Goal: Task Accomplishment & Management: Complete application form

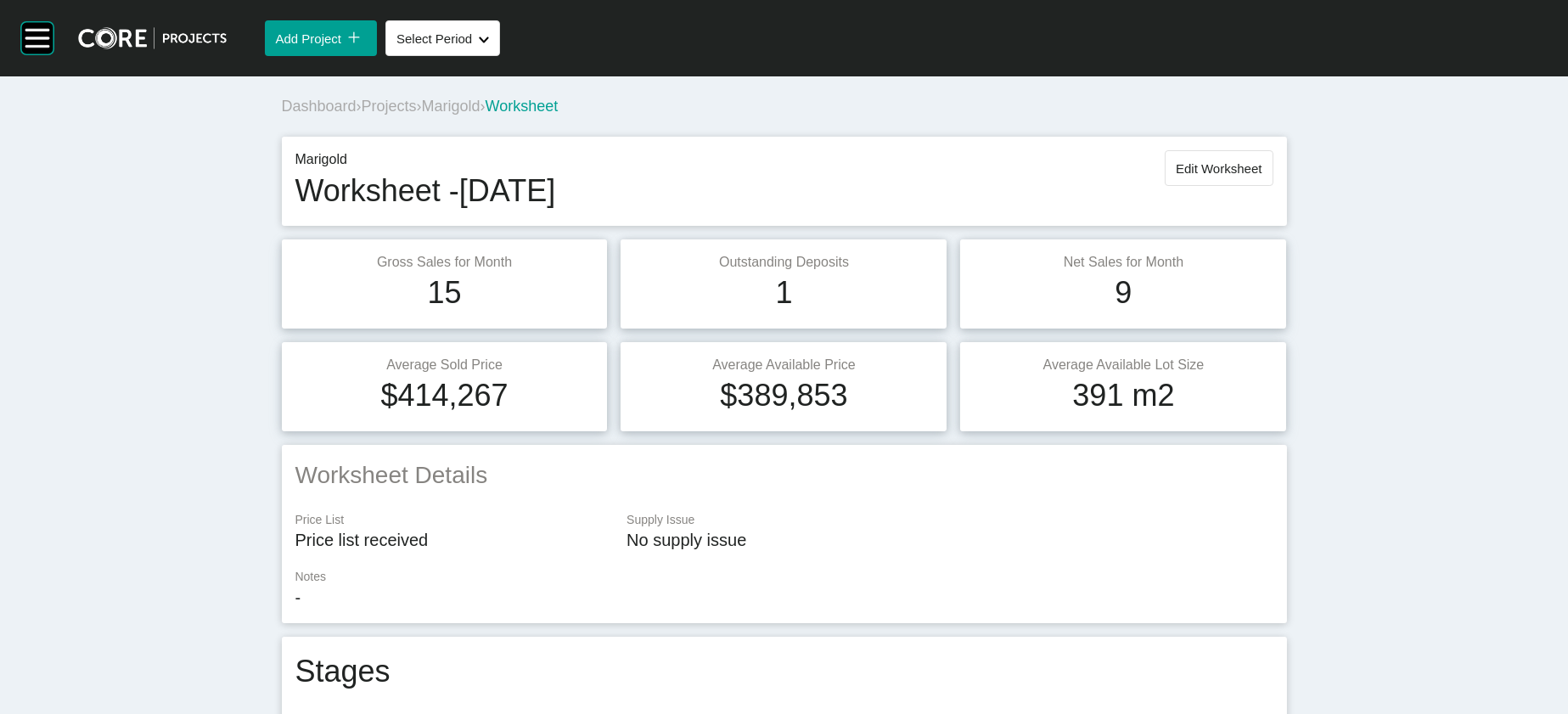
click at [362, 115] on span "Projects" at bounding box center [389, 107] width 55 height 17
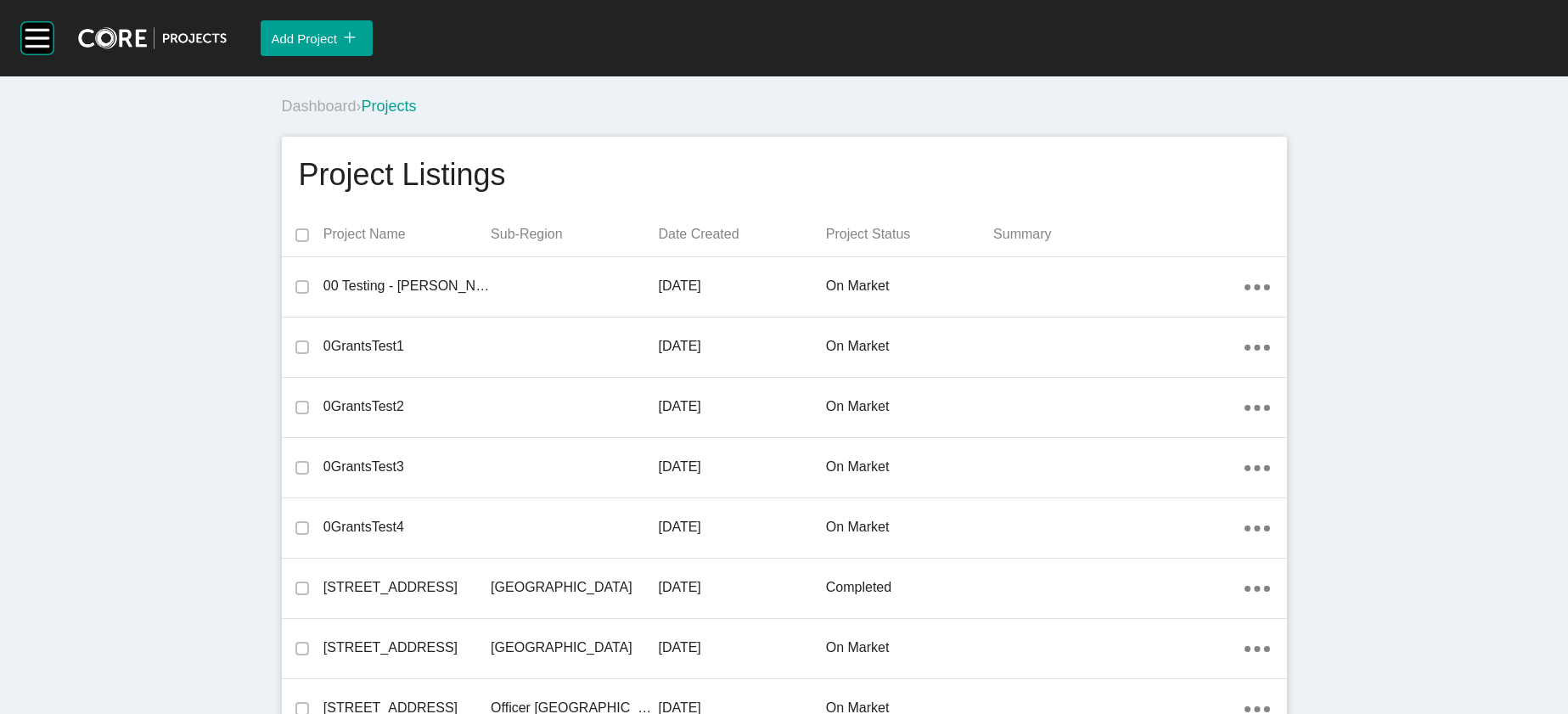
scroll to position [28546, 0]
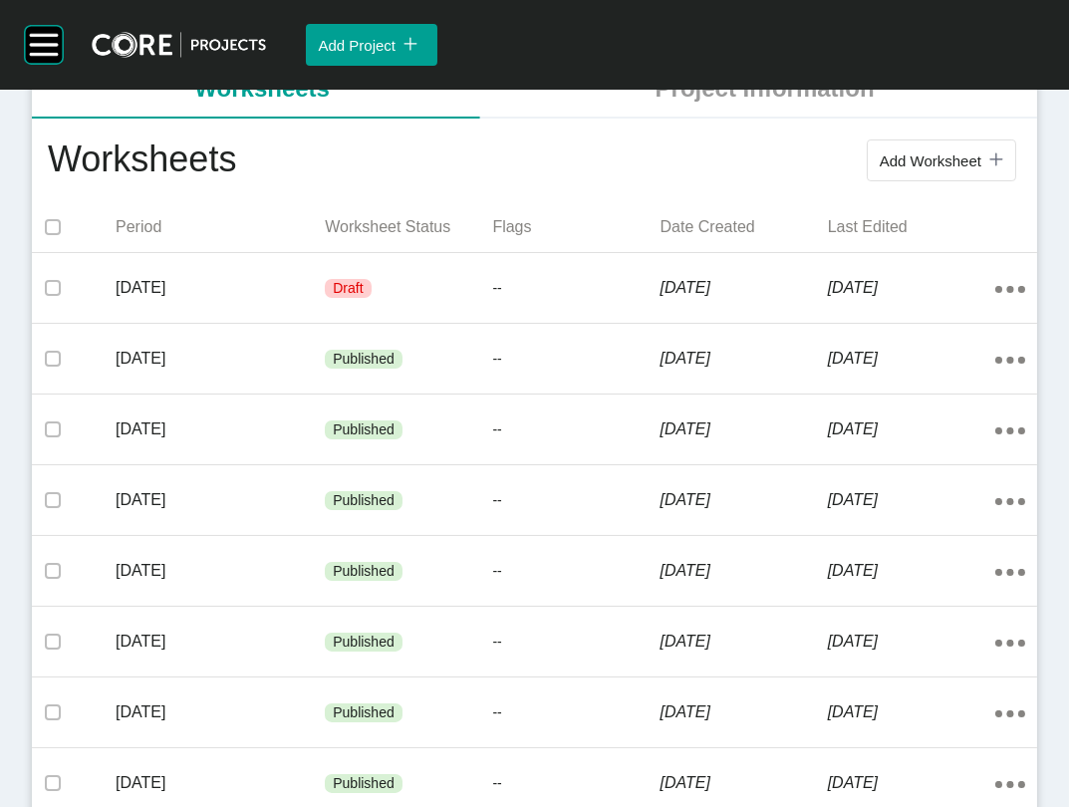
scroll to position [404, 0]
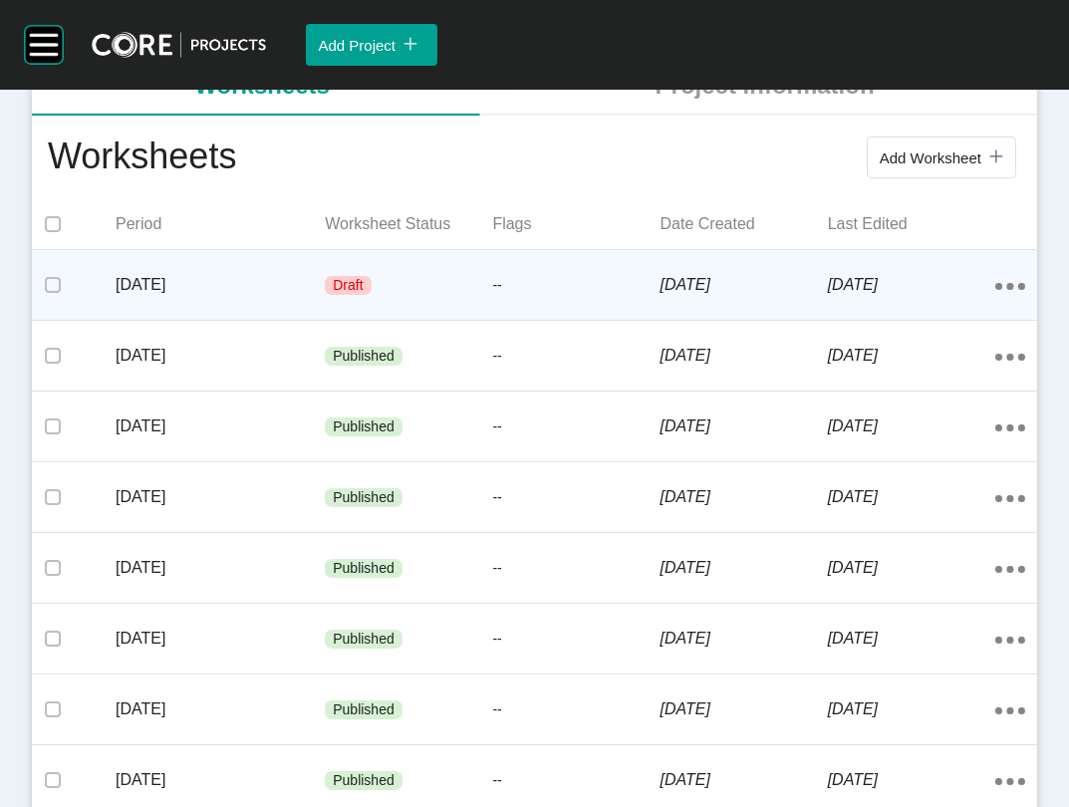
click at [553, 316] on div "--" at bounding box center [575, 286] width 167 height 60
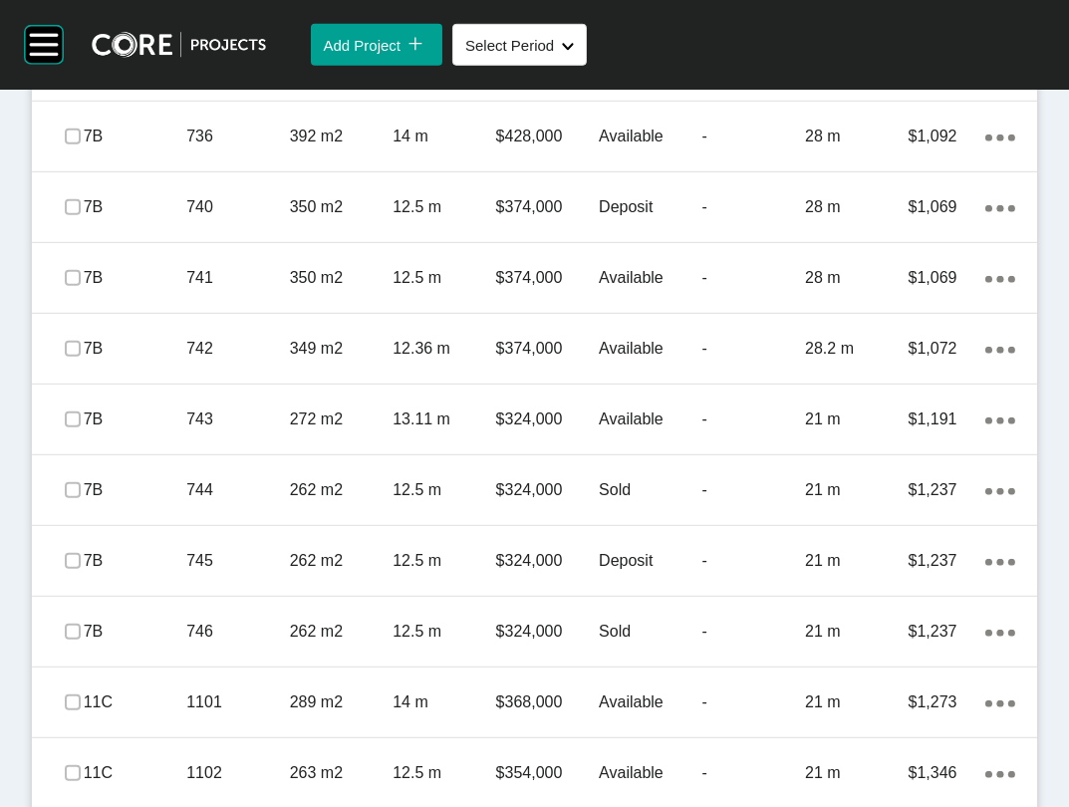
scroll to position [2279, 0]
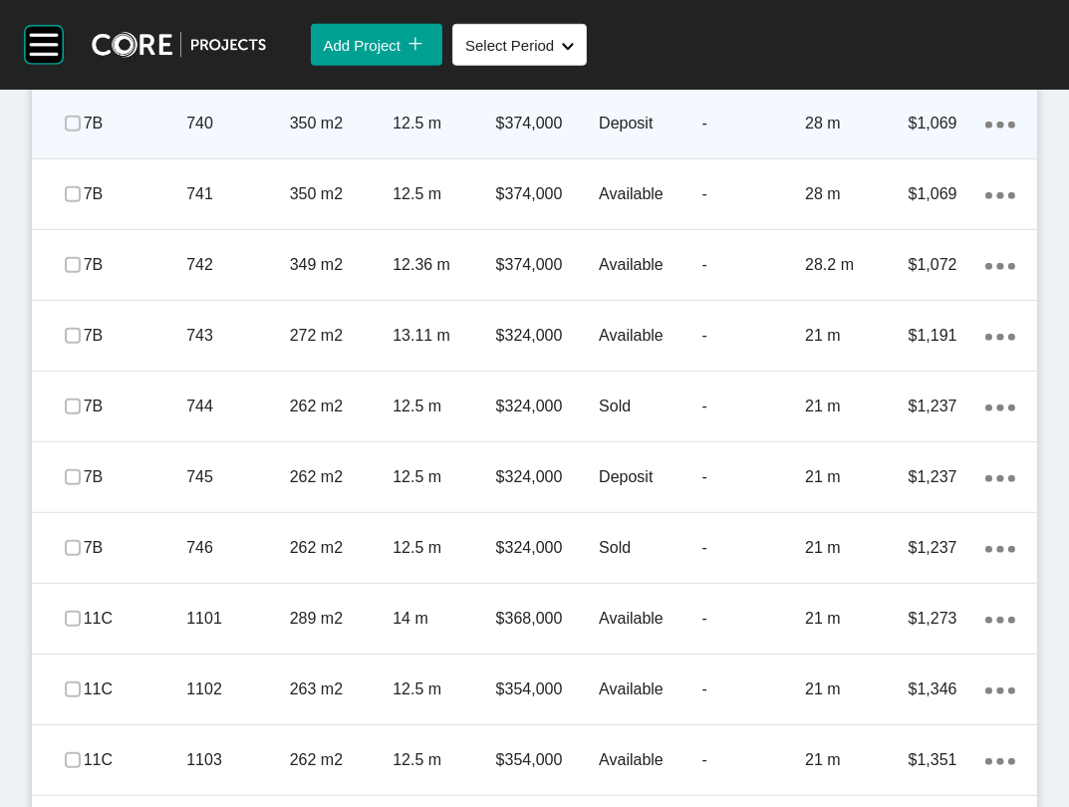
click at [851, 135] on p "28 m" at bounding box center [856, 124] width 103 height 22
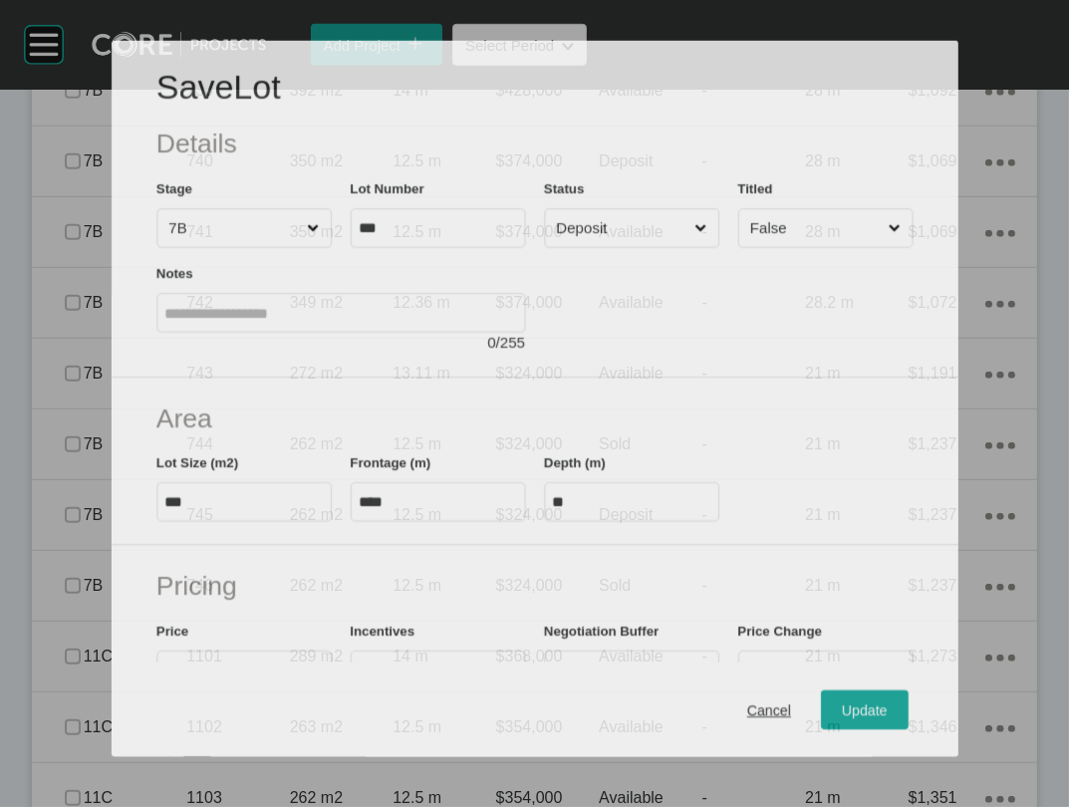
scroll to position [2202, 0]
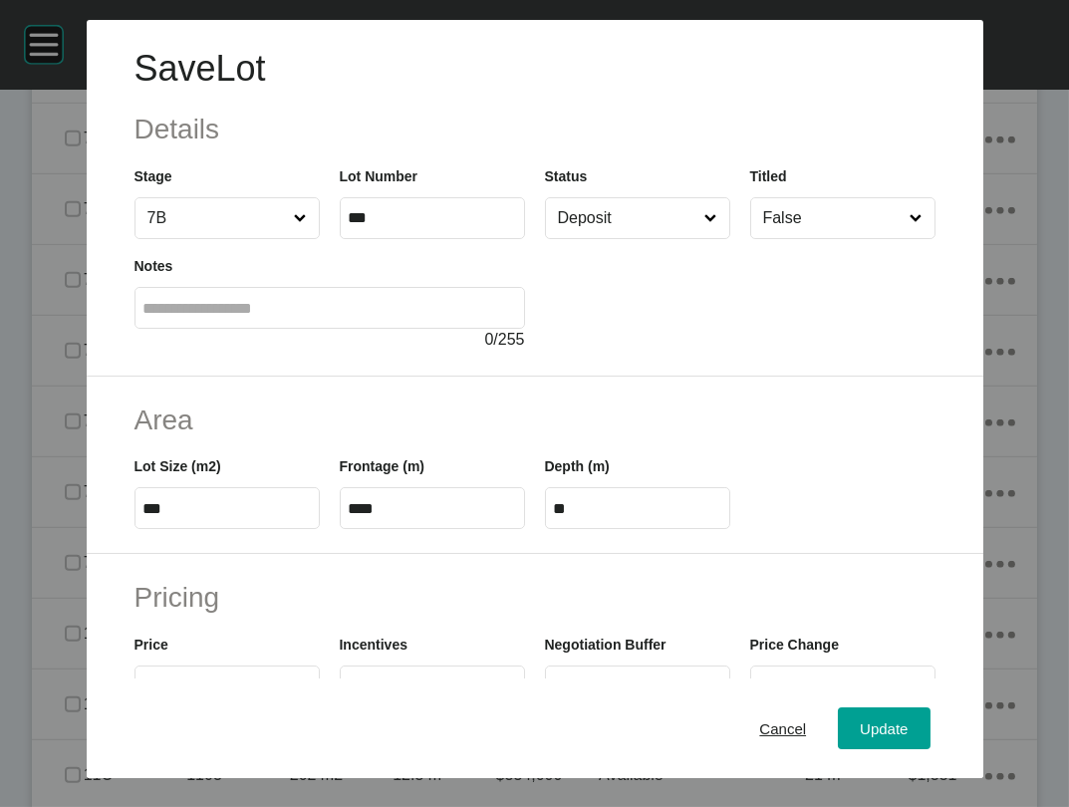
click at [659, 238] on input "Deposit" at bounding box center [627, 218] width 147 height 40
click at [881, 708] on button "Update" at bounding box center [884, 729] width 92 height 42
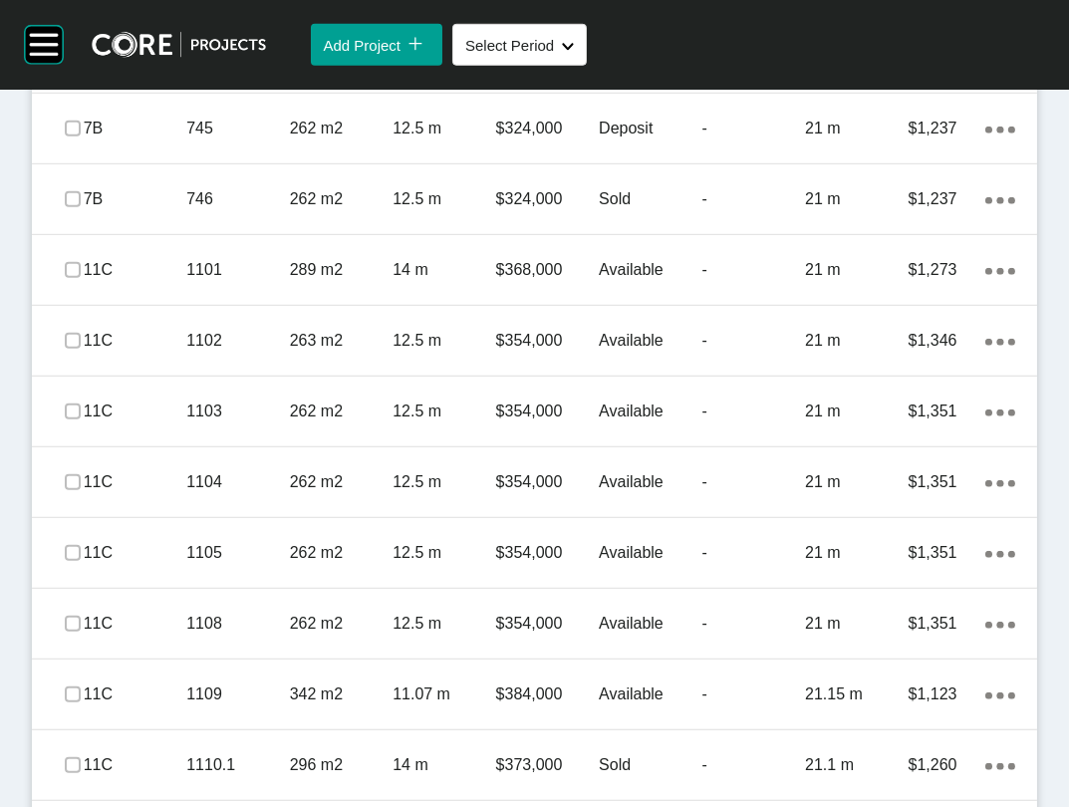
scroll to position [2678, 0]
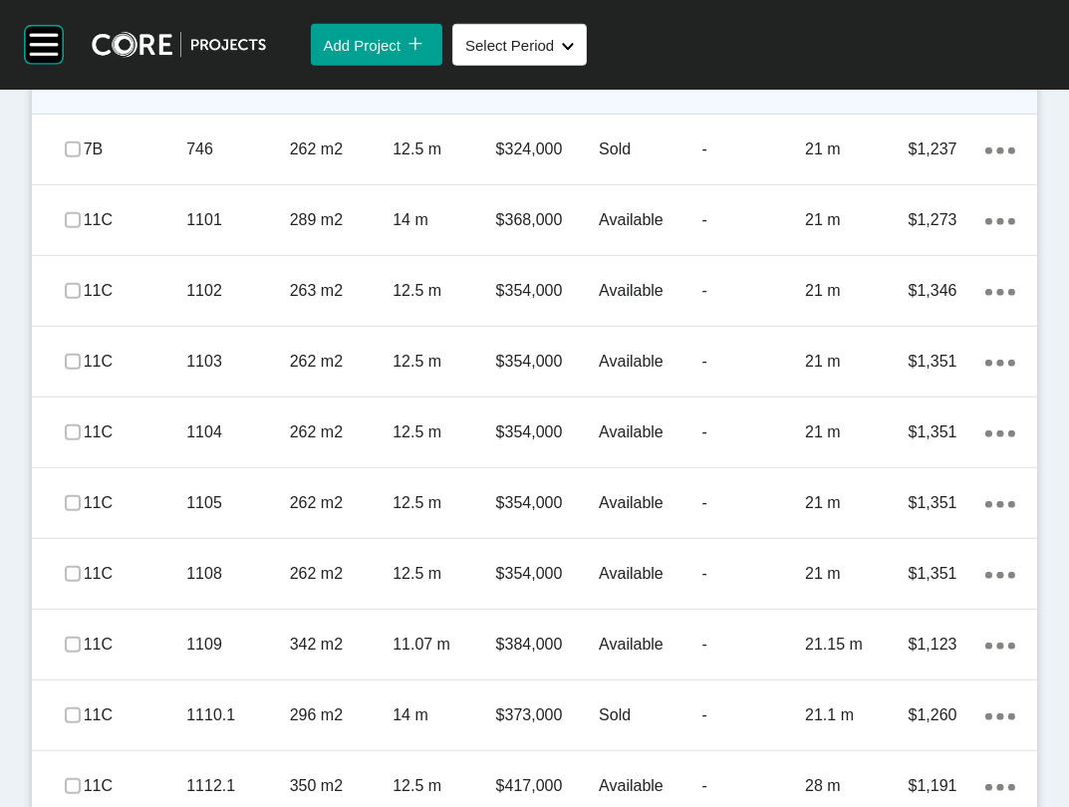
click at [881, 90] on p "21 m" at bounding box center [856, 79] width 103 height 22
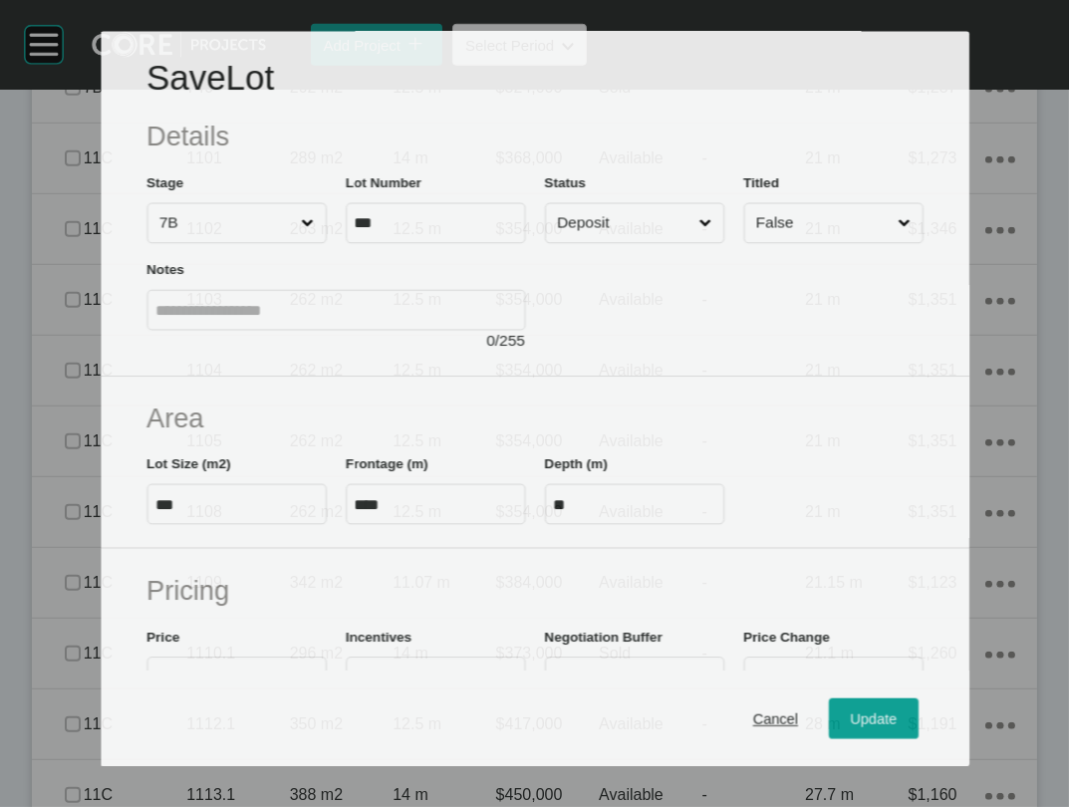
scroll to position [2600, 0]
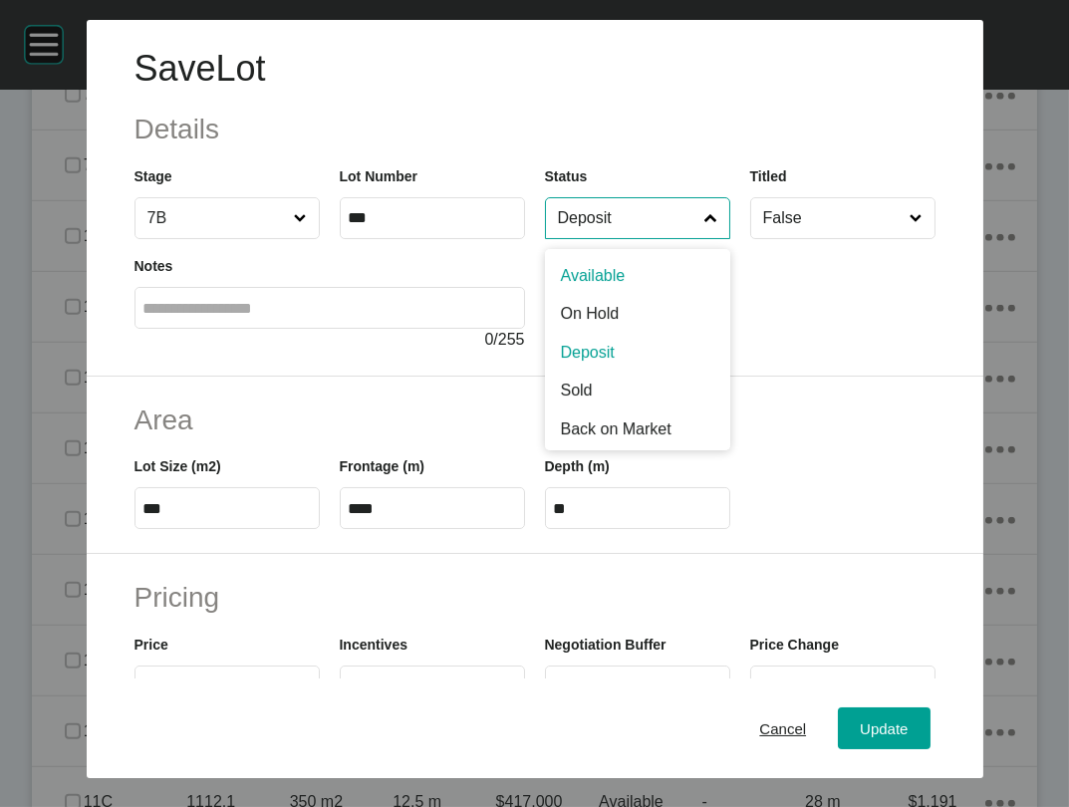
click at [567, 238] on input "Deposit" at bounding box center [627, 218] width 147 height 40
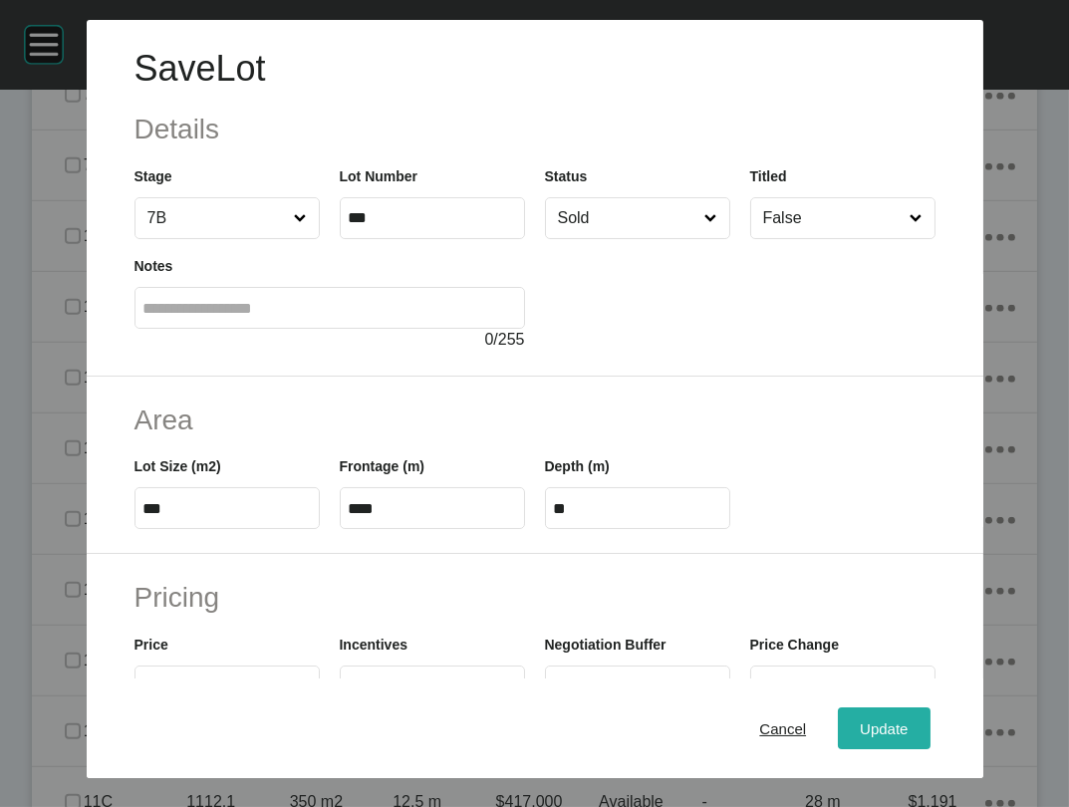
click at [885, 708] on button "Update" at bounding box center [884, 729] width 92 height 42
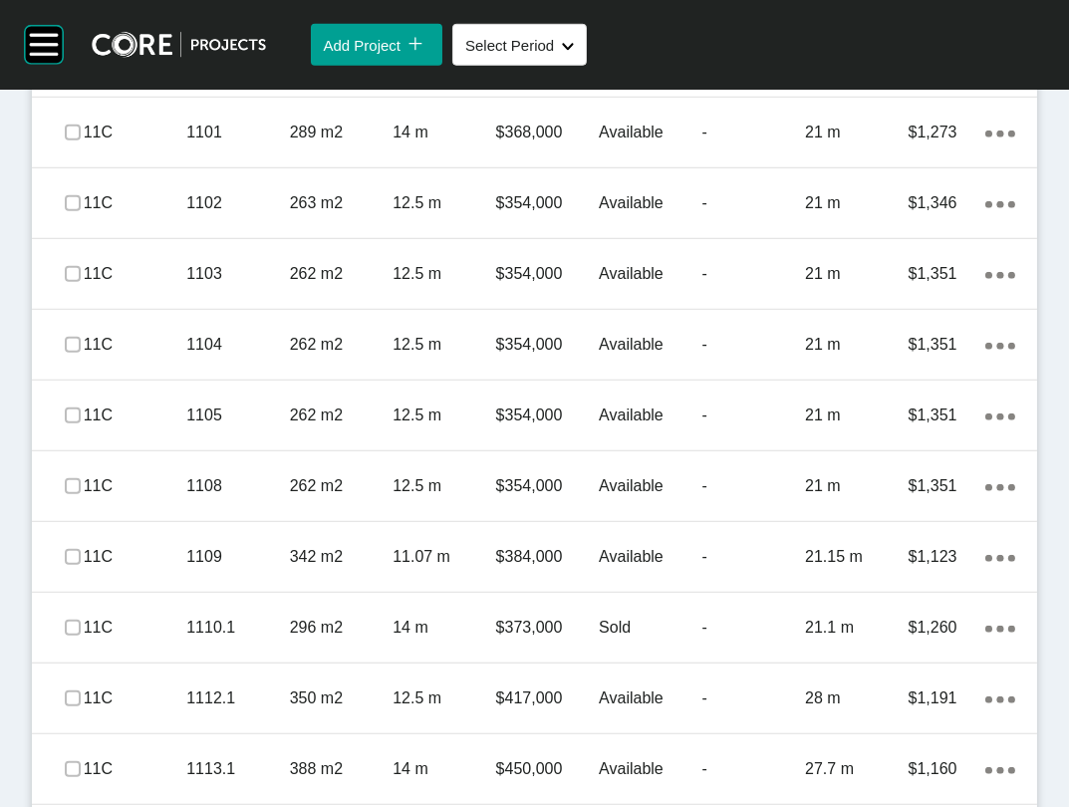
scroll to position [2801, 0]
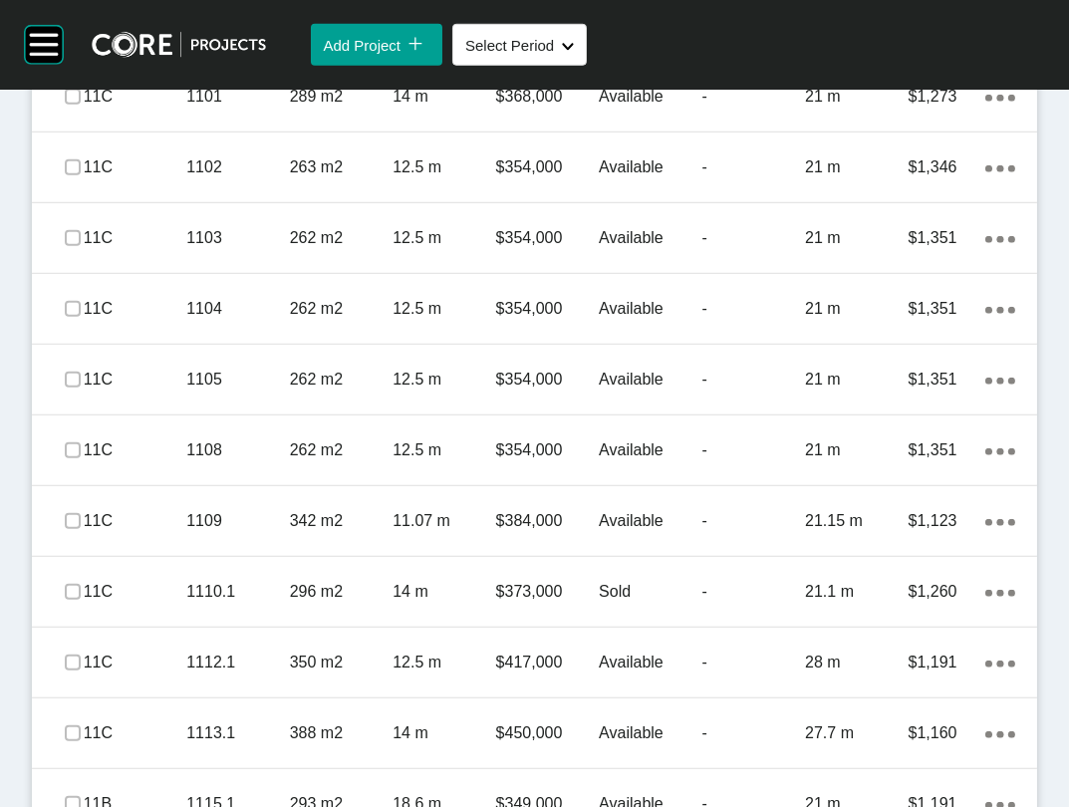
click at [78, 34] on label at bounding box center [73, 26] width 16 height 16
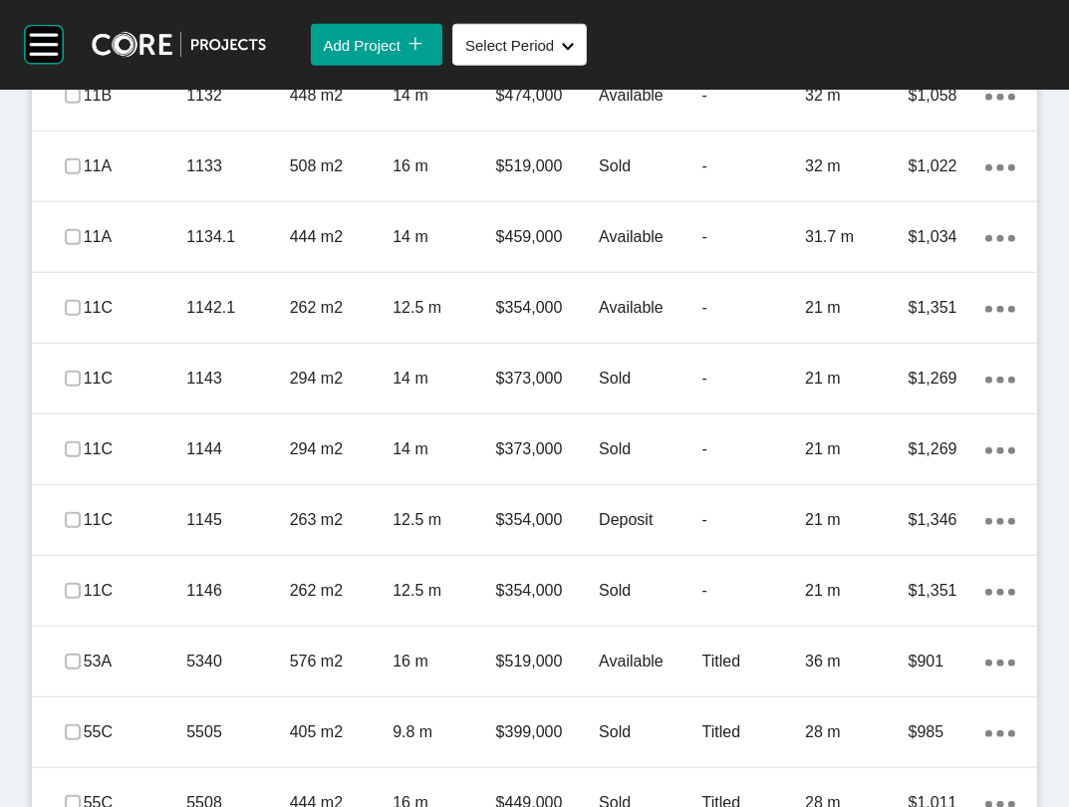
scroll to position [3913, 0]
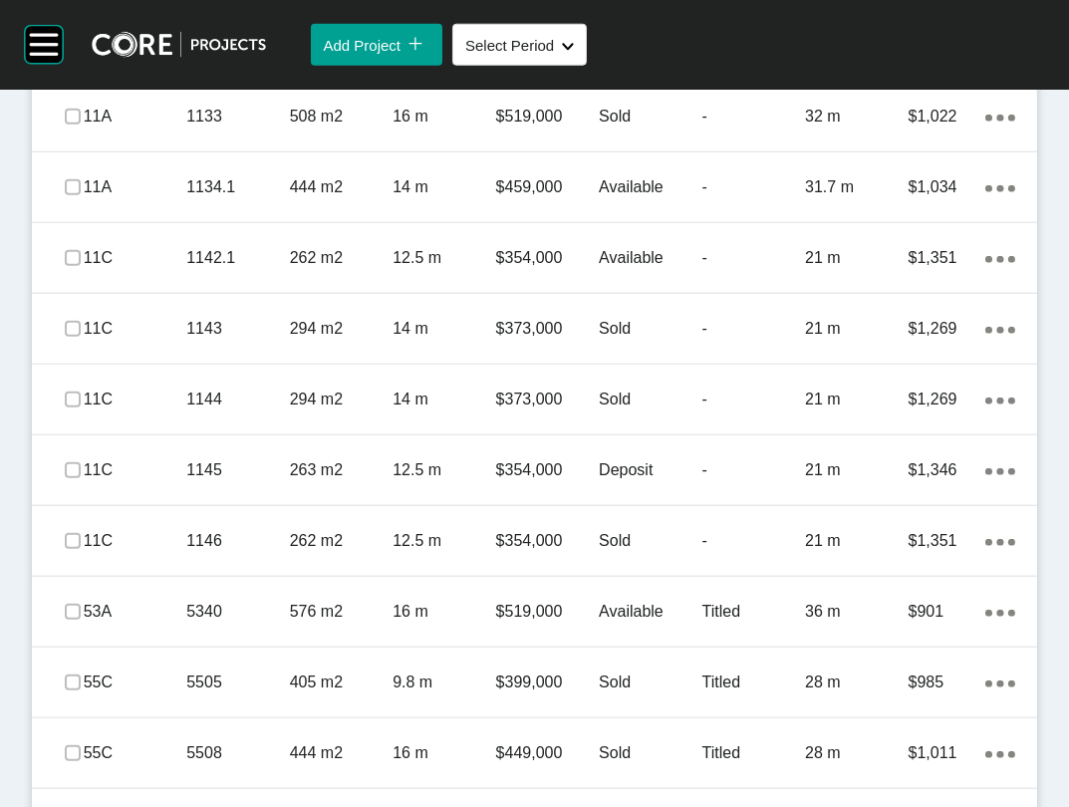
click at [903, 508] on link "Duplicate" at bounding box center [870, 495] width 75 height 30
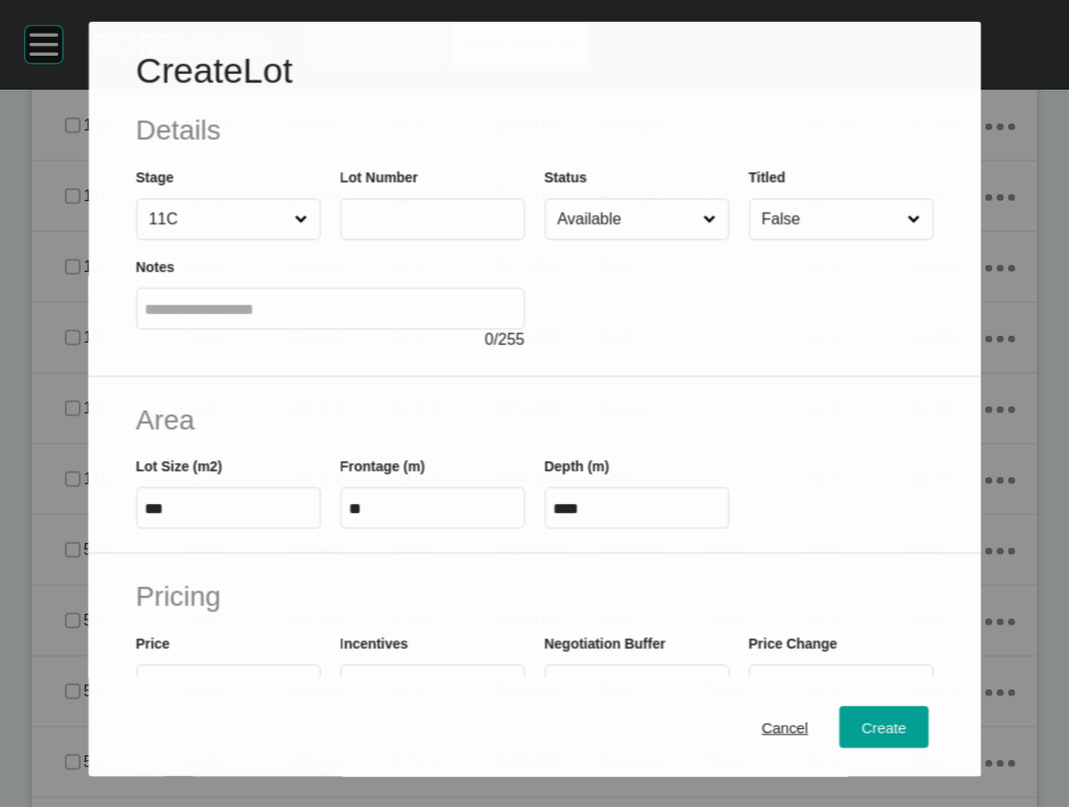
scroll to position [3836, 0]
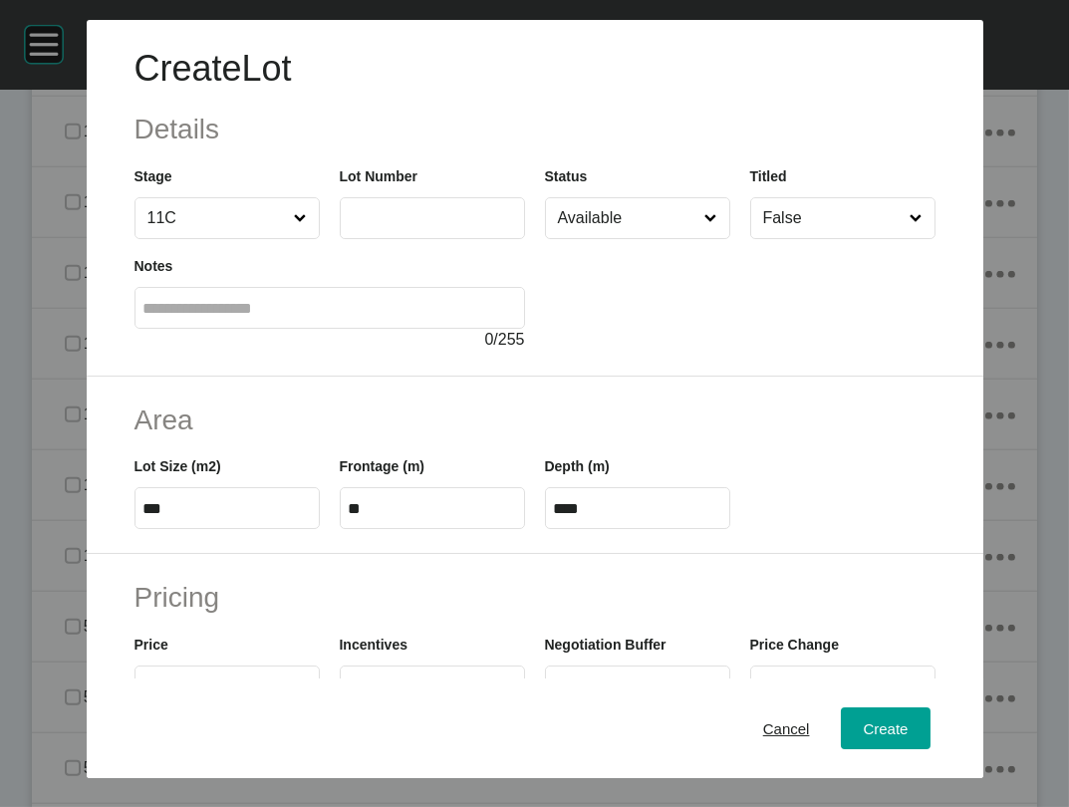
click at [428, 239] on label at bounding box center [432, 218] width 185 height 42
click at [428, 226] on input "text" at bounding box center [432, 217] width 167 height 17
type input "****"
type input "*******"
drag, startPoint x: 122, startPoint y: 623, endPoint x: 78, endPoint y: 596, distance: 51.4
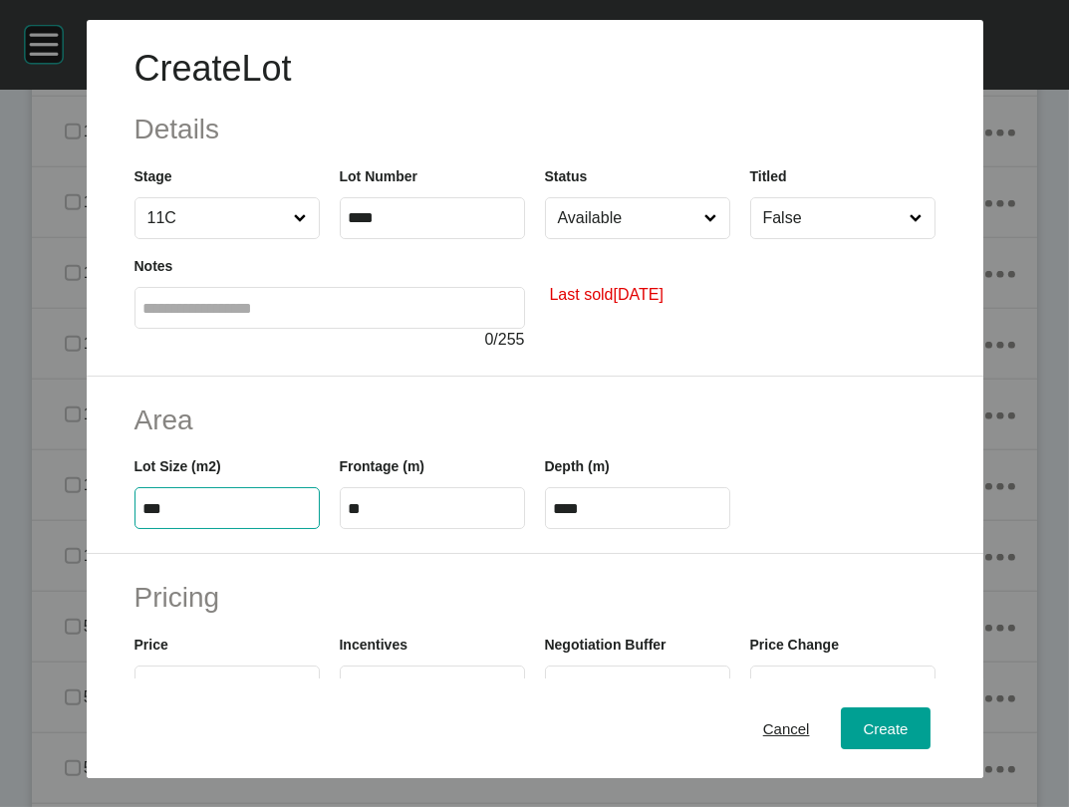
click at [87, 555] on div "Area Lot Size (m2) *** Frontage (m) ** Depth (m) ****" at bounding box center [535, 466] width 897 height 178
type input "***"
type input "****"
type input "*****"
click at [340, 239] on label "****" at bounding box center [432, 218] width 185 height 42
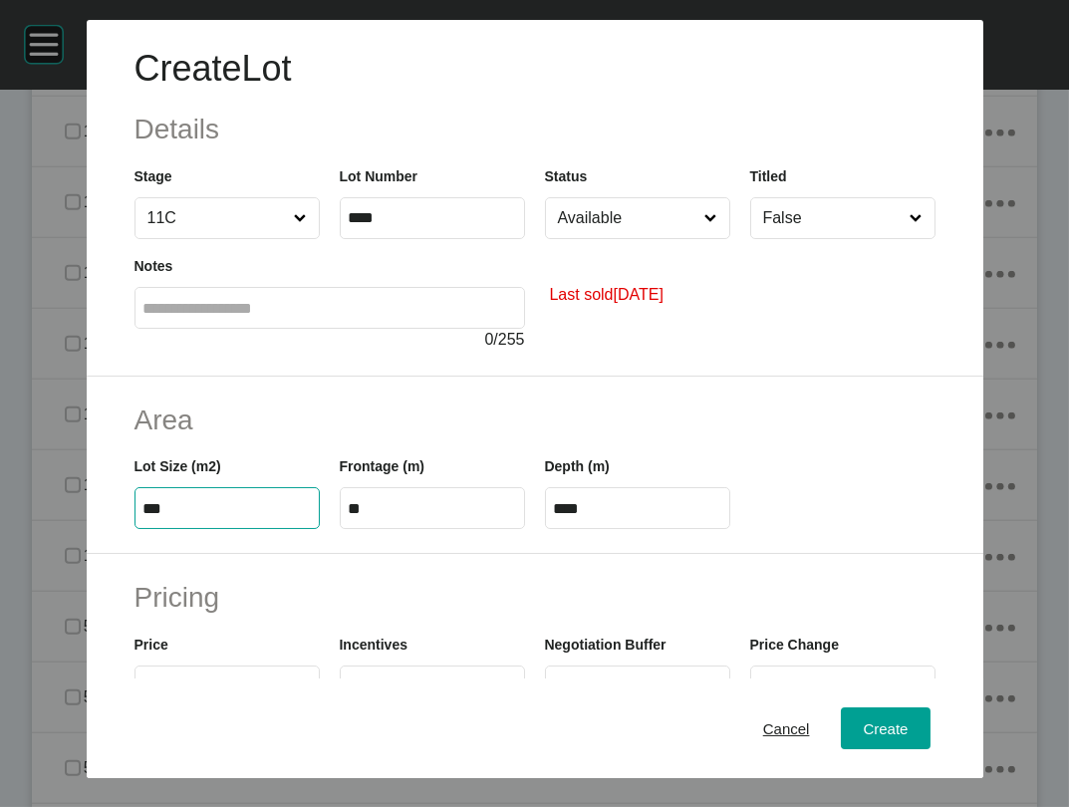
click at [349, 226] on input "****" at bounding box center [432, 217] width 167 height 17
type input "*******"
click at [607, 517] on input "****" at bounding box center [637, 508] width 167 height 17
type input "******"
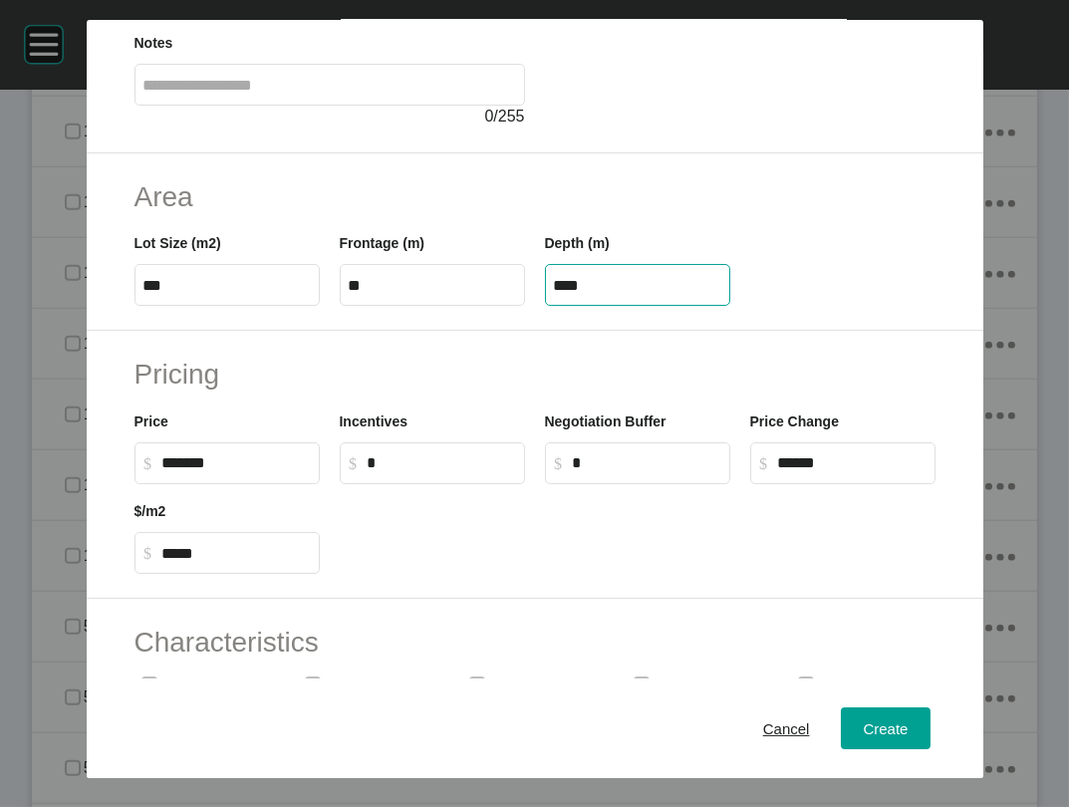
scroll to position [233, 0]
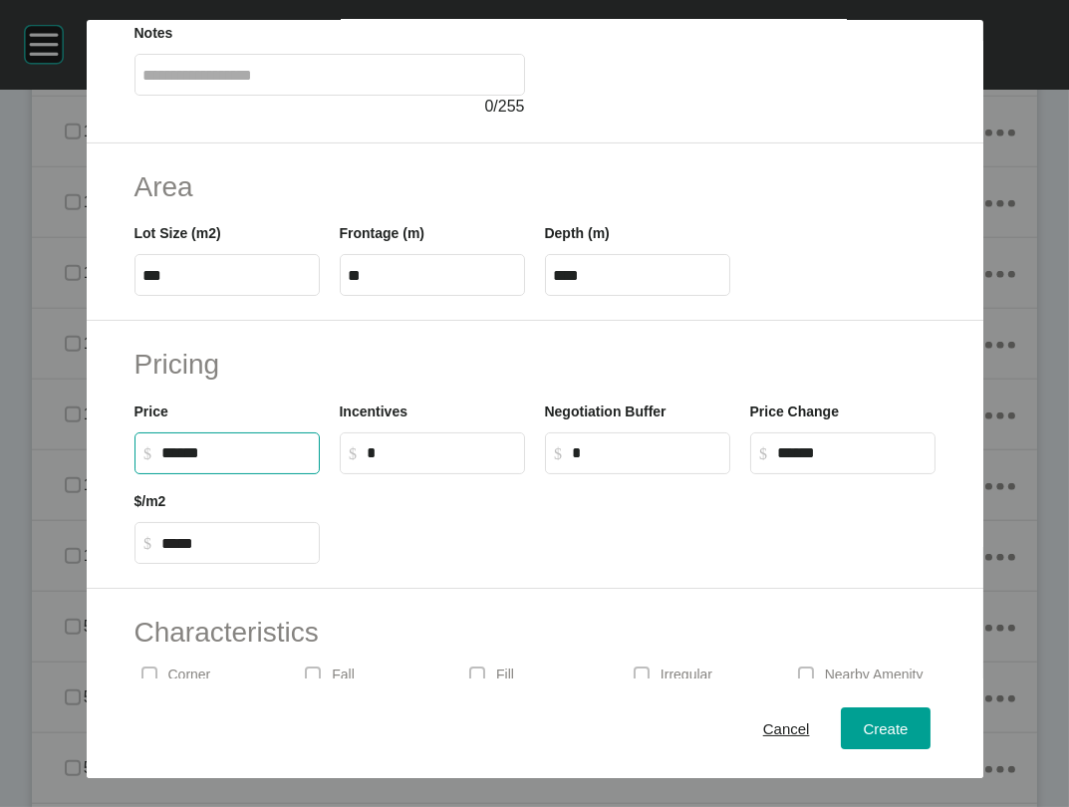
drag, startPoint x: 121, startPoint y: 618, endPoint x: 63, endPoint y: 610, distance: 58.3
click at [135, 474] on label "$ Created with Sketch. $ ******" at bounding box center [227, 453] width 185 height 42
type input "*******"
type input "*"
type input "*****"
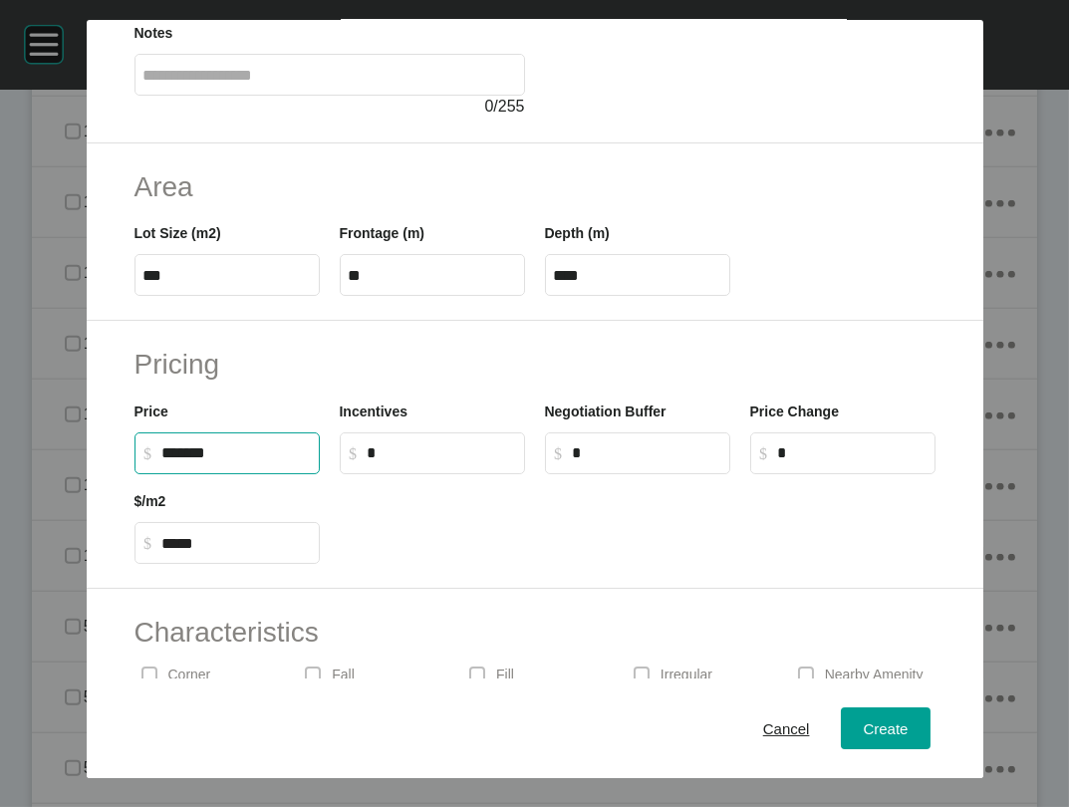
click at [535, 474] on div "Negotiation Buffer $ Created with Sketch. $ *" at bounding box center [637, 430] width 205 height 90
click at [913, 731] on div "Create" at bounding box center [885, 728] width 55 height 27
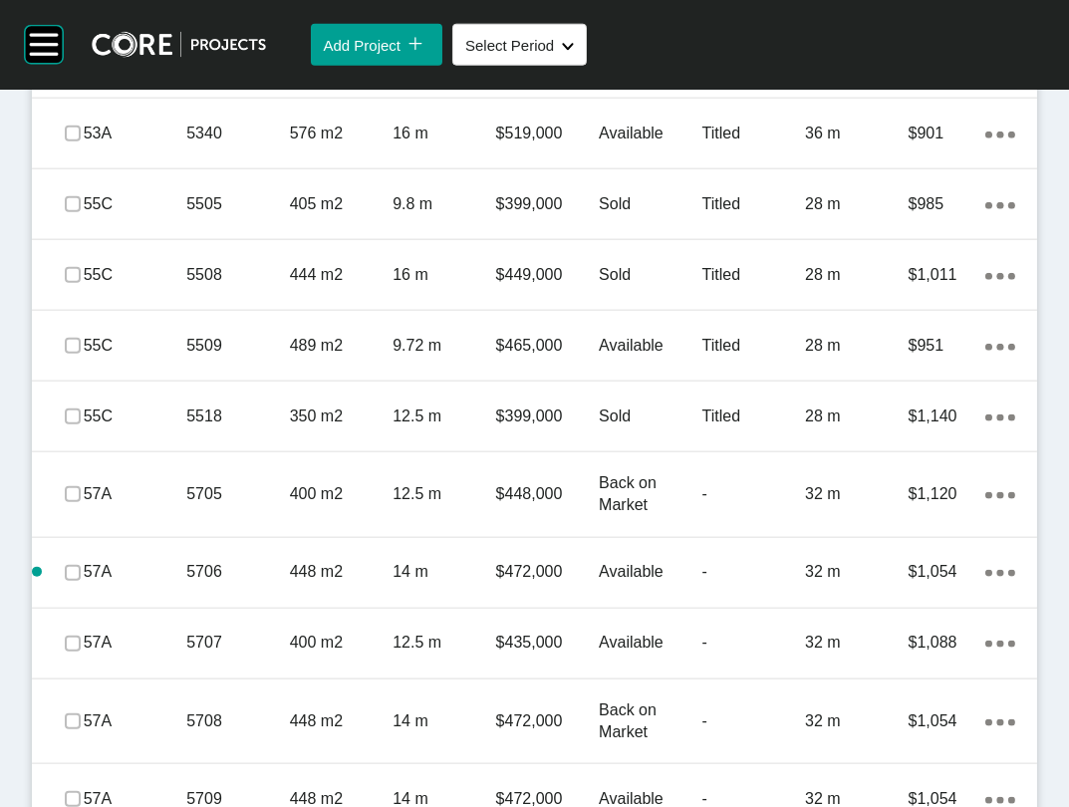
scroll to position [4411, 0]
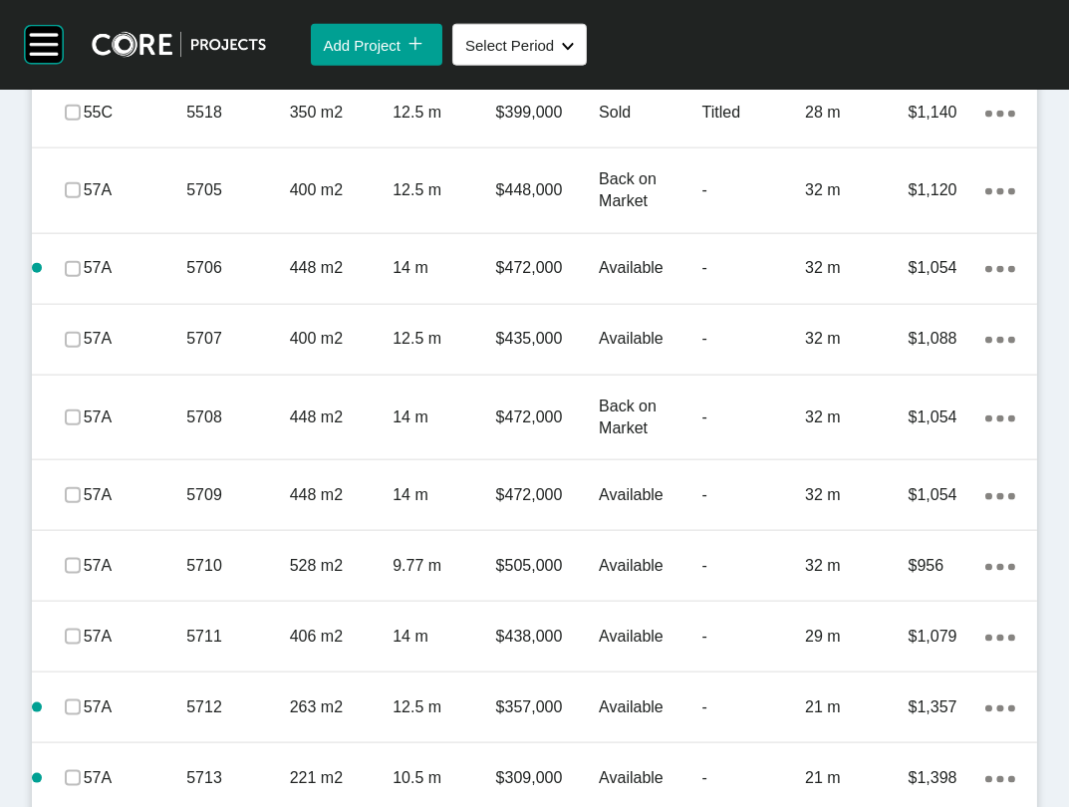
scroll to position [4710, 0]
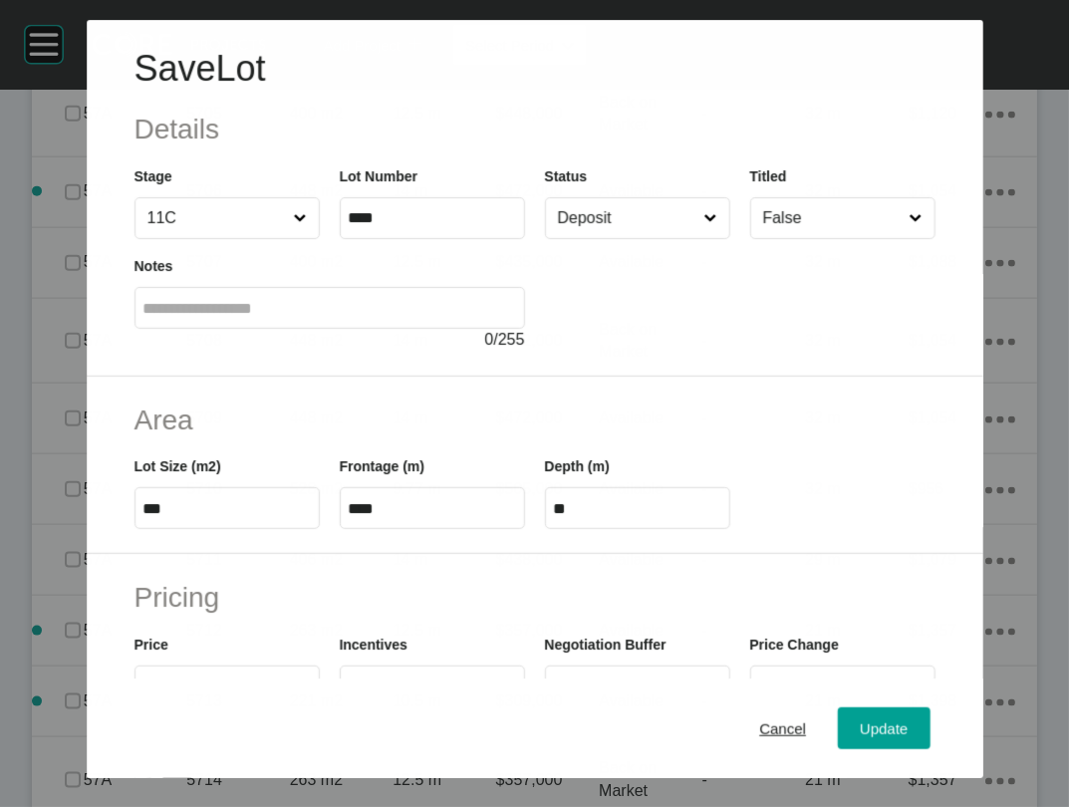
scroll to position [4634, 0]
click at [623, 238] on input "Deposit" at bounding box center [627, 218] width 147 height 40
click at [892, 715] on div "Update" at bounding box center [884, 728] width 58 height 27
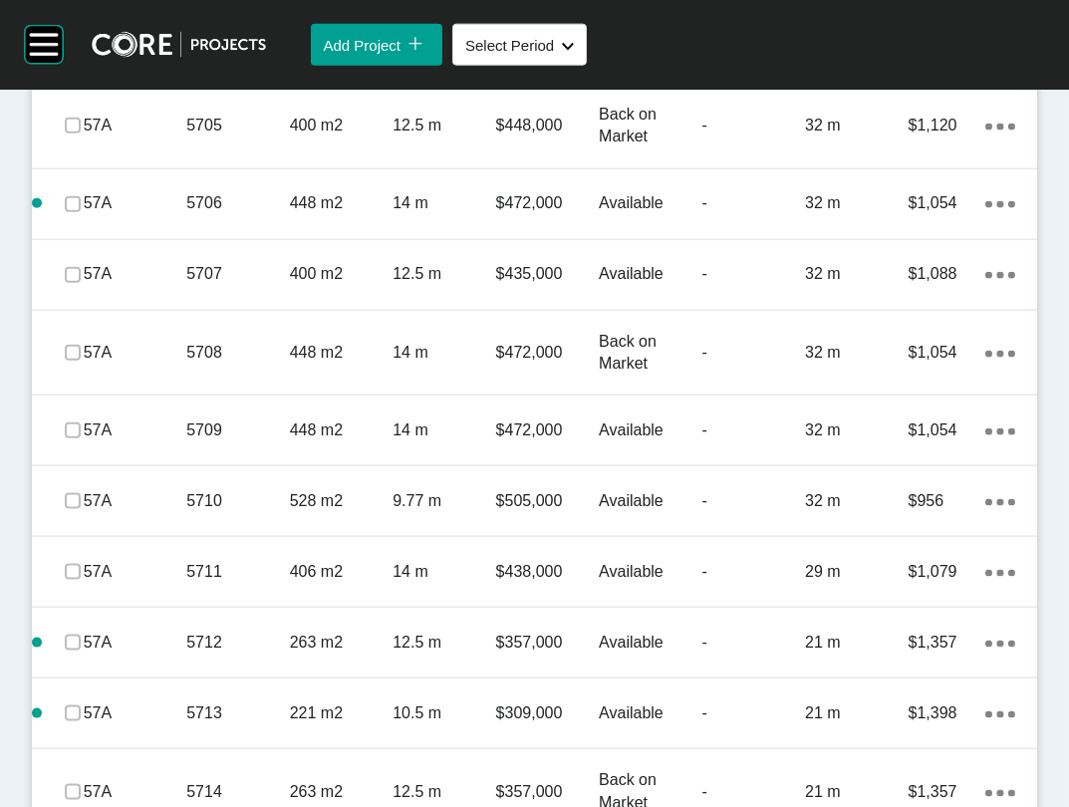
scroll to position [4810, 0]
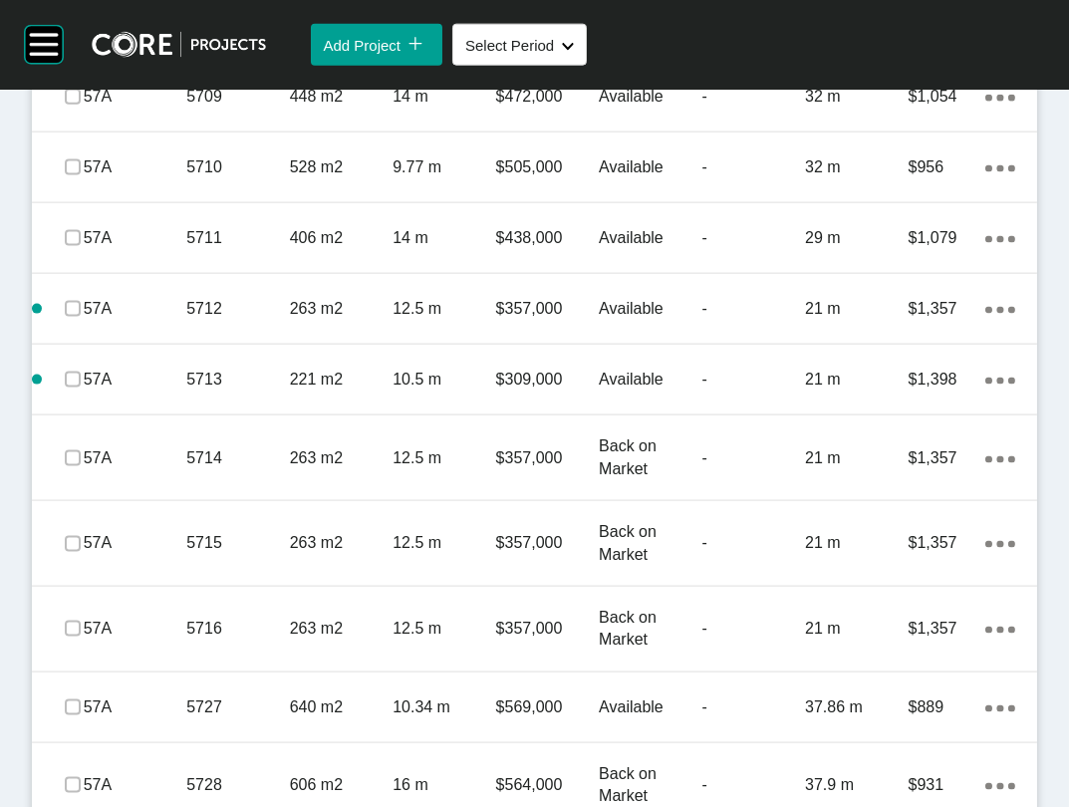
scroll to position [5109, 0]
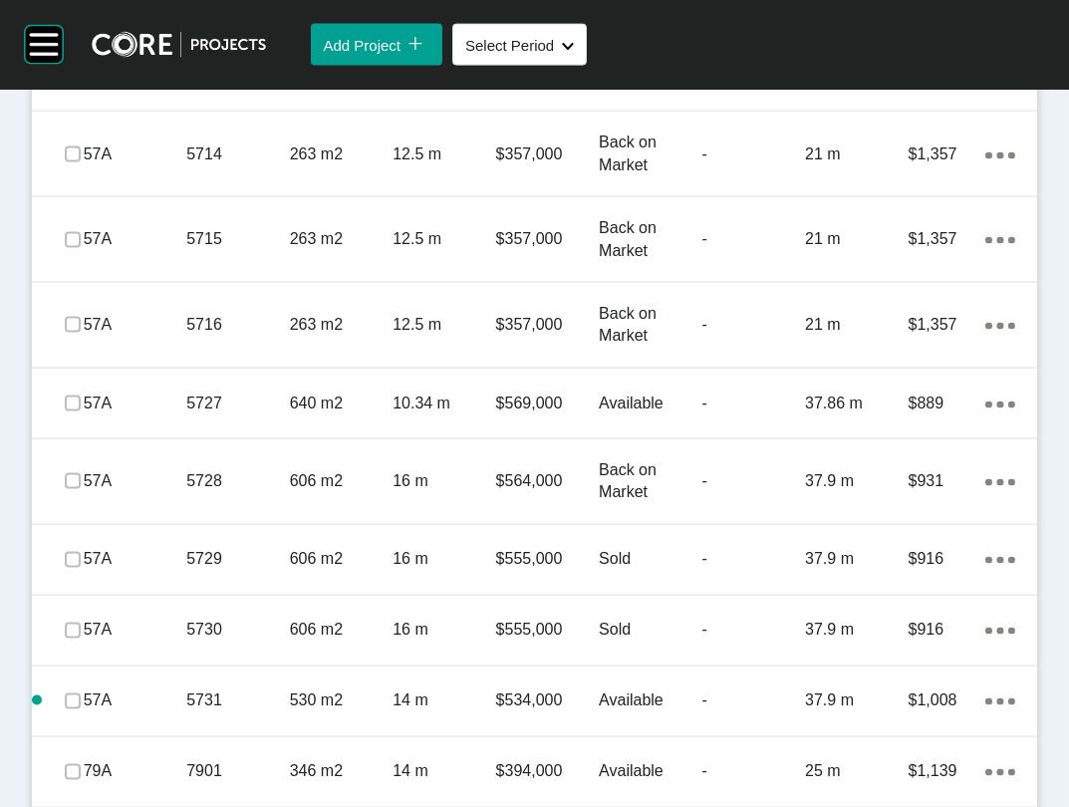
scroll to position [5408, 0]
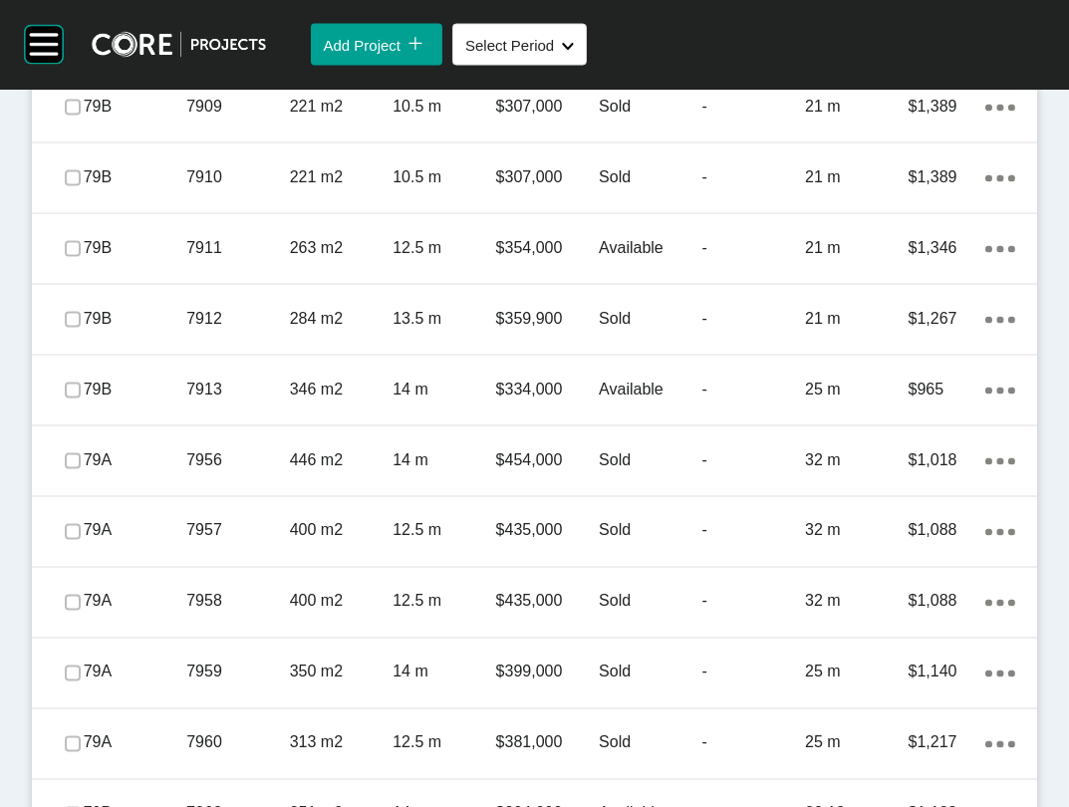
scroll to position [6703, 0]
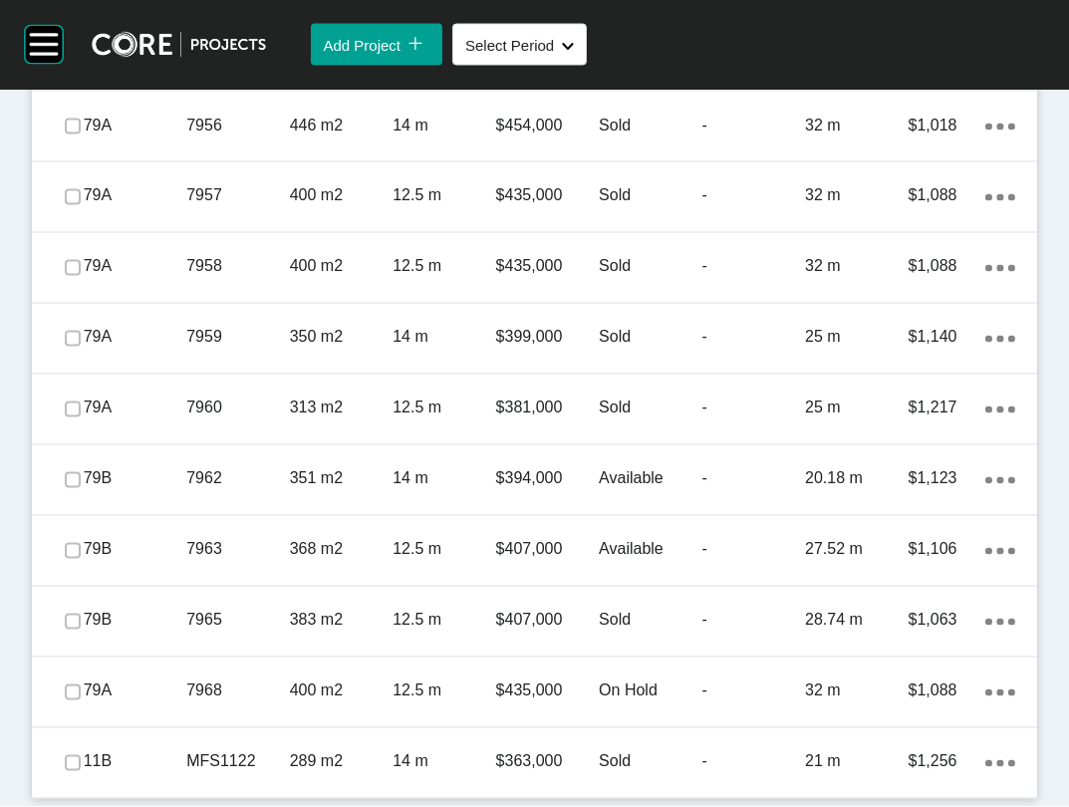
scroll to position [6853, 0]
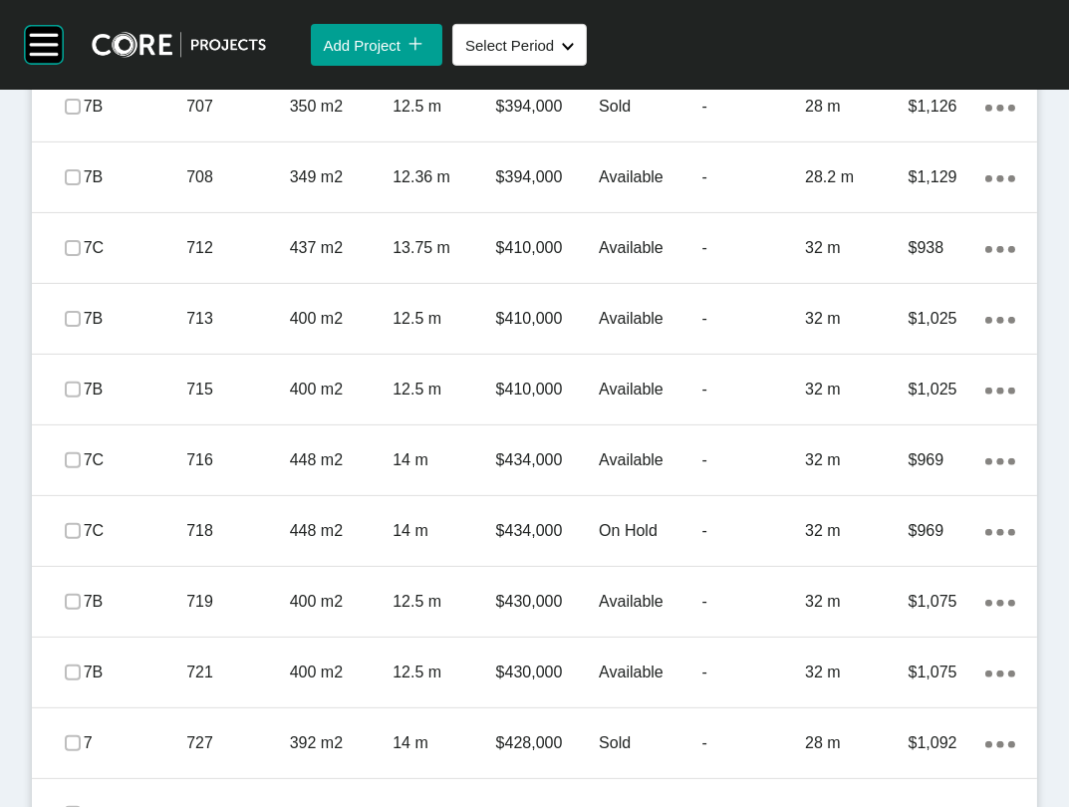
scroll to position [1280, 0]
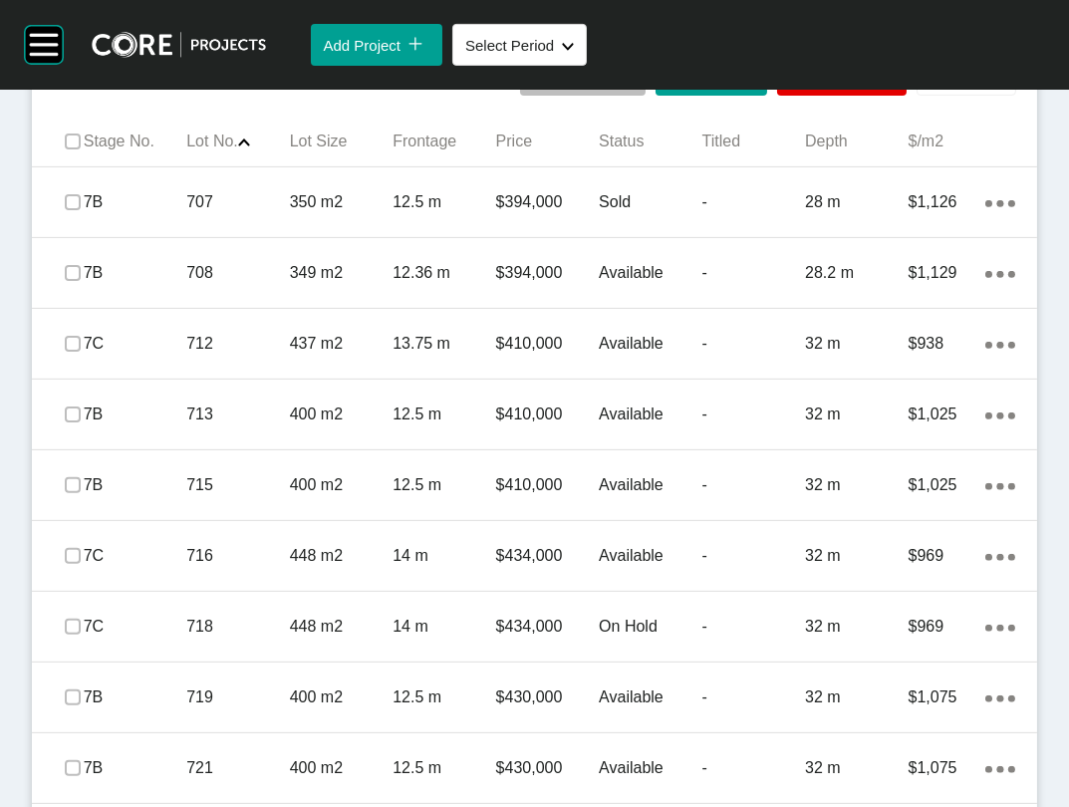
click at [930, 83] on span "Add Lot" at bounding box center [956, 74] width 52 height 17
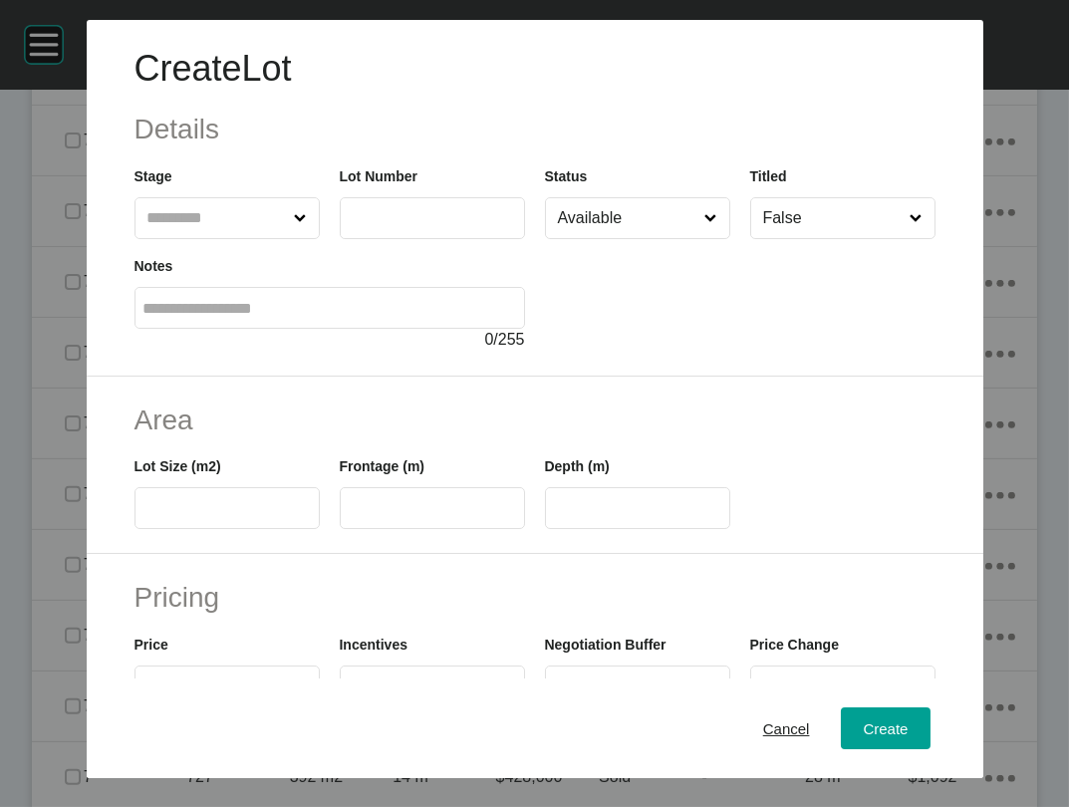
click at [155, 238] on input "text" at bounding box center [216, 218] width 147 height 40
type input "**"
click at [429, 239] on label at bounding box center [432, 218] width 185 height 42
click at [429, 226] on input "text" at bounding box center [432, 217] width 167 height 17
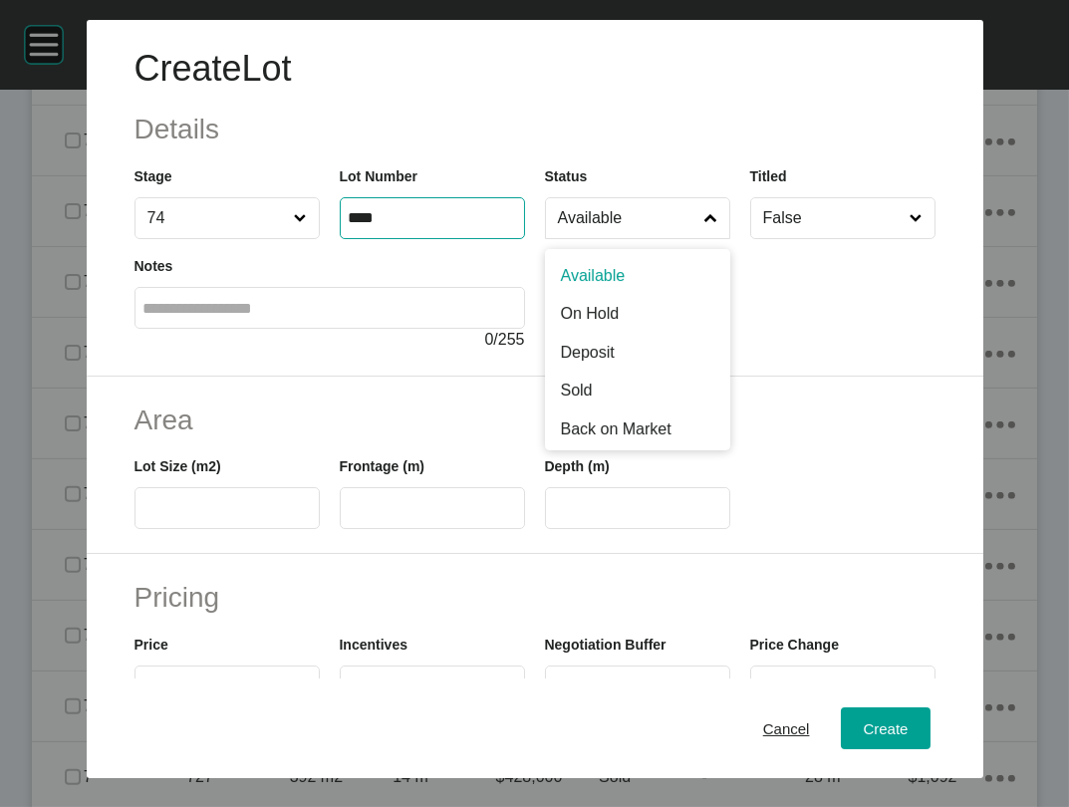
click at [721, 238] on span at bounding box center [711, 218] width 21 height 40
type input "****"
click at [702, 238] on input "Available" at bounding box center [627, 218] width 147 height 40
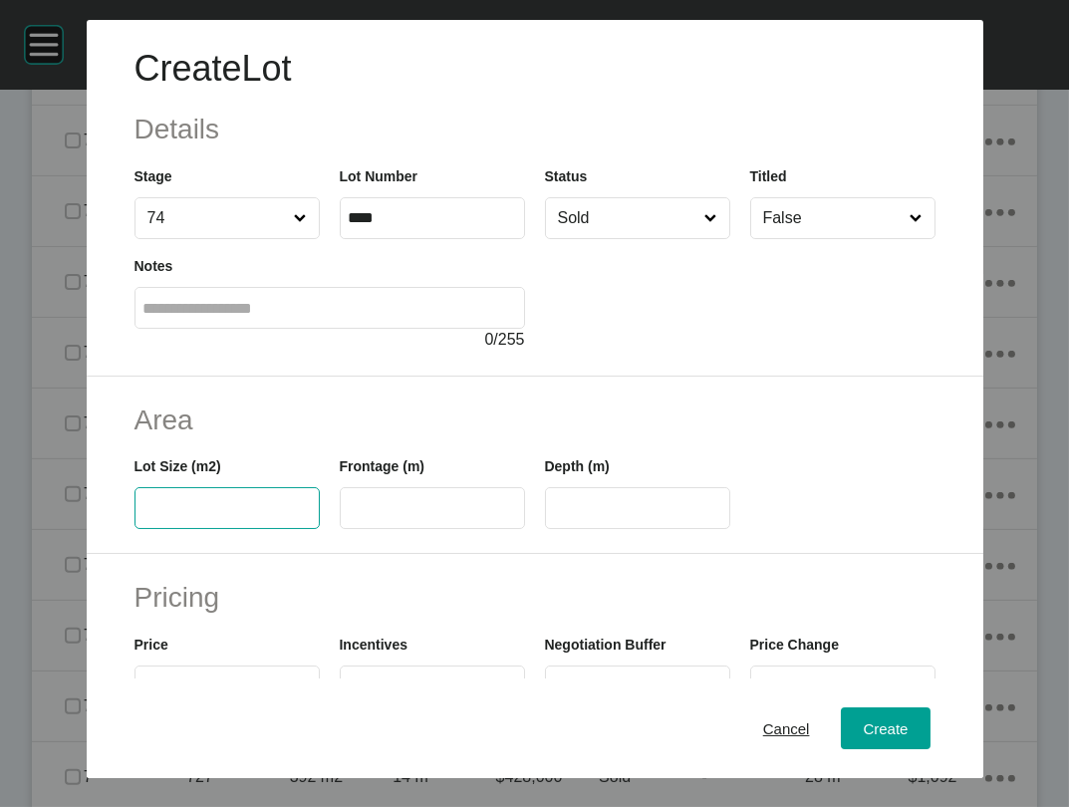
click at [197, 517] on input "text" at bounding box center [226, 508] width 167 height 17
type input "***"
click at [372, 529] on label at bounding box center [432, 508] width 185 height 42
click at [372, 517] on input "text" at bounding box center [432, 508] width 167 height 17
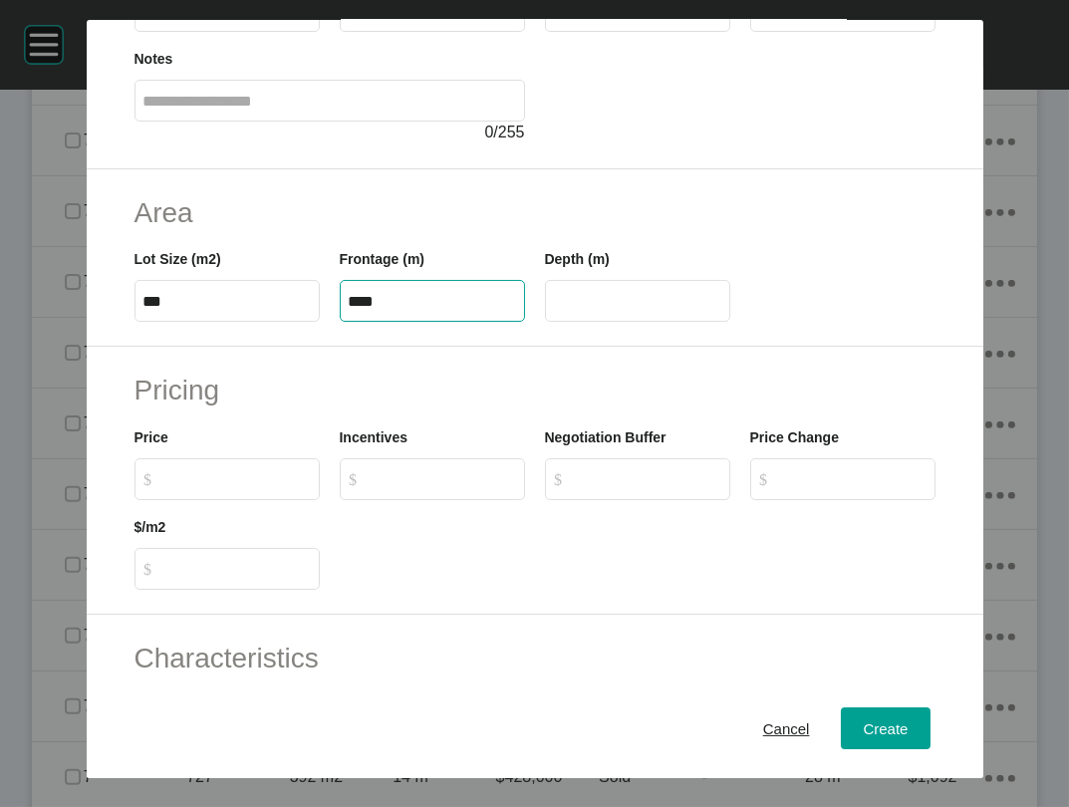
scroll to position [293, 0]
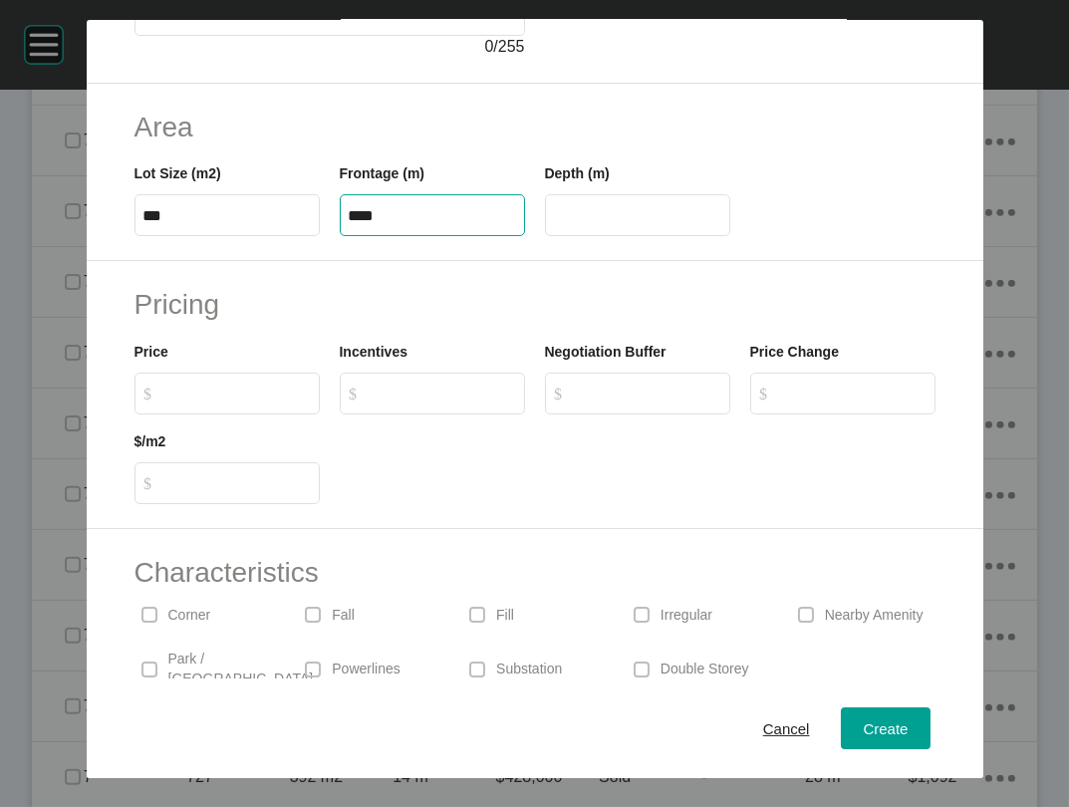
type input "****"
type input "**"
click at [162, 402] on input "$ Created with Sketch. $" at bounding box center [236, 393] width 148 height 17
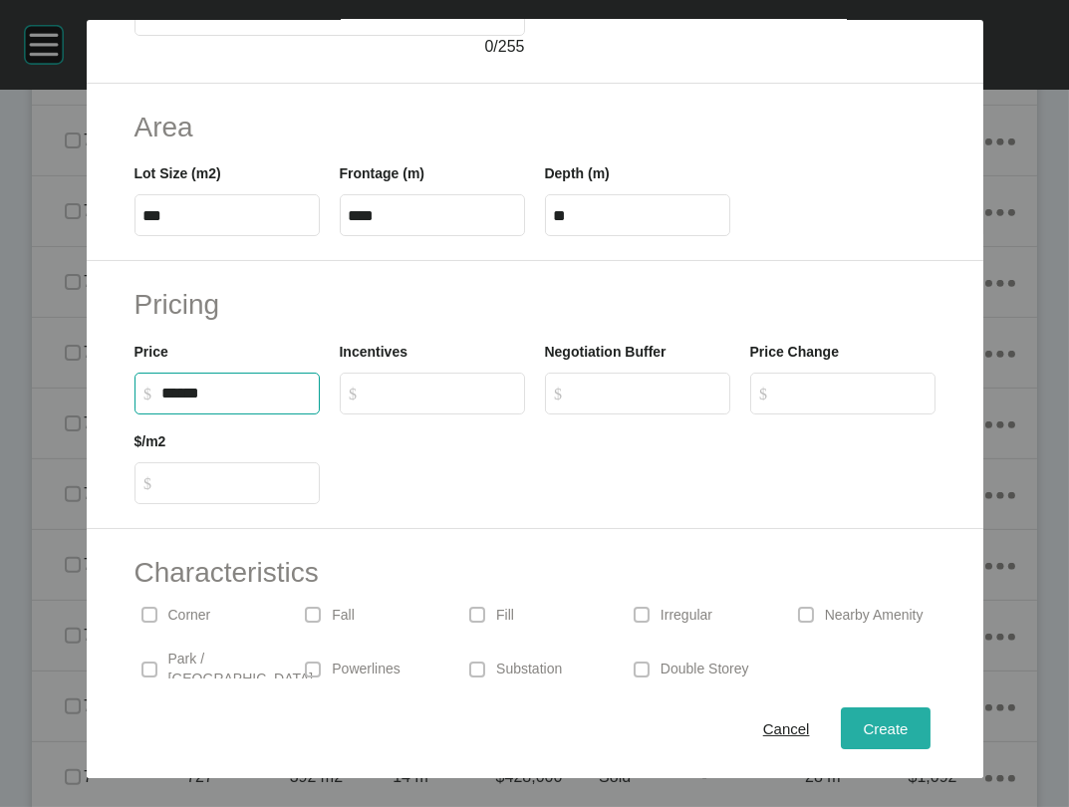
type input "*******"
type input "*****"
click at [908, 720] on span "Create" at bounding box center [885, 728] width 45 height 17
type input "*"
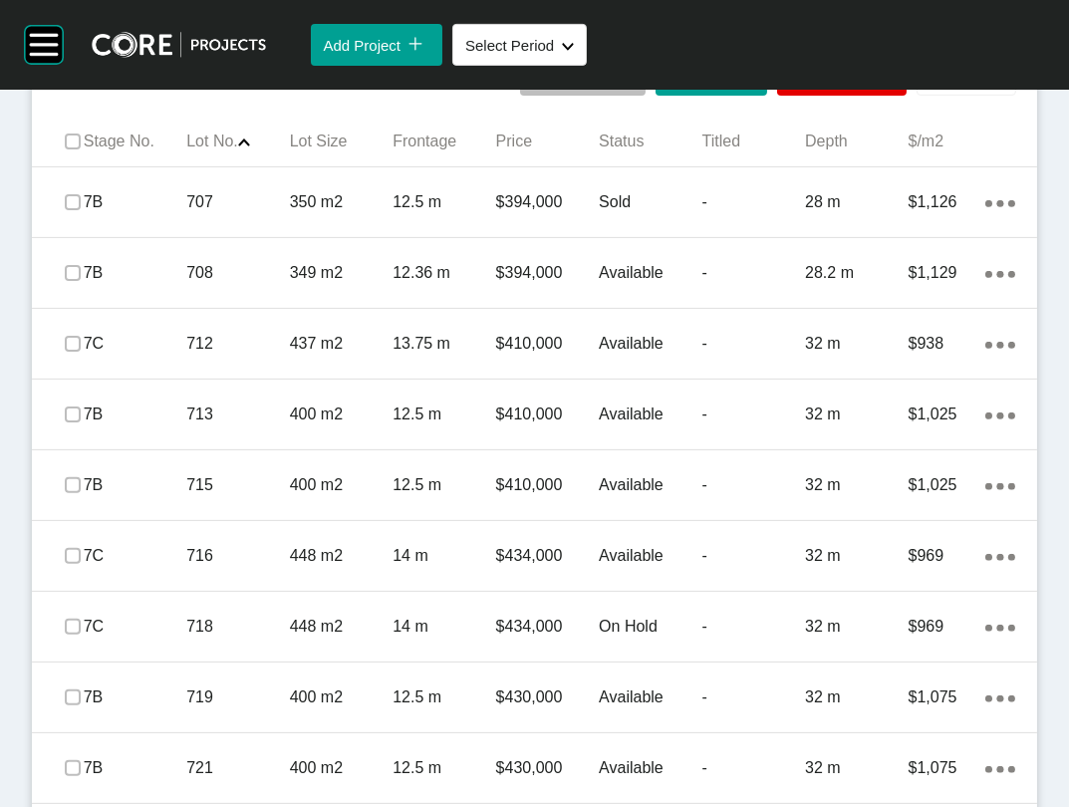
click at [917, 96] on button "Add Lot icon/tick copy 11 Created with Sketch." at bounding box center [967, 75] width 100 height 42
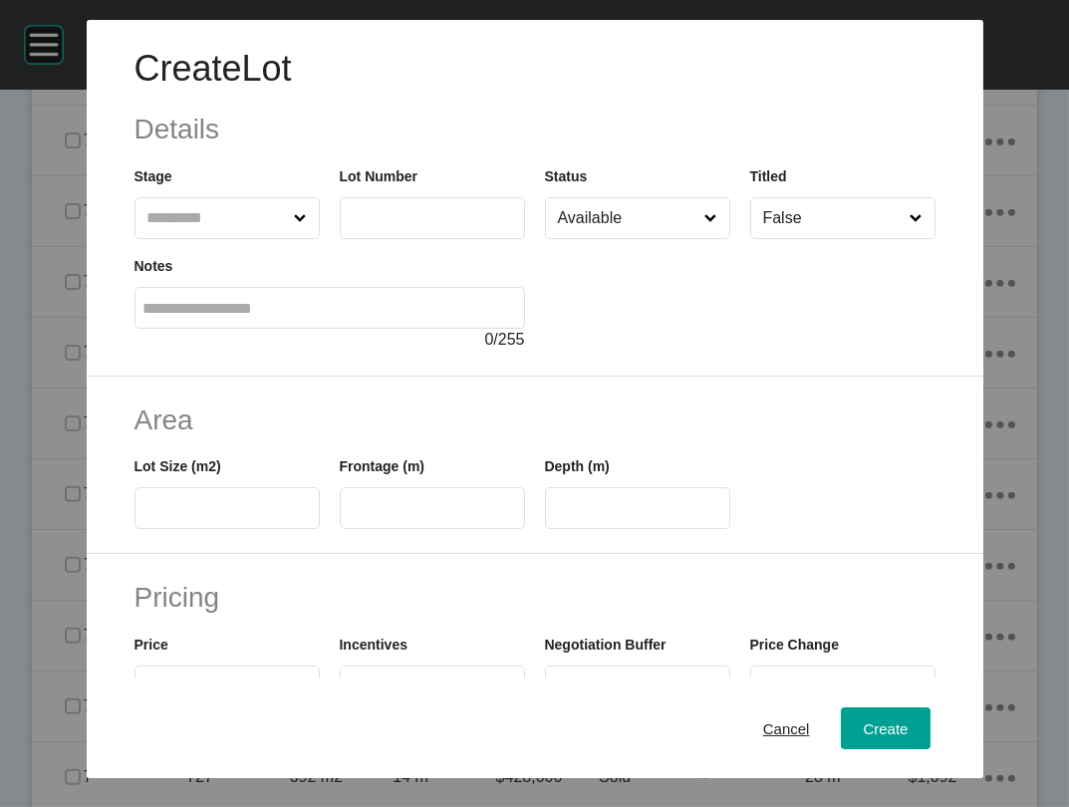
click at [224, 238] on input "text" at bounding box center [216, 218] width 147 height 40
type input "**"
click at [357, 239] on label at bounding box center [432, 218] width 185 height 42
click at [357, 226] on input "text" at bounding box center [432, 217] width 167 height 17
type input "****"
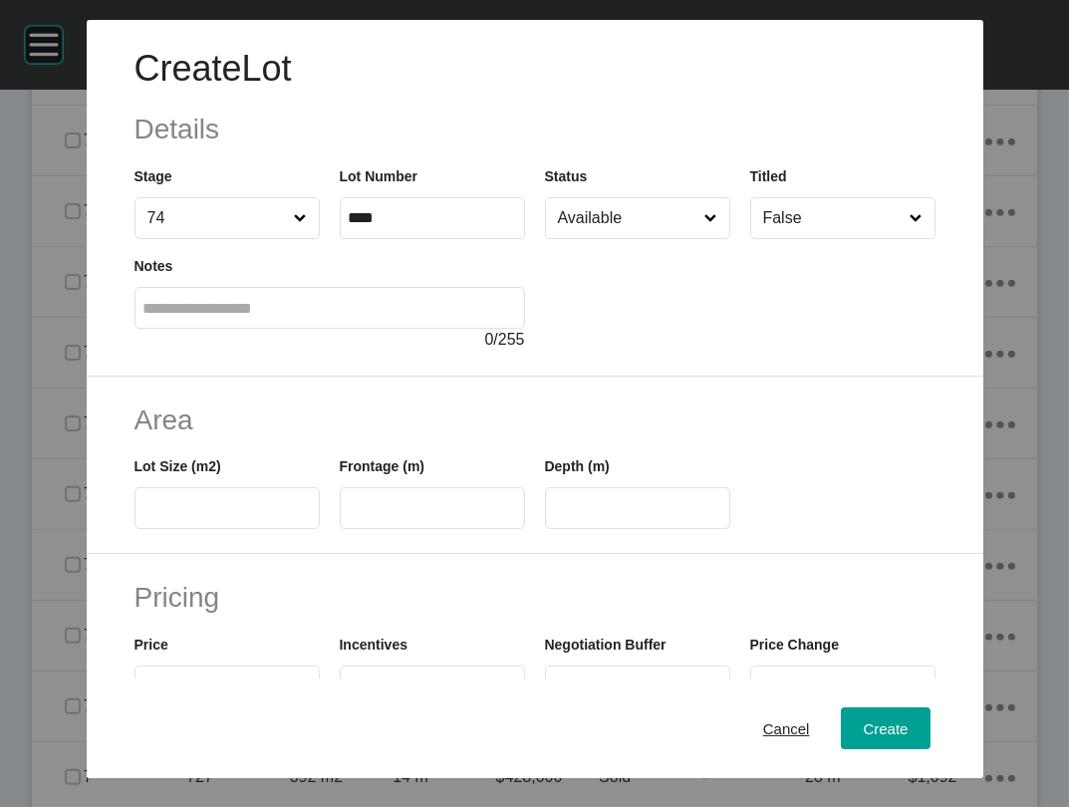
click at [191, 529] on label at bounding box center [227, 508] width 185 height 42
click at [191, 517] on input "text" at bounding box center [226, 508] width 167 height 17
click at [656, 238] on input "Available" at bounding box center [627, 218] width 147 height 40
click at [226, 529] on label at bounding box center [227, 508] width 185 height 42
click at [226, 517] on input "text" at bounding box center [226, 508] width 167 height 17
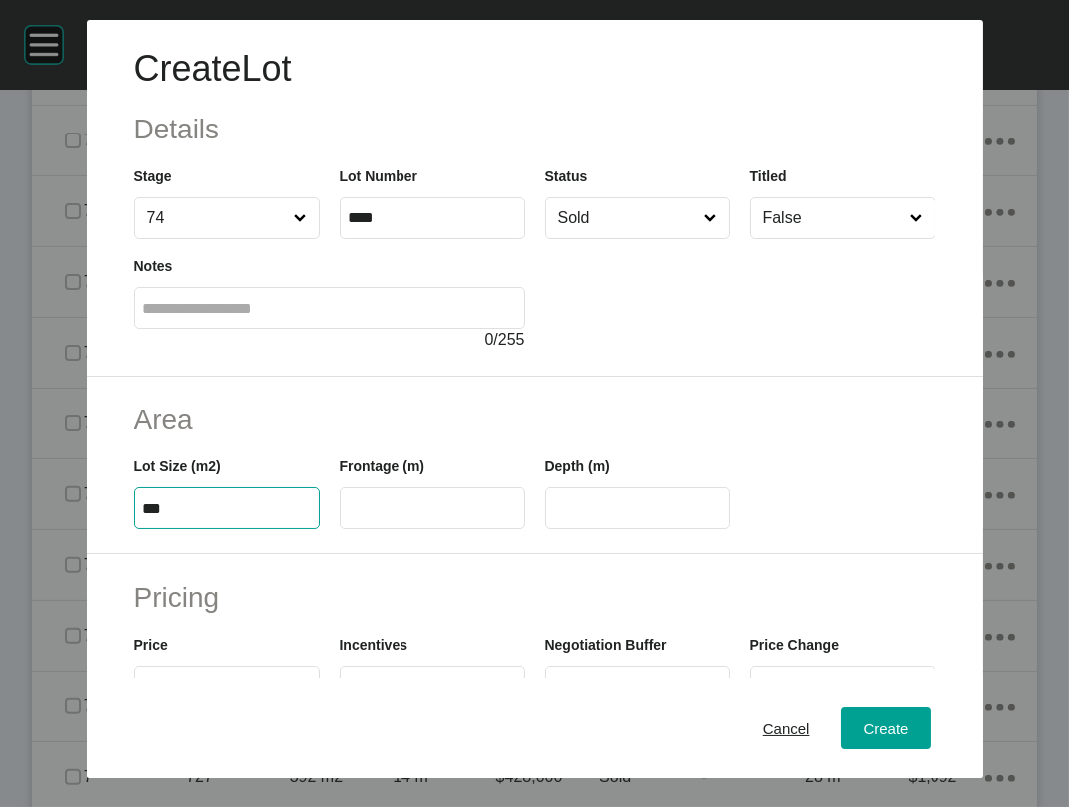
type input "***"
click at [449, 529] on label at bounding box center [432, 508] width 185 height 42
click at [449, 517] on input "text" at bounding box center [432, 508] width 167 height 17
type input "**"
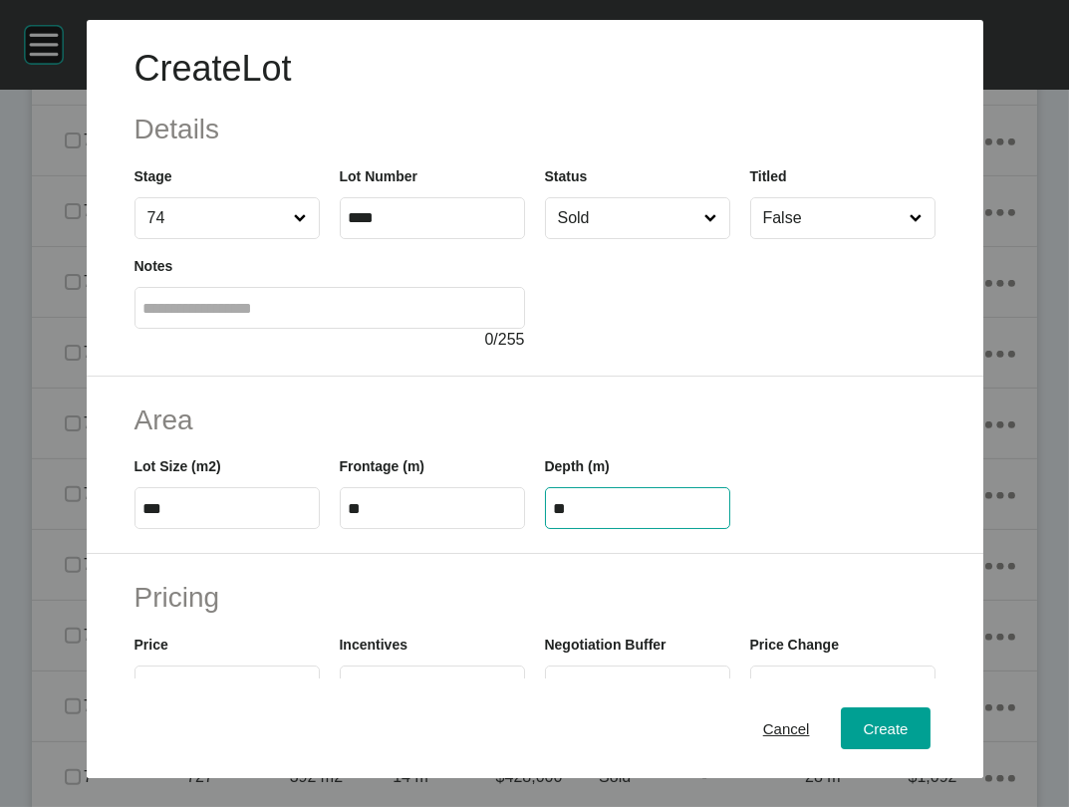
click at [589, 517] on input "**" at bounding box center [637, 508] width 167 height 17
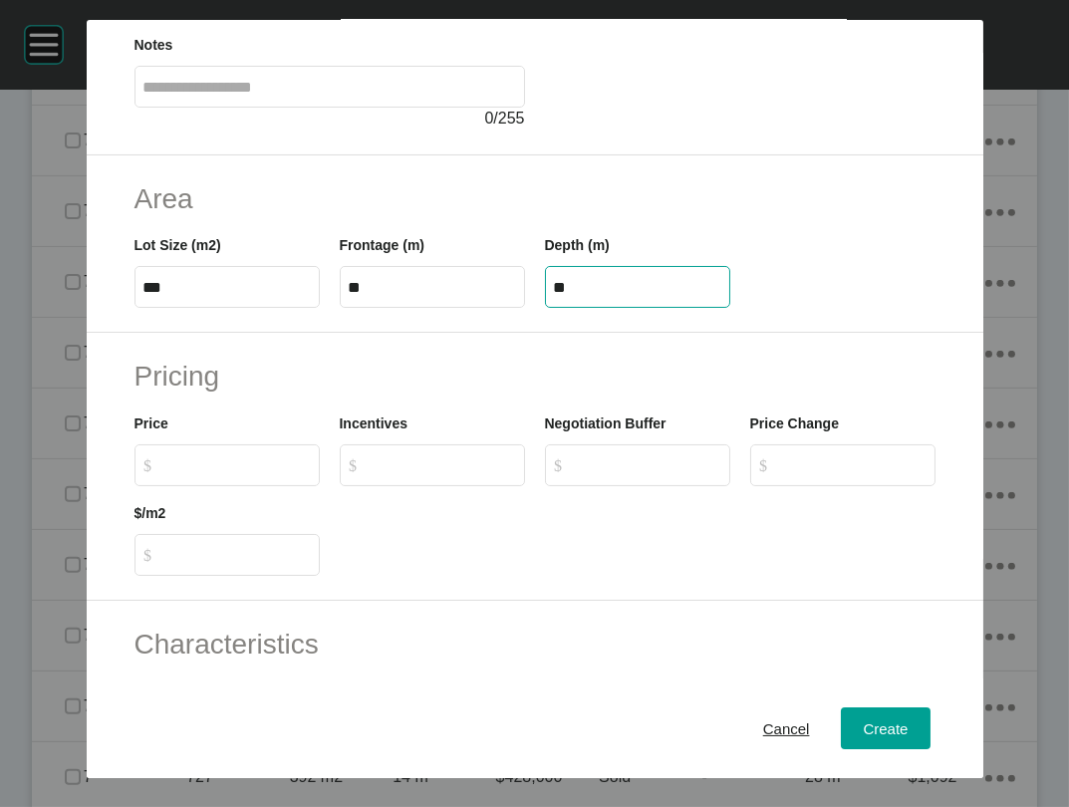
scroll to position [228, 0]
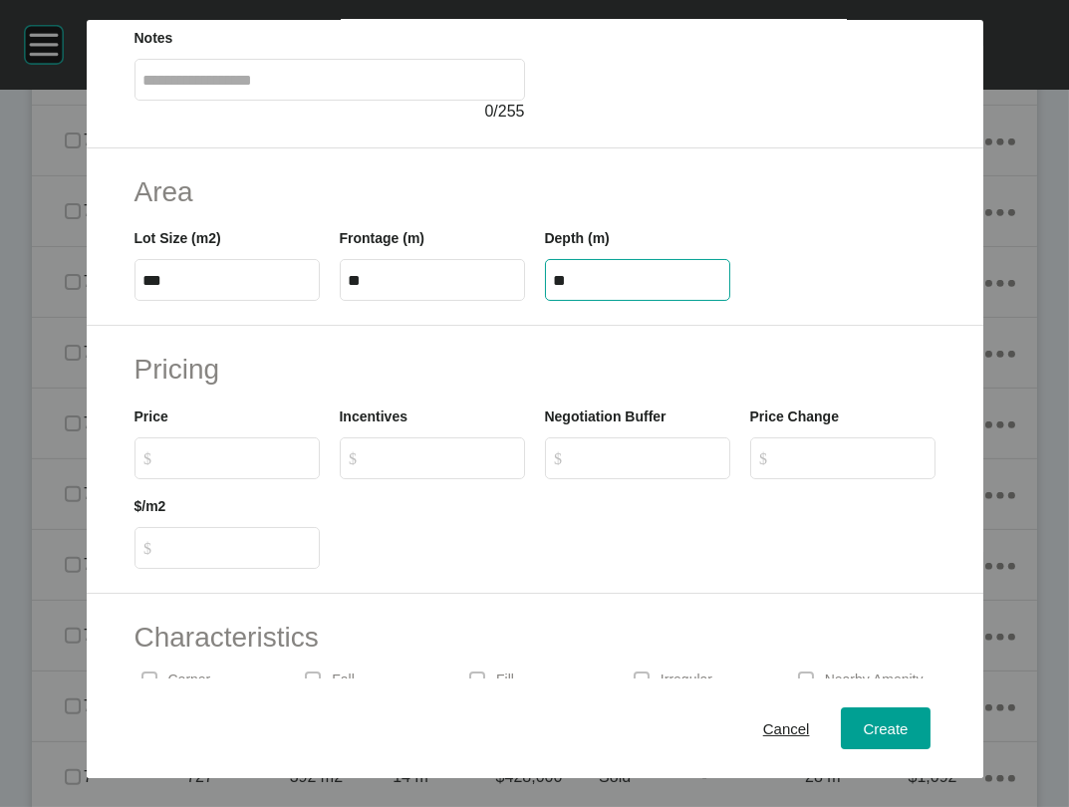
click at [245, 466] on input "$ Created with Sketch. $" at bounding box center [236, 457] width 148 height 17
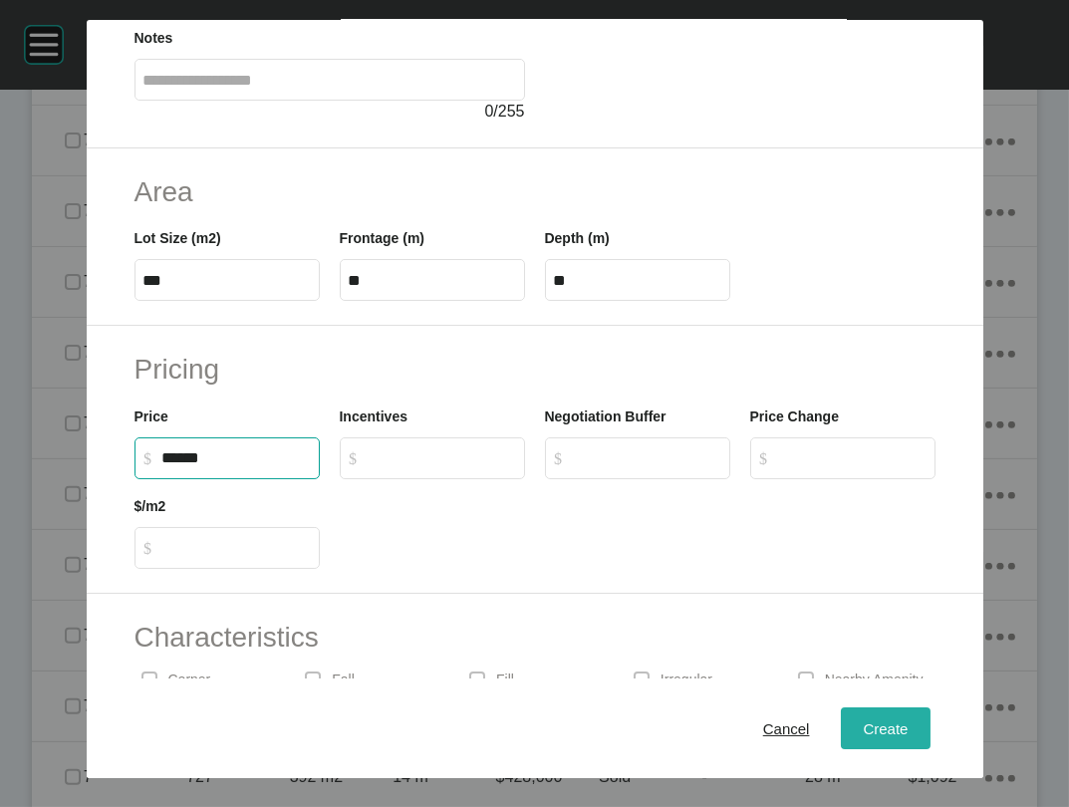
type input "*******"
type input "*****"
click at [908, 720] on span "Create" at bounding box center [885, 728] width 45 height 17
type input "*"
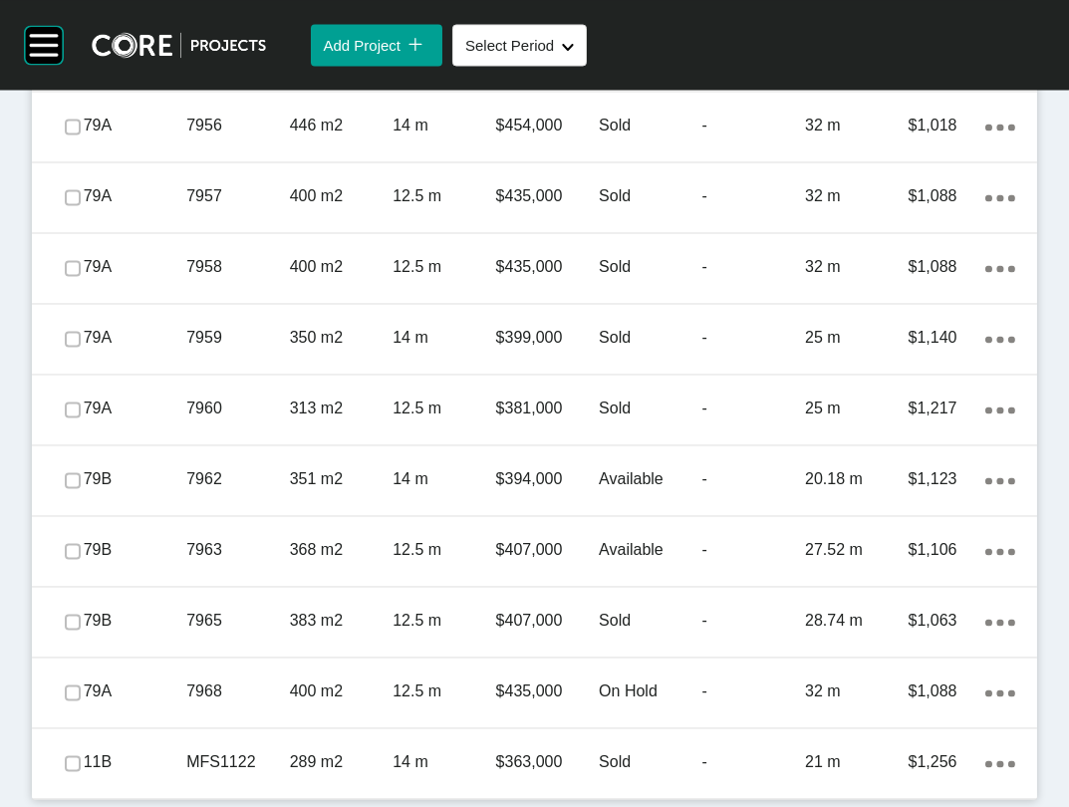
scroll to position [7671, 0]
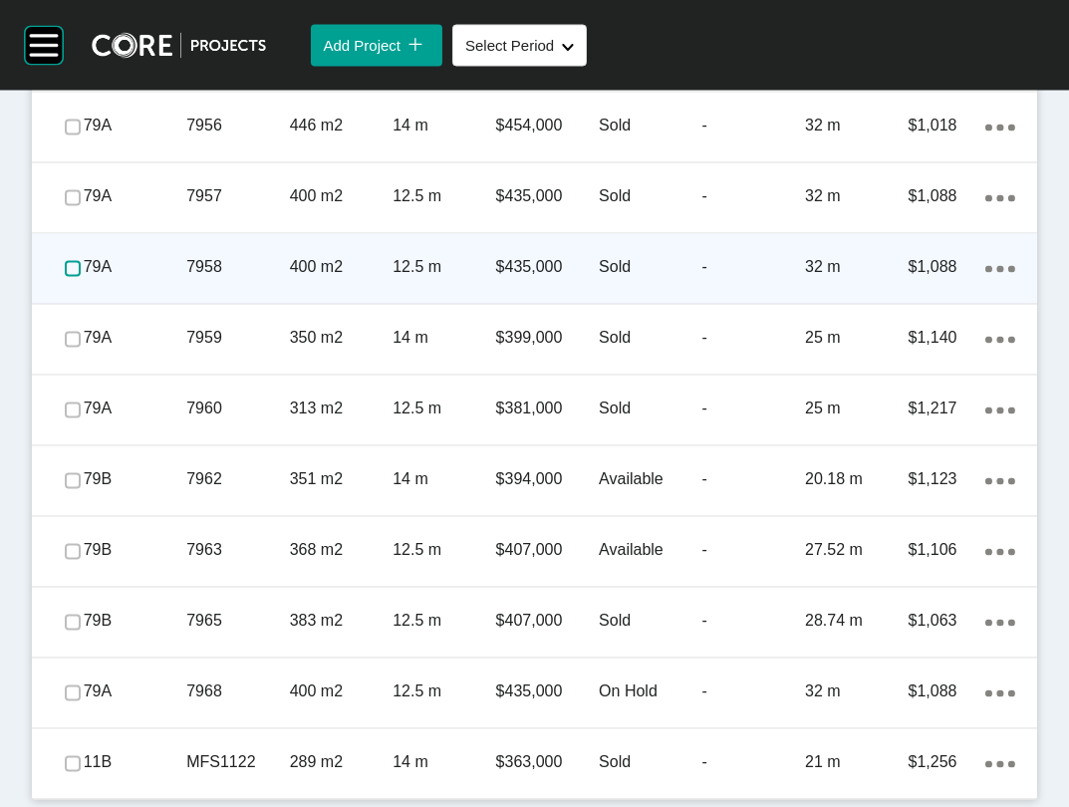
click at [77, 276] on label at bounding box center [73, 268] width 16 height 16
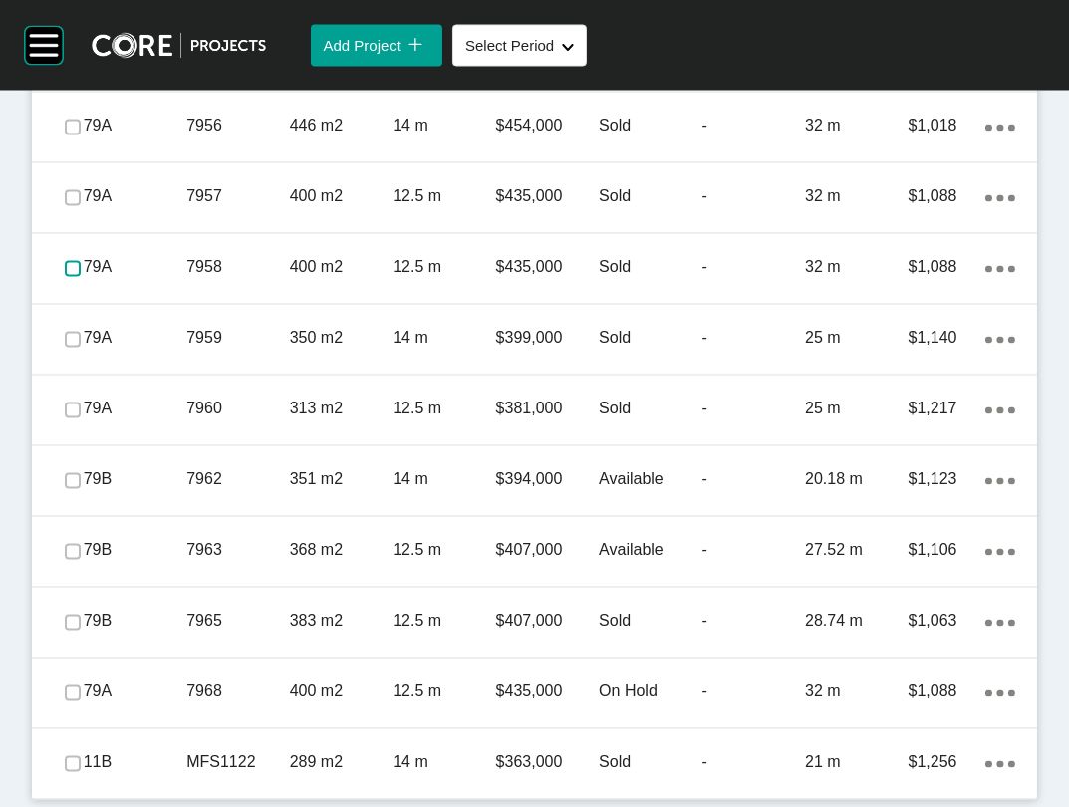
scroll to position [8707, 0]
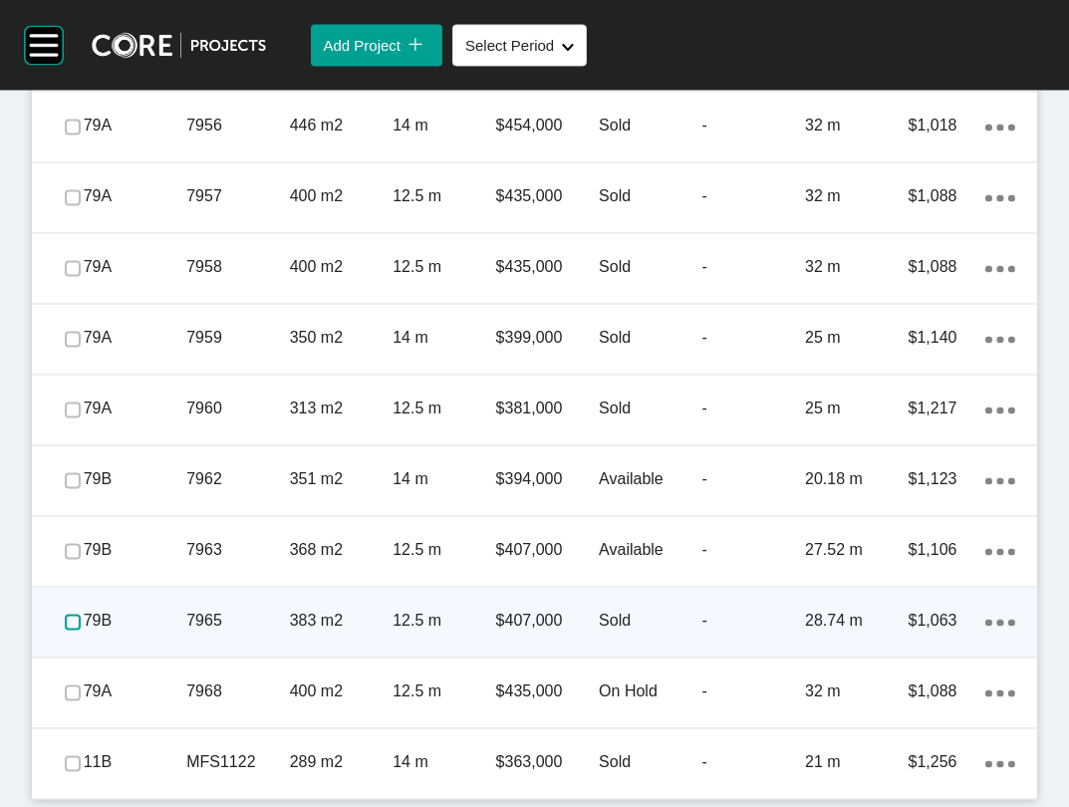
click at [81, 630] on label at bounding box center [73, 622] width 16 height 16
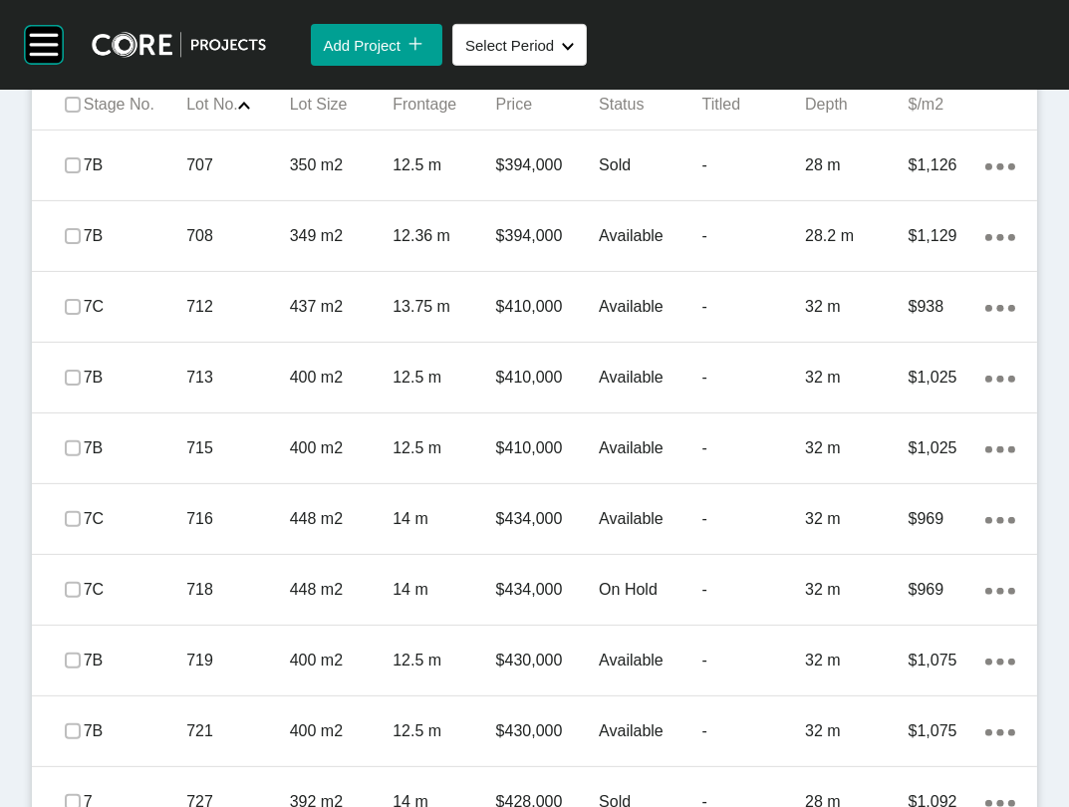
scroll to position [1208, 0]
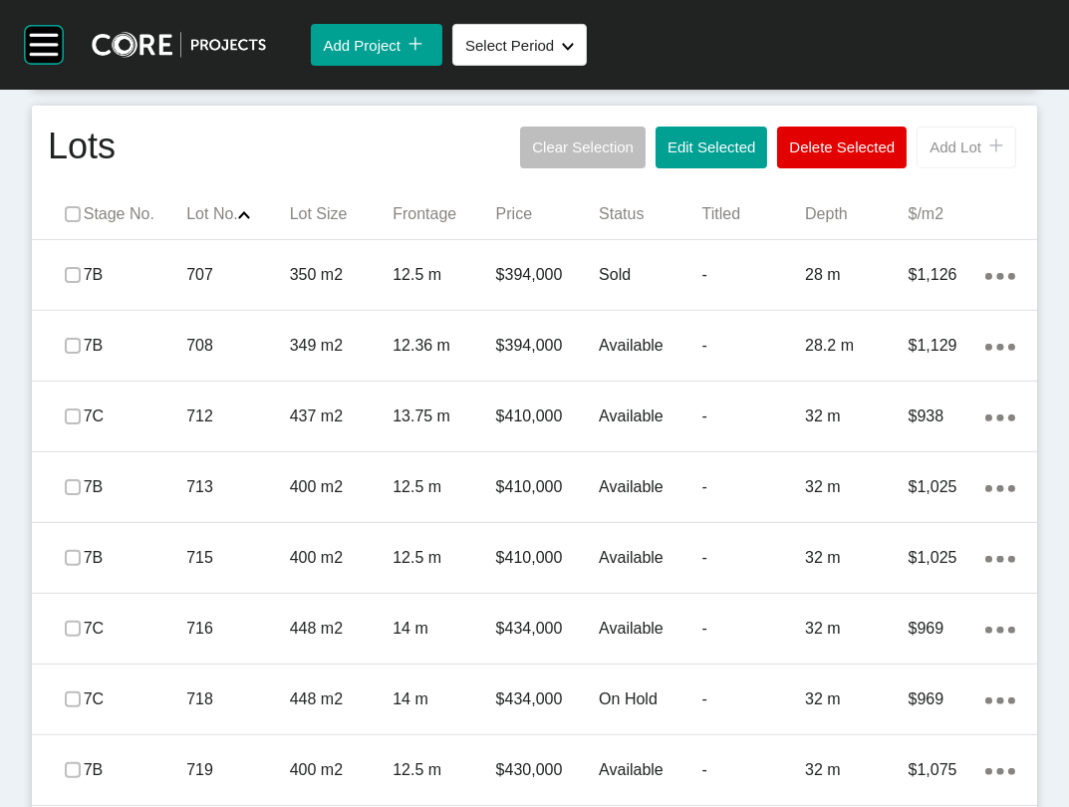
click at [917, 168] on button "Add Lot icon/tick copy 11 Created with Sketch." at bounding box center [967, 148] width 100 height 42
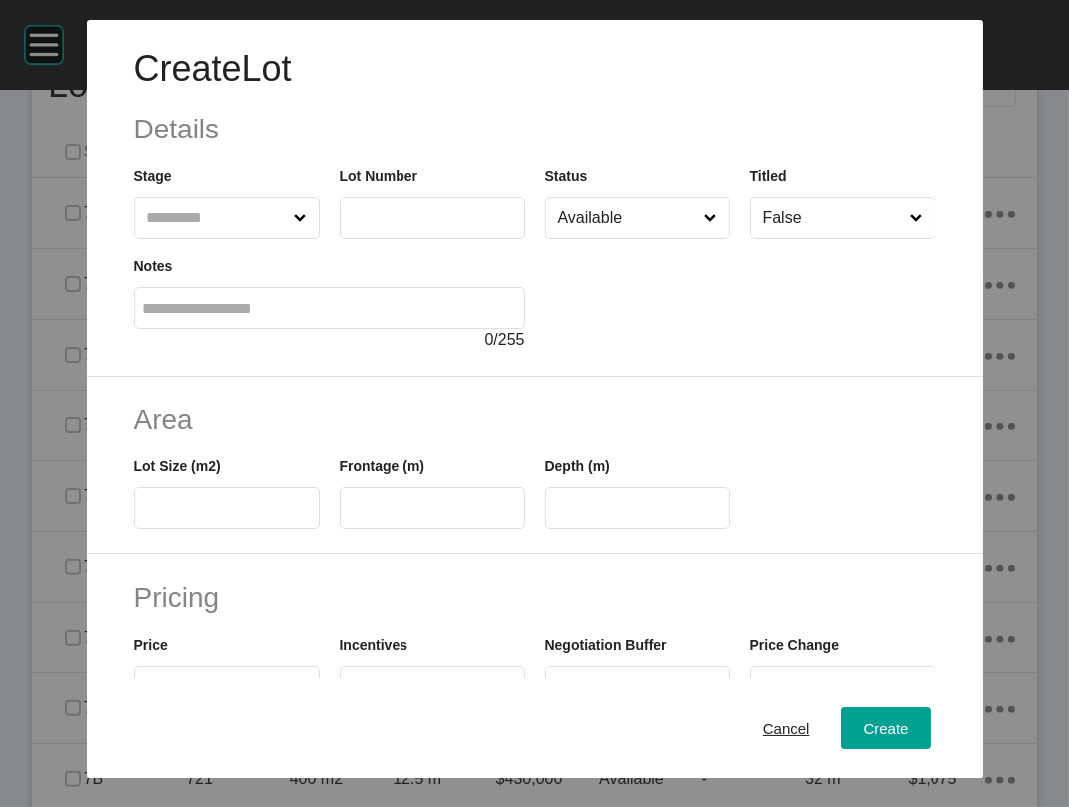
click at [149, 238] on input "text" at bounding box center [216, 218] width 147 height 40
drag, startPoint x: 148, startPoint y: 383, endPoint x: 256, endPoint y: 329, distance: 120.3
click at [374, 226] on input "text" at bounding box center [432, 217] width 167 height 17
type input "****"
click at [209, 517] on input "text" at bounding box center [226, 508] width 167 height 17
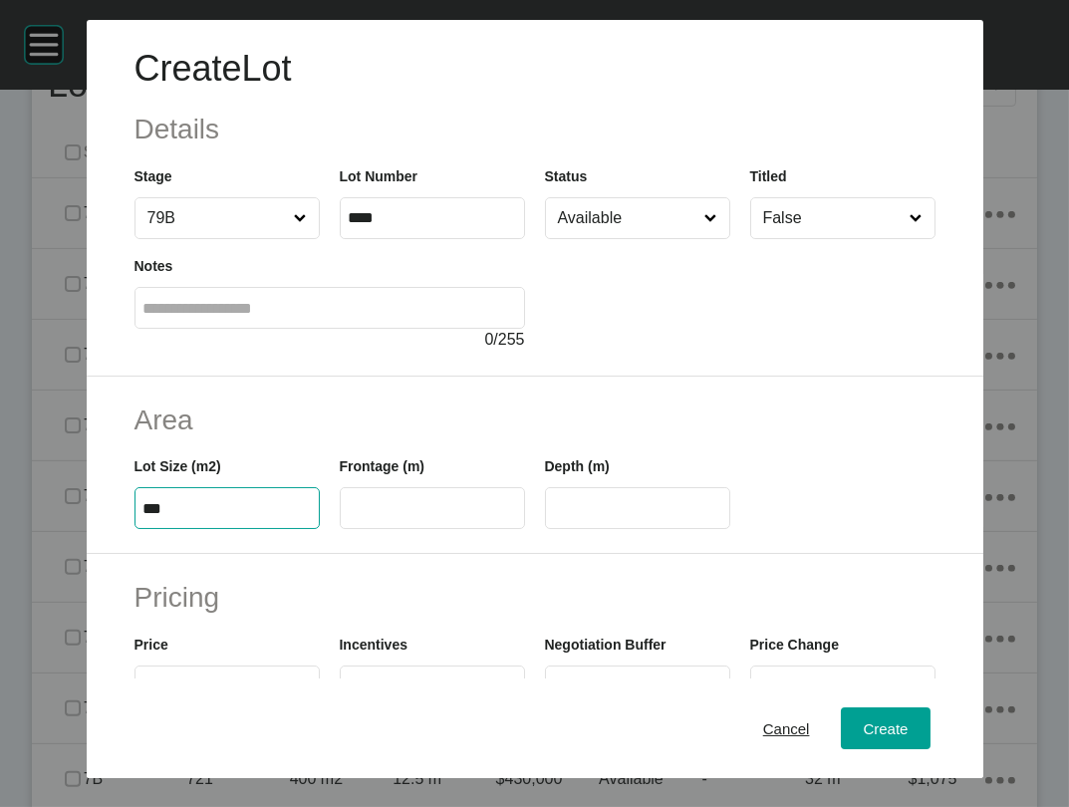
type input "***"
click at [639, 238] on input "Available" at bounding box center [627, 218] width 147 height 40
click at [464, 517] on input "text" at bounding box center [432, 508] width 167 height 17
type input "**"
click at [595, 517] on input "****" at bounding box center [637, 508] width 167 height 17
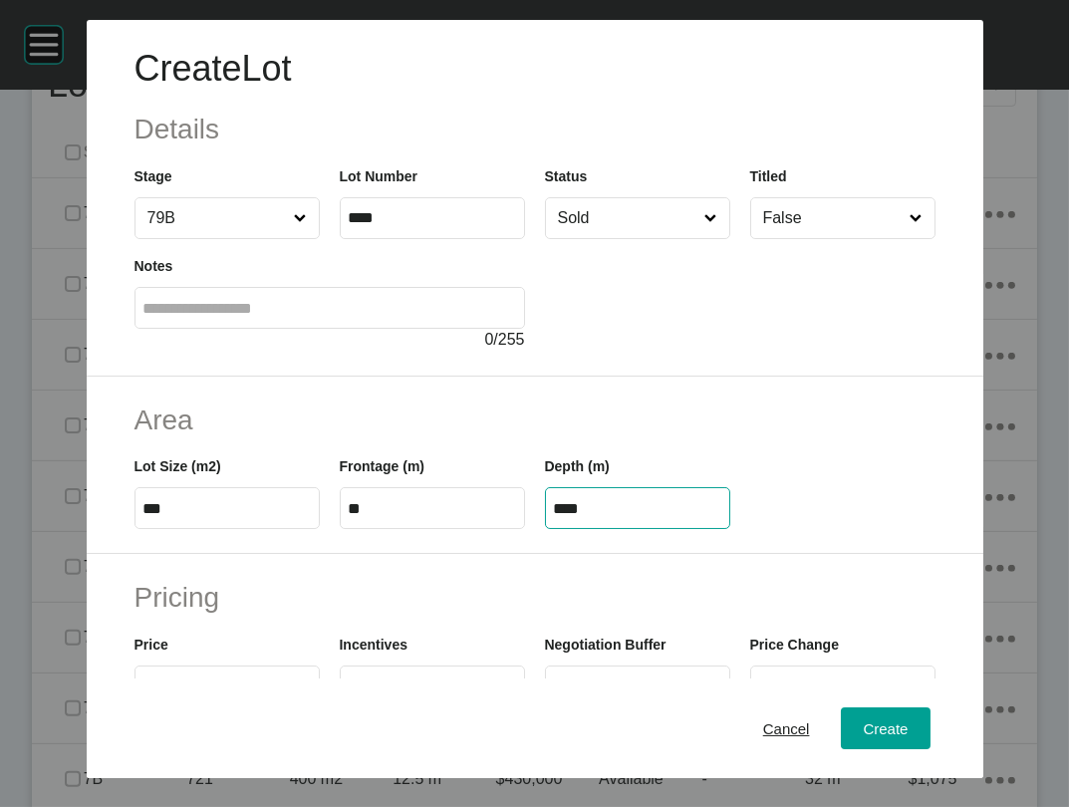
drag, startPoint x: 564, startPoint y: 632, endPoint x: 661, endPoint y: 635, distance: 96.7
click at [661, 517] on input "****" at bounding box center [637, 508] width 167 height 17
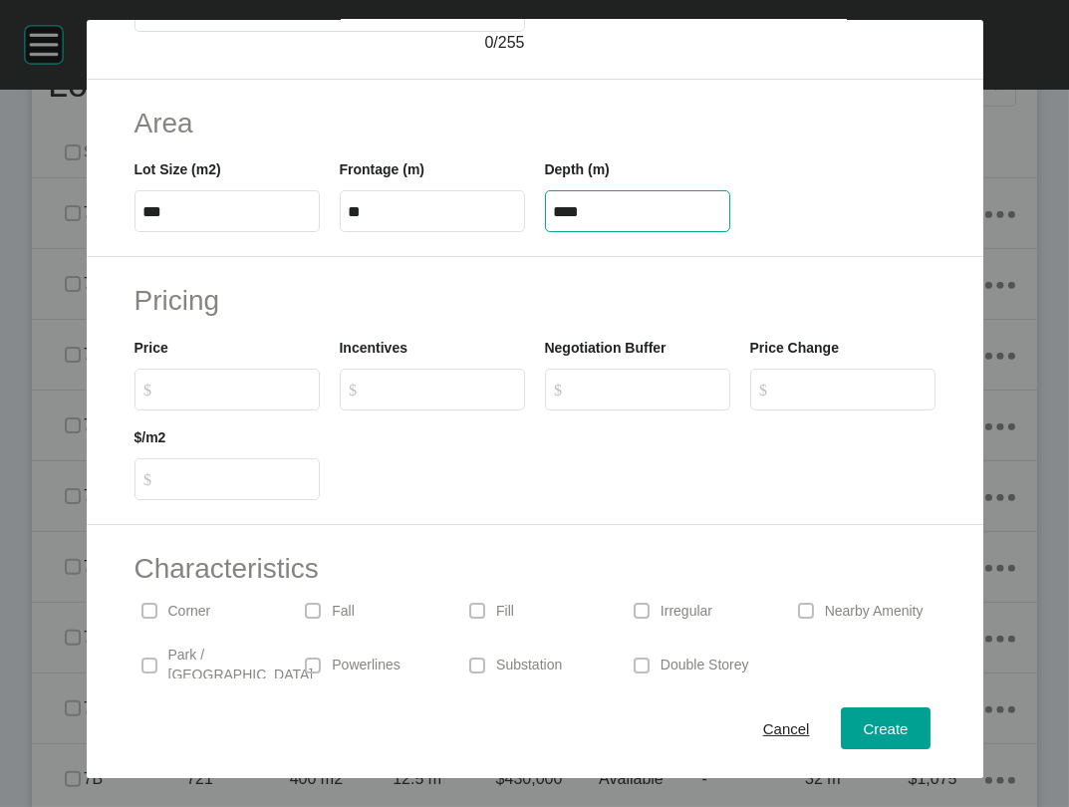
scroll to position [326, 0]
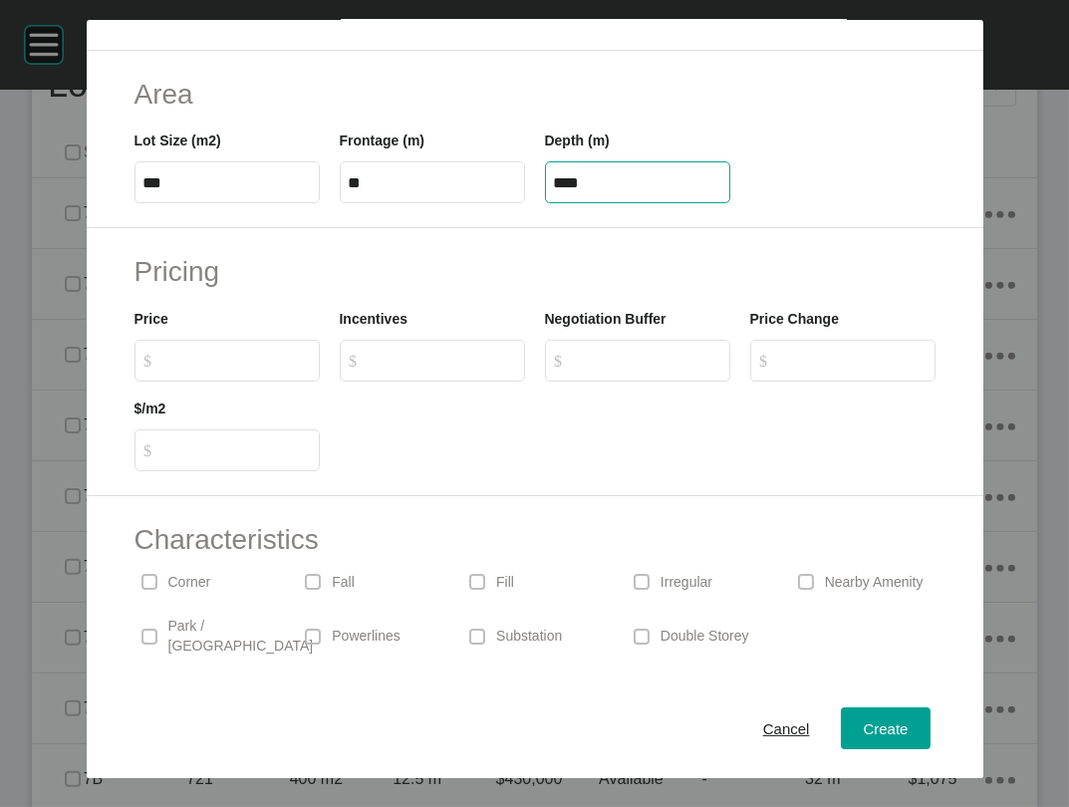
type input "****"
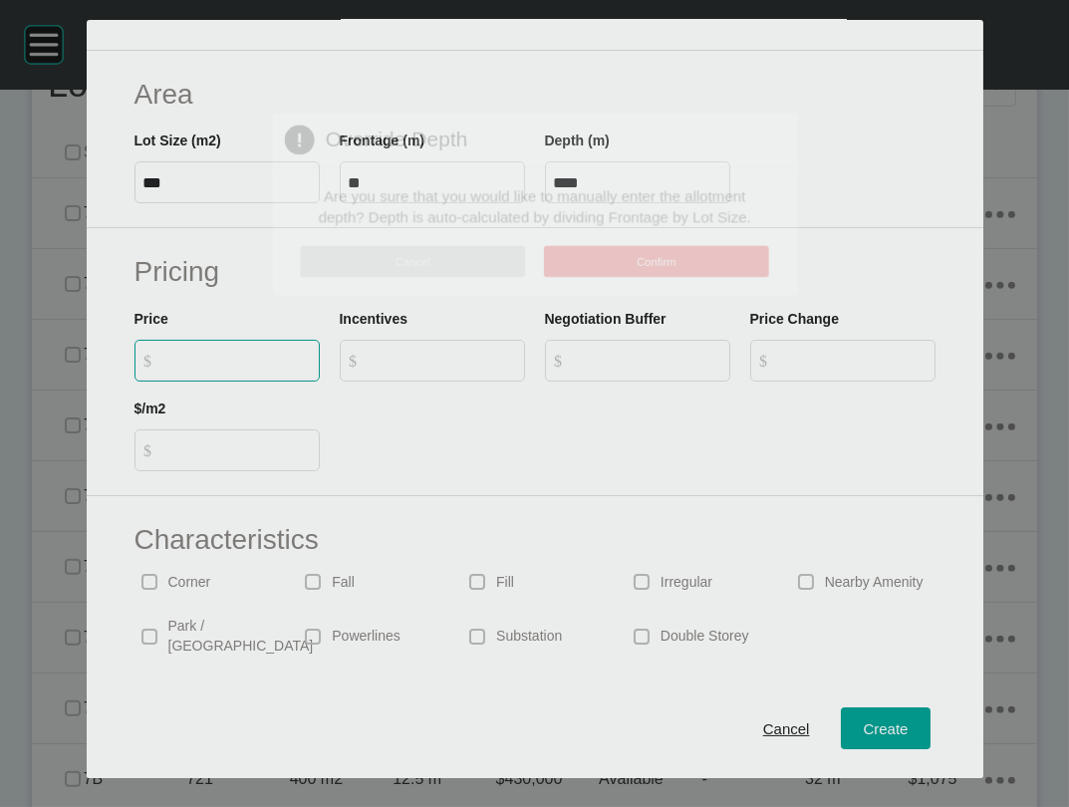
click at [151, 537] on div "Create Lot Details Stage 79B Lot Number **** Status Sold Titled False Notes 0 /…" at bounding box center [534, 403] width 1069 height 807
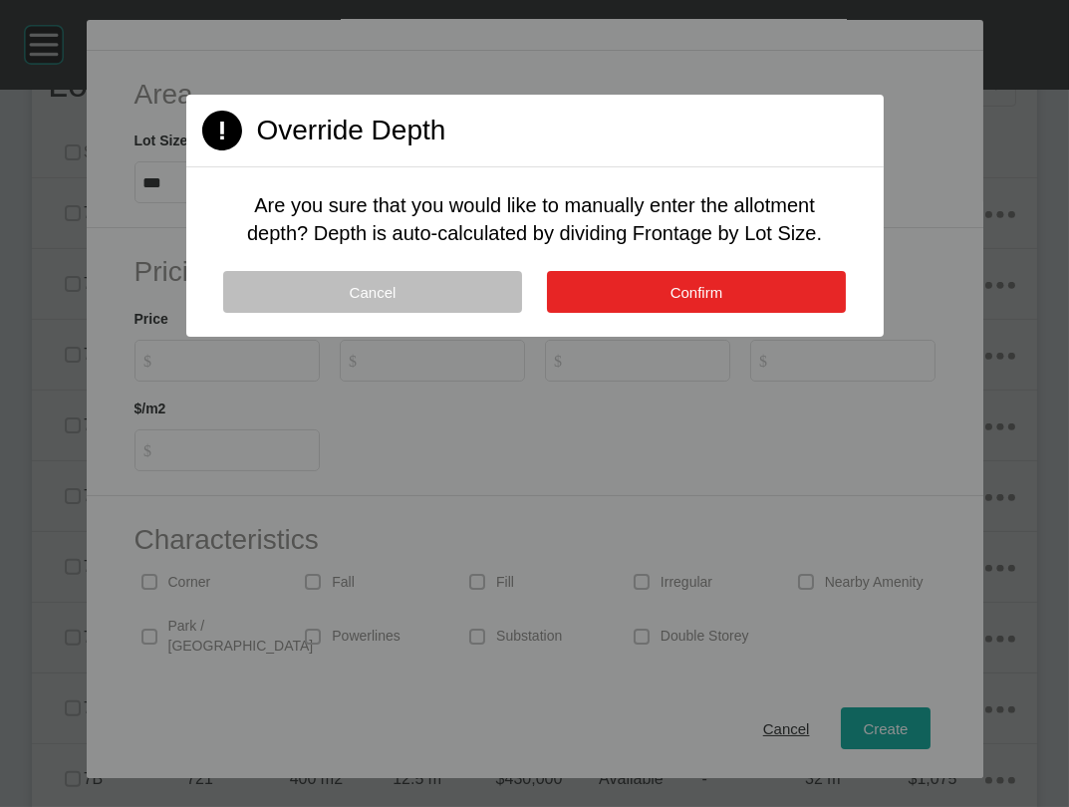
click at [687, 301] on span "Confirm" at bounding box center [697, 292] width 53 height 17
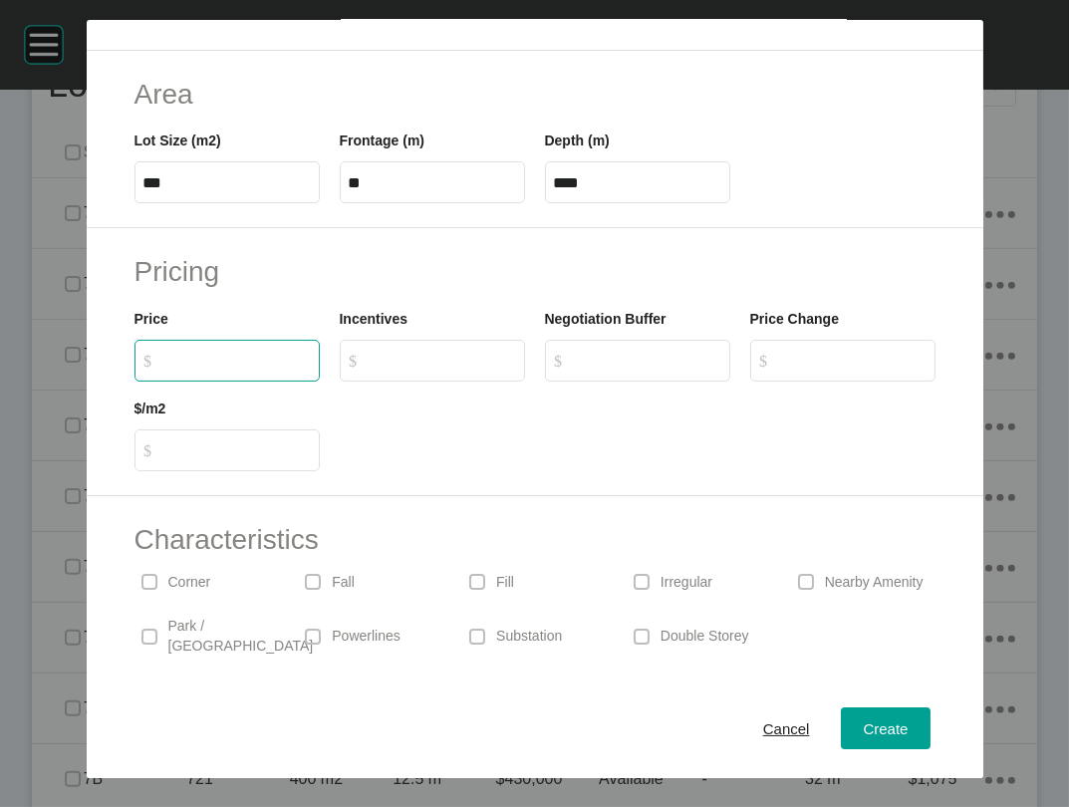
click at [232, 369] on input "$ Created with Sketch. $" at bounding box center [236, 360] width 148 height 17
type input "*******"
type input "***"
click at [484, 369] on input "$ Created with Sketch. $" at bounding box center [442, 360] width 148 height 17
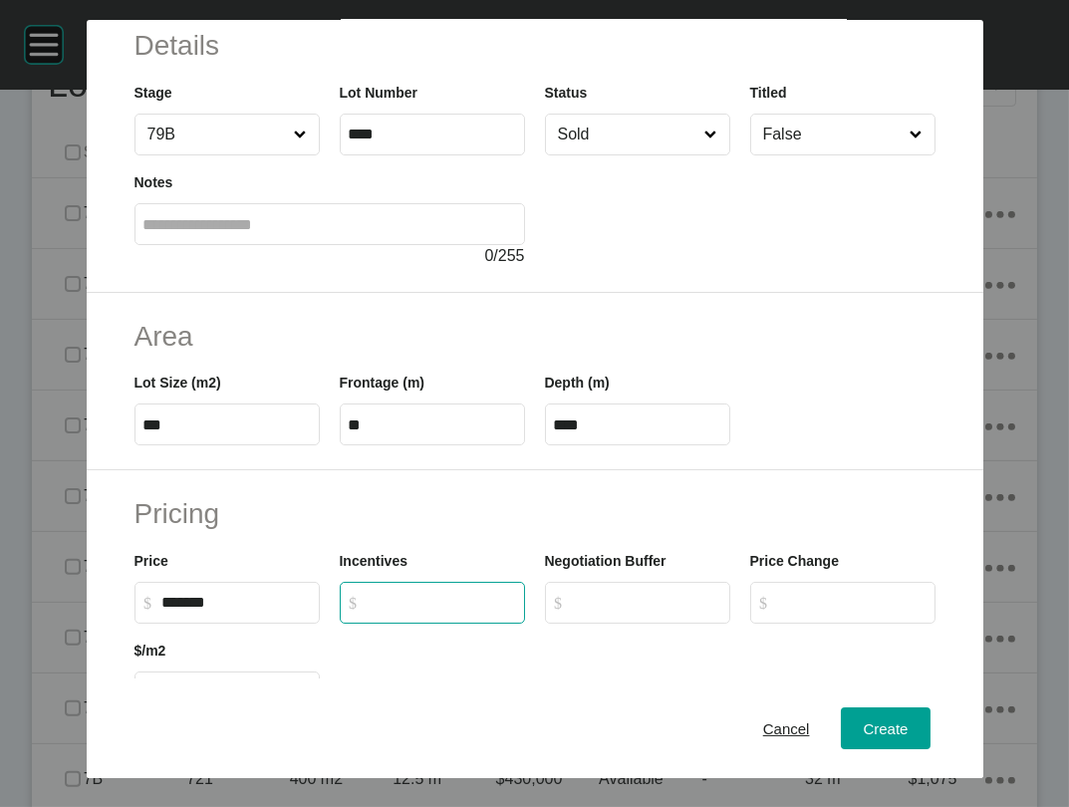
scroll to position [0, 0]
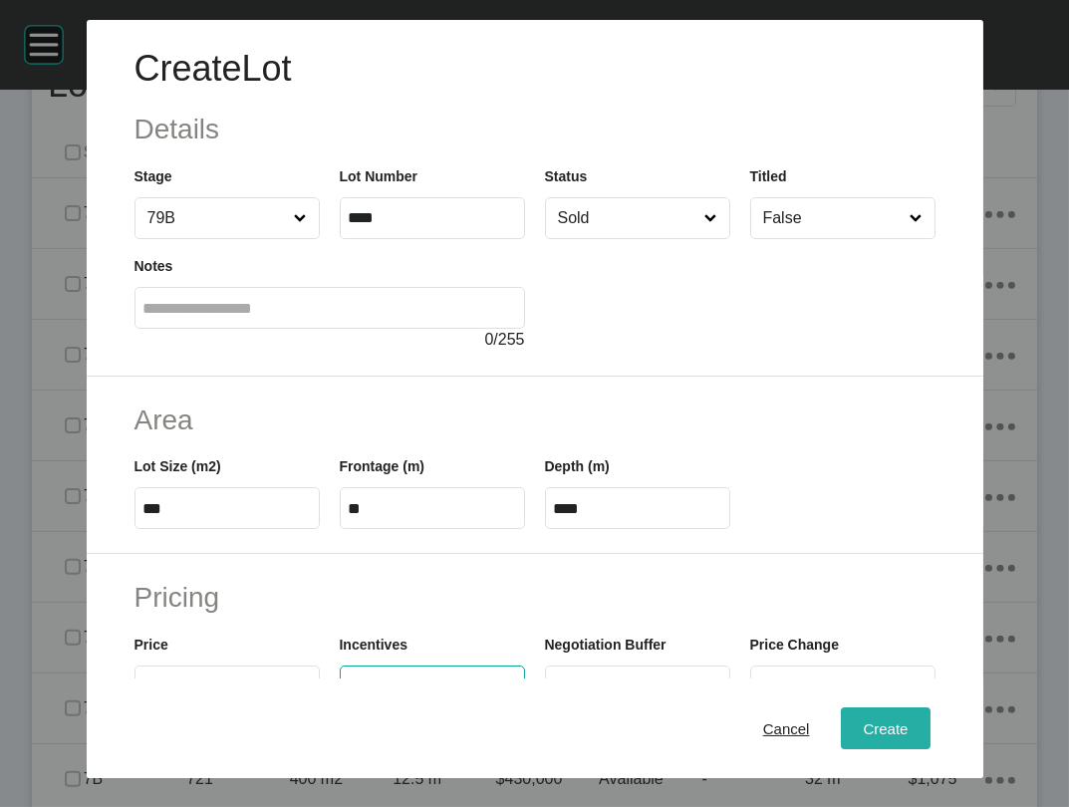
type input "*"
click at [913, 729] on div "Create" at bounding box center [885, 728] width 55 height 27
type input "*"
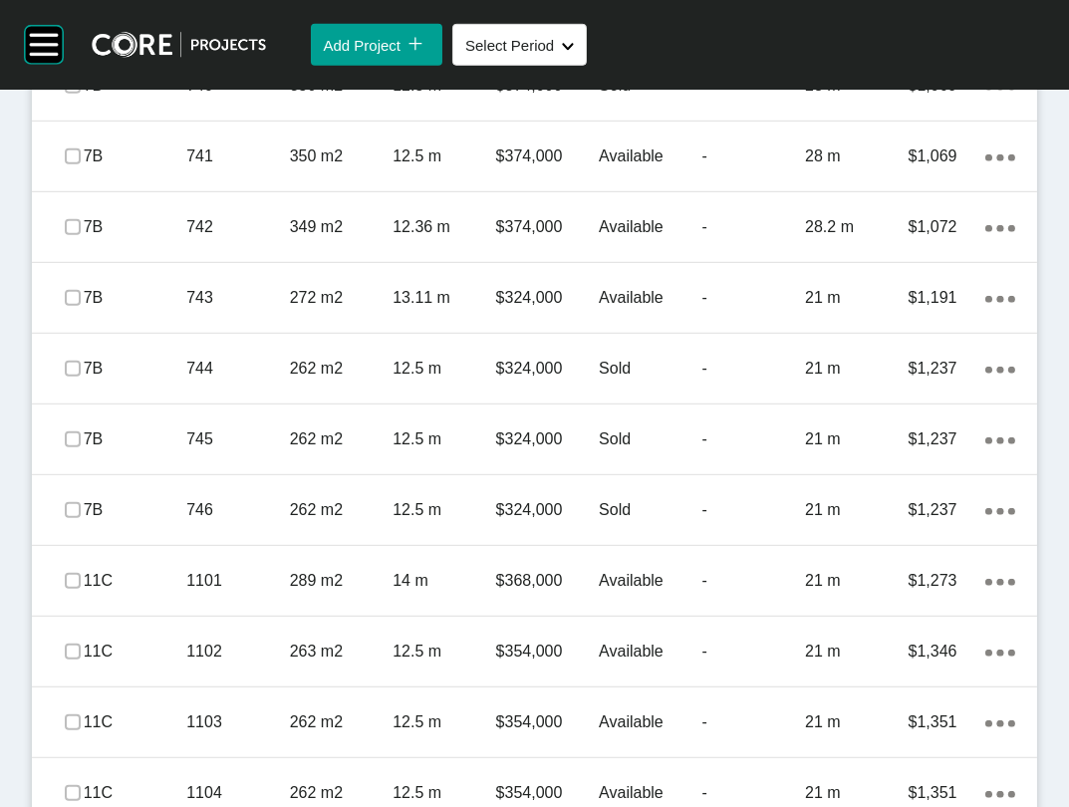
scroll to position [2379, 0]
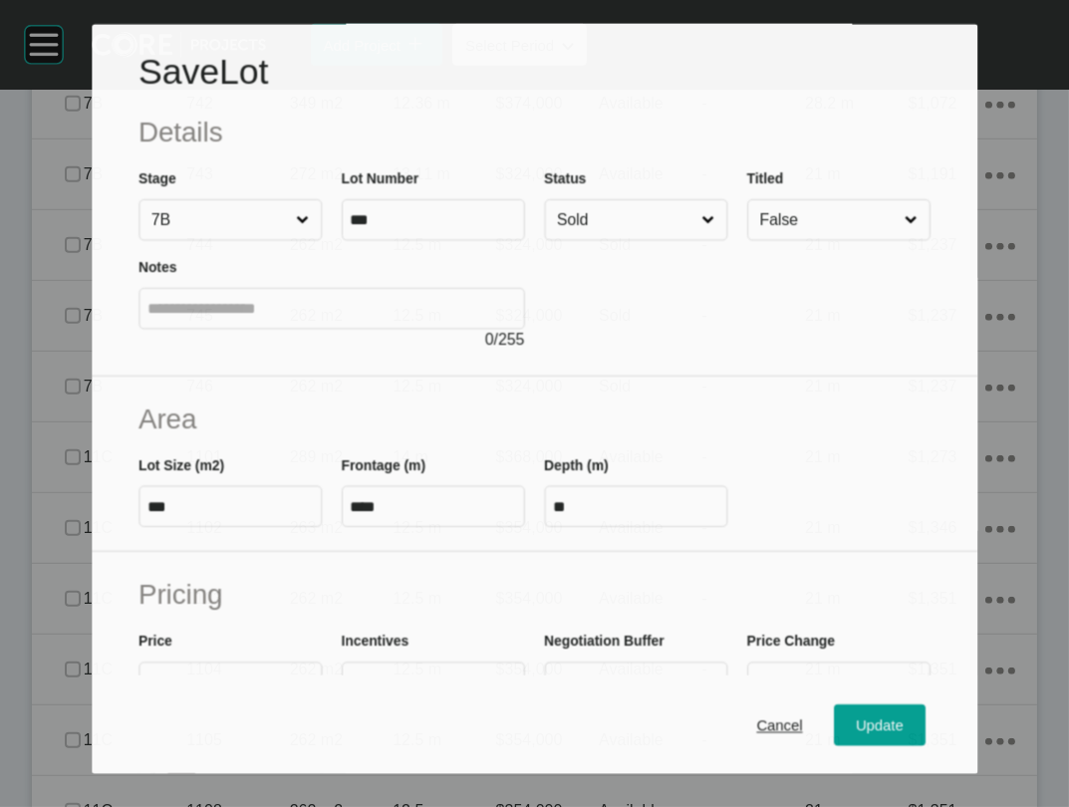
scroll to position [2302, 0]
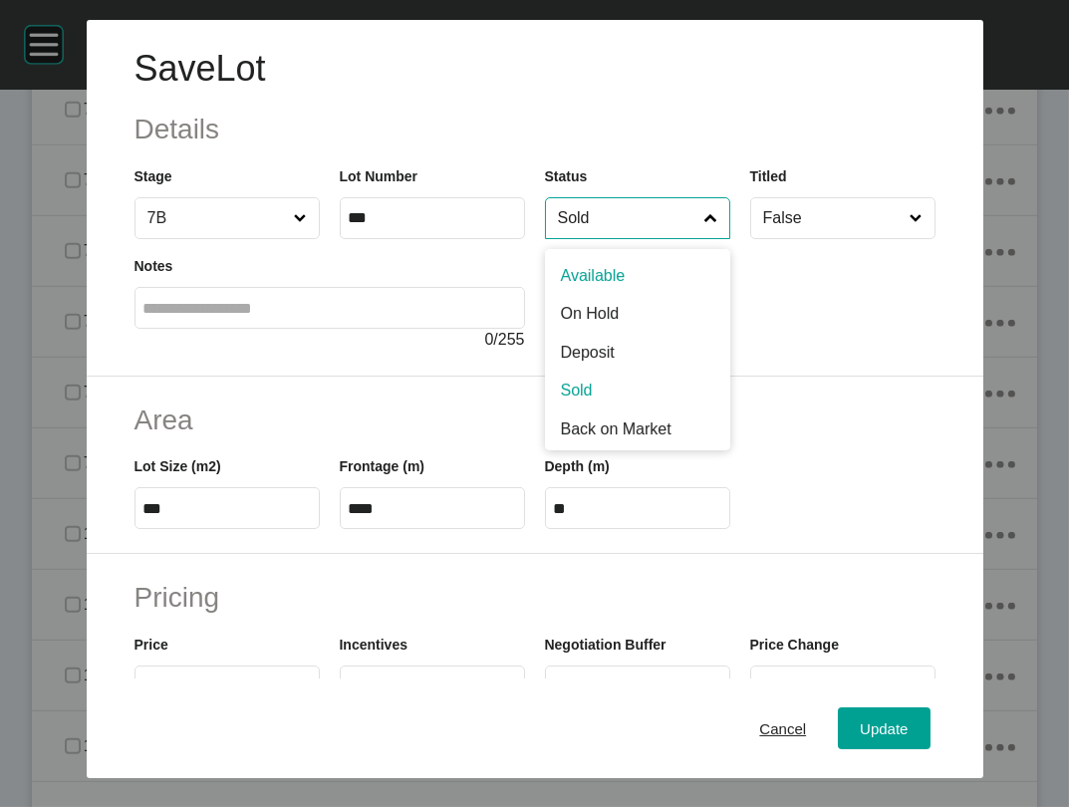
click at [623, 238] on input "Sold" at bounding box center [627, 218] width 147 height 40
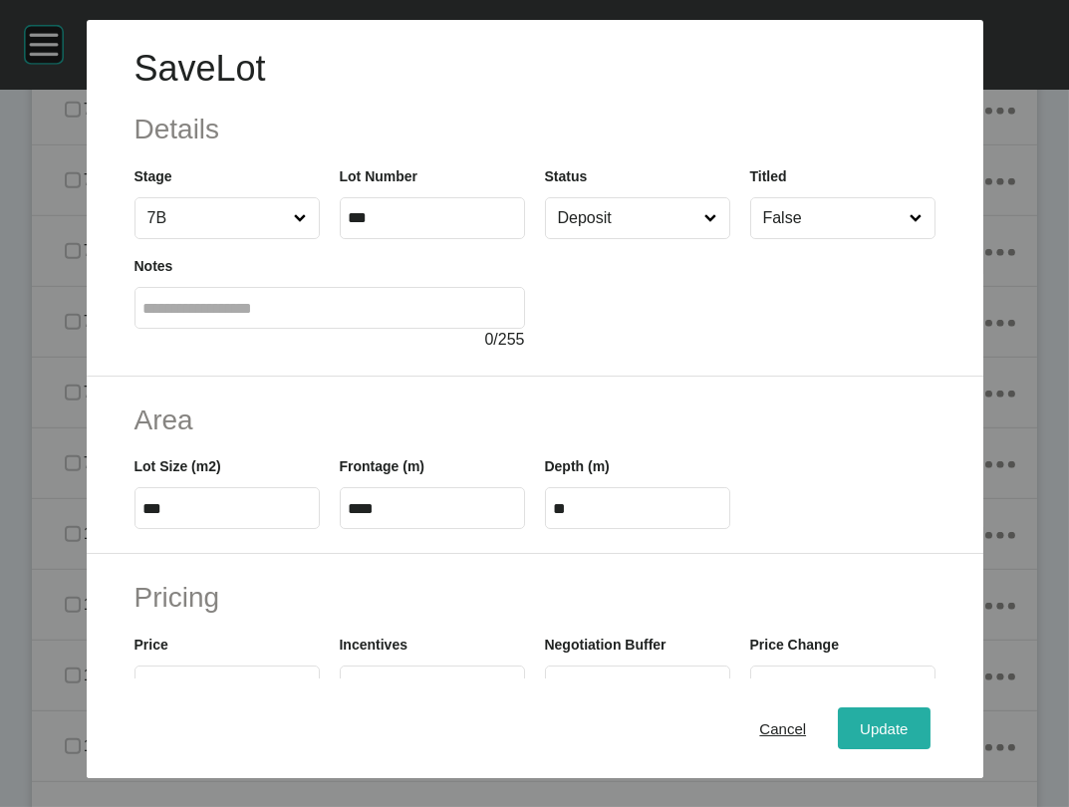
click at [908, 724] on span "Update" at bounding box center [884, 728] width 48 height 17
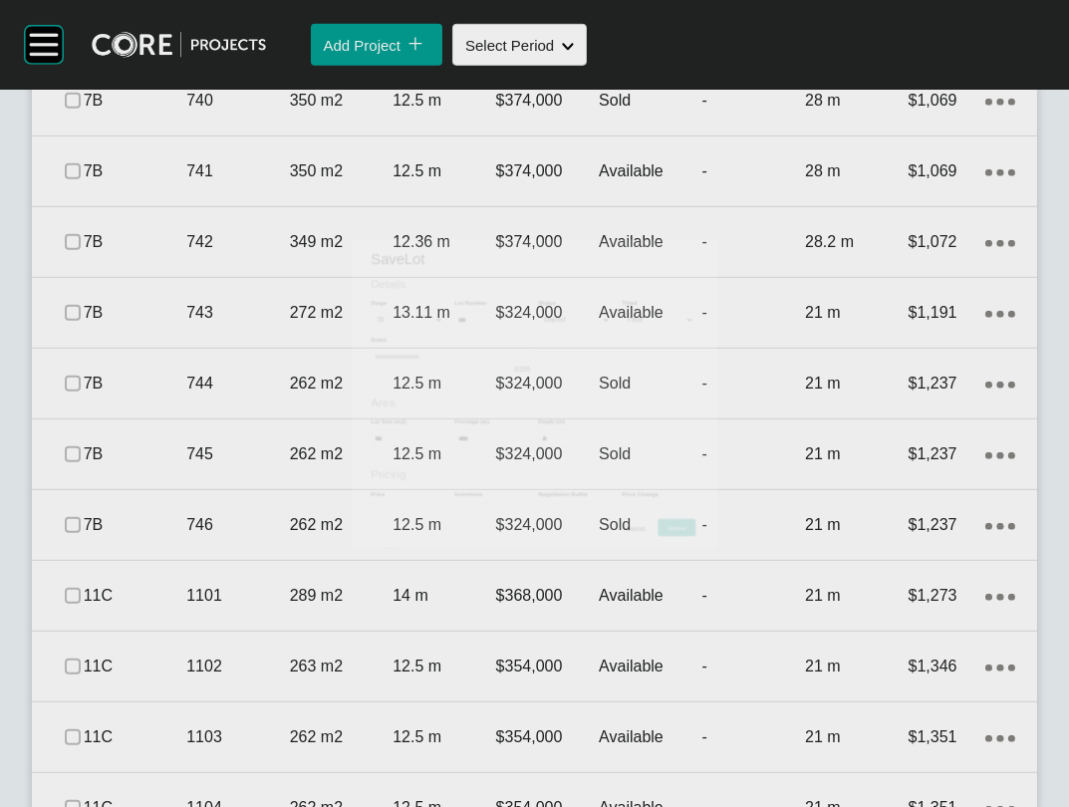
scroll to position [2379, 0]
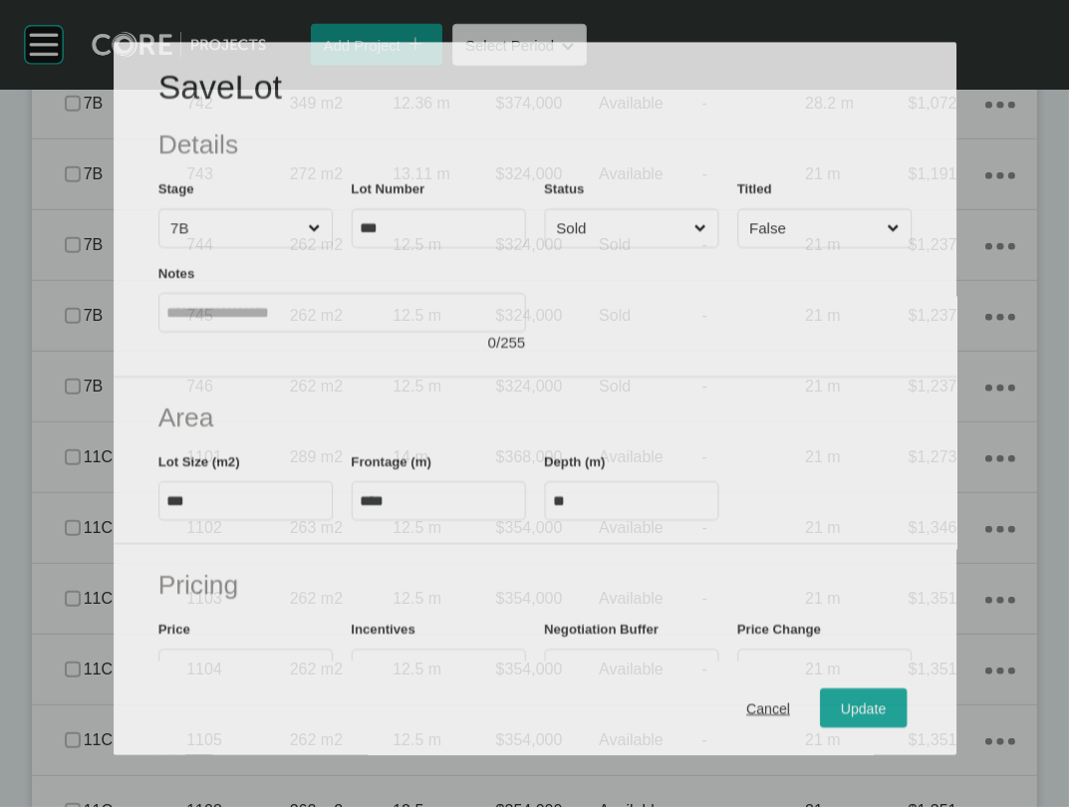
scroll to position [2302, 0]
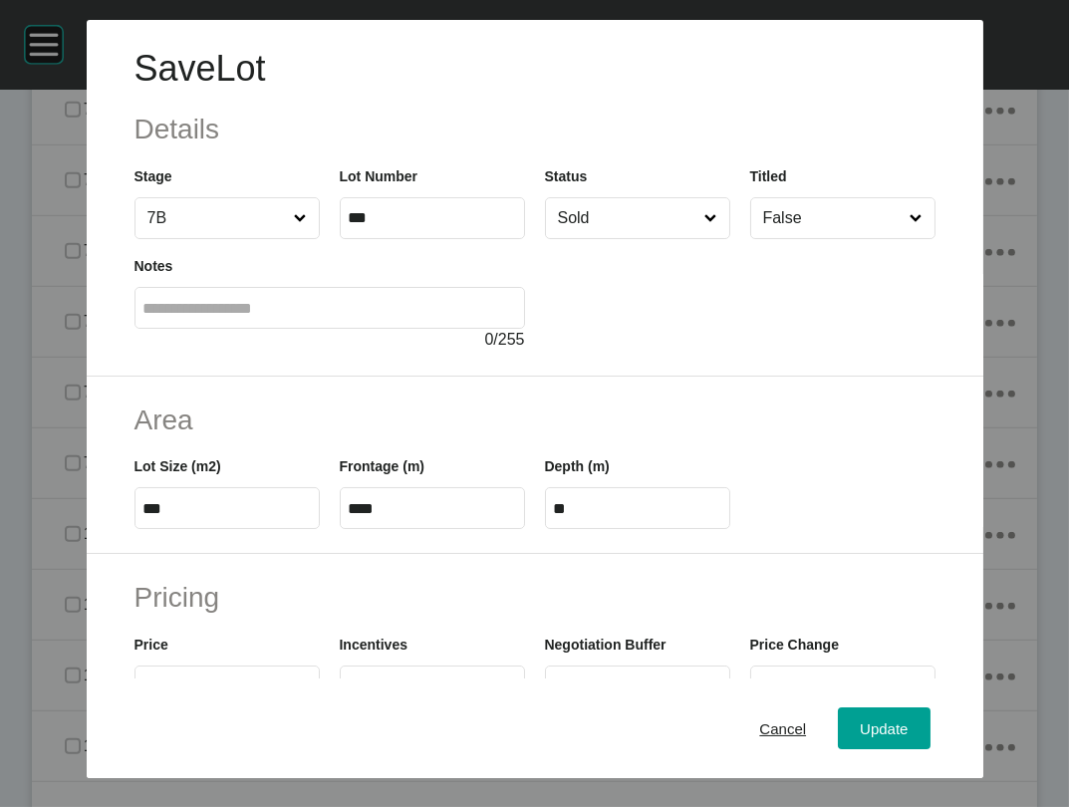
click at [610, 238] on input "Sold" at bounding box center [627, 218] width 147 height 40
drag, startPoint x: 909, startPoint y: 710, endPoint x: 847, endPoint y: 643, distance: 91.7
click at [908, 720] on span "Update" at bounding box center [884, 728] width 48 height 17
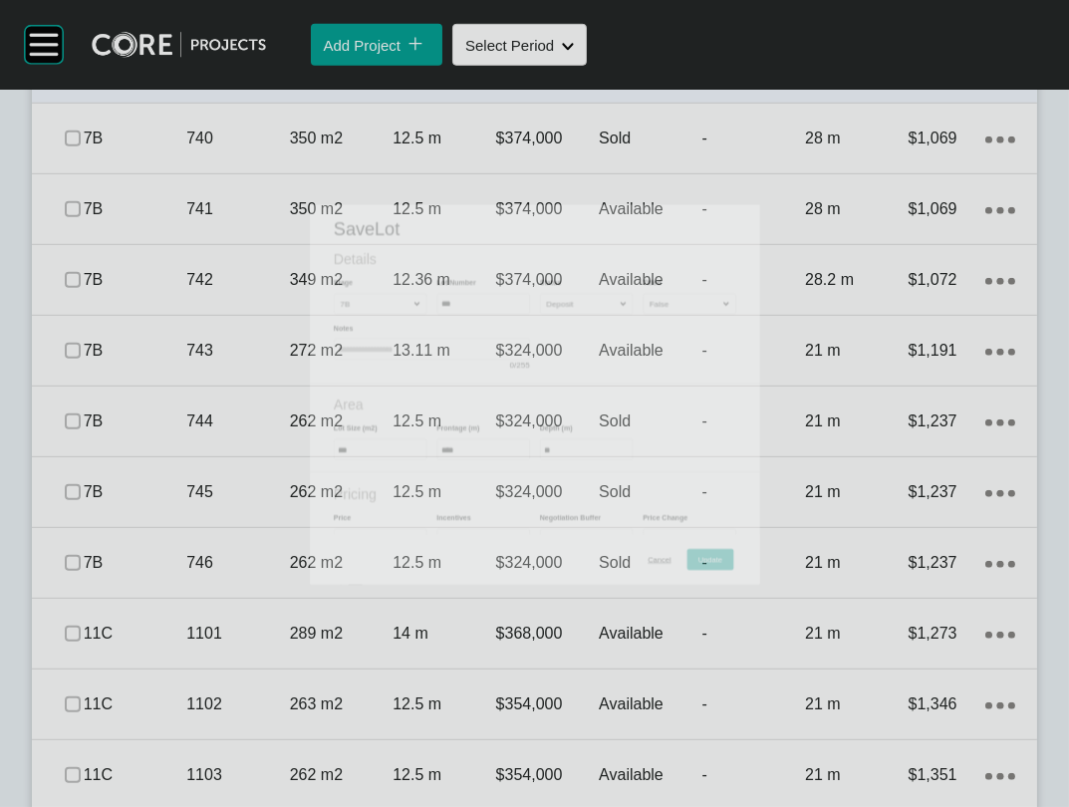
scroll to position [2379, 0]
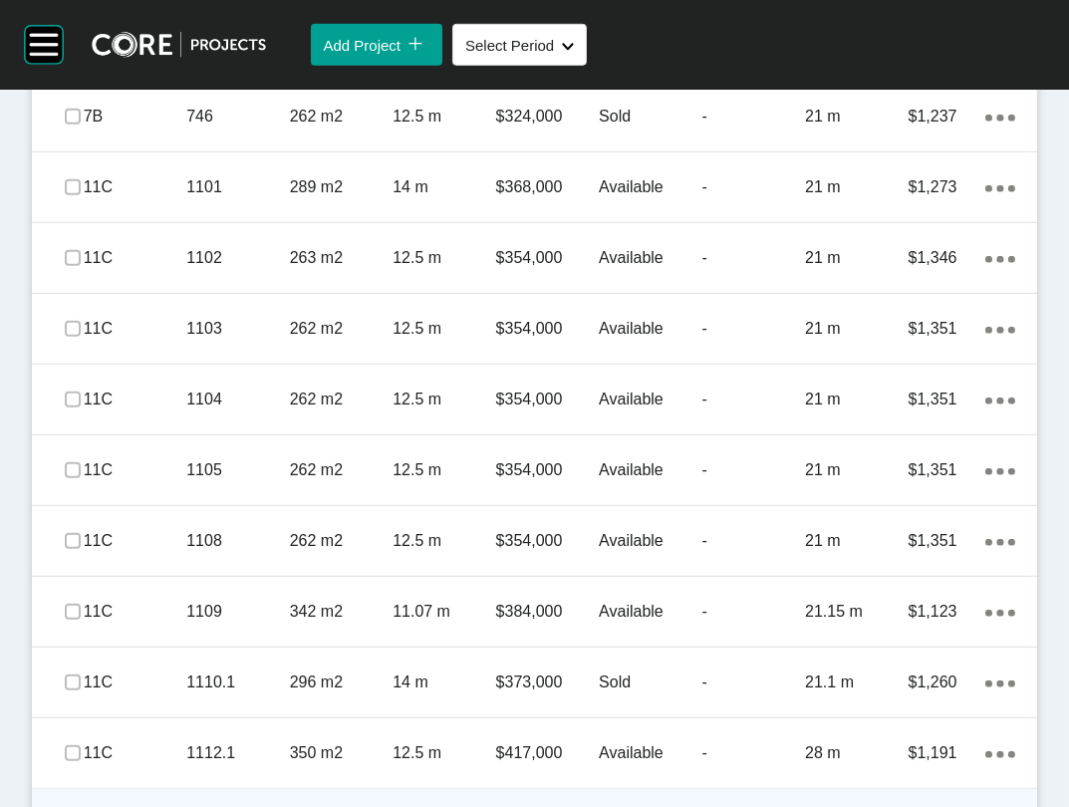
scroll to position [2860, 0]
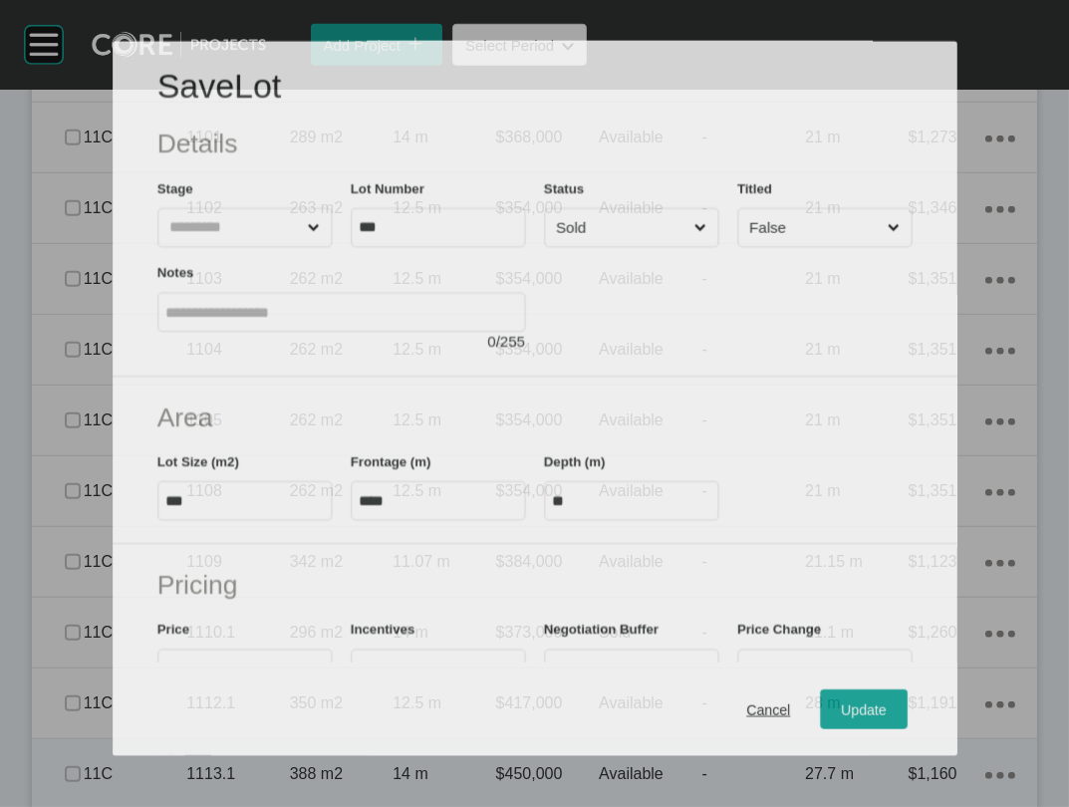
scroll to position [2782, 0]
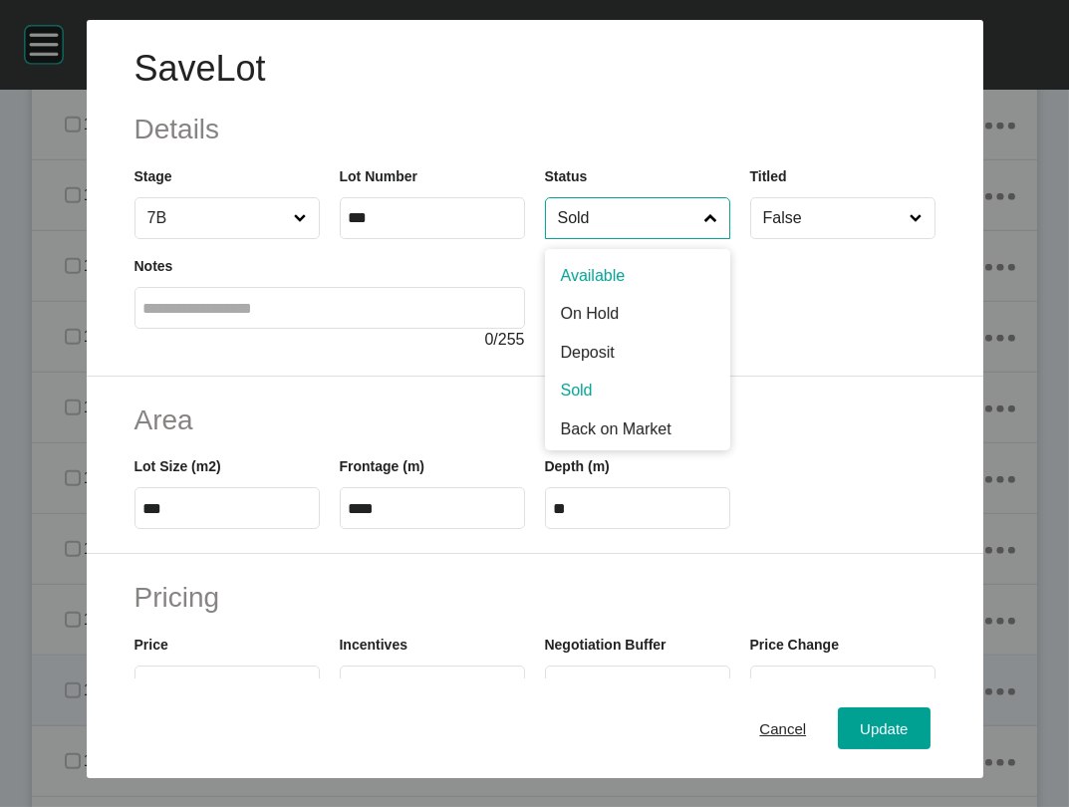
click at [636, 238] on input "Sold" at bounding box center [627, 218] width 147 height 40
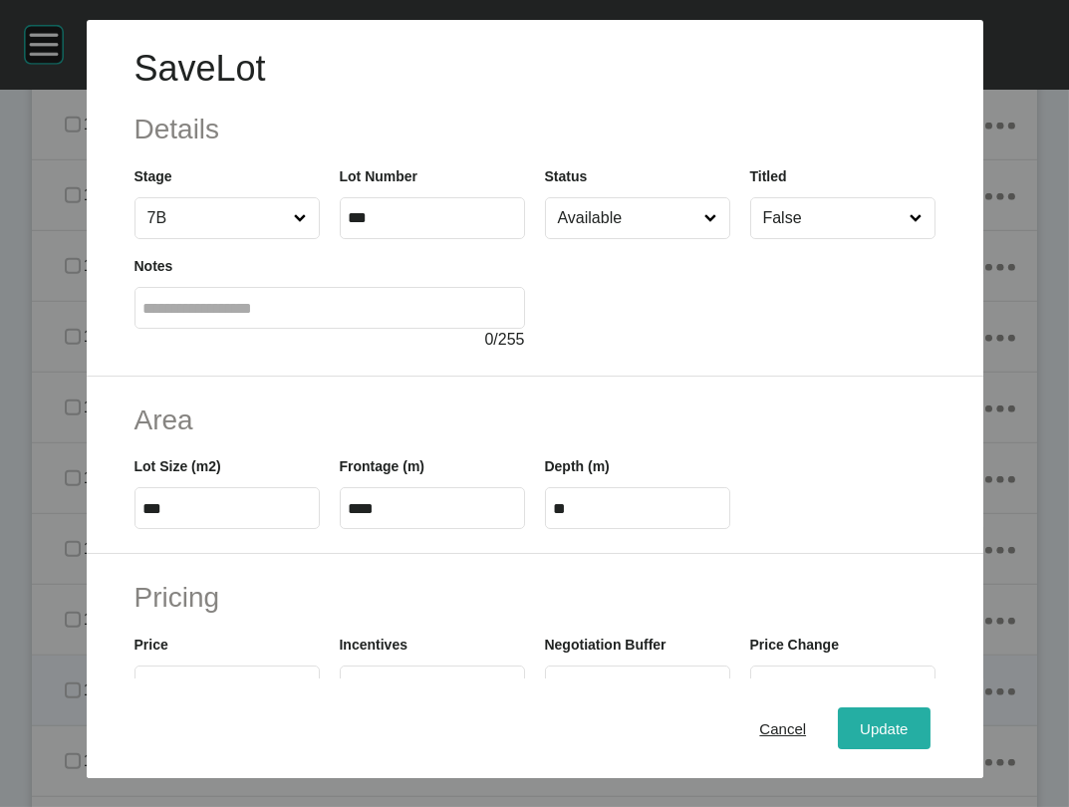
click at [908, 720] on span "Update" at bounding box center [884, 728] width 48 height 17
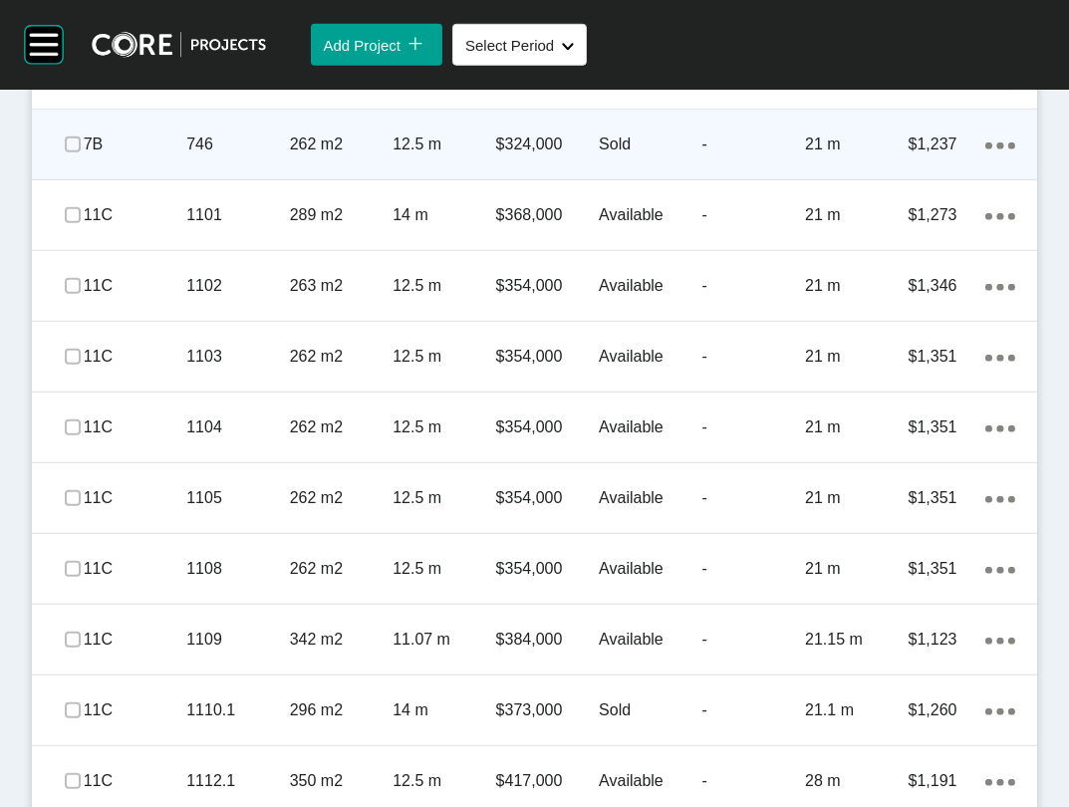
scroll to position [2860, 0]
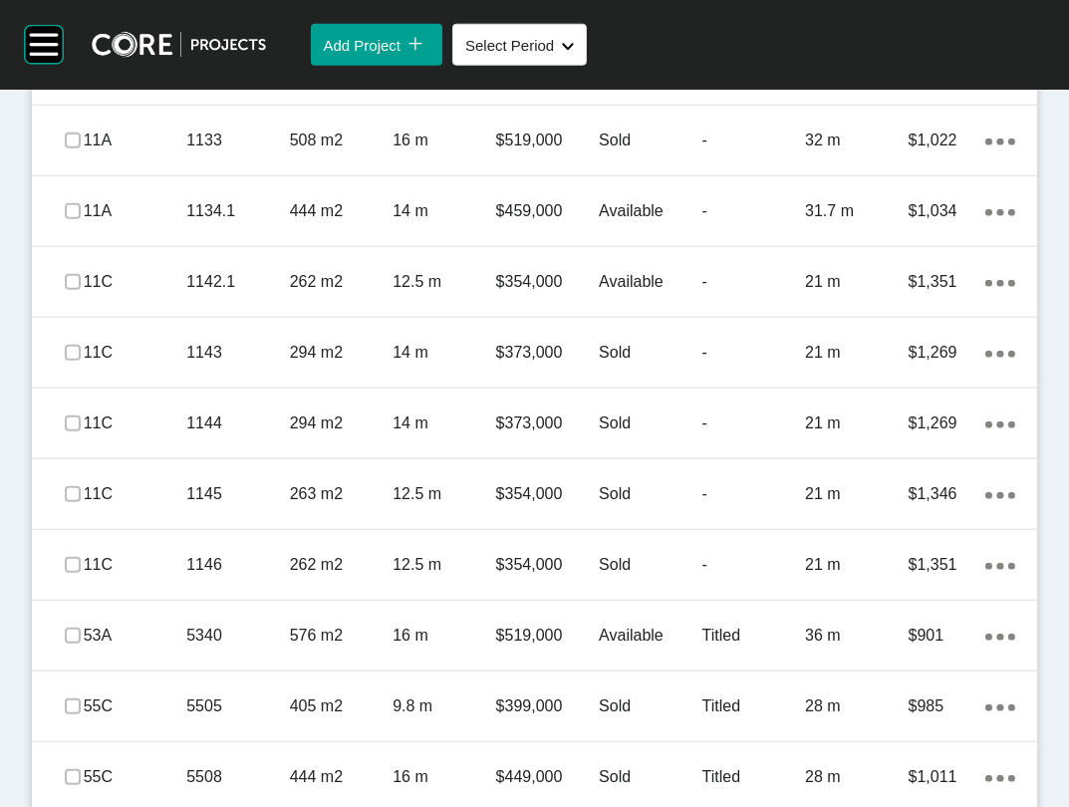
scroll to position [4006, 0]
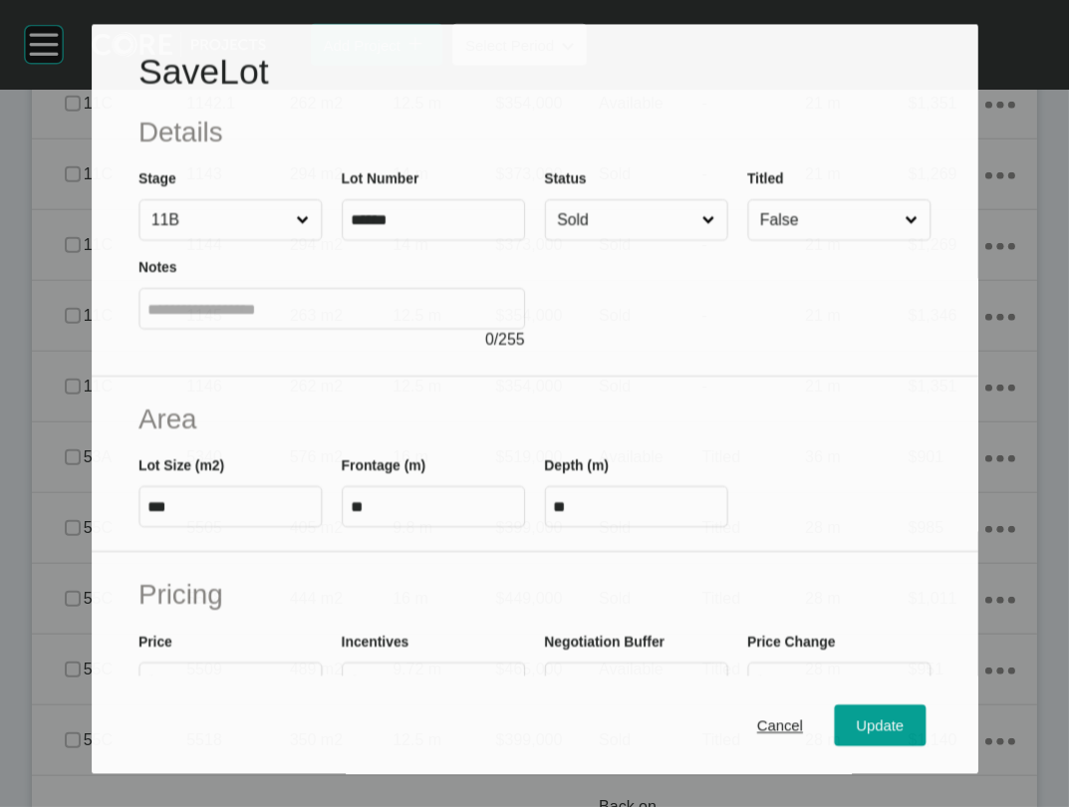
scroll to position [3928, 0]
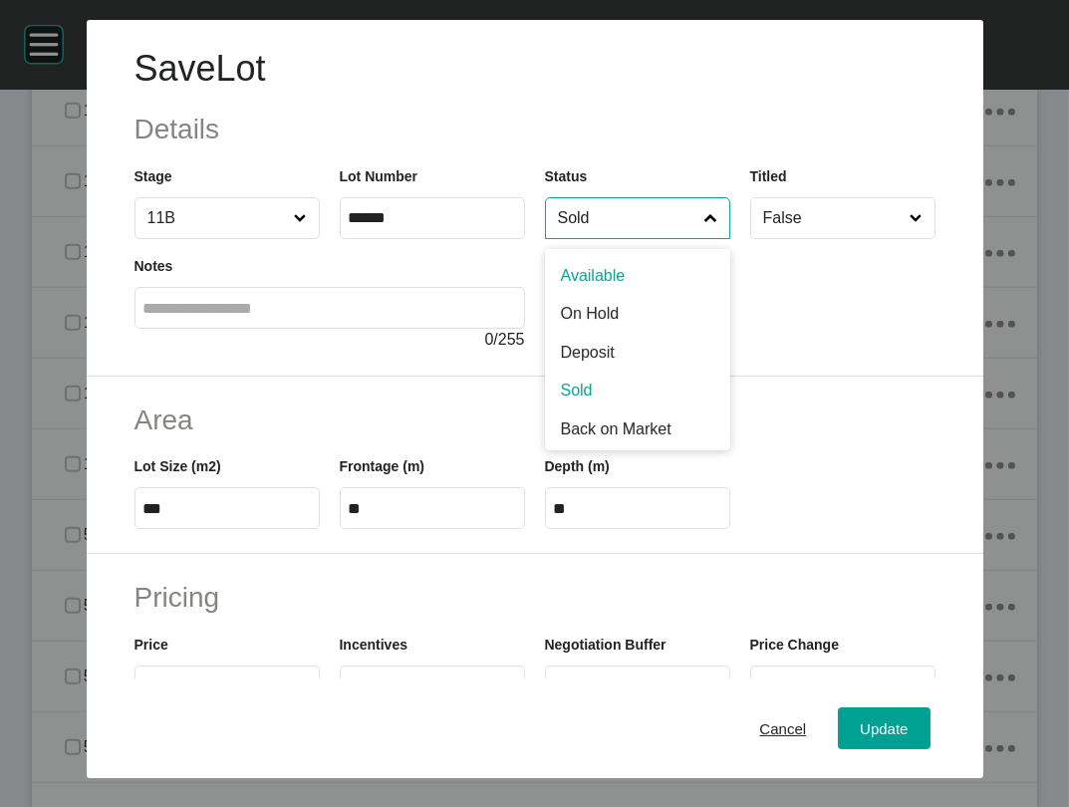
click at [596, 238] on input "Sold" at bounding box center [627, 218] width 147 height 40
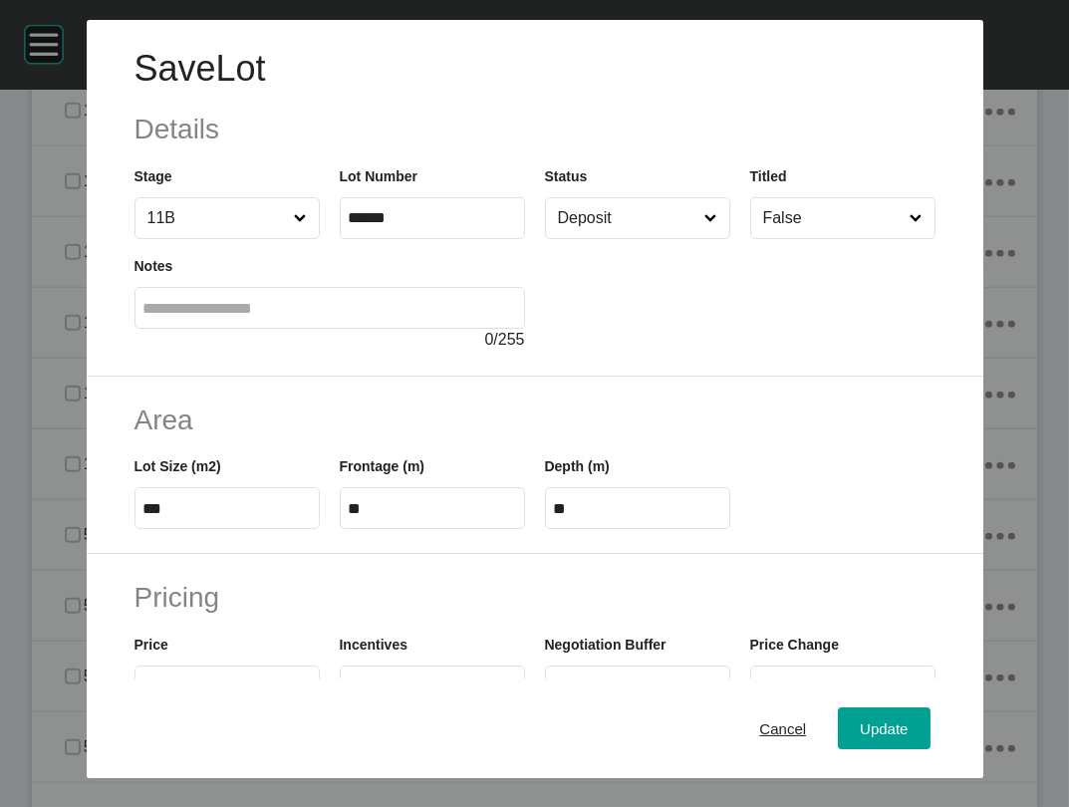
drag, startPoint x: 593, startPoint y: 427, endPoint x: 704, endPoint y: 499, distance: 131.8
drag, startPoint x: 908, startPoint y: 731, endPoint x: 884, endPoint y: 671, distance: 65.3
click at [909, 730] on div "Update" at bounding box center [884, 728] width 58 height 27
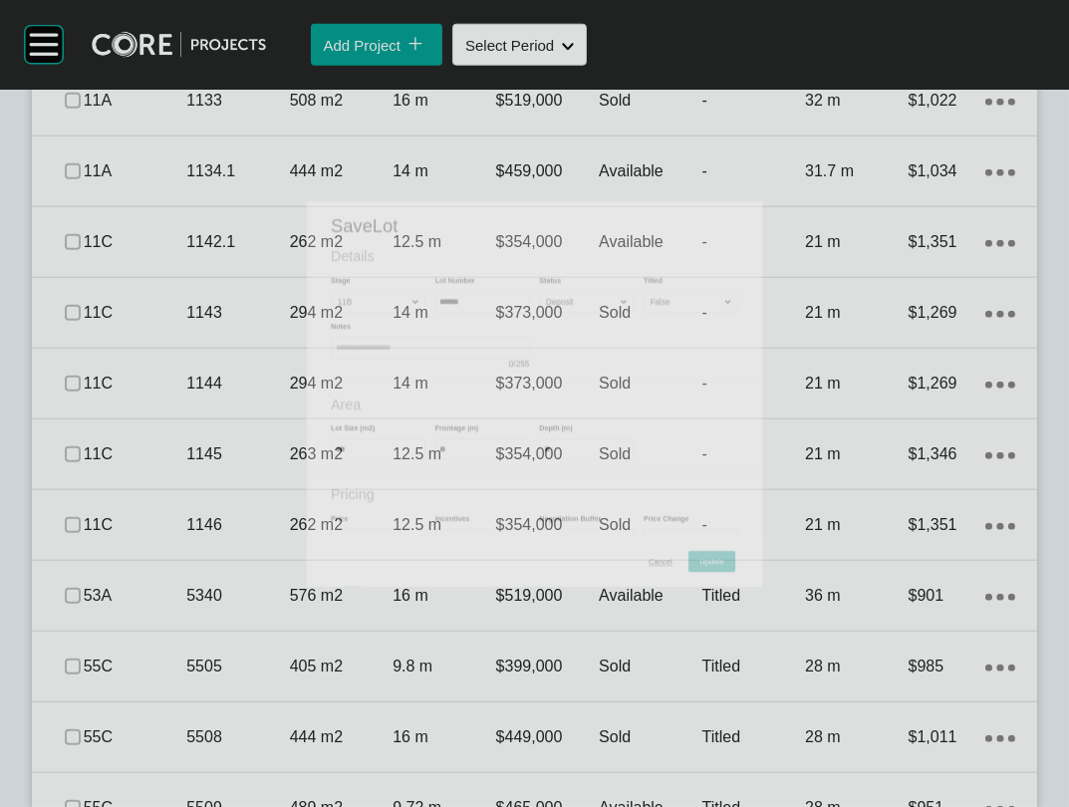
scroll to position [4006, 0]
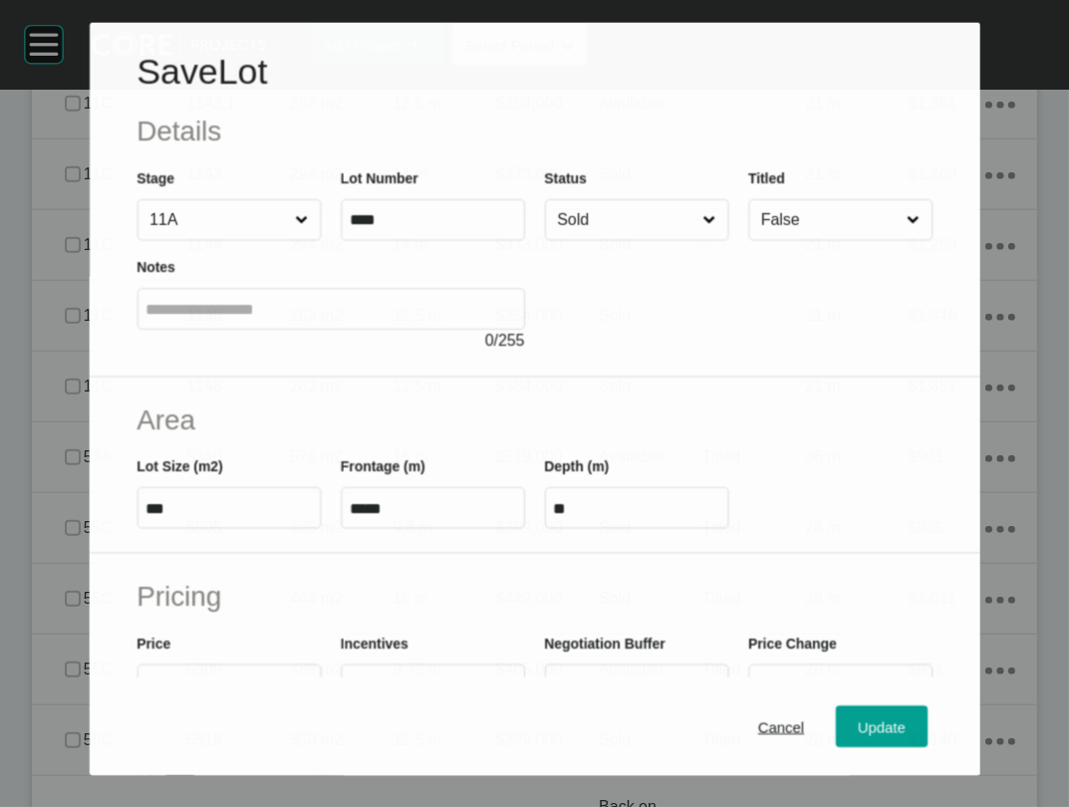
scroll to position [3928, 0]
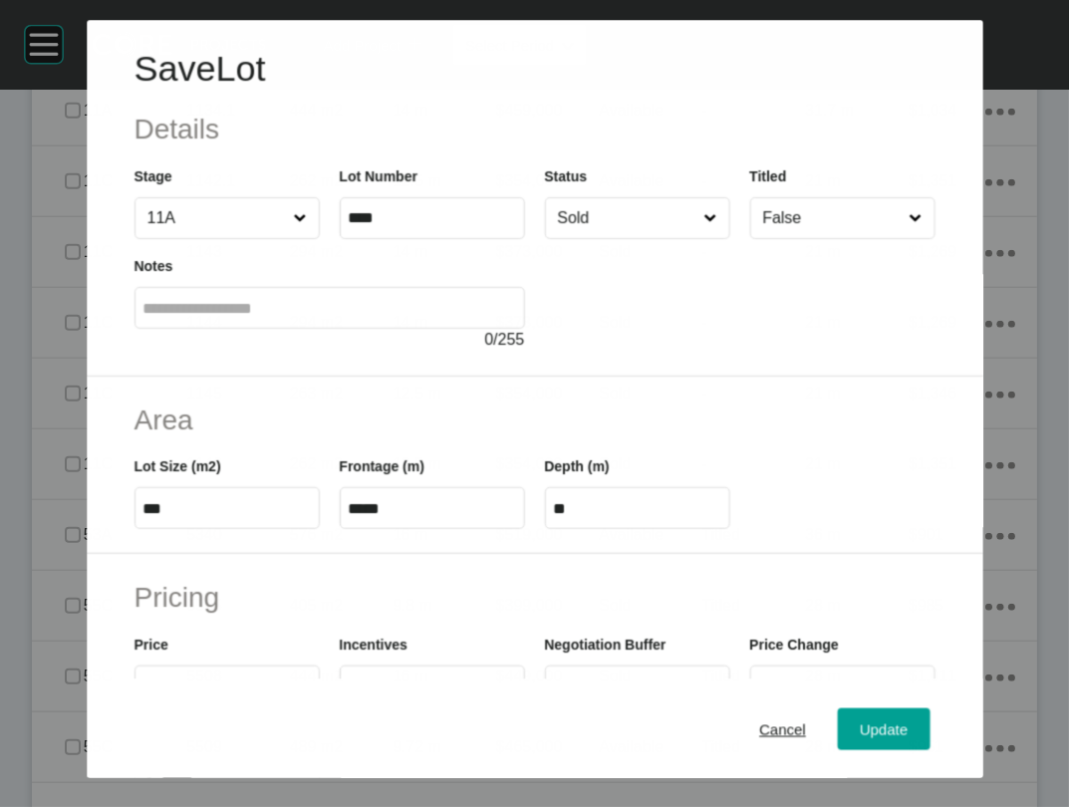
click at [620, 238] on input "Sold" at bounding box center [626, 218] width 146 height 40
drag, startPoint x: 602, startPoint y: 424, endPoint x: 737, endPoint y: 497, distance: 154.3
click at [930, 718] on button "Update" at bounding box center [884, 729] width 92 height 42
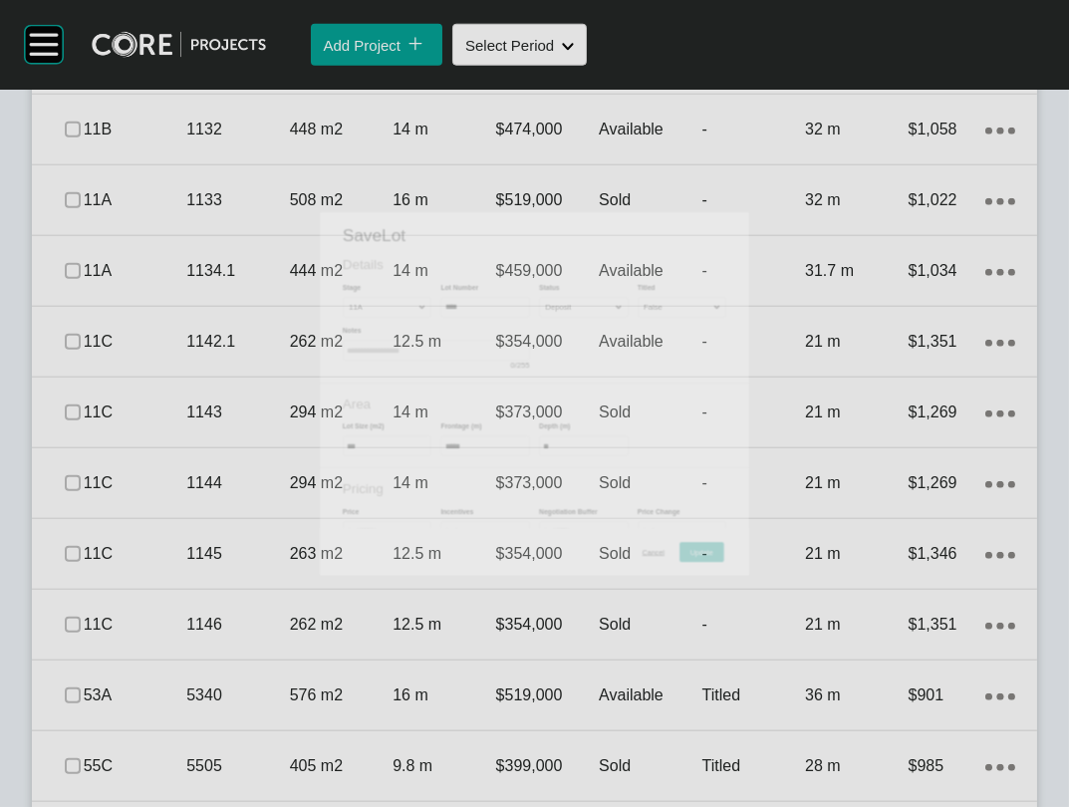
scroll to position [4006, 0]
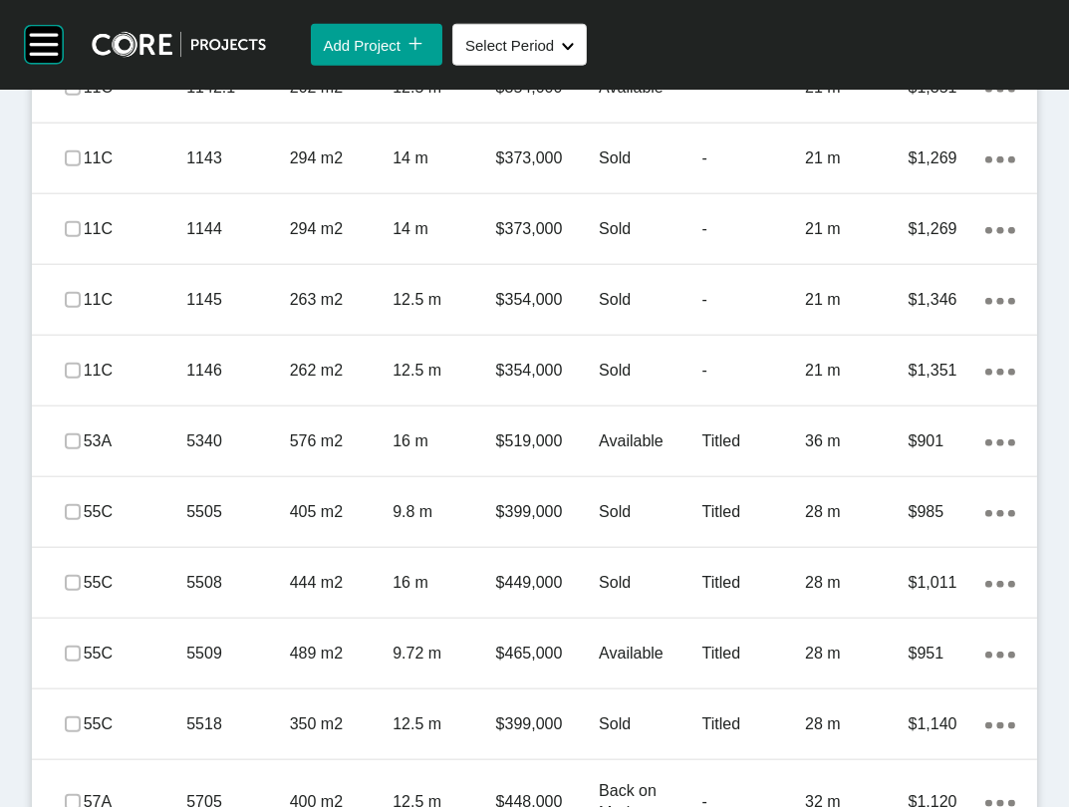
scroll to position [4243, 0]
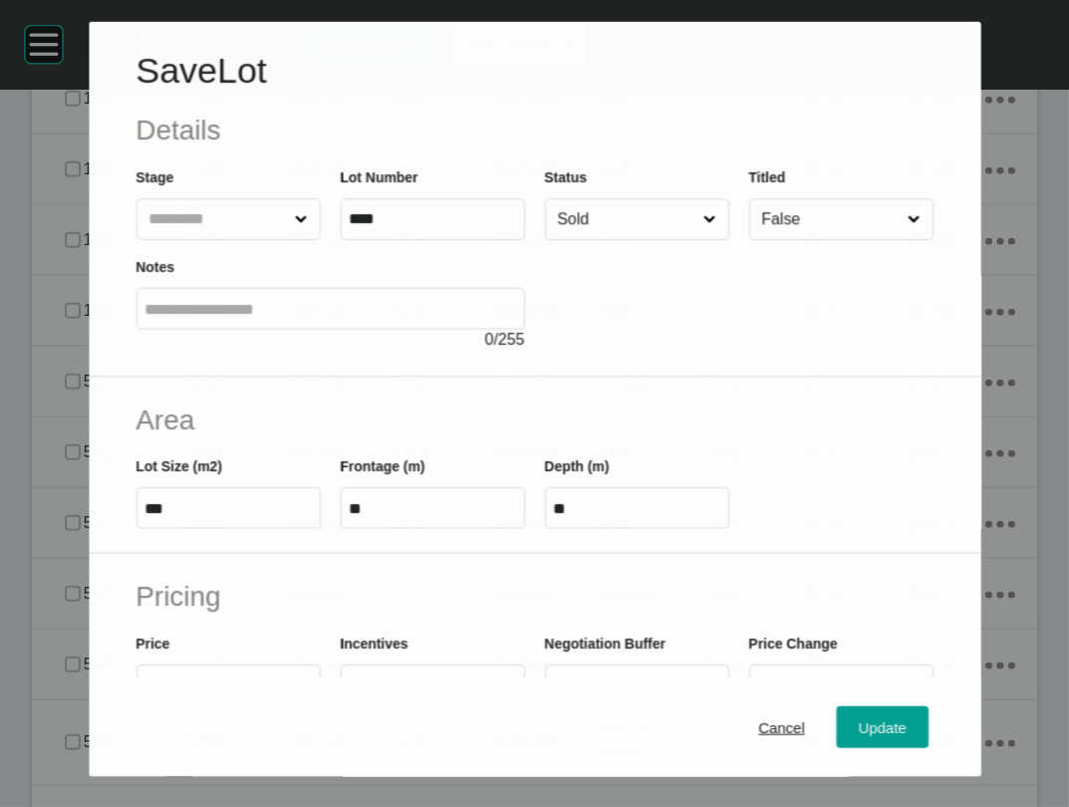
scroll to position [4165, 0]
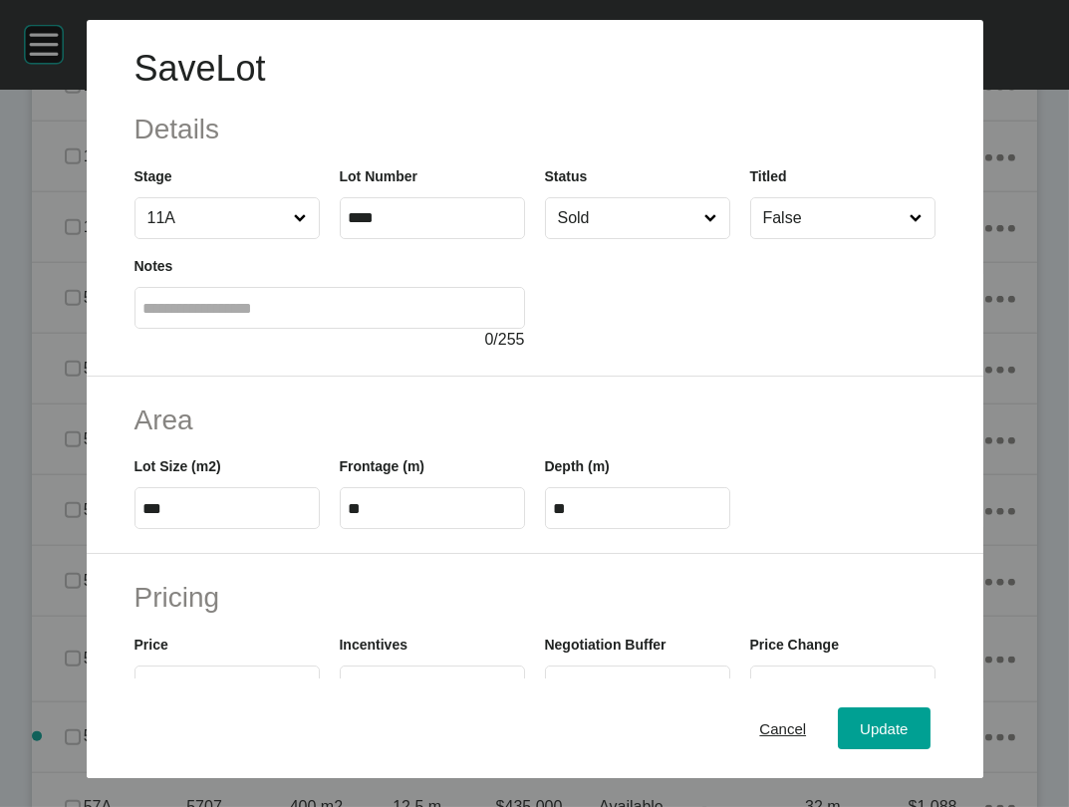
click at [628, 238] on input "Sold" at bounding box center [627, 218] width 147 height 40
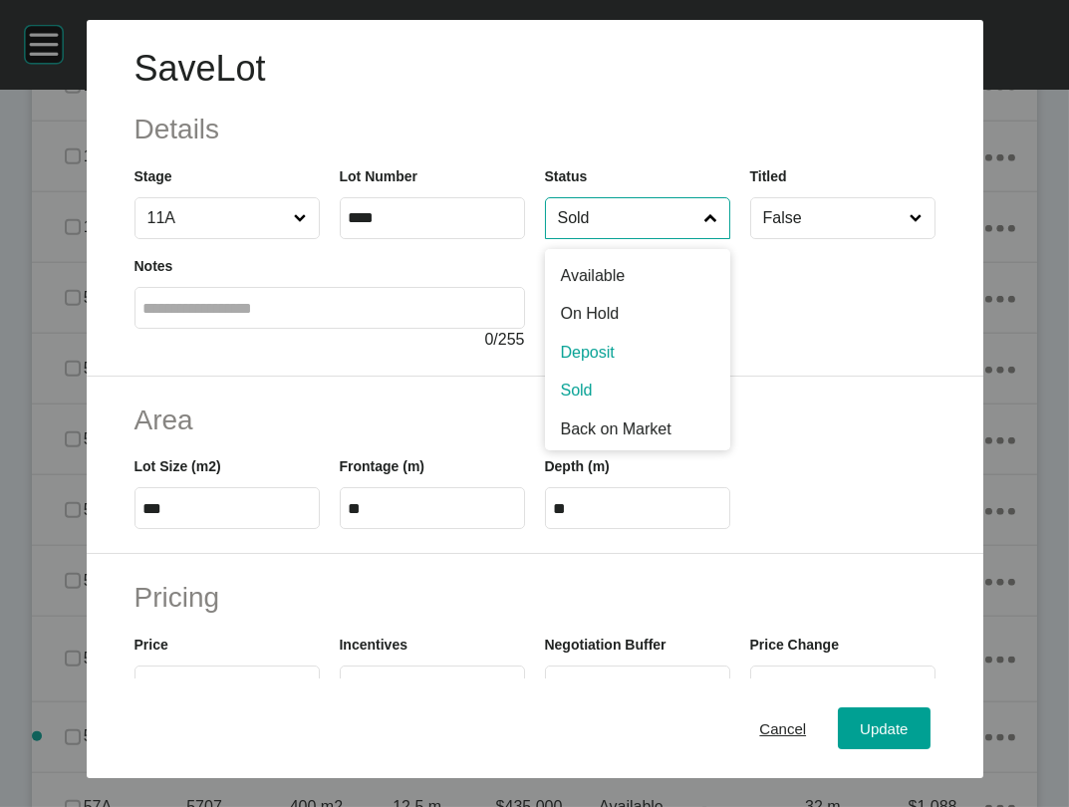
drag, startPoint x: 615, startPoint y: 427, endPoint x: 636, endPoint y: 447, distance: 28.9
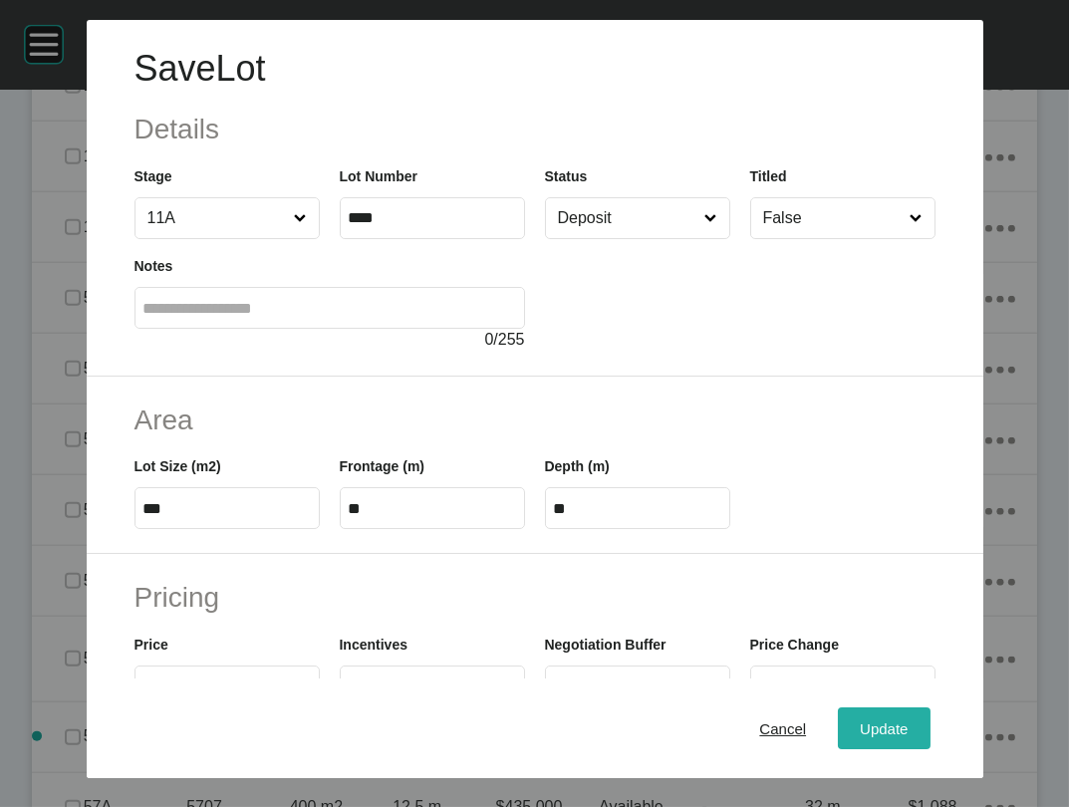
click at [895, 715] on div "Update" at bounding box center [884, 728] width 58 height 27
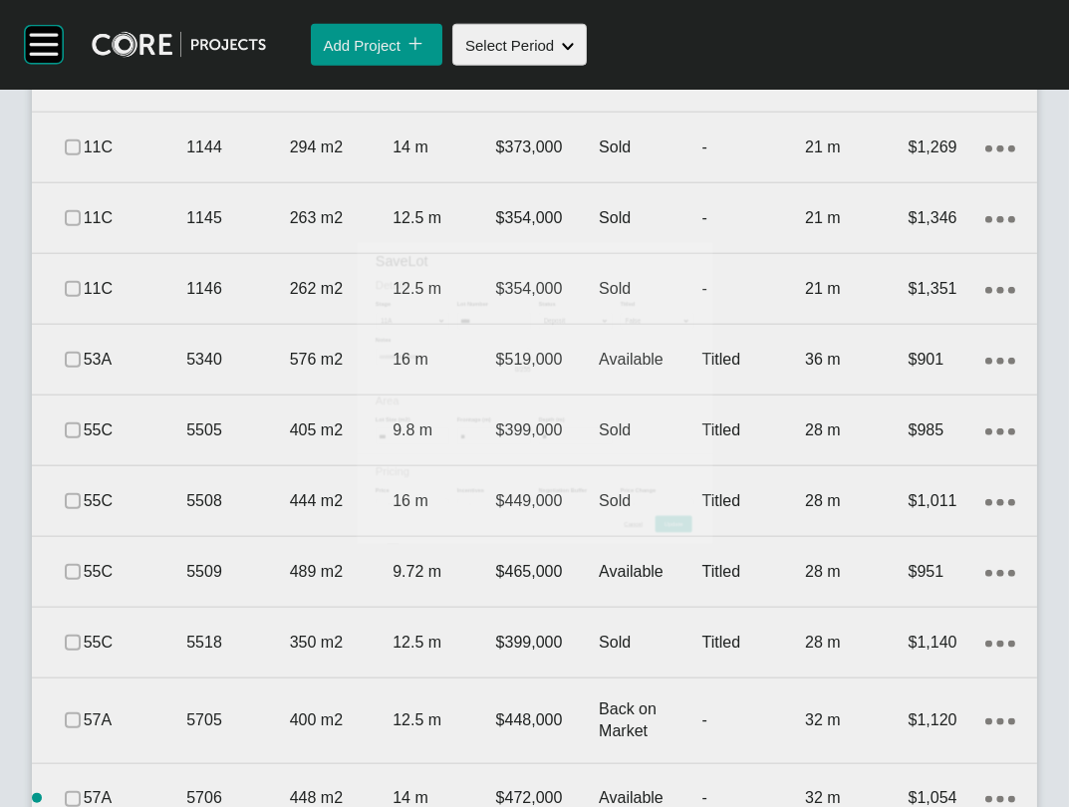
scroll to position [4243, 0]
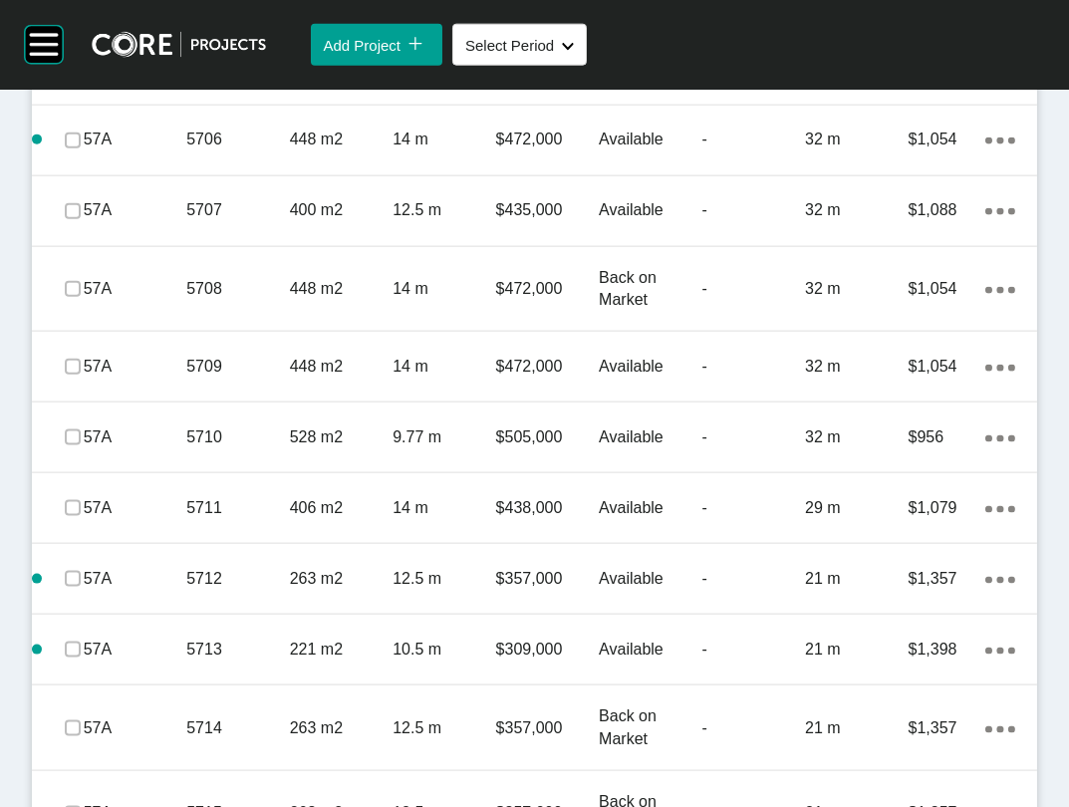
scroll to position [4973, 0]
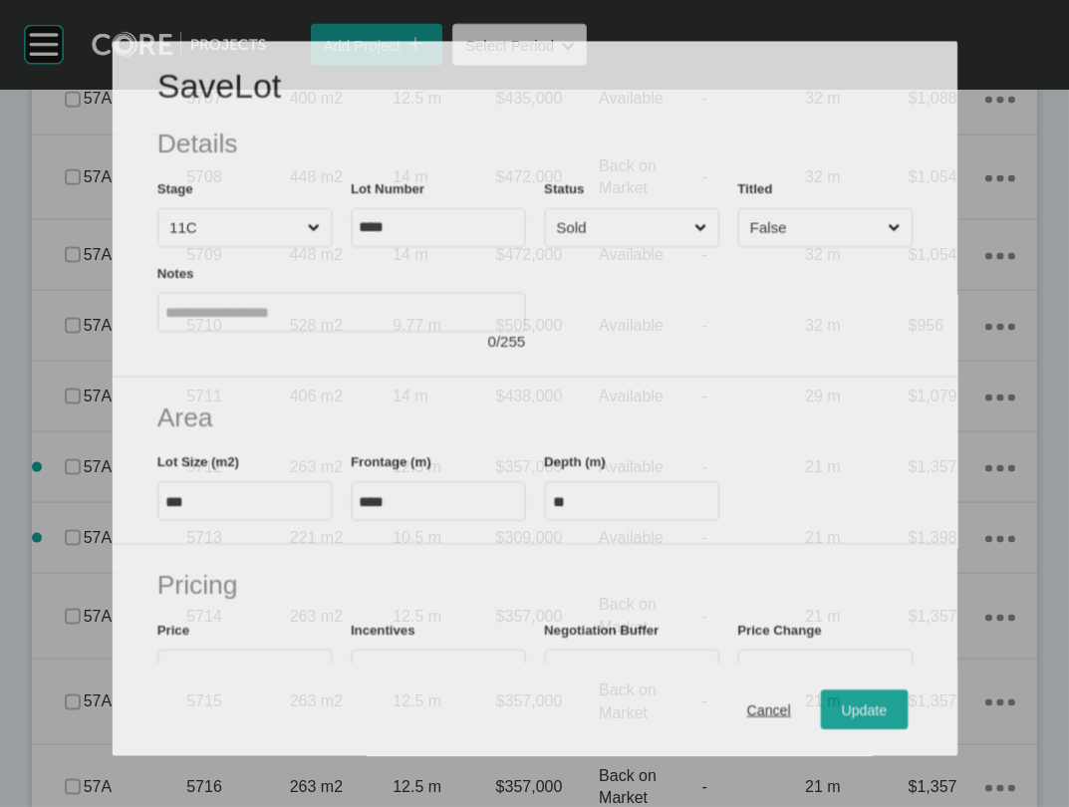
scroll to position [4897, 0]
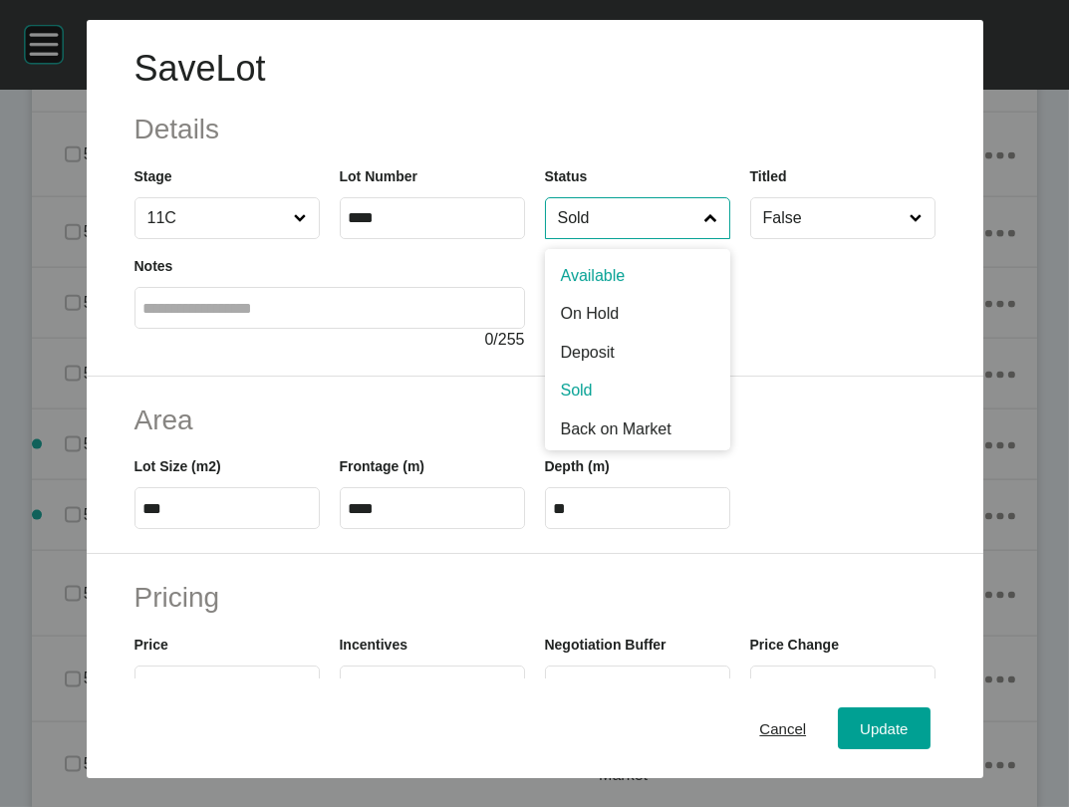
drag, startPoint x: 561, startPoint y: 278, endPoint x: 572, endPoint y: 309, distance: 32.8
click at [562, 238] on input "Sold" at bounding box center [627, 218] width 147 height 40
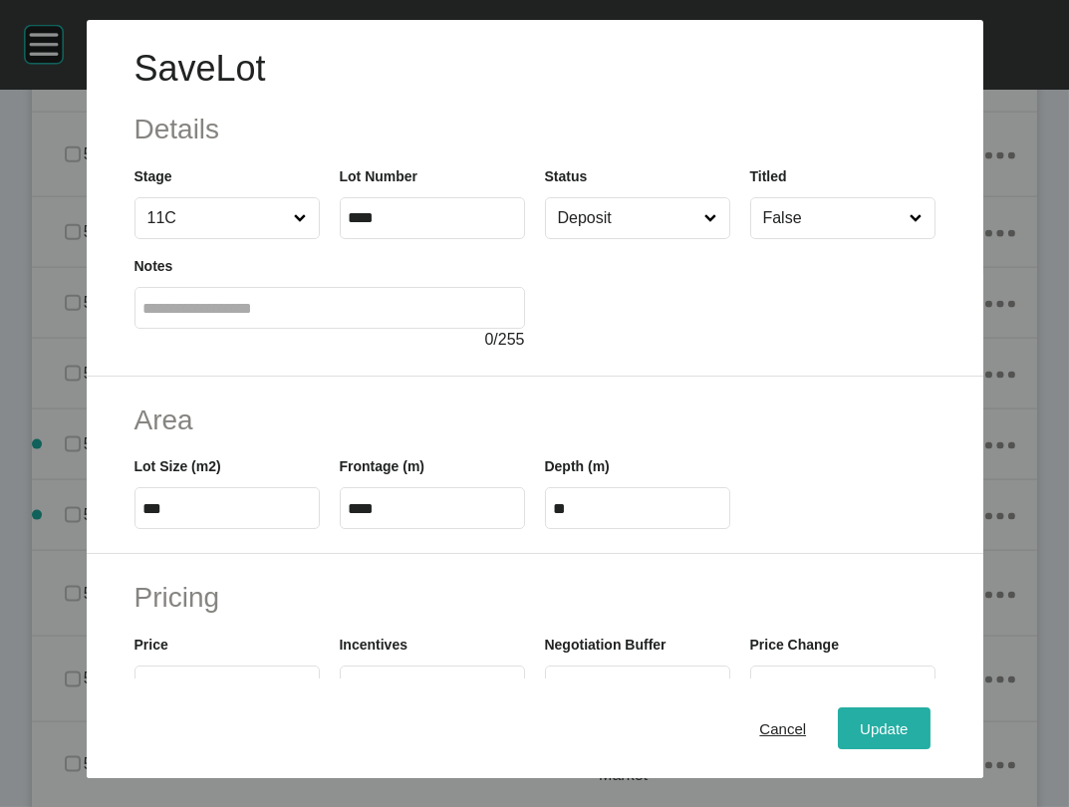
click at [908, 720] on span "Update" at bounding box center [884, 728] width 48 height 17
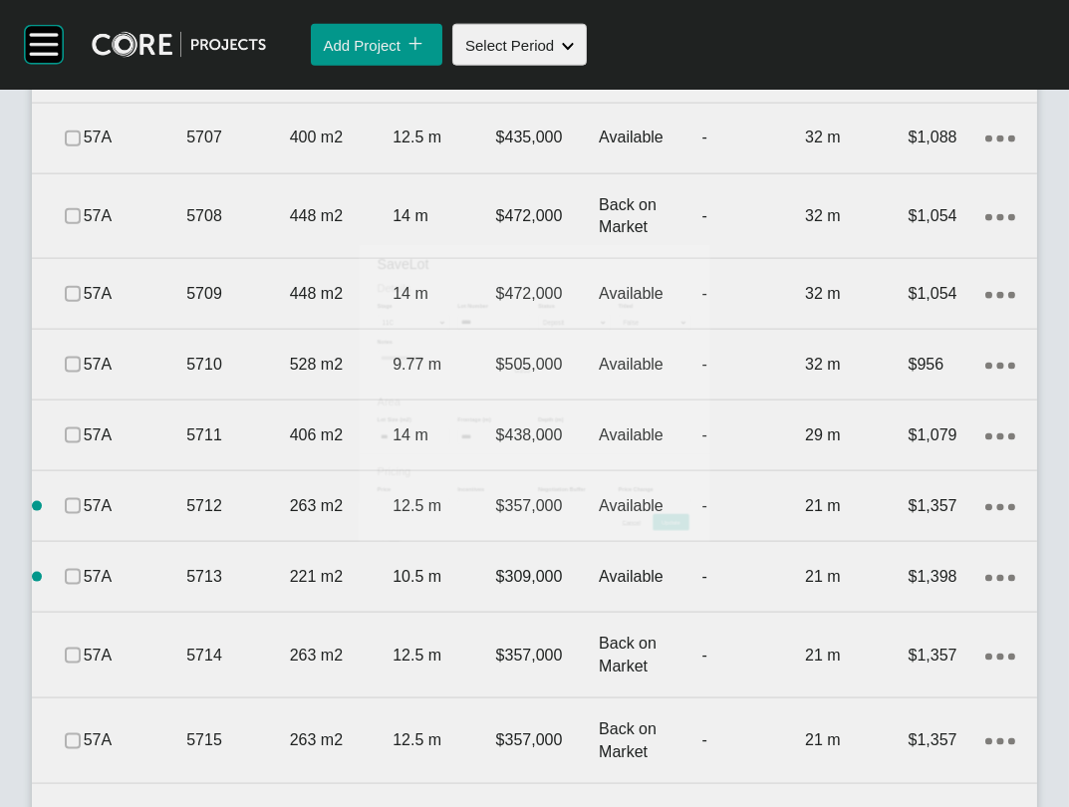
scroll to position [4973, 0]
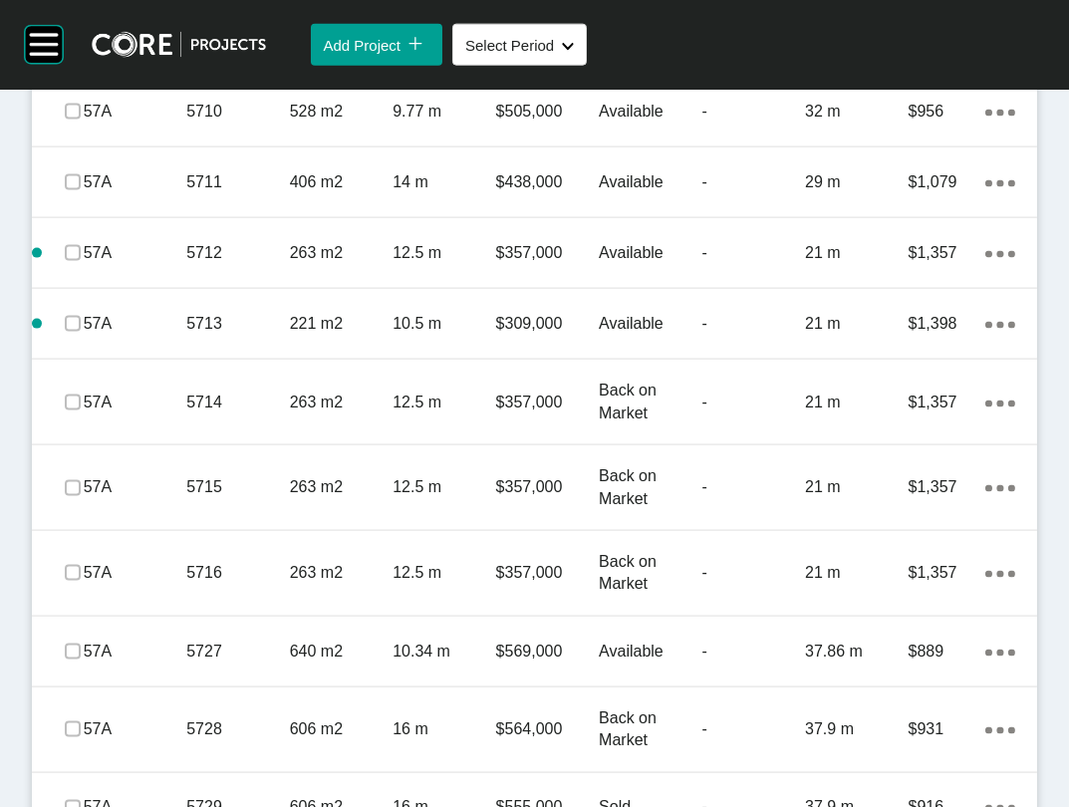
scroll to position [5174, 0]
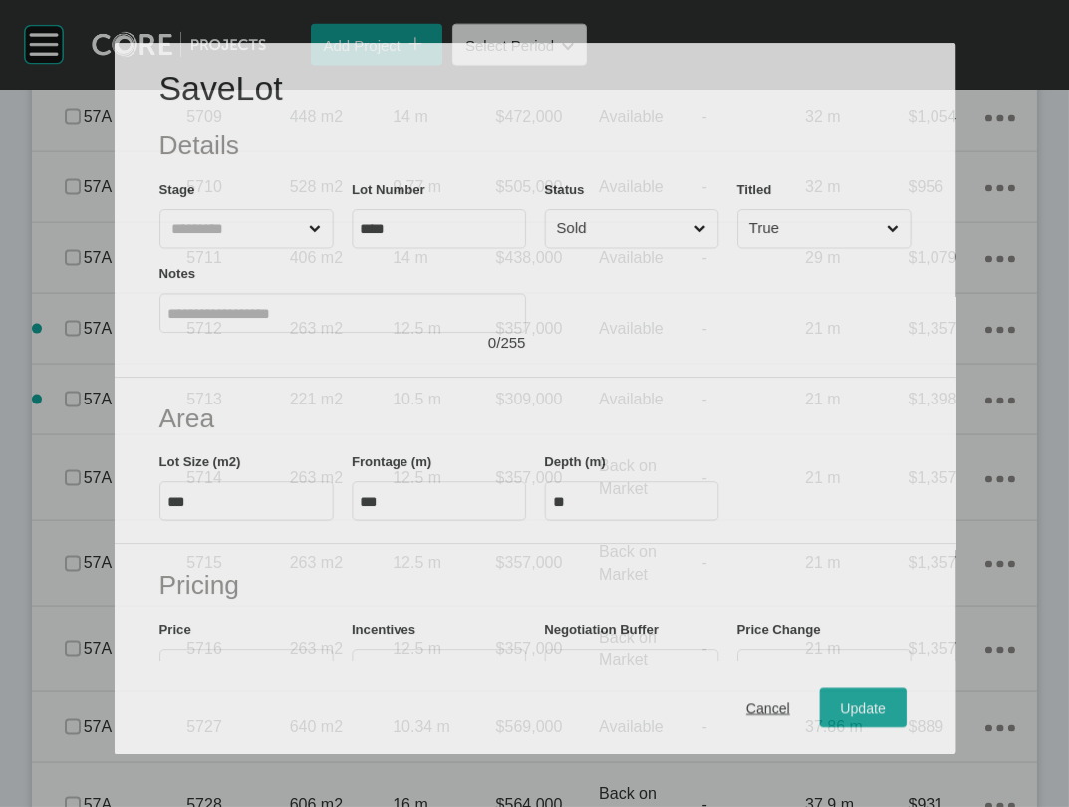
scroll to position [5096, 0]
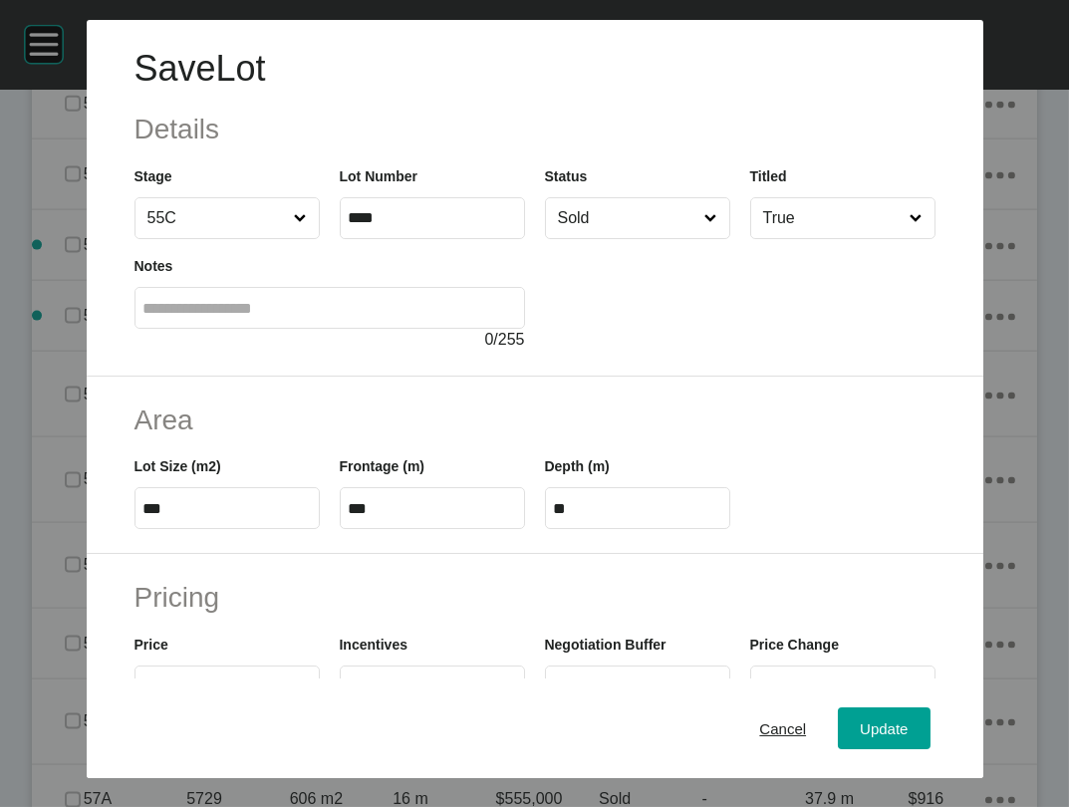
click at [620, 238] on input "Sold" at bounding box center [627, 218] width 147 height 40
click at [891, 715] on div "Update" at bounding box center [884, 728] width 58 height 27
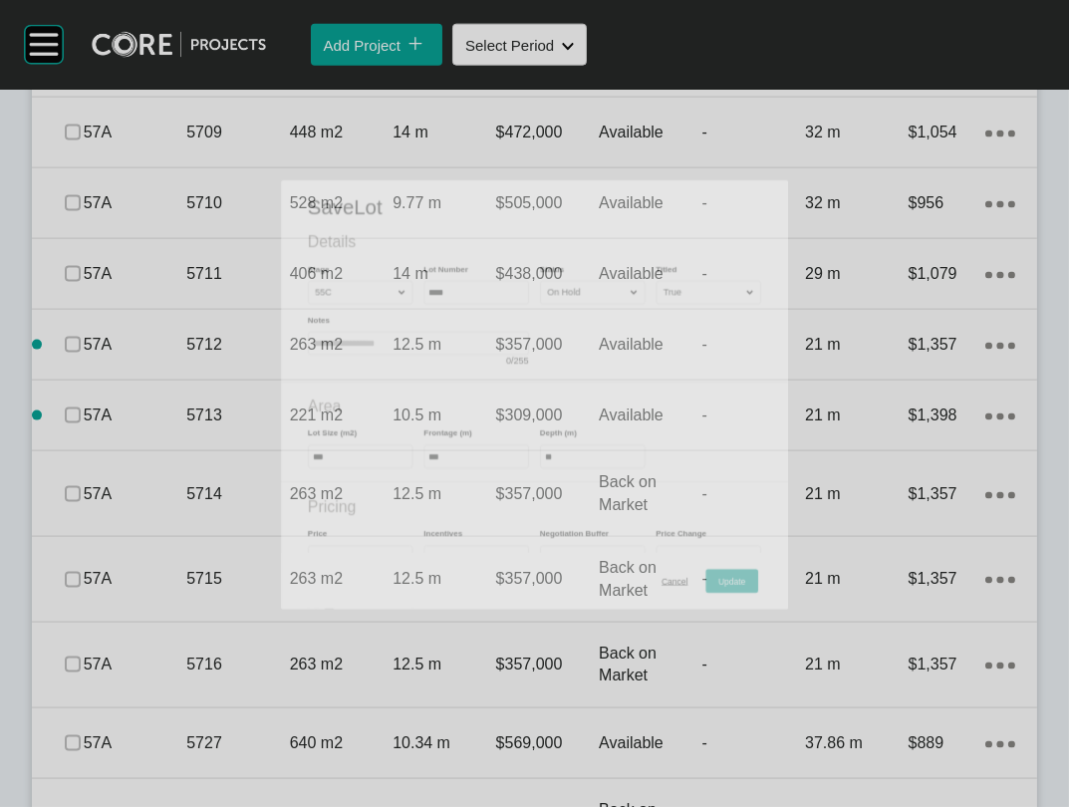
scroll to position [5174, 0]
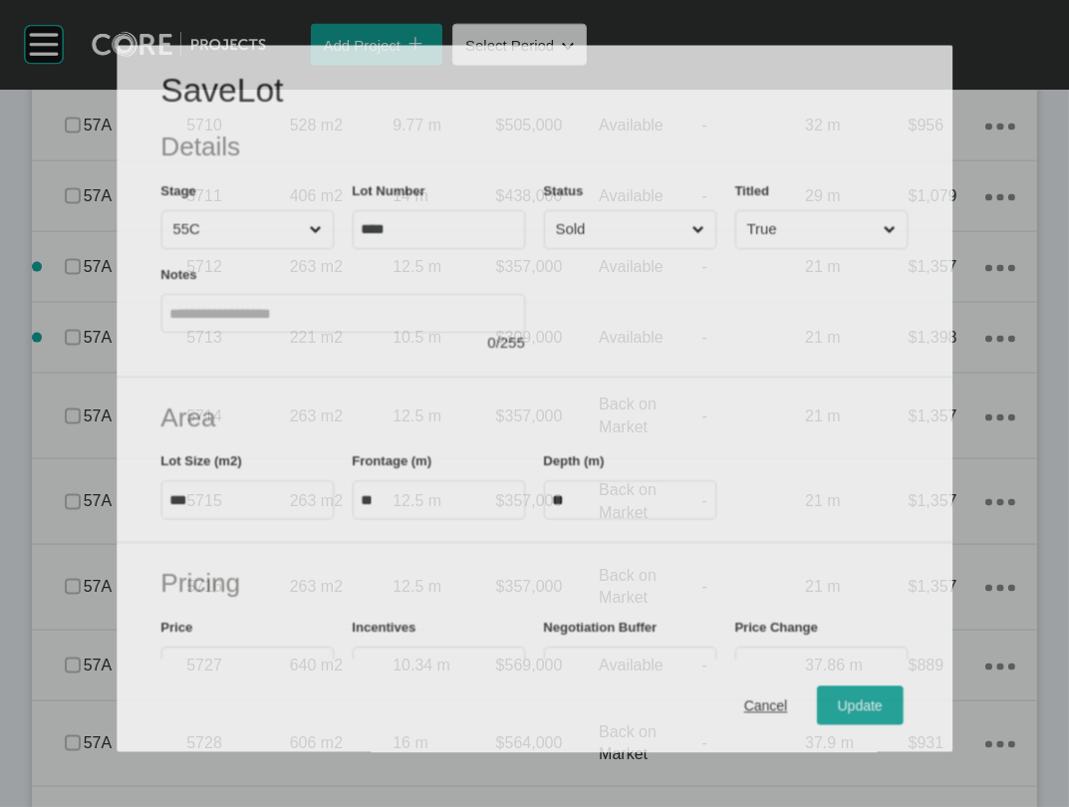
scroll to position [5096, 0]
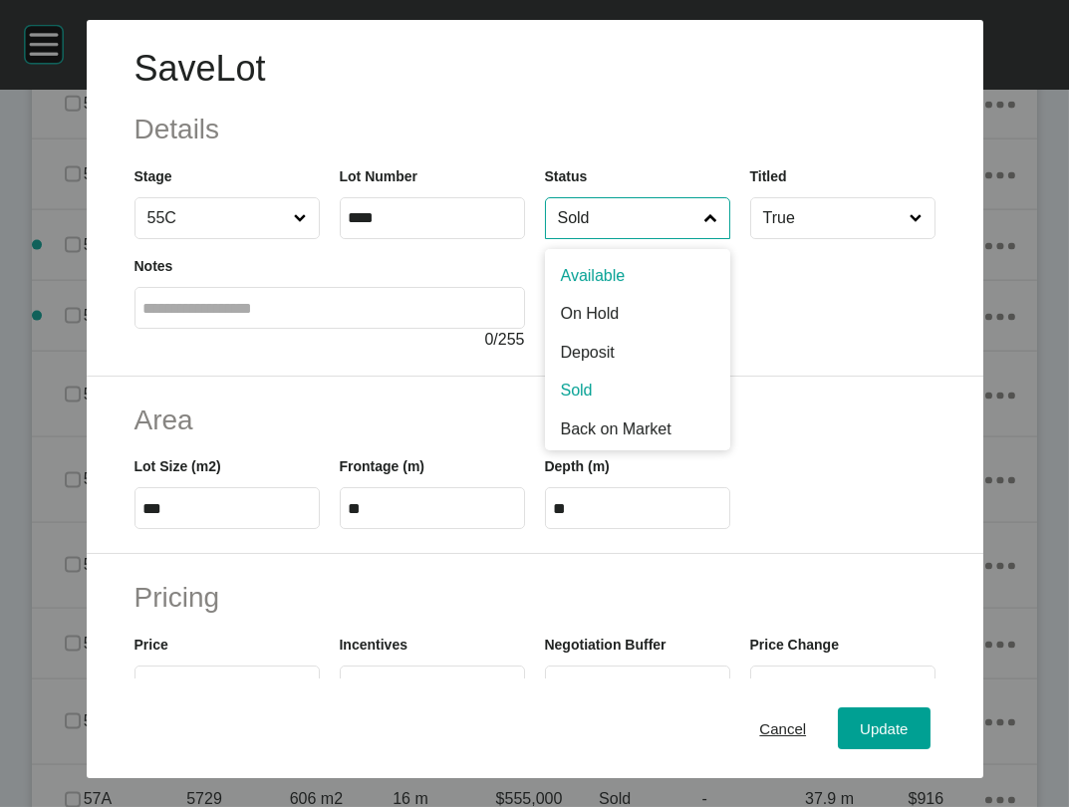
click at [666, 238] on input "Sold" at bounding box center [627, 218] width 147 height 40
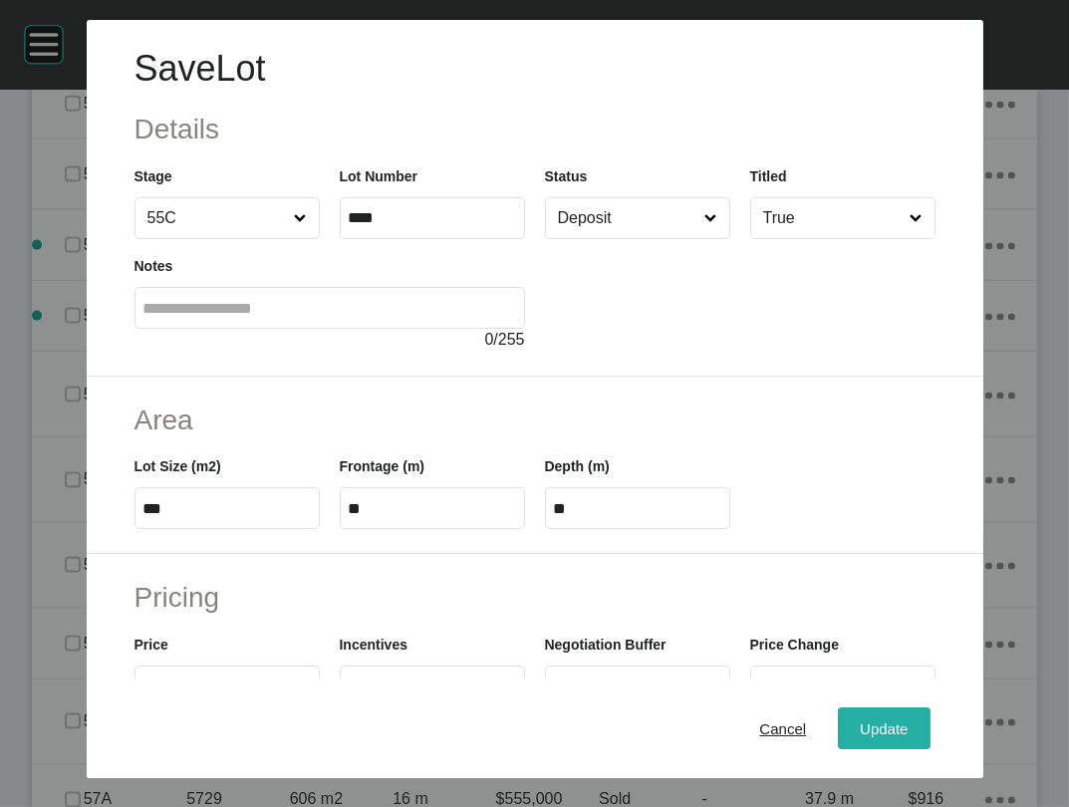
click at [913, 715] on div "Update" at bounding box center [884, 728] width 58 height 27
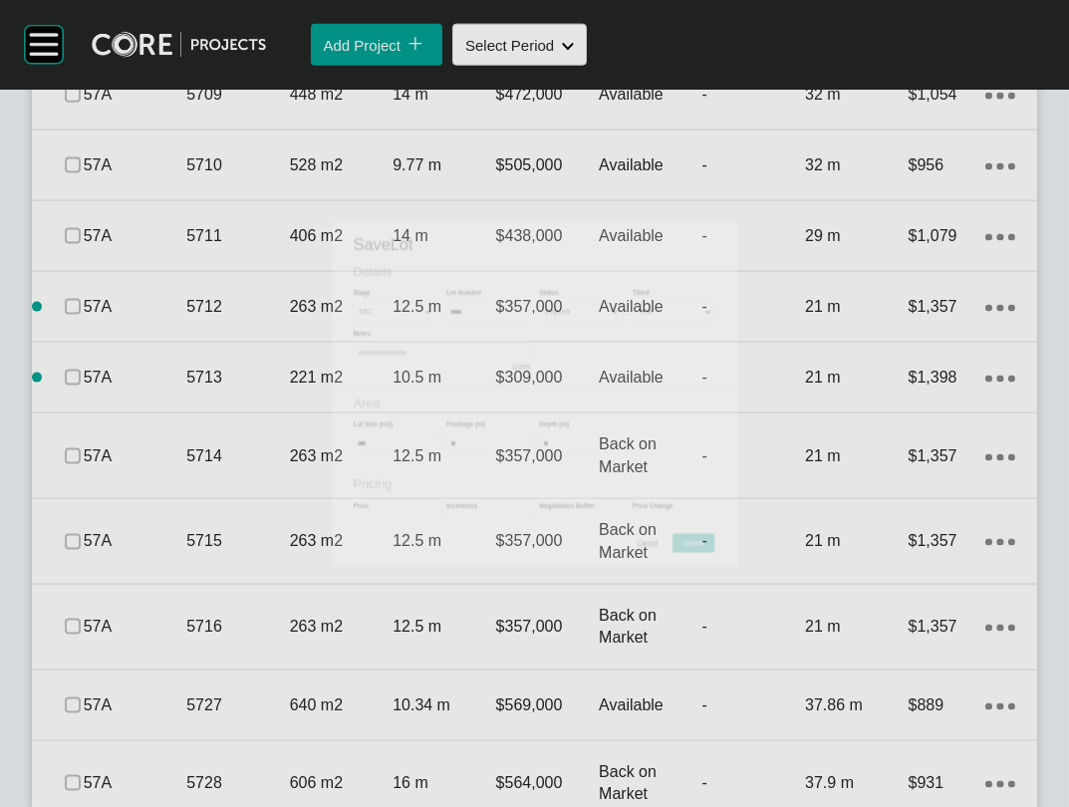
scroll to position [5174, 0]
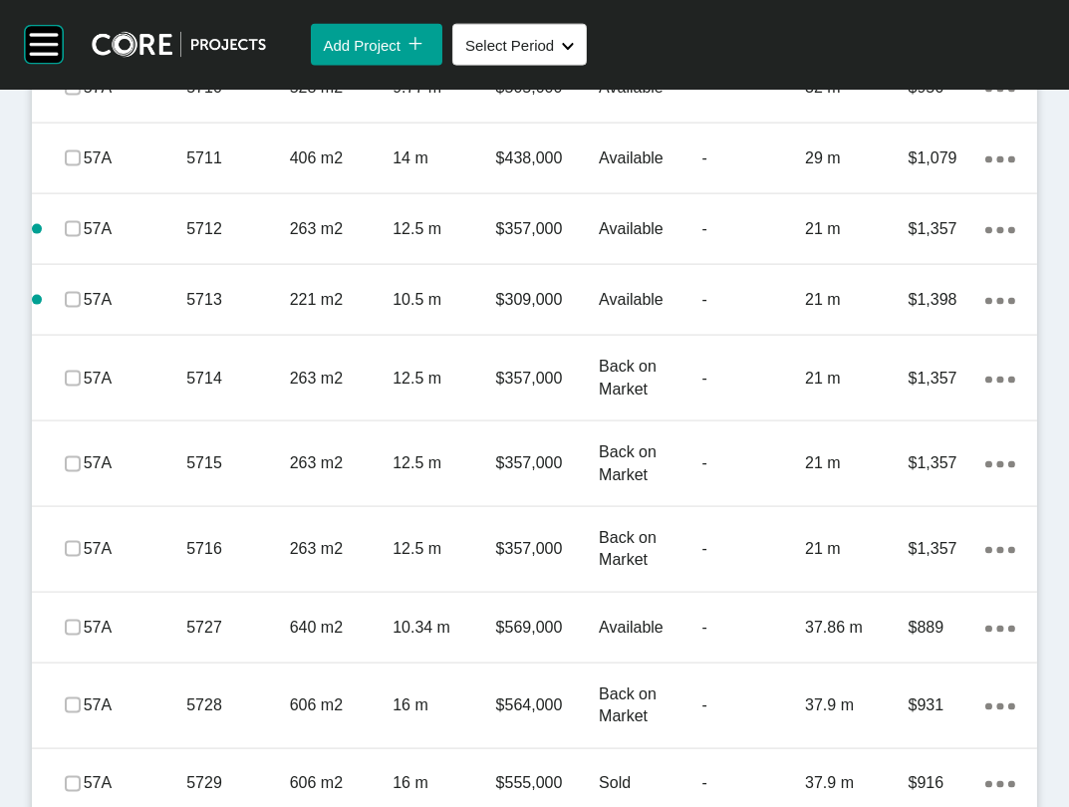
drag, startPoint x: 86, startPoint y: 548, endPoint x: 86, endPoint y: 590, distance: 41.9
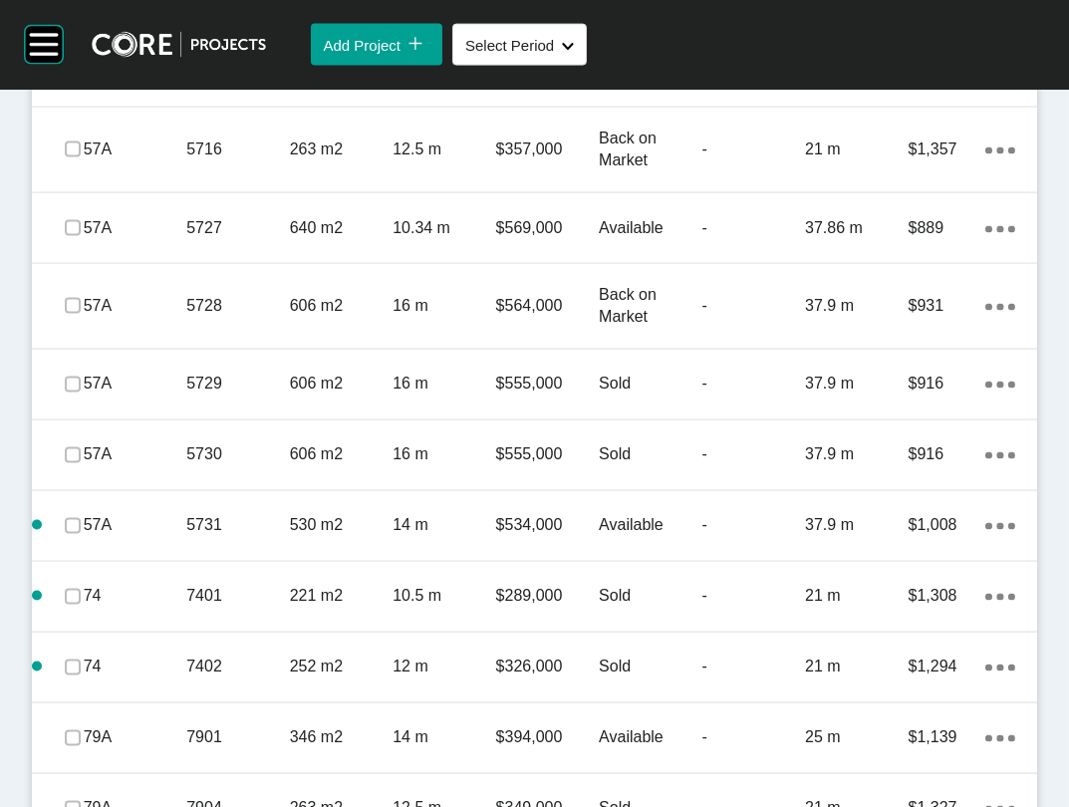
scroll to position [5605, 0]
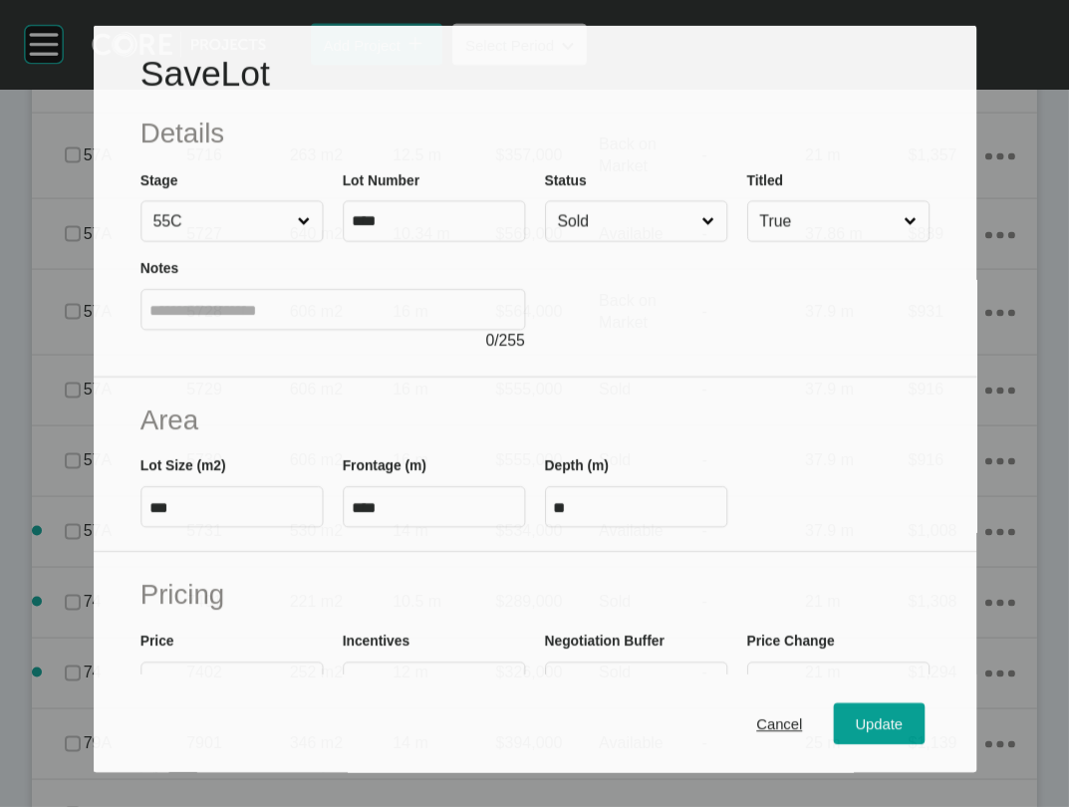
scroll to position [5528, 0]
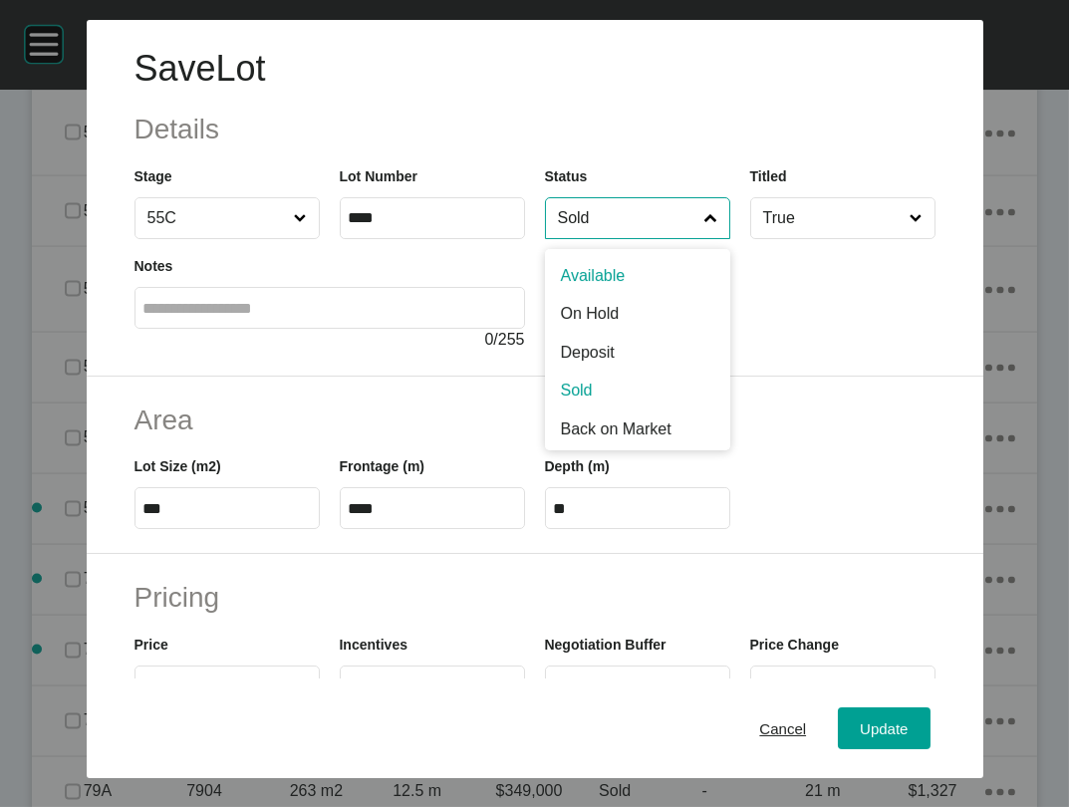
click at [596, 238] on input "Sold" at bounding box center [627, 218] width 147 height 40
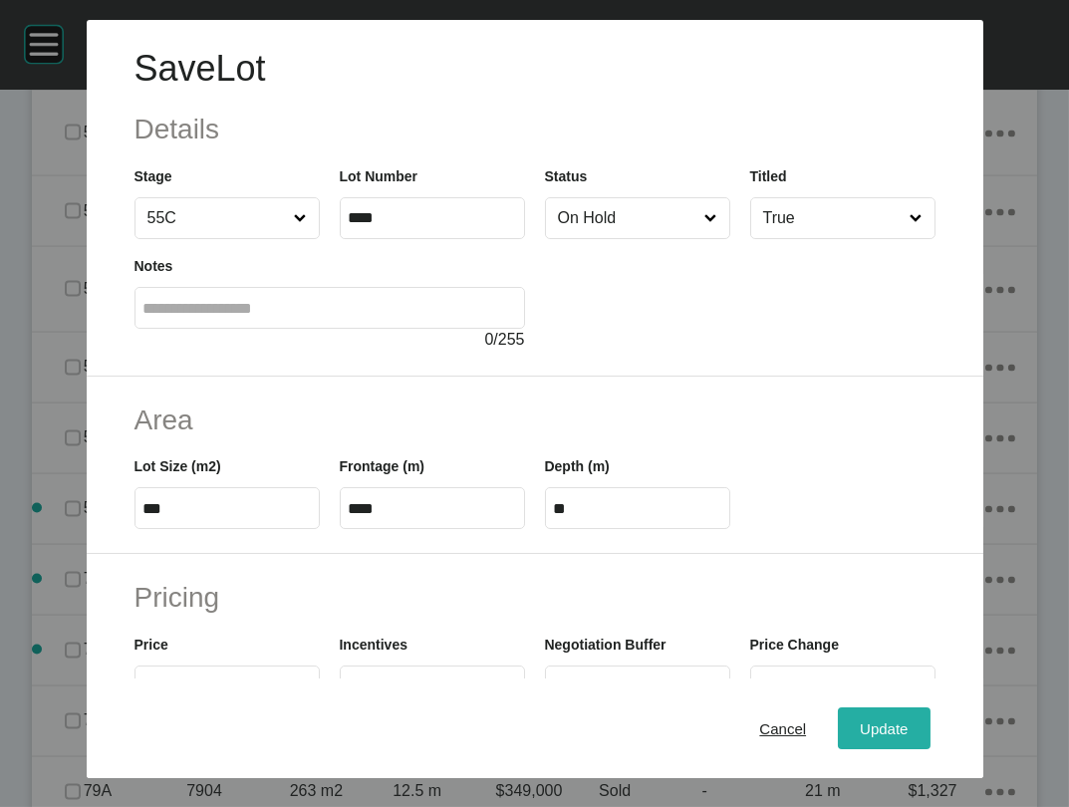
click at [886, 708] on button "Update" at bounding box center [884, 729] width 92 height 42
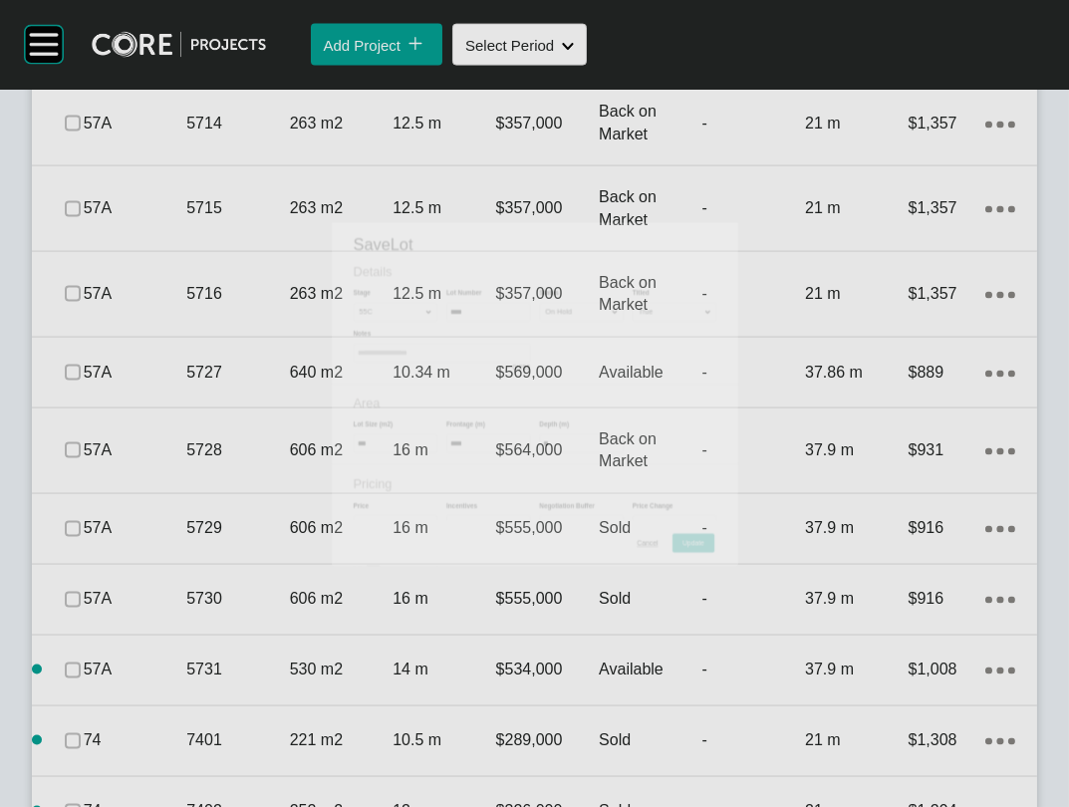
scroll to position [5605, 0]
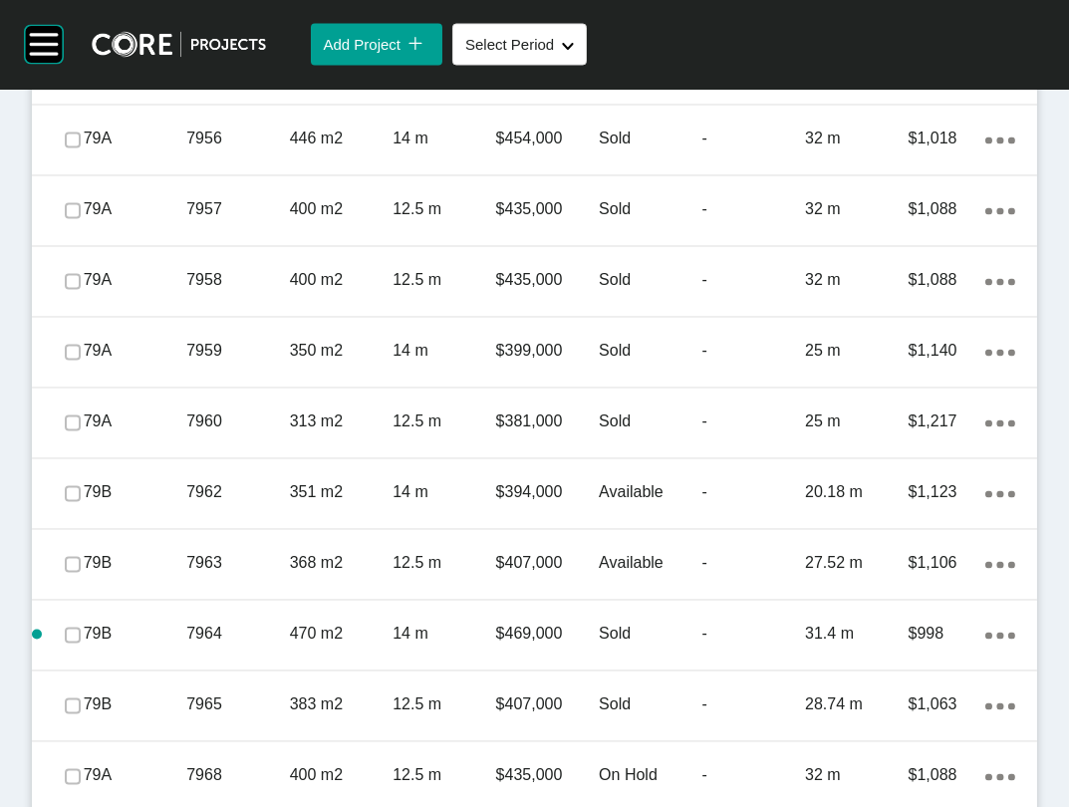
scroll to position [6961, 0]
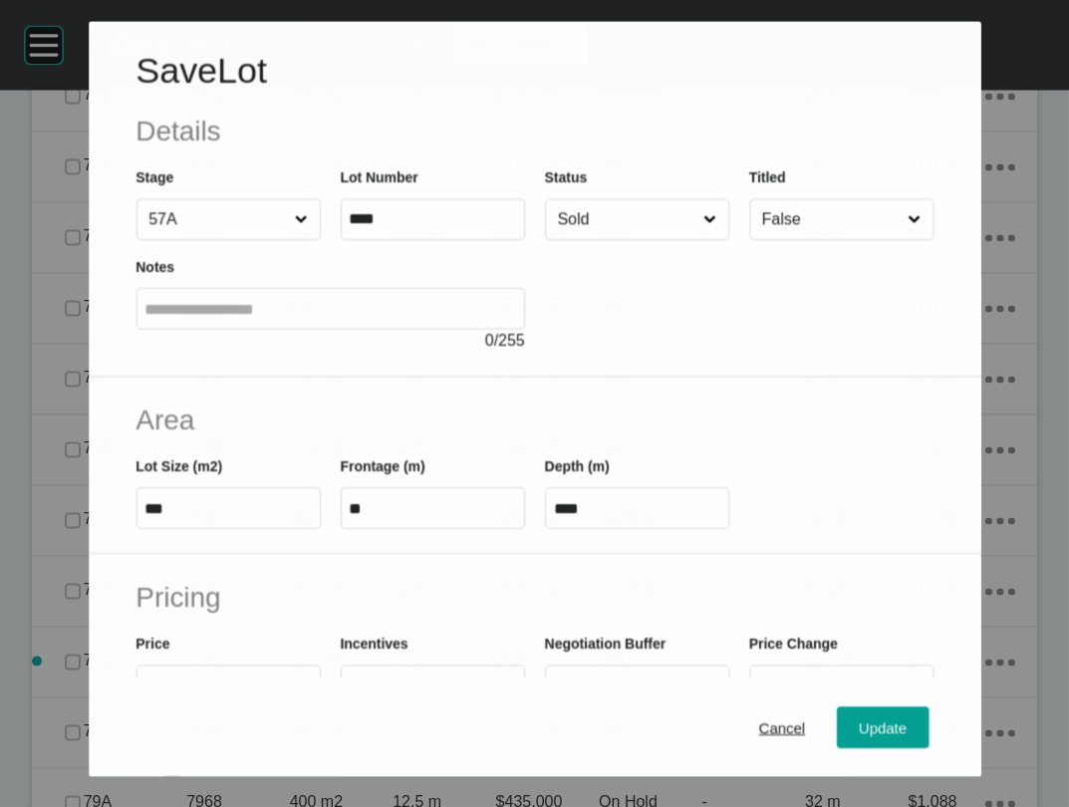
scroll to position [6884, 0]
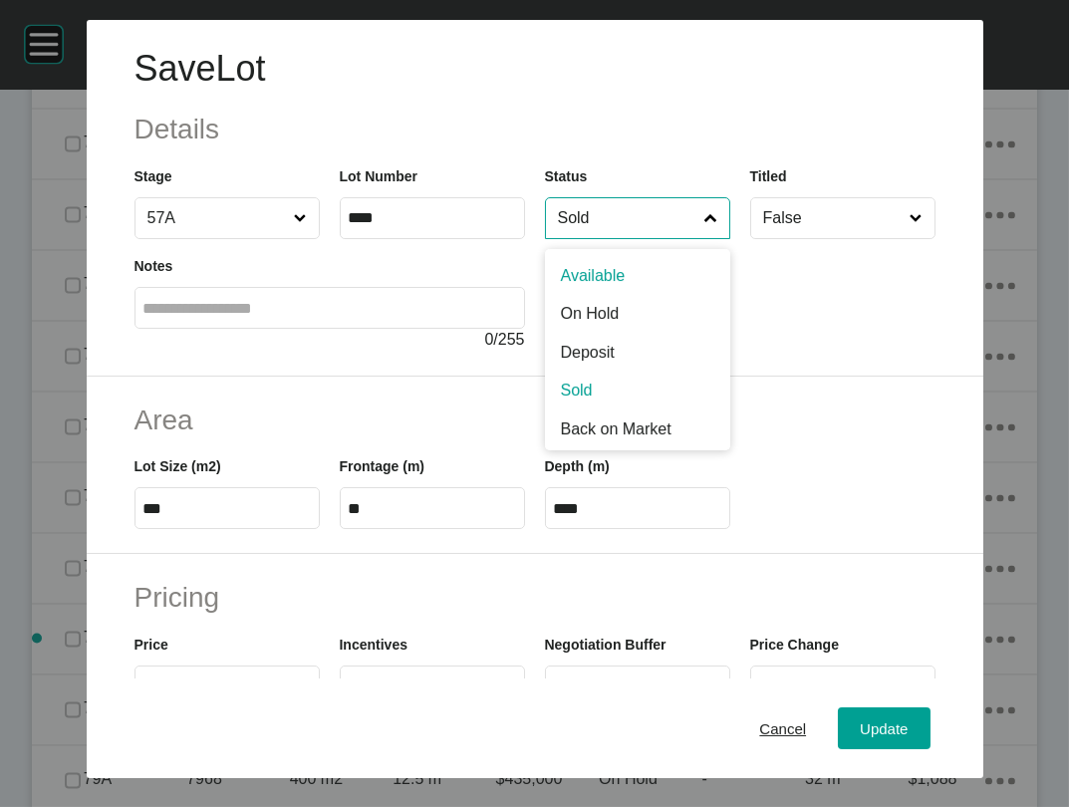
click at [621, 238] on input "Sold" at bounding box center [627, 218] width 147 height 40
drag, startPoint x: 627, startPoint y: 422, endPoint x: 628, endPoint y: 432, distance: 11.0
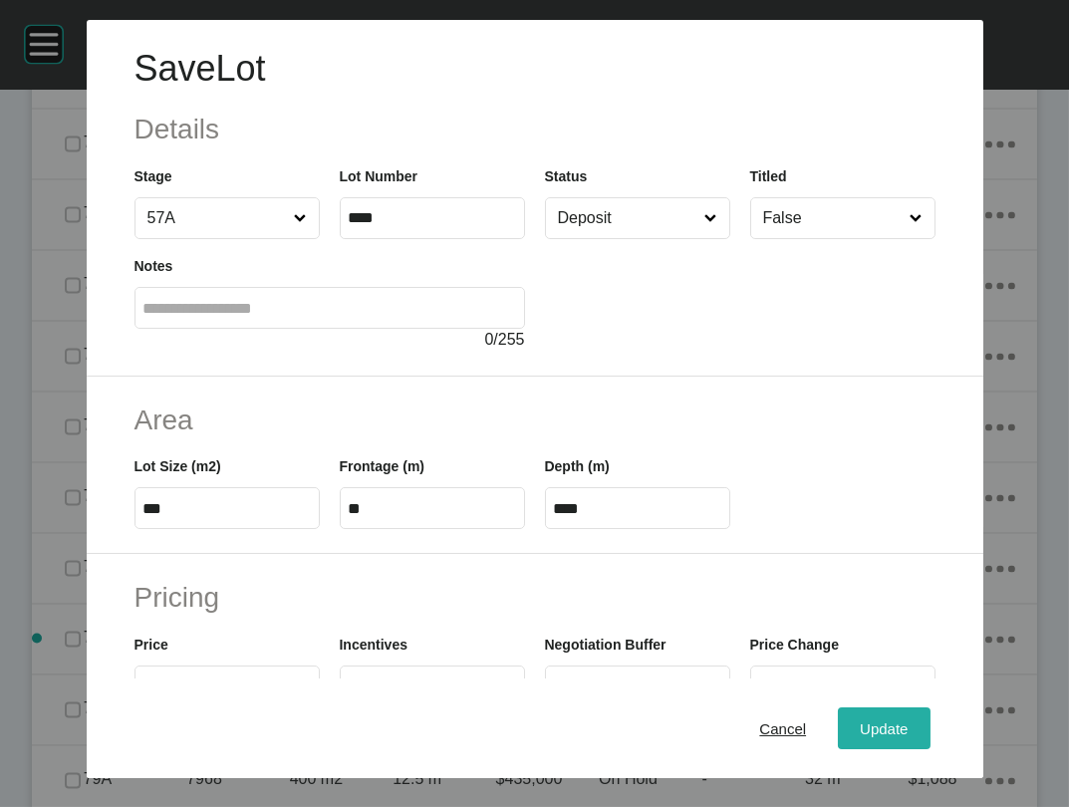
click at [880, 720] on button "Update" at bounding box center [884, 729] width 92 height 42
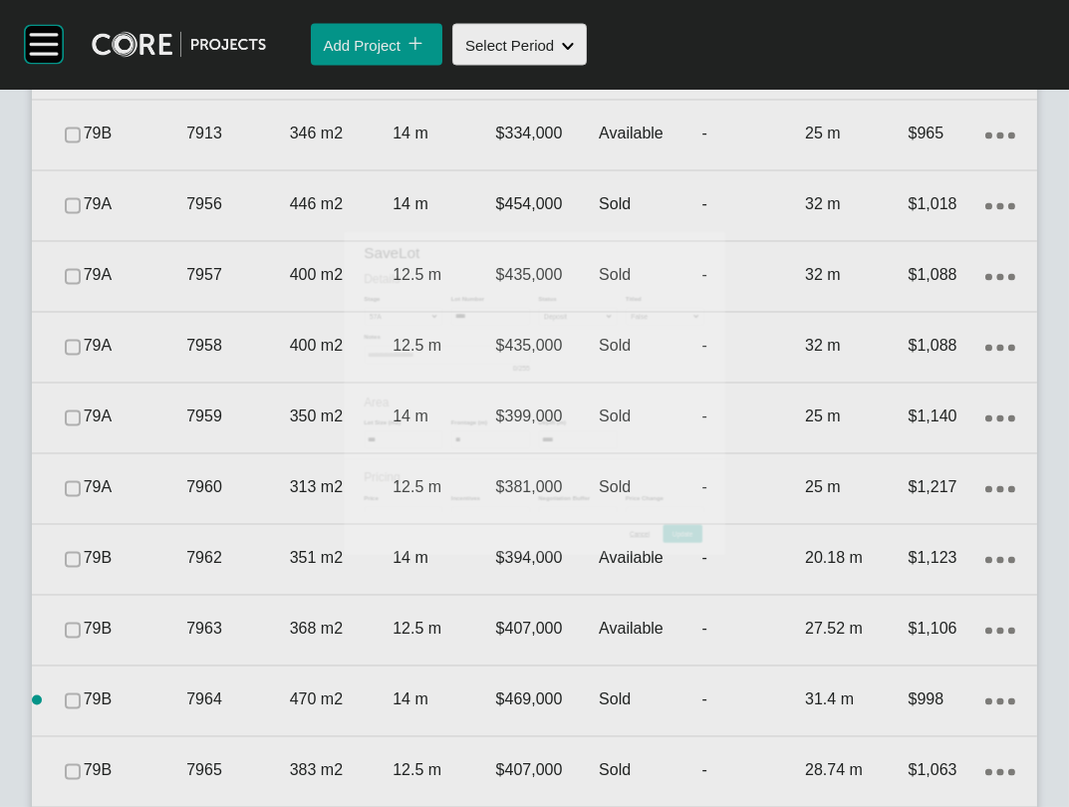
scroll to position [6961, 0]
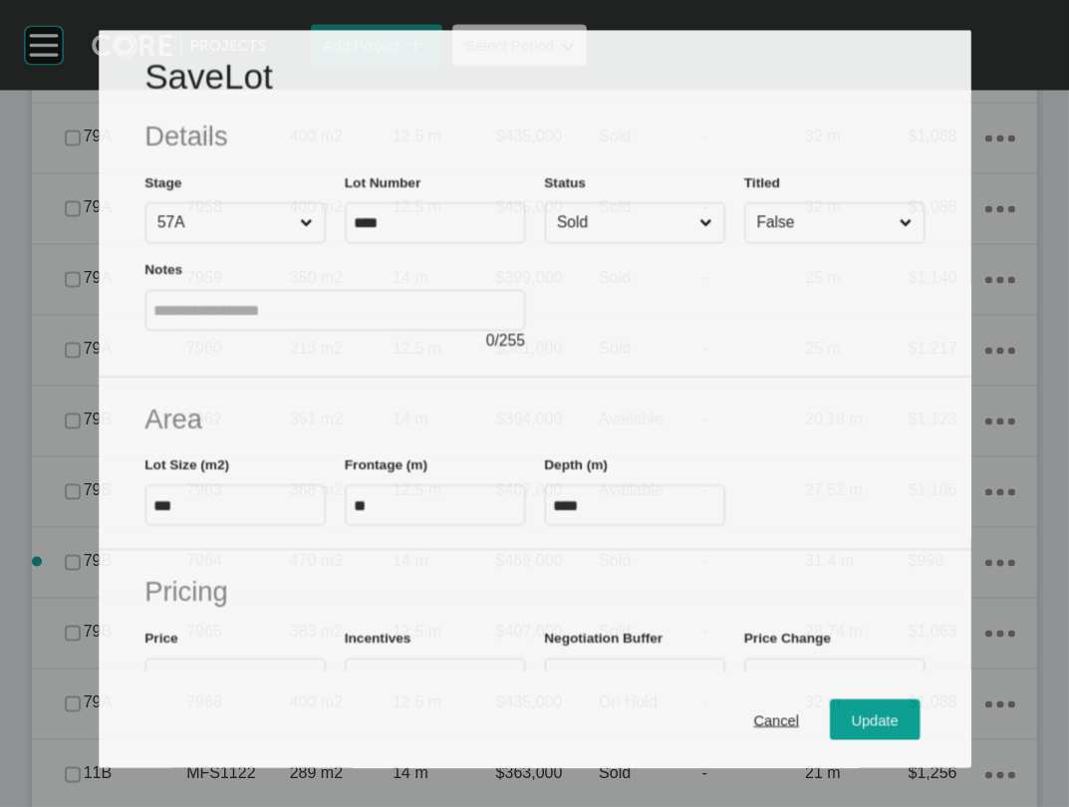
scroll to position [6884, 0]
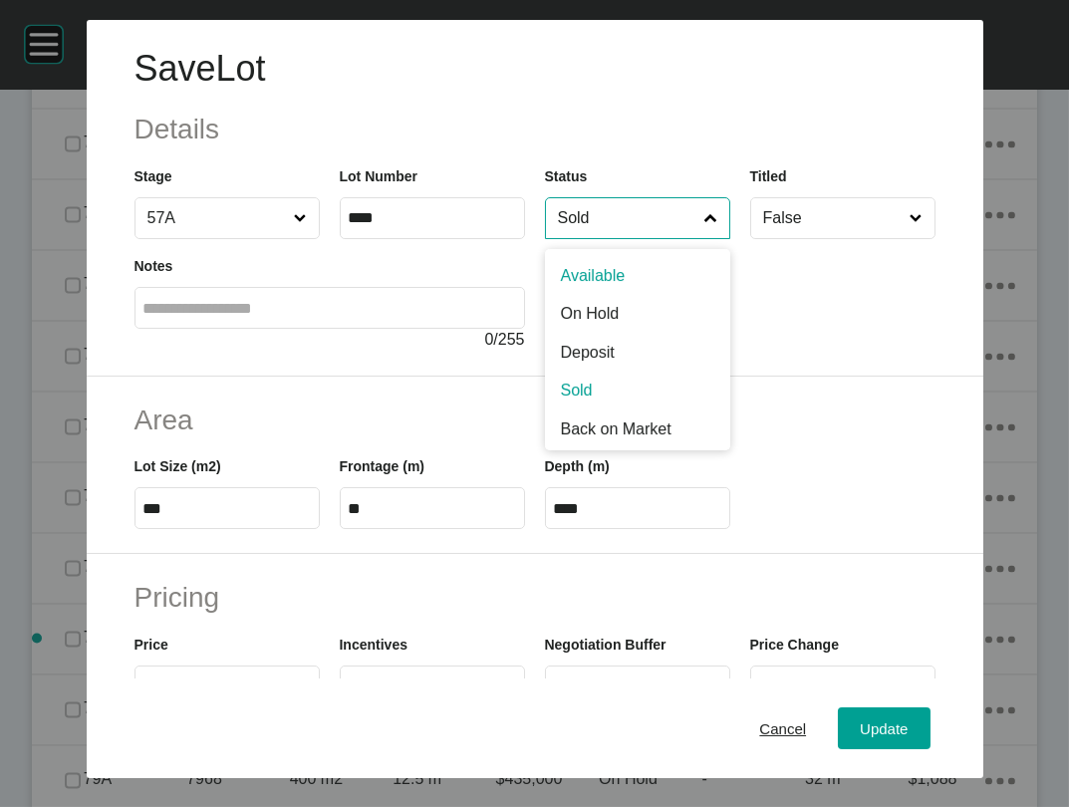
drag, startPoint x: 577, startPoint y: 274, endPoint x: 584, endPoint y: 316, distance: 42.4
click at [577, 238] on input "Sold" at bounding box center [627, 218] width 147 height 40
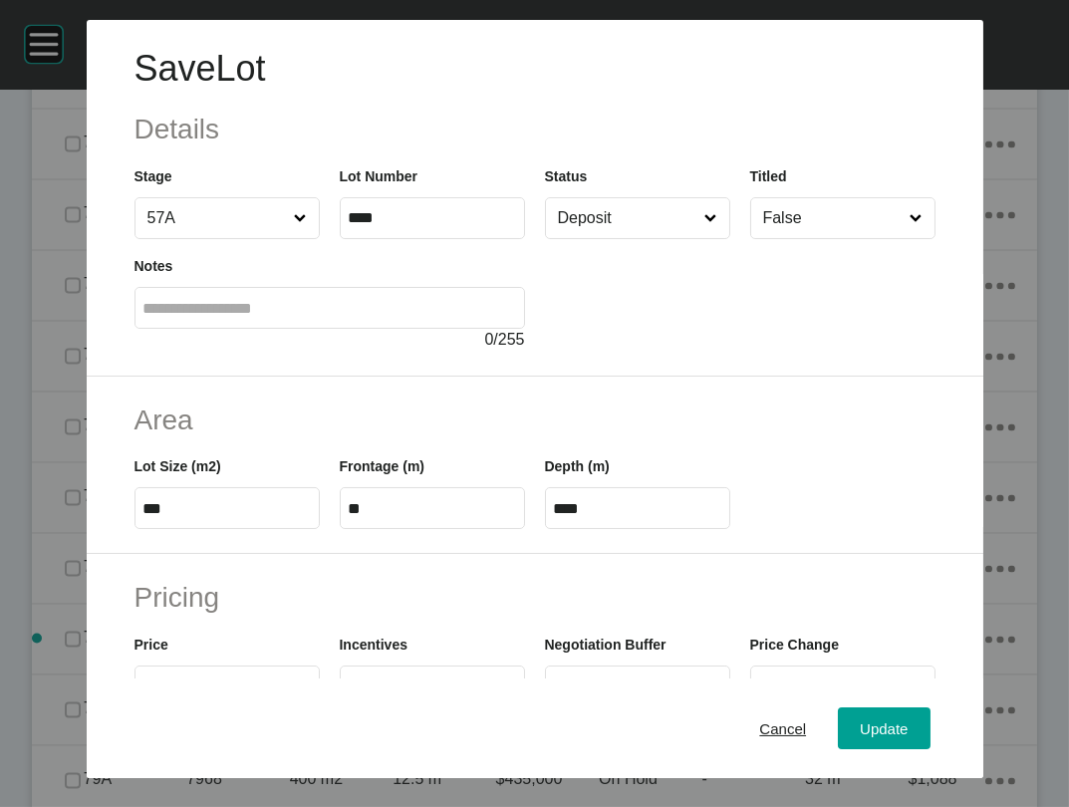
drag, startPoint x: 590, startPoint y: 425, endPoint x: 693, endPoint y: 494, distance: 123.5
click at [890, 715] on div "Update" at bounding box center [884, 728] width 58 height 27
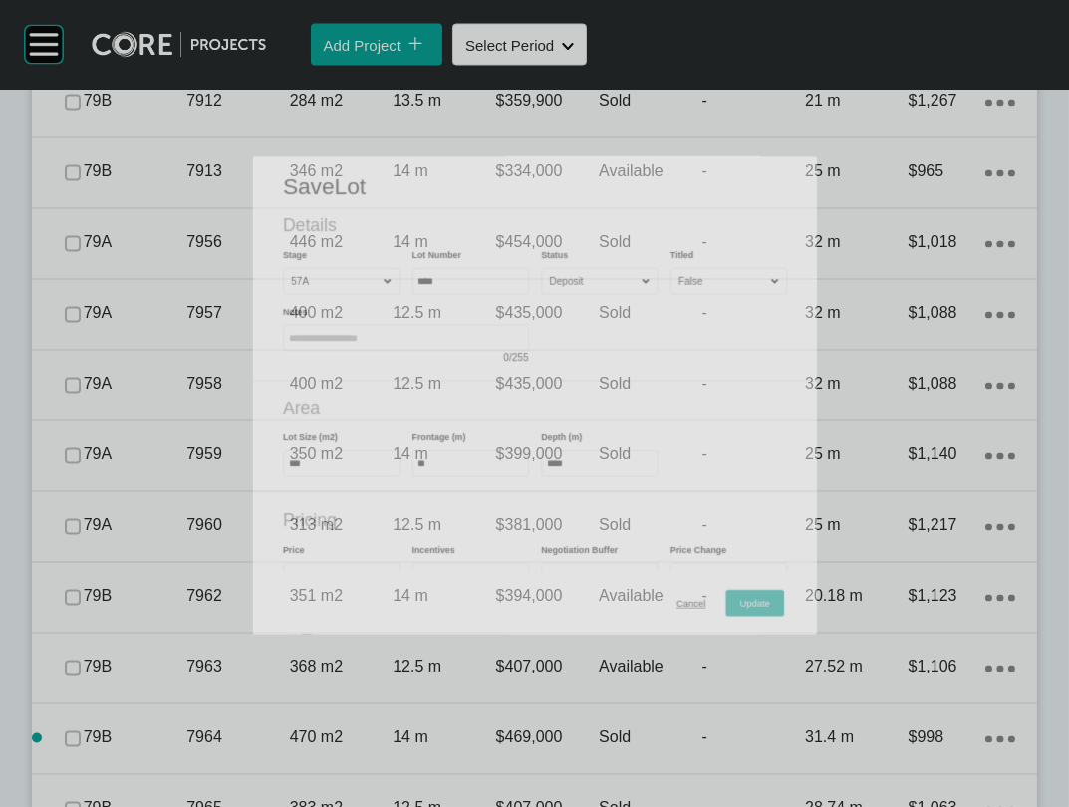
scroll to position [6961, 0]
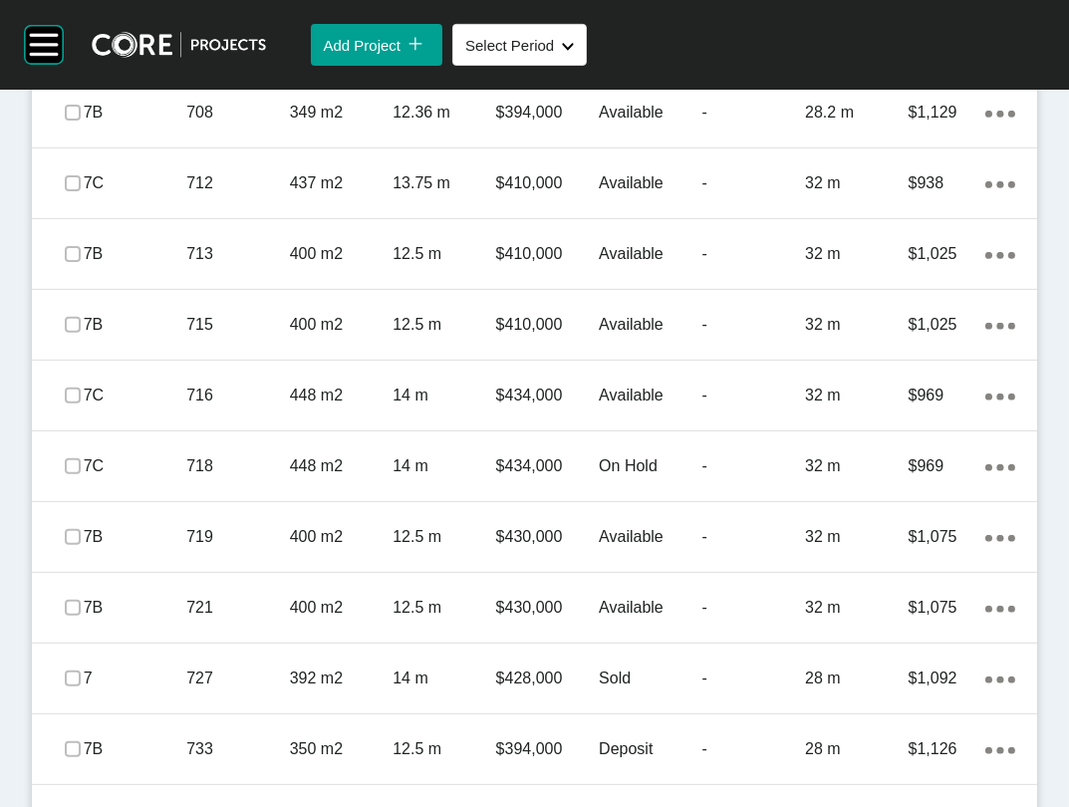
scroll to position [1354, 0]
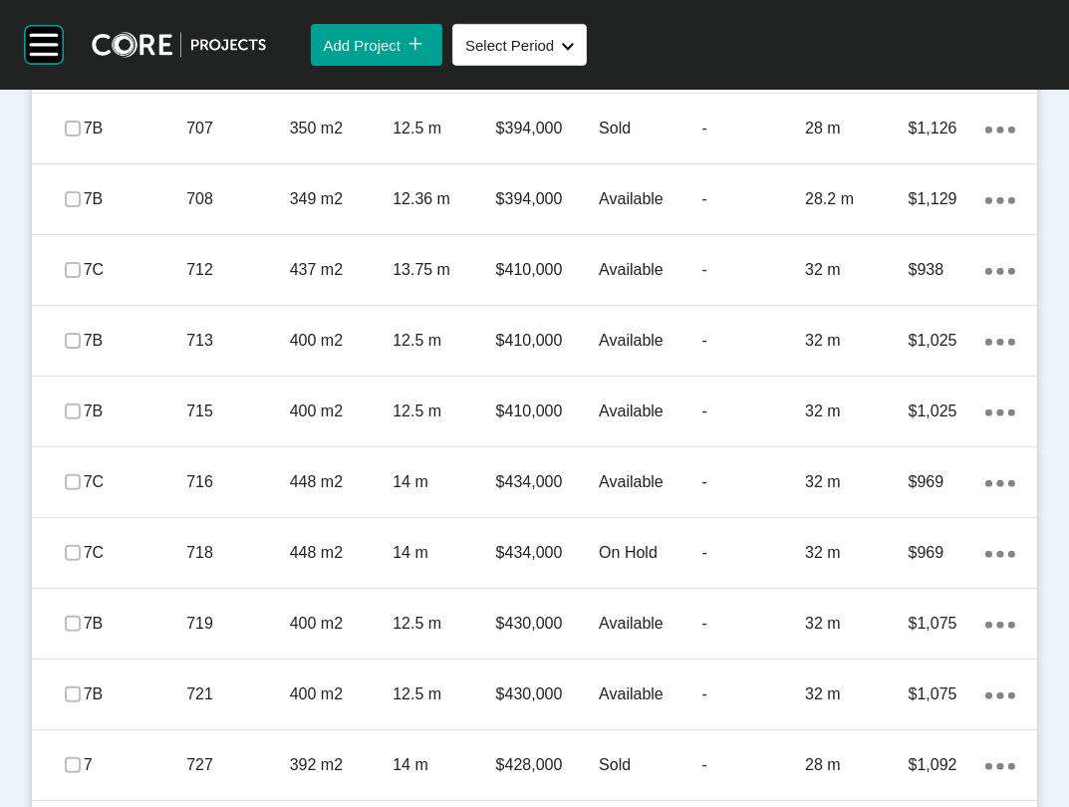
click at [668, 9] on span "Edit Selected" at bounding box center [712, 0] width 88 height 17
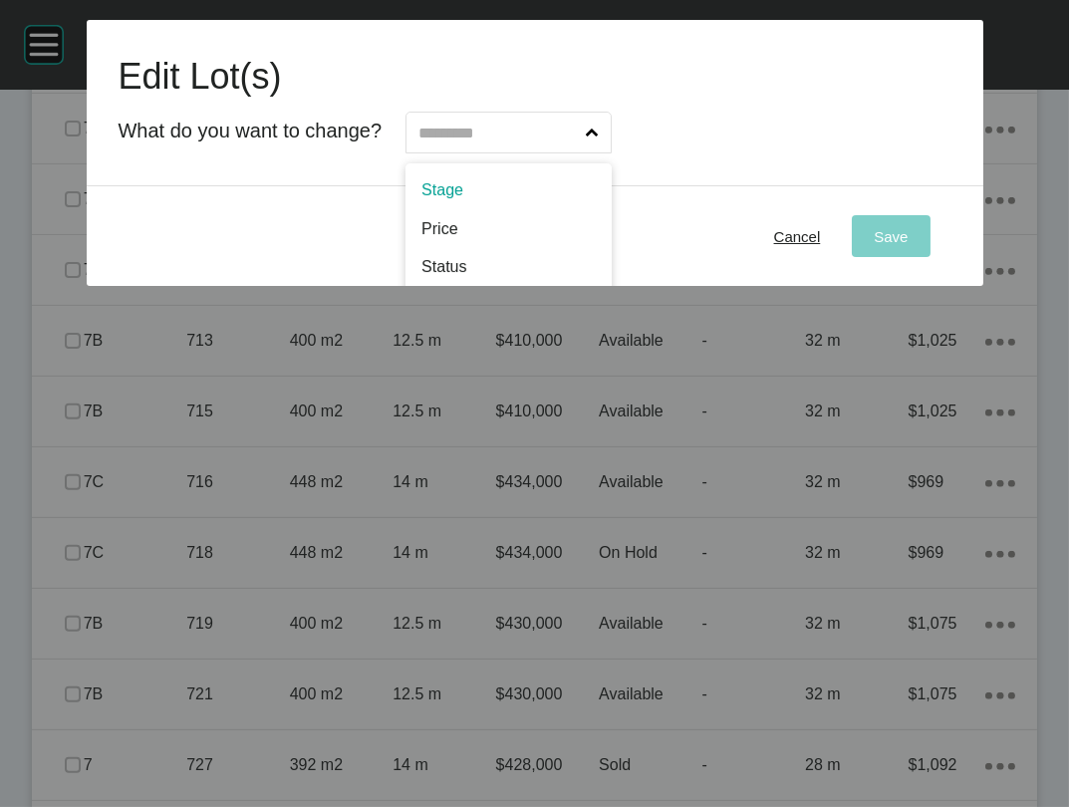
click at [490, 152] on input "text" at bounding box center [498, 133] width 167 height 40
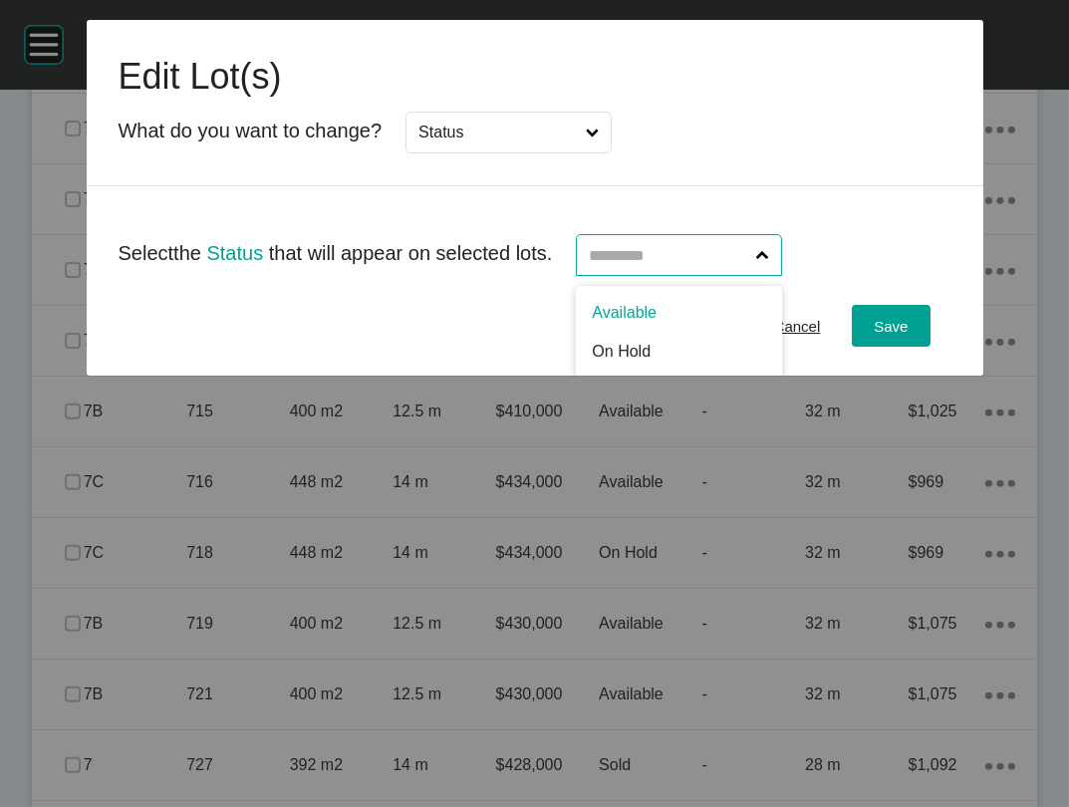
click at [644, 275] on input "text" at bounding box center [668, 255] width 167 height 40
type input "**"
click at [922, 347] on button "Save" at bounding box center [891, 326] width 78 height 42
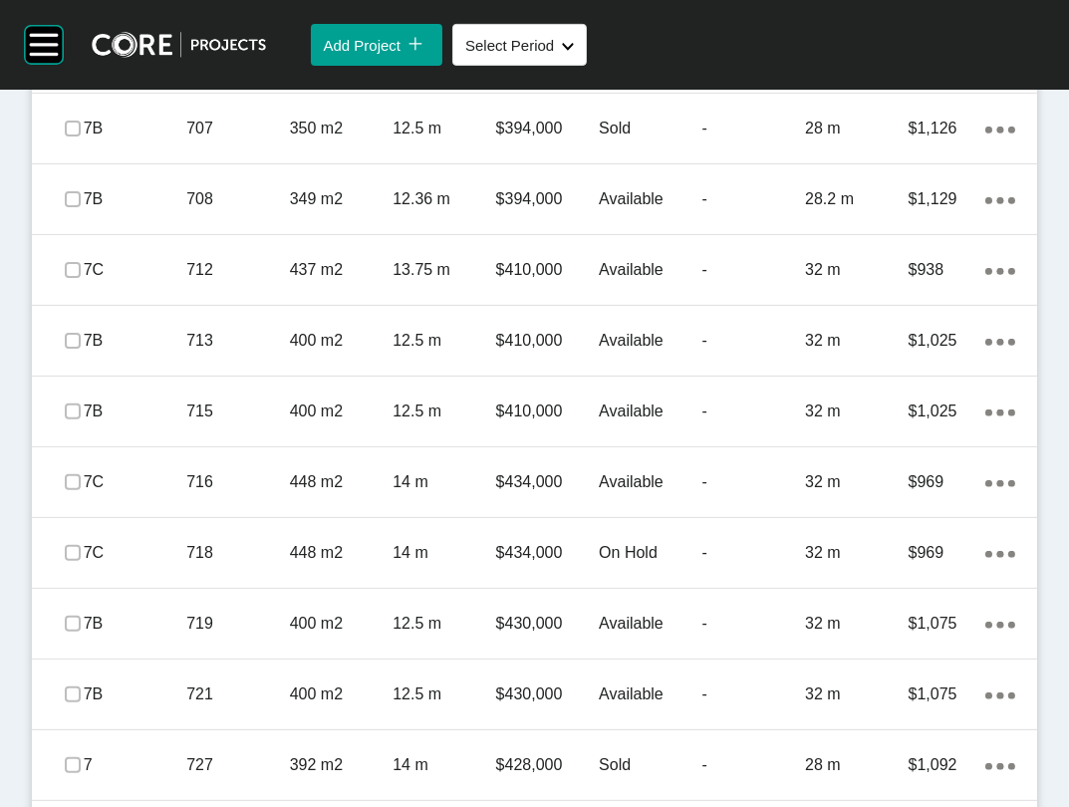
click at [612, 79] on p "Status" at bounding box center [650, 68] width 103 height 22
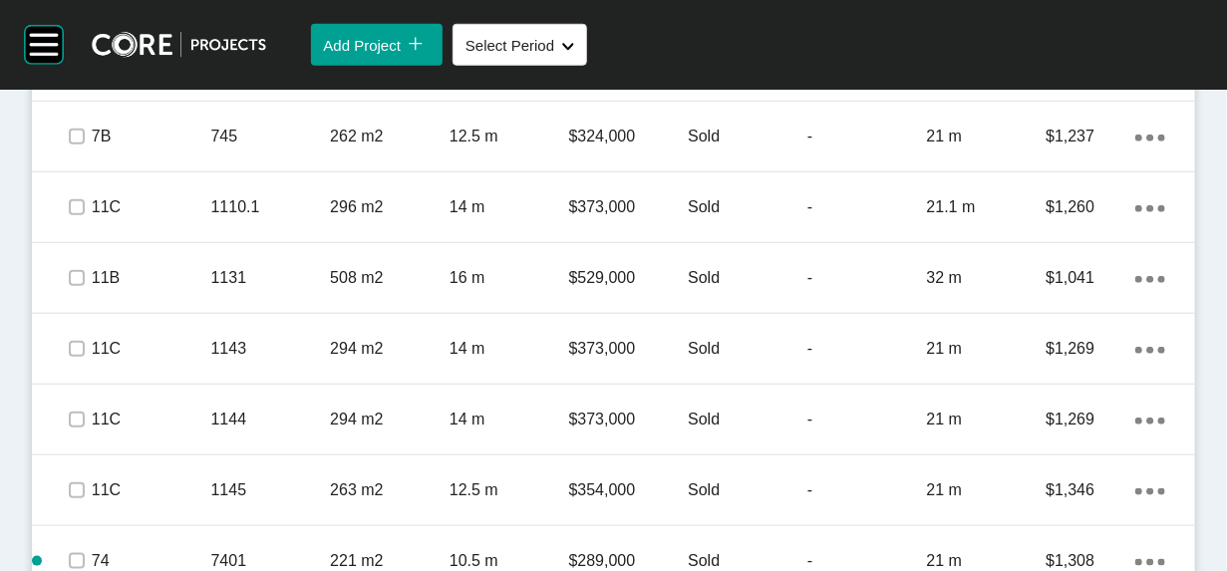
scroll to position [6594, 0]
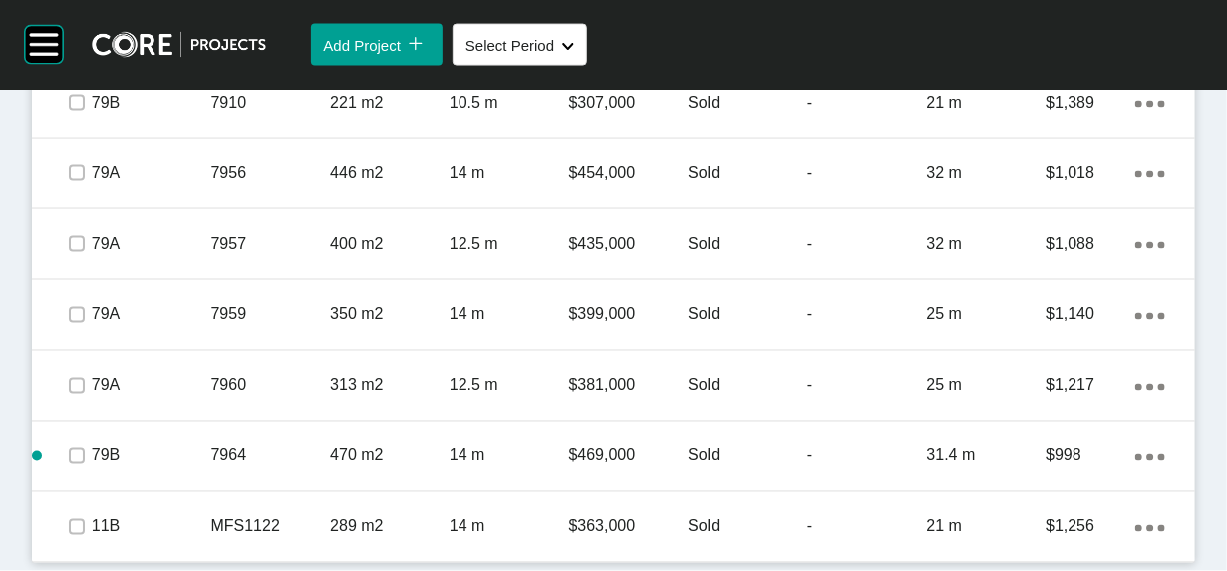
scroll to position [7822, 0]
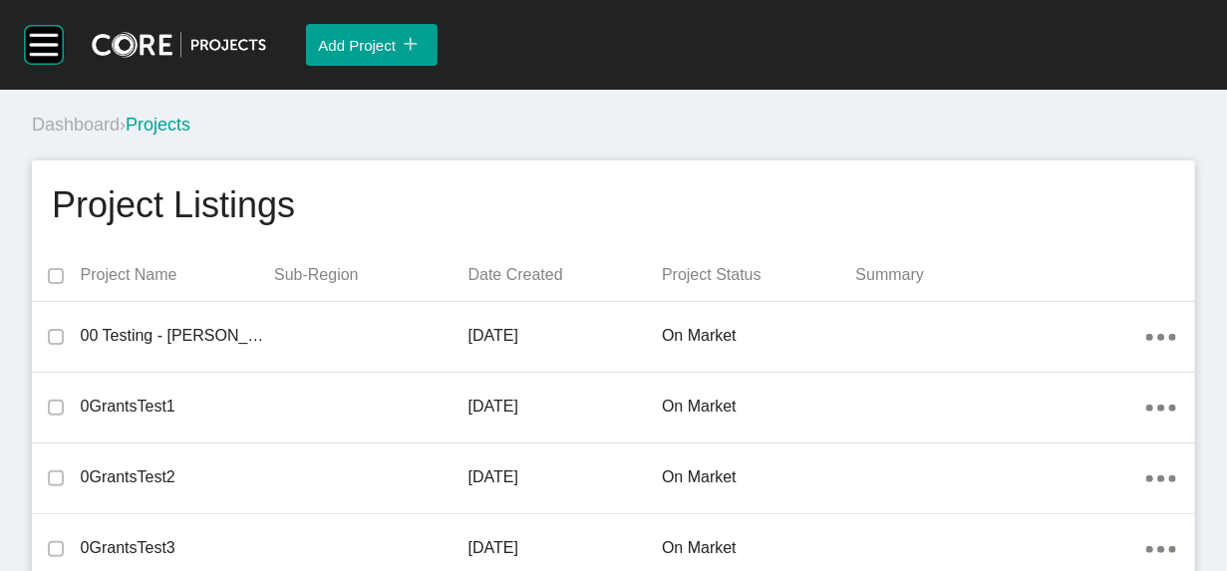
click at [58, 76] on div "Group 2 Created with Sketch. . Add Project icon/tick copy 11 Created with Sketc…" at bounding box center [613, 45] width 1227 height 90
click at [55, 53] on rect at bounding box center [44, 45] width 38 height 38
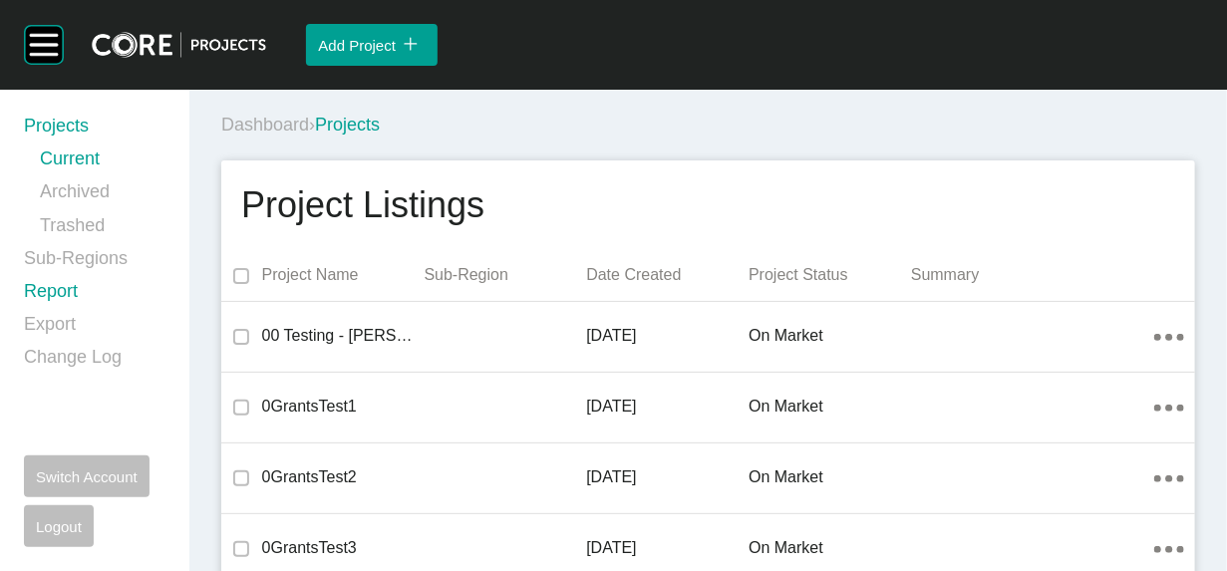
click at [64, 312] on link "Report" at bounding box center [95, 295] width 142 height 33
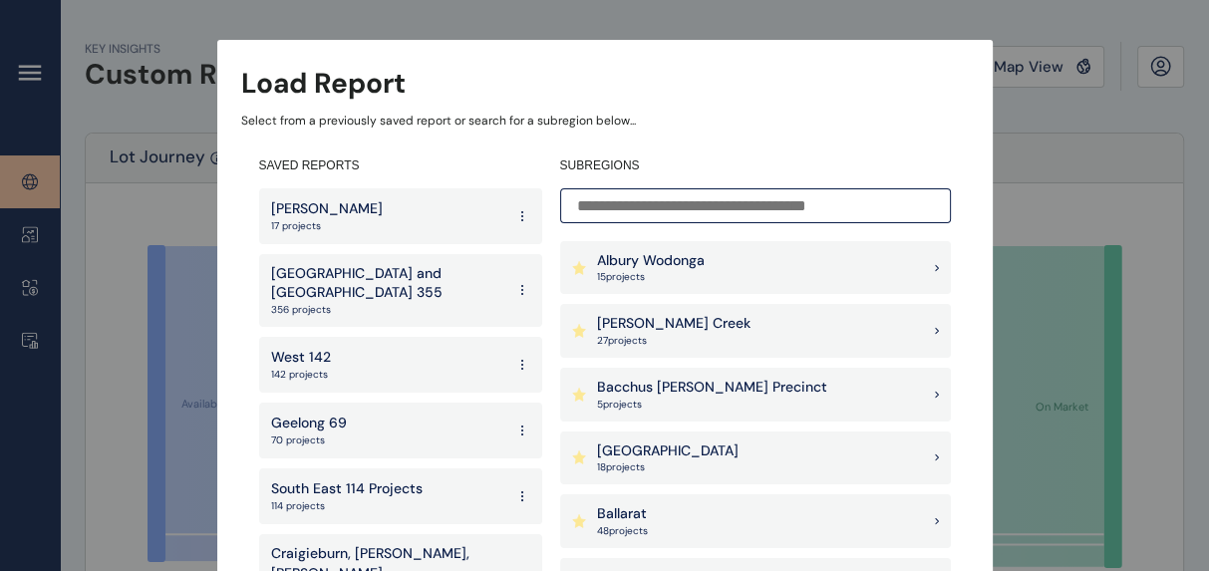
click at [719, 207] on input at bounding box center [755, 205] width 391 height 35
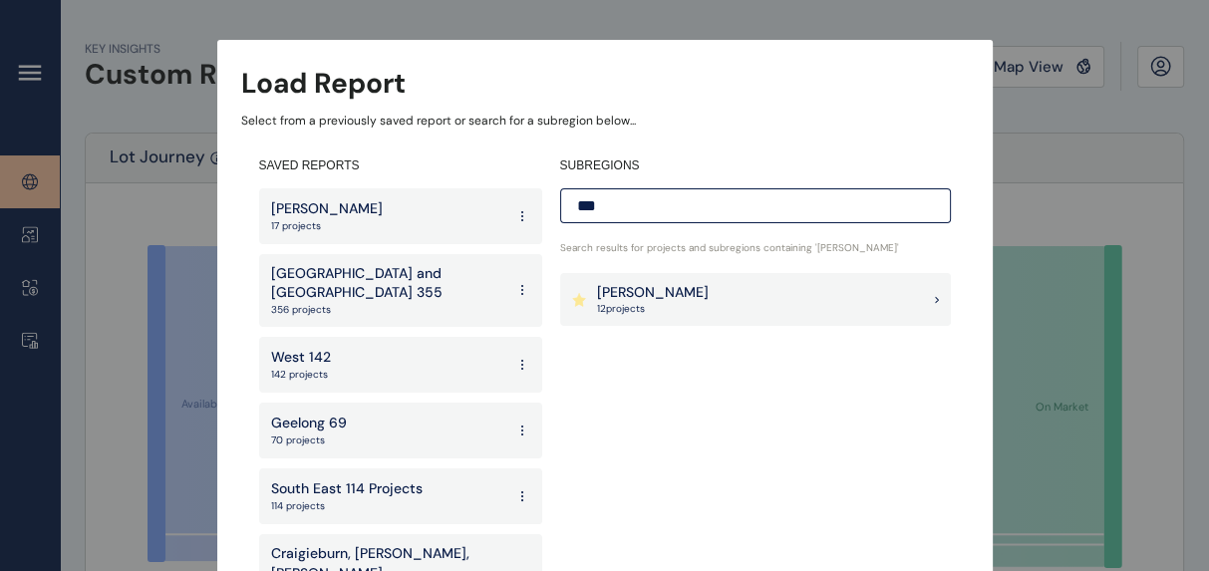
type input "***"
click at [744, 292] on div "Beveridge 12 project s" at bounding box center [755, 300] width 391 height 54
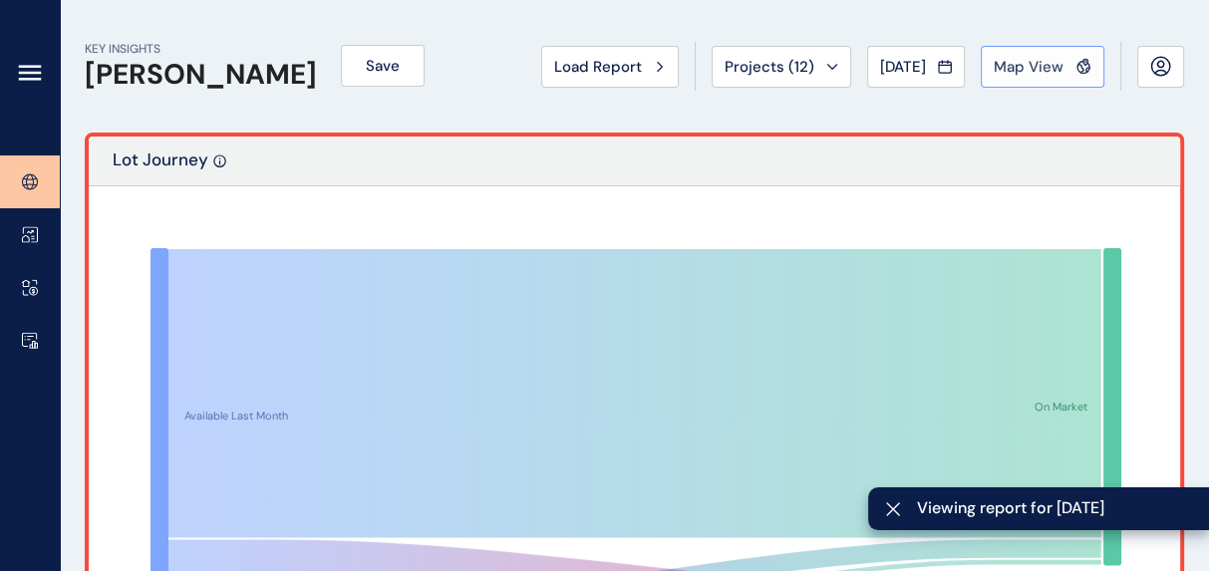
click at [993, 60] on span "Map View" at bounding box center [1028, 67] width 70 height 20
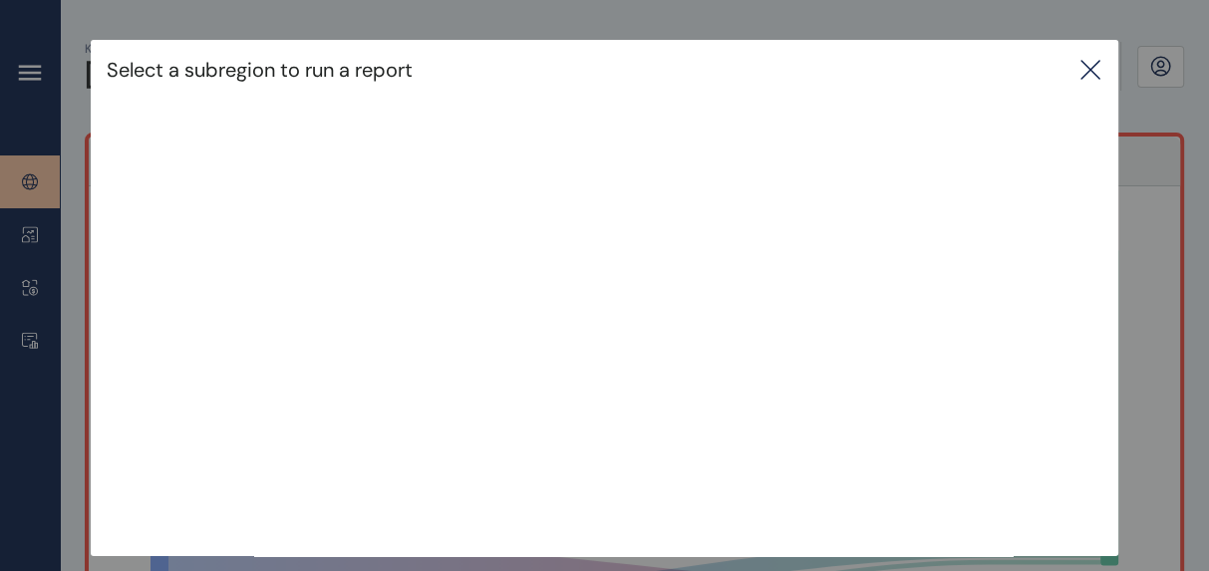
click at [1083, 67] on icon at bounding box center [1090, 70] width 24 height 24
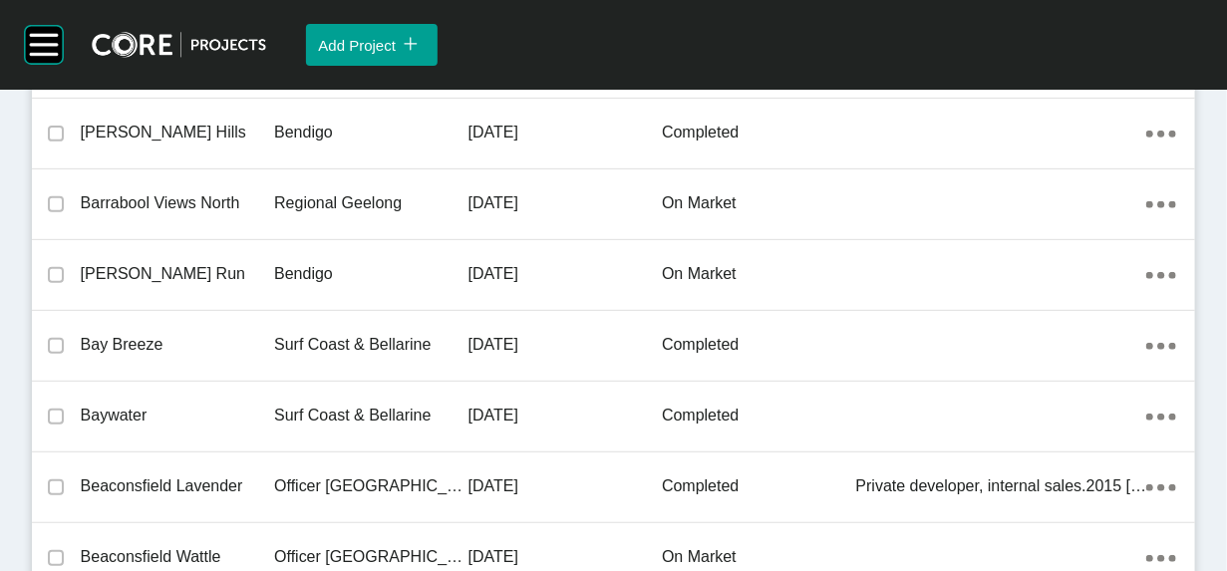
scroll to position [34957, 0]
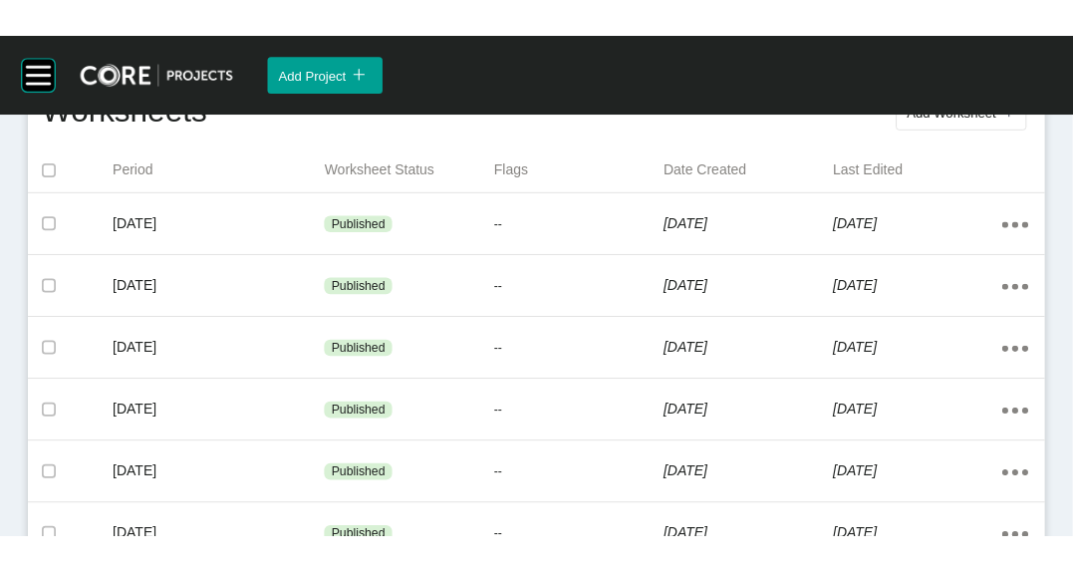
scroll to position [480, 0]
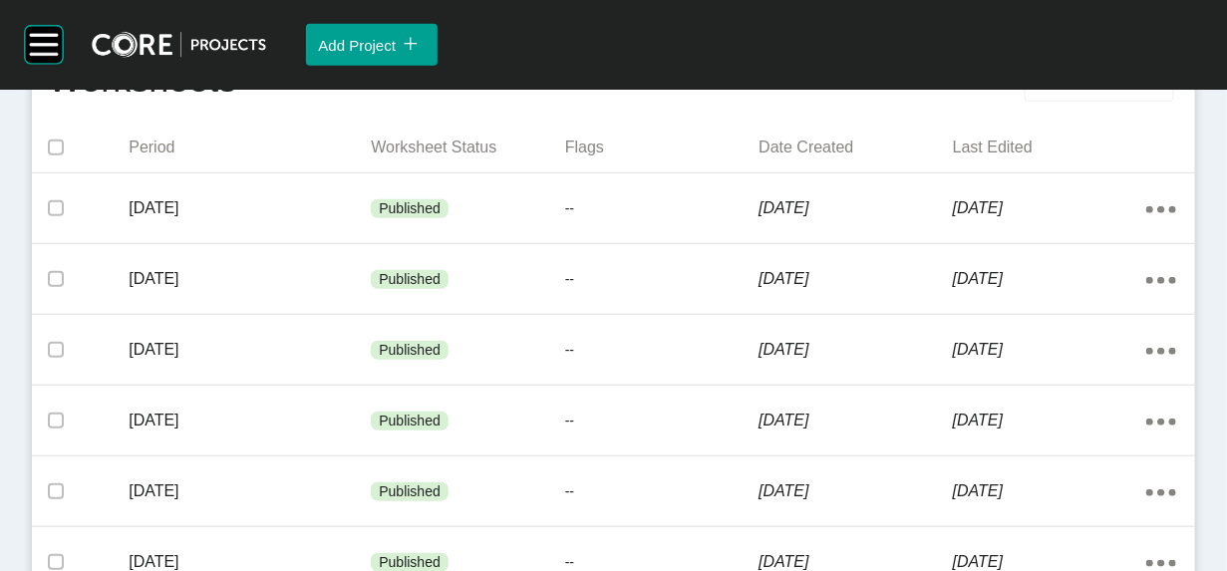
click at [1024, 102] on button "Add Worksheet icon/tick copy 11 Created with Sketch." at bounding box center [1098, 81] width 149 height 42
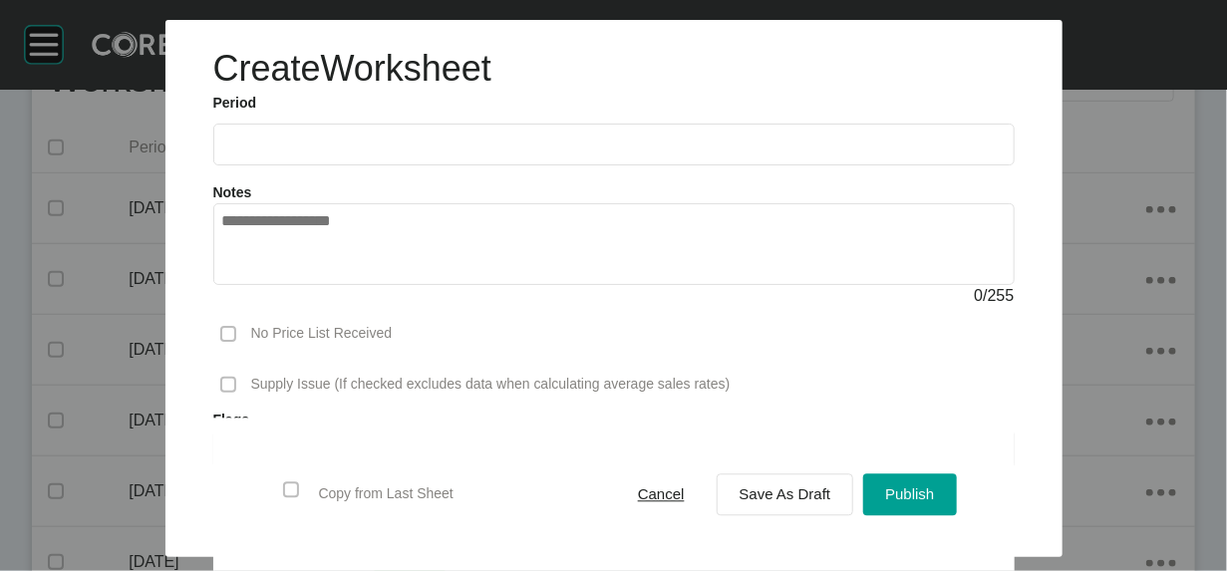
click at [225, 152] on input "text" at bounding box center [613, 144] width 783 height 17
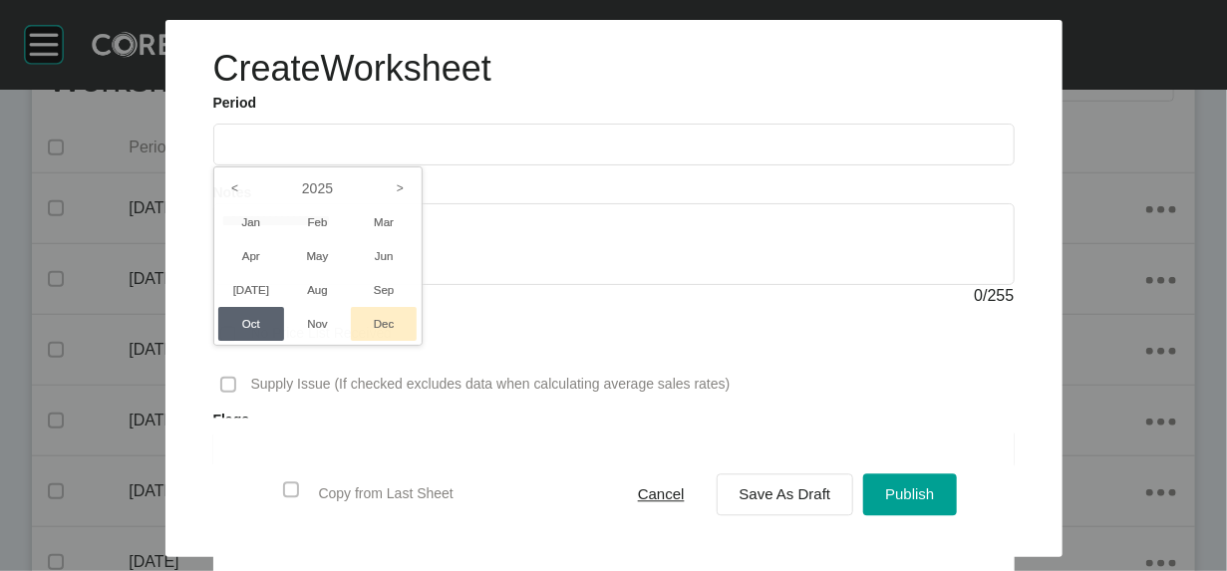
click at [351, 341] on li "Dec" at bounding box center [384, 324] width 67 height 34
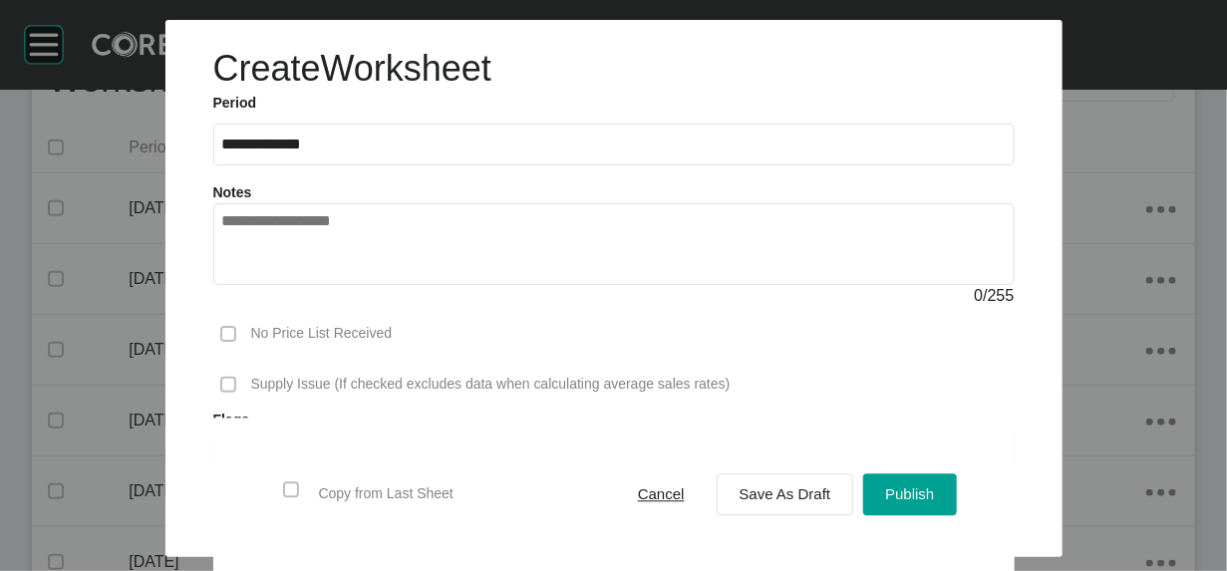
drag, startPoint x: 324, startPoint y: 180, endPoint x: 329, endPoint y: 226, distance: 46.1
click at [324, 152] on input "**********" at bounding box center [613, 144] width 783 height 17
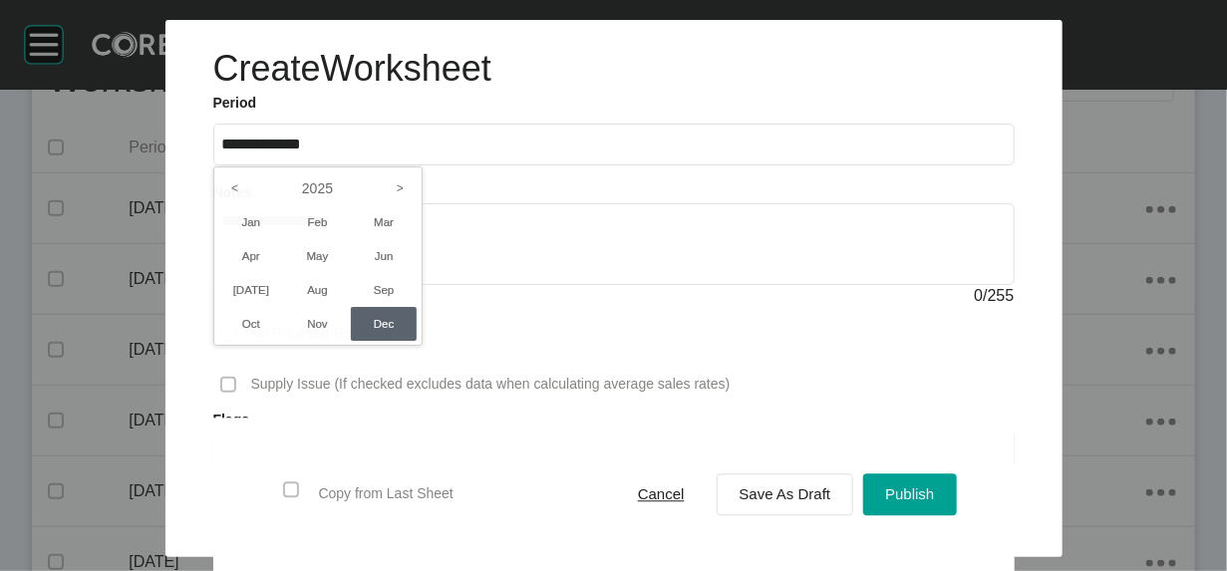
click at [351, 307] on li "Sep" at bounding box center [384, 290] width 67 height 34
type input "**********"
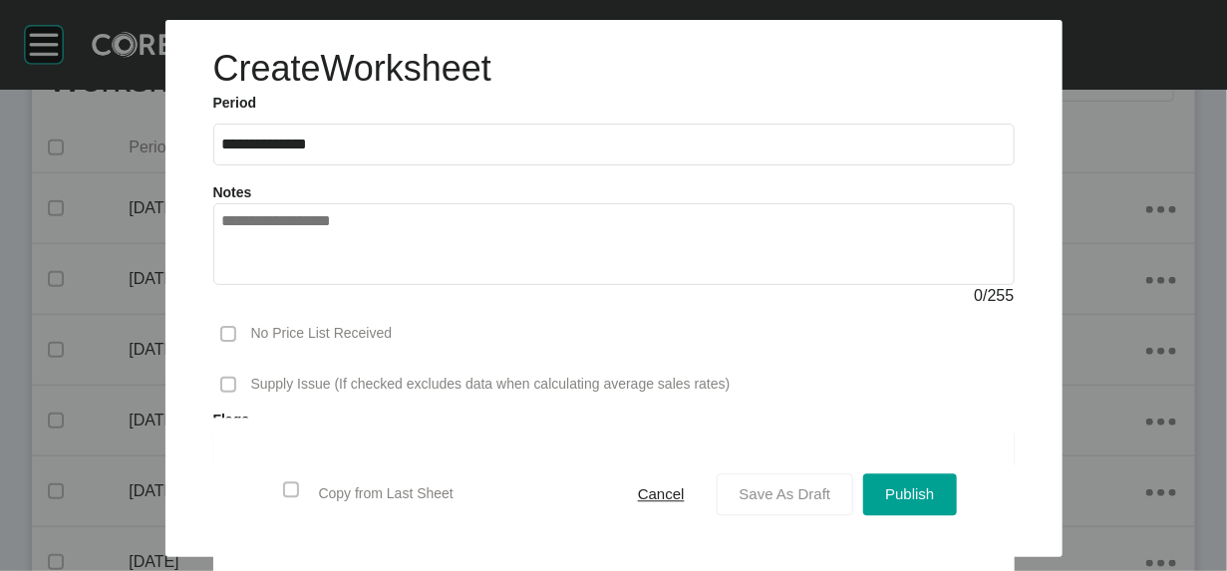
click at [772, 486] on span "Save As Draft" at bounding box center [785, 494] width 92 height 17
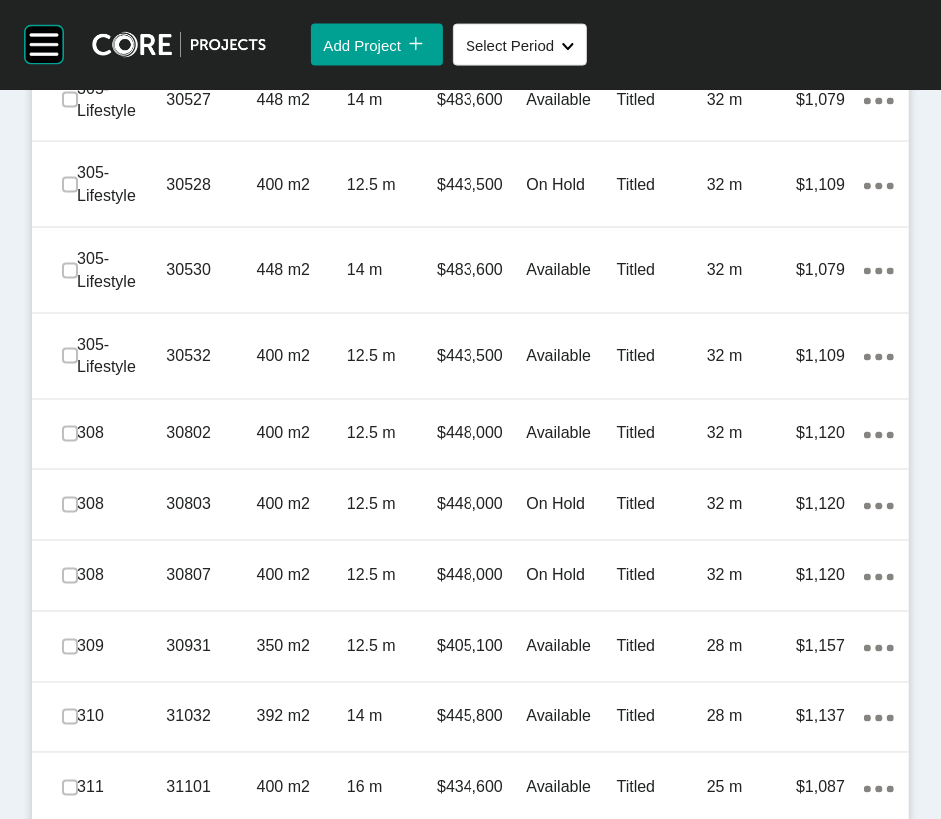
scroll to position [1507, 0]
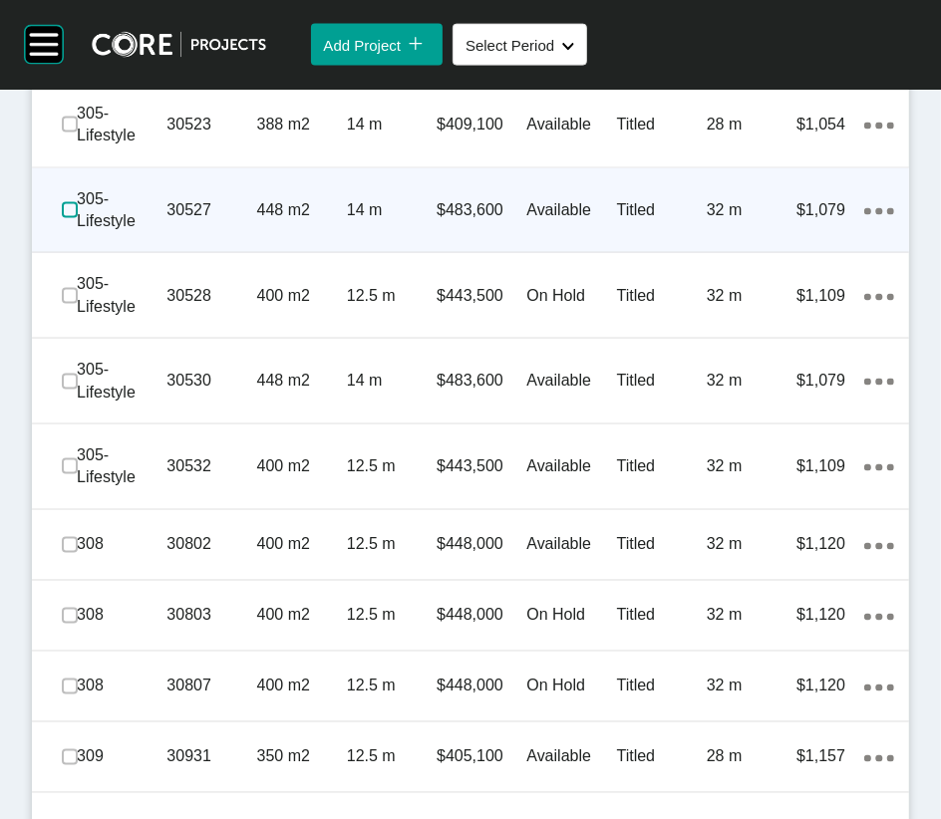
click at [77, 218] on label at bounding box center [70, 210] width 16 height 16
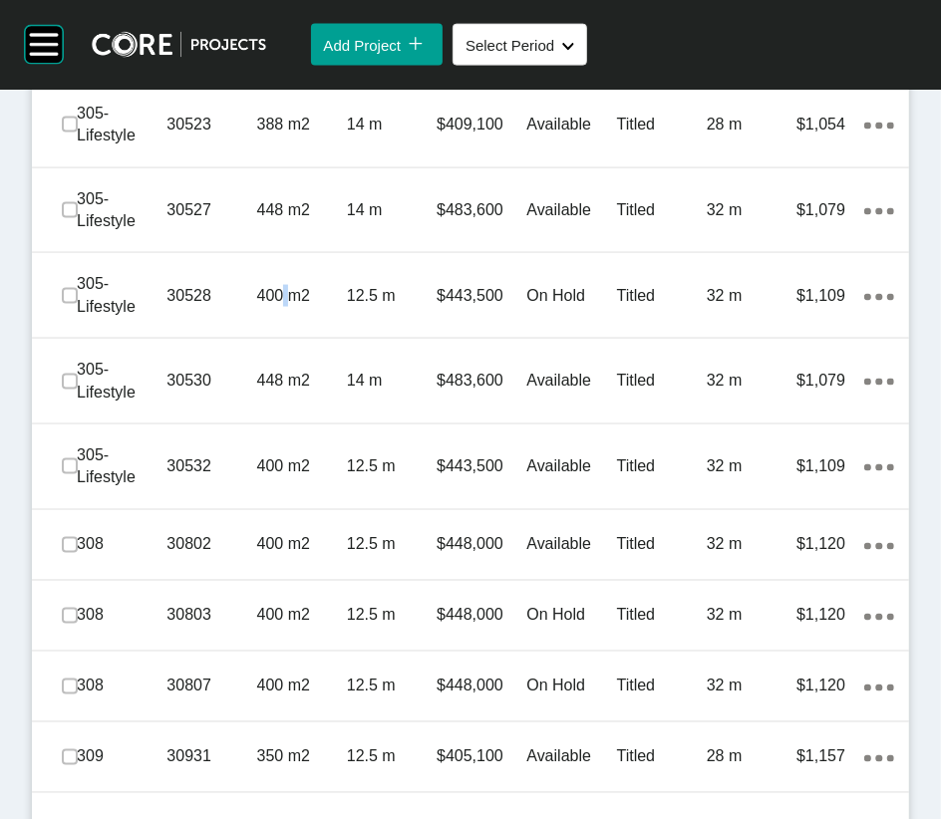
drag, startPoint x: 290, startPoint y: 793, endPoint x: 316, endPoint y: 765, distance: 38.1
click at [294, 307] on p "400 m2" at bounding box center [302, 296] width 90 height 22
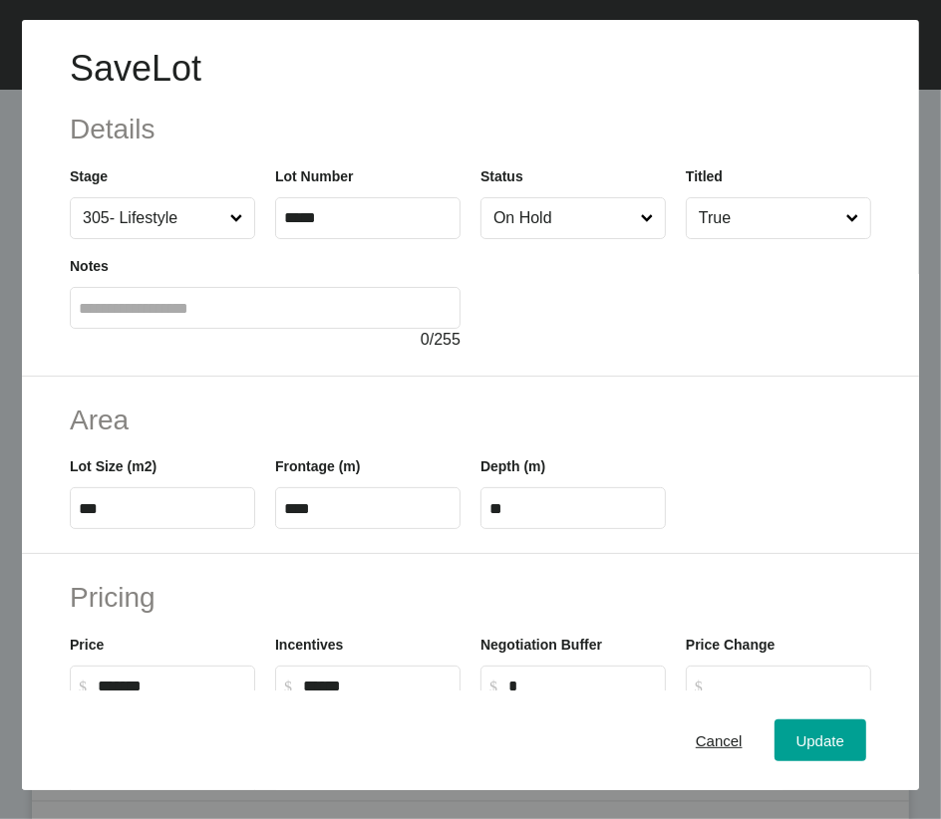
click at [573, 238] on input "On Hold" at bounding box center [562, 218] width 147 height 40
click at [796, 570] on span "Update" at bounding box center [820, 739] width 48 height 17
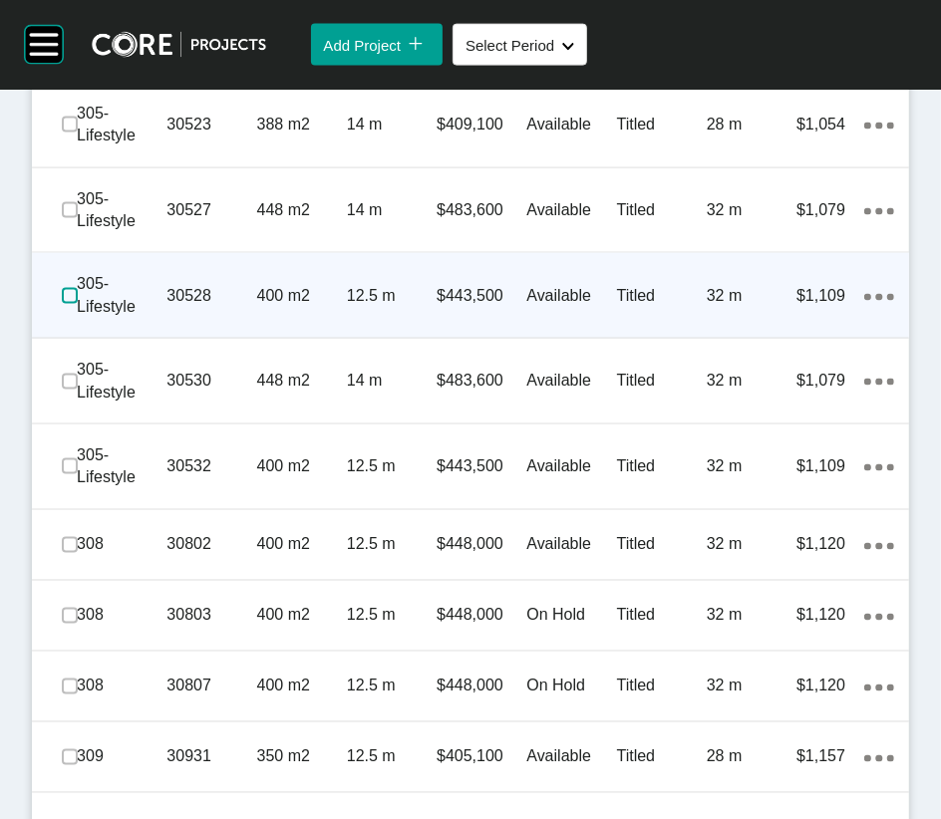
click at [78, 304] on label at bounding box center [70, 296] width 16 height 16
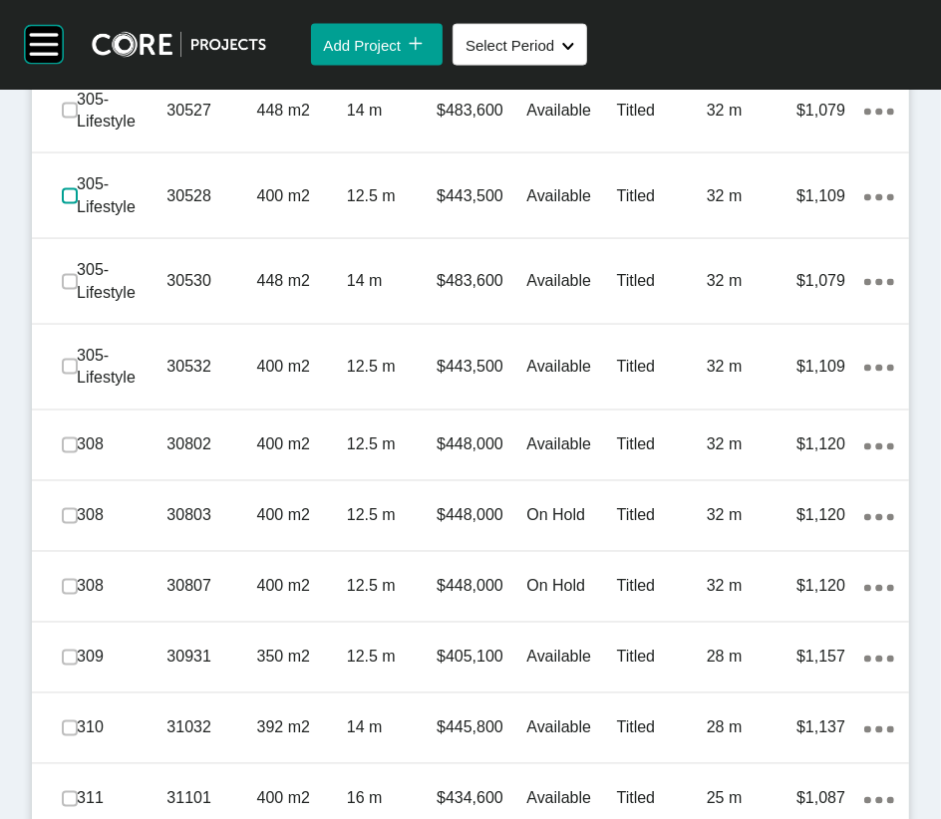
scroll to position [1656, 0]
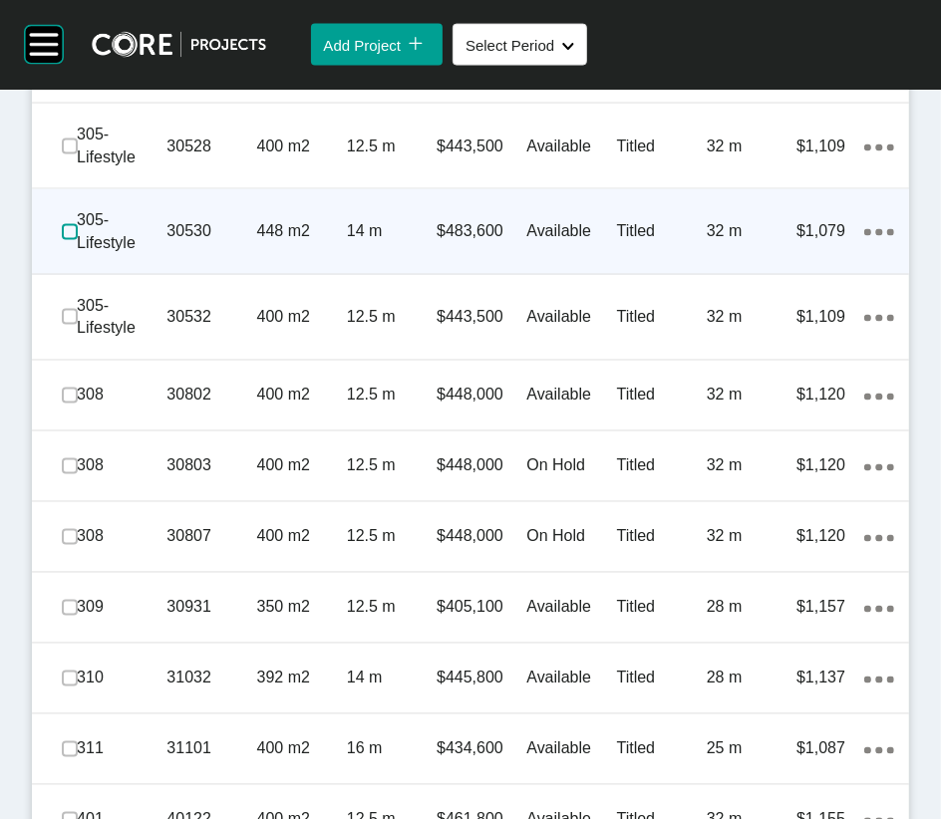
click at [78, 240] on label at bounding box center [70, 232] width 16 height 16
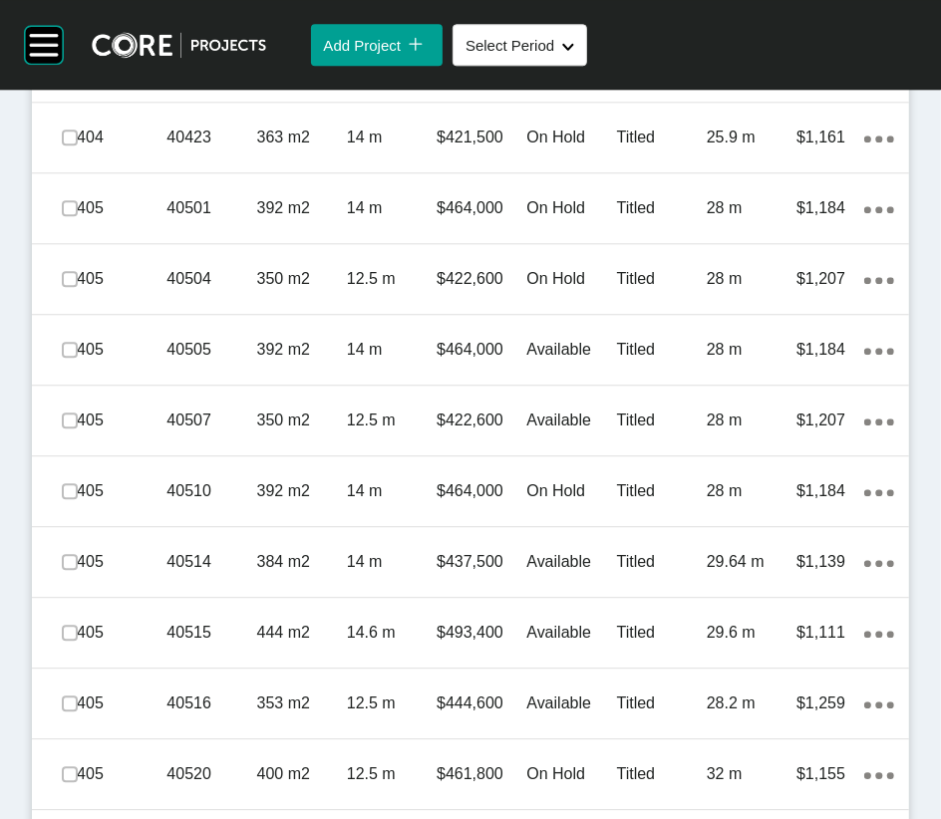
scroll to position [2702, 0]
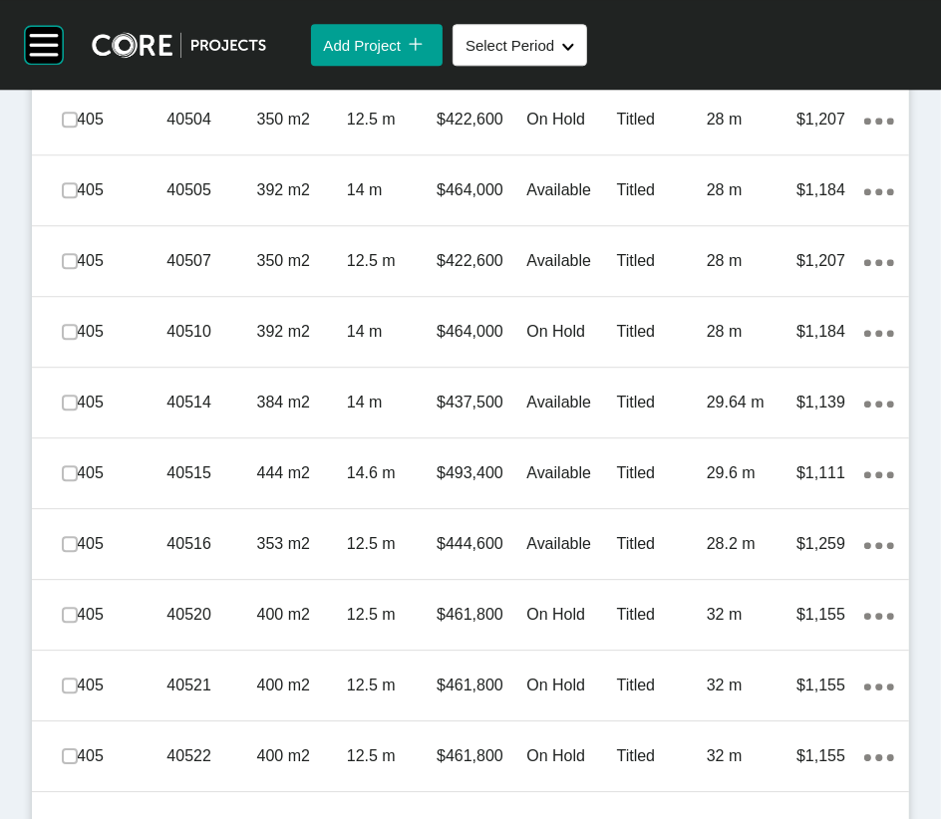
scroll to position [2918, 0]
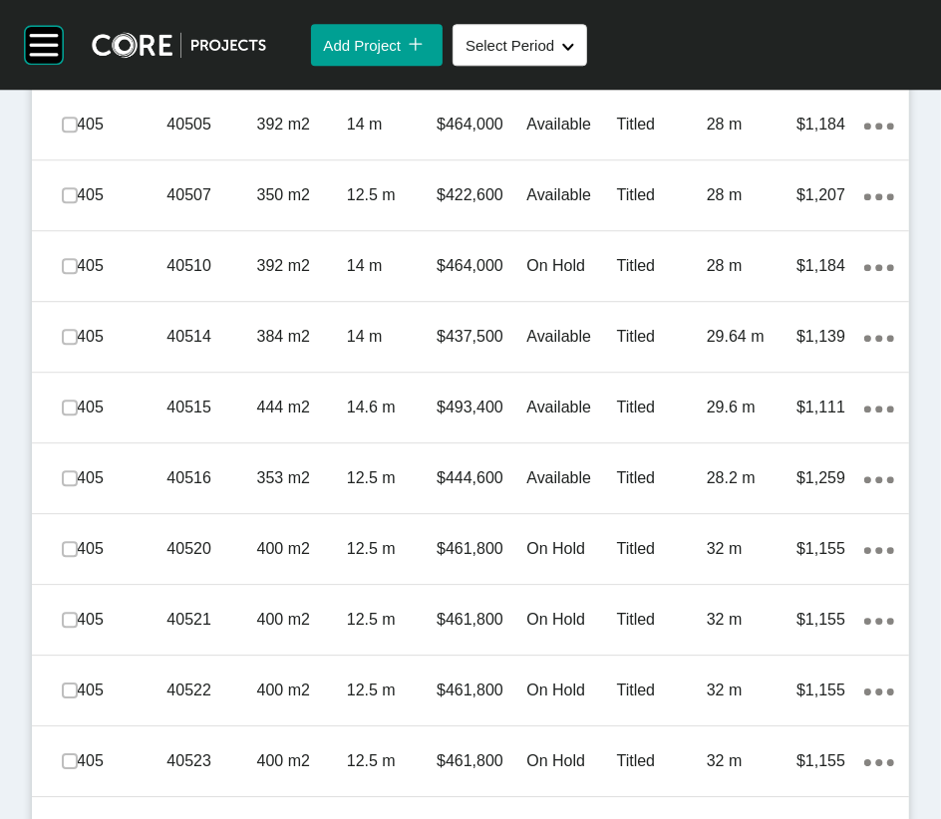
drag, startPoint x: 173, startPoint y: 748, endPoint x: 286, endPoint y: 714, distance: 117.6
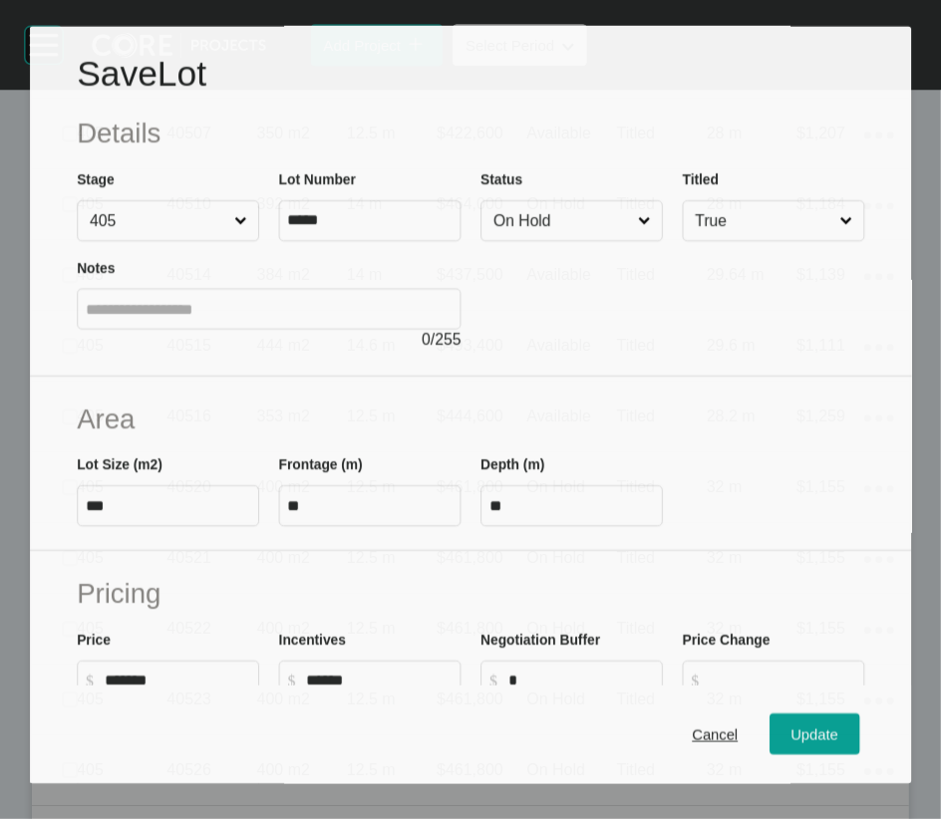
scroll to position [2840, 0]
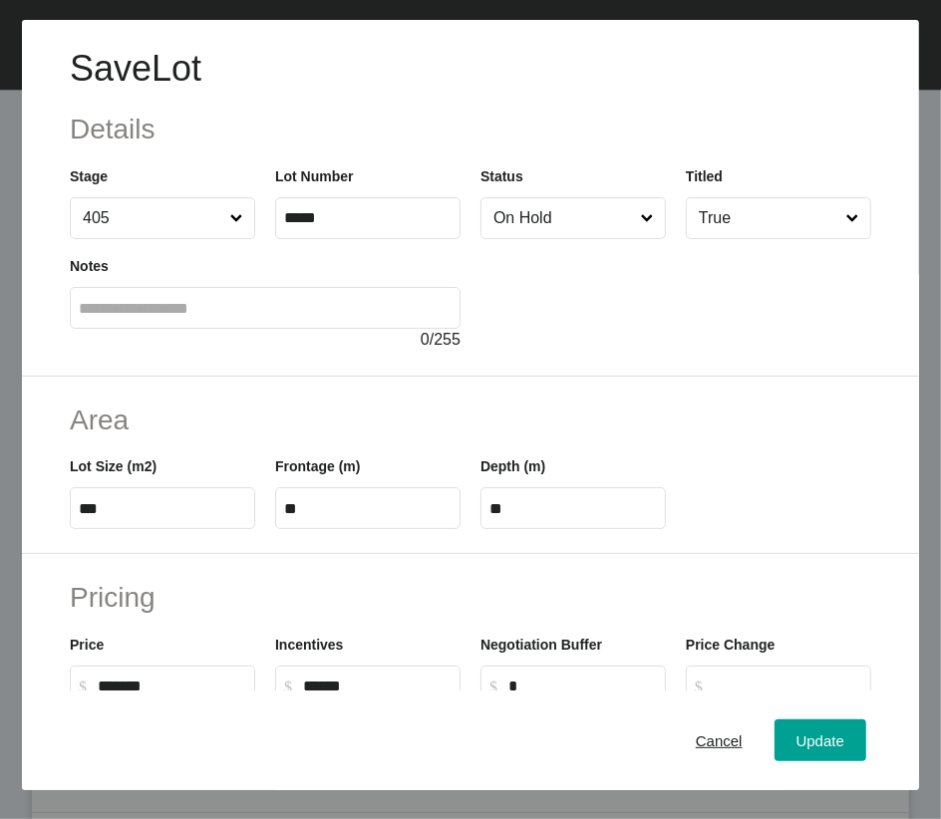
drag, startPoint x: 583, startPoint y: 277, endPoint x: 586, endPoint y: 291, distance: 14.3
click at [585, 238] on input "On Hold" at bounding box center [562, 218] width 147 height 40
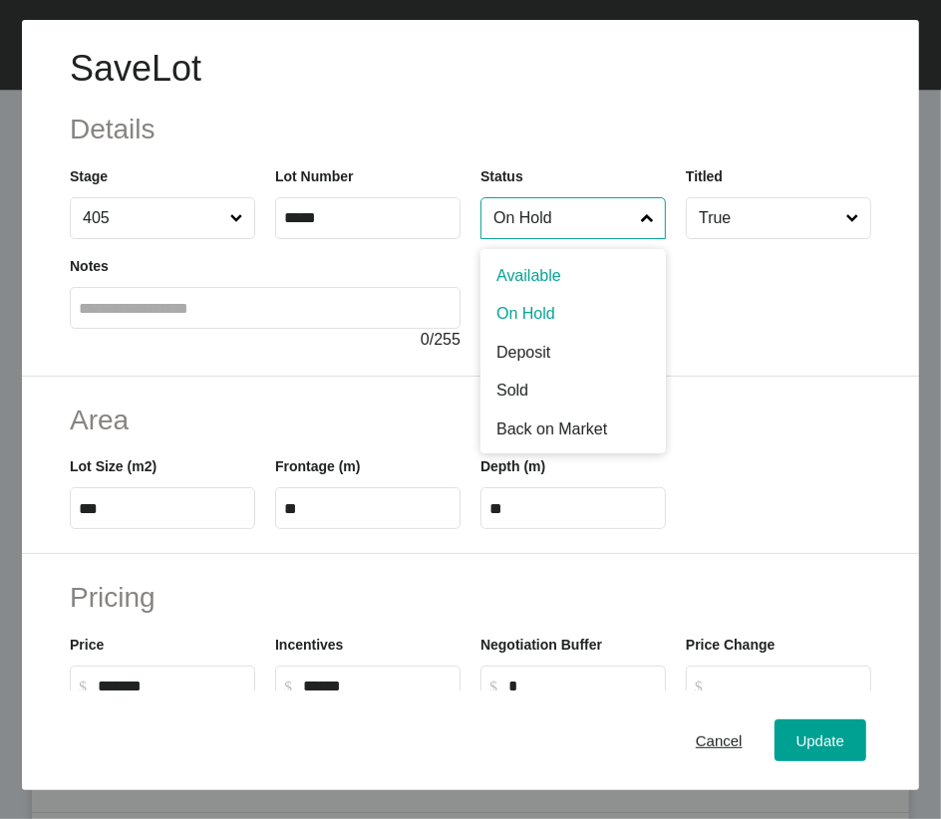
click at [587, 303] on div at bounding box center [675, 295] width 391 height 113
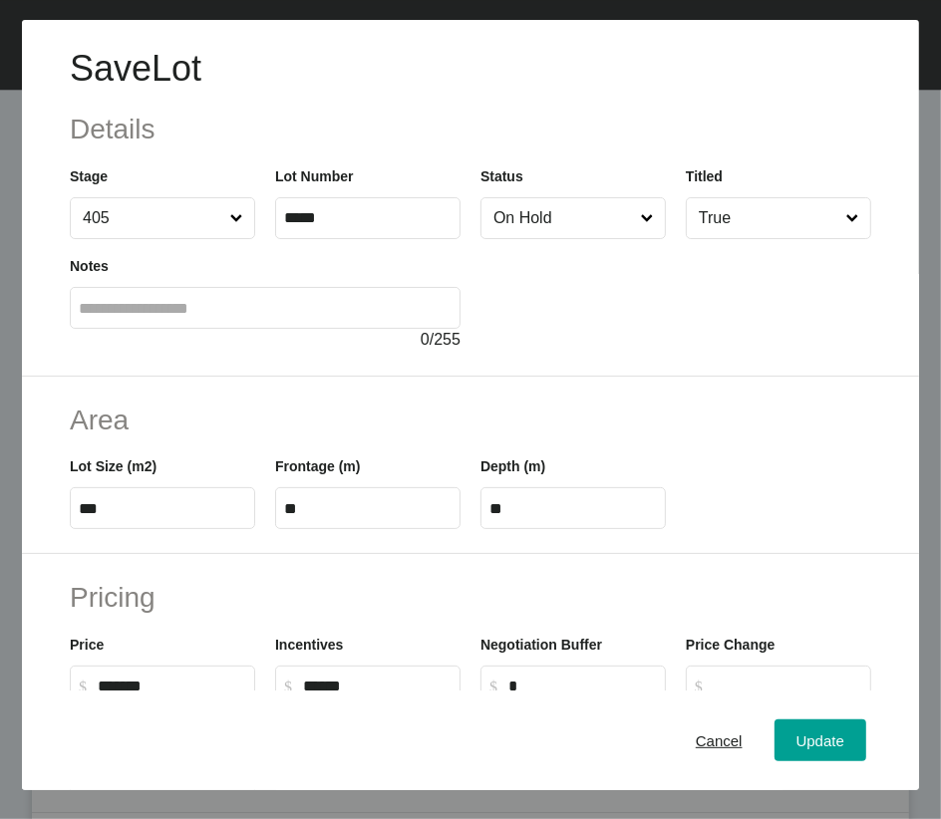
click at [598, 238] on input "On Hold" at bounding box center [562, 218] width 147 height 40
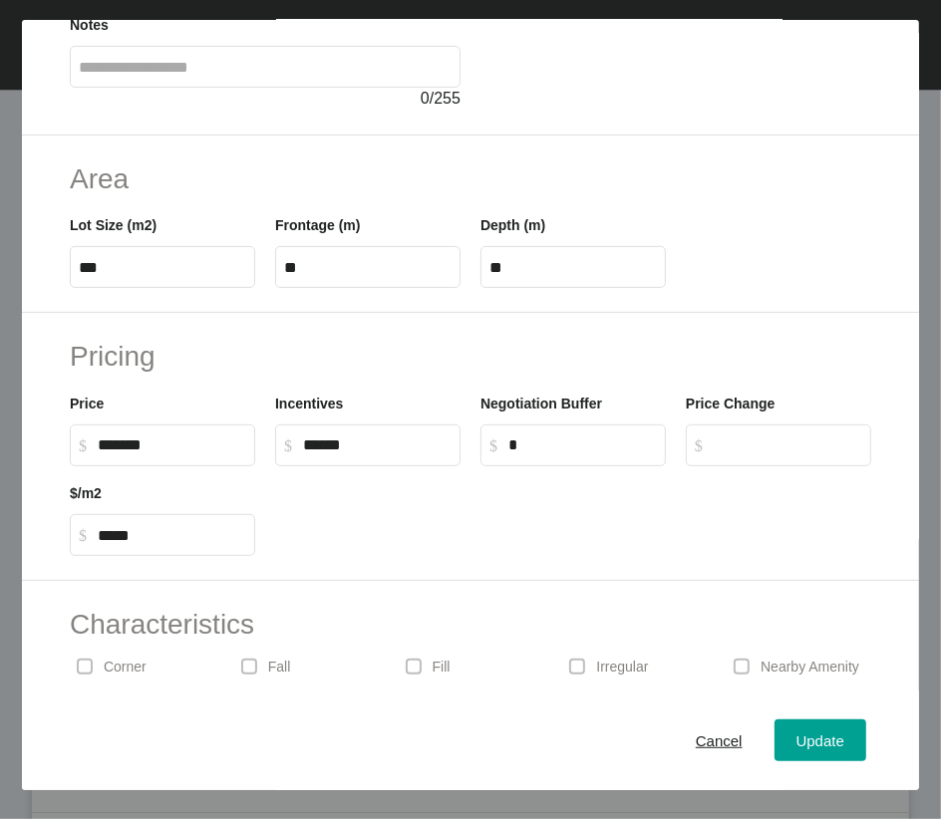
scroll to position [224, 0]
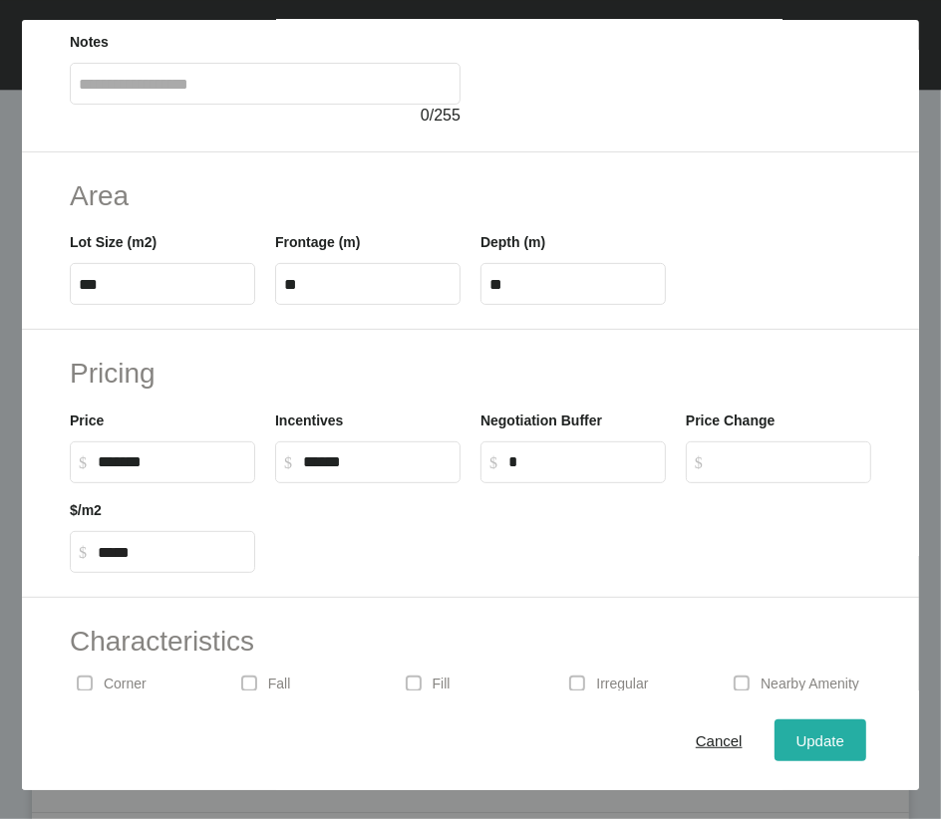
click at [798, 570] on div "Update" at bounding box center [820, 739] width 58 height 27
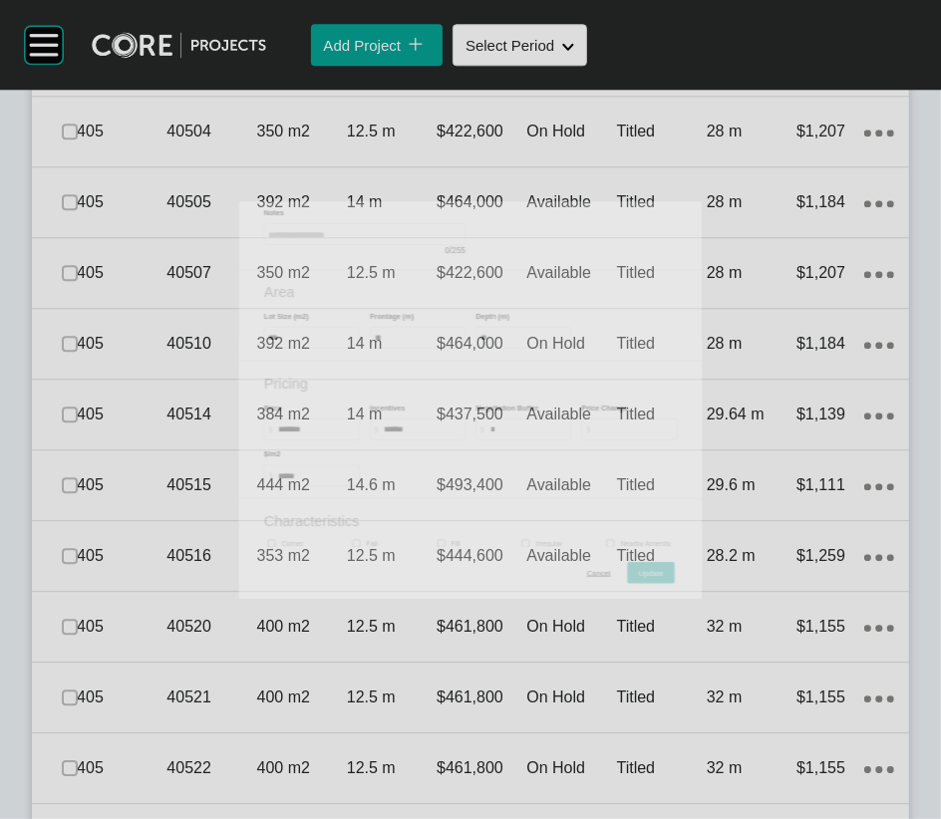
scroll to position [2918, 0]
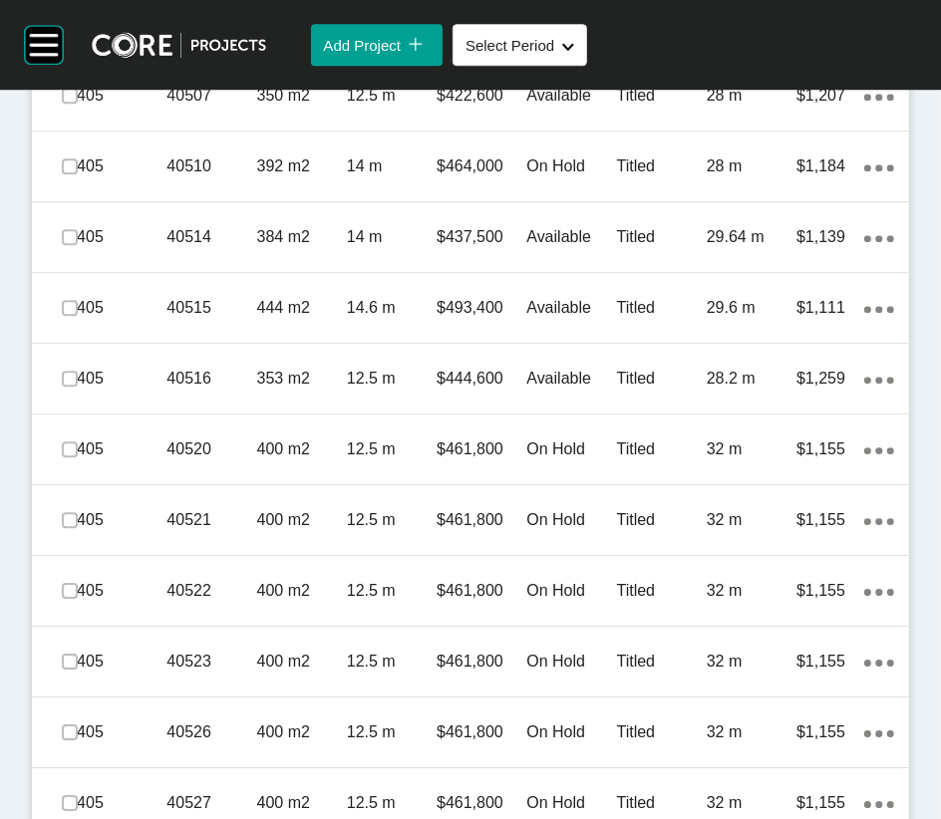
scroll to position [3067, 0]
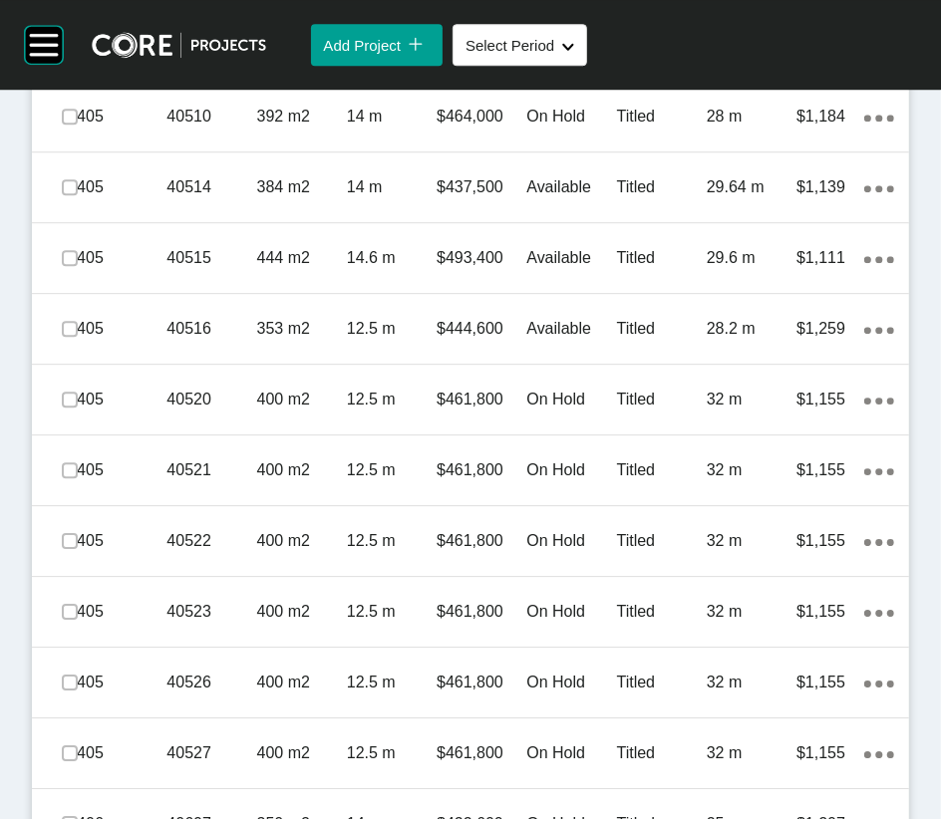
drag, startPoint x: 59, startPoint y: 683, endPoint x: 75, endPoint y: 701, distance: 24.0
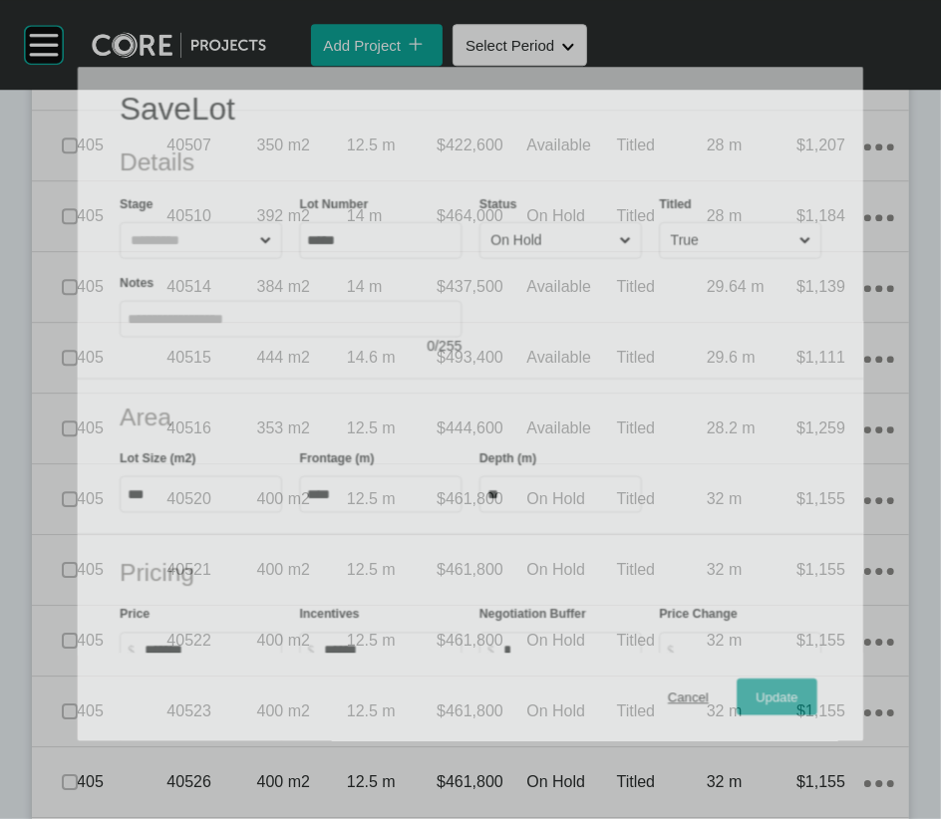
click at [78, 570] on div "Cancel Update" at bounding box center [470, 698] width 785 height 88
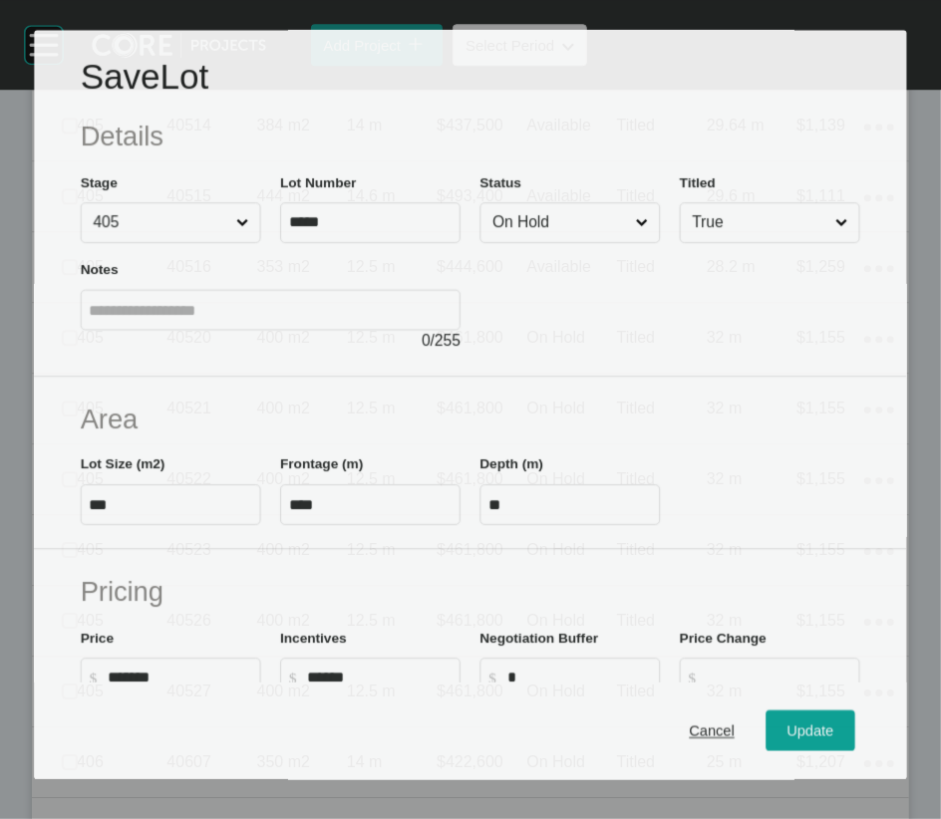
scroll to position [2989, 0]
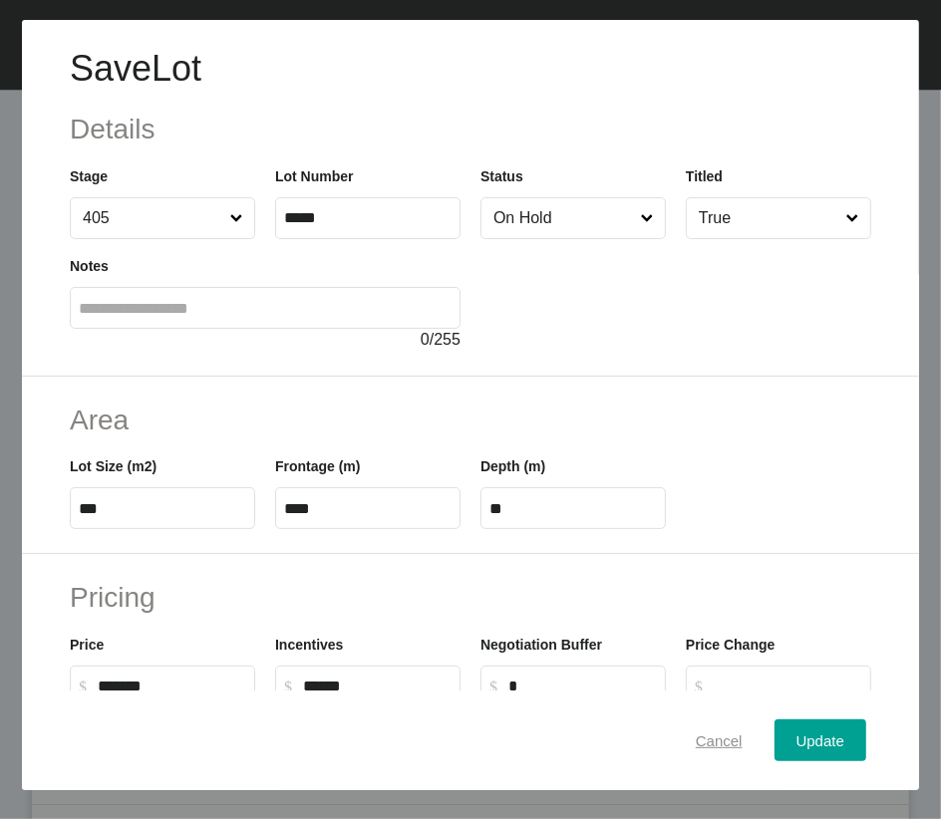
click at [696, 570] on span "Cancel" at bounding box center [719, 739] width 47 height 17
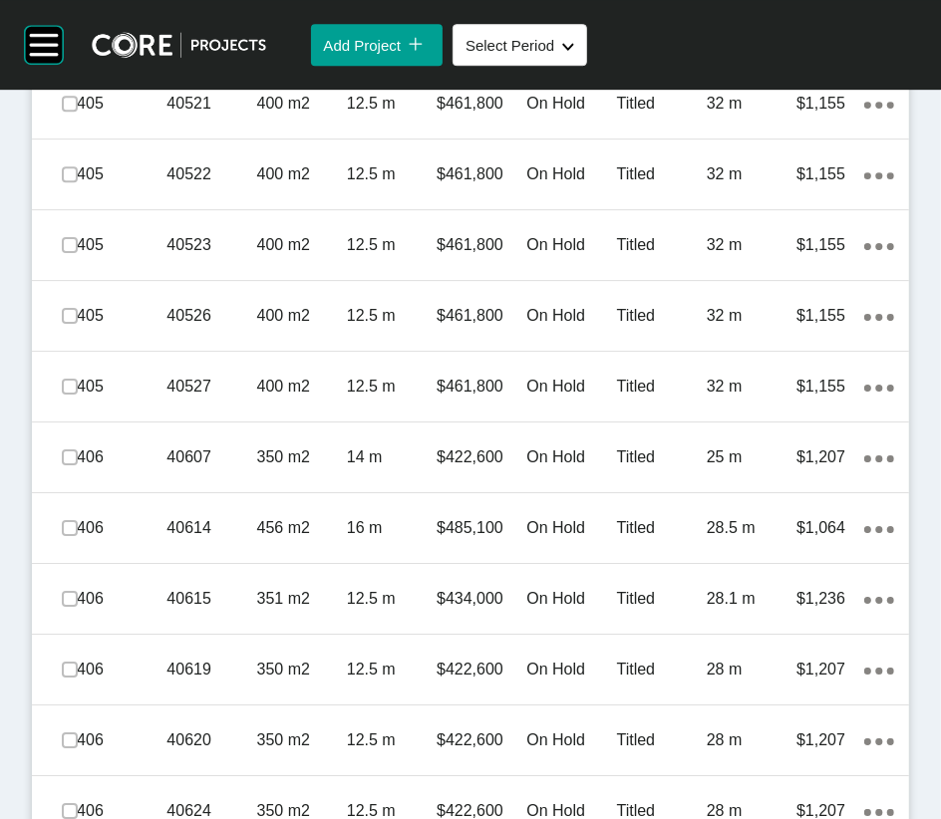
scroll to position [3421, 0]
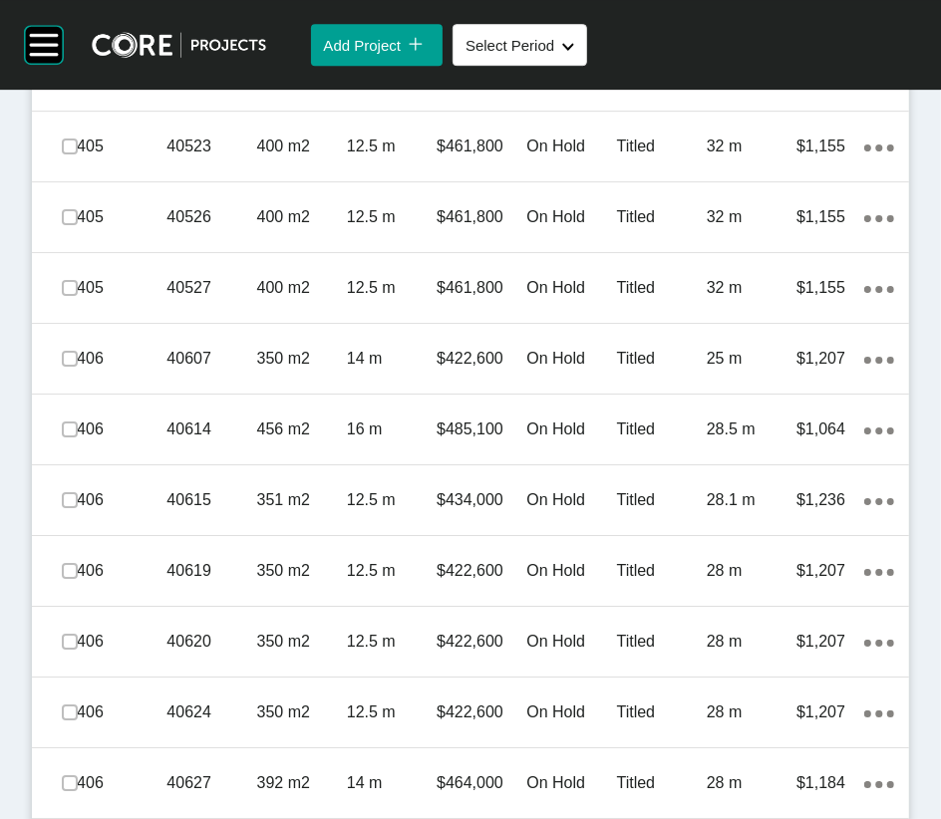
scroll to position [3521, 0]
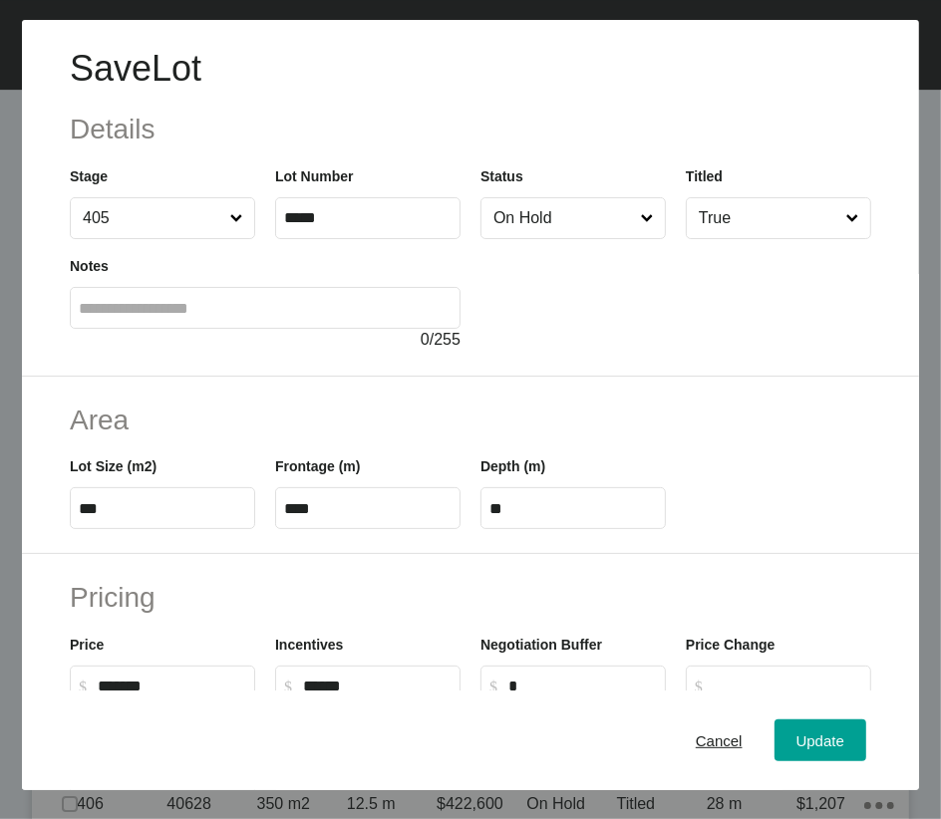
click at [554, 238] on input "On Hold" at bounding box center [562, 218] width 147 height 40
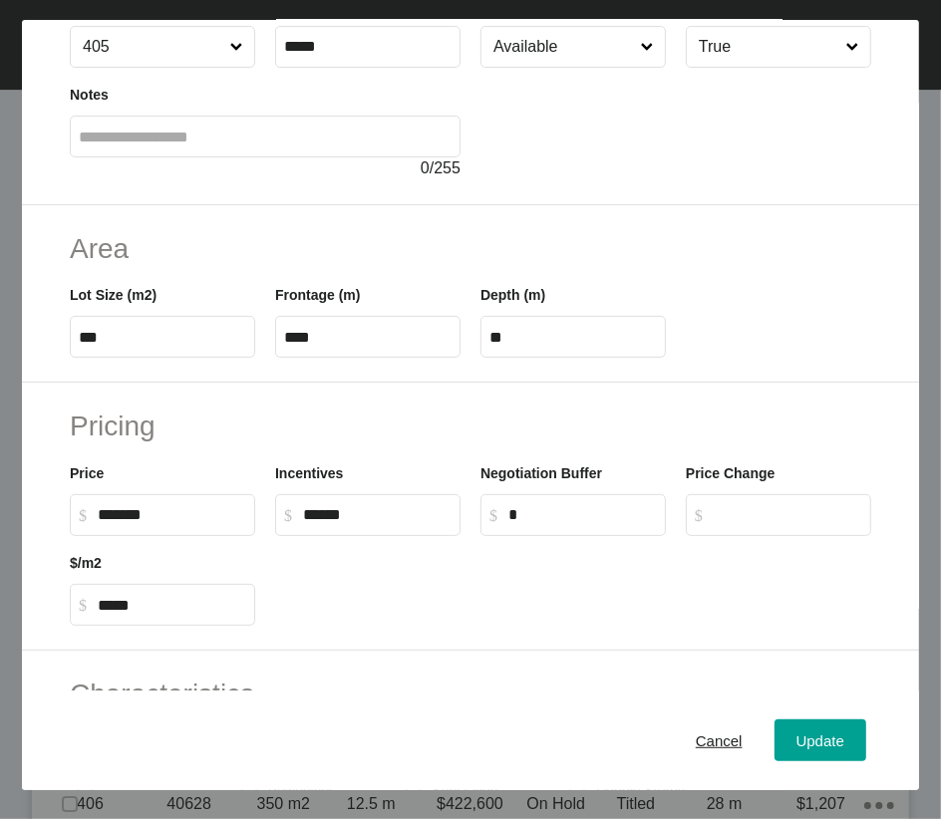
scroll to position [190, 0]
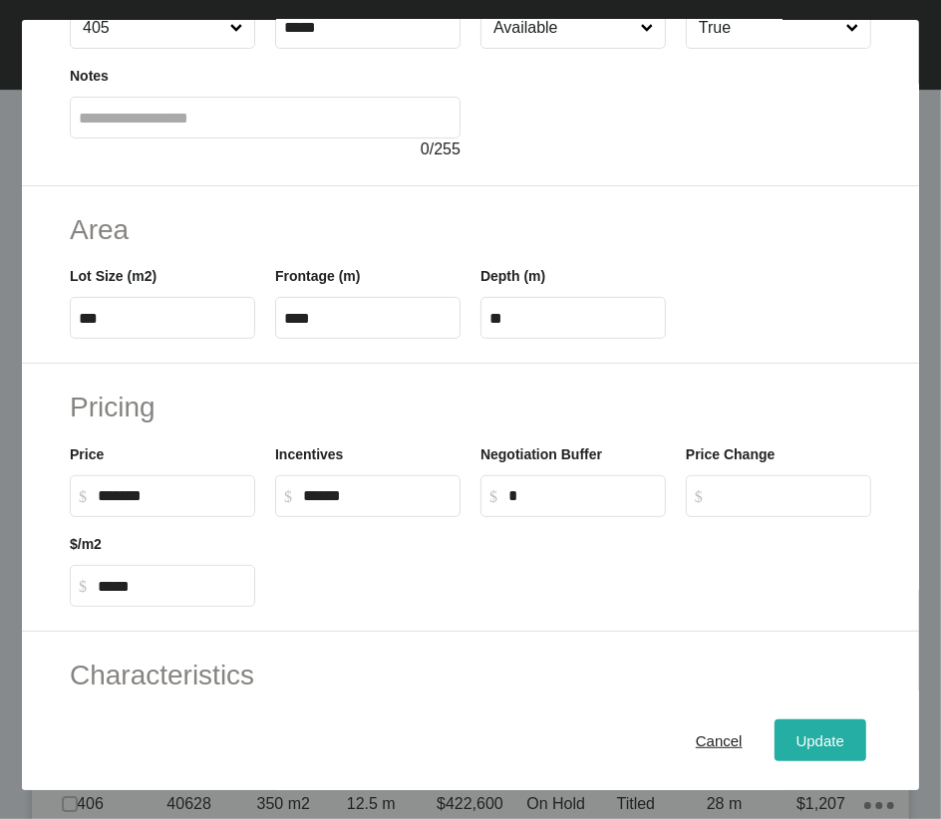
click at [802, 570] on span "Update" at bounding box center [820, 739] width 48 height 17
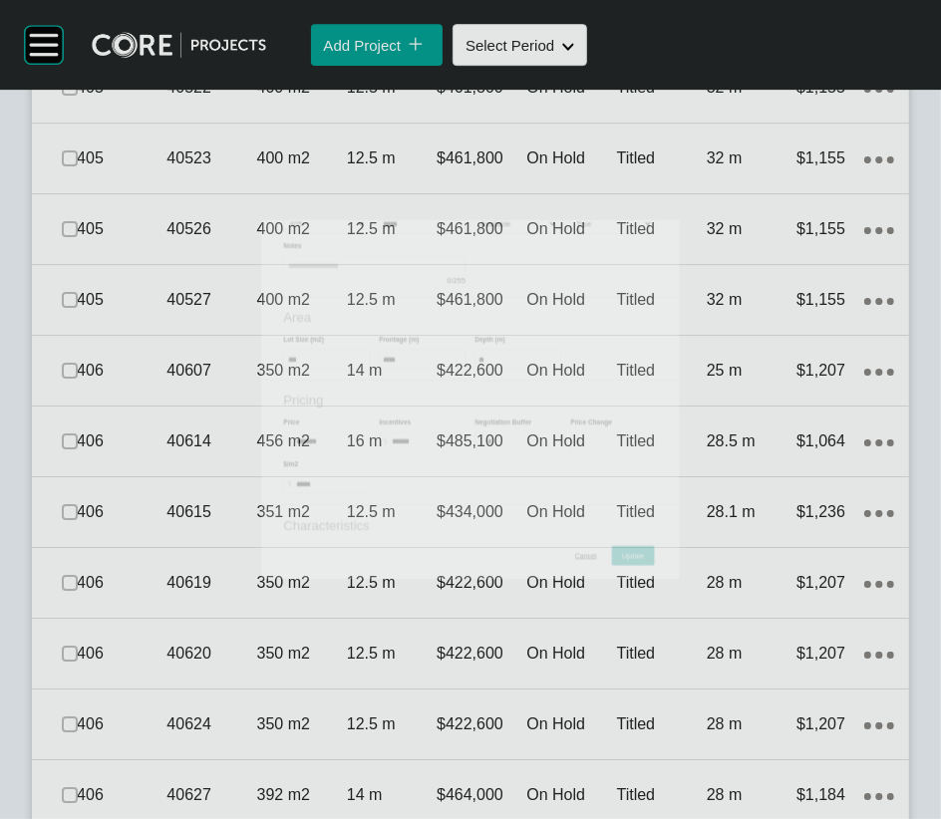
scroll to position [3598, 0]
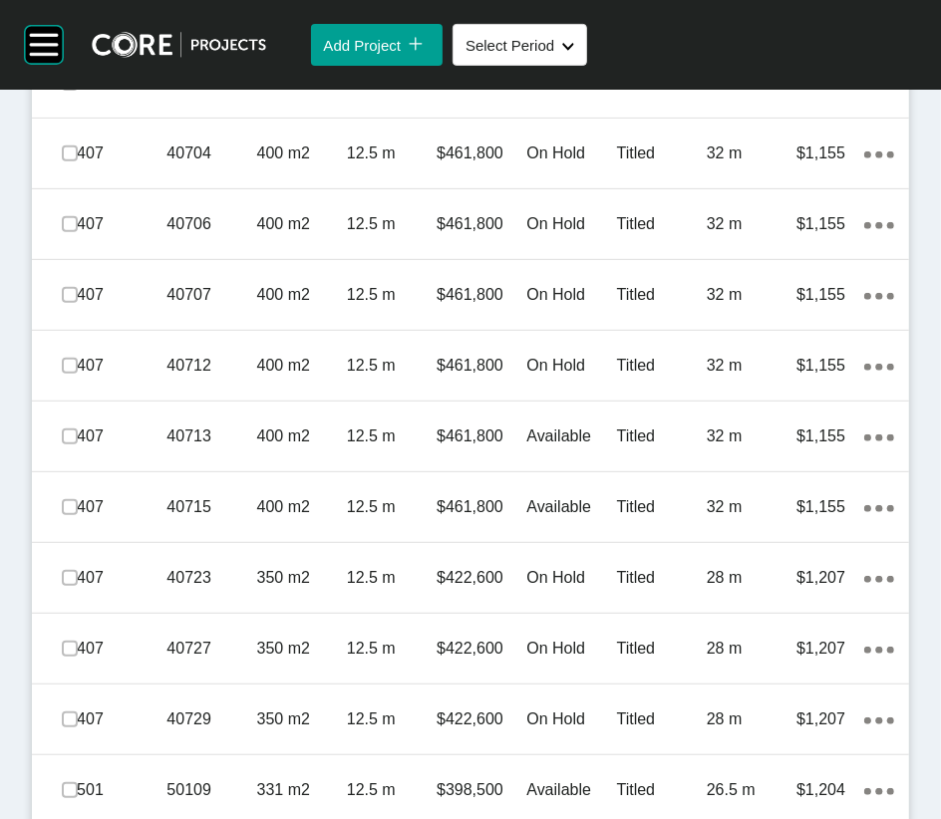
scroll to position [4495, 0]
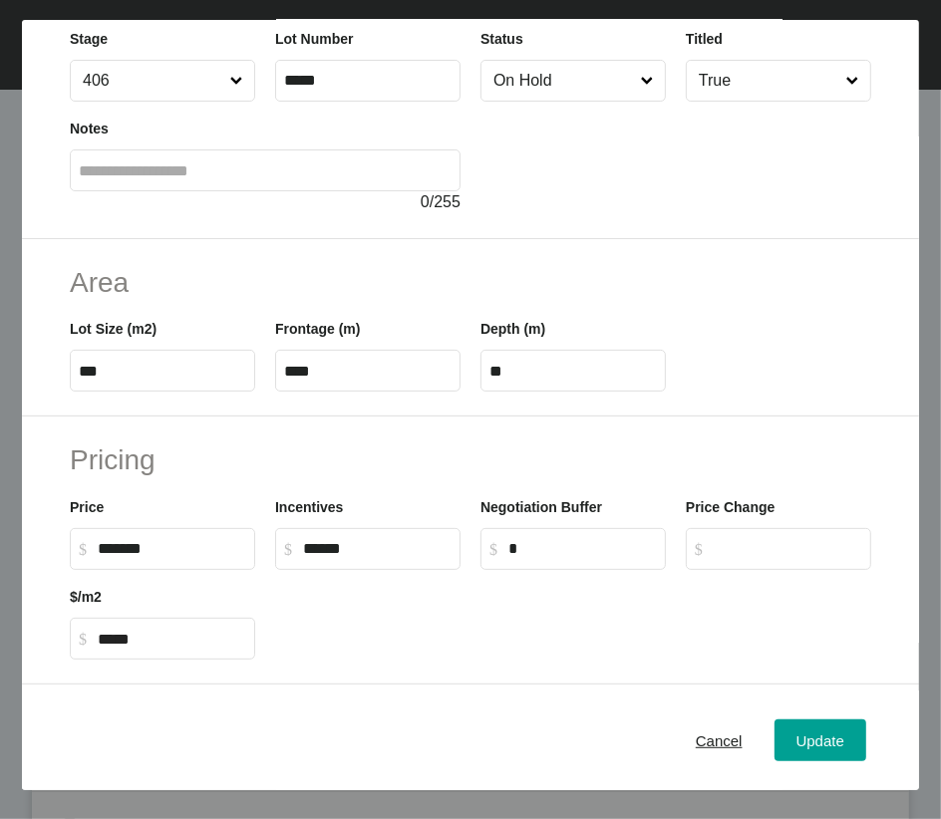
scroll to position [111, 0]
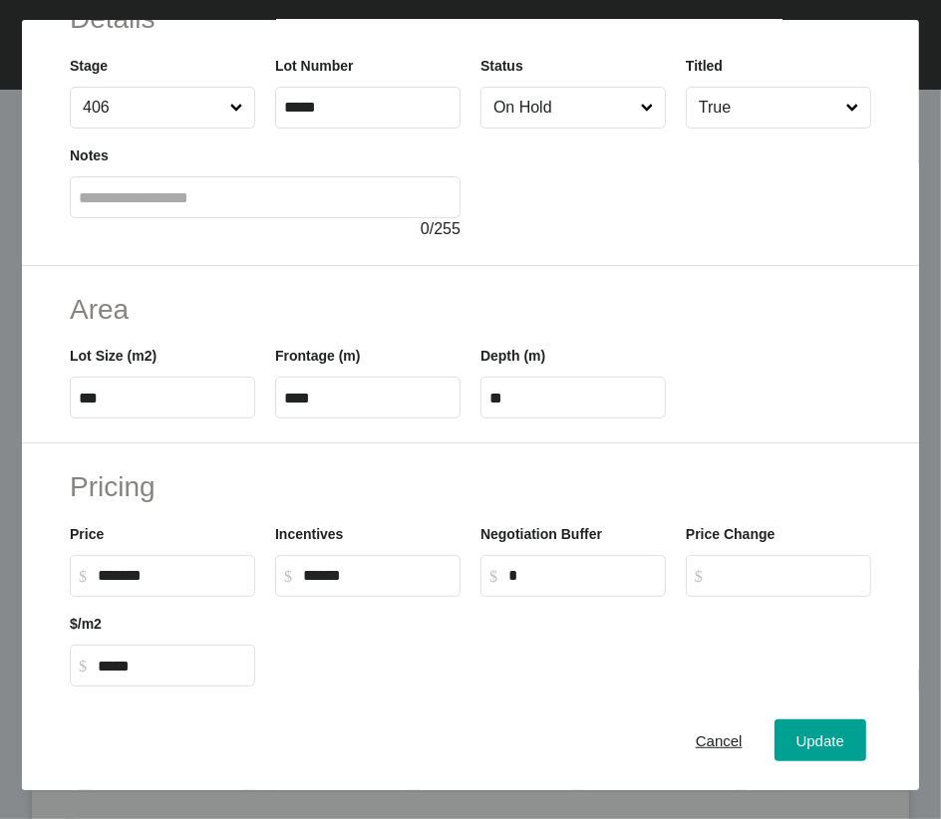
click at [595, 128] on input "On Hold" at bounding box center [562, 108] width 147 height 40
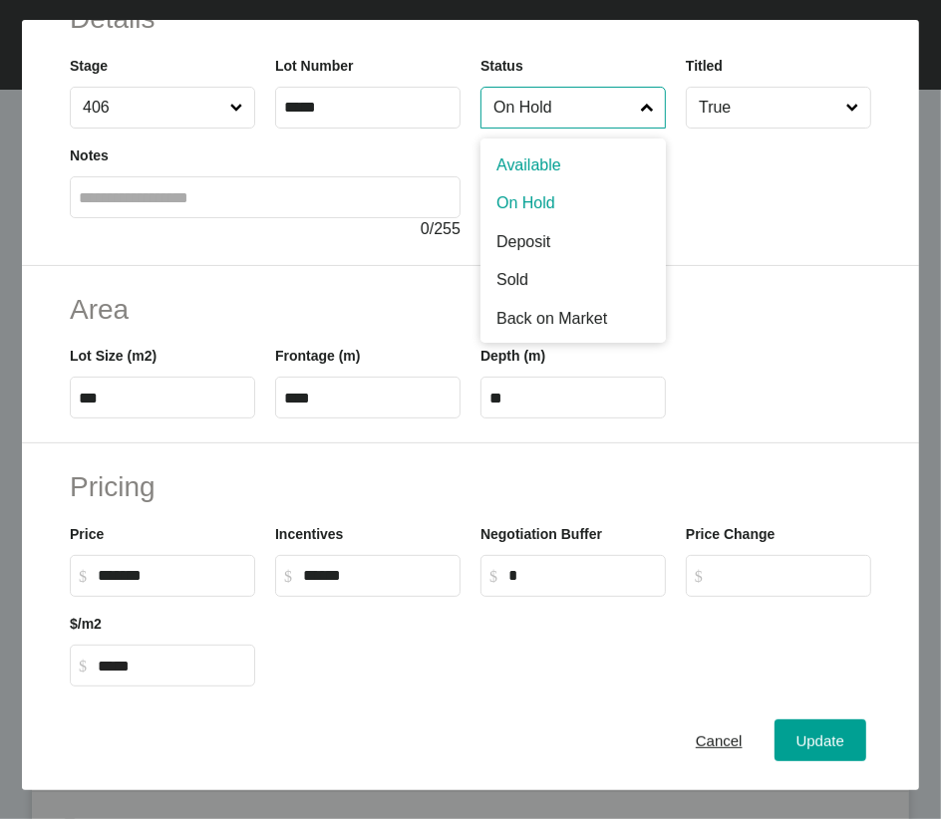
drag, startPoint x: 567, startPoint y: 216, endPoint x: 592, endPoint y: 249, distance: 41.3
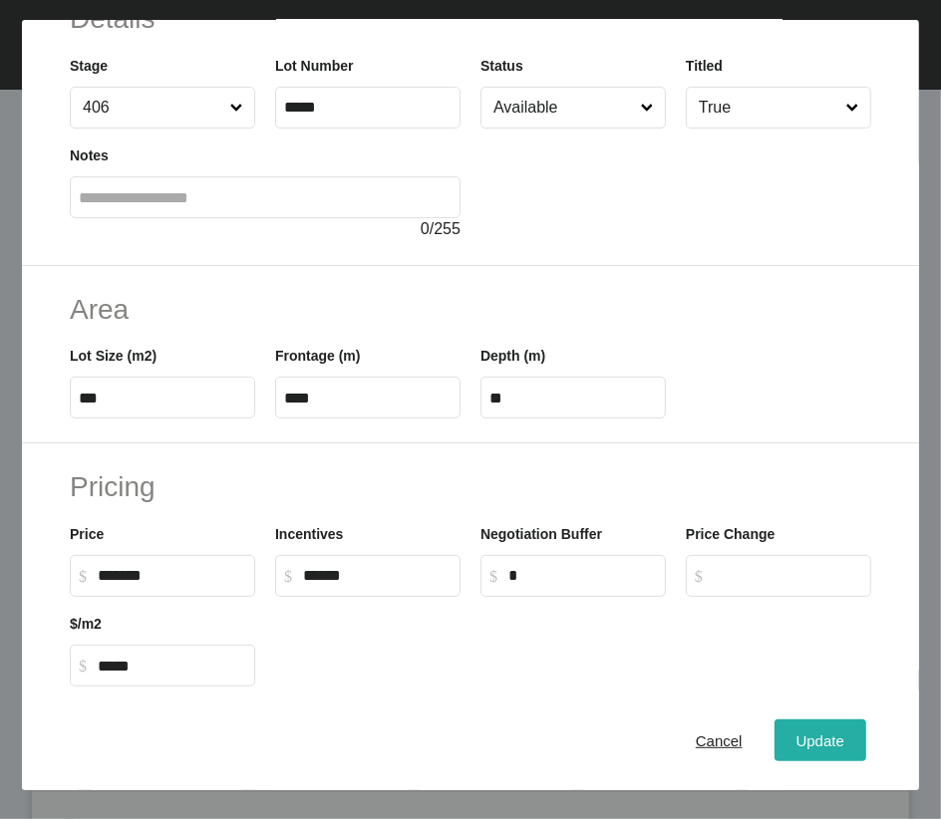
click at [819, 570] on span "Update" at bounding box center [820, 739] width 48 height 17
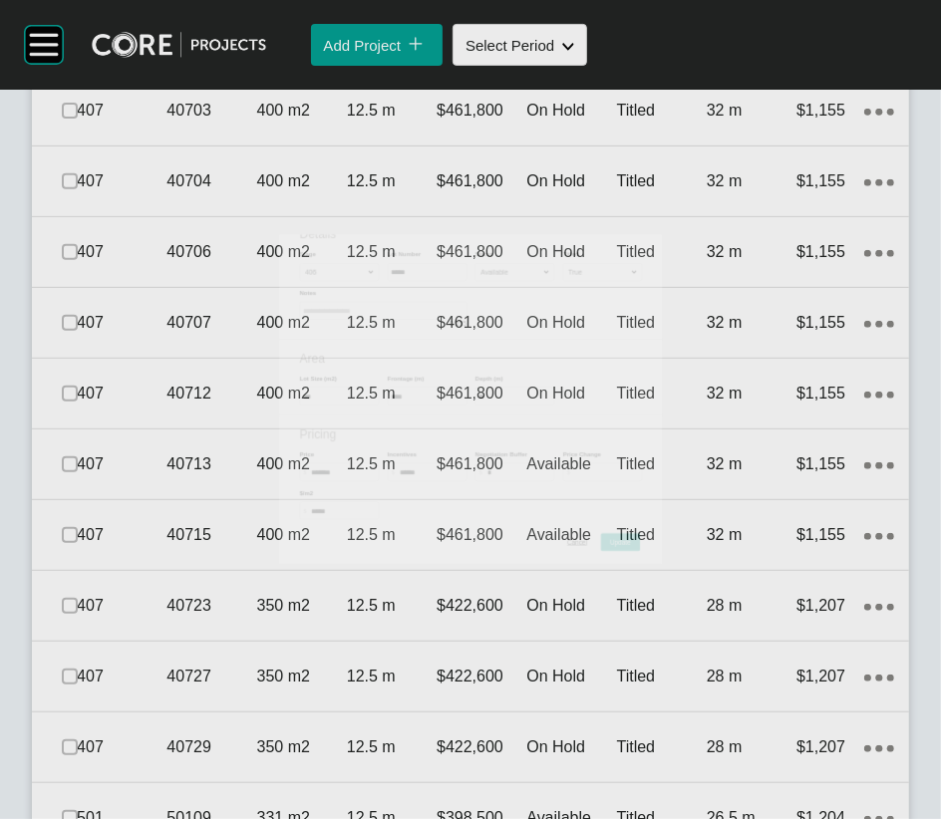
scroll to position [4495, 0]
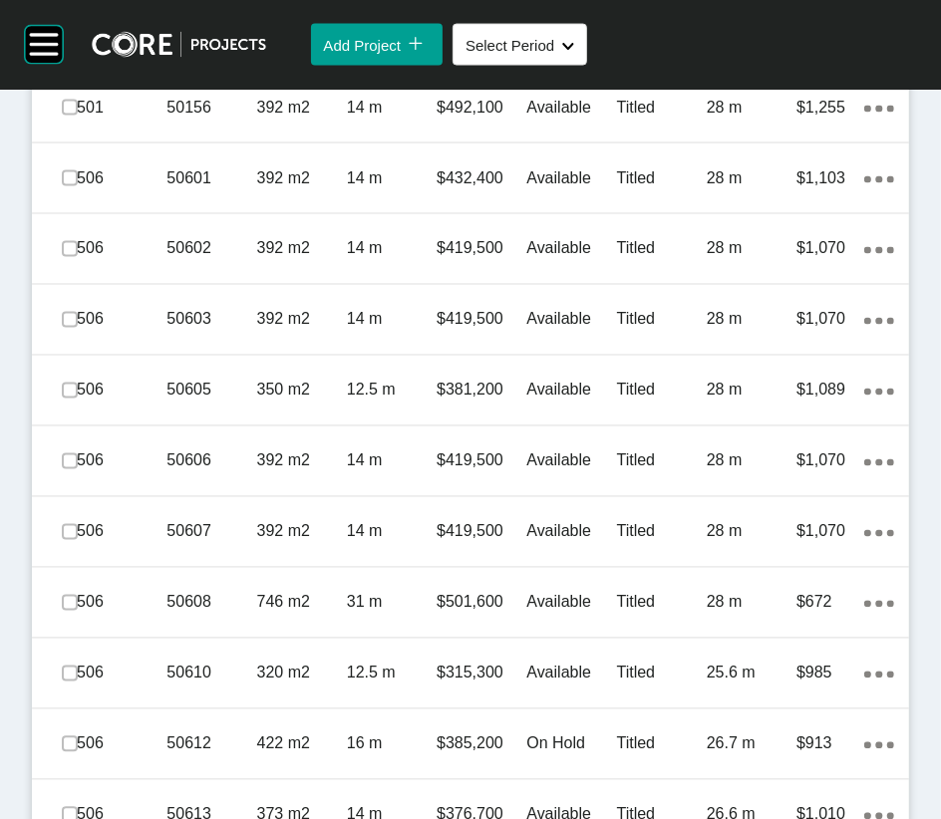
scroll to position [6074, 0]
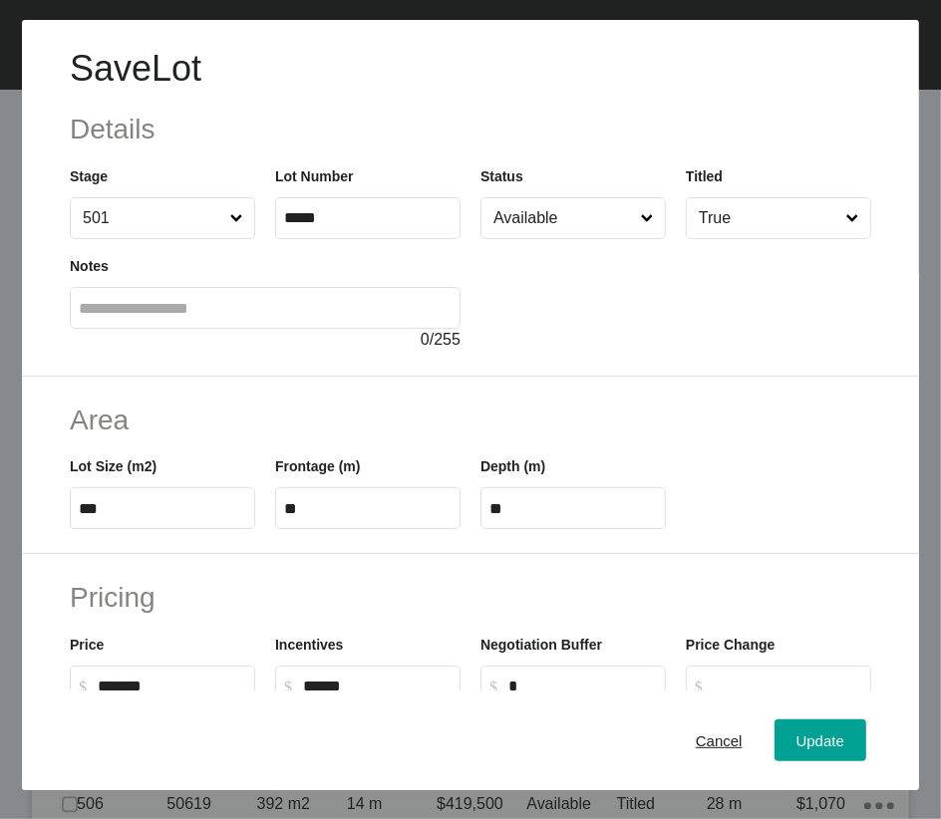
scroll to position [689, 0]
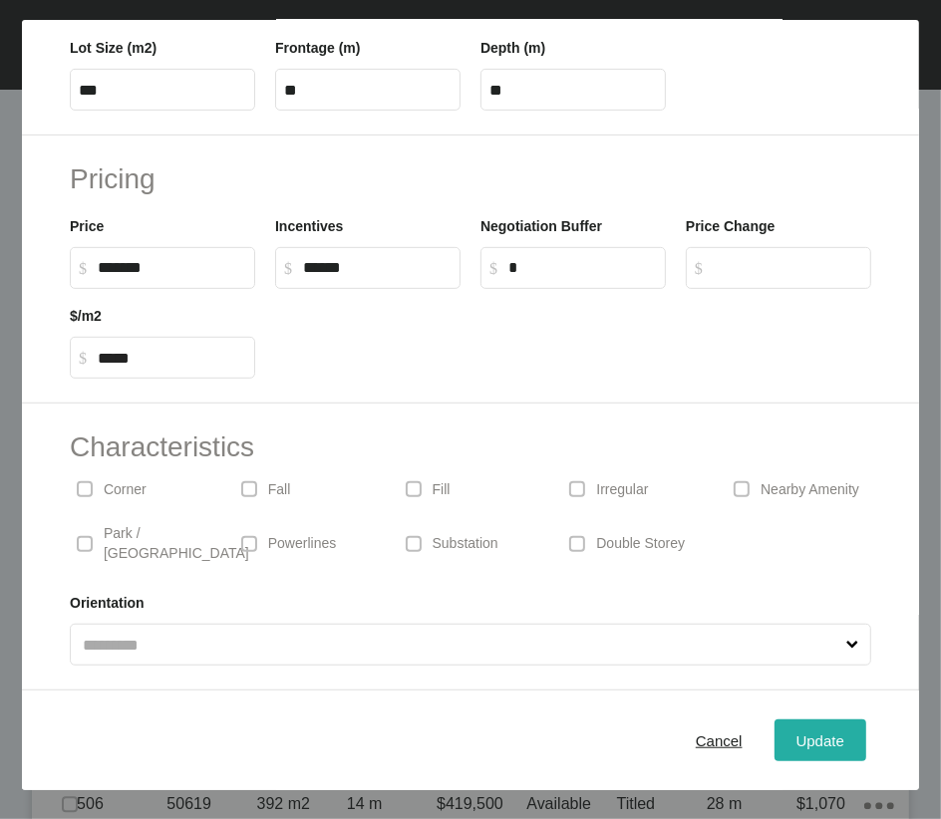
click at [796, 570] on span "Update" at bounding box center [820, 739] width 48 height 17
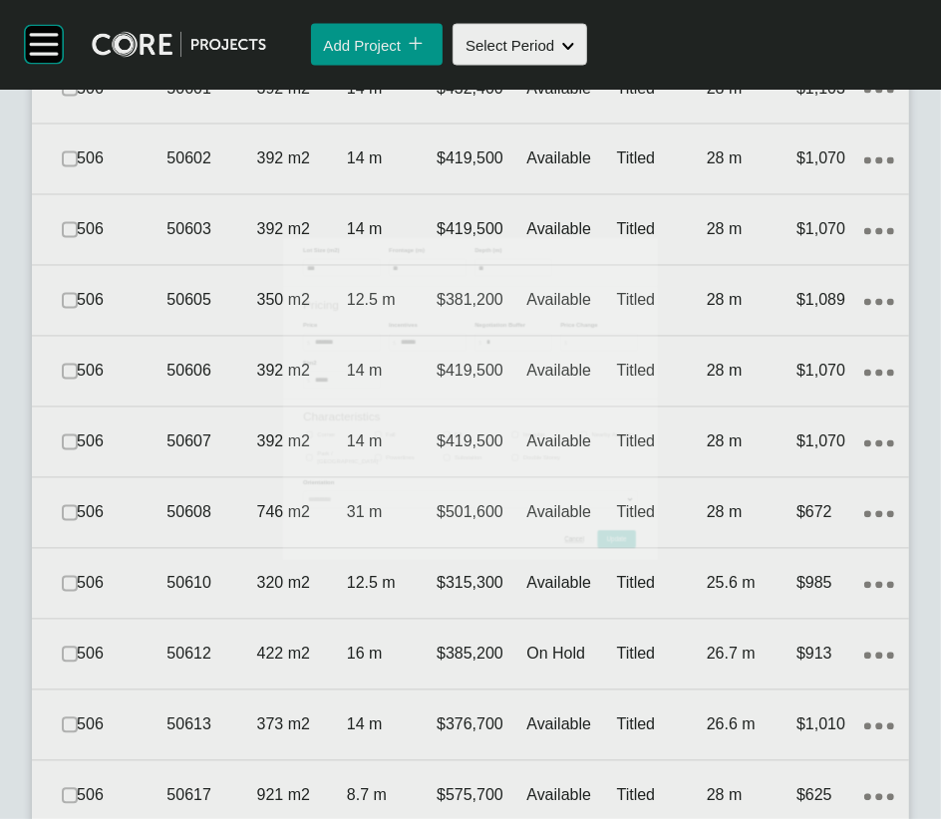
scroll to position [6074, 0]
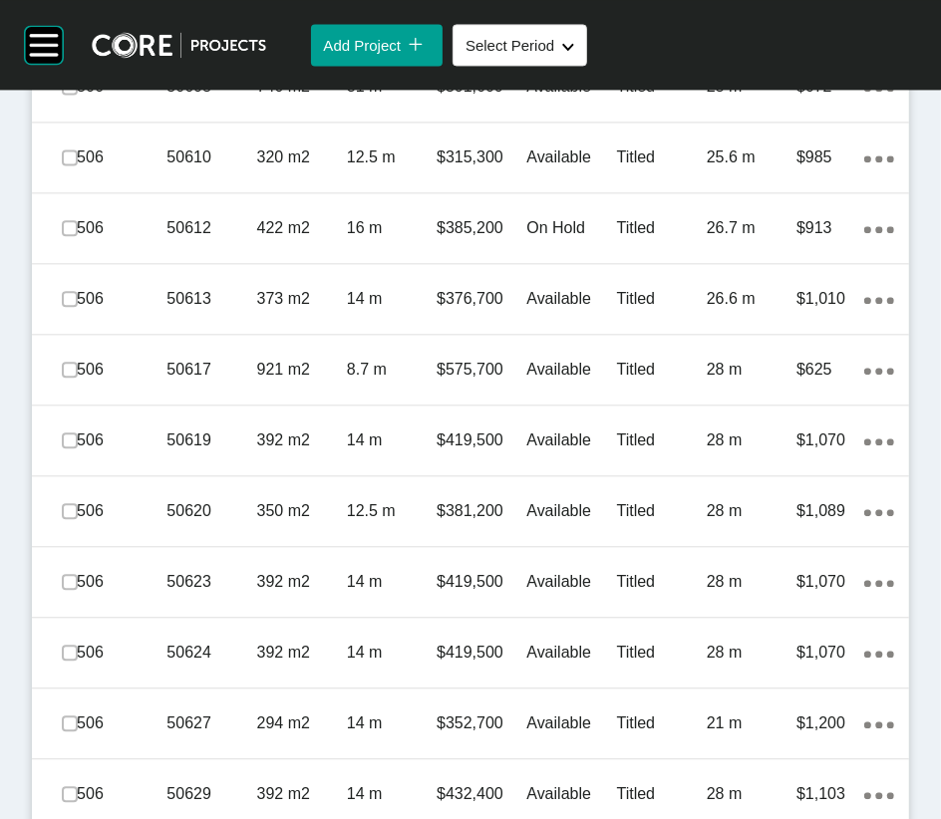
scroll to position [6454, 0]
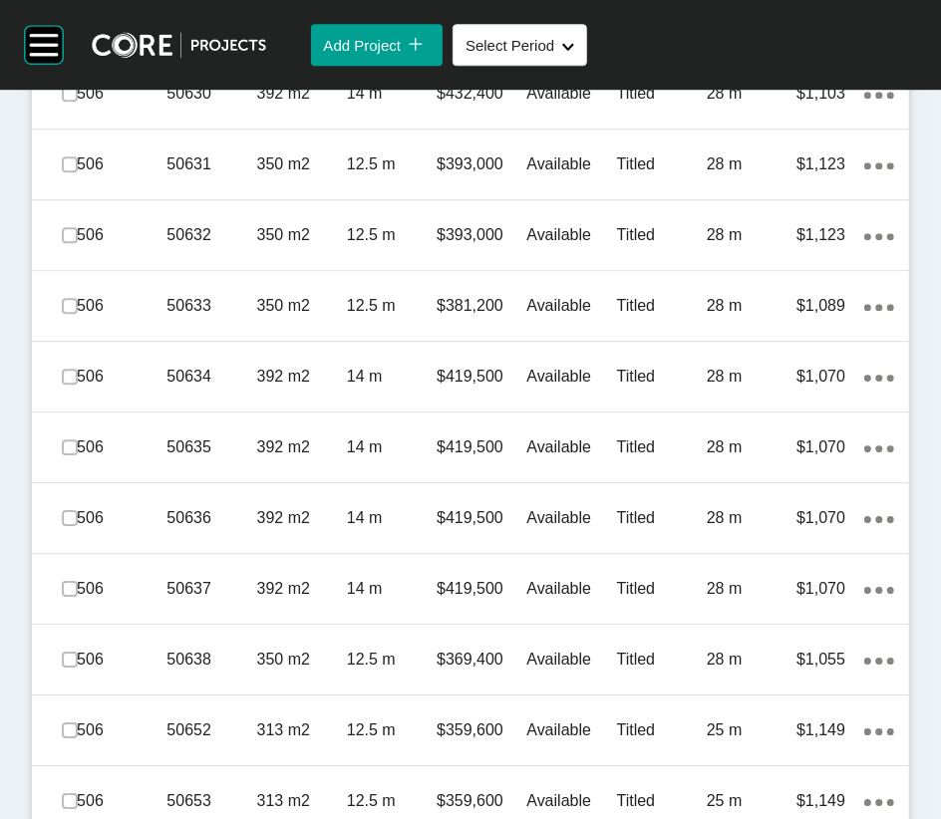
scroll to position [7184, 0]
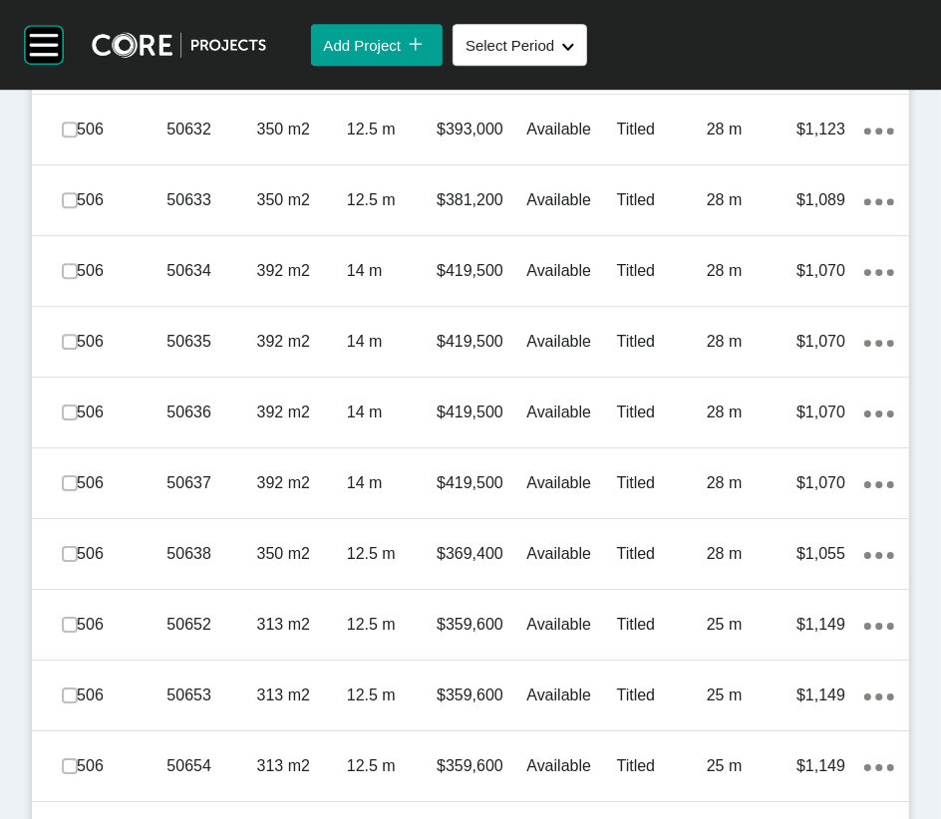
scroll to position [7369, 0]
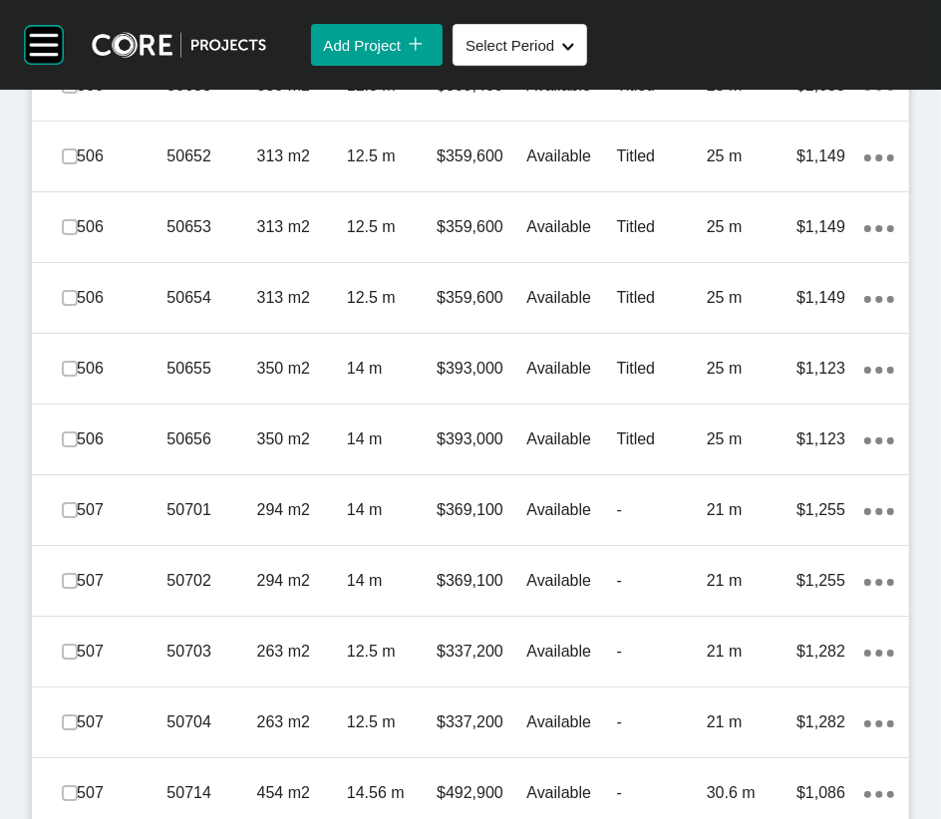
scroll to position [7817, 0]
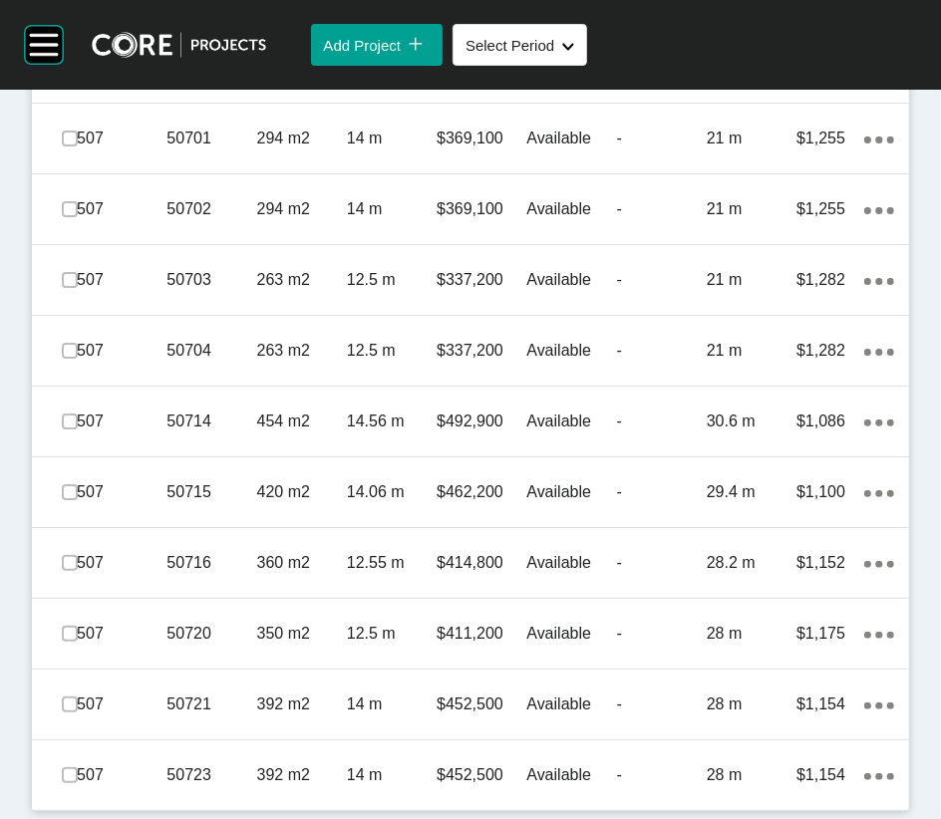
scroll to position [8216, 0]
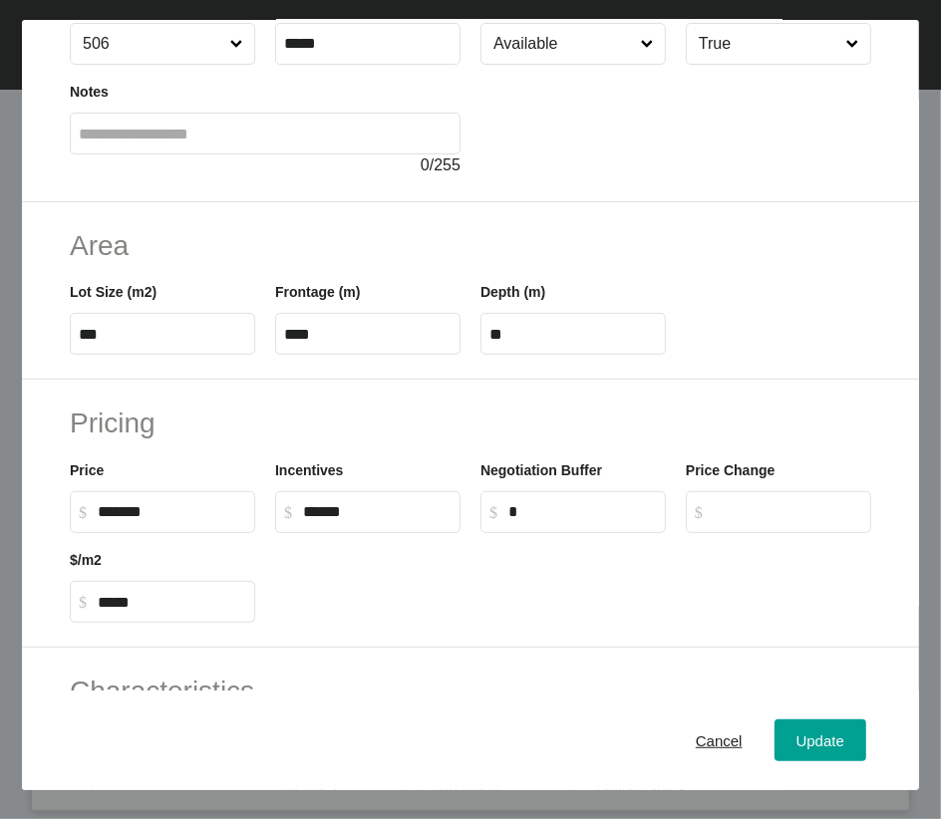
scroll to position [218, 0]
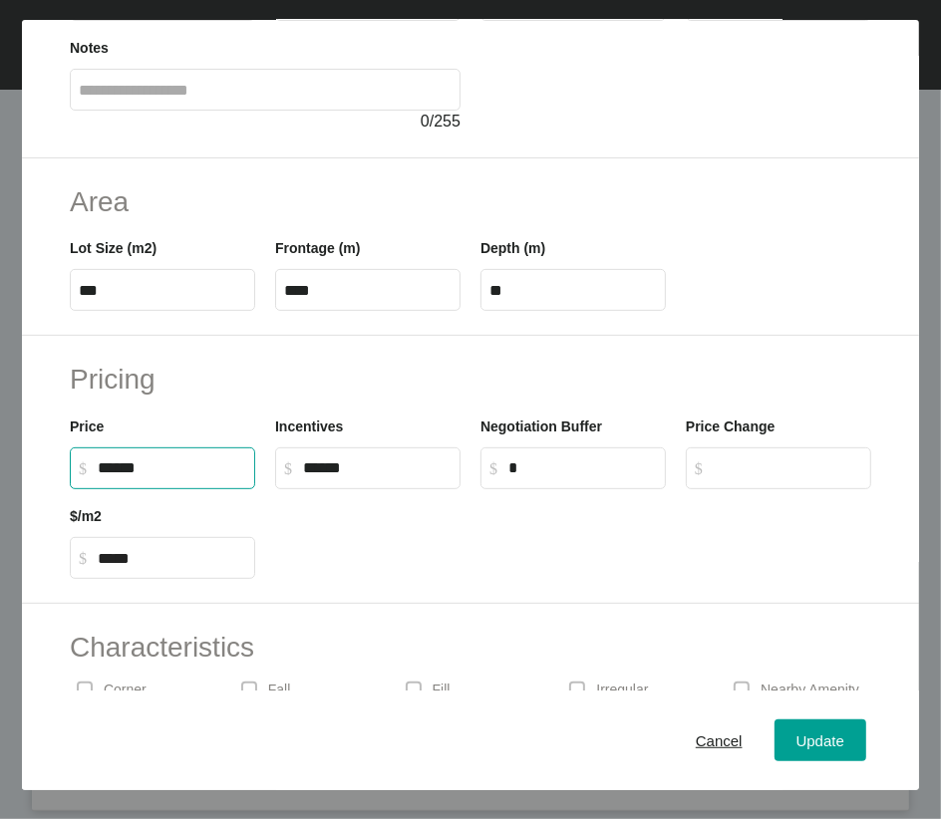
drag, startPoint x: 121, startPoint y: 633, endPoint x: 105, endPoint y: 636, distance: 16.2
click at [106, 476] on input "******" at bounding box center [172, 467] width 148 height 17
click at [124, 476] on input "******" at bounding box center [172, 467] width 148 height 17
type input "*******"
type input "*****"
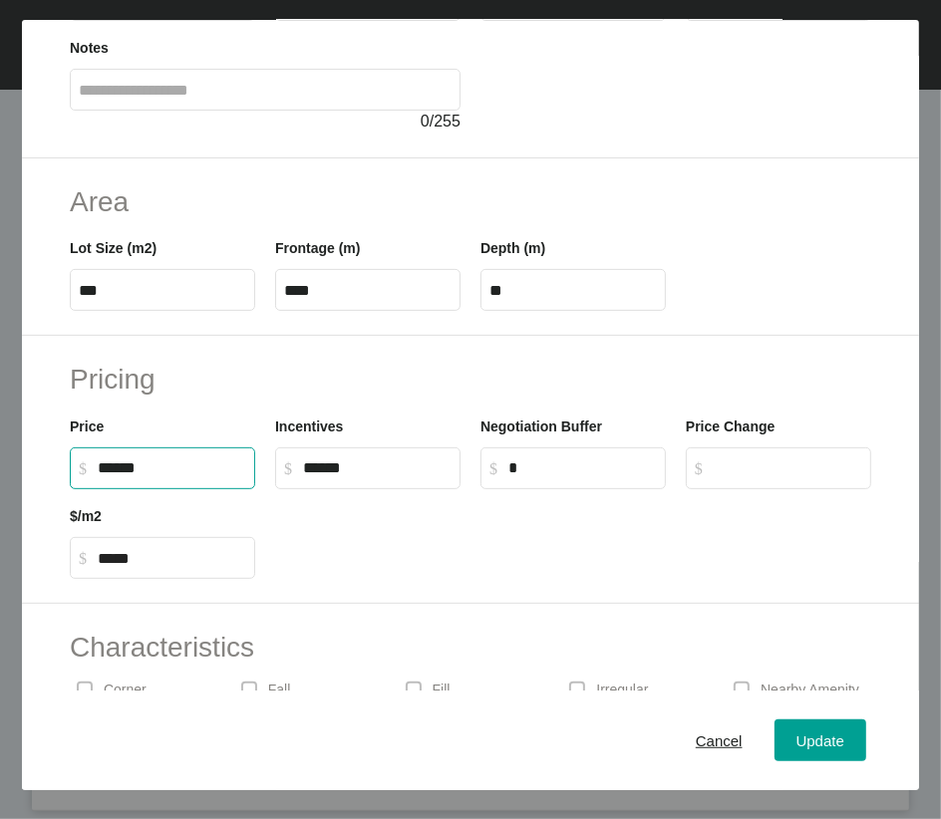
type input "******"
type input "*****"
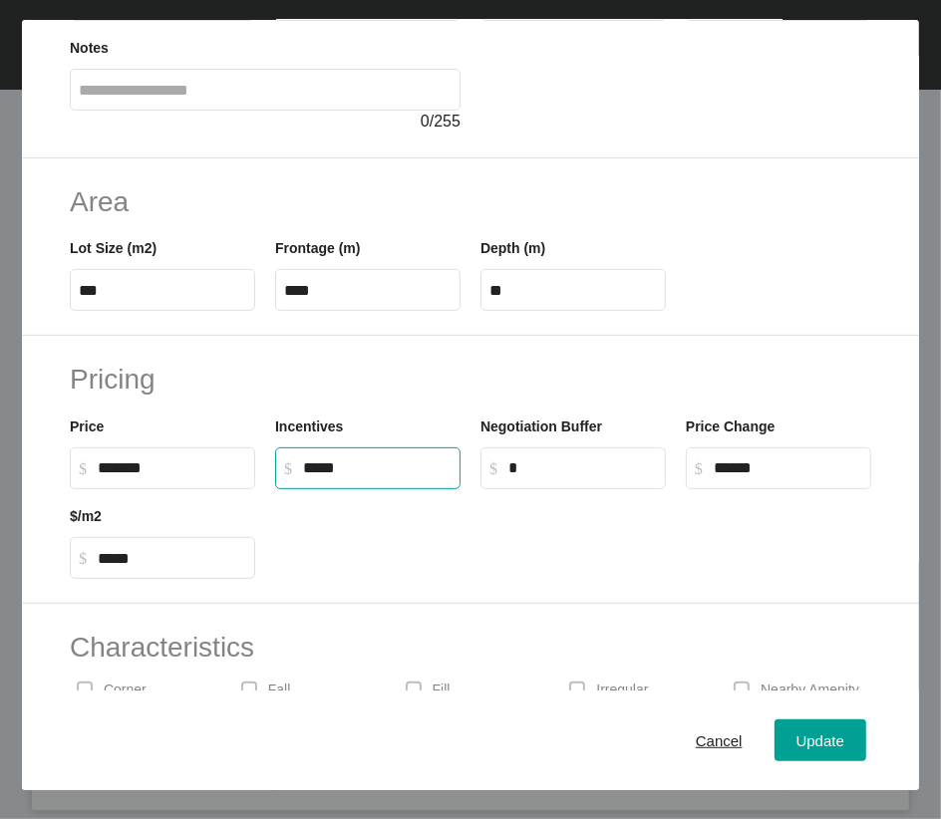
click at [328, 476] on input "*****" at bounding box center [377, 467] width 148 height 17
type input "******"
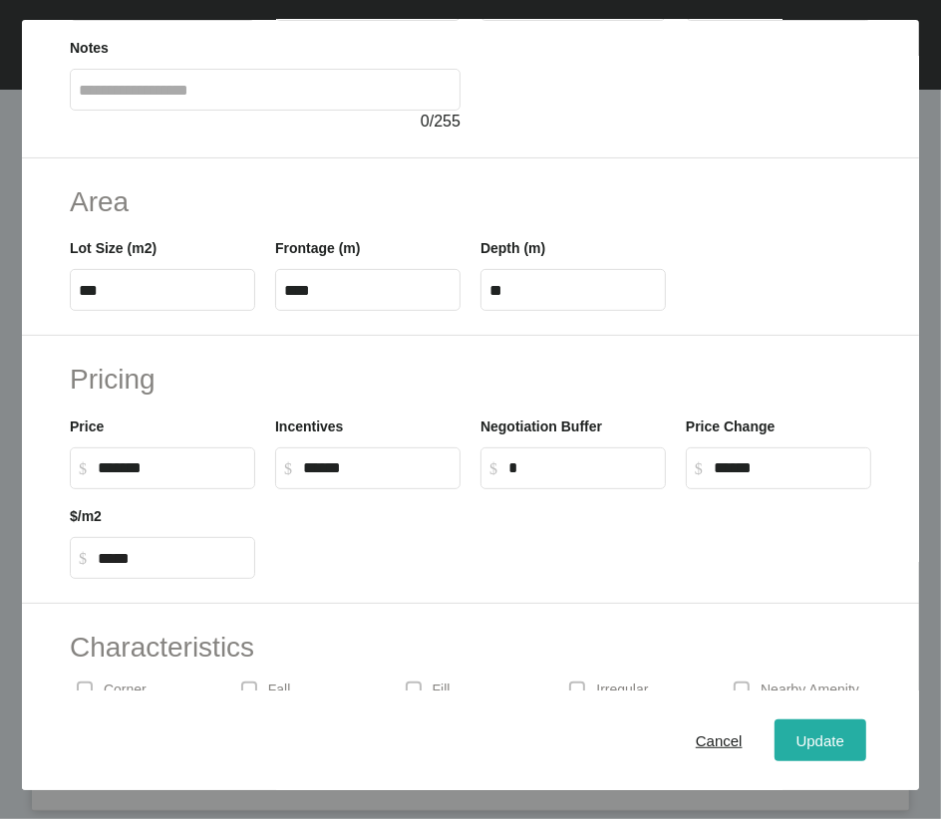
click at [774, 570] on button "Update" at bounding box center [820, 740] width 92 height 42
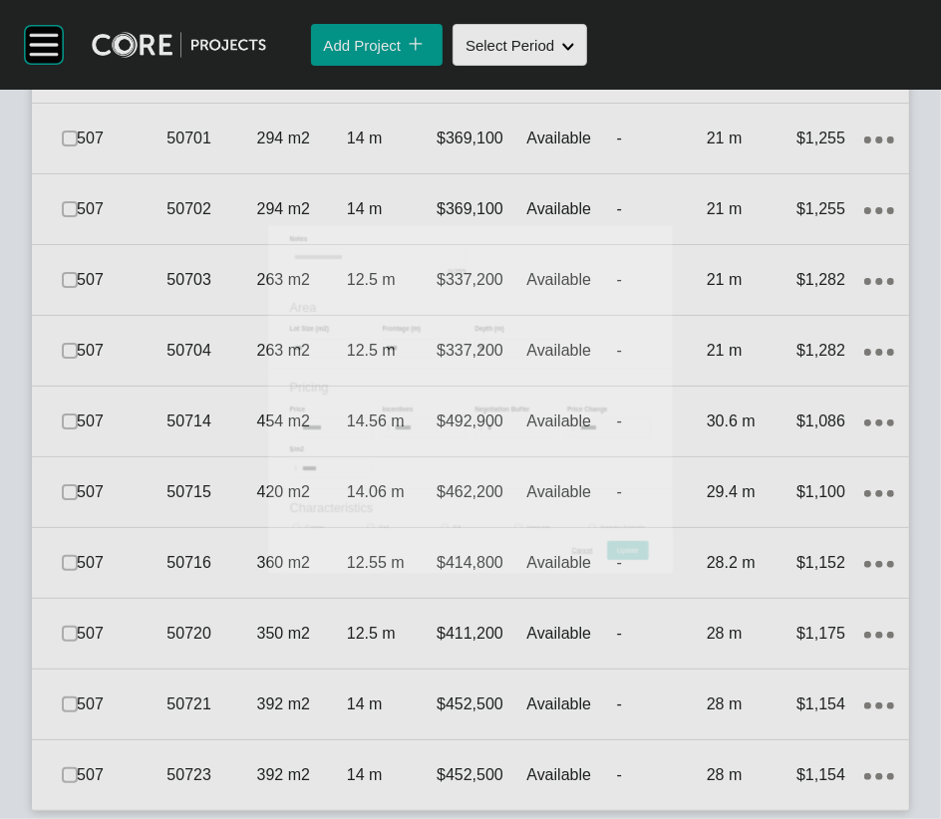
scroll to position [9344, 0]
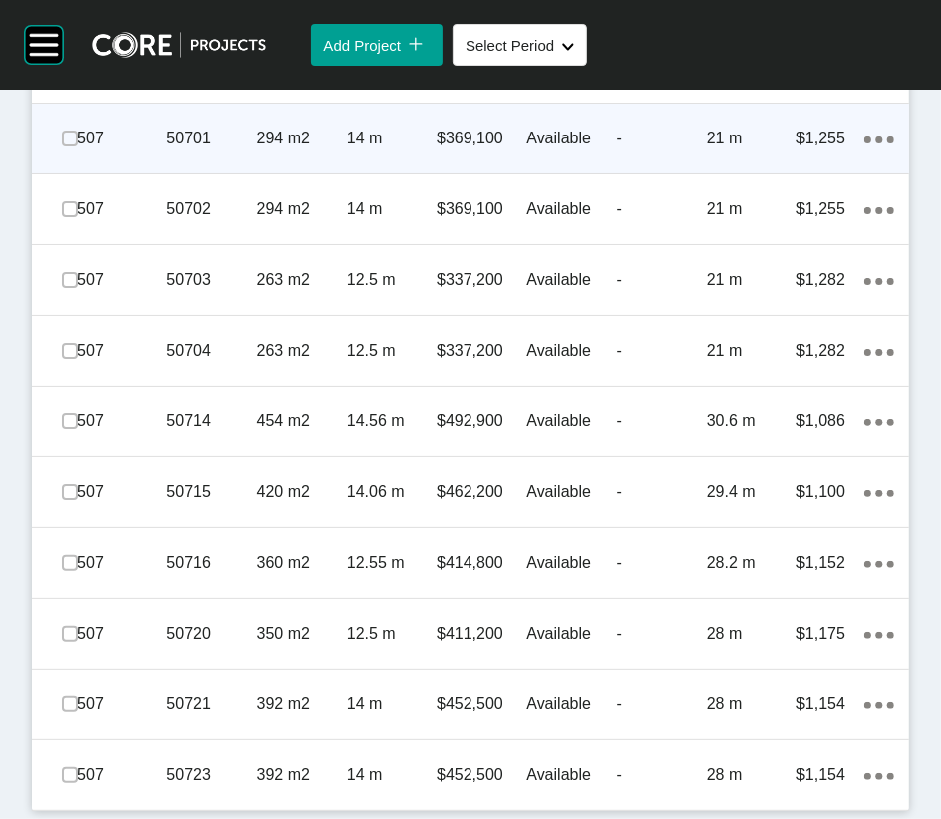
drag, startPoint x: 65, startPoint y: 182, endPoint x: 61, endPoint y: 192, distance: 10.7
click at [63, 153] on span at bounding box center [70, 139] width 30 height 30
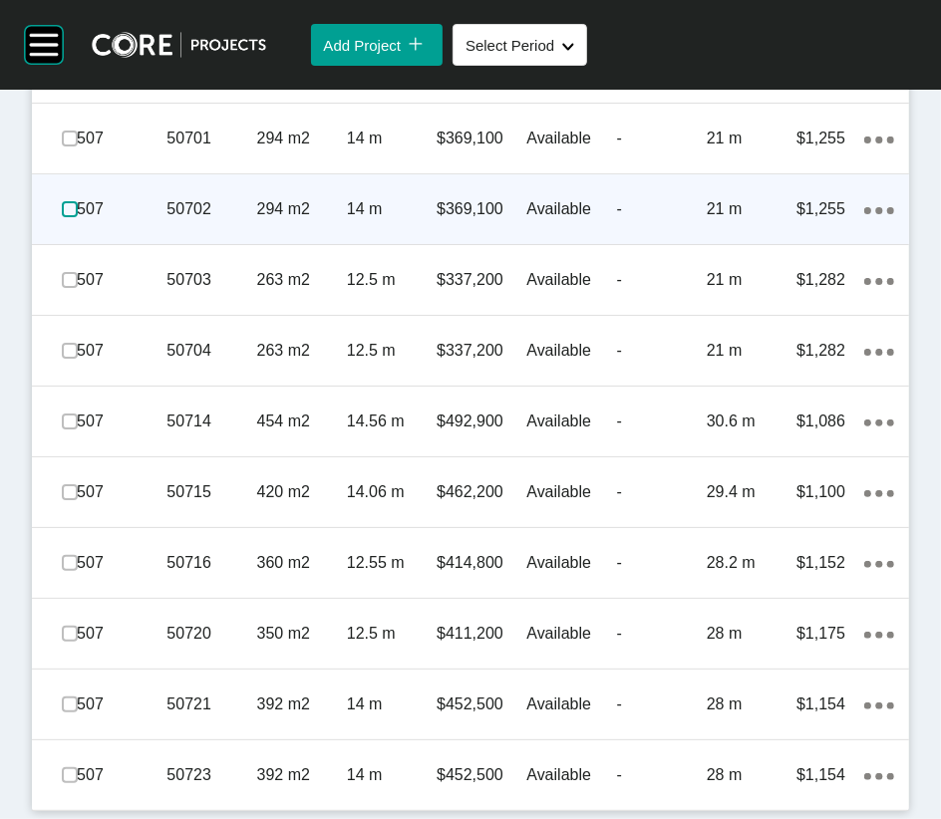
click at [71, 217] on label at bounding box center [70, 209] width 16 height 16
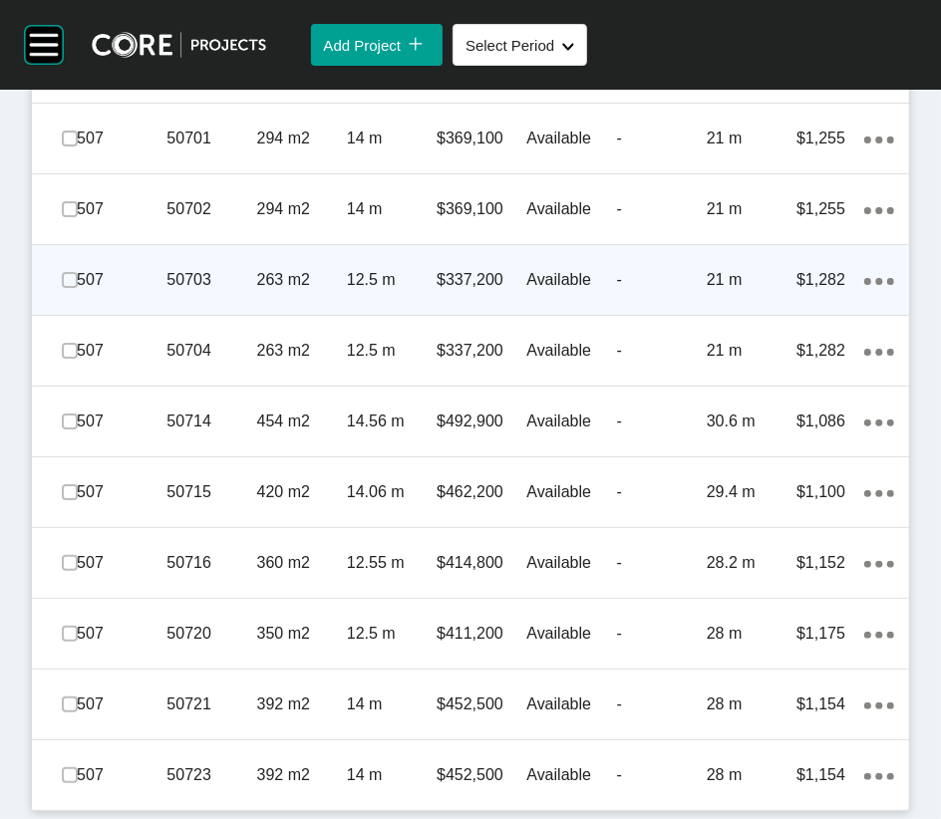
click at [65, 295] on span at bounding box center [70, 280] width 30 height 30
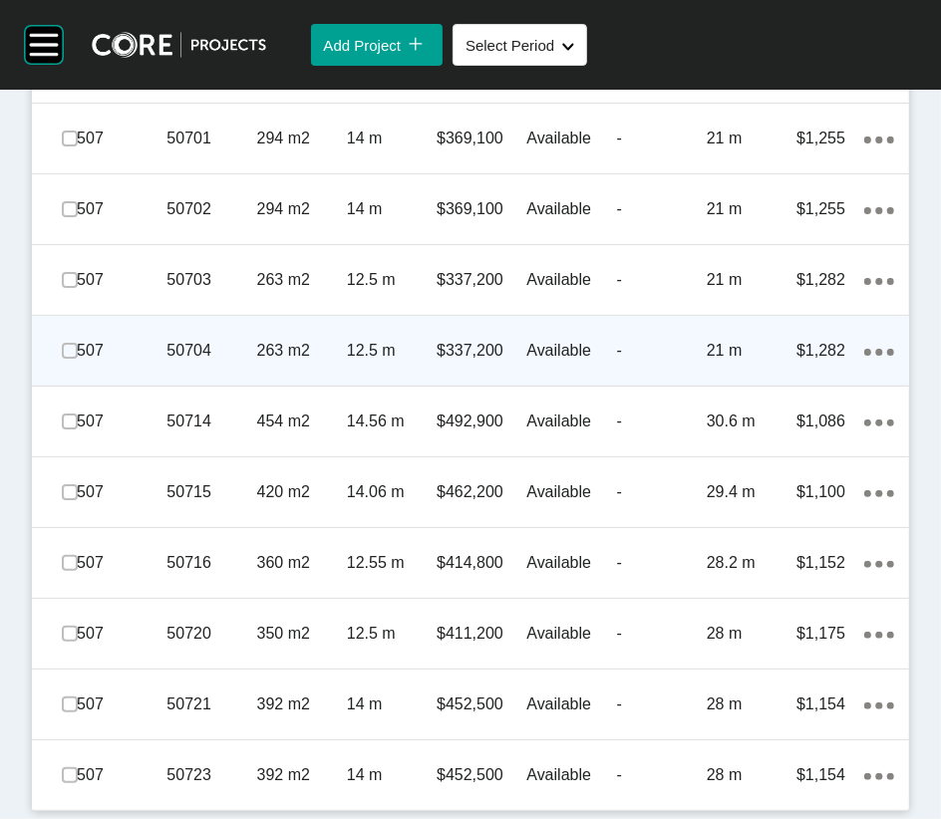
click at [66, 366] on span at bounding box center [70, 351] width 30 height 30
click at [864, 356] on icon "Action Menu Dots Copy 6 Created with Sketch." at bounding box center [879, 352] width 30 height 7
click at [744, 447] on link "Duplicate" at bounding box center [748, 438] width 75 height 30
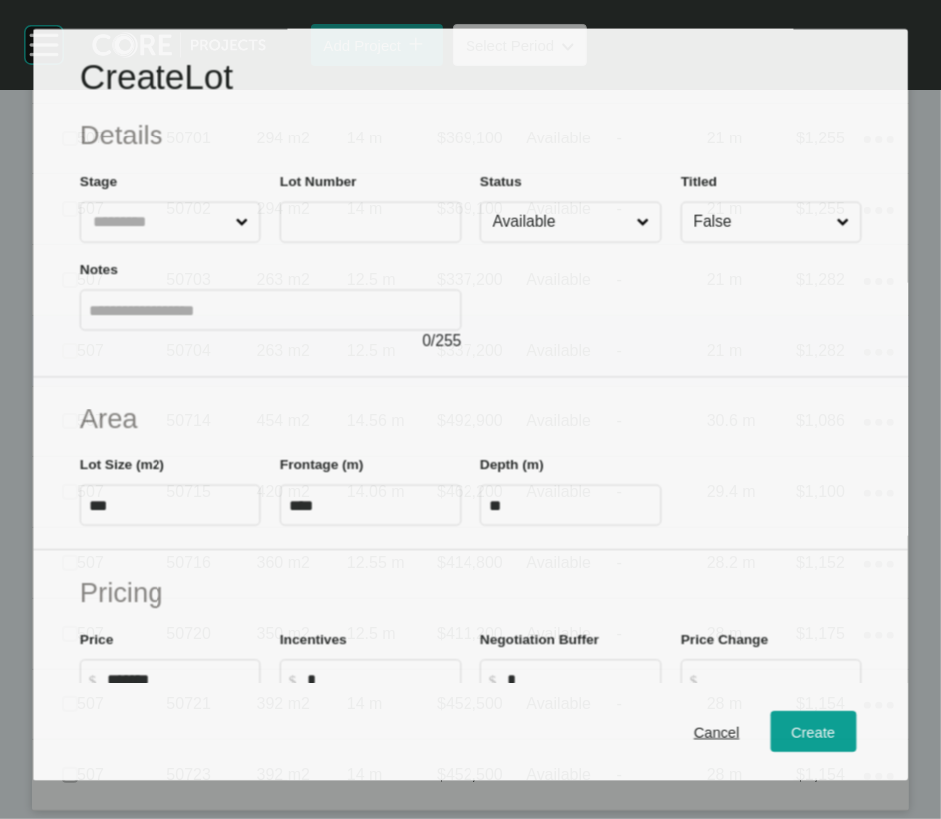
scroll to position [10115, 0]
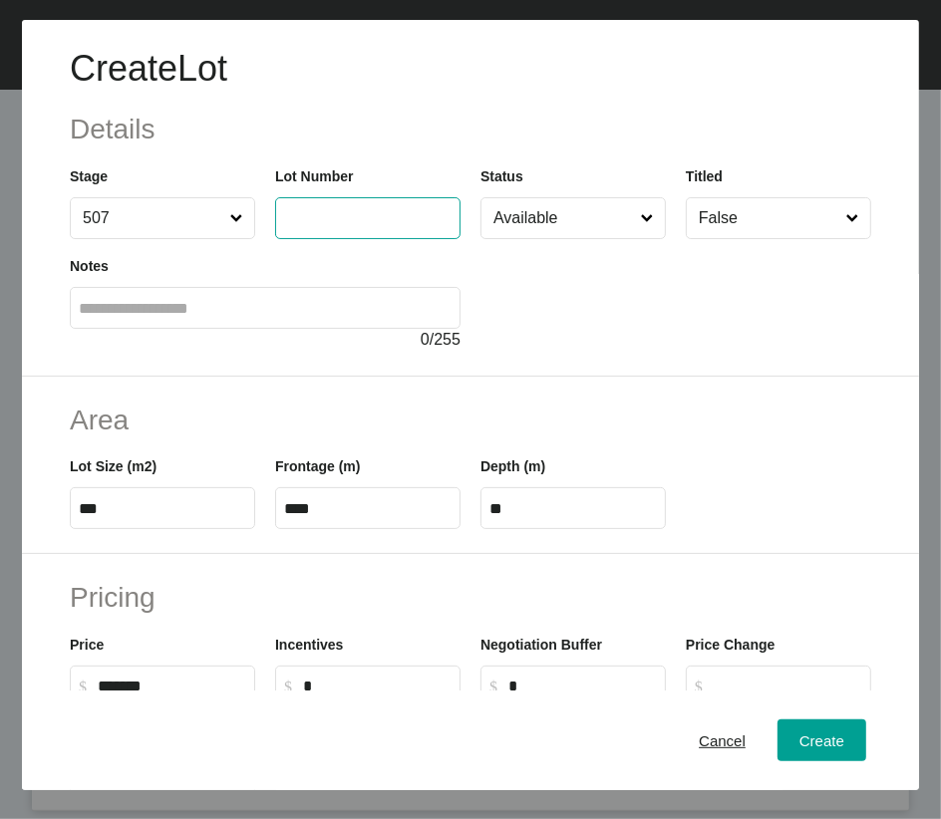
click at [324, 226] on input "text" at bounding box center [367, 217] width 167 height 17
type input "*****"
drag, startPoint x: 86, startPoint y: 631, endPoint x: 142, endPoint y: 633, distance: 55.8
click at [142, 517] on input "***" at bounding box center [162, 508] width 167 height 17
type input "***"
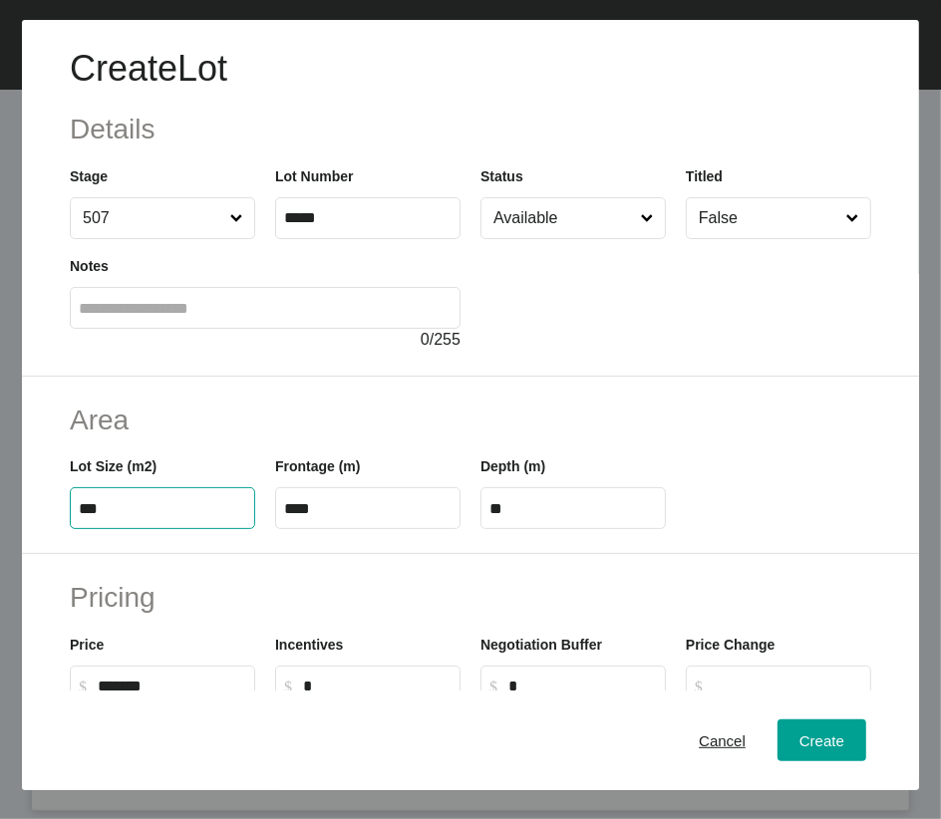
type input "****"
type input "*****"
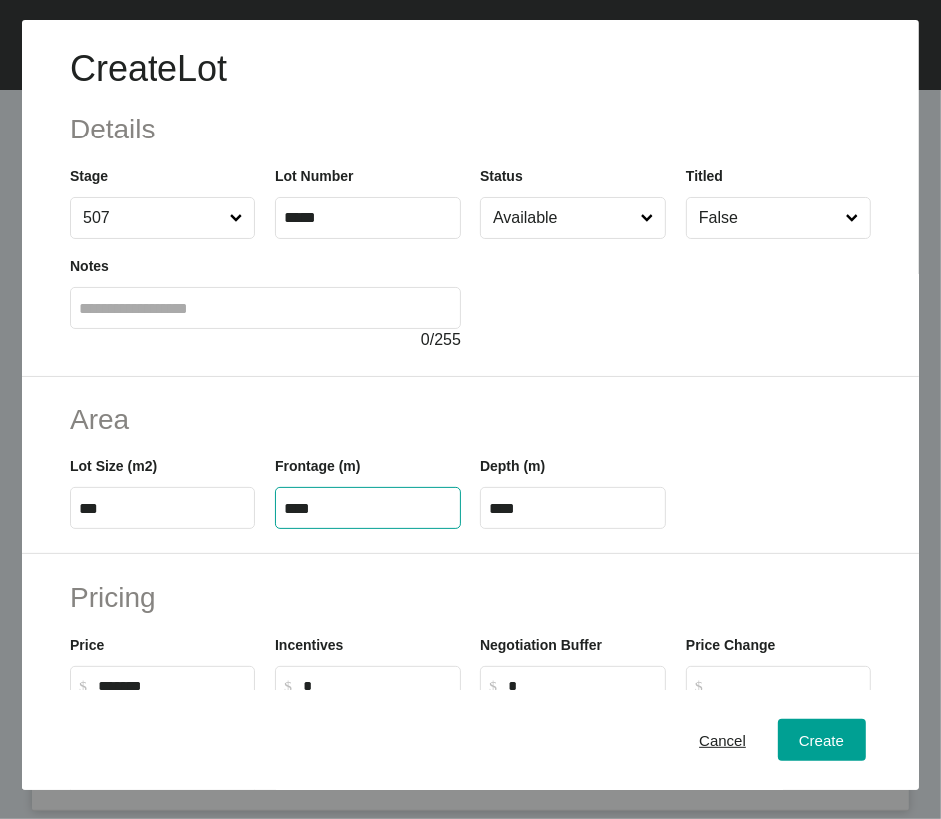
drag, startPoint x: 299, startPoint y: 639, endPoint x: 405, endPoint y: 640, distance: 105.6
click at [405, 517] on input "****" at bounding box center [367, 508] width 167 height 17
type input "**"
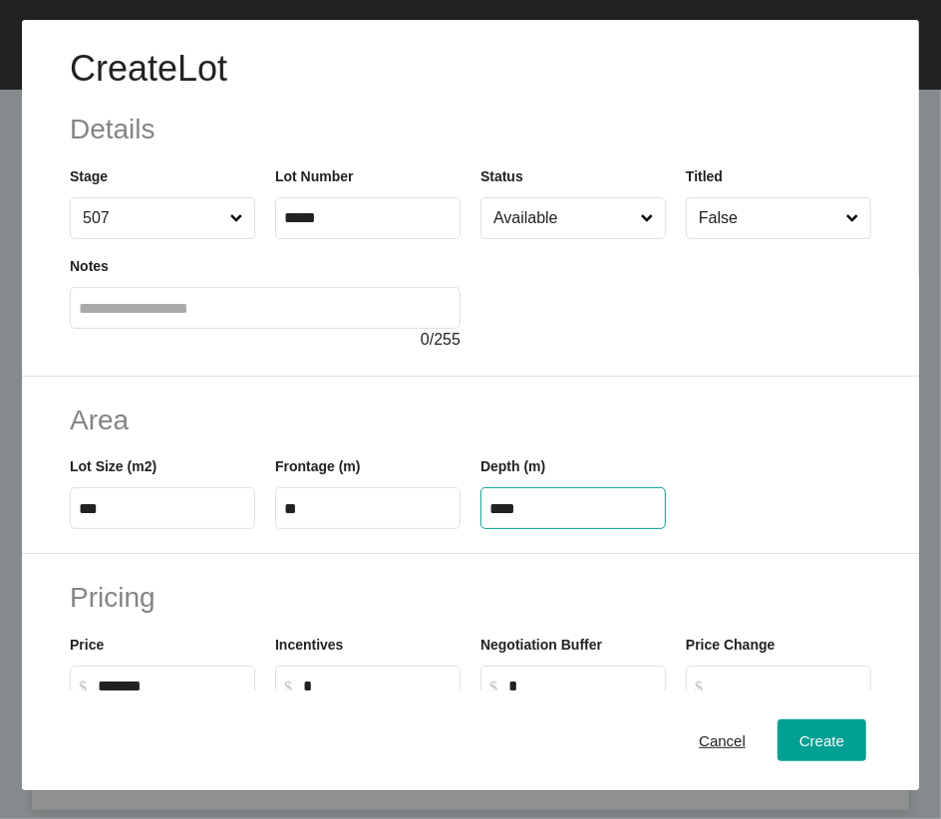
click at [589, 517] on input "****" at bounding box center [572, 508] width 167 height 17
drag, startPoint x: 497, startPoint y: 632, endPoint x: 568, endPoint y: 639, distance: 71.1
click at [568, 517] on input "****" at bounding box center [572, 508] width 167 height 17
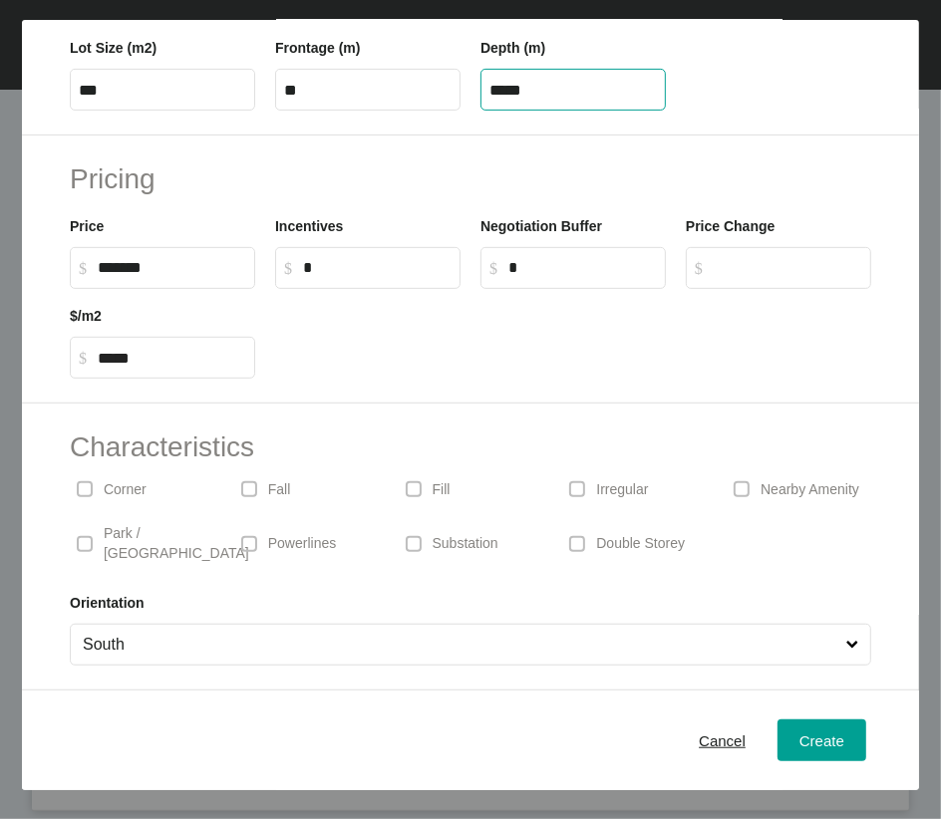
scroll to position [538, 0]
type input "*****"
click at [680, 570] on div "Create Lot Details Stage 507 Lot Number ***** Status Available Titled False Not…" at bounding box center [470, 409] width 941 height 819
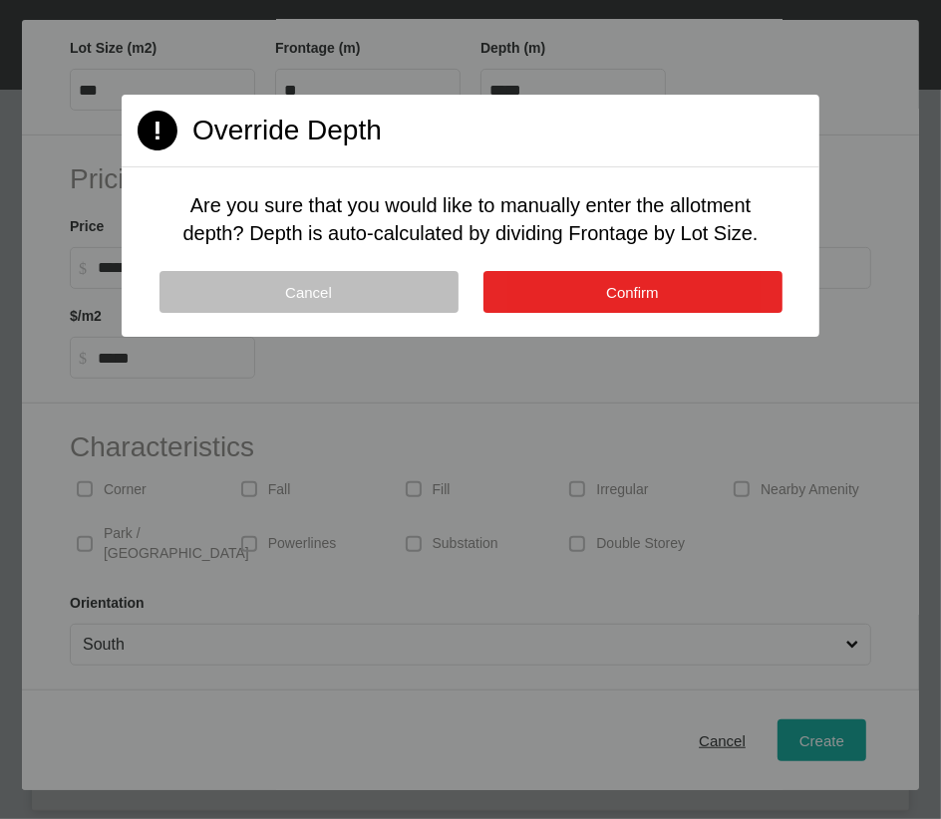
click at [679, 313] on button "Confirm" at bounding box center [632, 292] width 299 height 42
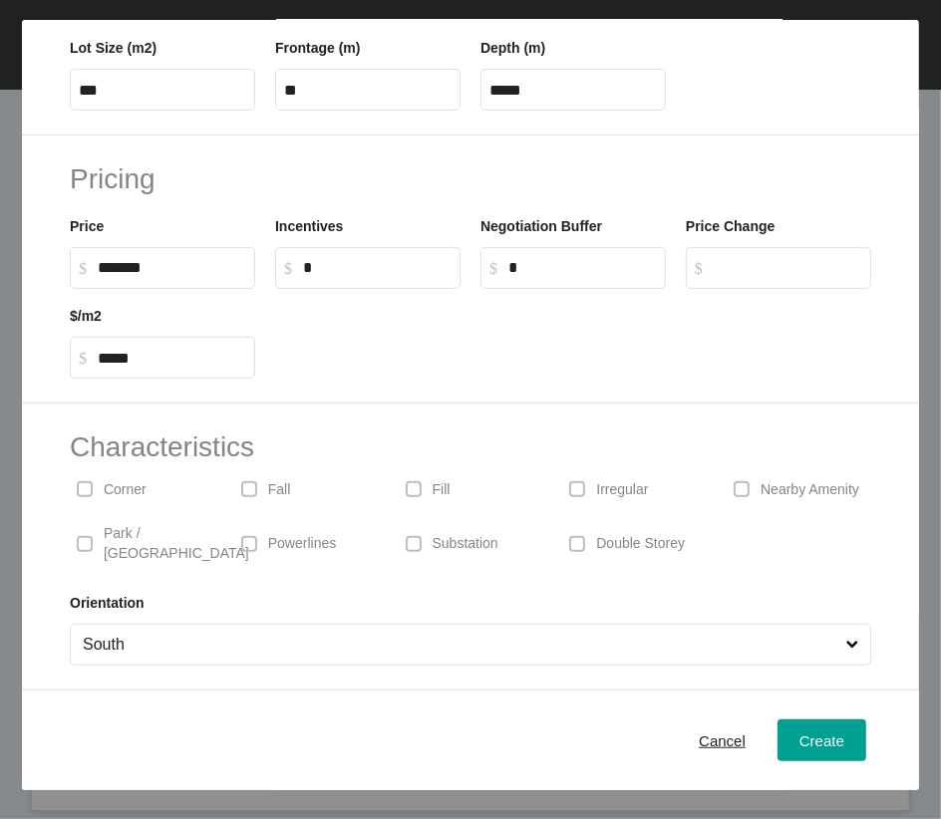
click at [587, 504] on span at bounding box center [577, 489] width 30 height 30
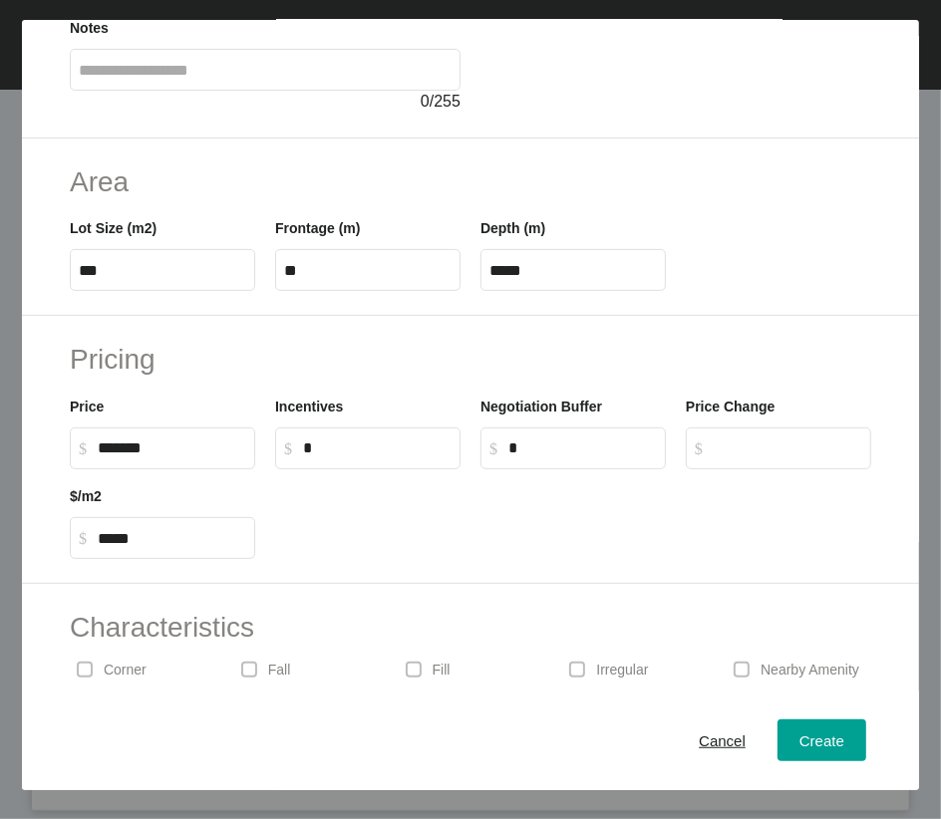
scroll to position [224, 0]
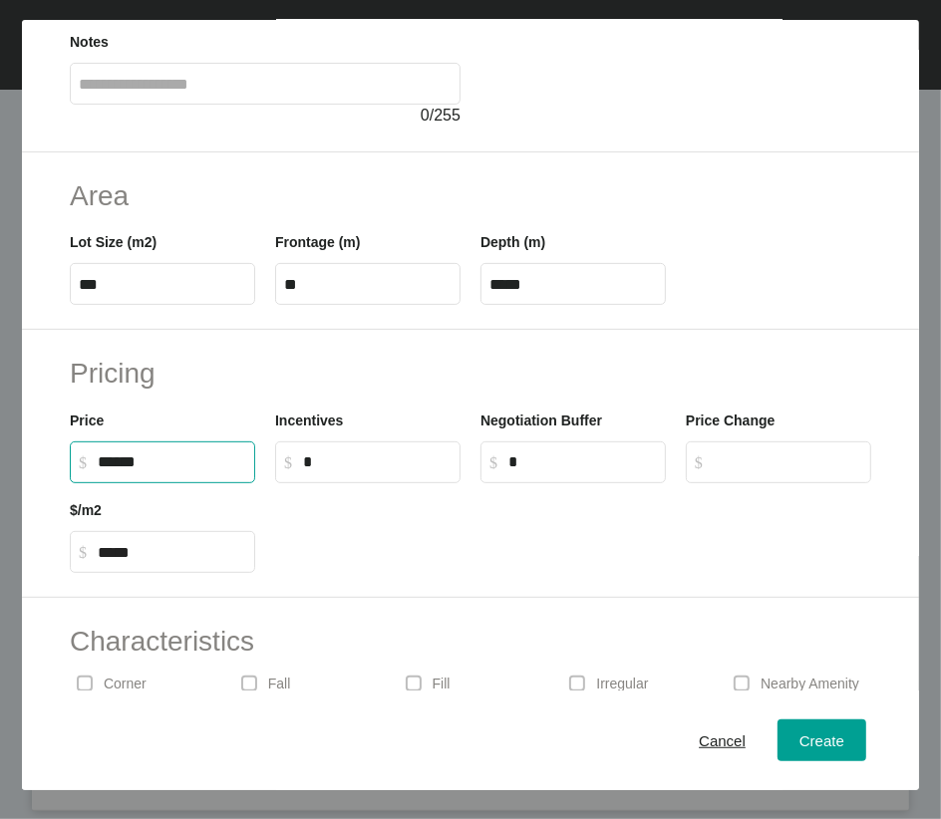
drag, startPoint x: 103, startPoint y: 627, endPoint x: 171, endPoint y: 613, distance: 70.2
click at [125, 470] on input "******" at bounding box center [172, 461] width 148 height 17
type input "*******"
type input "*****"
click at [827, 570] on span "Create" at bounding box center [821, 739] width 45 height 17
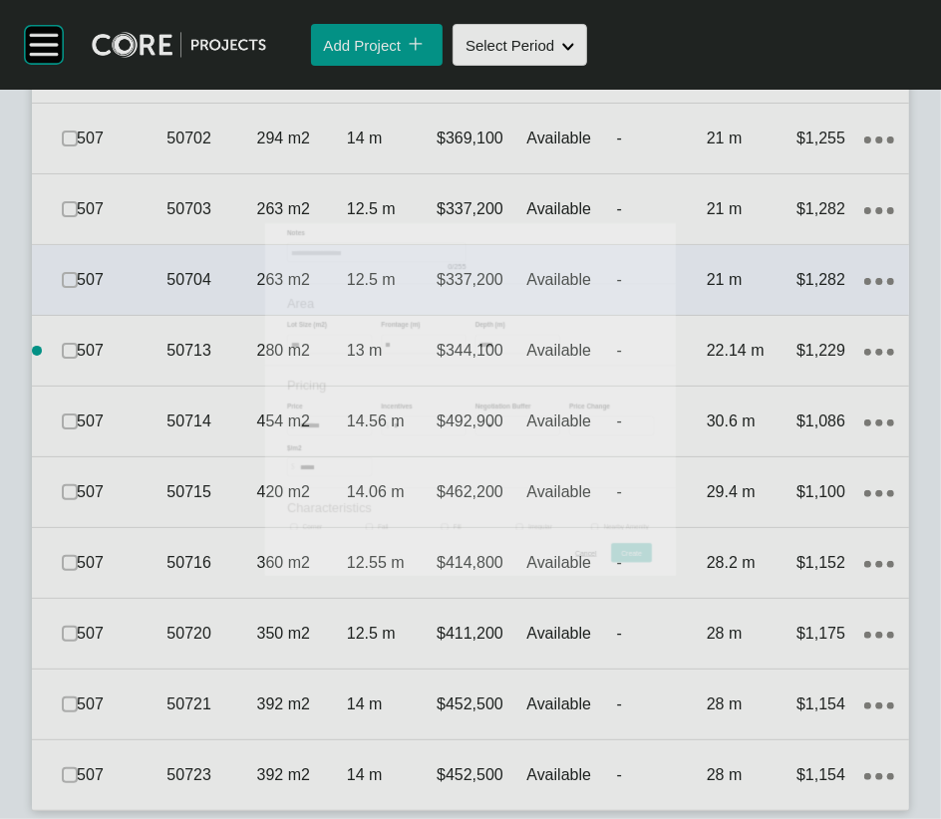
scroll to position [10193, 0]
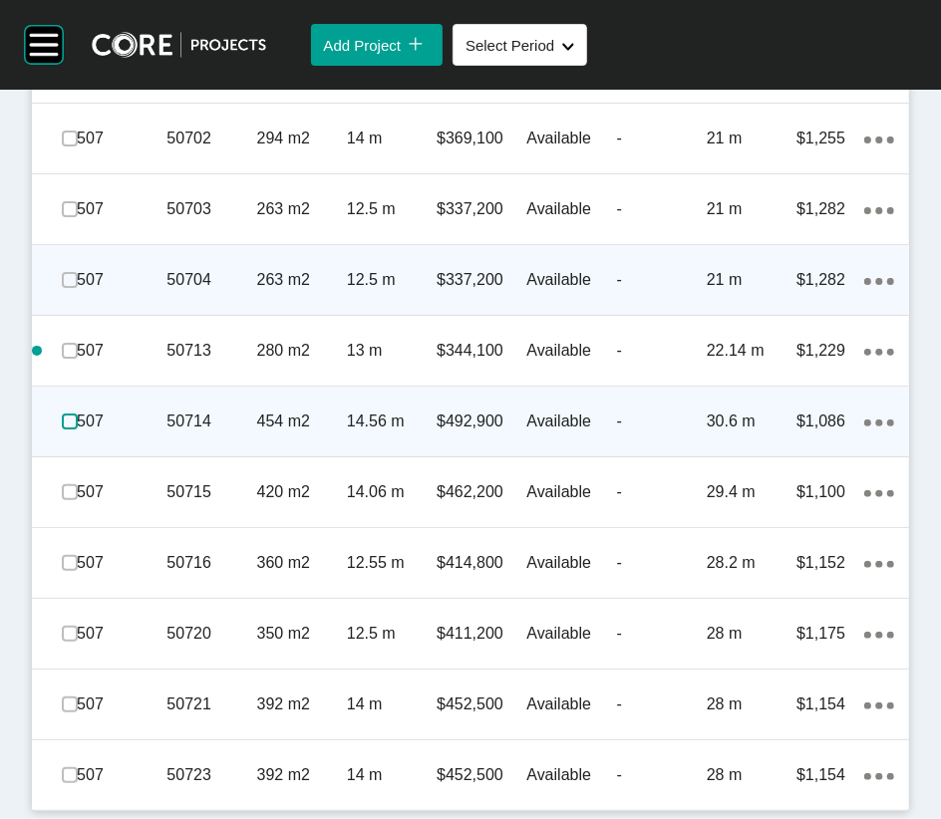
click at [74, 429] on label at bounding box center [70, 422] width 16 height 16
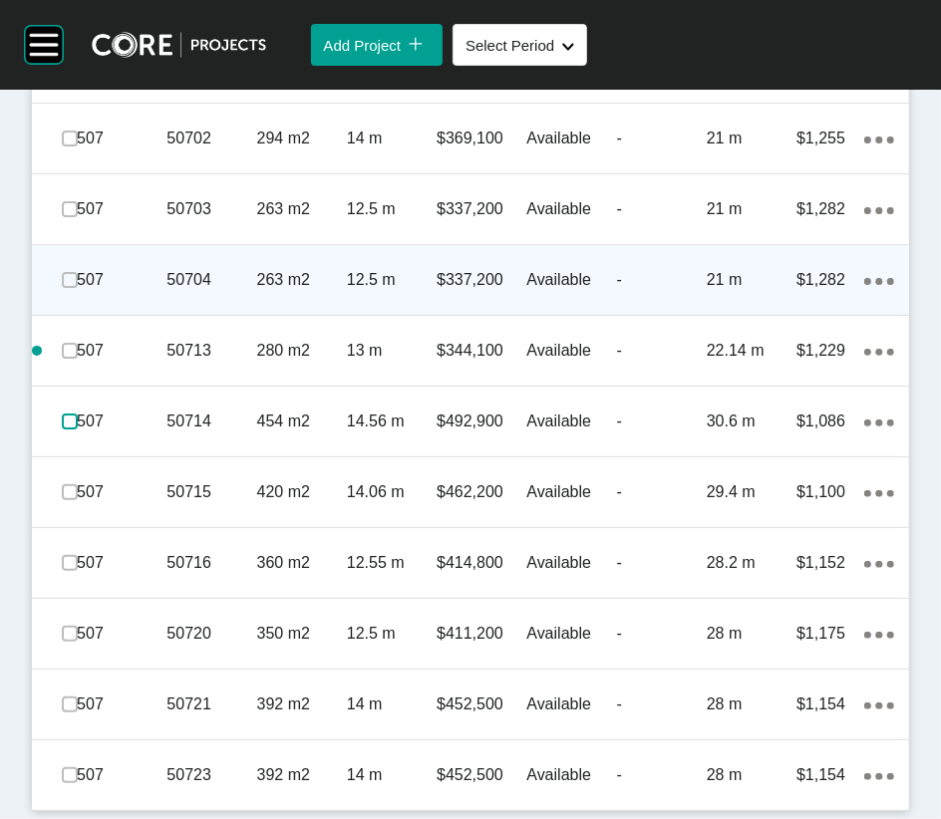
scroll to position [10482, 0]
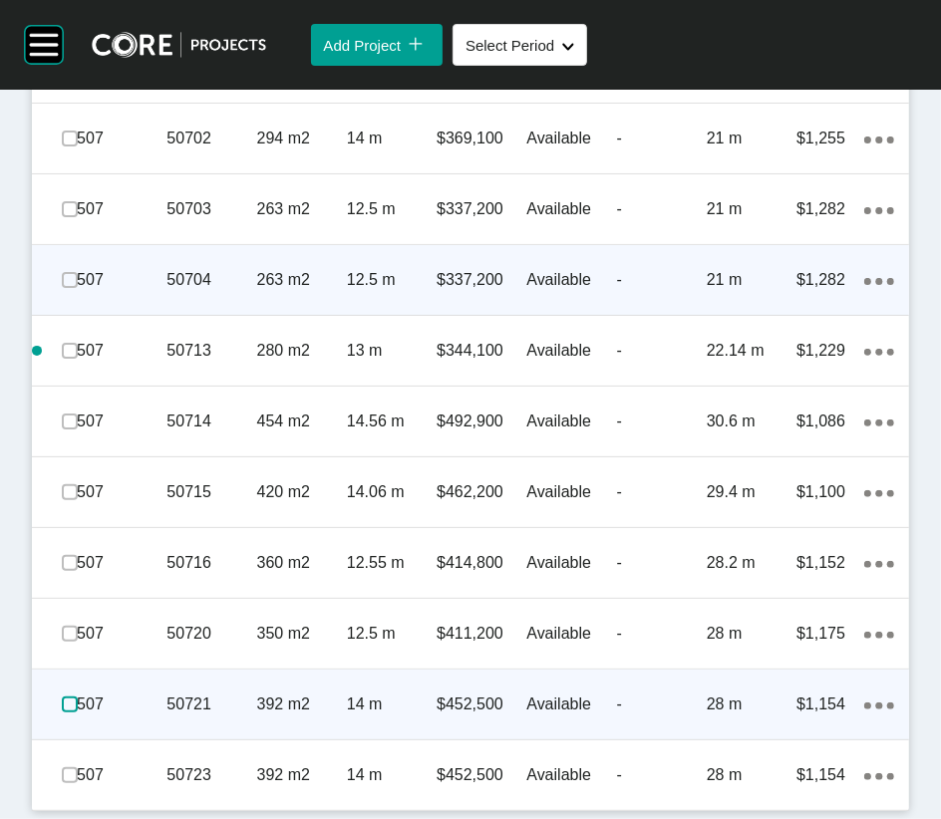
click at [78, 570] on label at bounding box center [70, 705] width 16 height 16
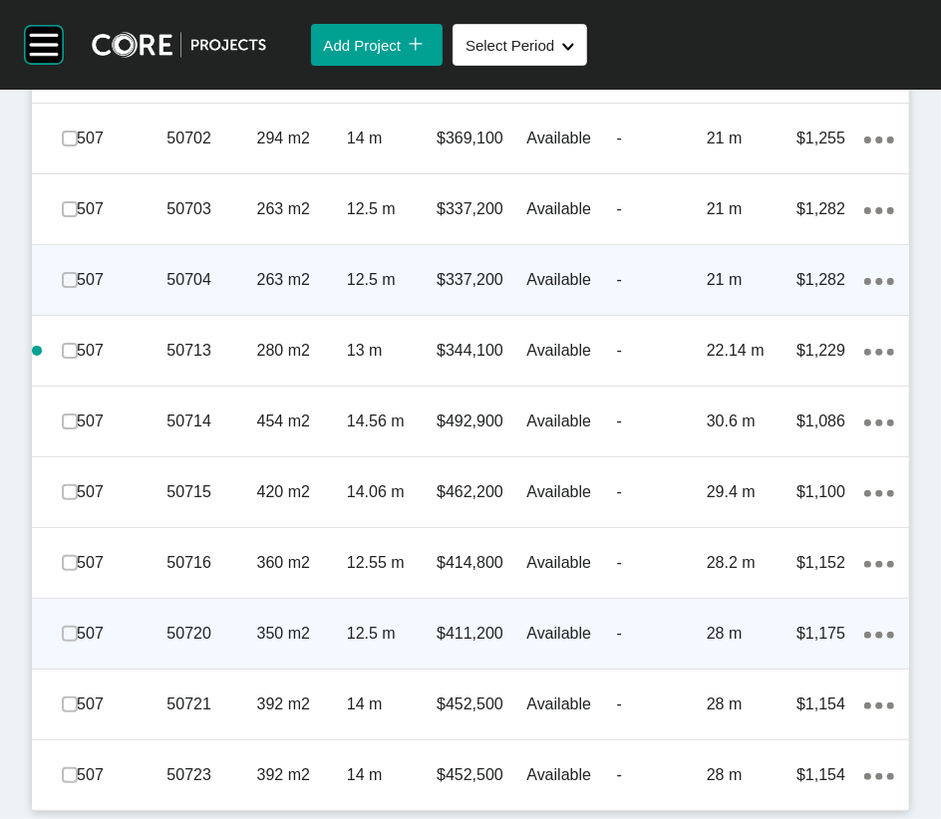
click at [864, 570] on icon "Action Menu Dots Copy 6 Created with Sketch." at bounding box center [879, 635] width 30 height 7
click at [774, 570] on link "Duplicate" at bounding box center [748, 590] width 75 height 30
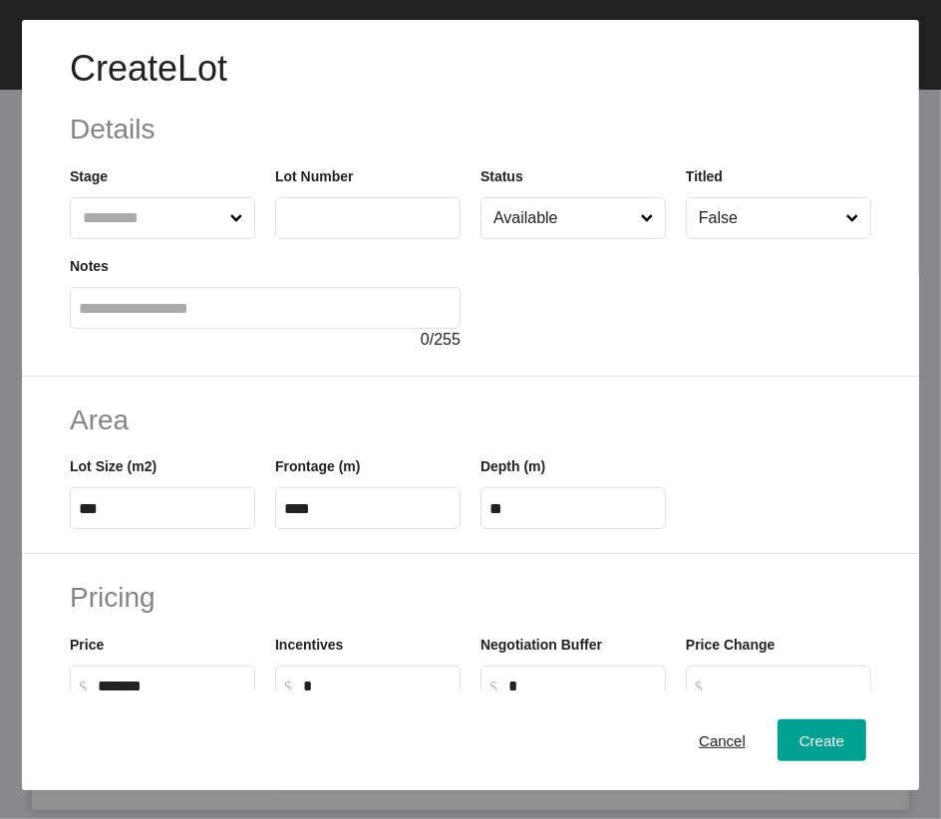
scroll to position [10404, 0]
click at [285, 226] on input "text" at bounding box center [350, 217] width 133 height 17
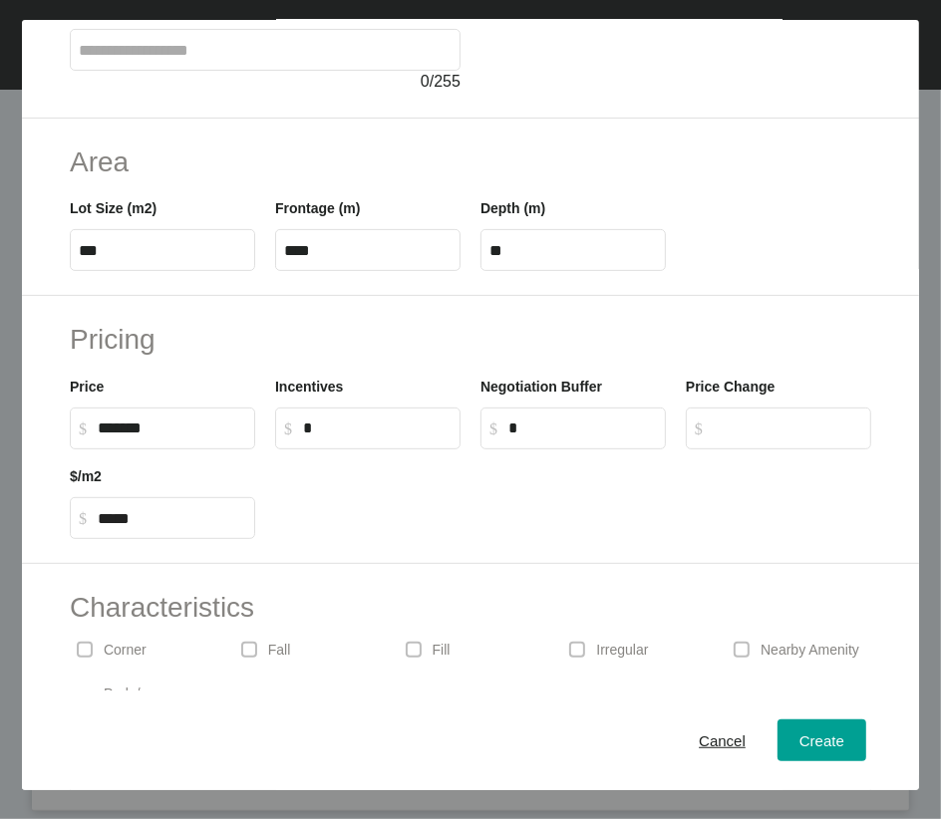
scroll to position [262, 0]
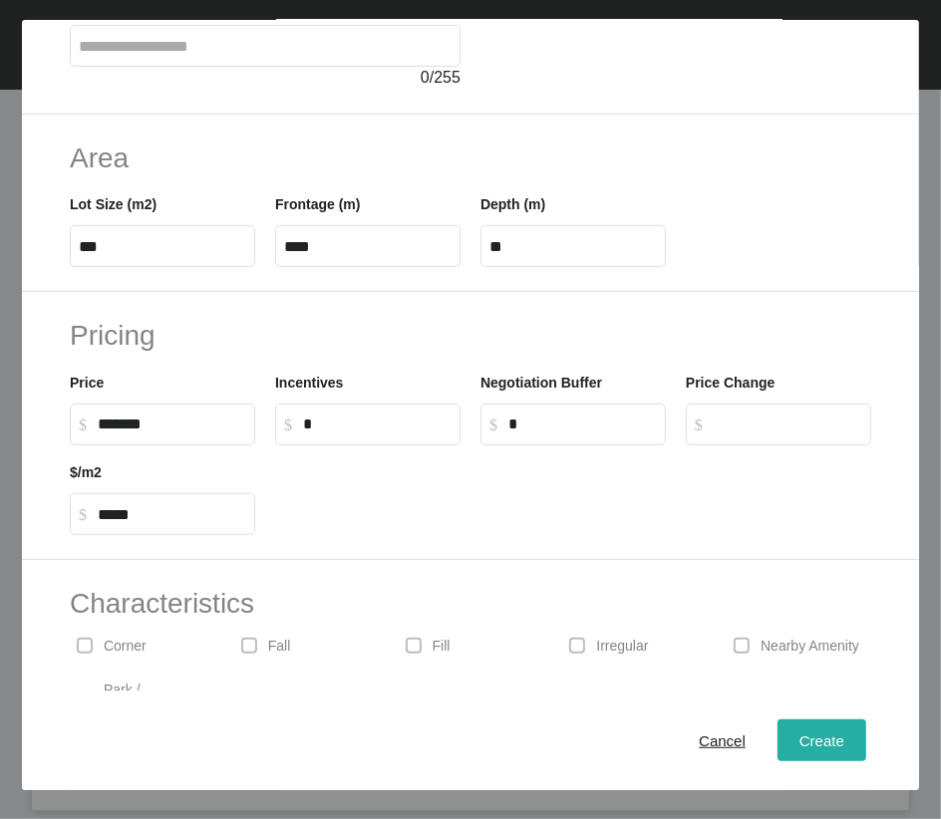
type input "*****"
click at [812, 570] on span "Create" at bounding box center [821, 739] width 45 height 17
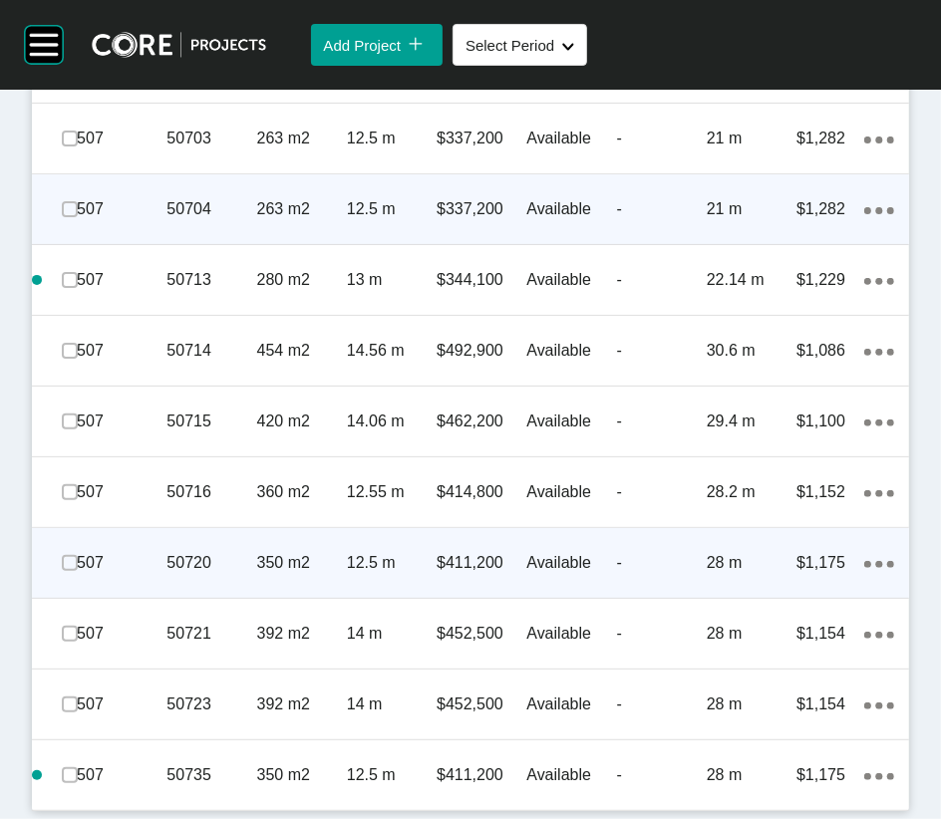
scroll to position [10570, 0]
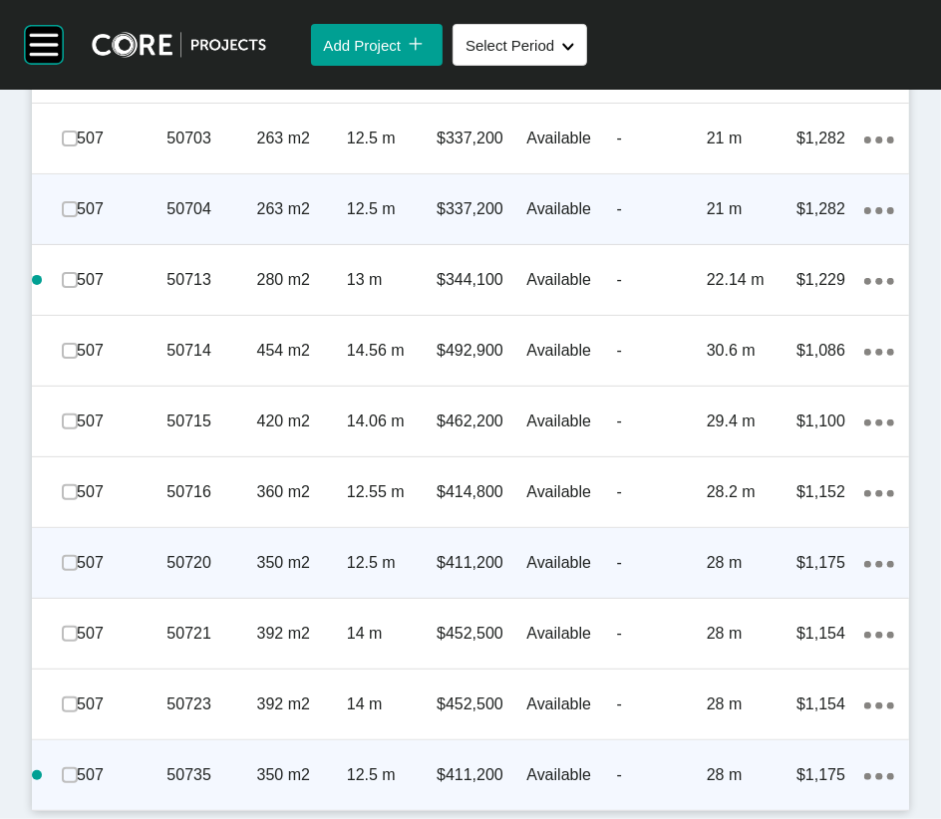
click at [864, 570] on icon "Action Menu Dots Copy 6 Created with Sketch." at bounding box center [879, 776] width 30 height 7
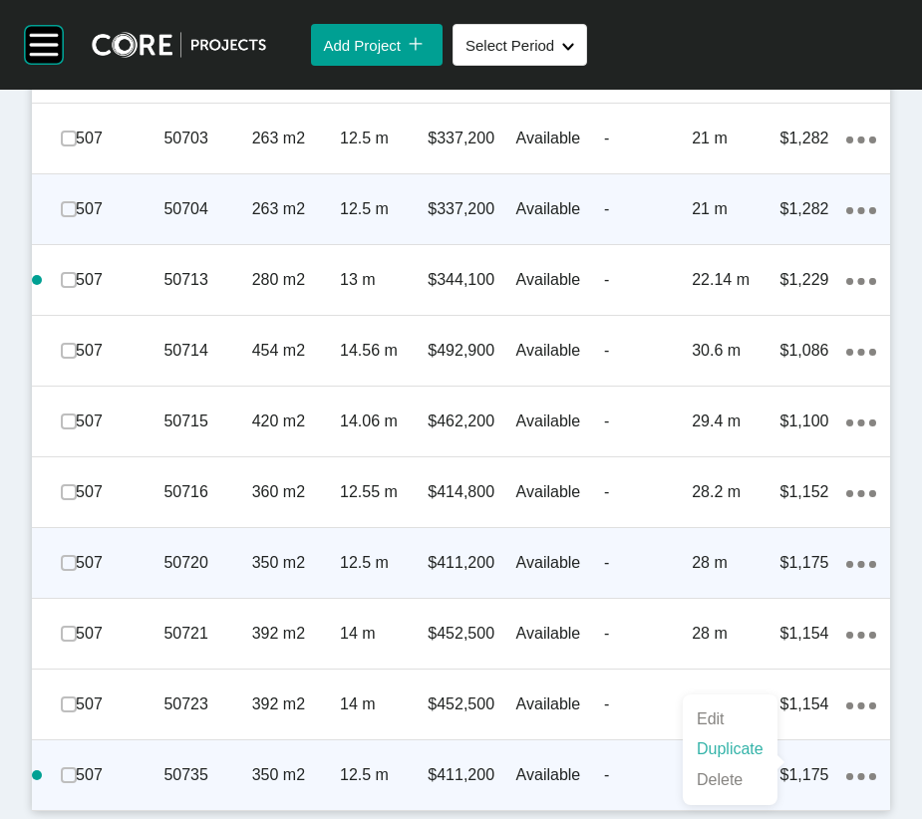
click at [767, 570] on link "Duplicate" at bounding box center [730, 749] width 75 height 30
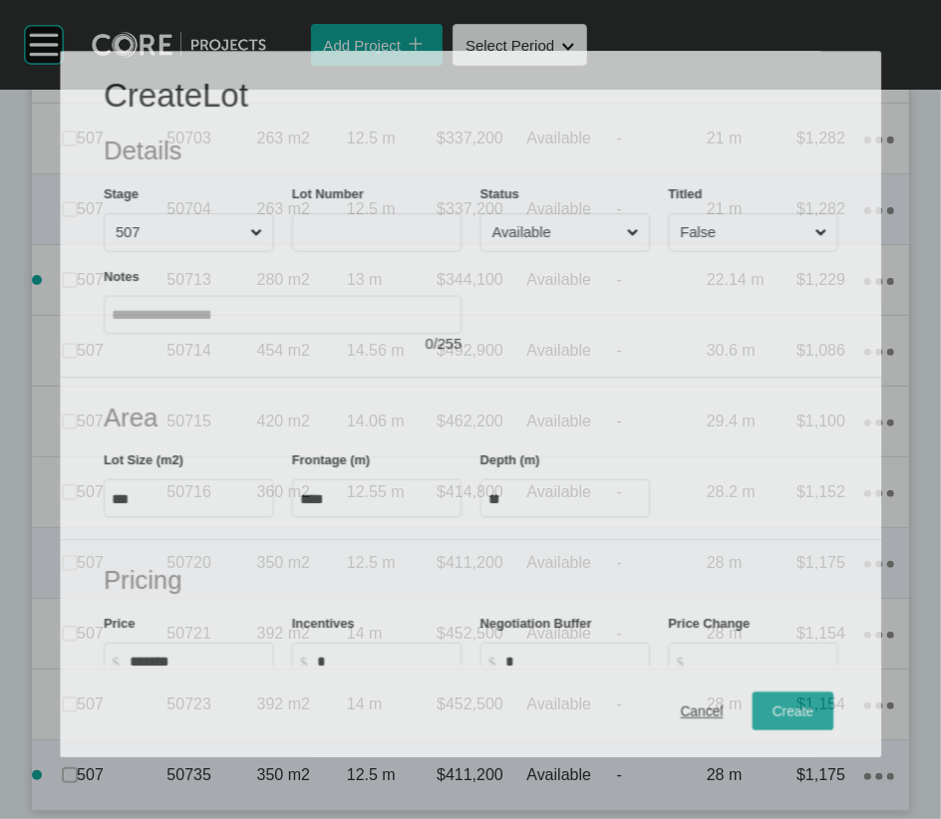
scroll to position [10492, 0]
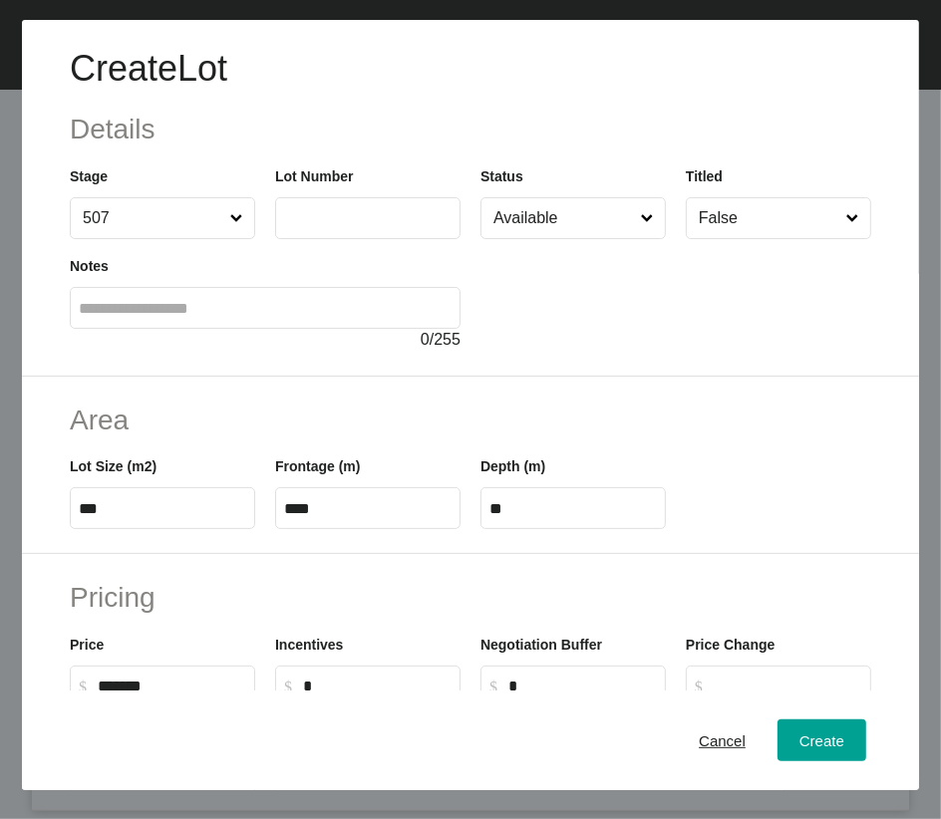
click at [395, 239] on label at bounding box center [367, 218] width 185 height 42
click at [395, 226] on input "text" at bounding box center [367, 217] width 167 height 17
type input "*****"
click at [821, 570] on span "Create" at bounding box center [821, 739] width 45 height 17
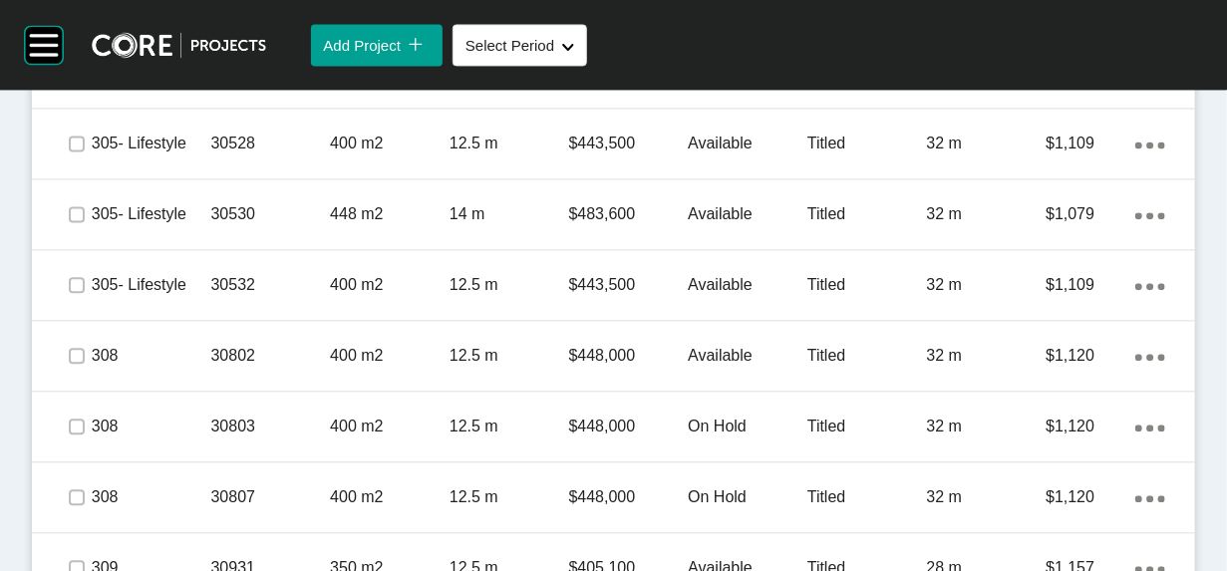
scroll to position [1636, 0]
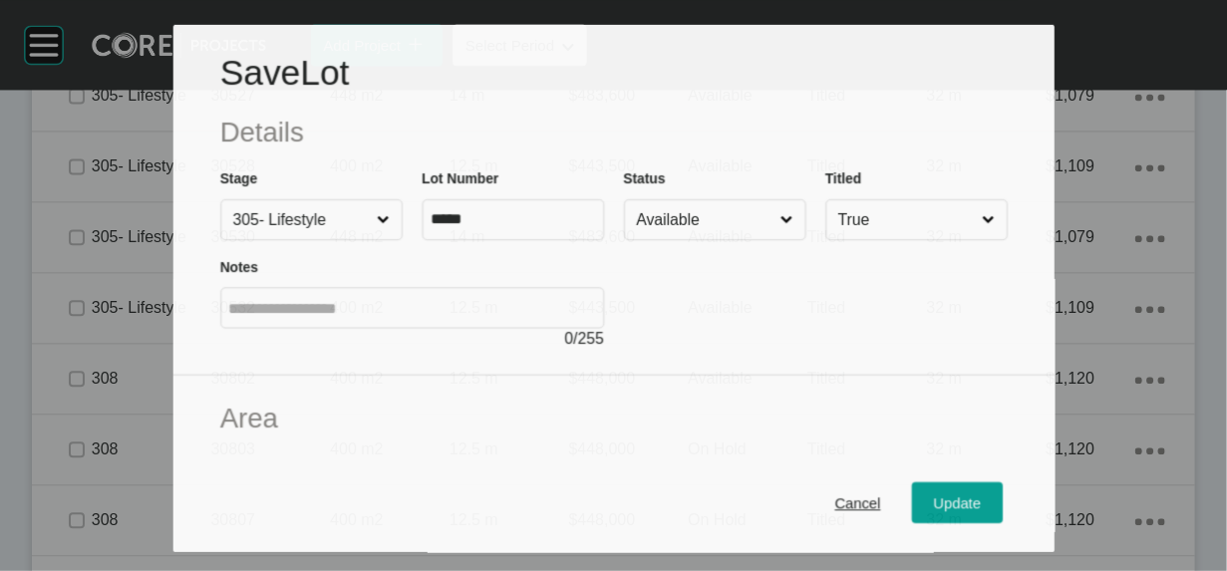
scroll to position [1558, 0]
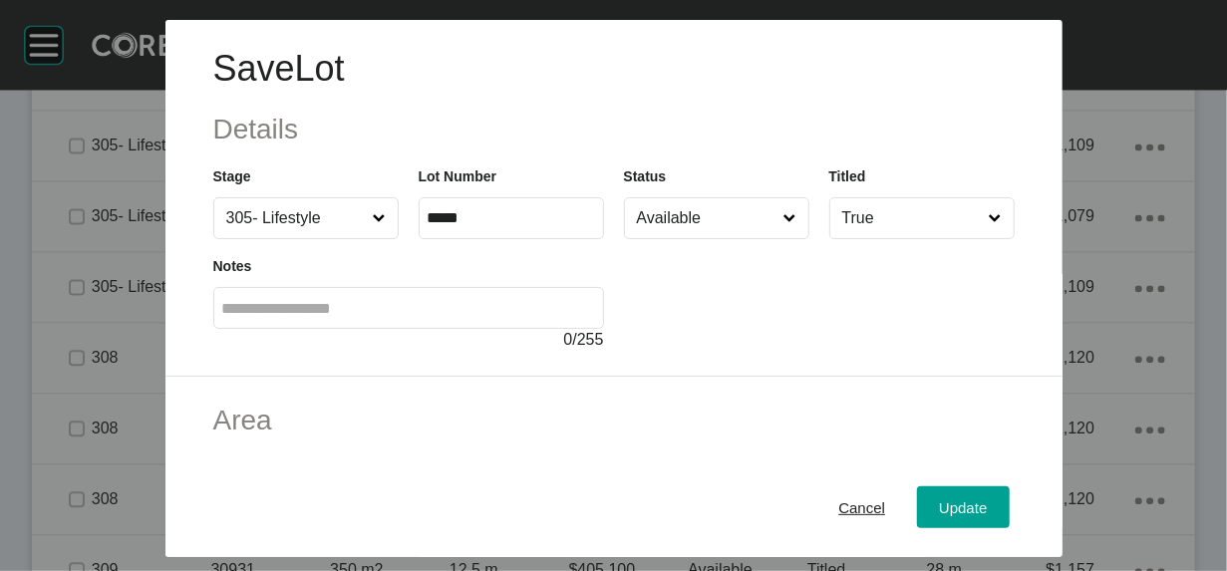
click at [694, 238] on input "Available" at bounding box center [706, 218] width 147 height 40
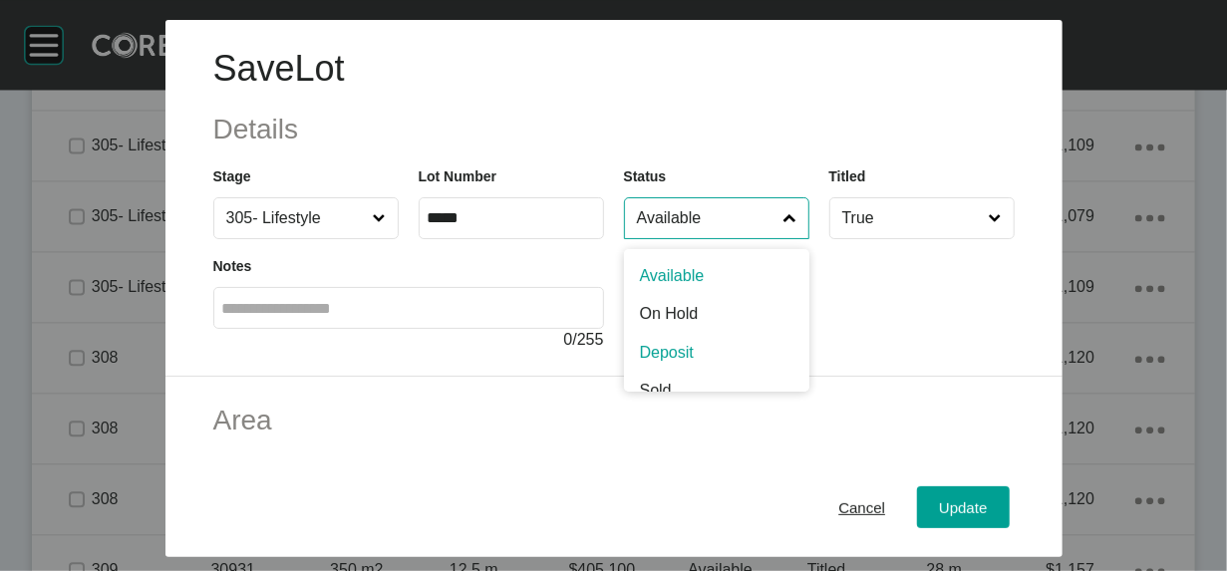
scroll to position [10, 0]
type input "*"
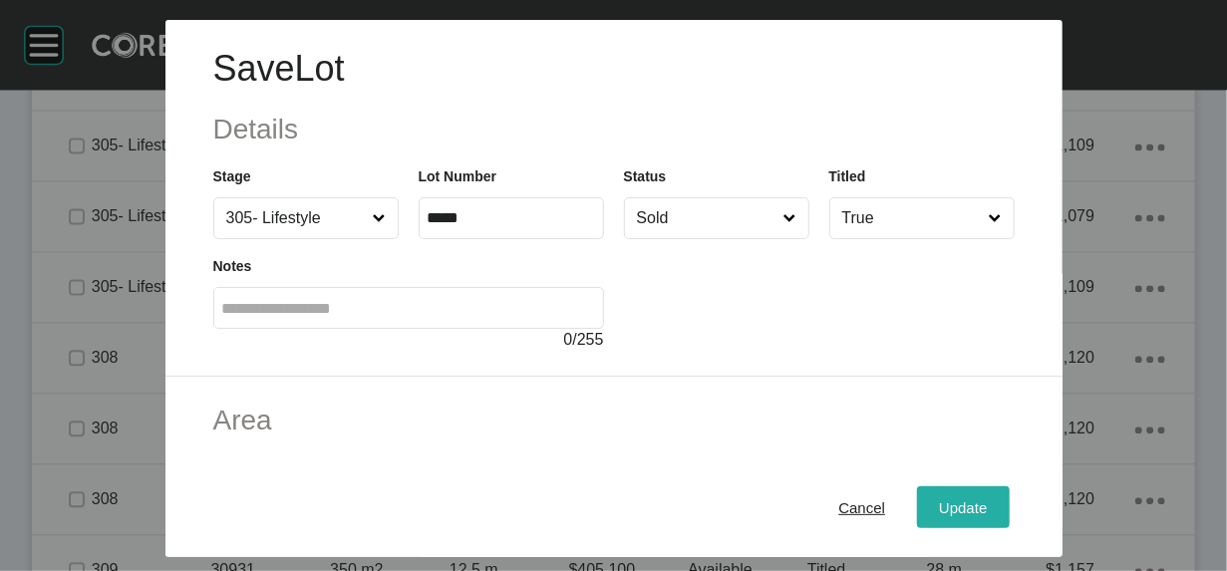
click at [991, 493] on div "Update" at bounding box center [963, 506] width 58 height 27
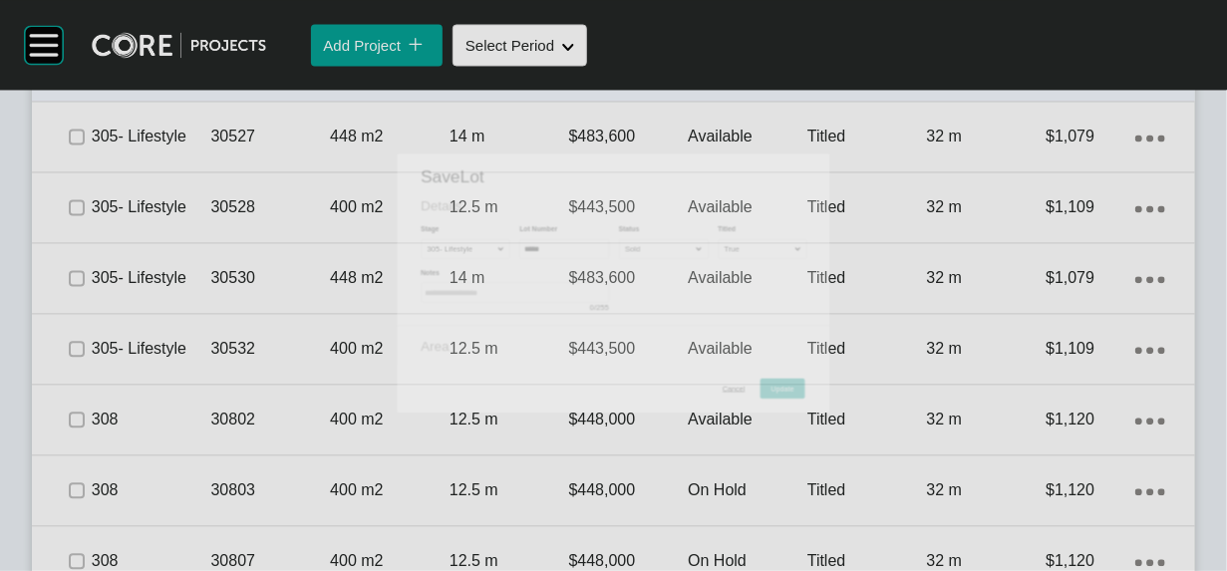
scroll to position [1636, 0]
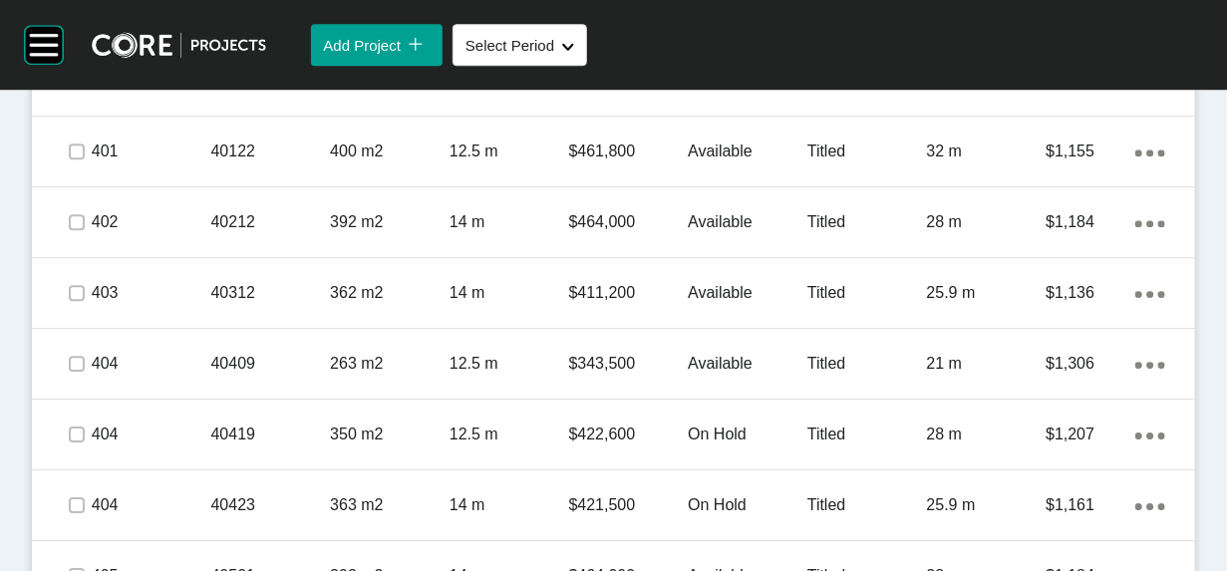
scroll to position [2301, 0]
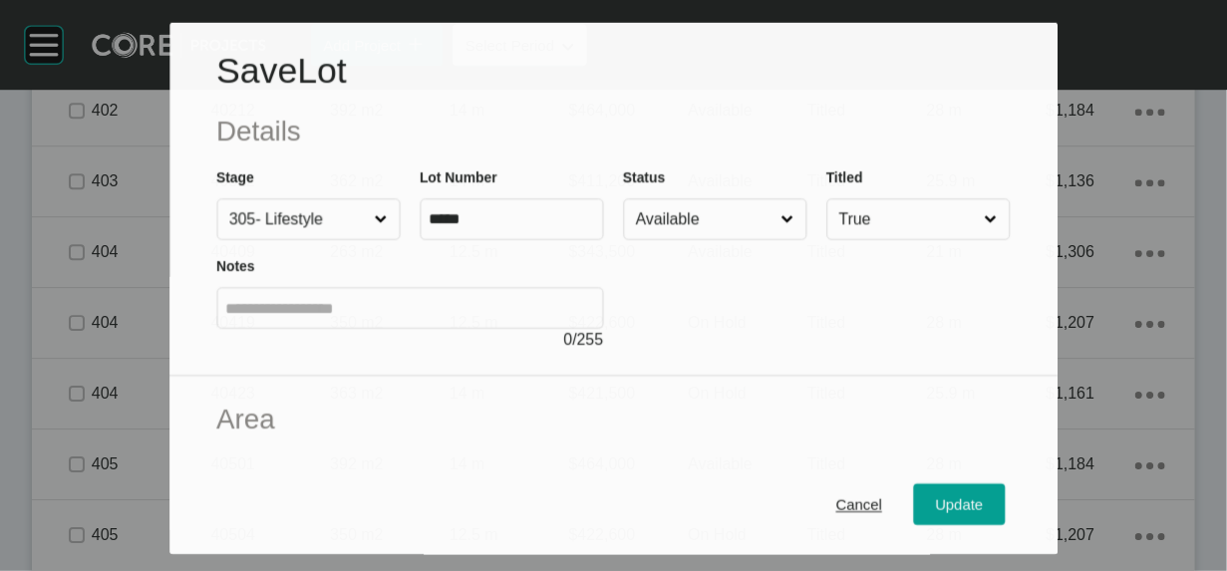
scroll to position [2224, 0]
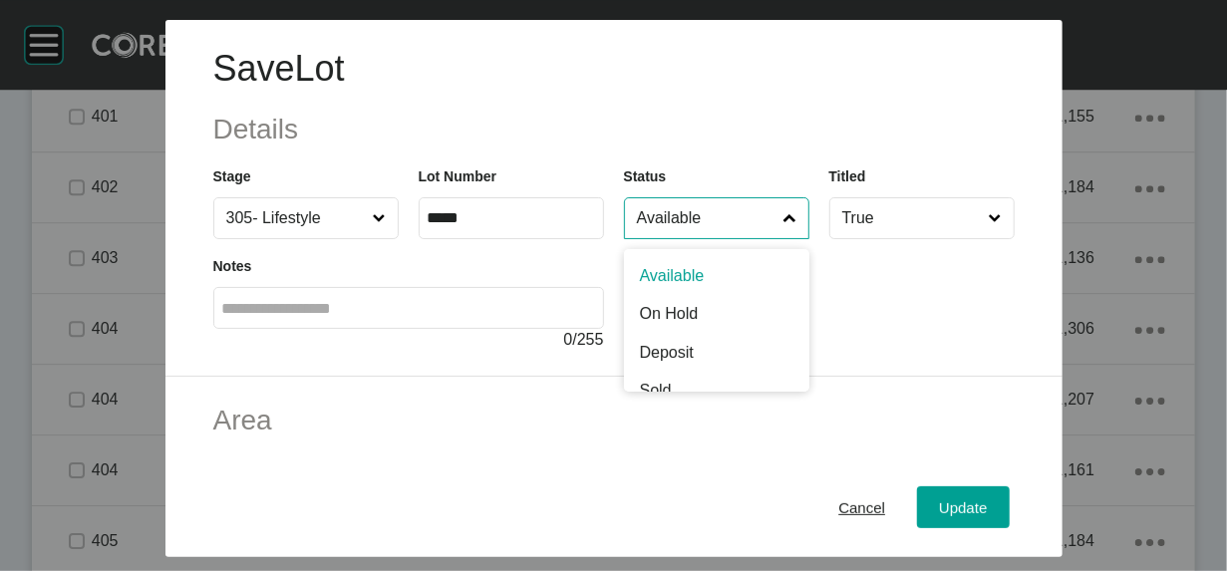
click at [780, 238] on input "Available" at bounding box center [706, 218] width 147 height 40
type input "*"
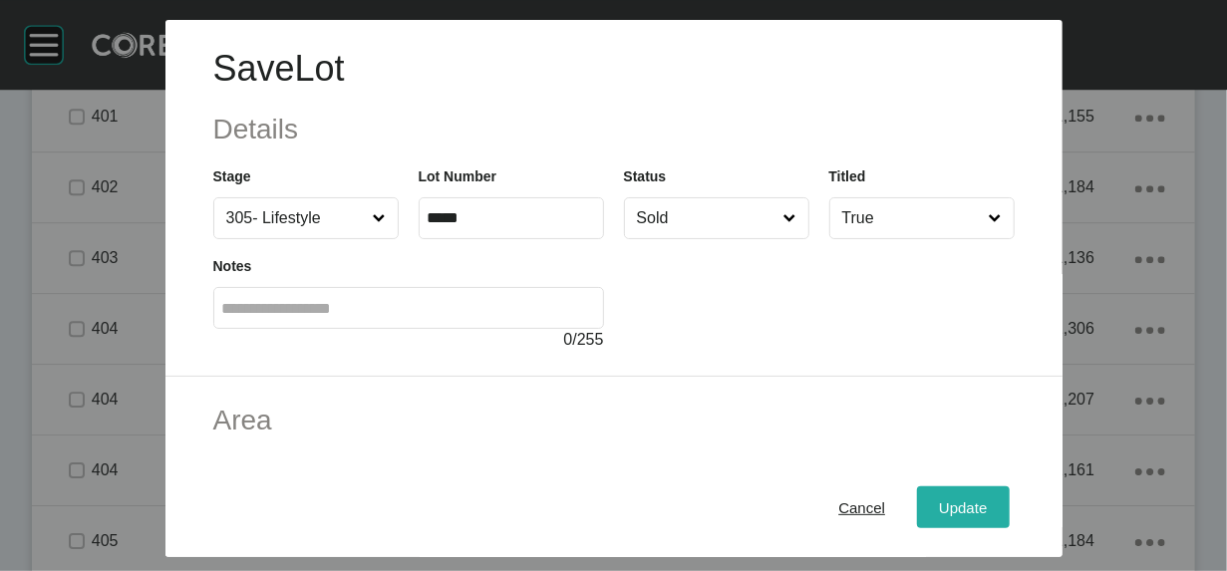
click at [991, 493] on div "Update" at bounding box center [963, 506] width 58 height 27
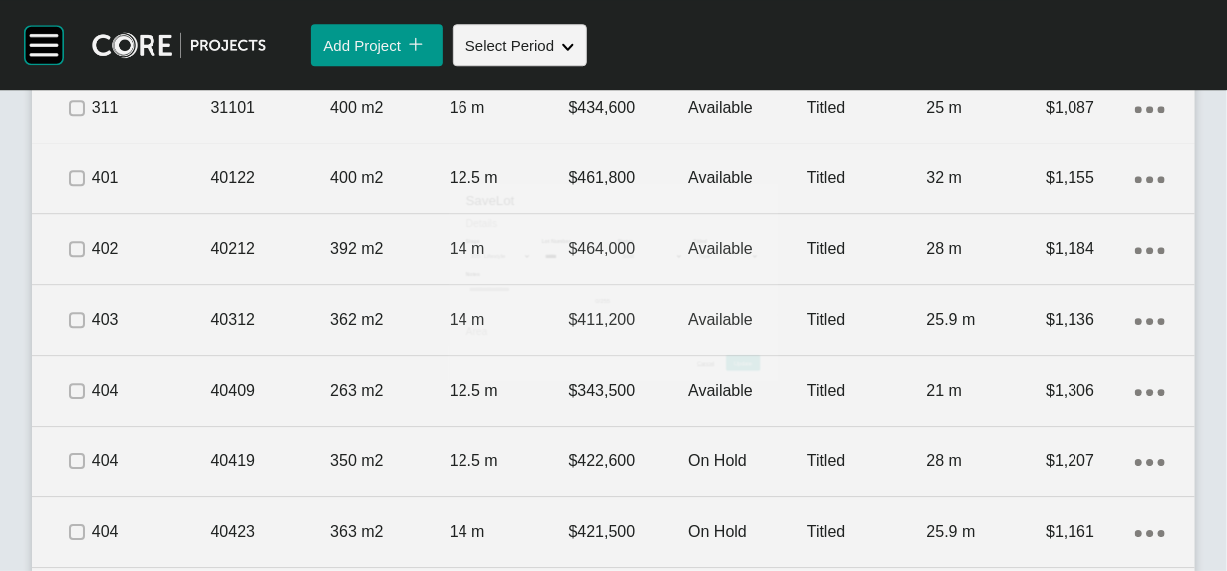
scroll to position [2301, 0]
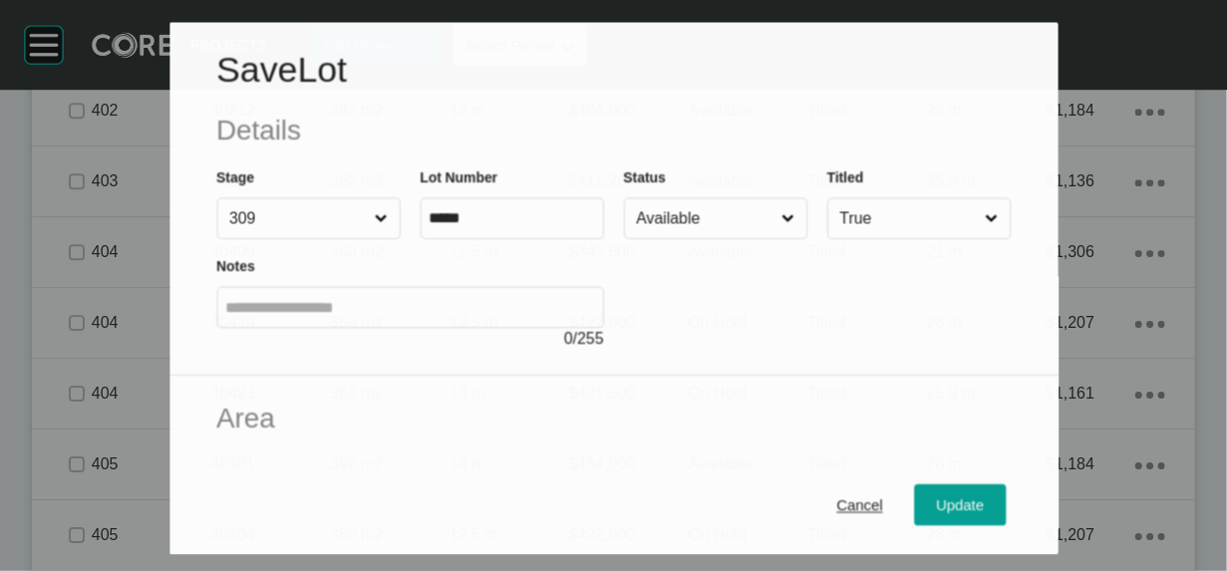
scroll to position [2224, 0]
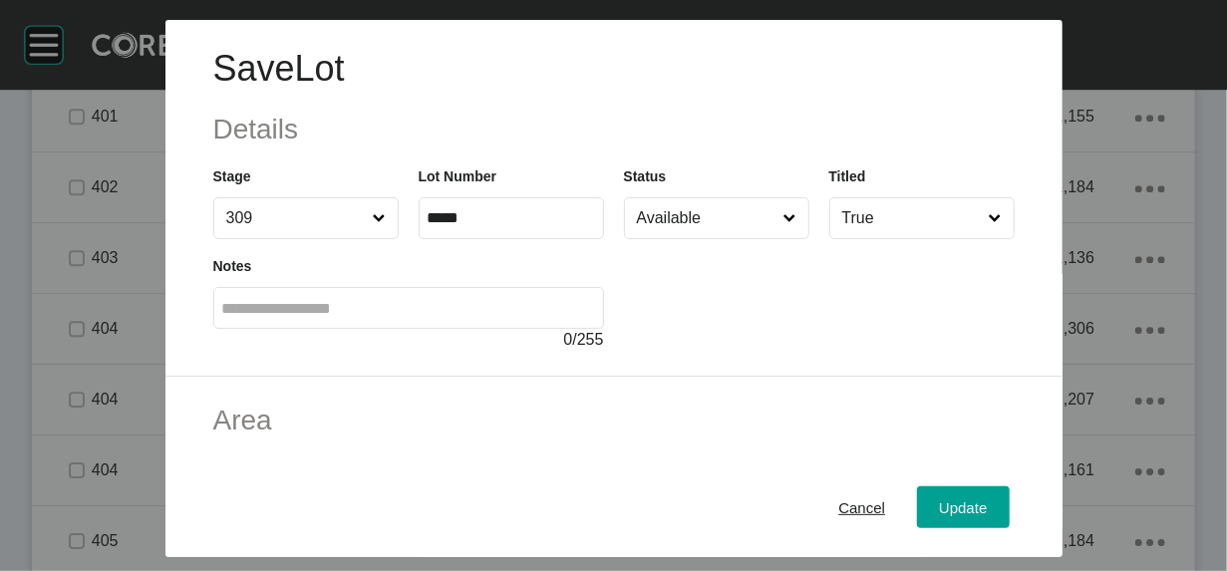
drag, startPoint x: 679, startPoint y: 274, endPoint x: 694, endPoint y: 304, distance: 33.4
click at [680, 238] on input "Available" at bounding box center [706, 218] width 147 height 40
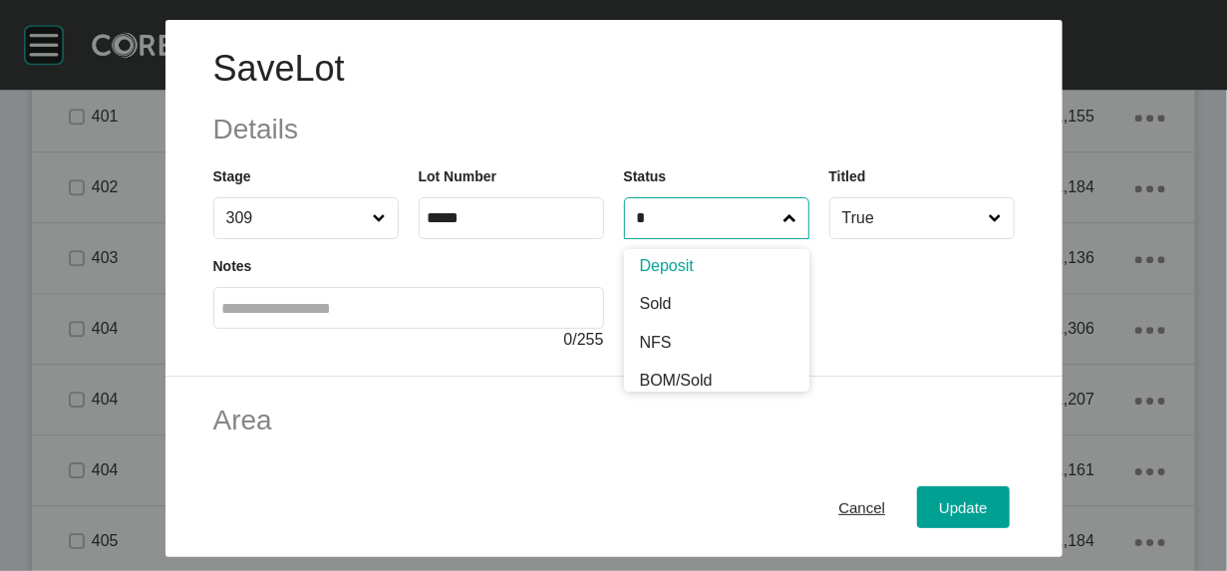
scroll to position [0, 0]
type input "*"
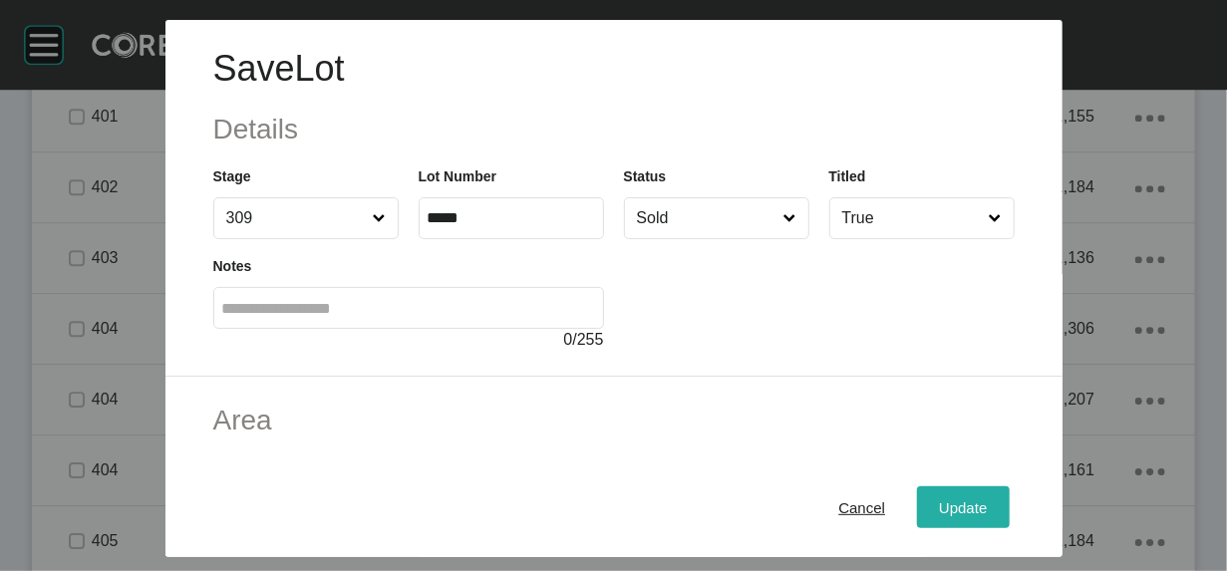
click at [987, 498] on span "Update" at bounding box center [963, 506] width 48 height 17
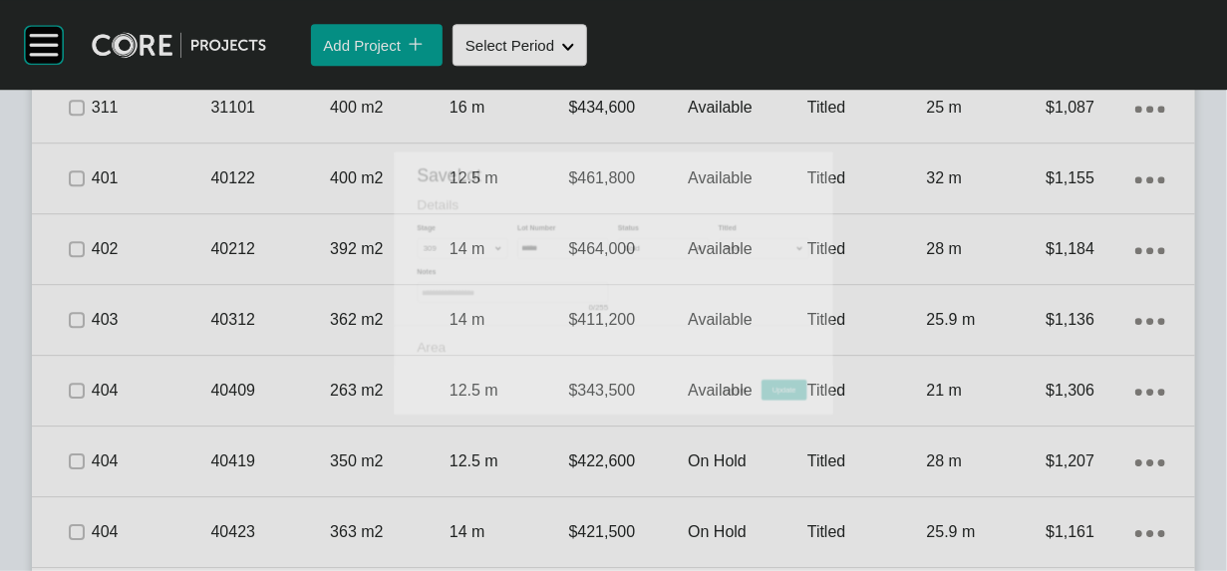
scroll to position [2301, 0]
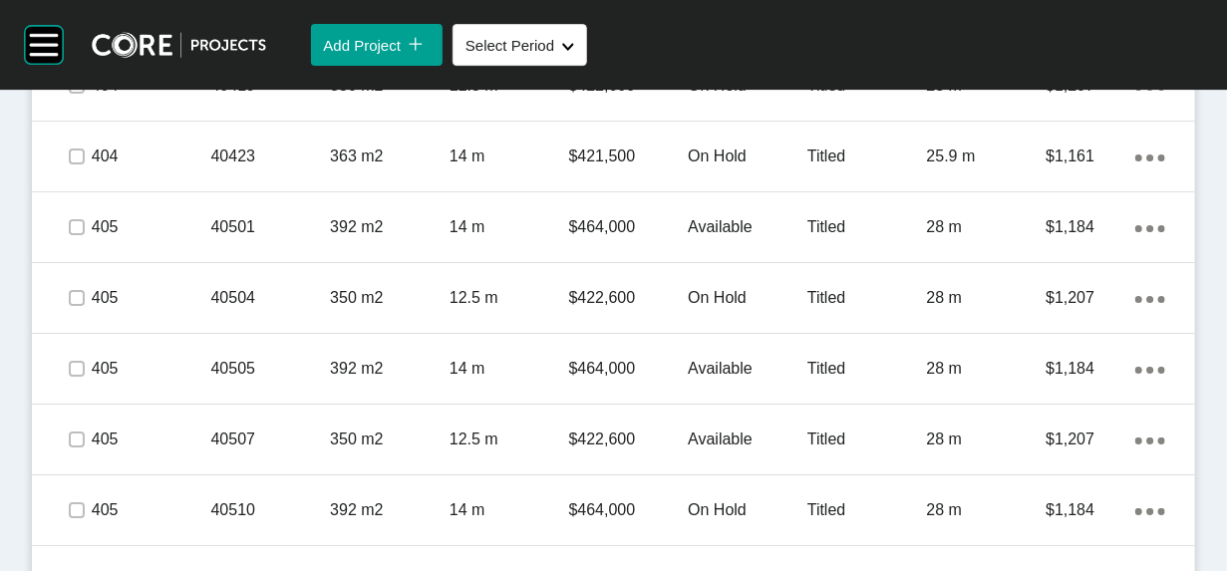
scroll to position [2650, 0]
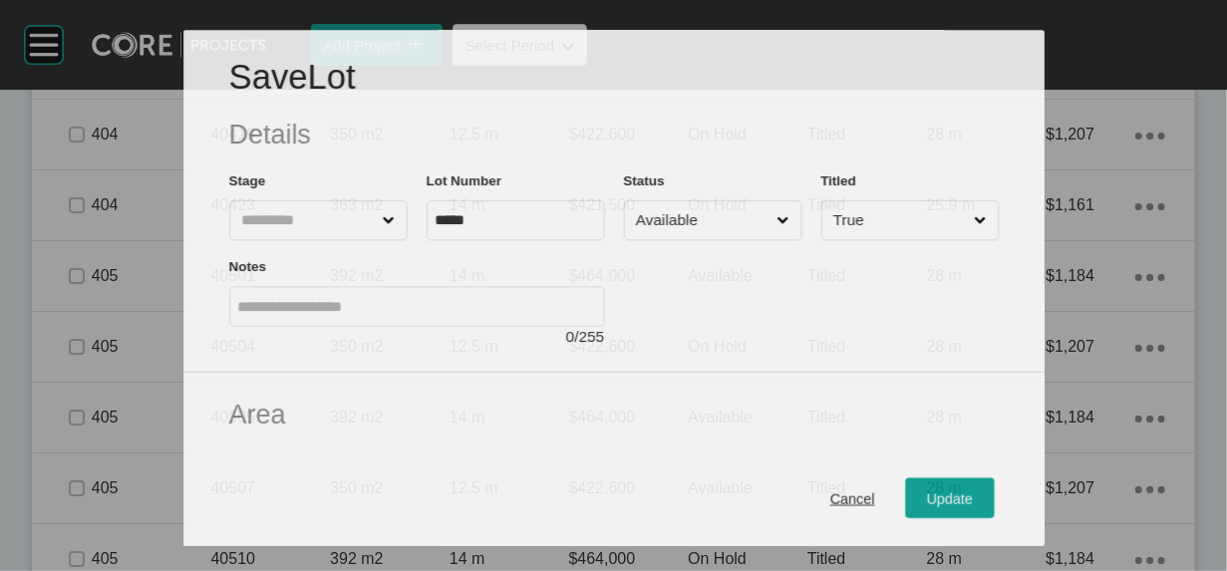
scroll to position [2573, 0]
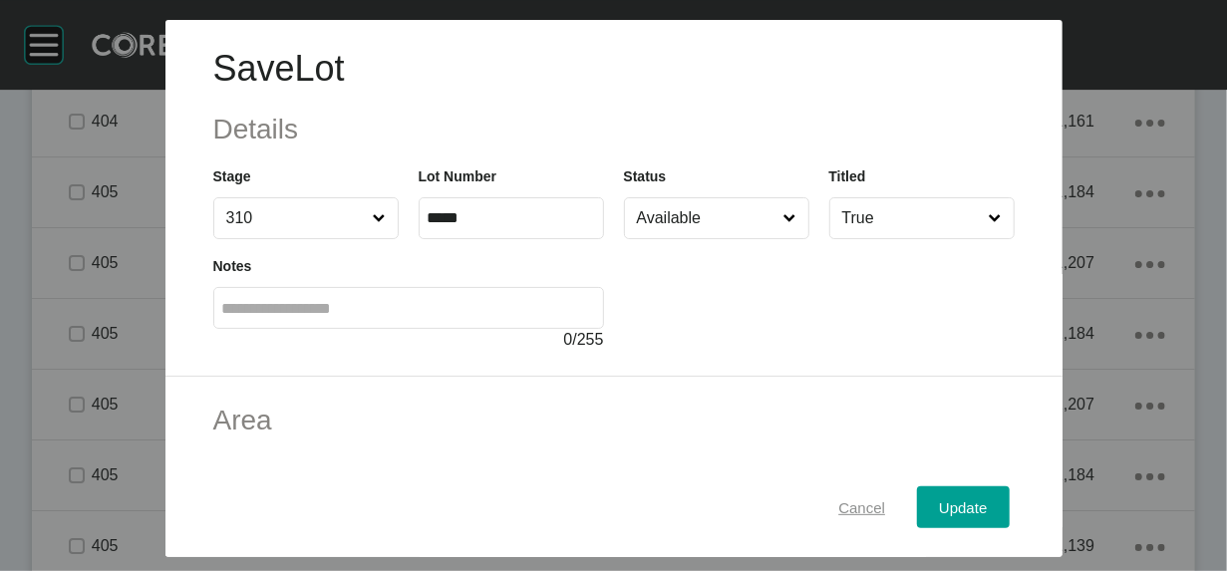
click at [885, 498] on span "Cancel" at bounding box center [861, 506] width 47 height 17
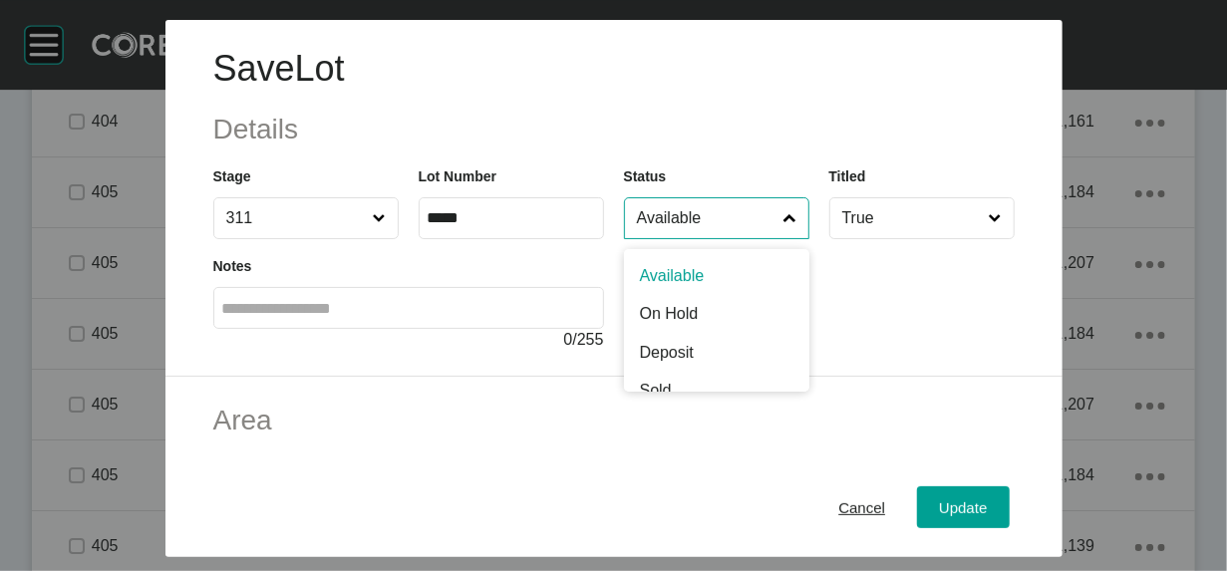
click at [682, 238] on input "Available" at bounding box center [706, 218] width 147 height 40
type input "*"
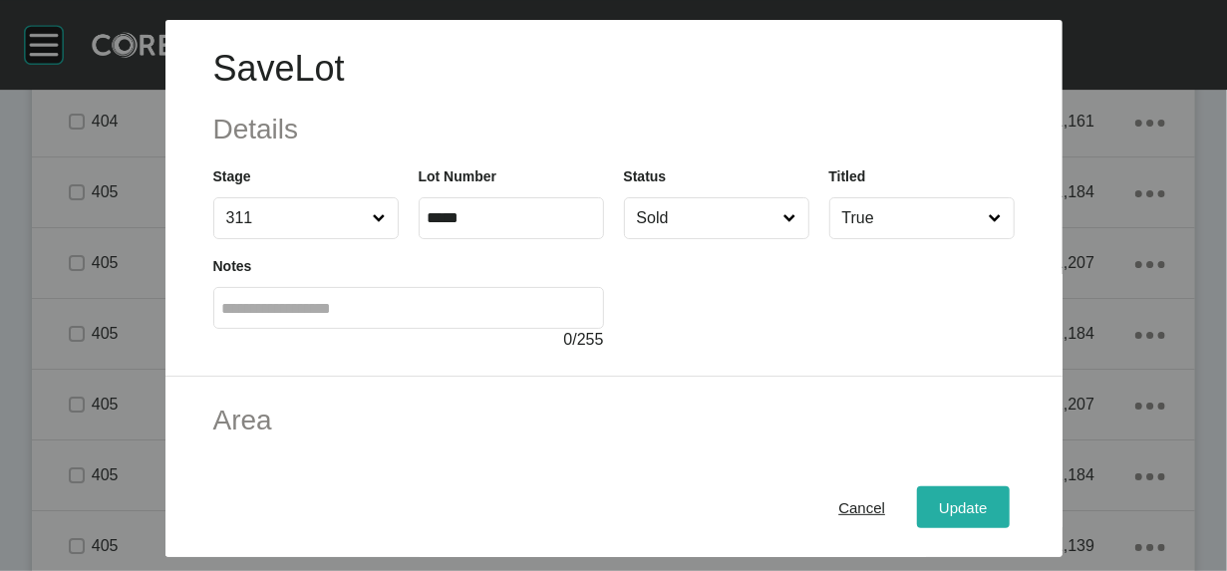
click at [1036, 477] on div "Cancel Update" at bounding box center [613, 507] width 897 height 100
click at [991, 493] on div "Update" at bounding box center [963, 506] width 58 height 27
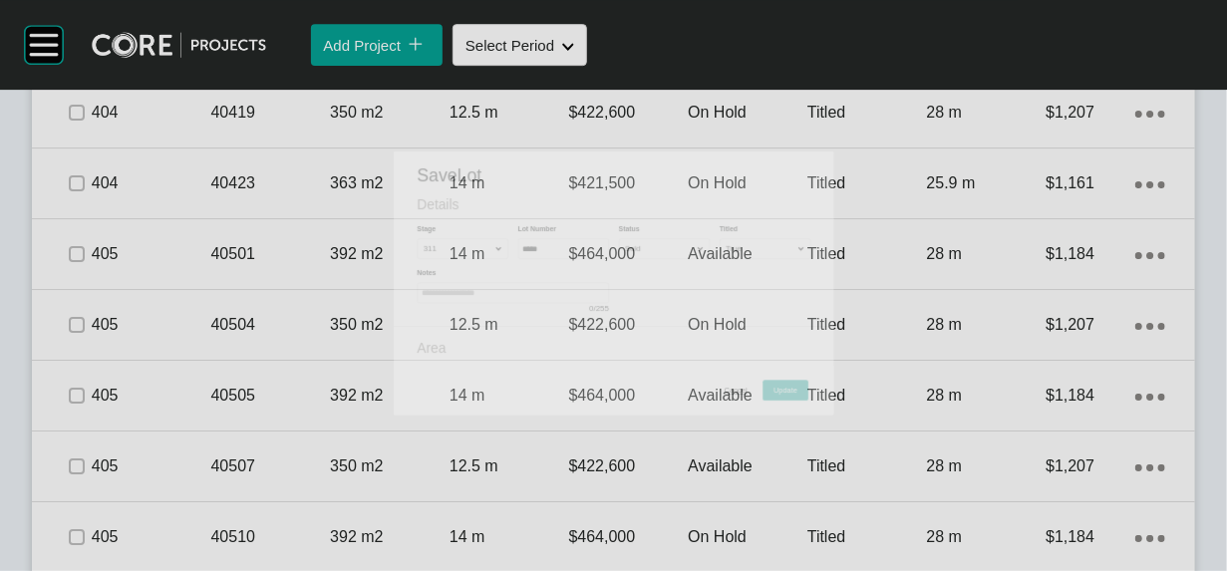
scroll to position [2650, 0]
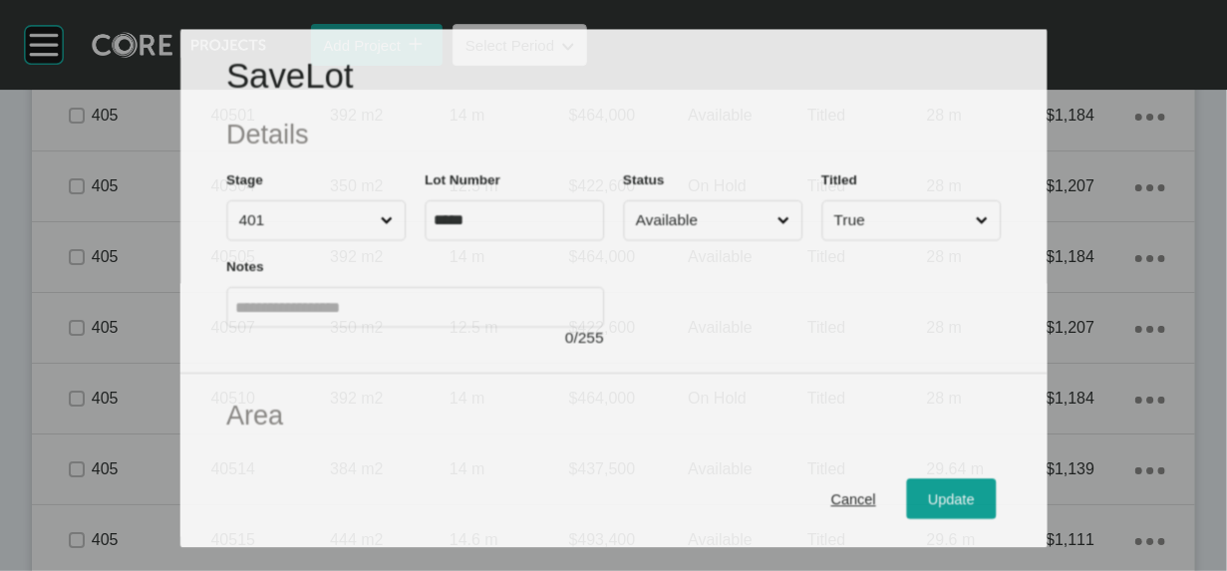
scroll to position [2573, 0]
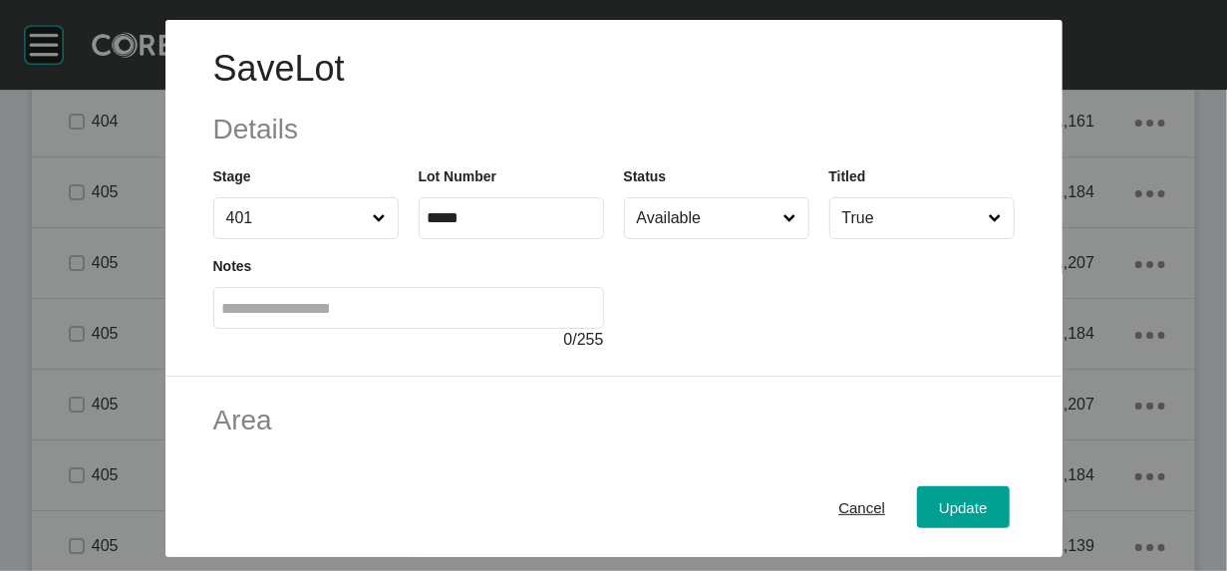
click at [716, 238] on input "Available" at bounding box center [706, 218] width 147 height 40
drag, startPoint x: 680, startPoint y: 375, endPoint x: 745, endPoint y: 413, distance: 75.9
click at [991, 505] on button "Update" at bounding box center [963, 507] width 92 height 42
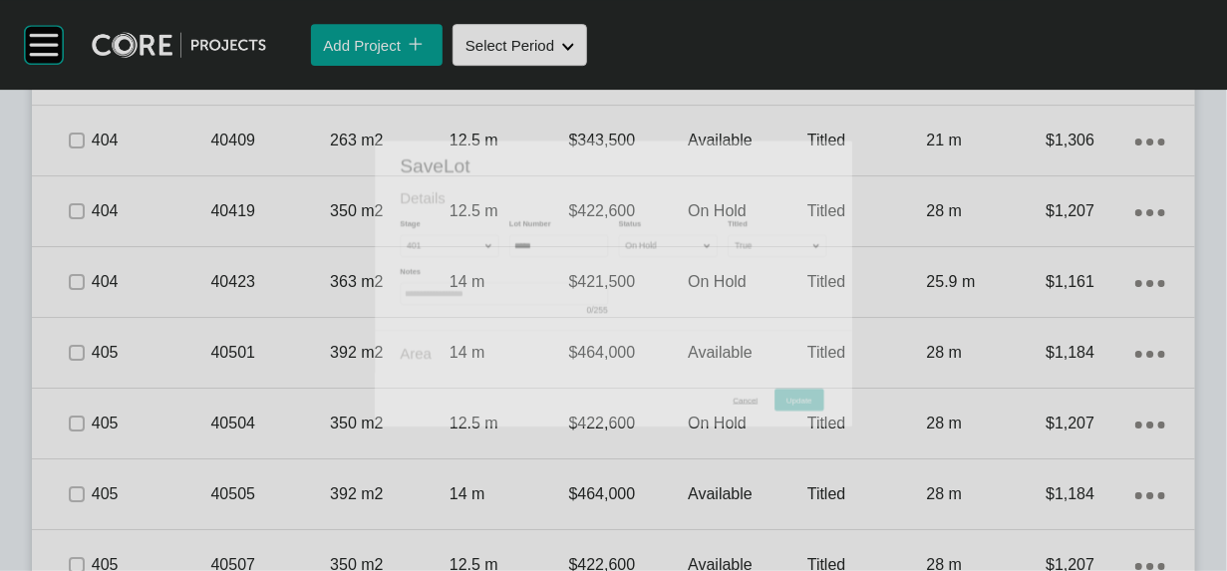
scroll to position [2650, 0]
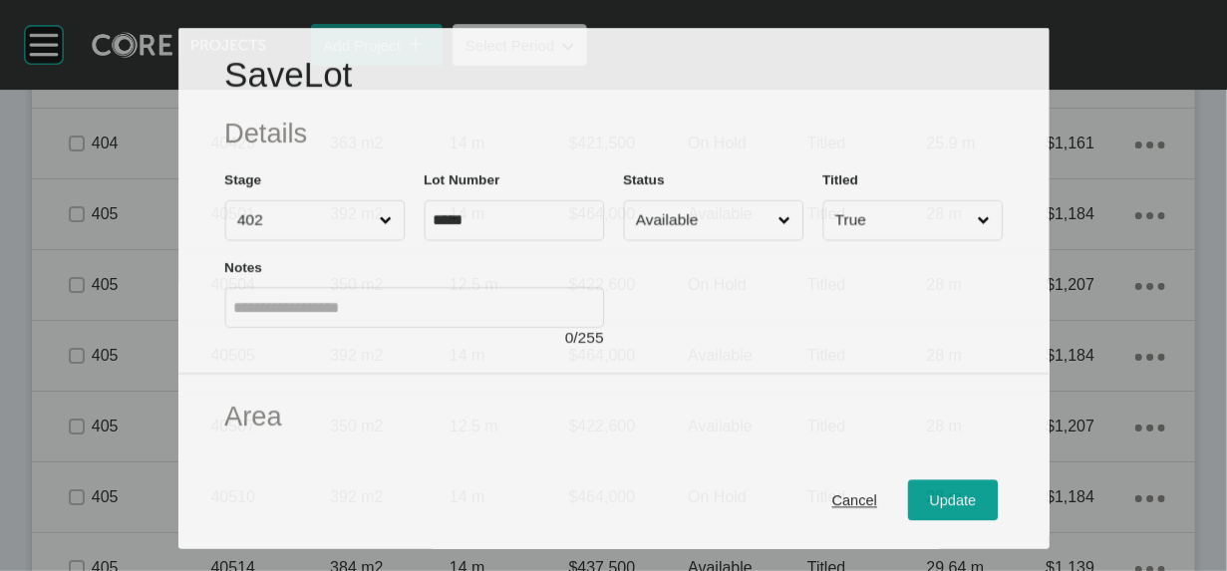
scroll to position [2573, 0]
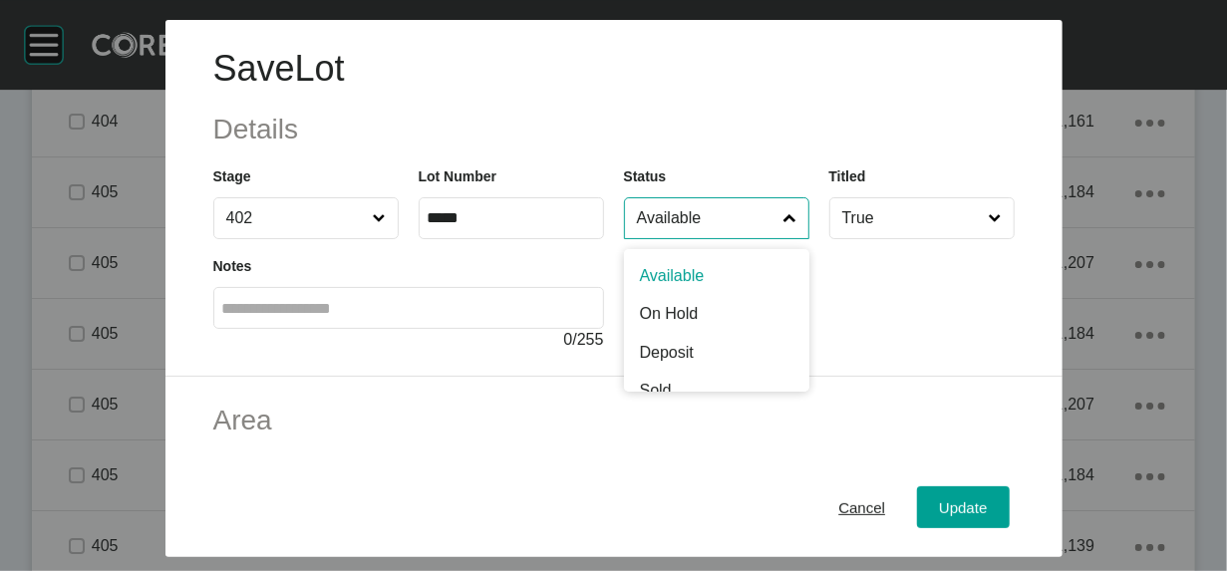
click at [718, 238] on input "Available" at bounding box center [706, 218] width 147 height 40
type input "*"
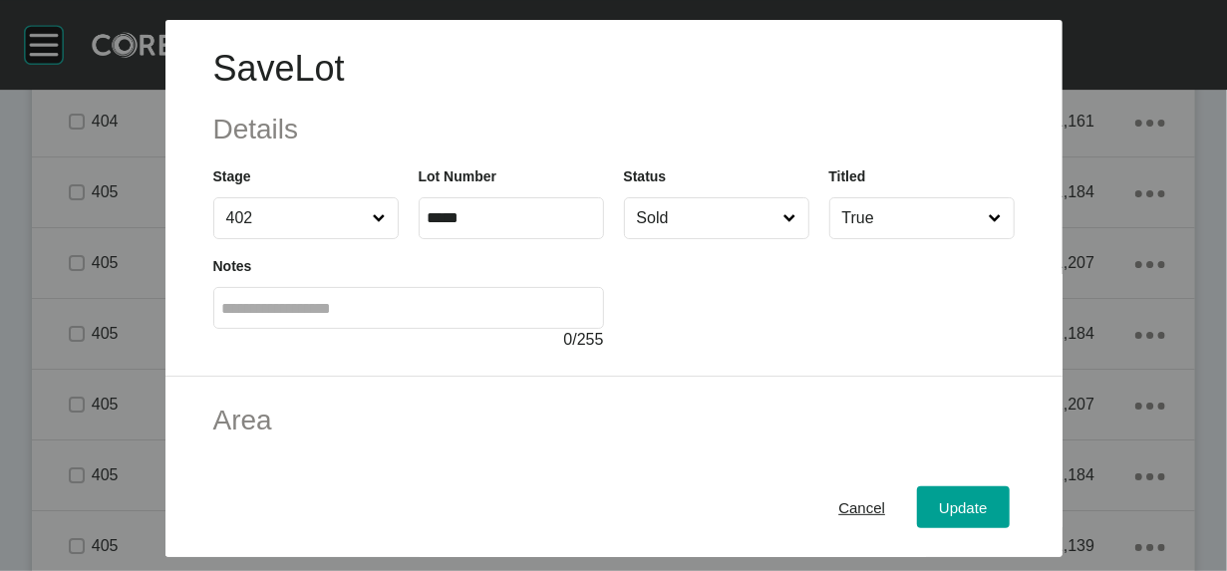
drag, startPoint x: 685, startPoint y: 388, endPoint x: 761, endPoint y: 425, distance: 85.6
click at [991, 496] on div "Update" at bounding box center [963, 506] width 58 height 27
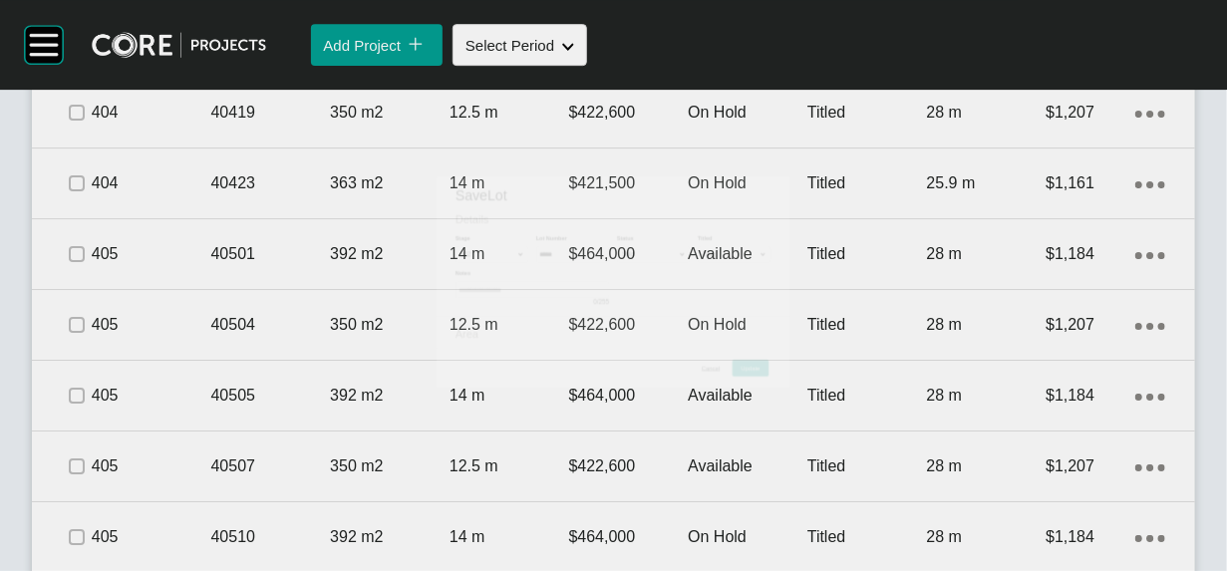
scroll to position [2650, 0]
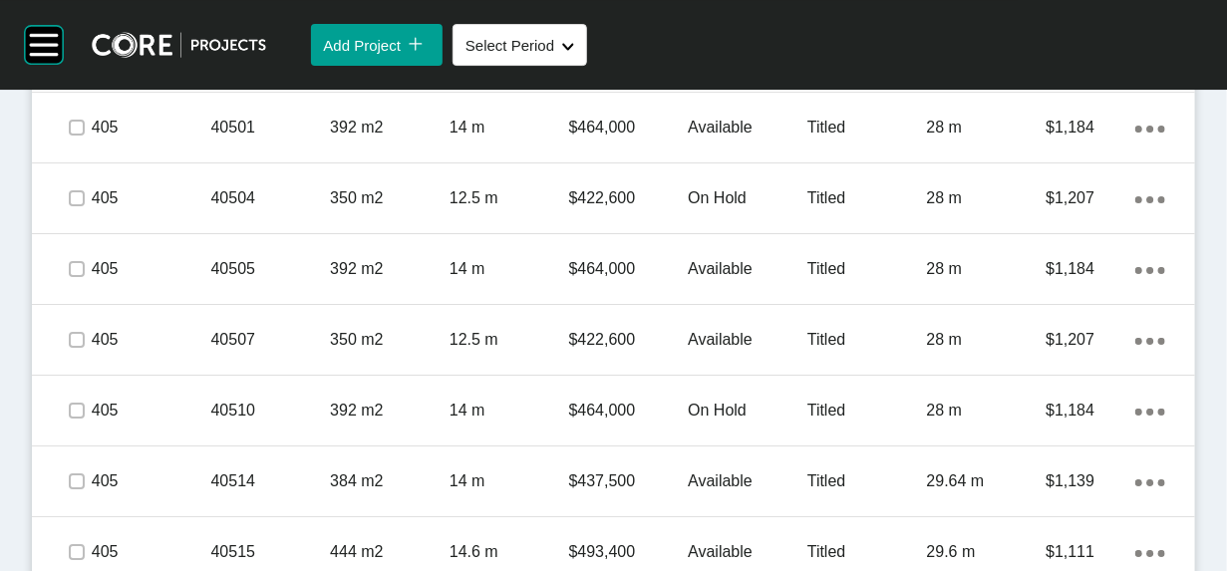
scroll to position [2749, 0]
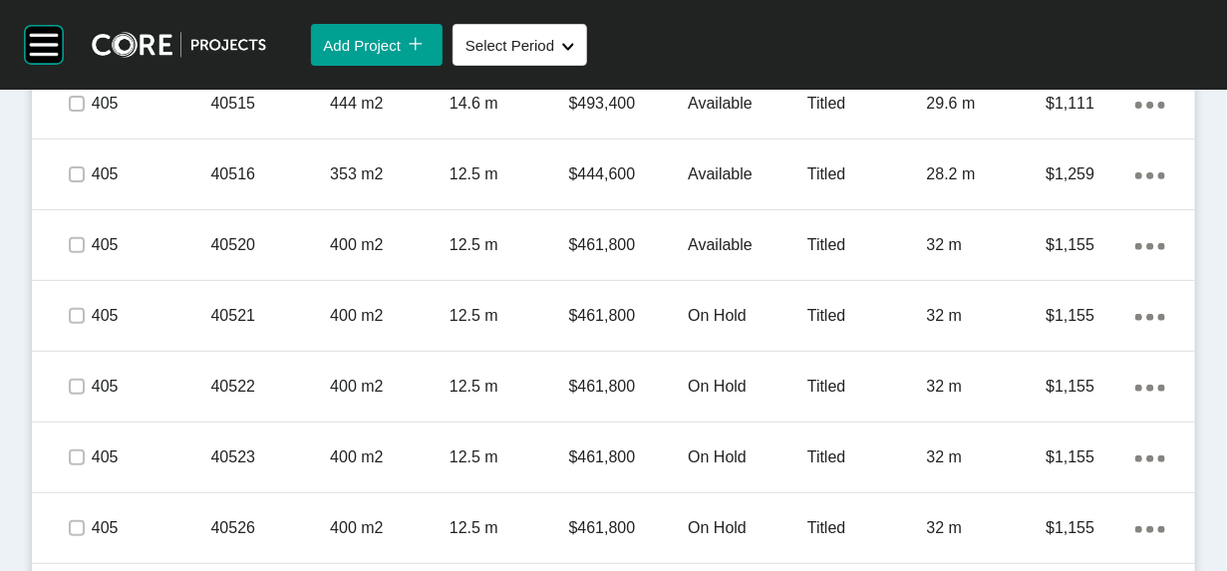
scroll to position [3214, 0]
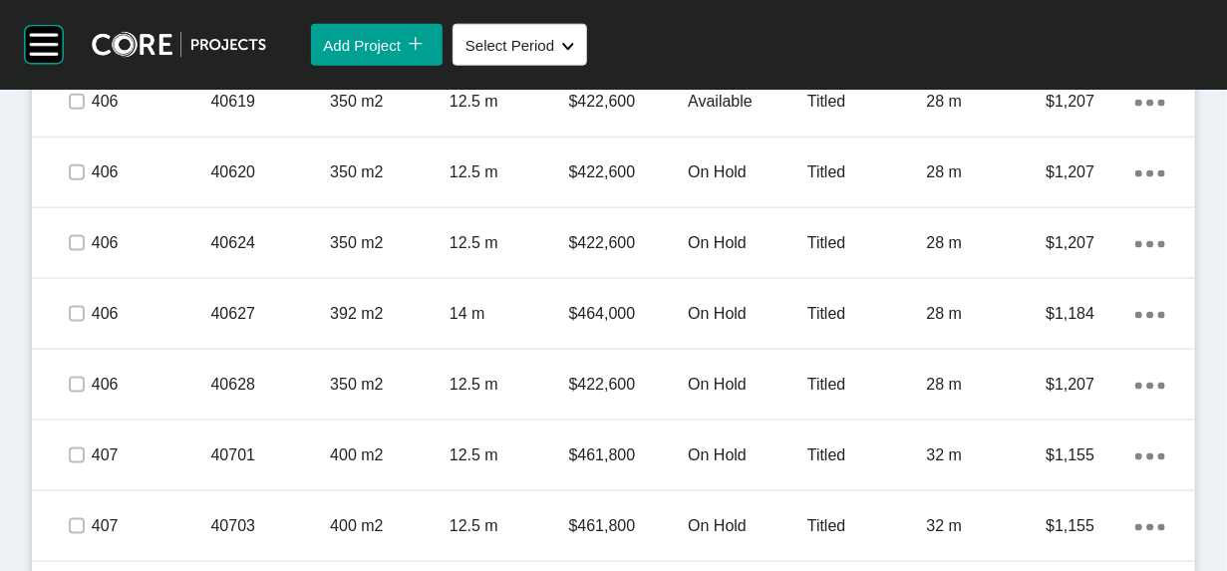
scroll to position [3978, 0]
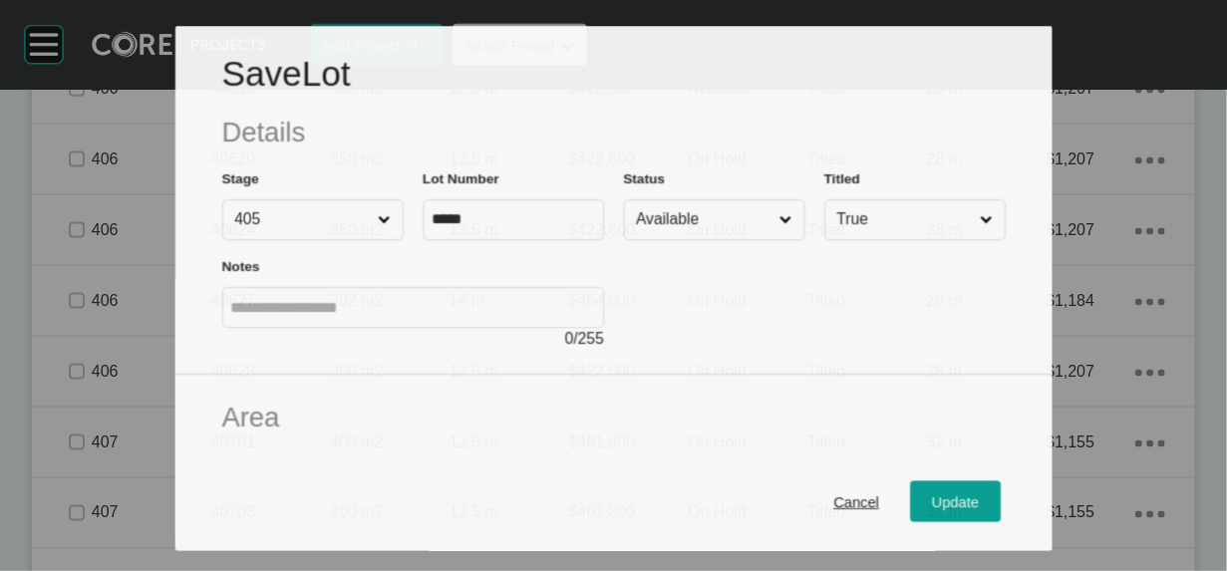
scroll to position [3900, 0]
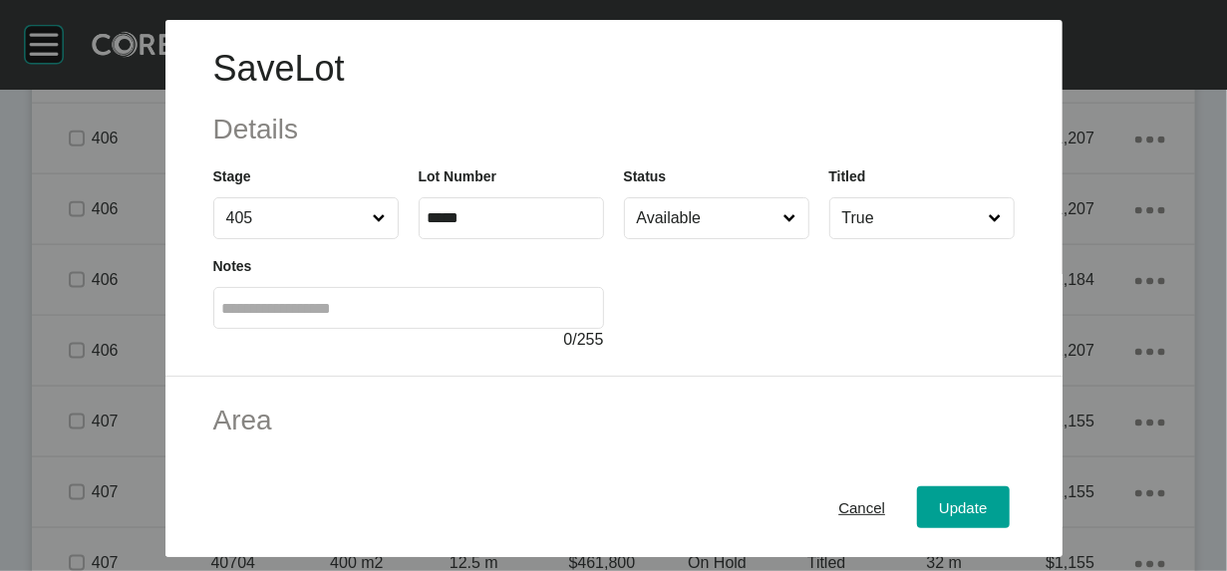
click at [649, 238] on input "Available" at bounding box center [706, 218] width 147 height 40
click at [987, 498] on span "Update" at bounding box center [963, 506] width 48 height 17
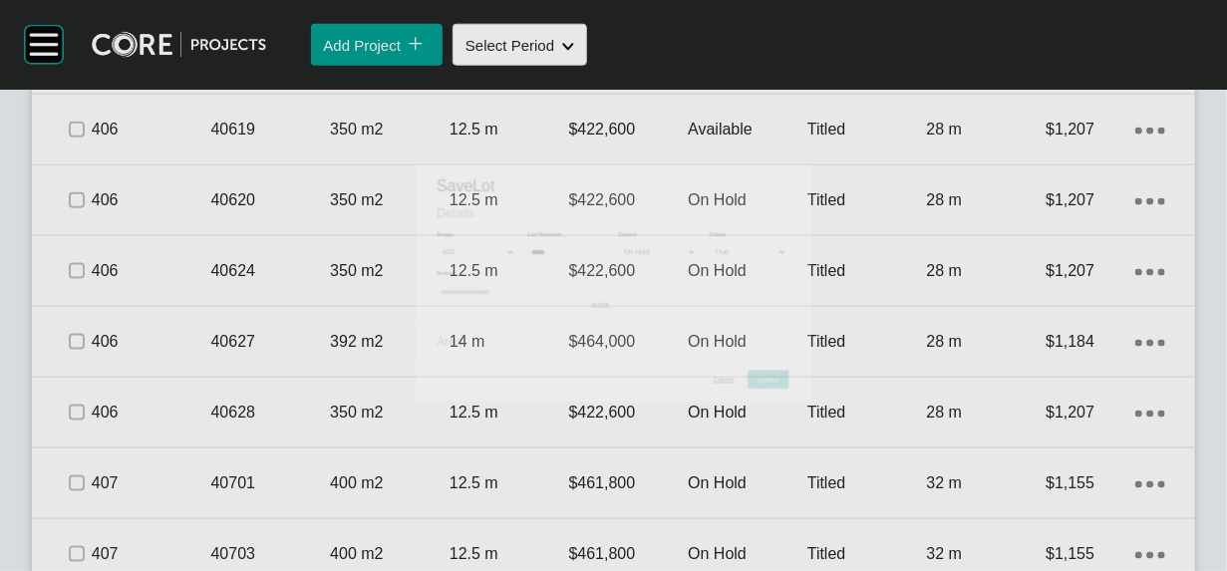
scroll to position [3978, 0]
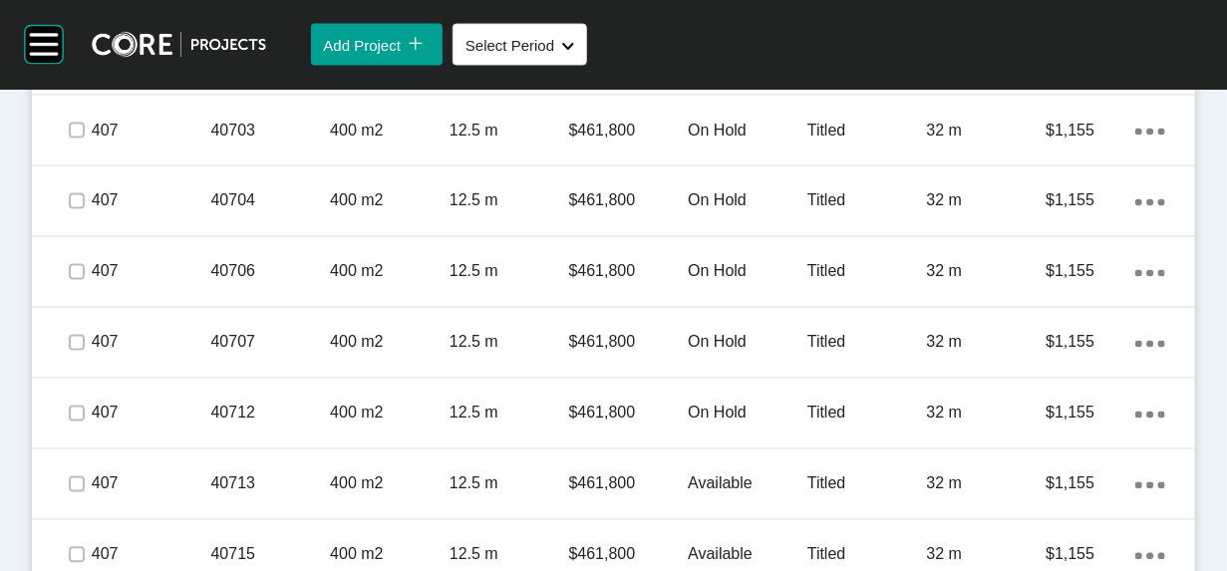
scroll to position [4338, 0]
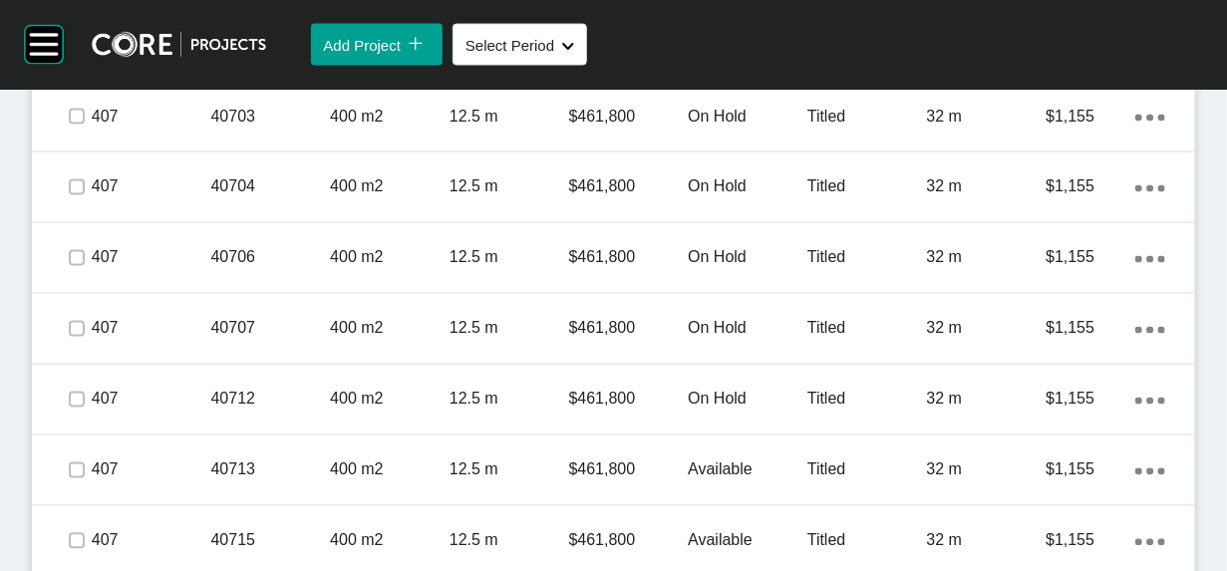
drag, startPoint x: 85, startPoint y: 250, endPoint x: 80, endPoint y: 283, distance: 33.3
drag, startPoint x: 73, startPoint y: 327, endPoint x: 84, endPoint y: 365, distance: 39.4
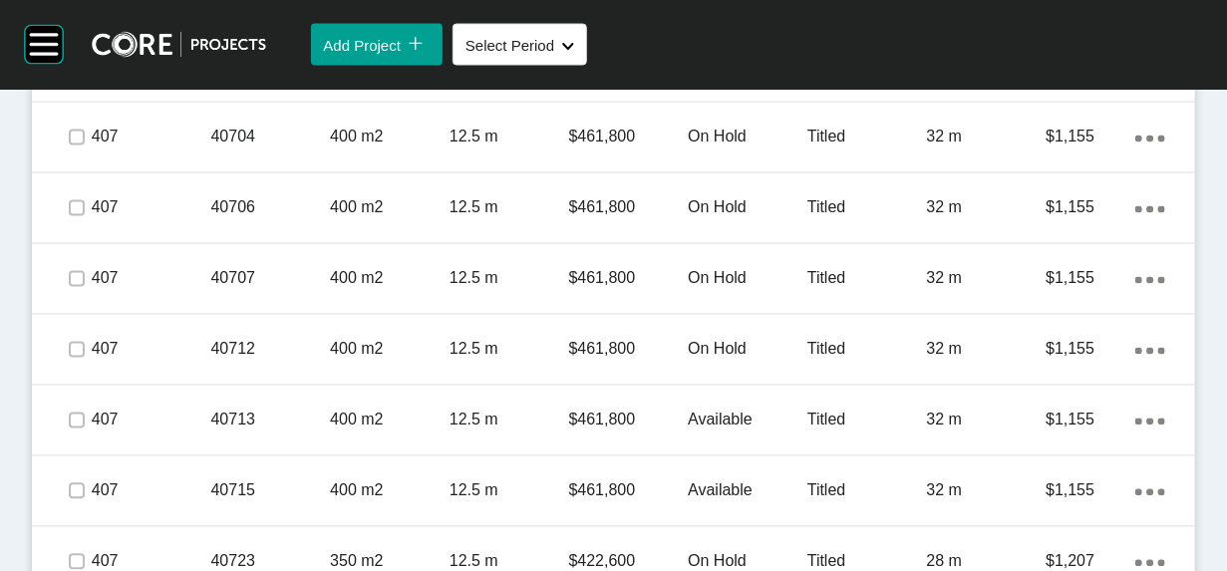
scroll to position [4621, 0]
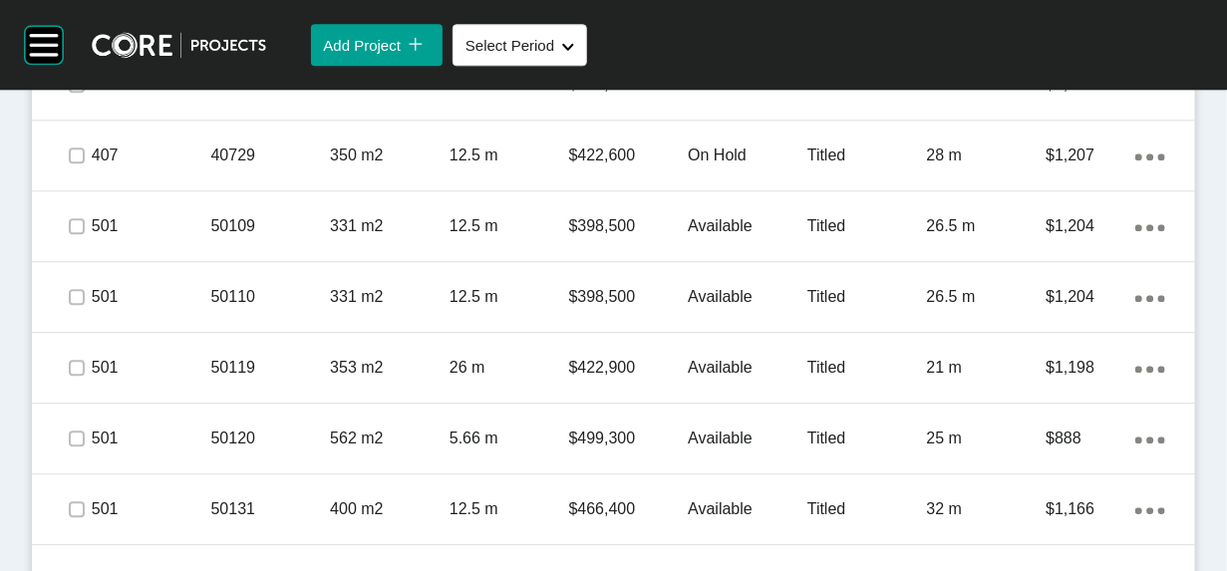
drag, startPoint x: 98, startPoint y: 265, endPoint x: 95, endPoint y: 277, distance: 12.3
drag, startPoint x: 91, startPoint y: 352, endPoint x: 96, endPoint y: 400, distance: 48.1
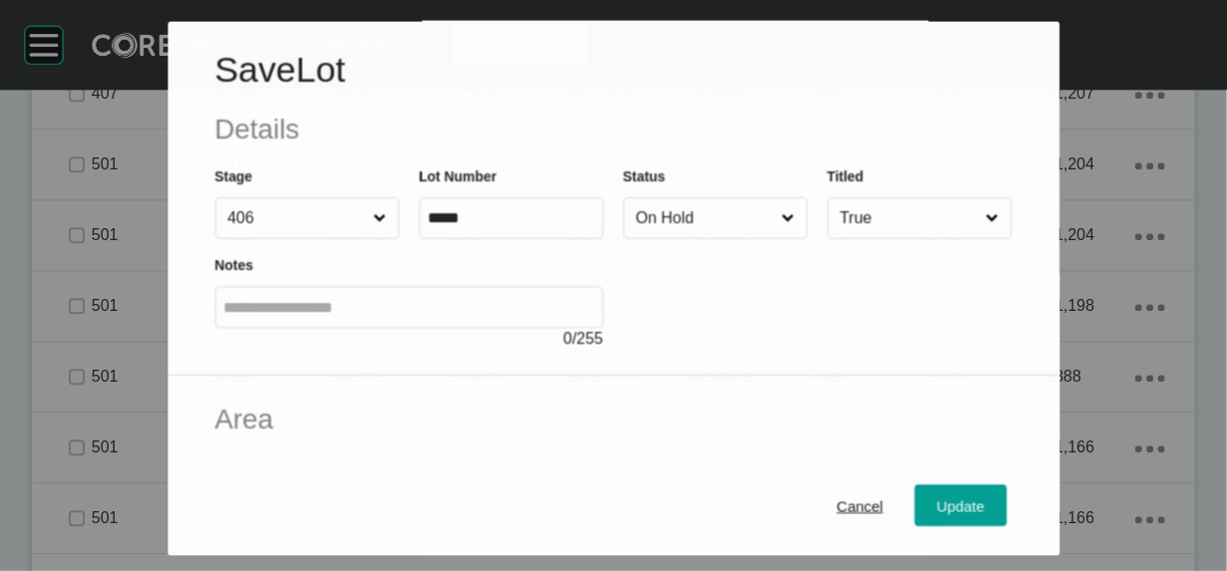
scroll to position [4859, 0]
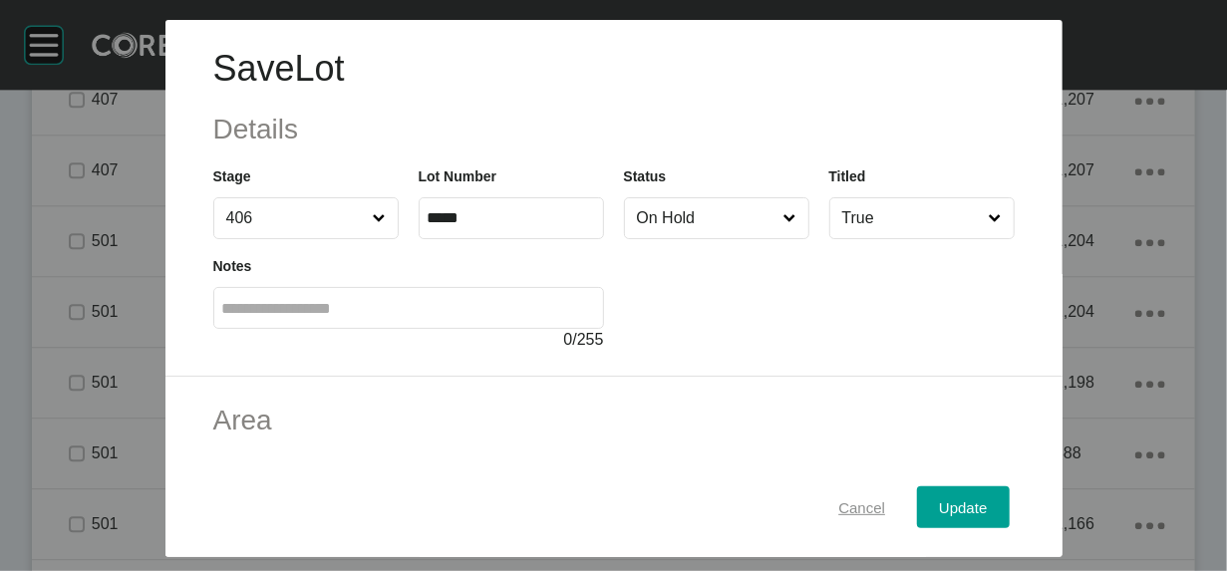
click at [875, 493] on div "Cancel" at bounding box center [861, 506] width 57 height 27
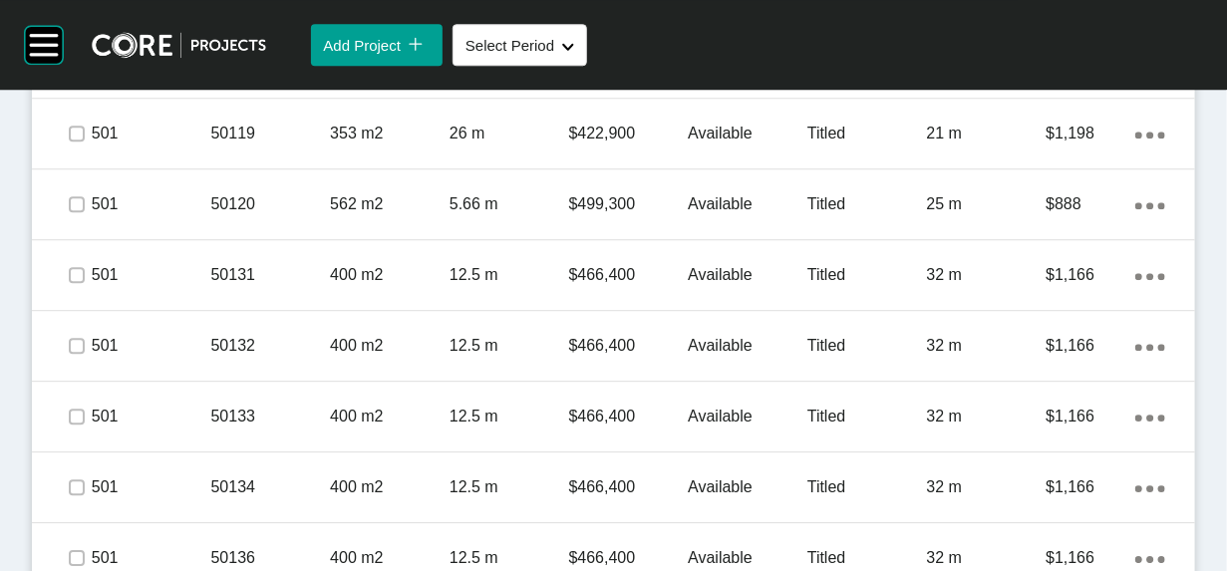
scroll to position [5158, 0]
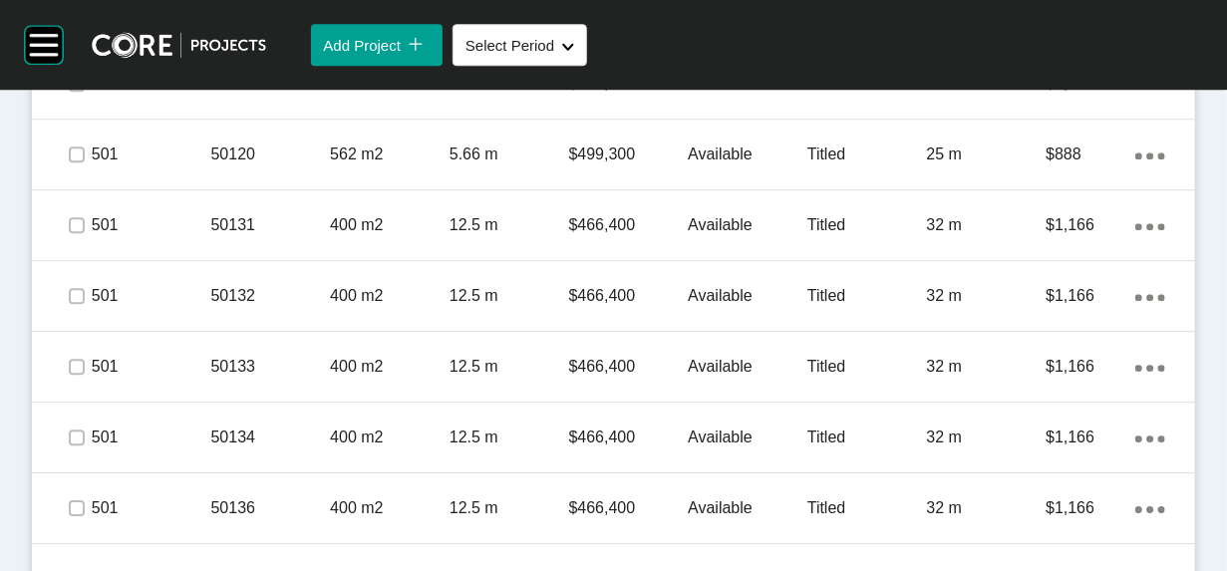
drag, startPoint x: 84, startPoint y: 406, endPoint x: 84, endPoint y: 429, distance: 23.9
drag, startPoint x: 82, startPoint y: 492, endPoint x: 103, endPoint y: 499, distance: 22.1
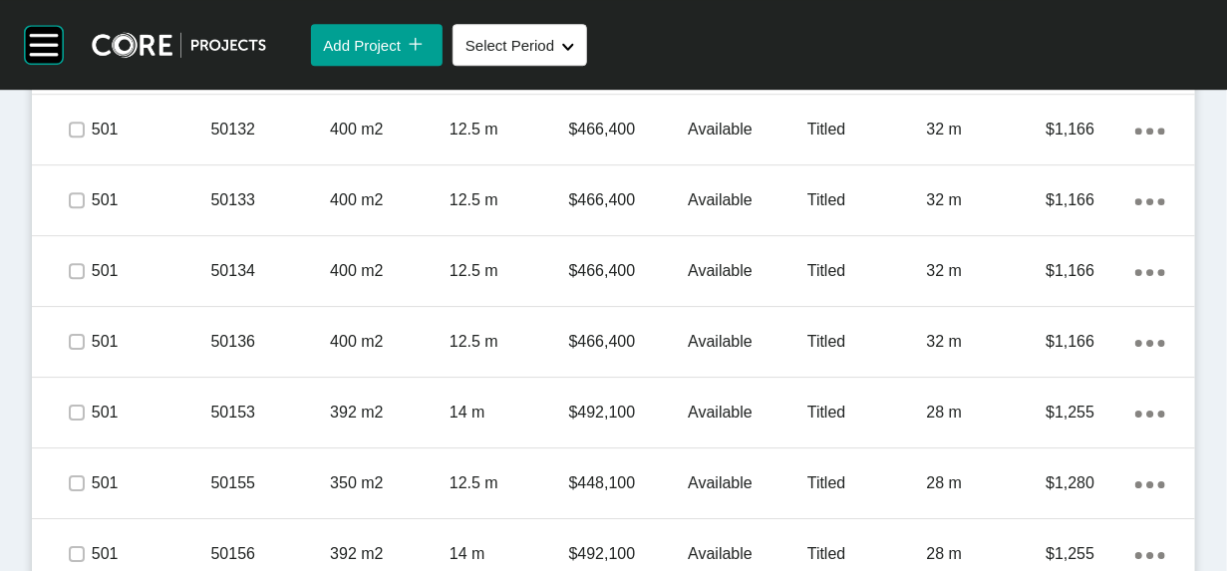
scroll to position [5373, 0]
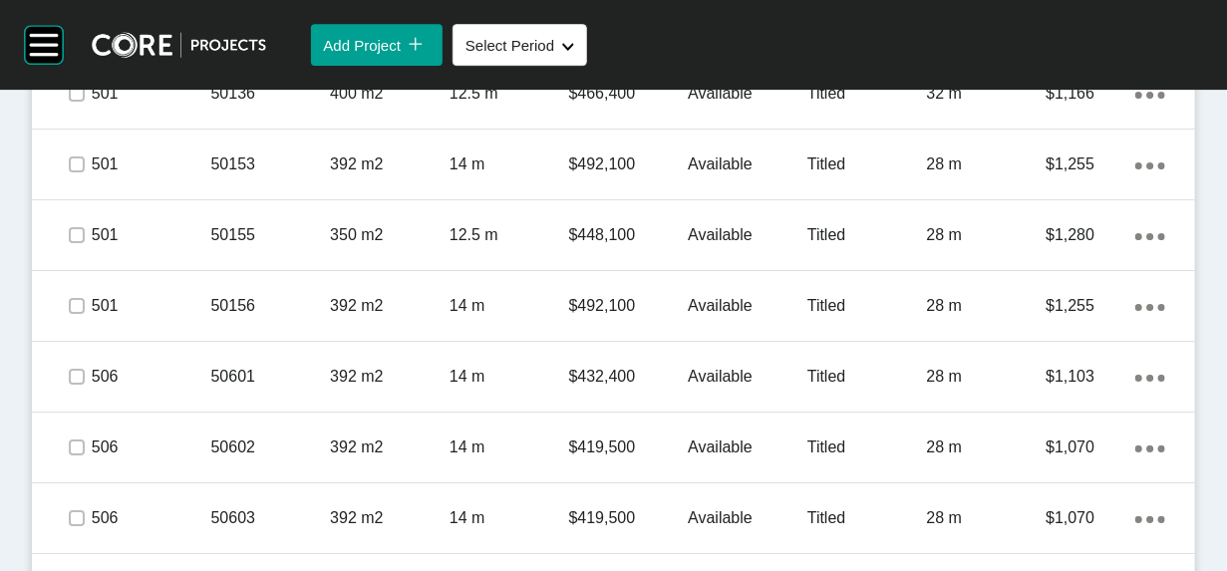
scroll to position [5622, 0]
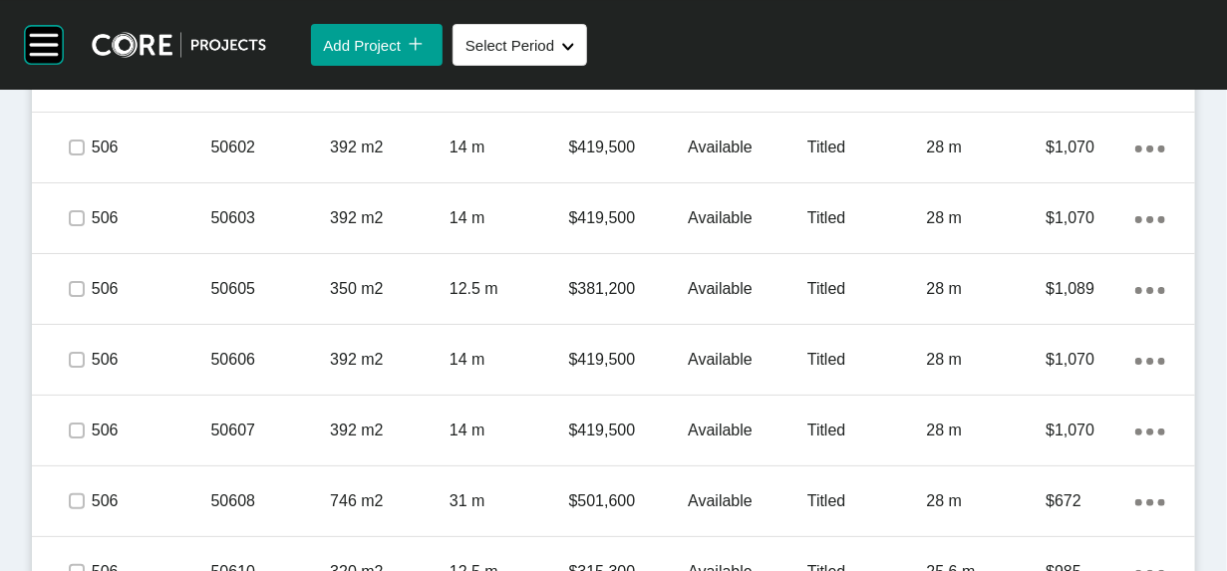
scroll to position [6005, 0]
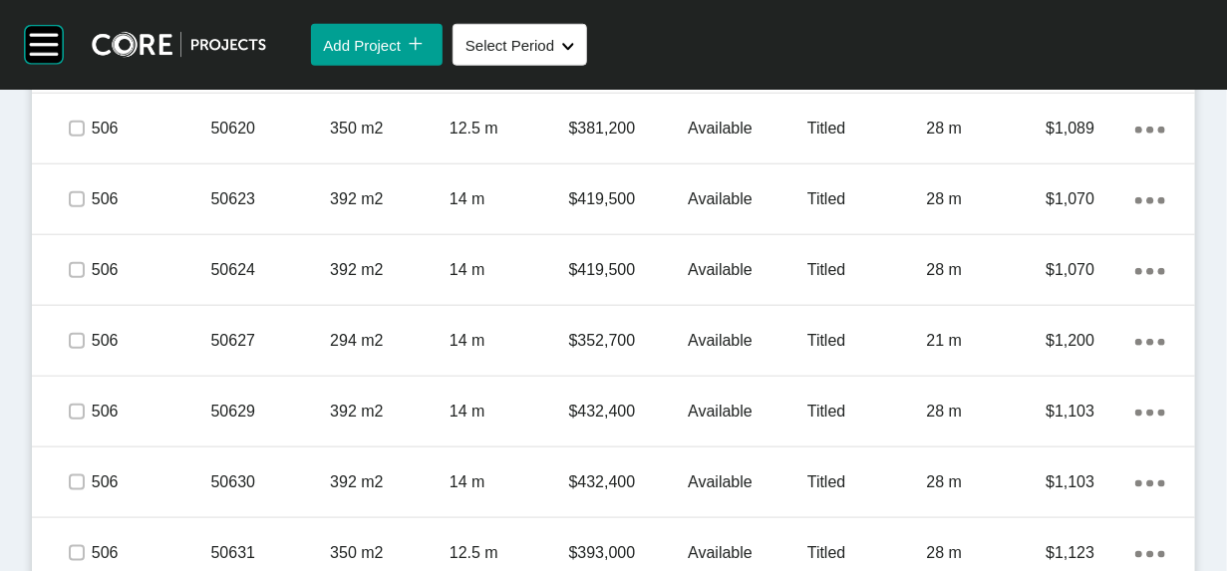
scroll to position [6719, 0]
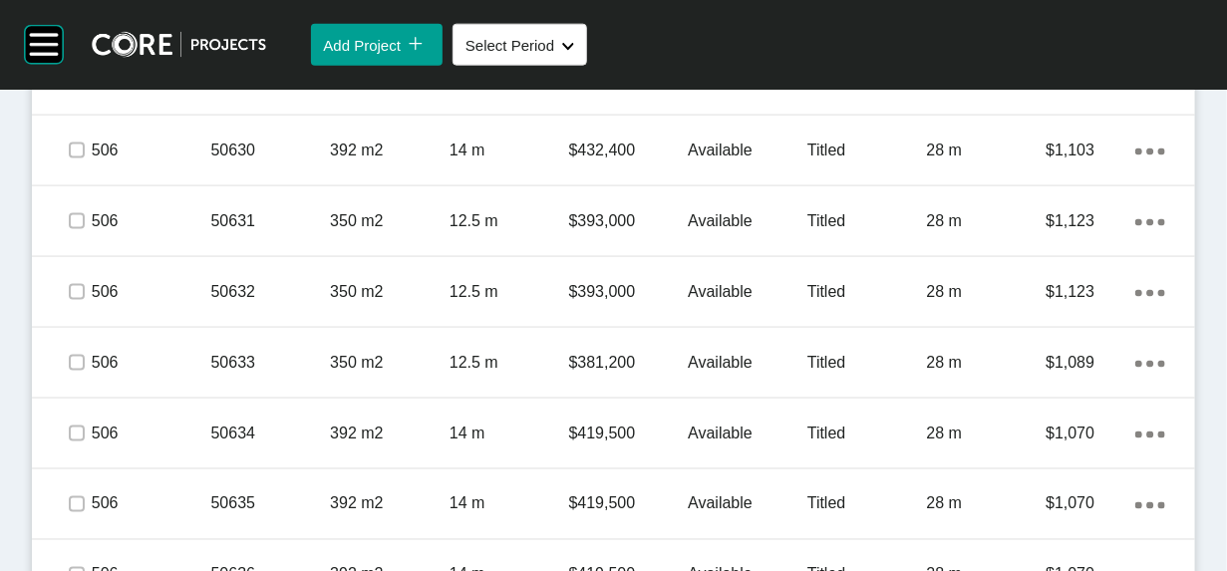
scroll to position [7118, 0]
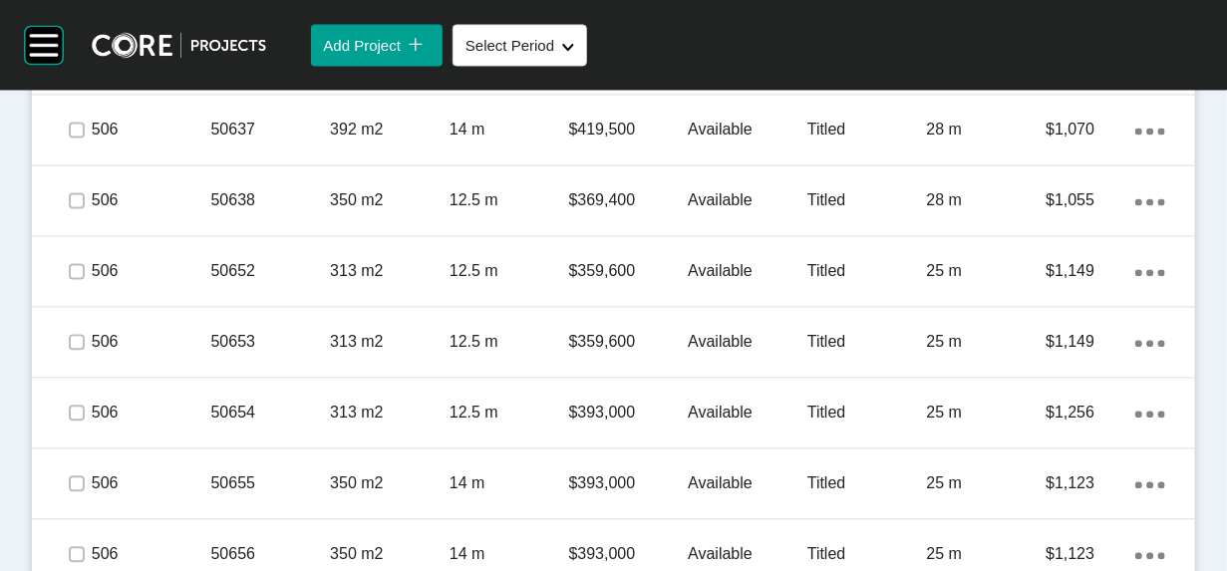
scroll to position [7533, 0]
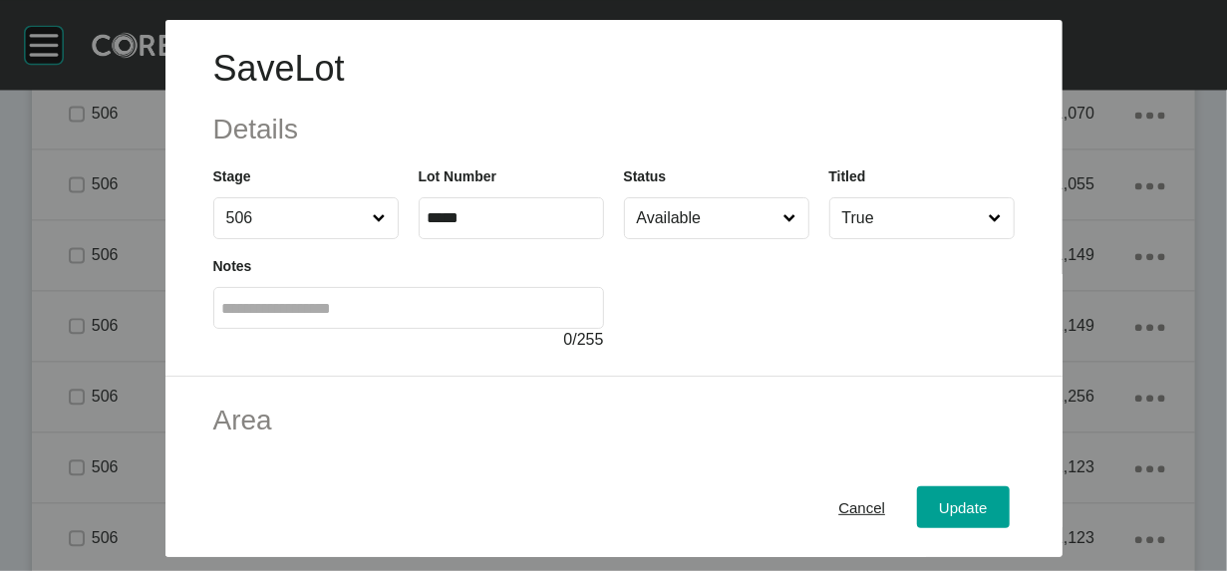
click at [658, 238] on input "Available" at bounding box center [706, 218] width 147 height 40
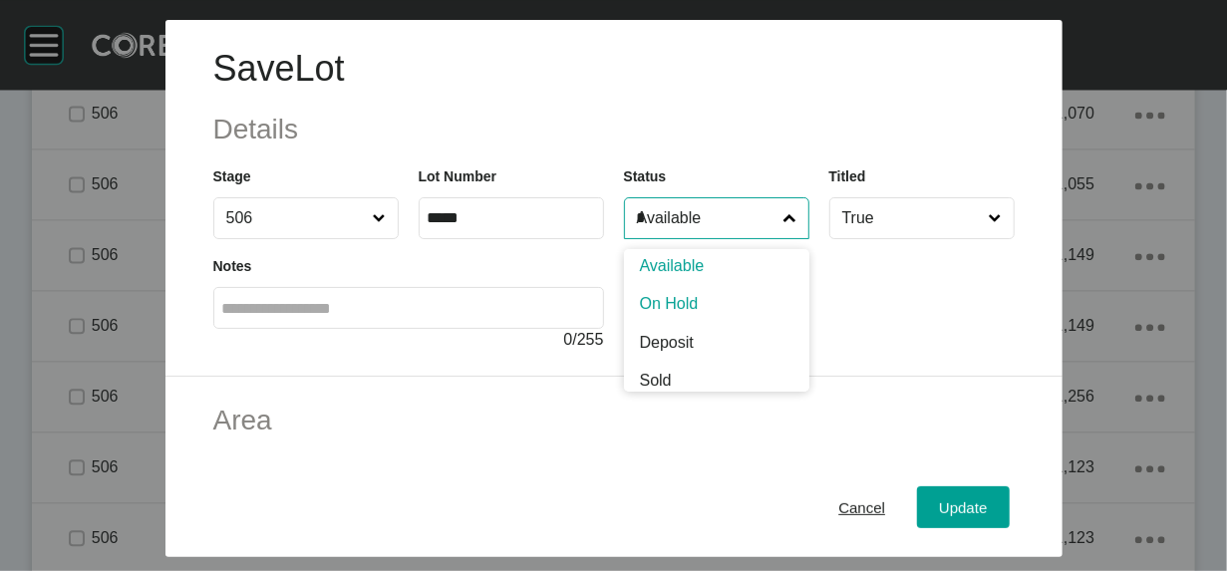
scroll to position [0, 0]
type input "*"
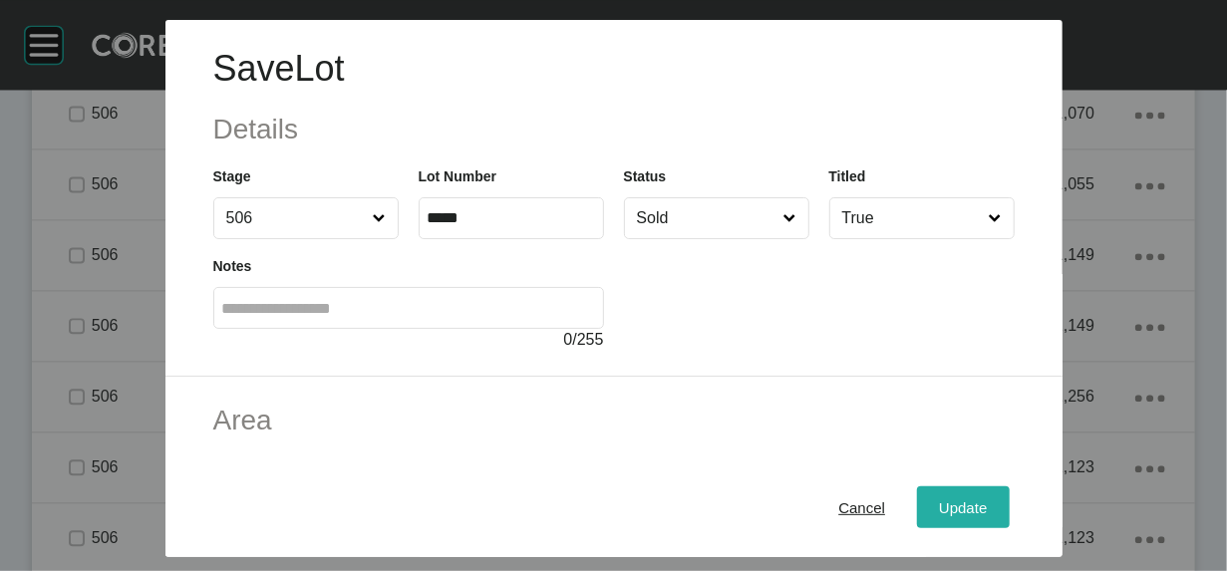
click at [991, 493] on div "Update" at bounding box center [963, 506] width 58 height 27
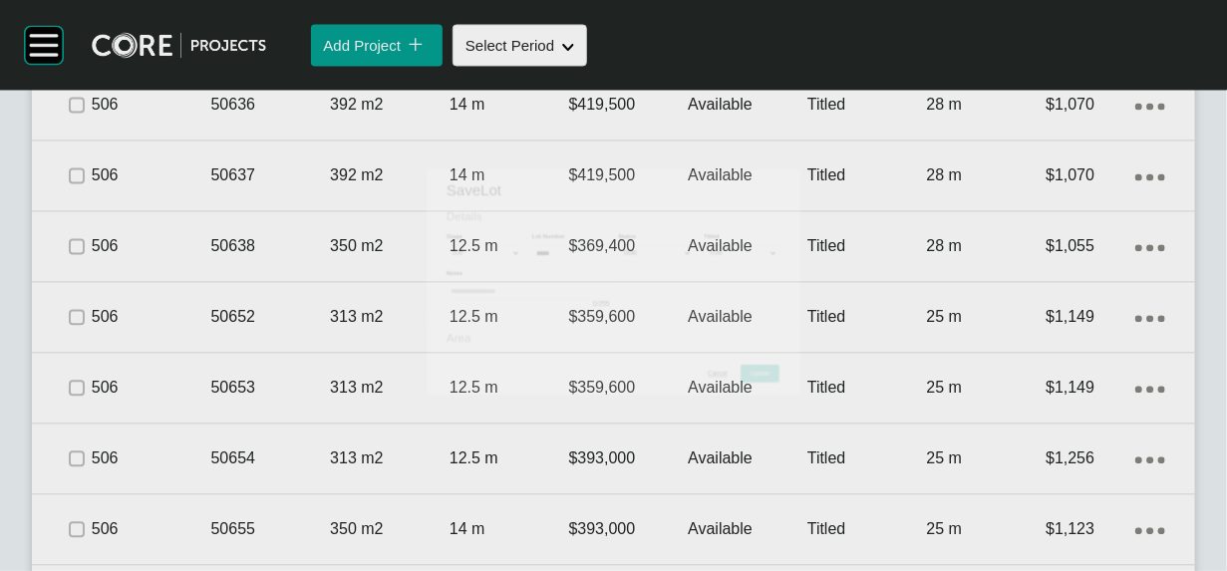
scroll to position [7610, 0]
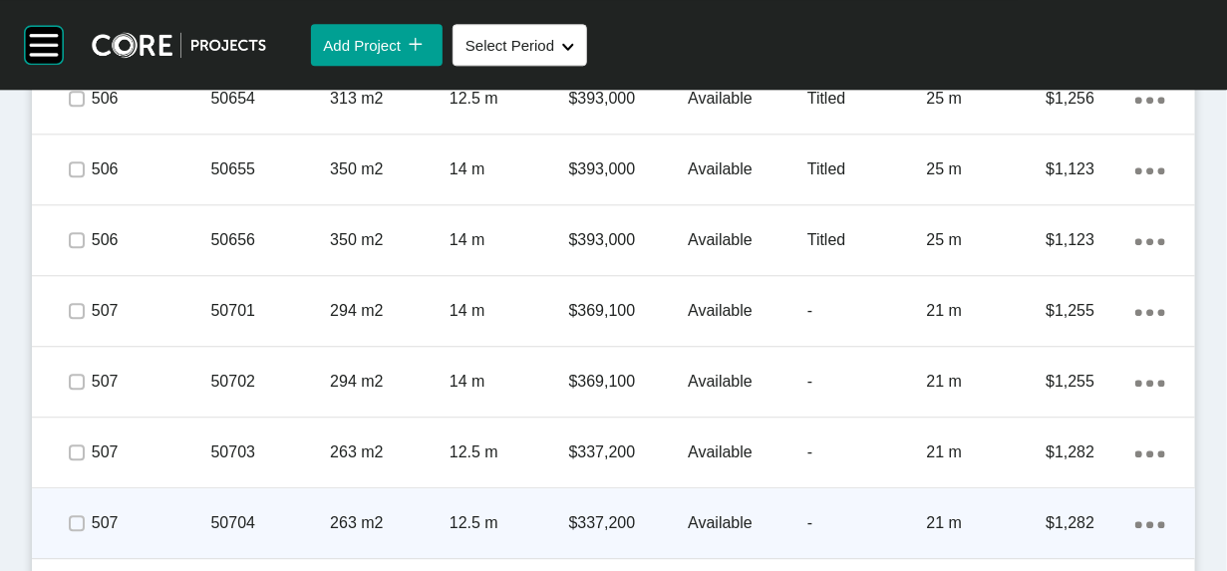
scroll to position [8043, 0]
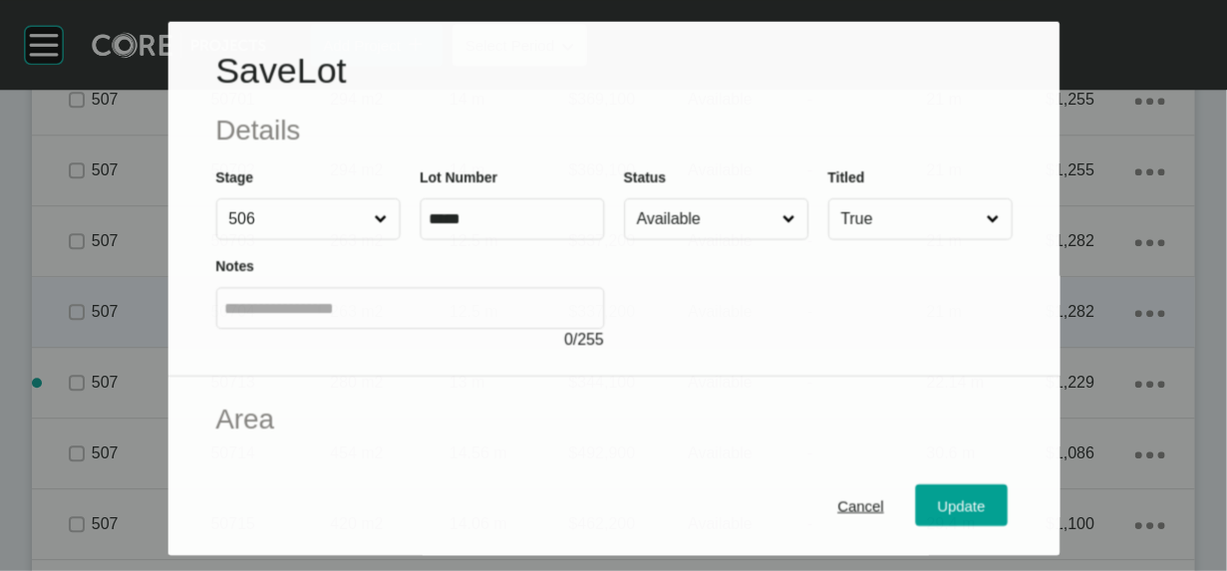
scroll to position [7965, 0]
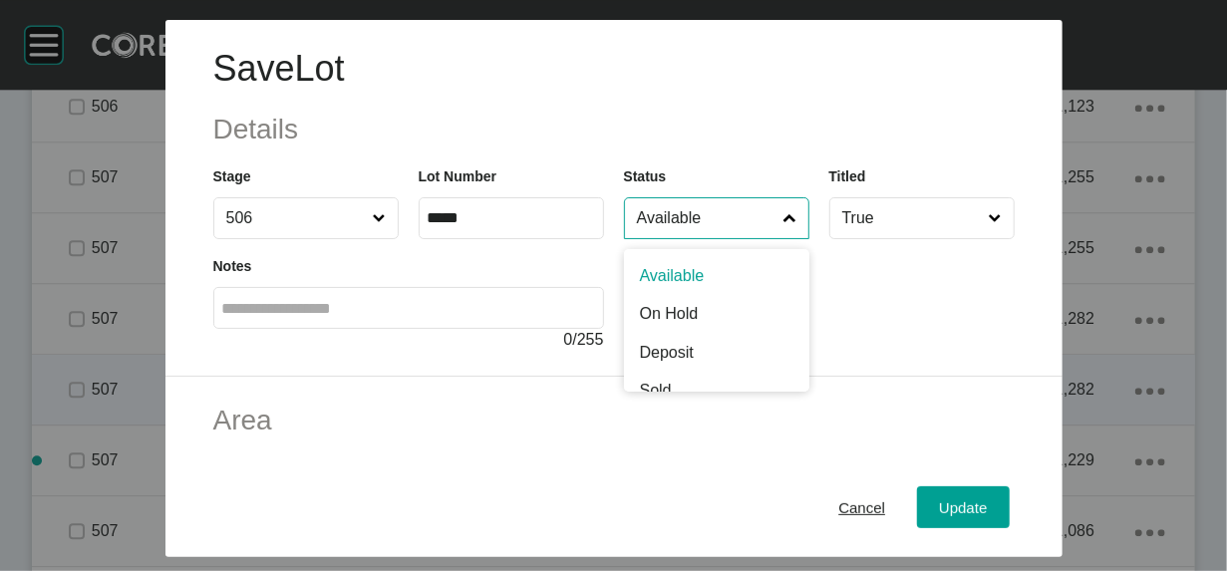
click at [687, 238] on input "Available" at bounding box center [706, 218] width 147 height 40
type input "*"
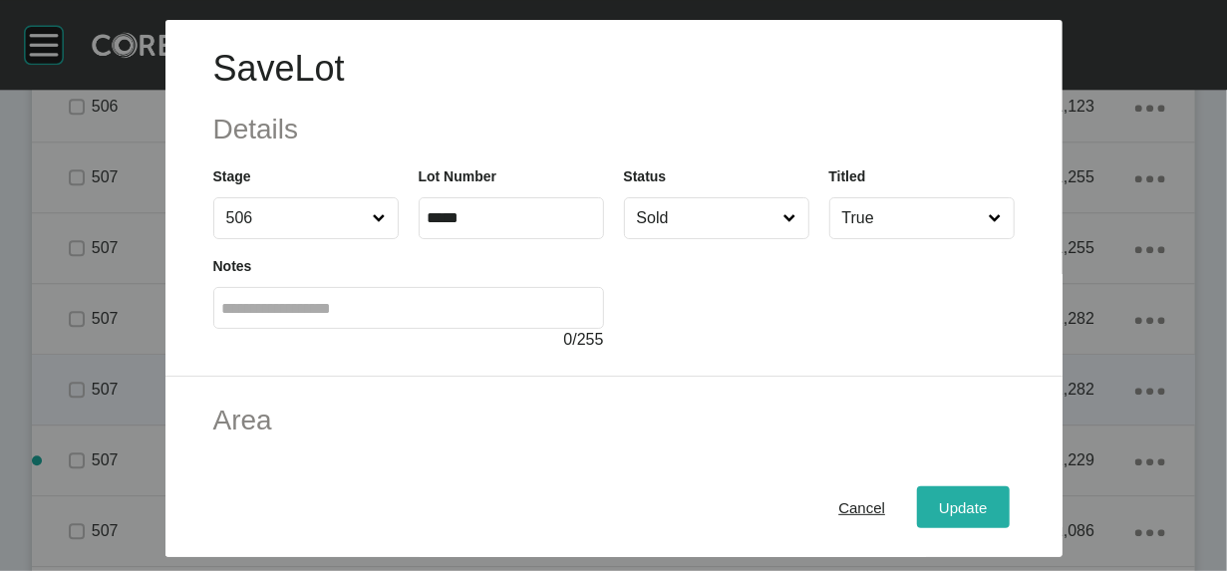
click at [991, 493] on div "Update" at bounding box center [963, 506] width 58 height 27
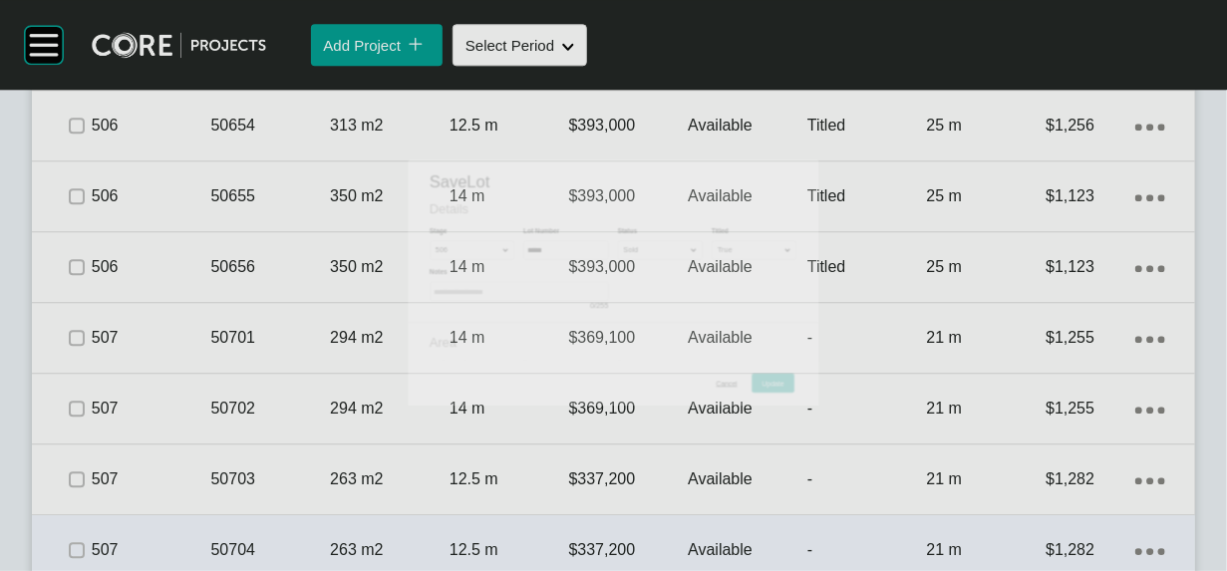
scroll to position [8043, 0]
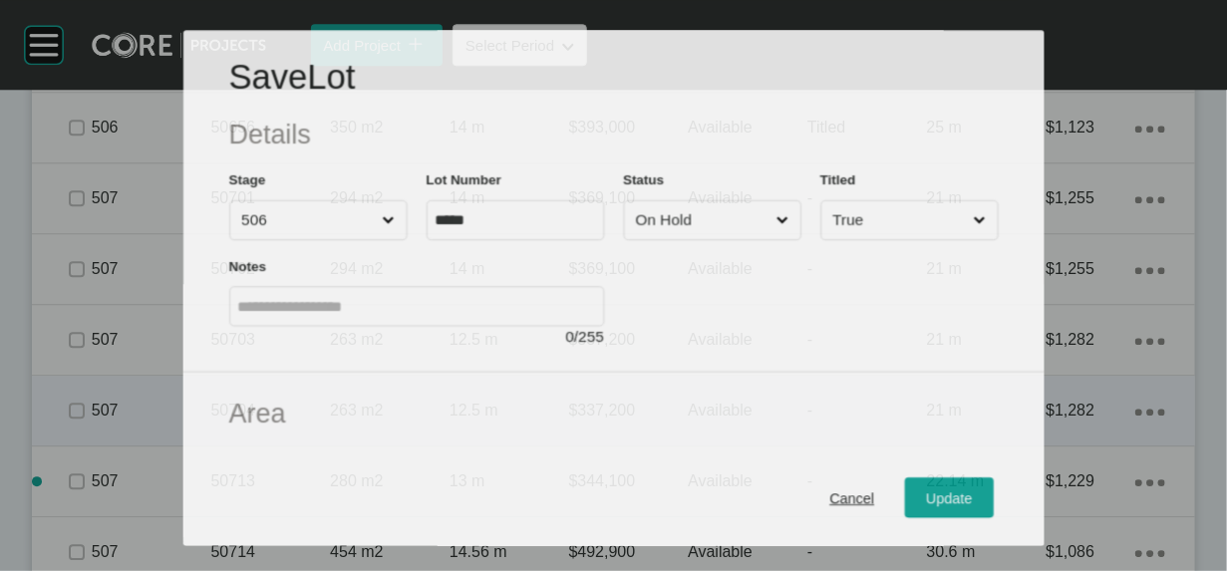
scroll to position [7965, 0]
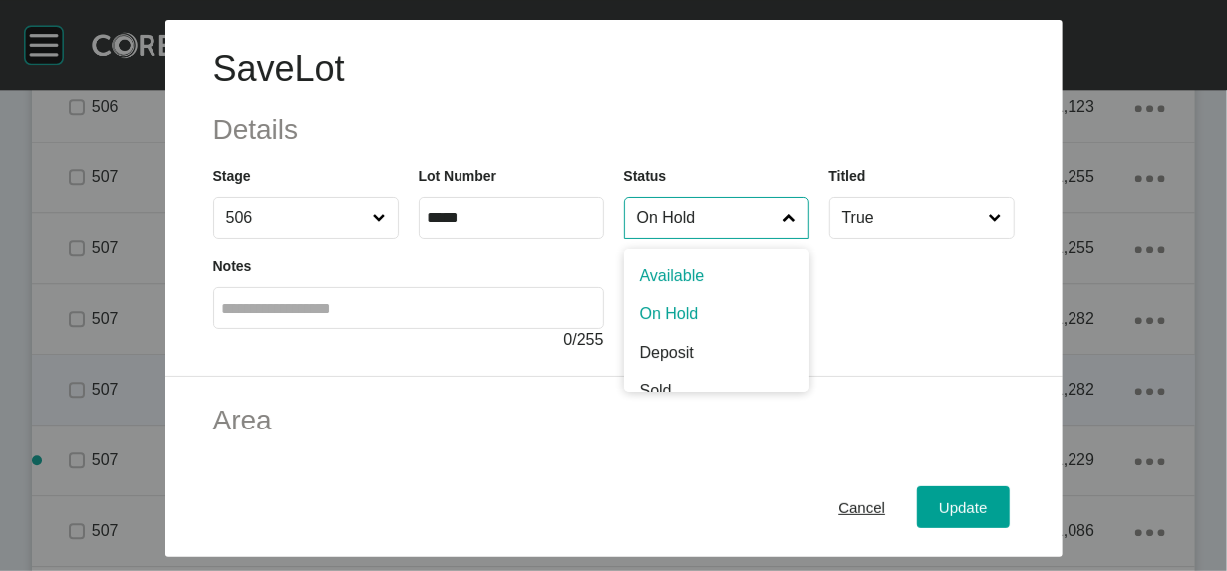
click at [686, 238] on input "On Hold" at bounding box center [706, 218] width 147 height 40
type input "*"
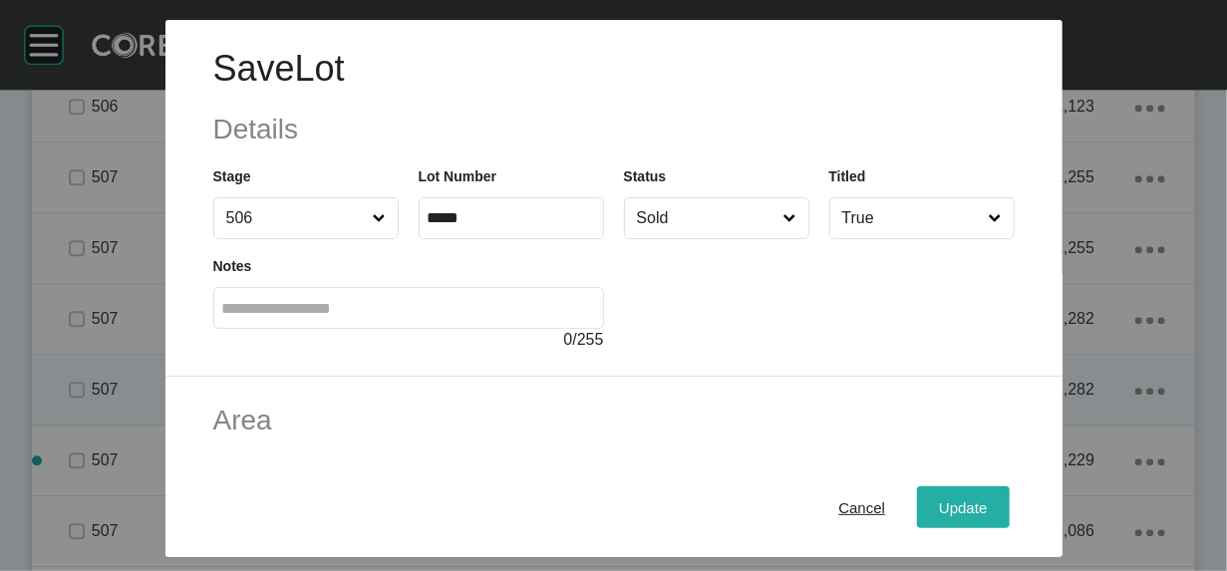
click at [987, 504] on span "Update" at bounding box center [963, 506] width 48 height 17
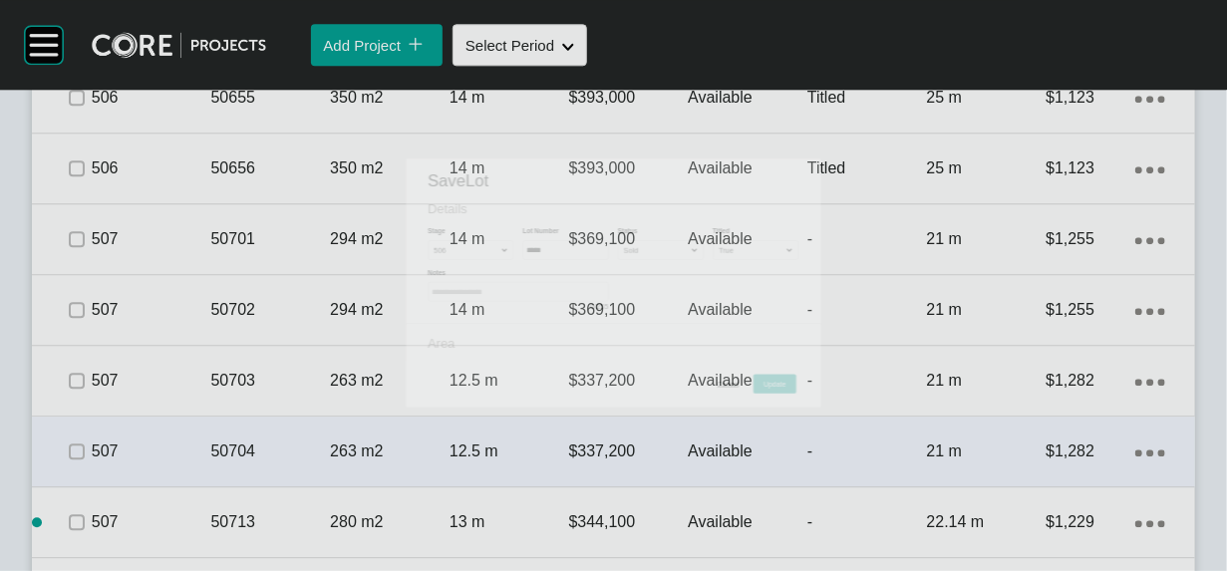
scroll to position [8043, 0]
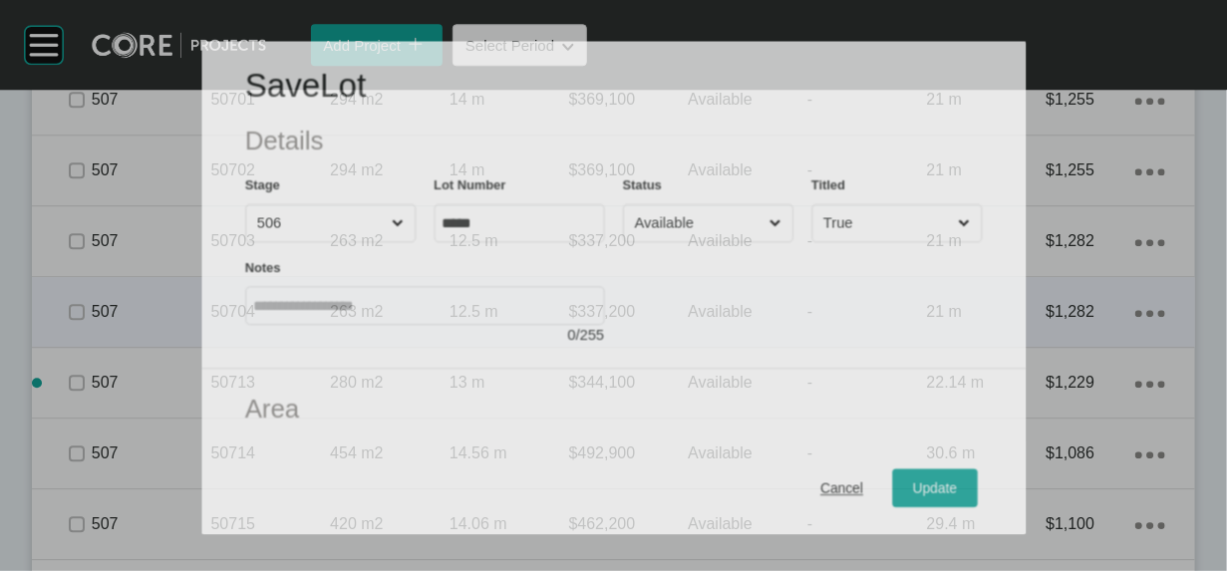
scroll to position [7965, 0]
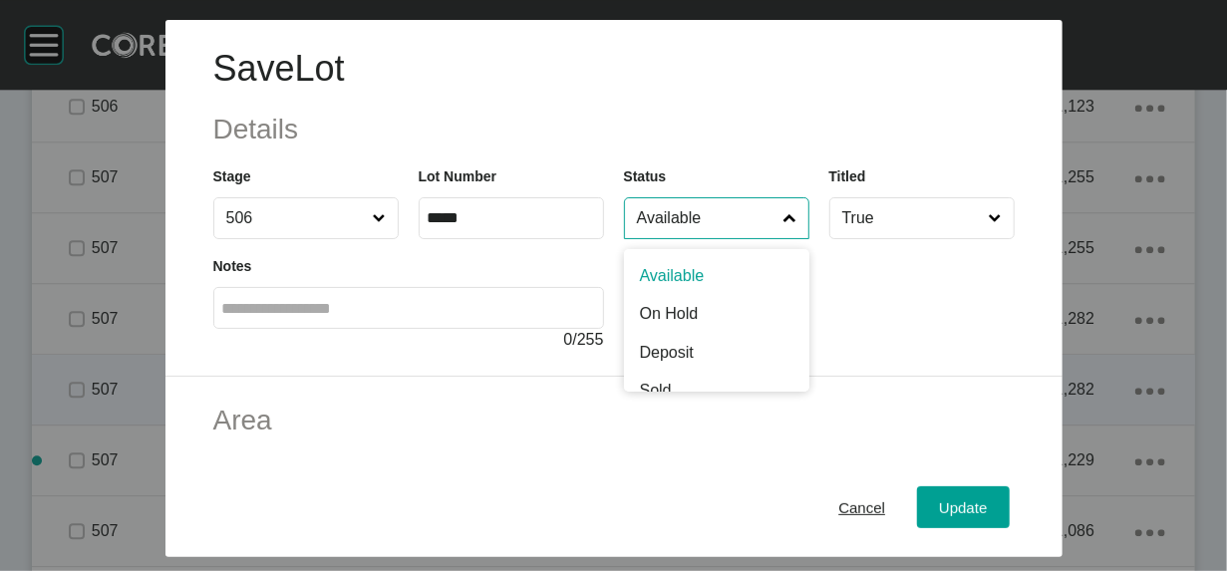
click at [661, 238] on input "Available" at bounding box center [706, 218] width 147 height 40
type input "*"
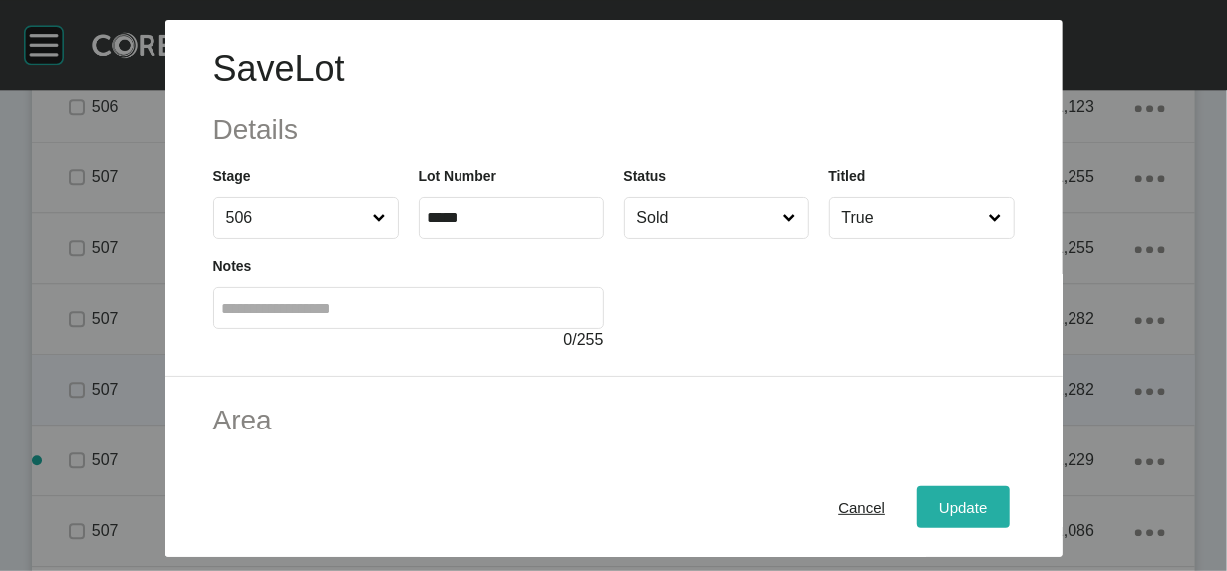
click at [991, 493] on div "Update" at bounding box center [963, 506] width 58 height 27
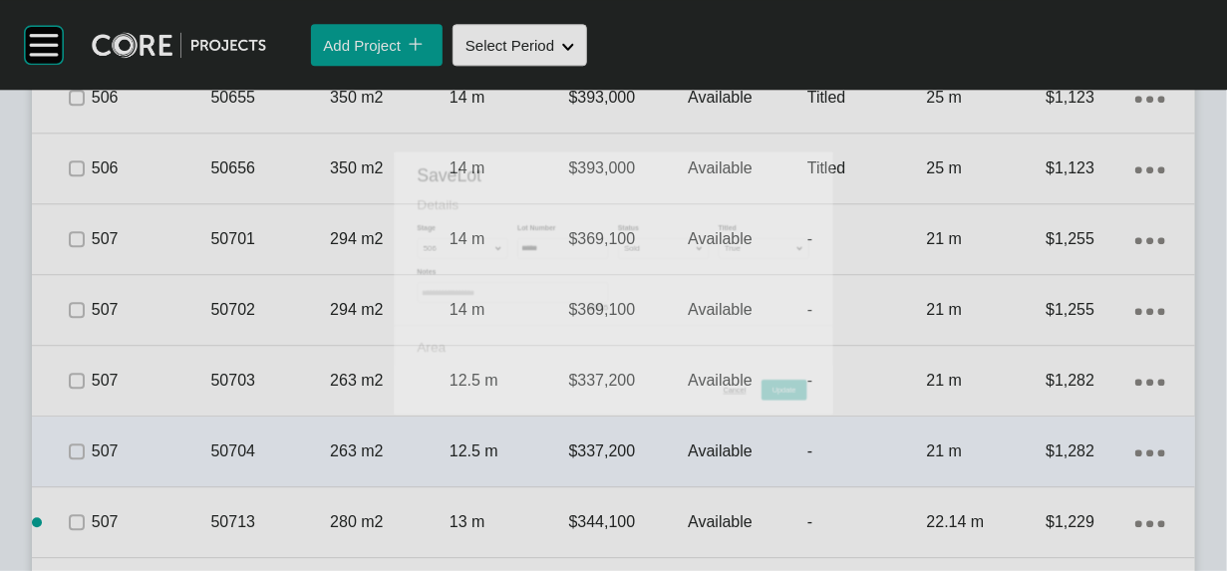
scroll to position [8043, 0]
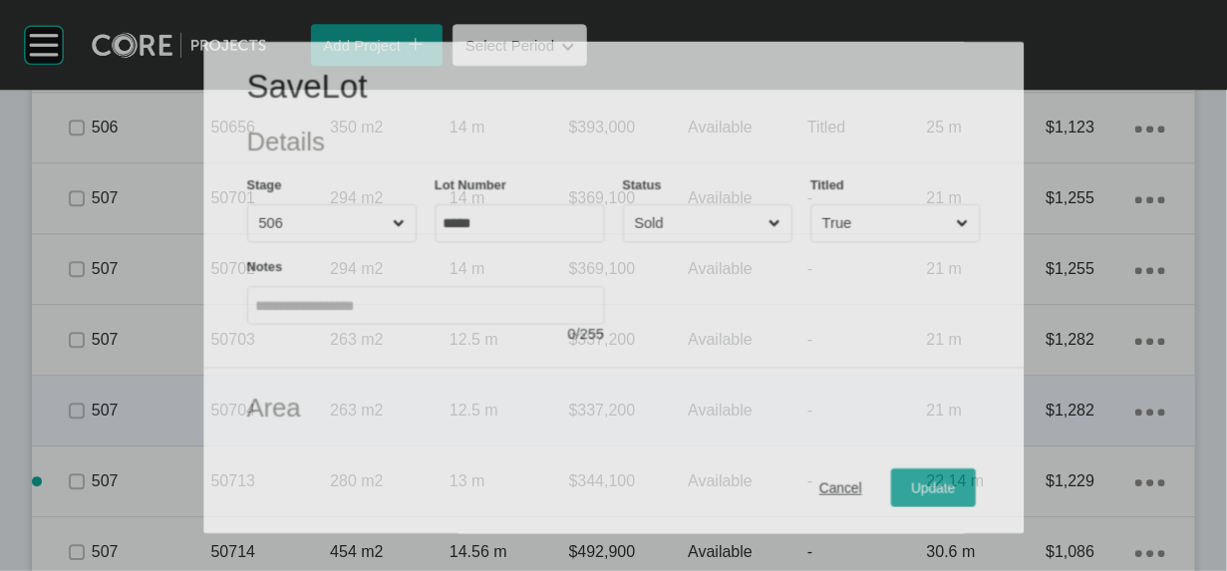
scroll to position [7965, 0]
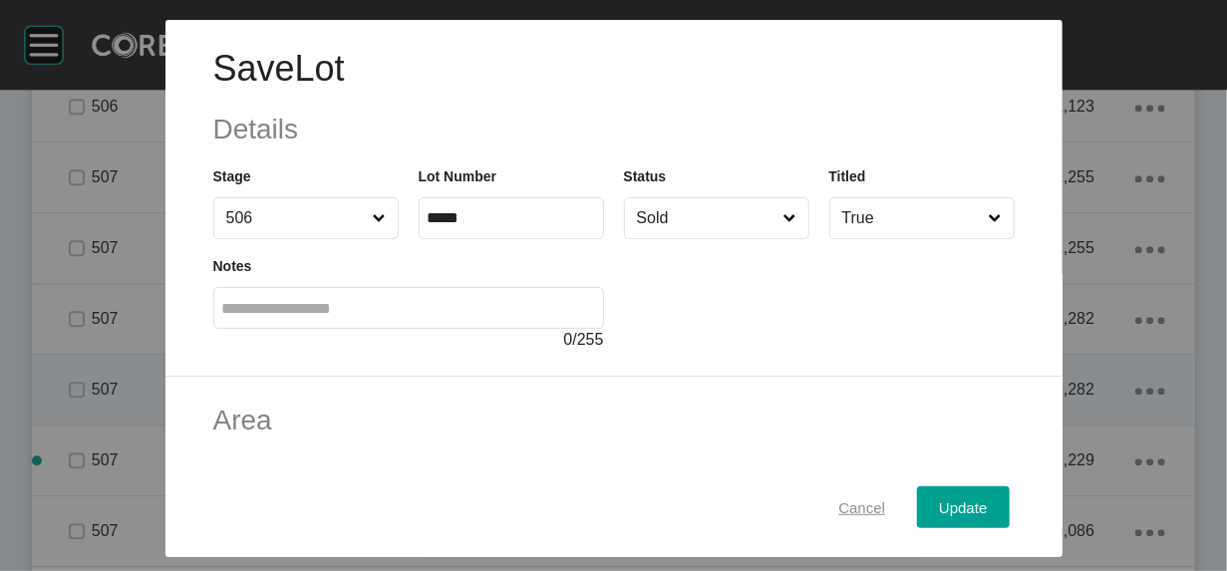
click at [897, 513] on button "Cancel" at bounding box center [861, 507] width 91 height 42
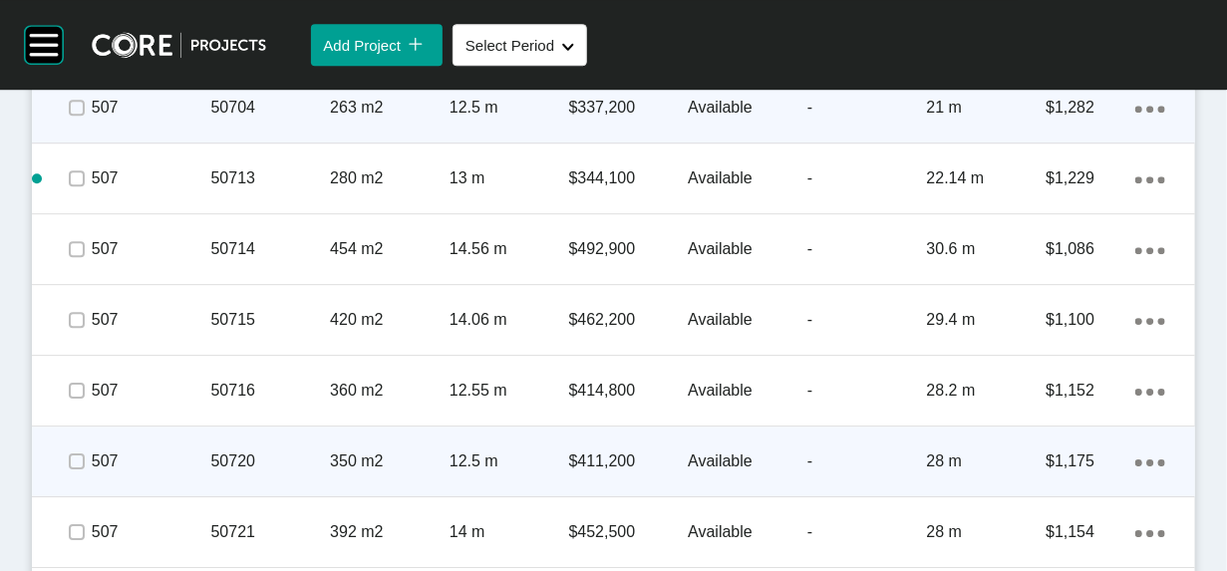
scroll to position [8331, 0]
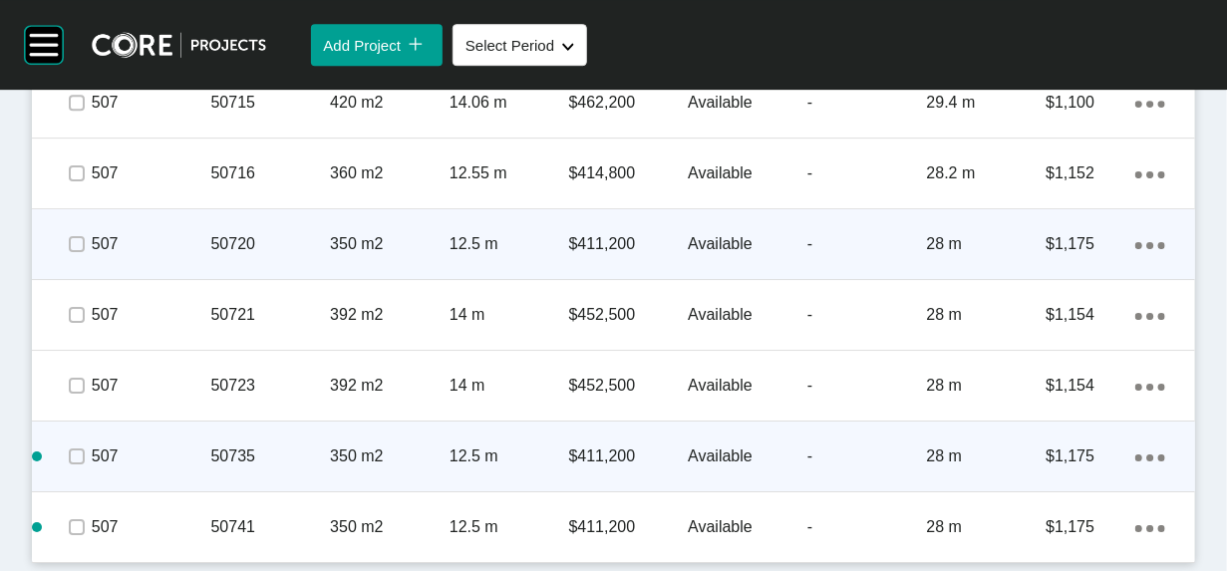
scroll to position [8645, 0]
drag, startPoint x: 85, startPoint y: 268, endPoint x: 88, endPoint y: 304, distance: 36.0
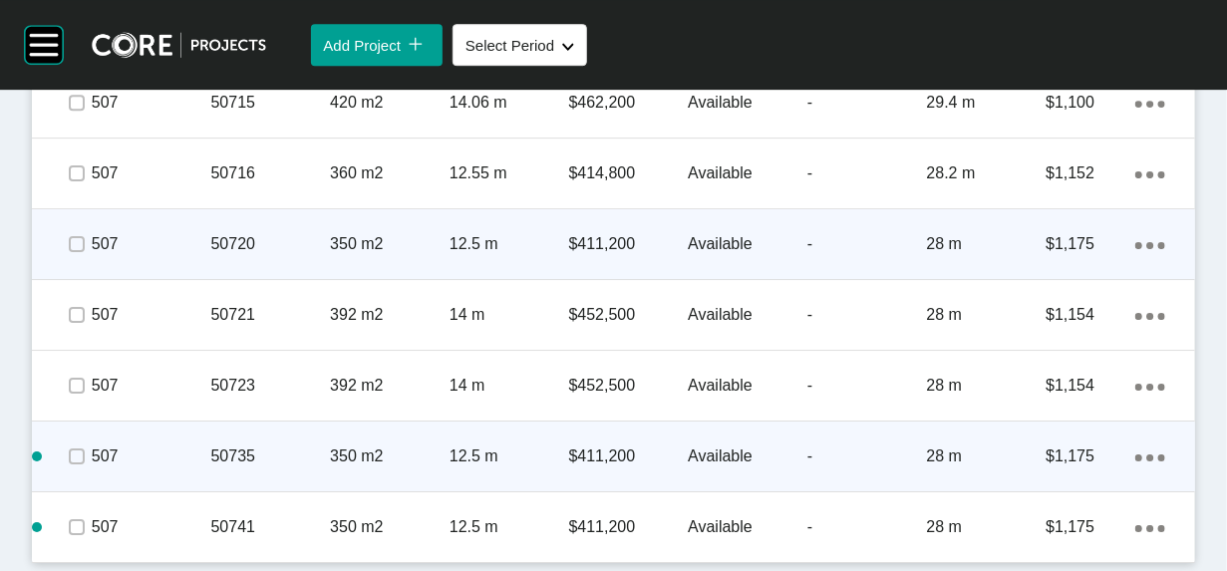
scroll to position [9327, 0]
drag, startPoint x: 78, startPoint y: 290, endPoint x: 118, endPoint y: 320, distance: 49.8
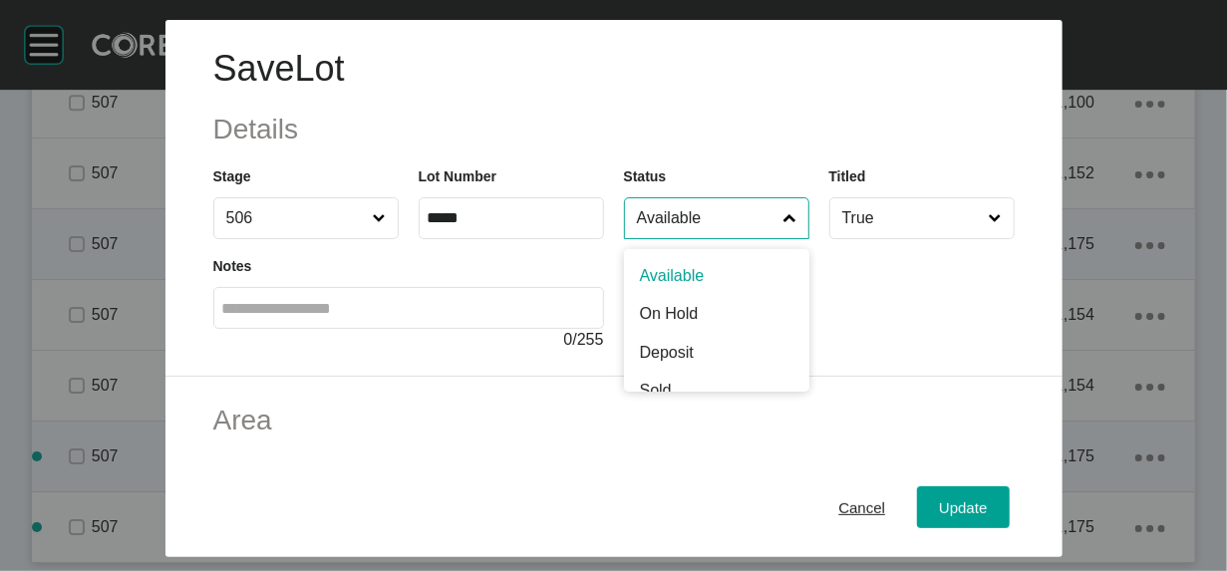
click at [667, 238] on input "Available" at bounding box center [706, 218] width 147 height 40
type input "*"
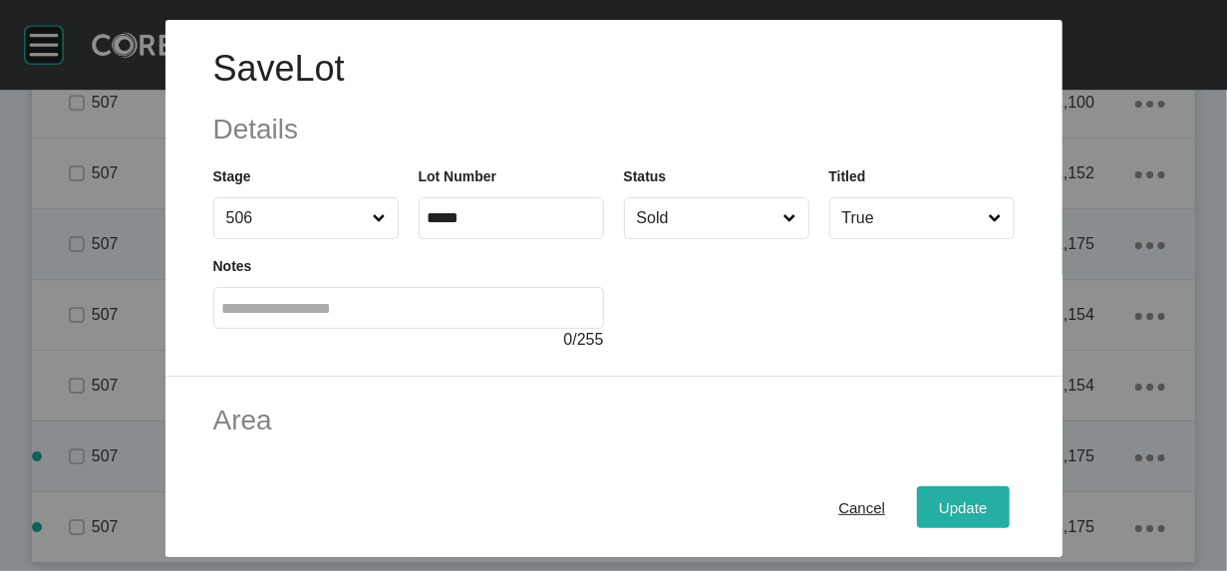
click at [1008, 511] on button "Update" at bounding box center [963, 507] width 92 height 42
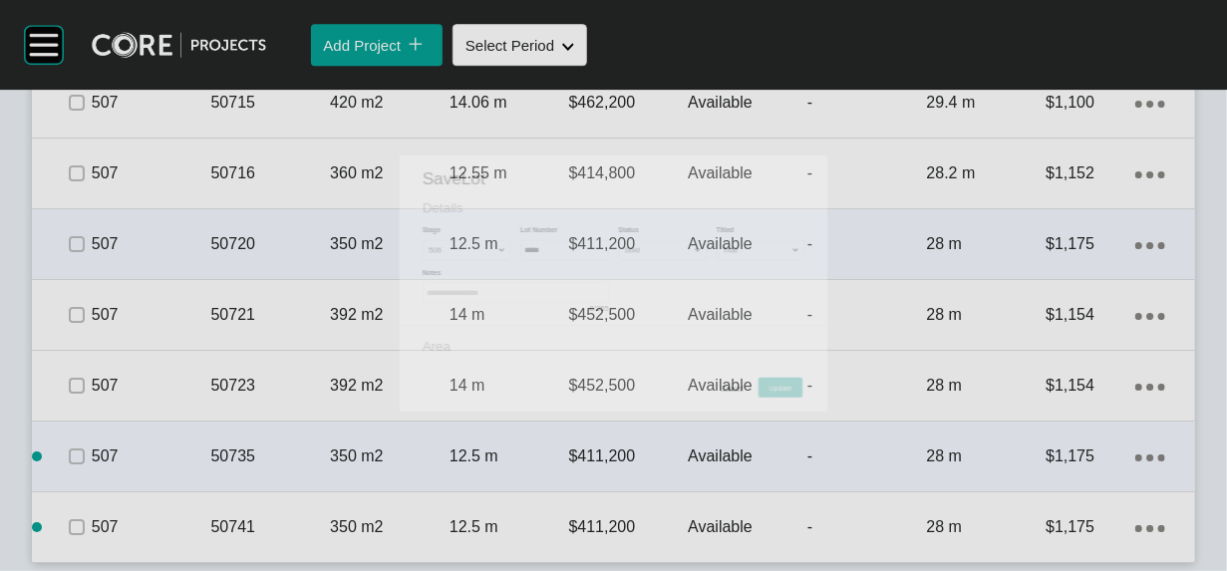
scroll to position [9404, 0]
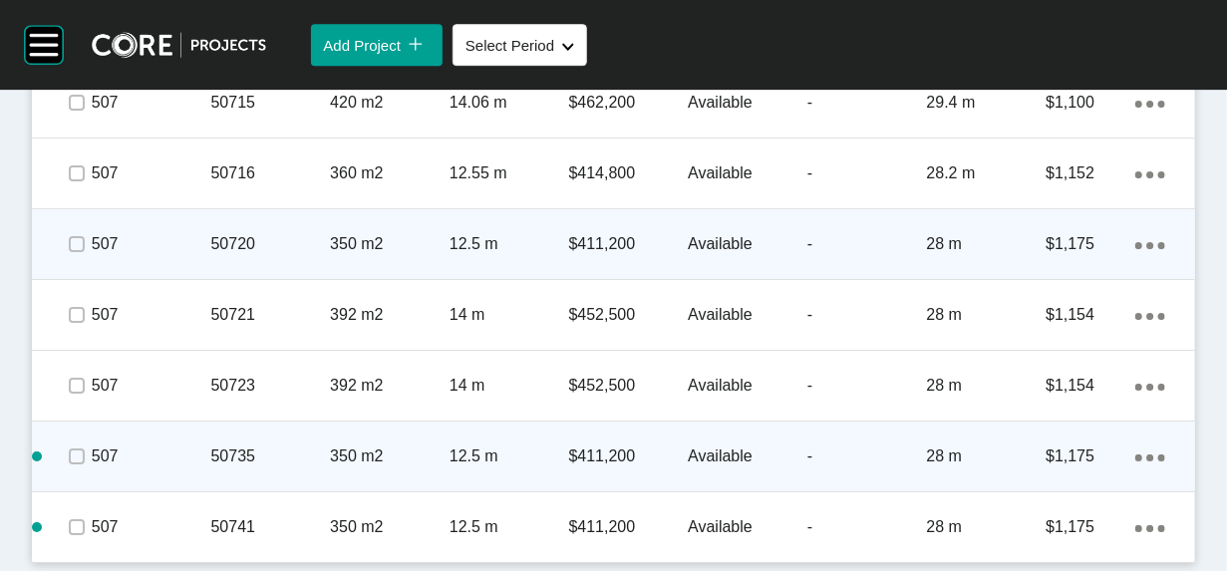
scroll to position [10301, 0]
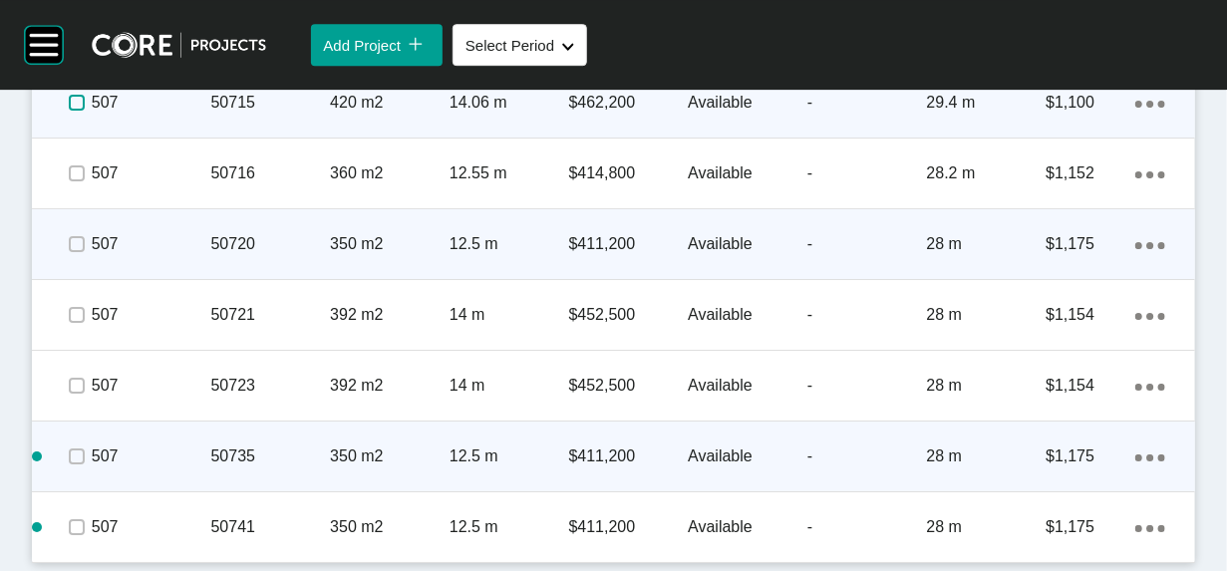
click at [85, 111] on label at bounding box center [77, 103] width 16 height 16
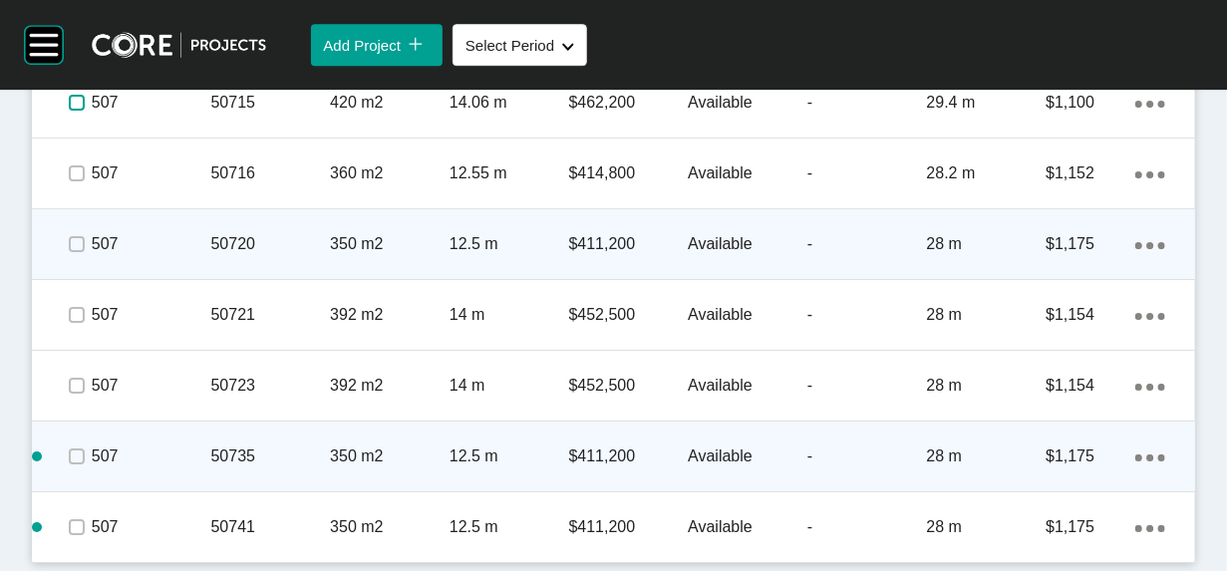
scroll to position [10550, 0]
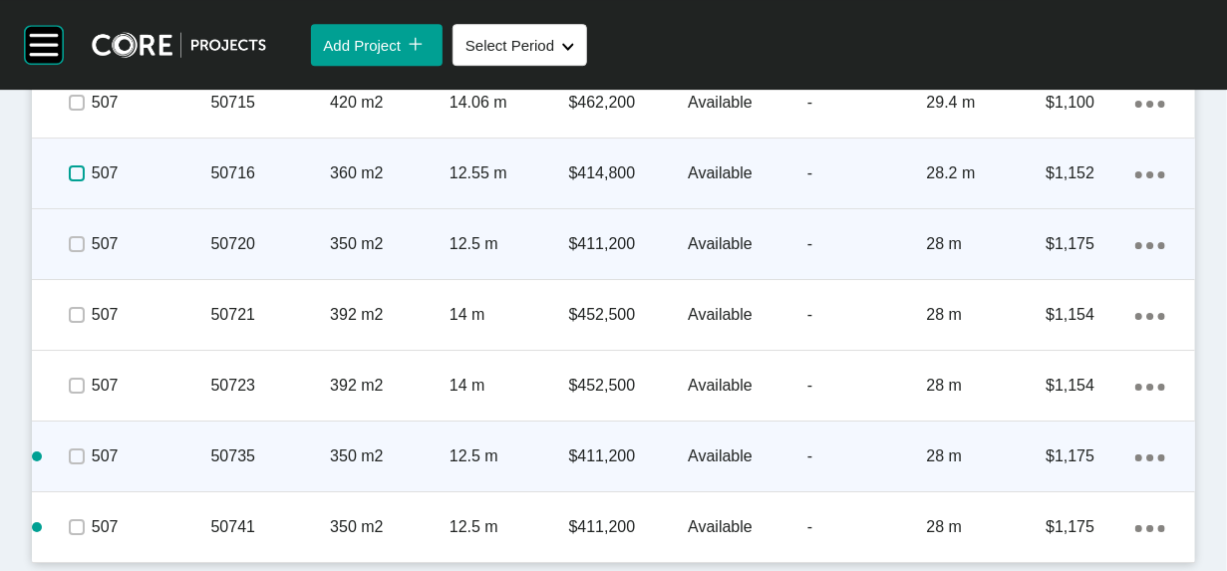
click at [85, 181] on label at bounding box center [77, 173] width 16 height 16
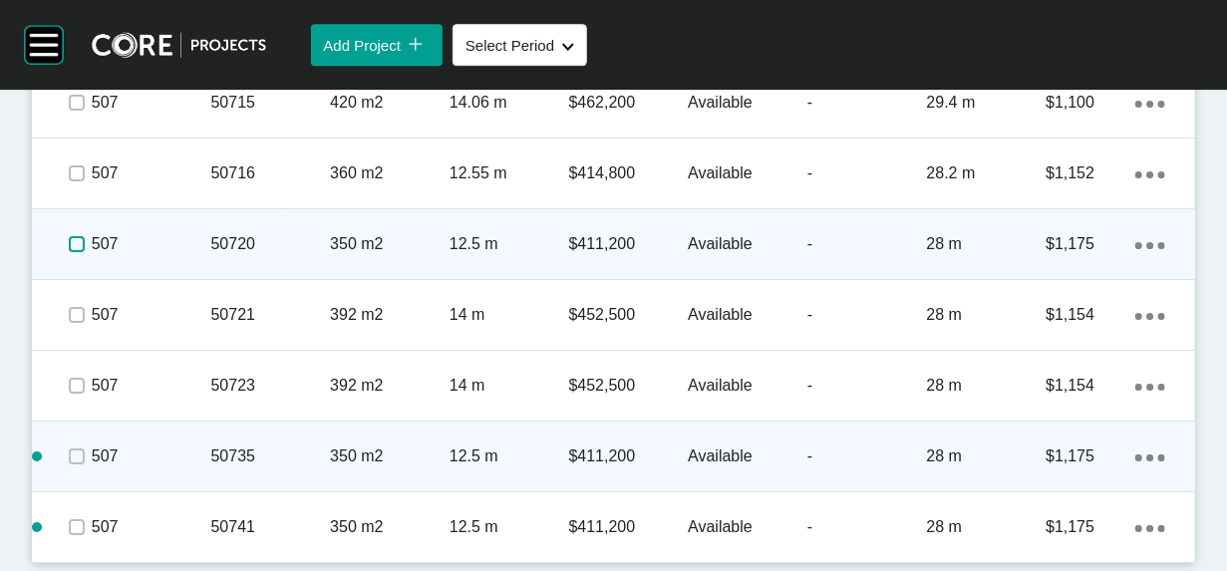
click at [85, 252] on label at bounding box center [77, 244] width 16 height 16
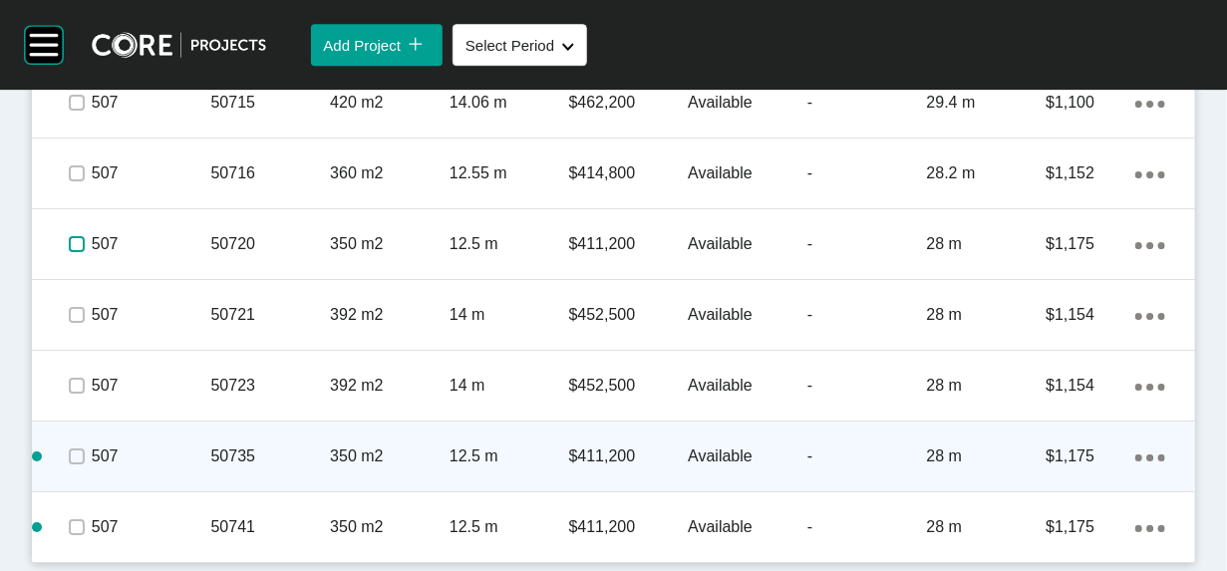
scroll to position [10858, 0]
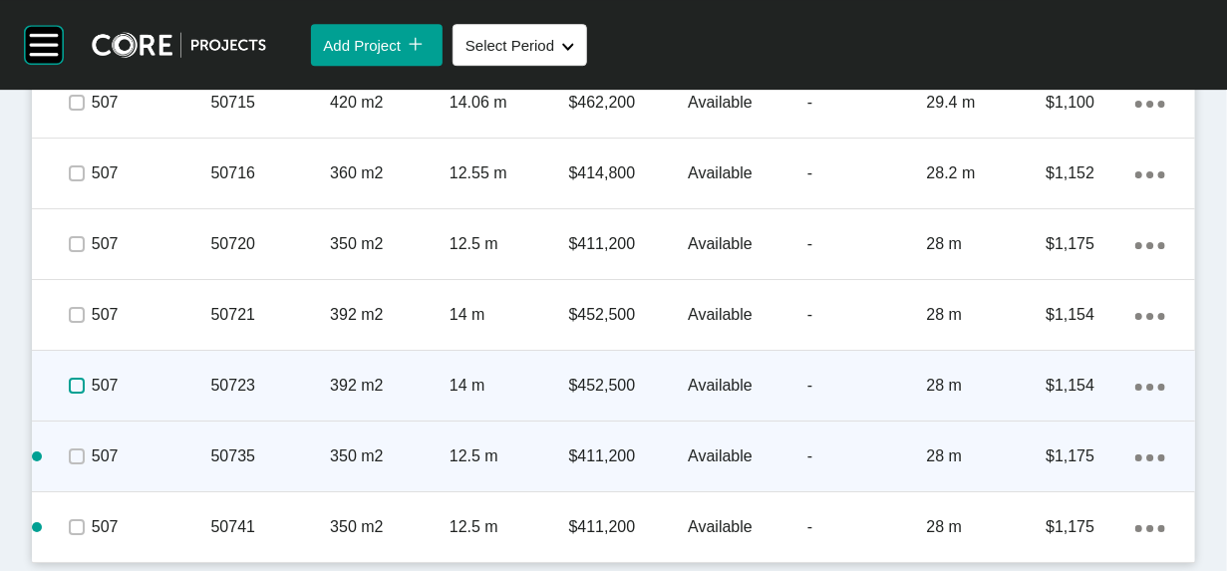
click at [85, 378] on label at bounding box center [77, 386] width 16 height 16
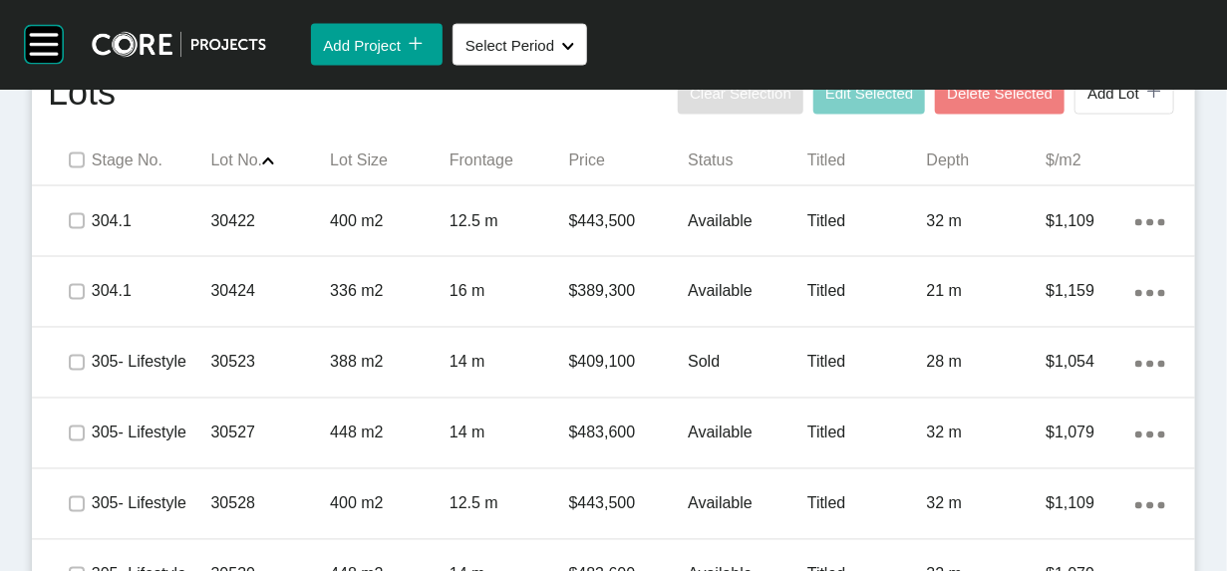
scroll to position [1219, 0]
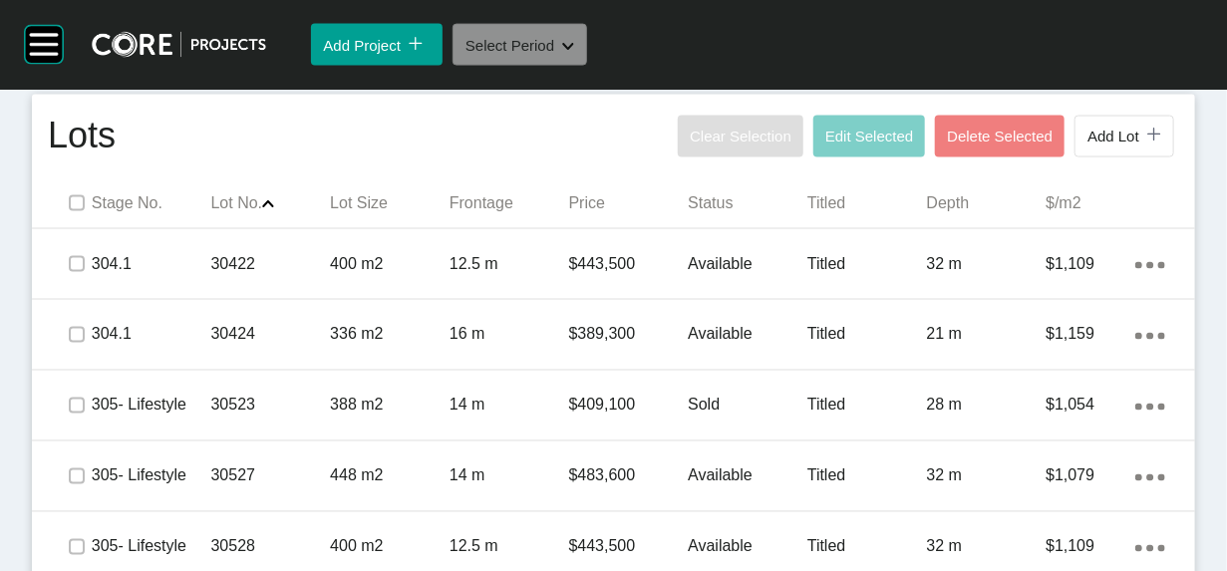
click at [587, 66] on button "Select Period Shape Created with Sketch." at bounding box center [519, 45] width 135 height 42
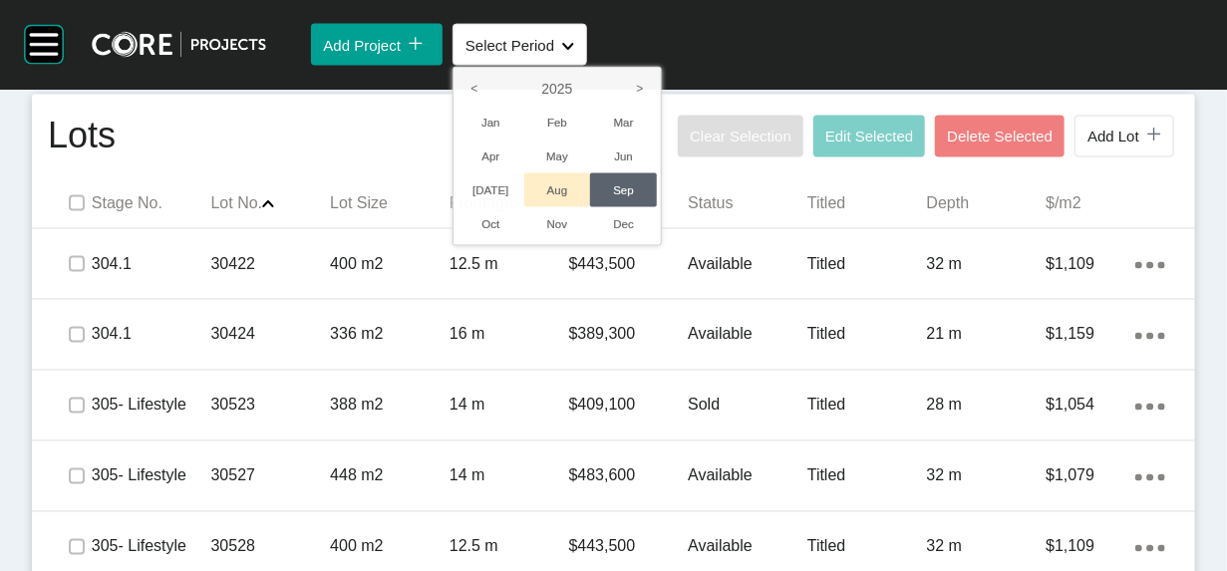
click at [591, 207] on li "Aug" at bounding box center [557, 190] width 67 height 34
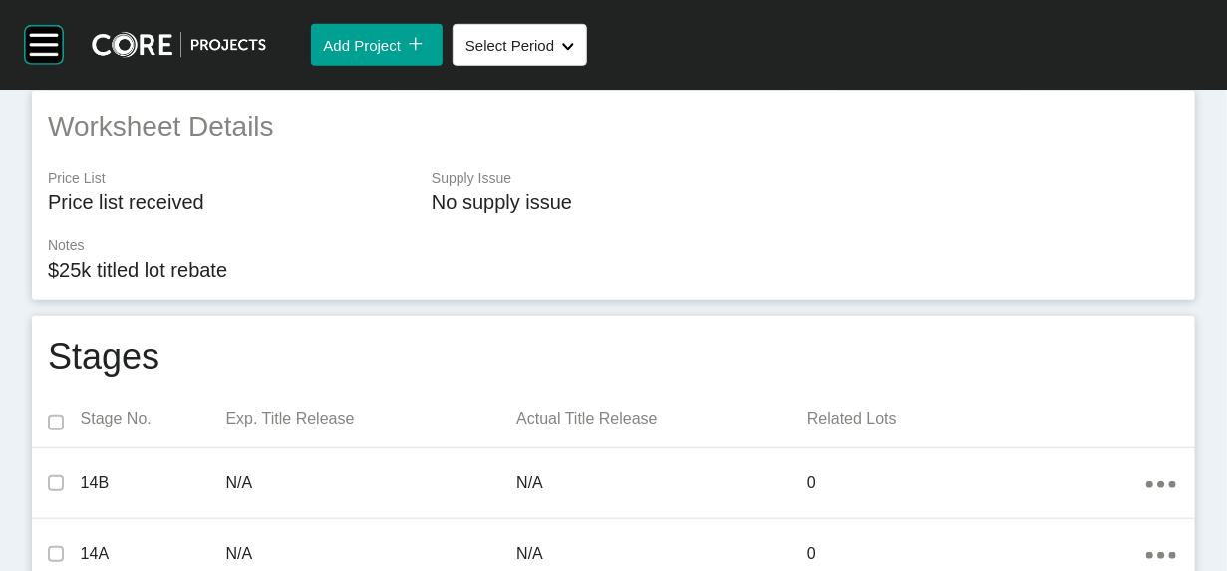
scroll to position [33, 0]
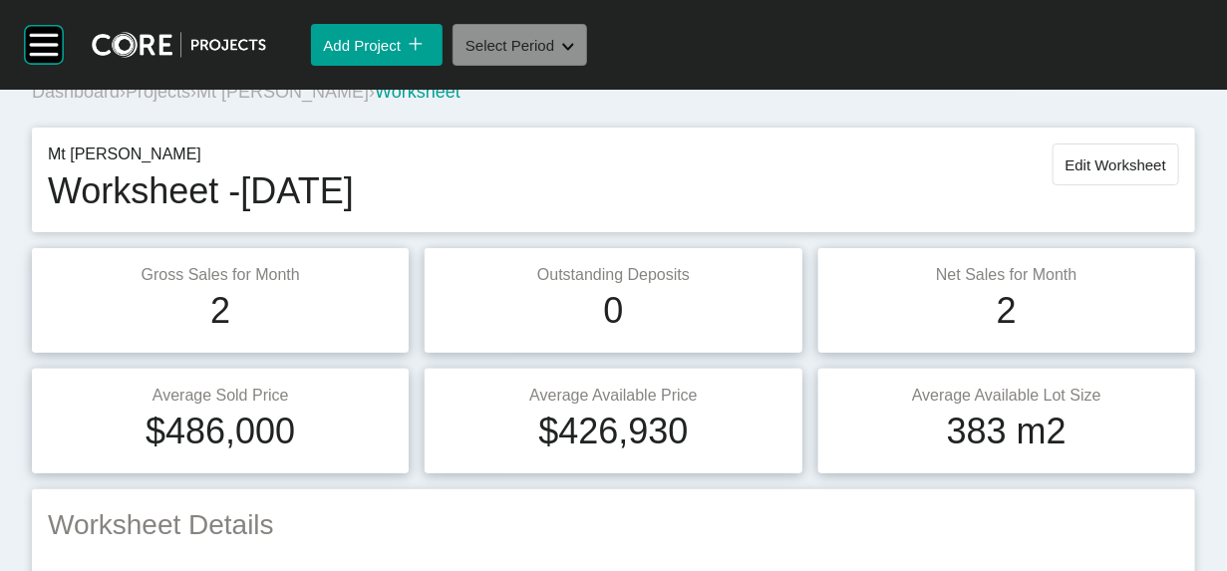
click at [587, 66] on button "Select Period Shape Created with Sketch." at bounding box center [519, 45] width 135 height 42
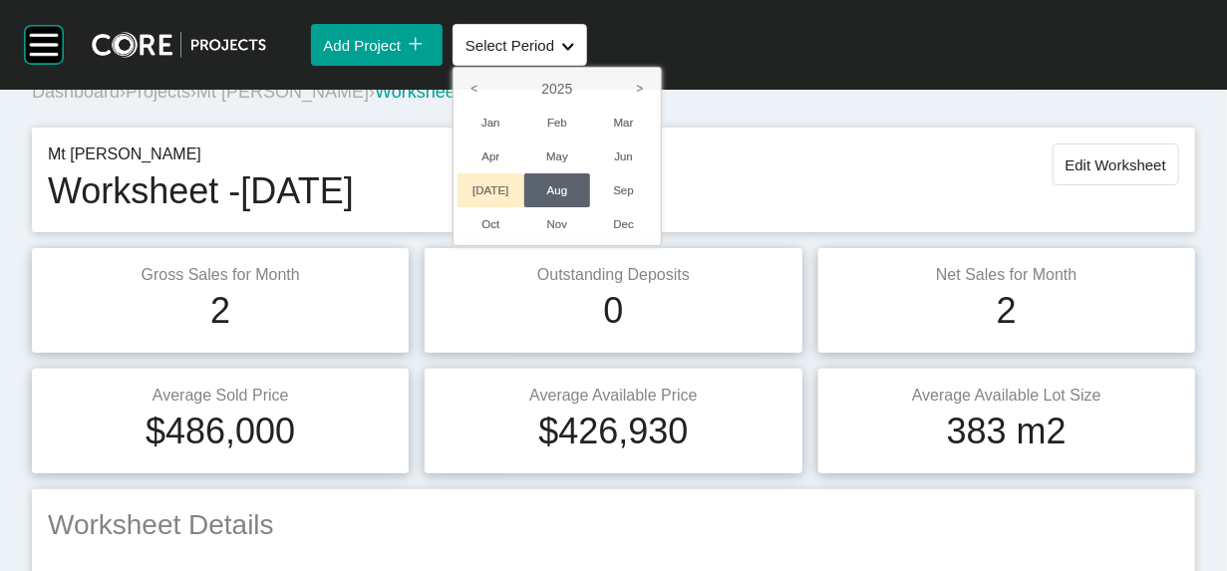
click at [524, 207] on li "[DATE]" at bounding box center [490, 190] width 67 height 34
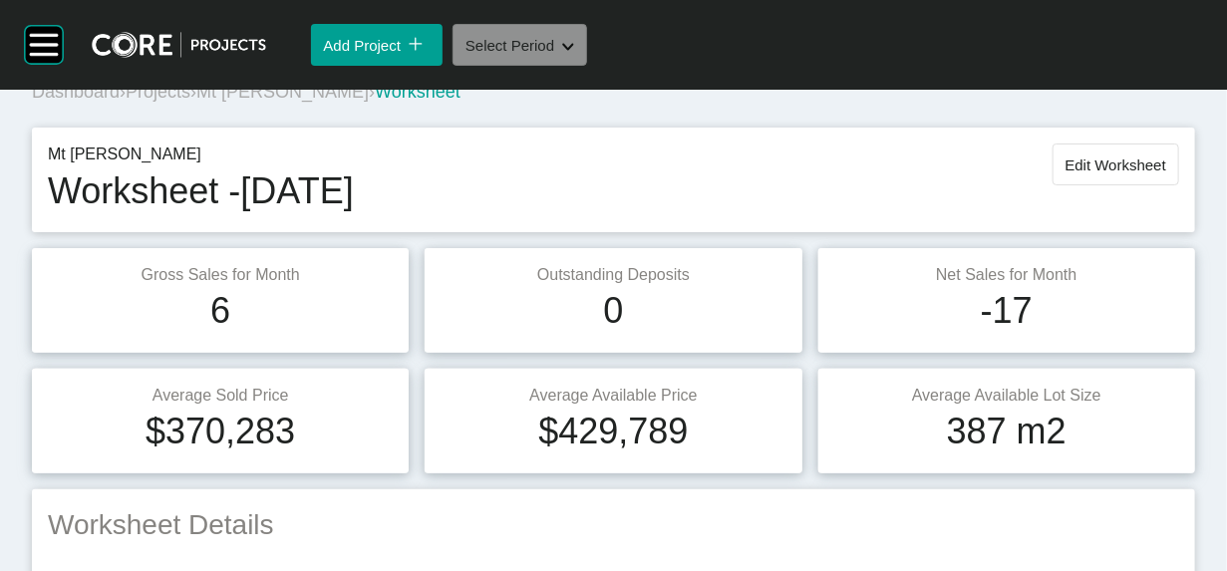
click at [587, 66] on button "Select Period Shape Created with Sketch." at bounding box center [519, 45] width 135 height 42
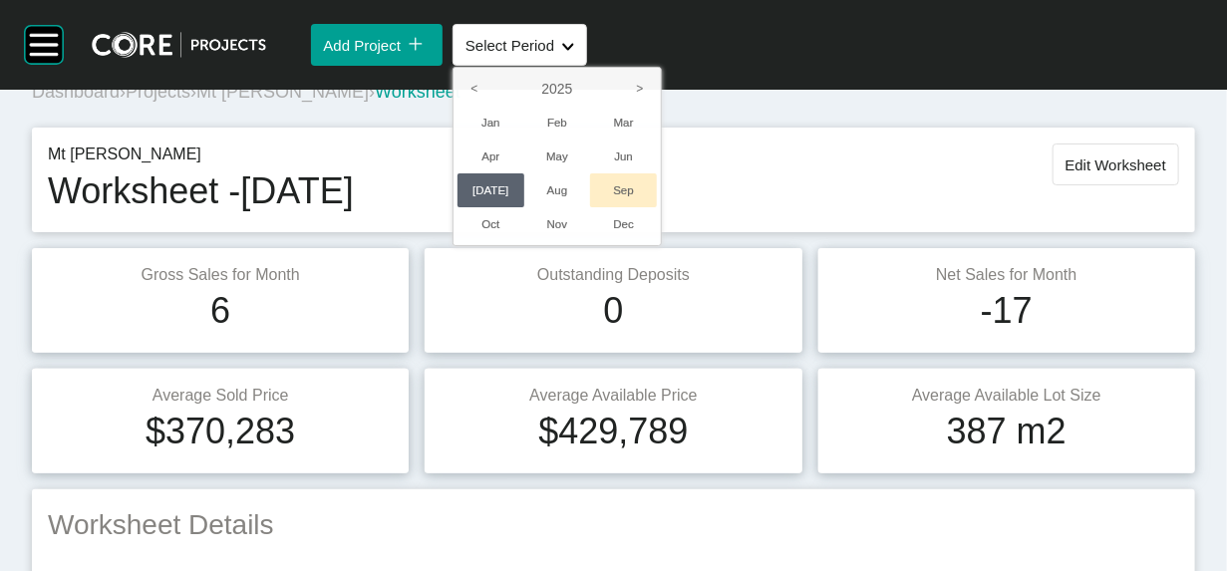
click at [657, 207] on li "Sep" at bounding box center [623, 190] width 67 height 34
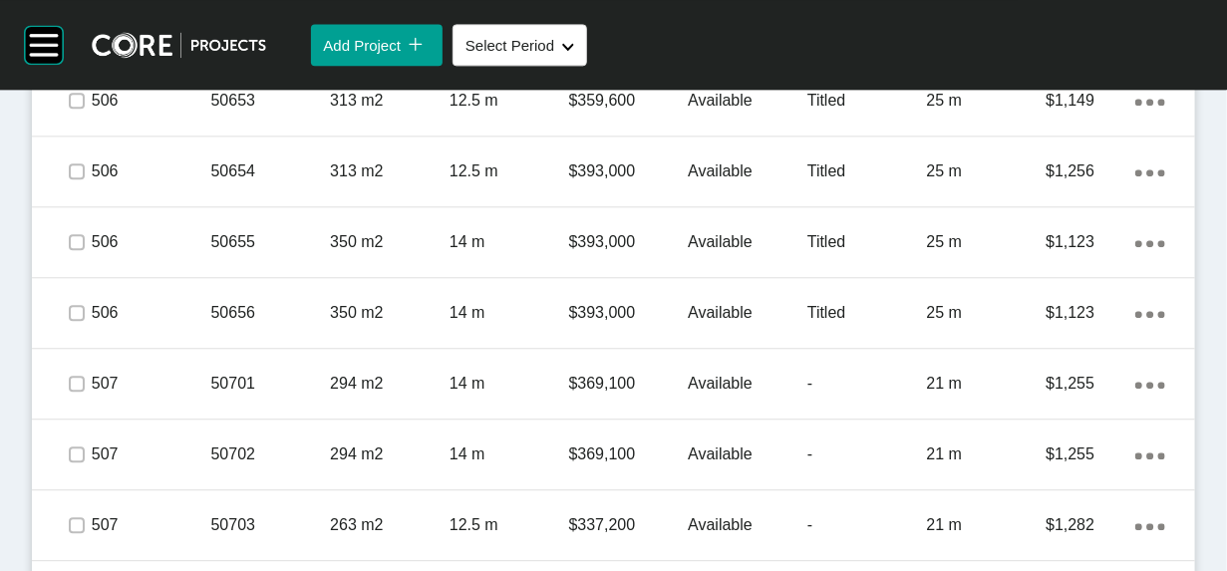
scroll to position [8320, 0]
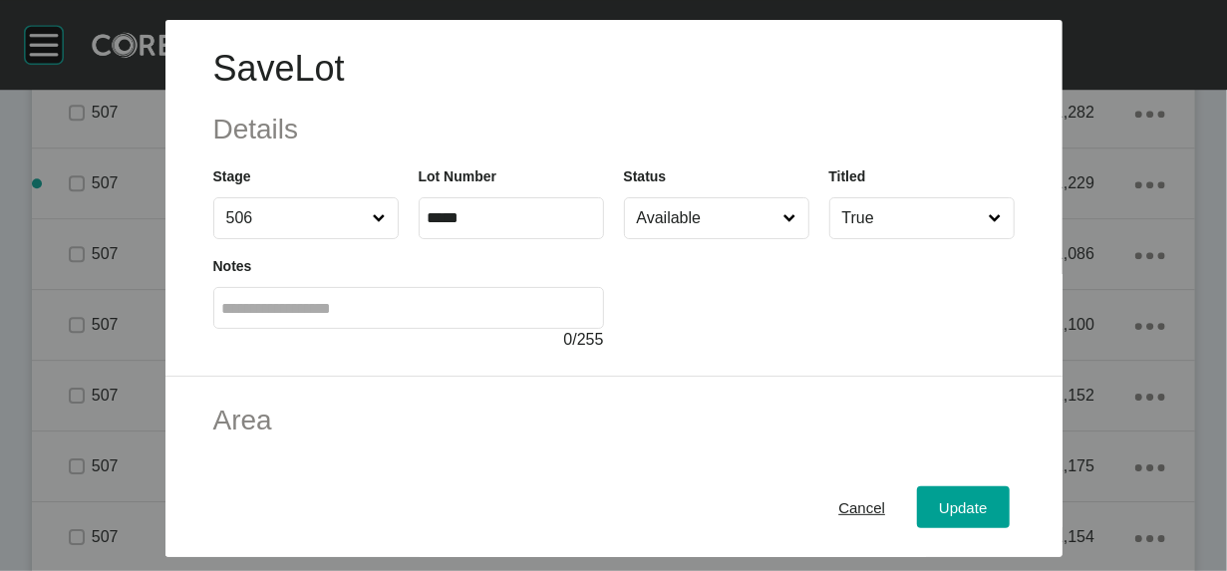
scroll to position [469, 0]
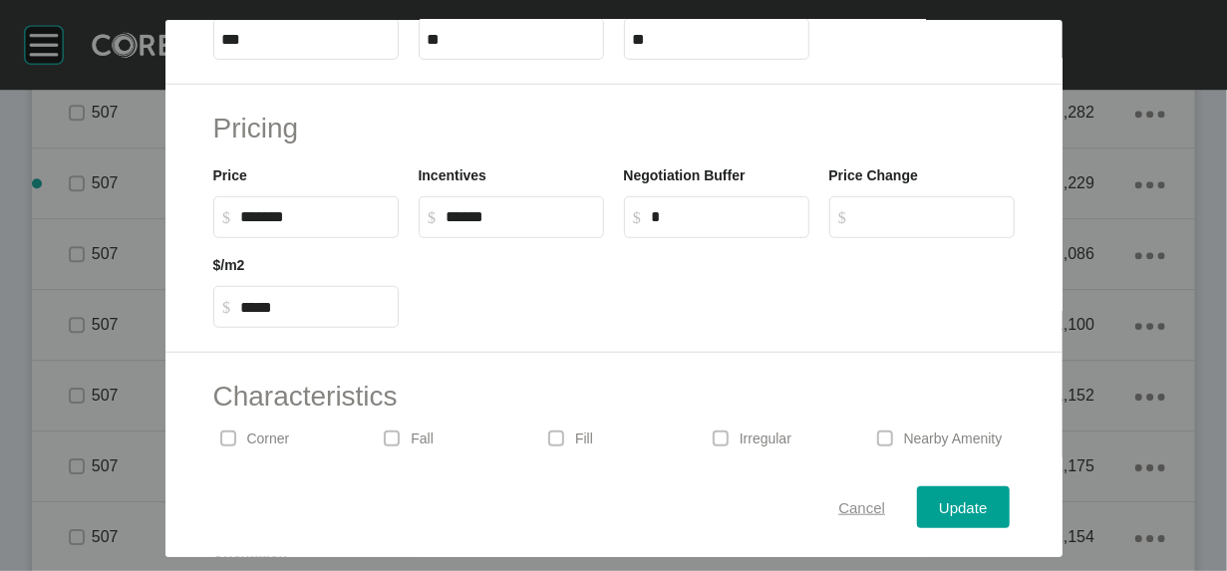
click at [885, 498] on span "Cancel" at bounding box center [861, 506] width 47 height 17
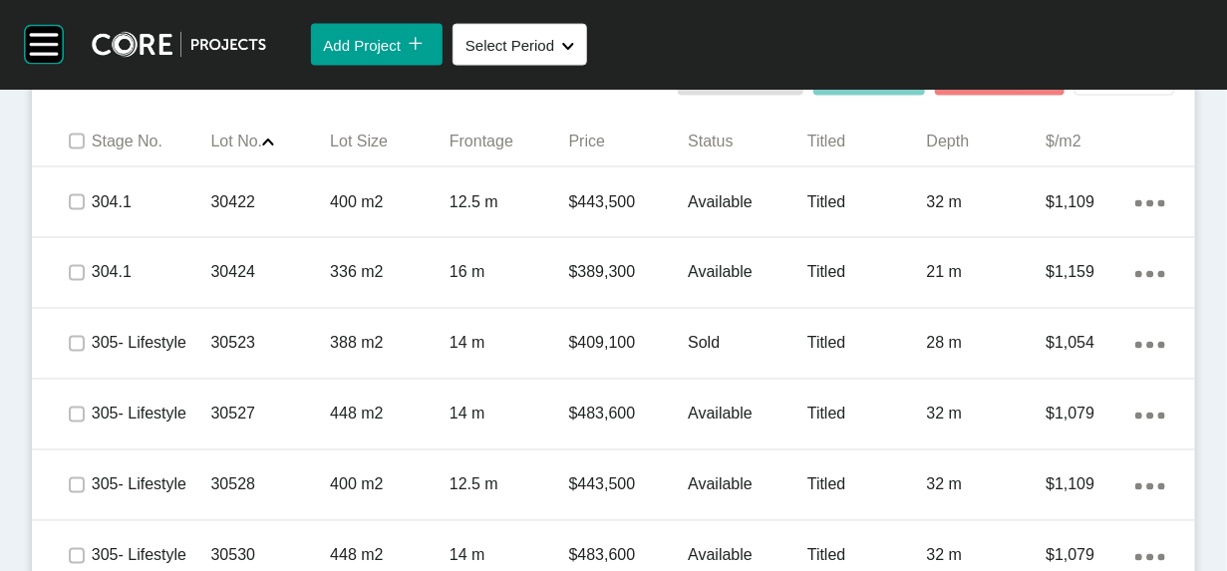
scroll to position [1300, 0]
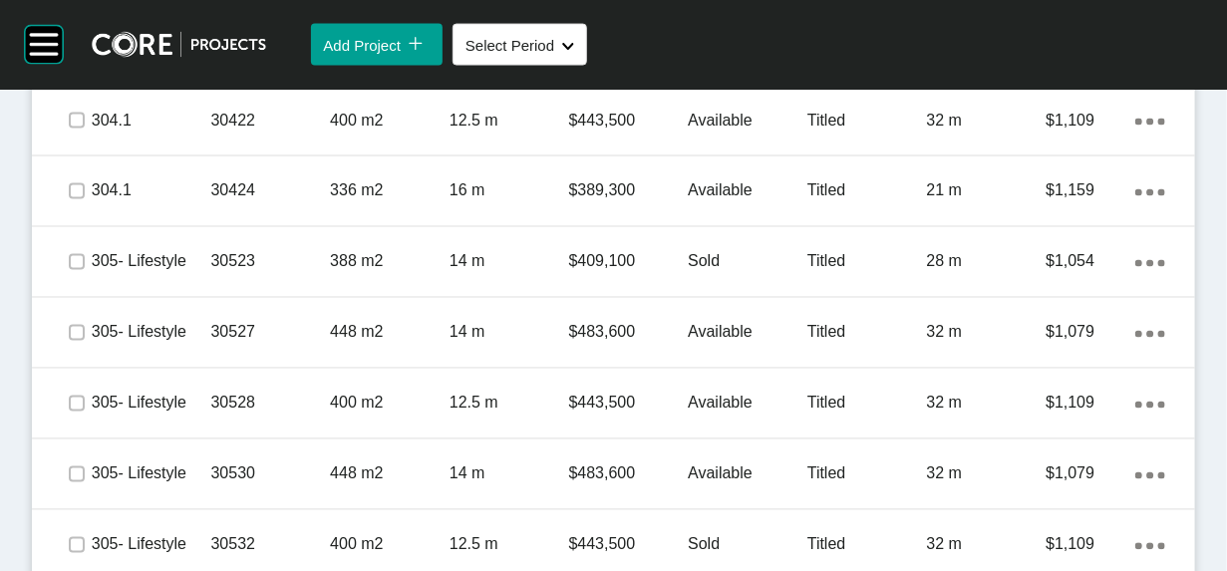
click at [85, 68] on label at bounding box center [77, 60] width 16 height 16
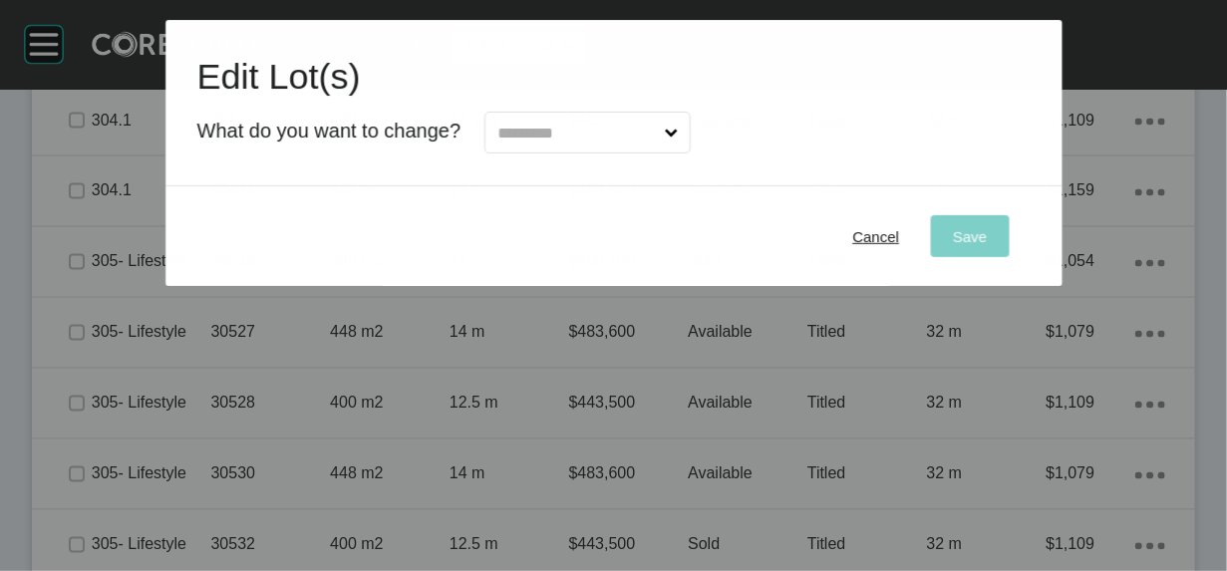
click at [621, 152] on input "text" at bounding box center [576, 133] width 167 height 40
type input "**"
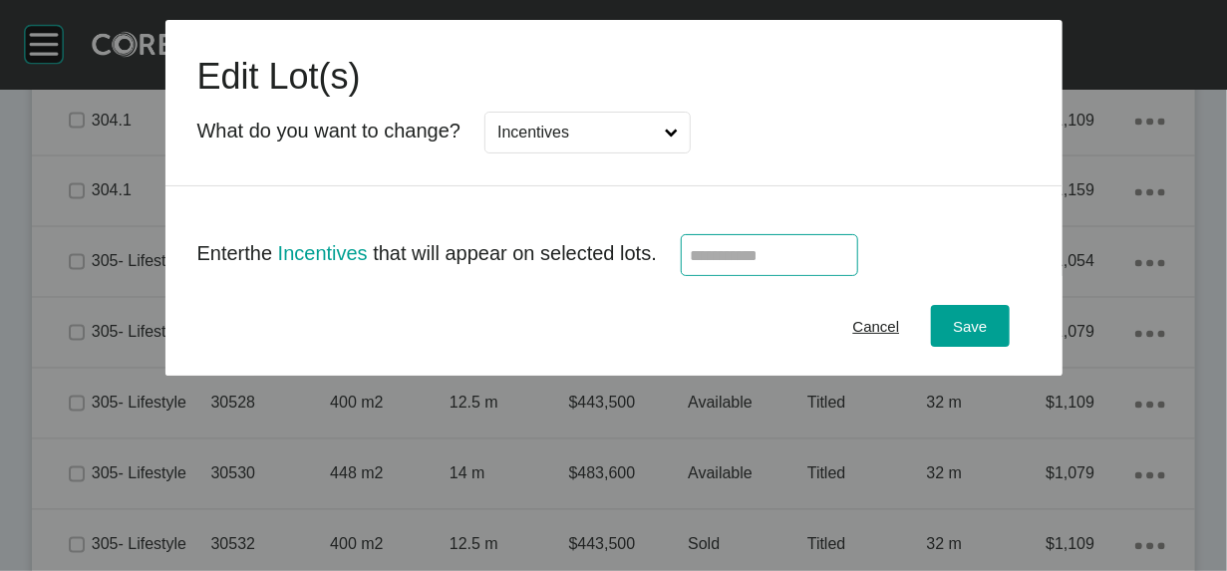
click at [741, 264] on input "text" at bounding box center [769, 255] width 159 height 17
type input "******"
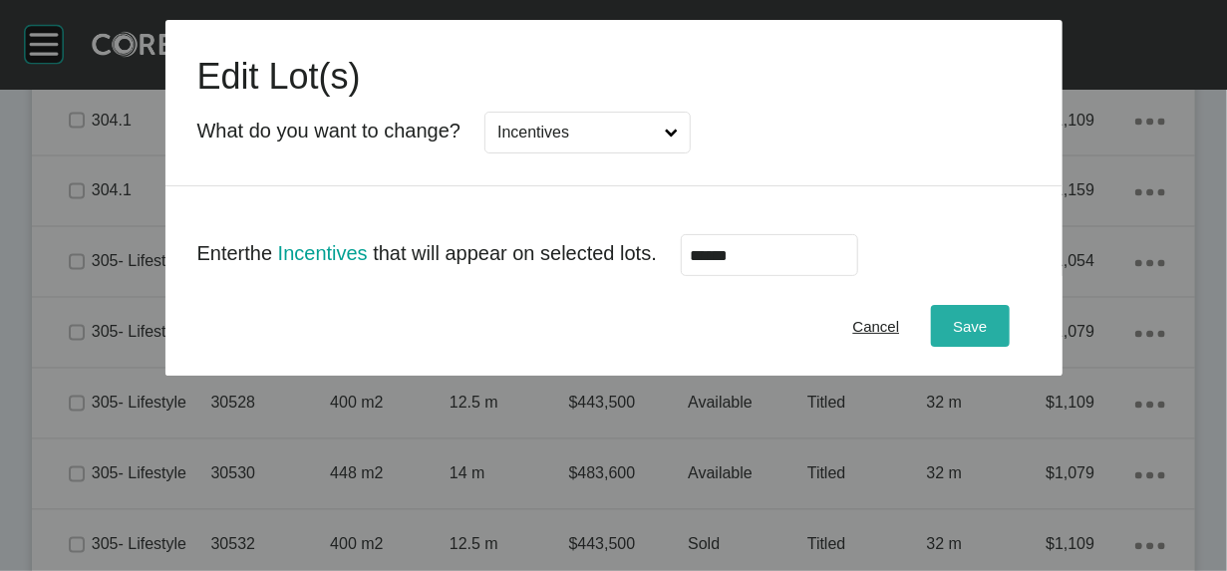
click at [1008, 347] on button "Save" at bounding box center [970, 326] width 78 height 42
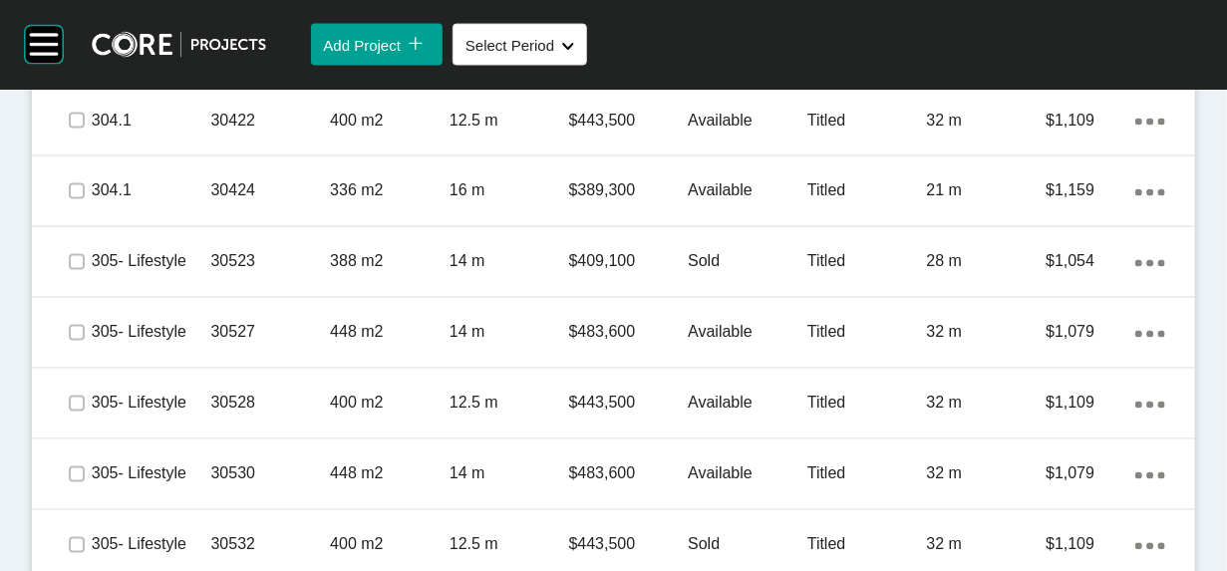
click at [85, 68] on label at bounding box center [77, 60] width 16 height 16
drag, startPoint x: 827, startPoint y: 320, endPoint x: 388, endPoint y: 134, distance: 477.3
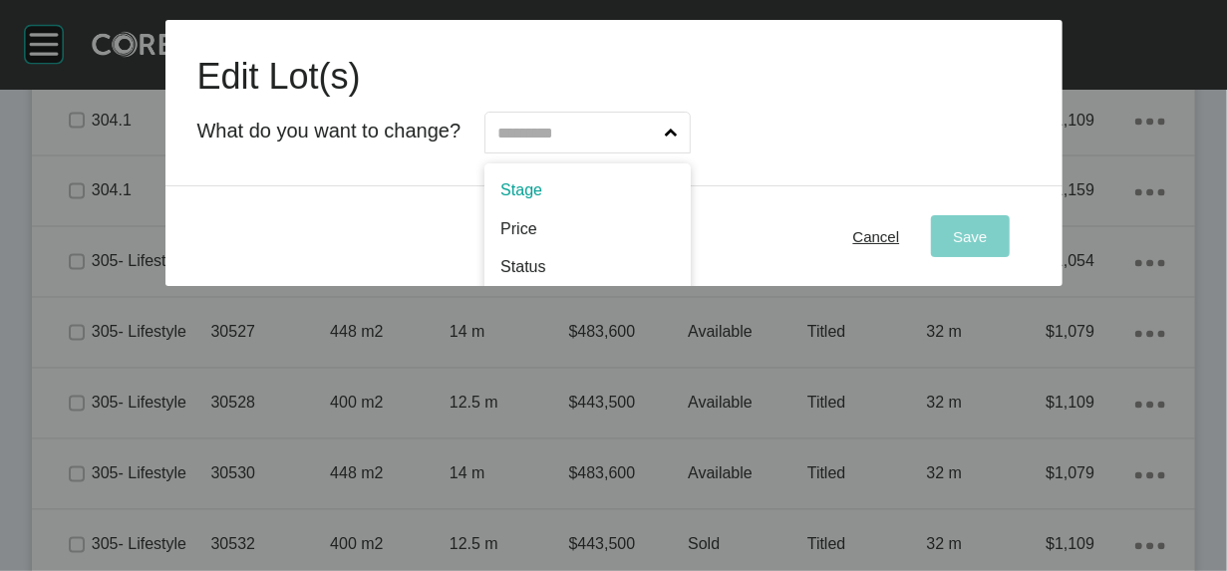
click at [603, 152] on input "text" at bounding box center [576, 133] width 167 height 40
type input "**"
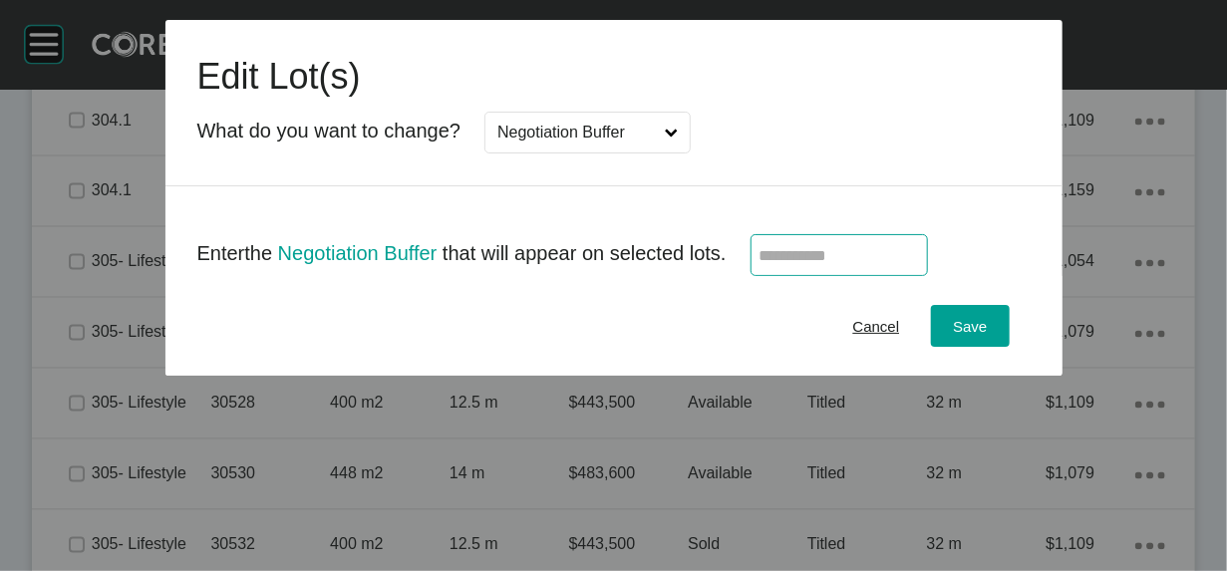
click at [830, 264] on input "text" at bounding box center [838, 255] width 159 height 17
type input "******"
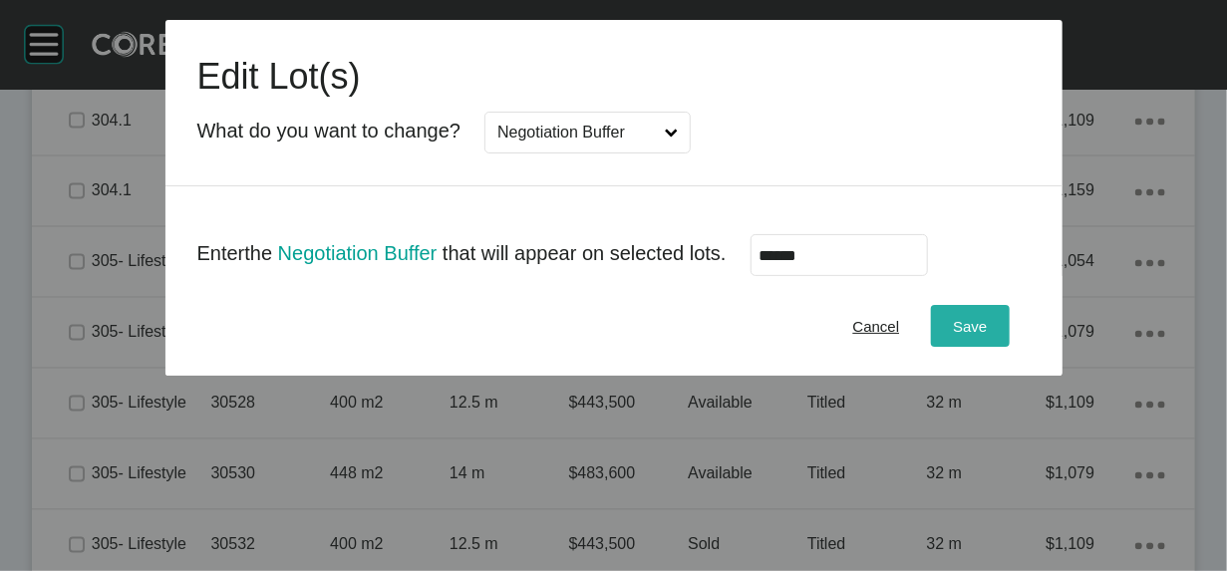
click at [1008, 347] on button "Save" at bounding box center [970, 326] width 78 height 42
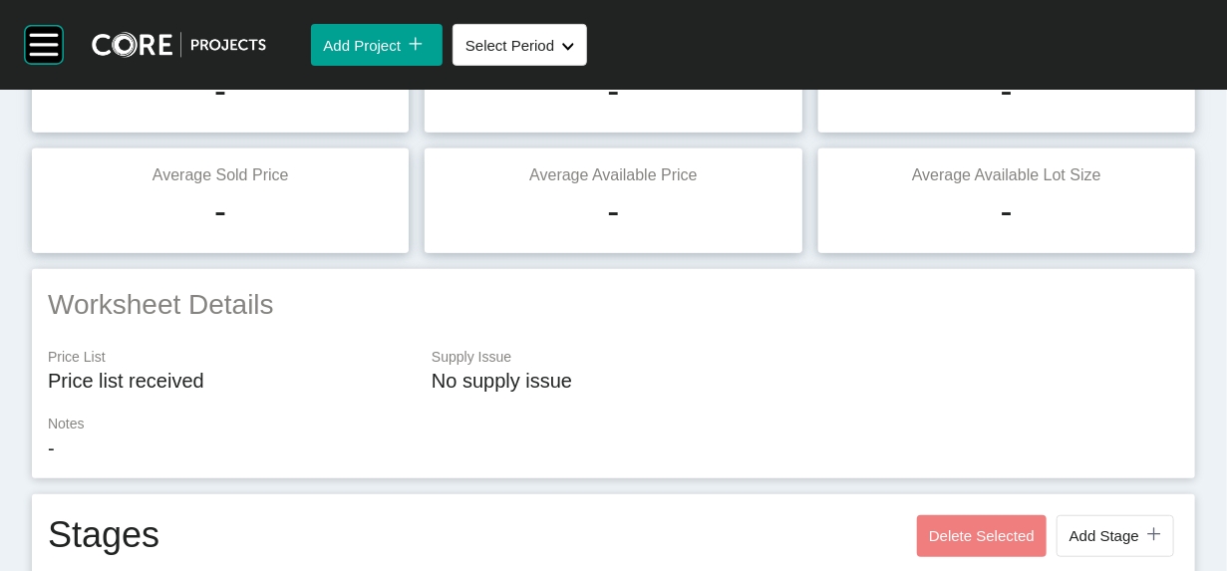
scroll to position [0, 0]
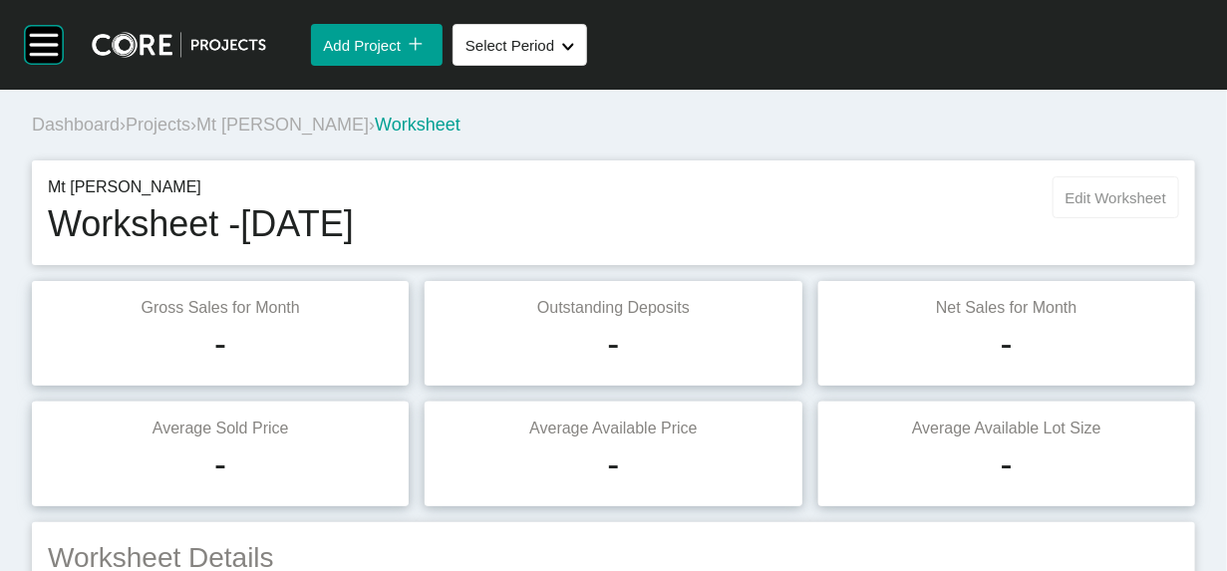
click at [1079, 206] on span "Edit Worksheet" at bounding box center [1115, 197] width 101 height 17
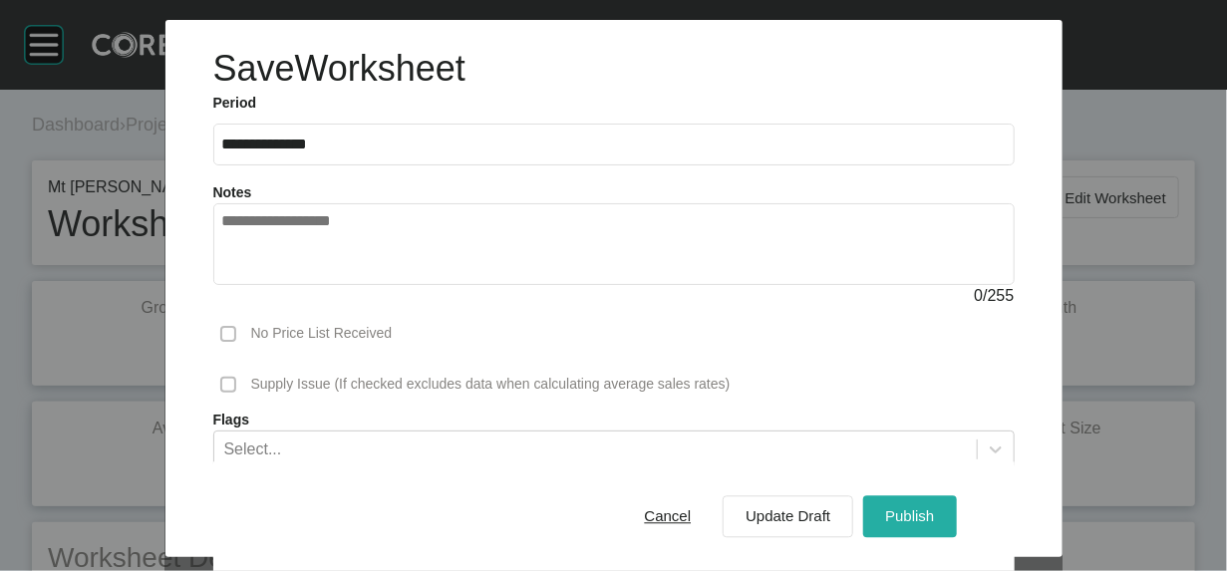
click at [934, 508] on span "Publish" at bounding box center [909, 516] width 49 height 17
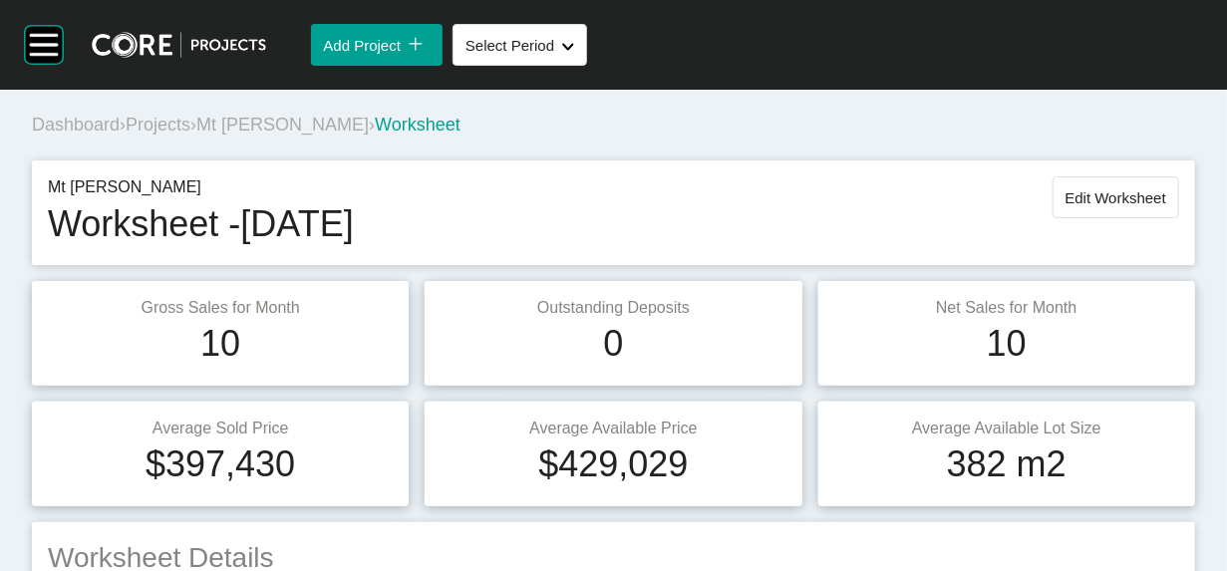
click at [181, 135] on span "Projects" at bounding box center [158, 125] width 65 height 20
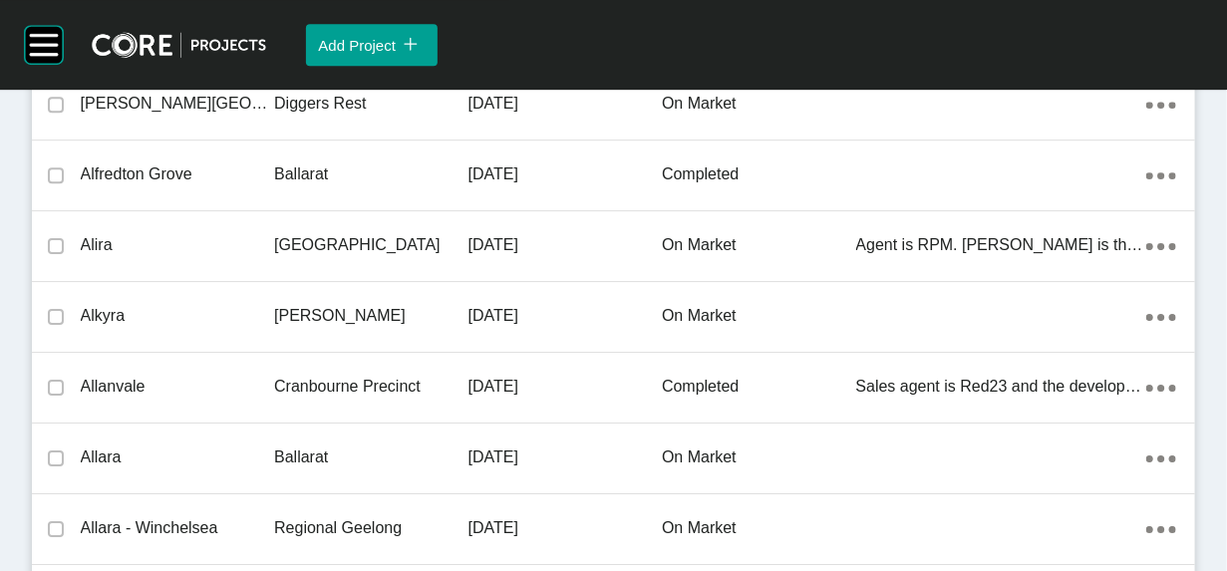
scroll to position [35926, 0]
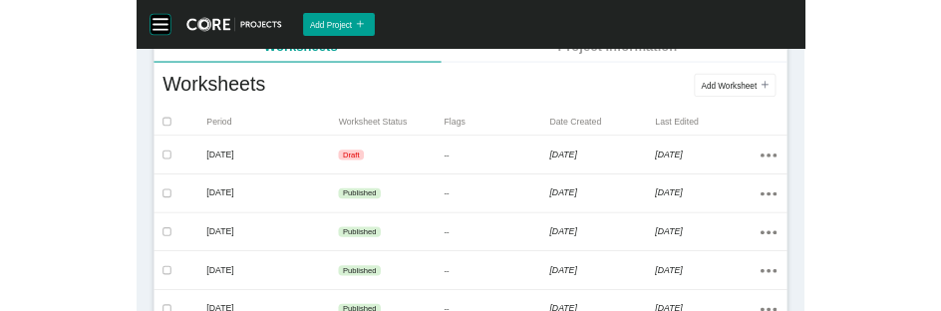
scroll to position [478, 0]
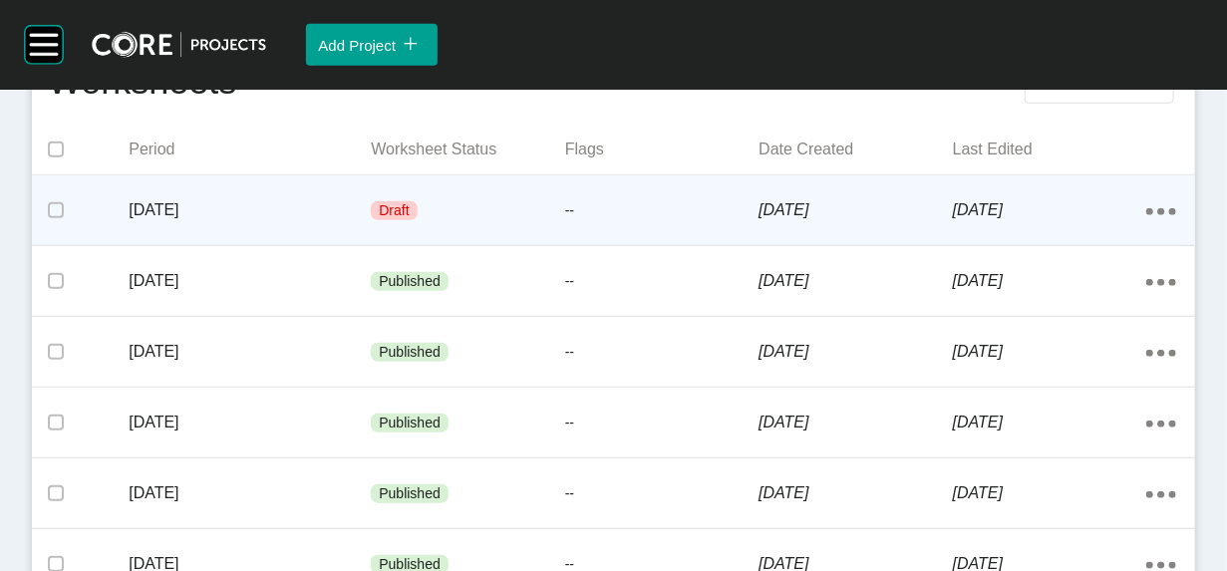
click at [1019, 221] on p "30 September 2025" at bounding box center [1050, 210] width 194 height 22
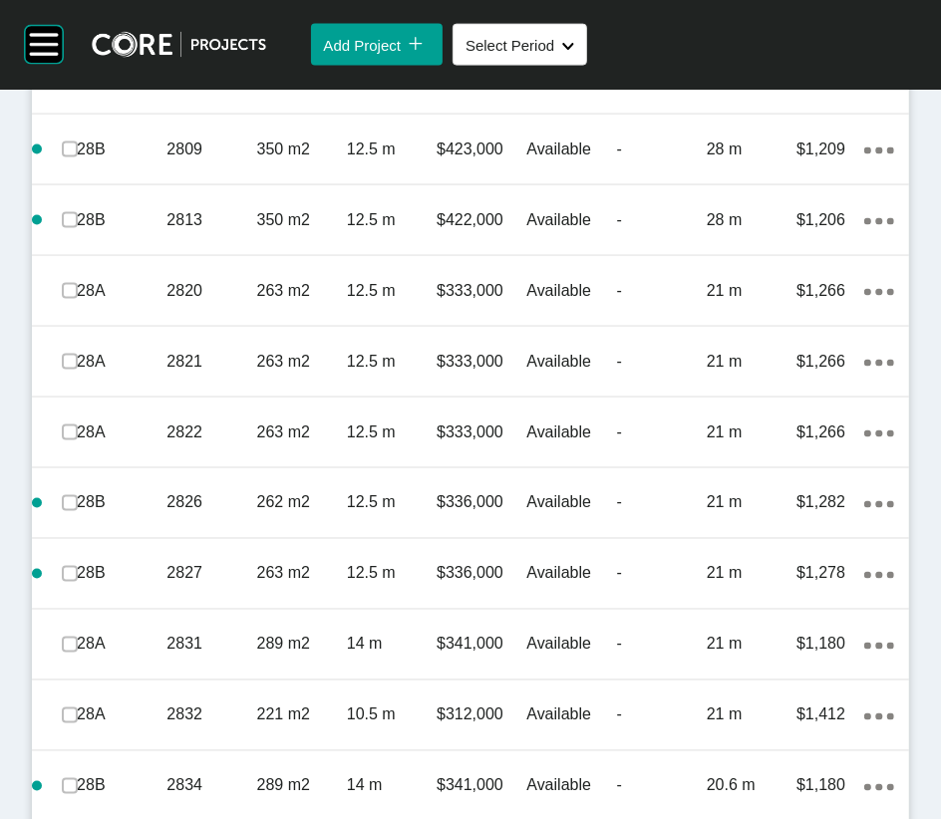
scroll to position [1550, 0]
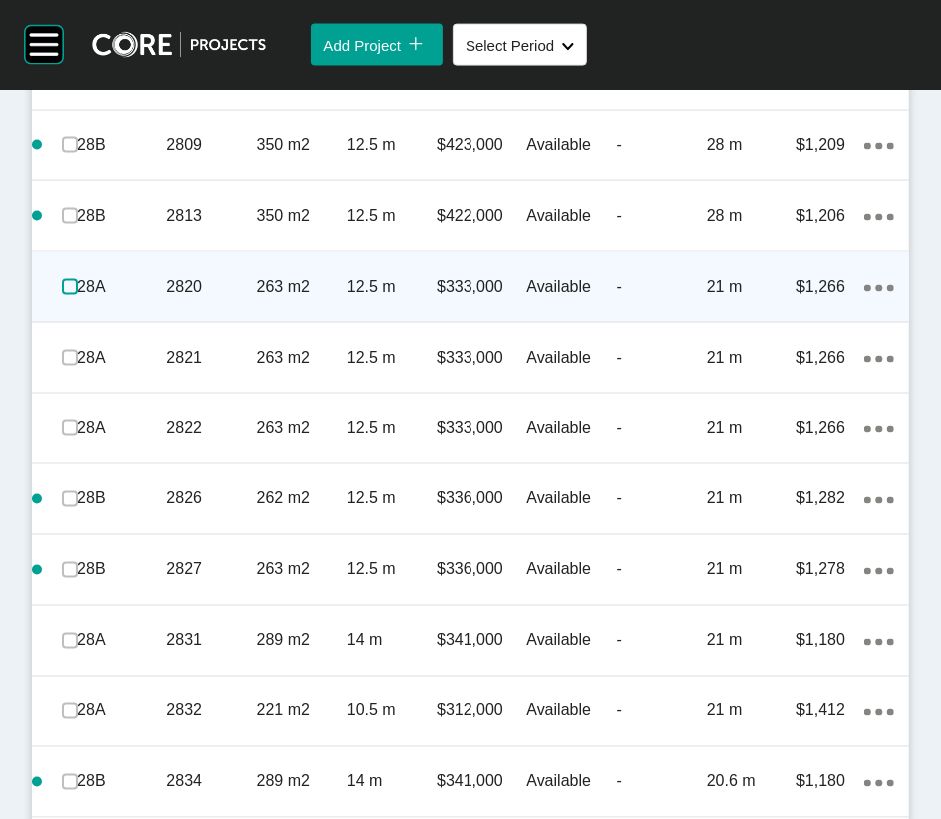
click at [78, 295] on label at bounding box center [70, 287] width 16 height 16
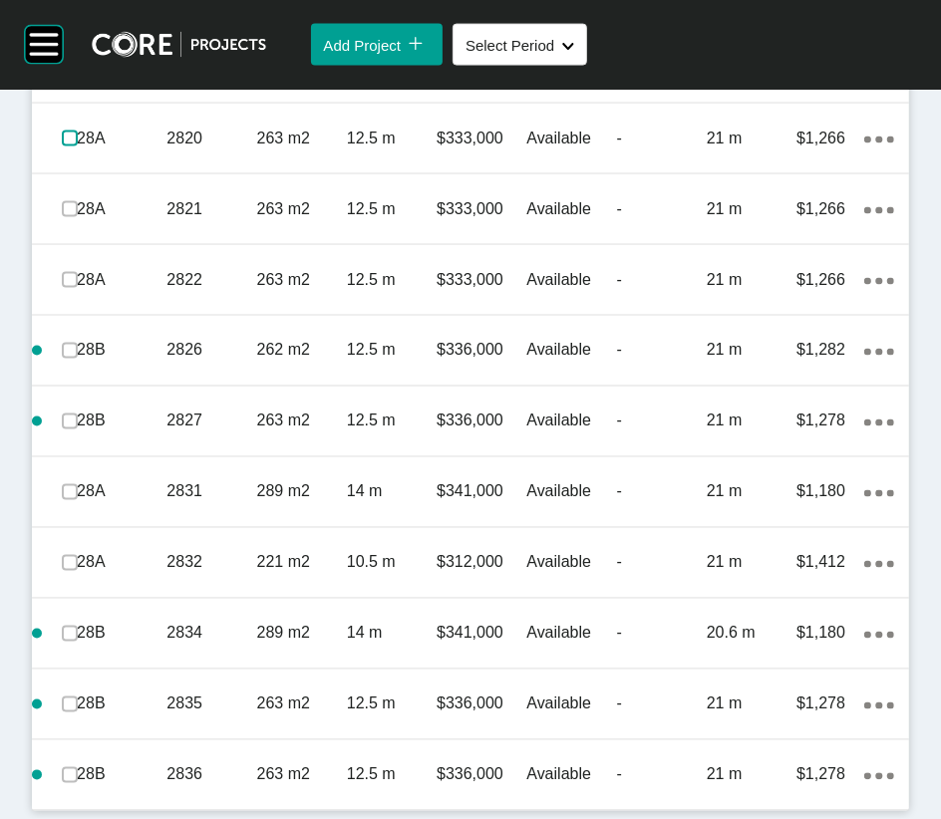
scroll to position [1976, 0]
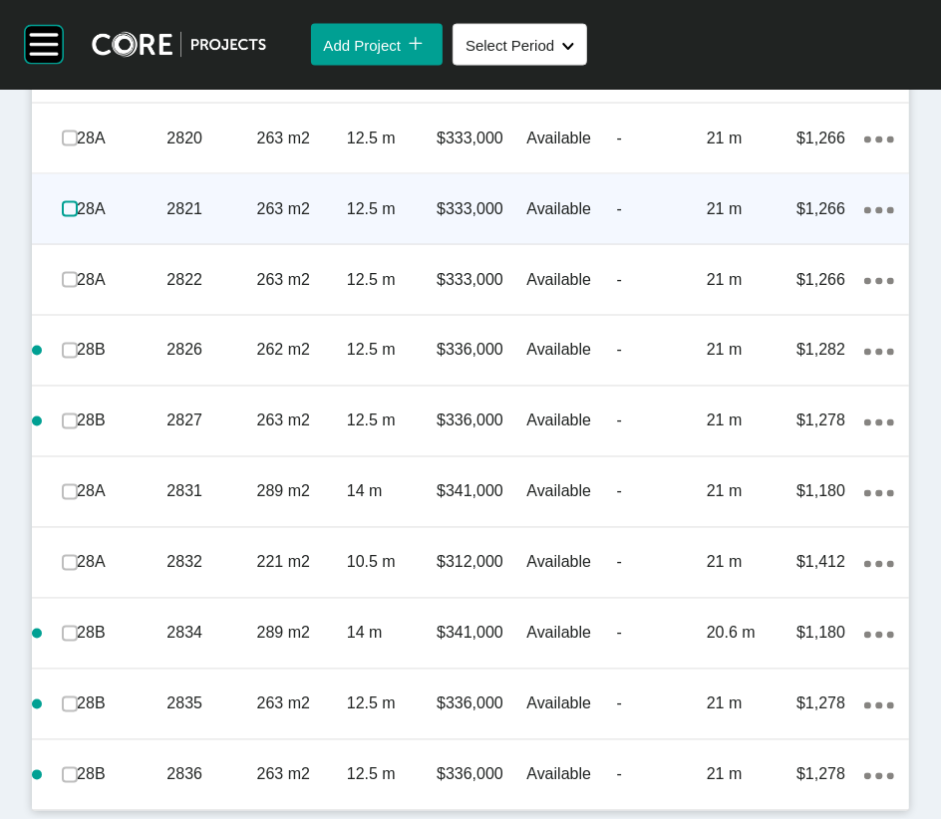
click at [75, 217] on label at bounding box center [70, 209] width 16 height 16
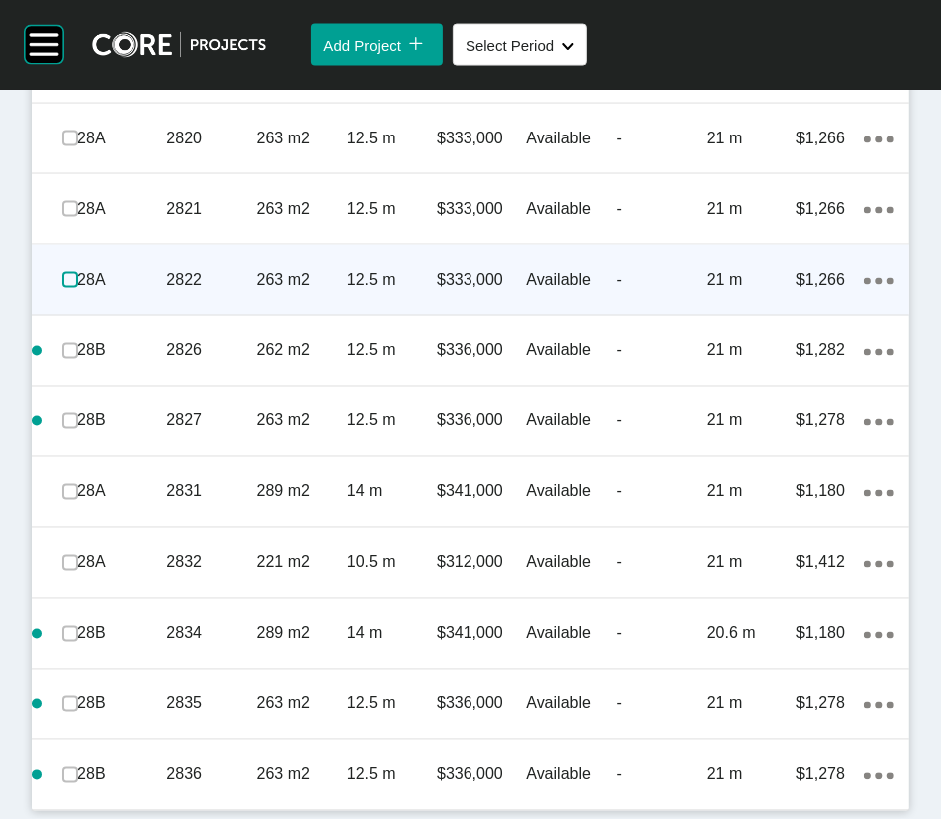
click at [78, 288] on label at bounding box center [70, 280] width 16 height 16
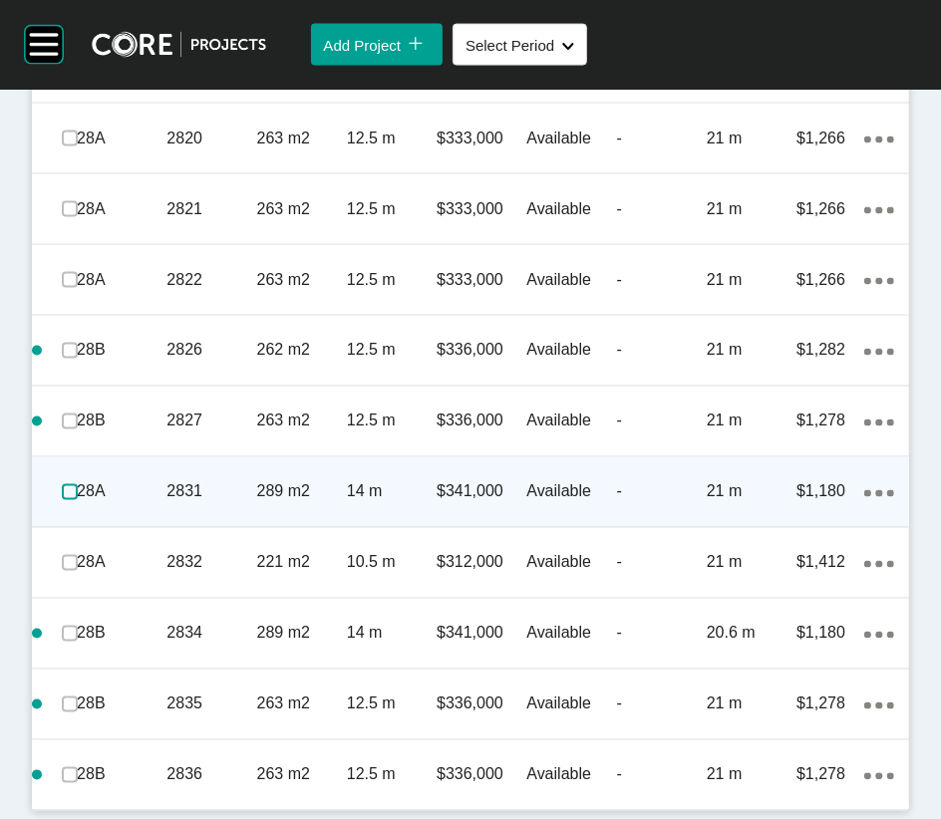
click at [78, 500] on label at bounding box center [70, 492] width 16 height 16
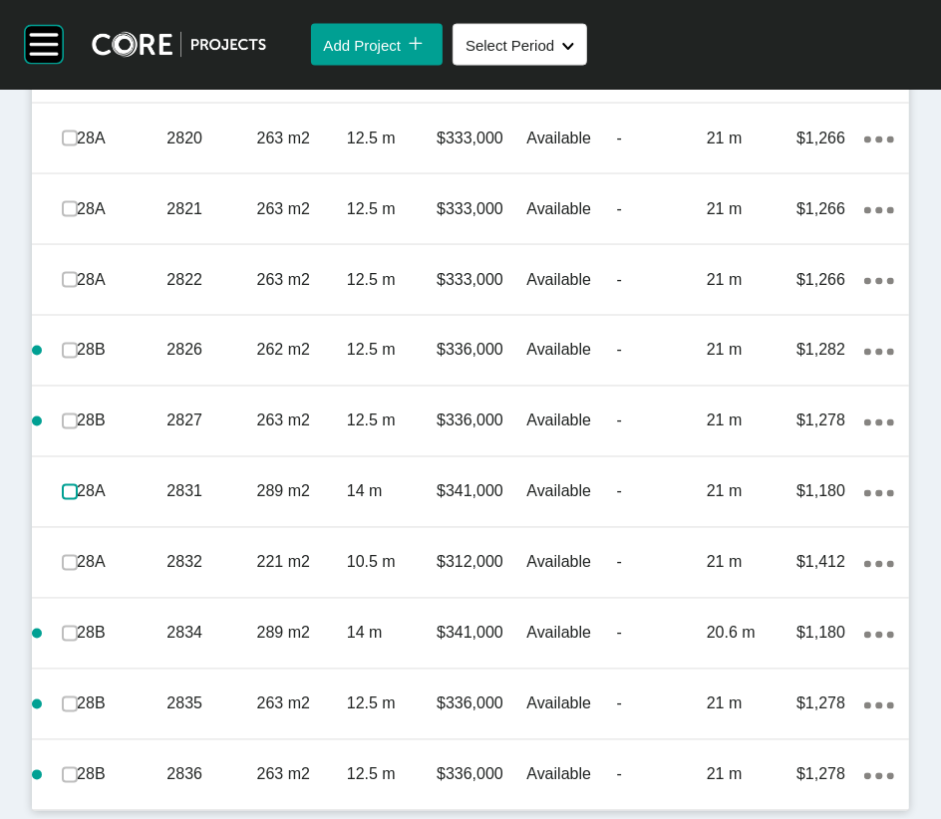
scroll to position [2155, 0]
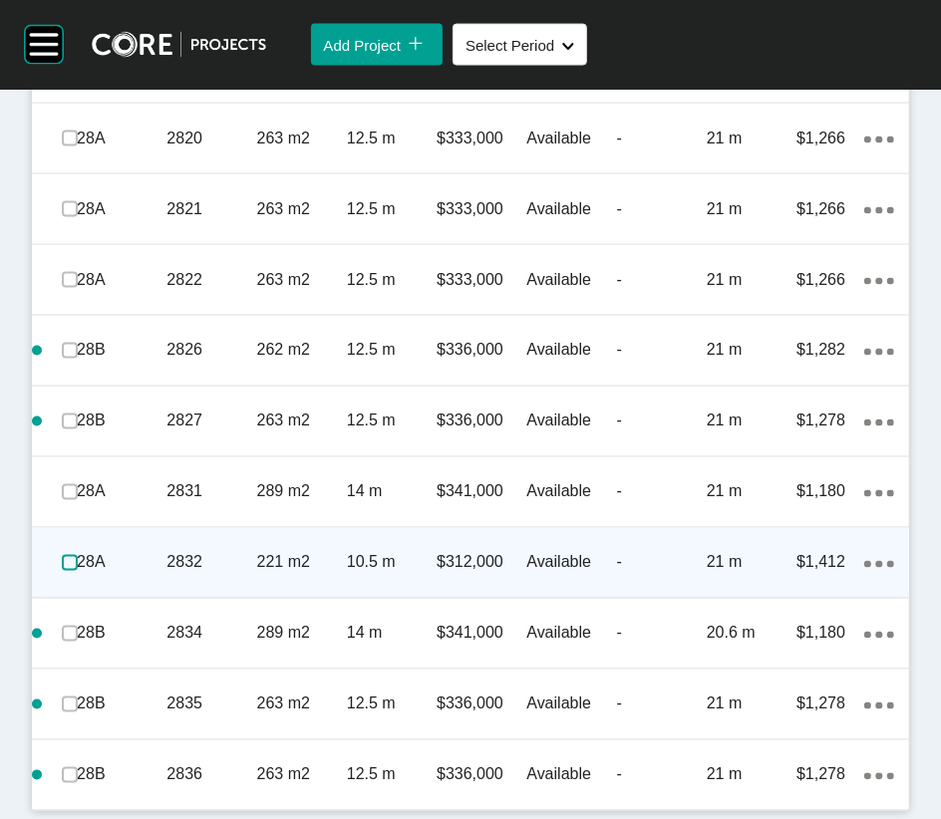
click at [78, 570] on label at bounding box center [70, 563] width 16 height 16
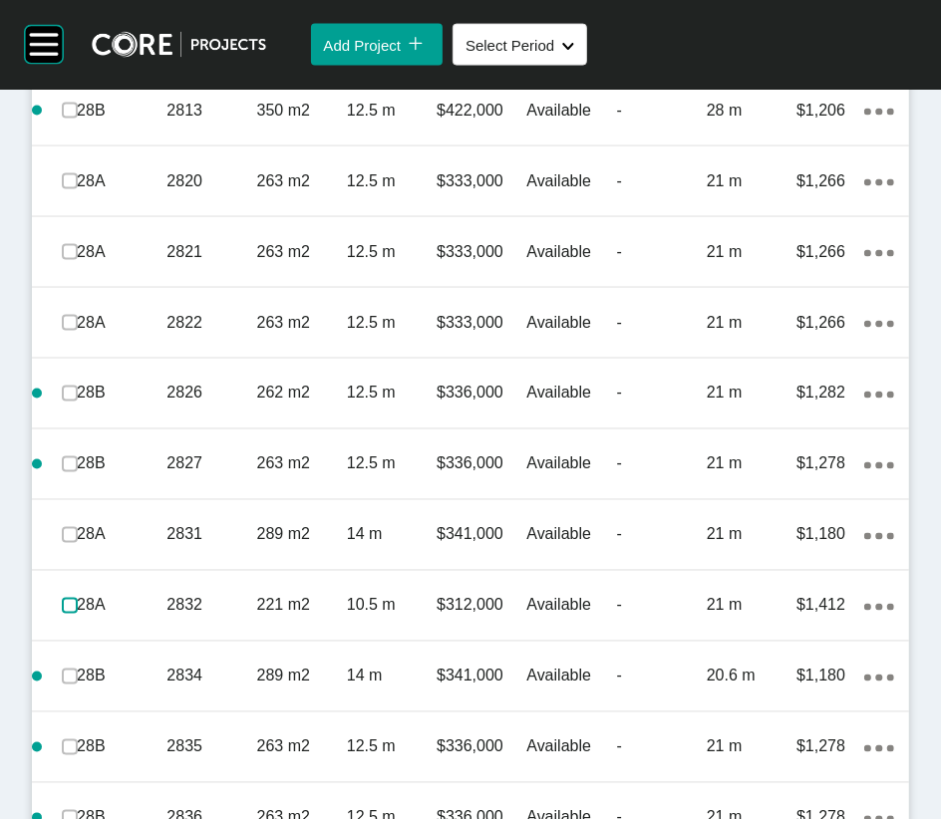
scroll to position [1592, 0]
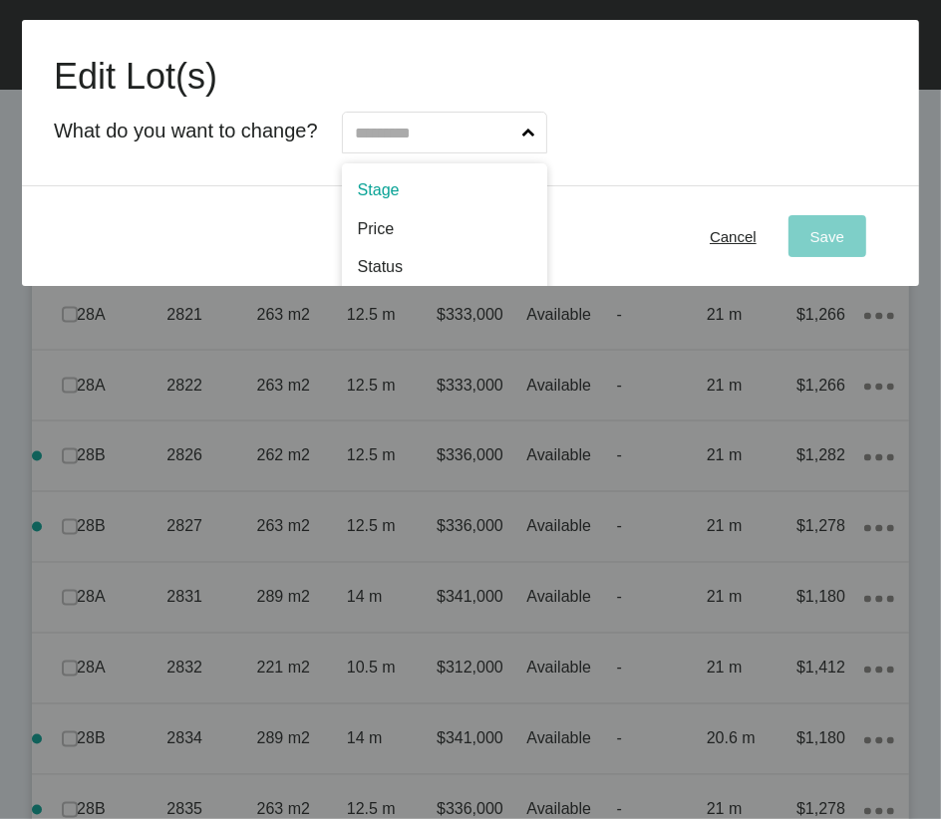
click at [503, 151] on input "text" at bounding box center [434, 133] width 167 height 40
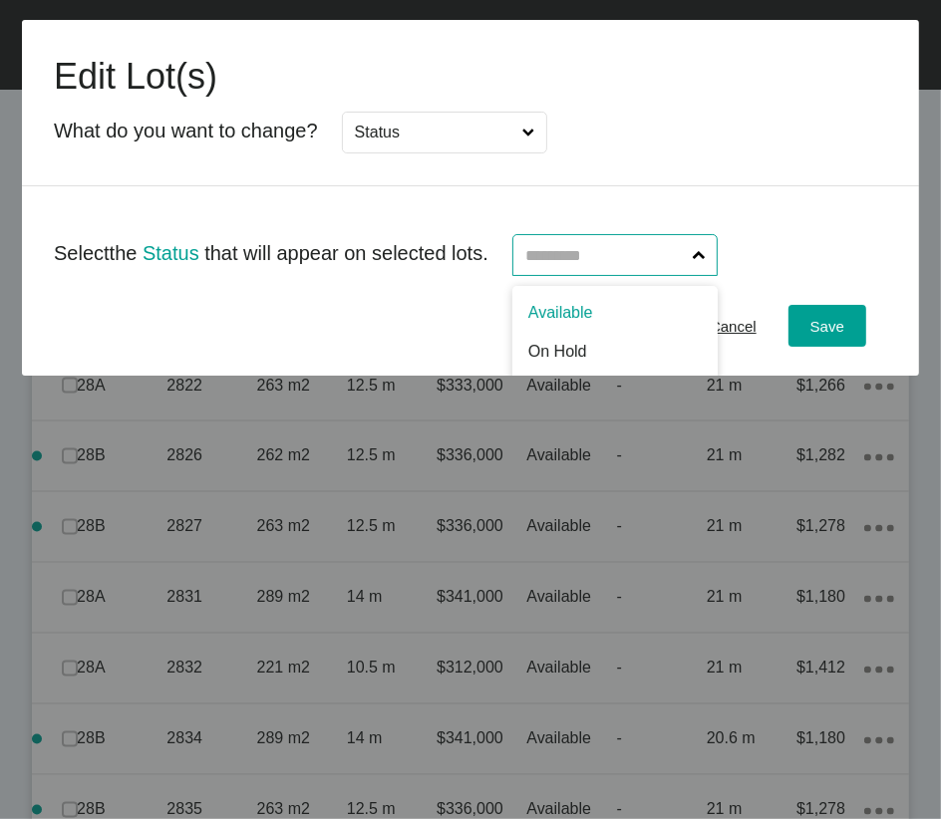
click at [623, 275] on input "text" at bounding box center [604, 255] width 167 height 40
type input "*"
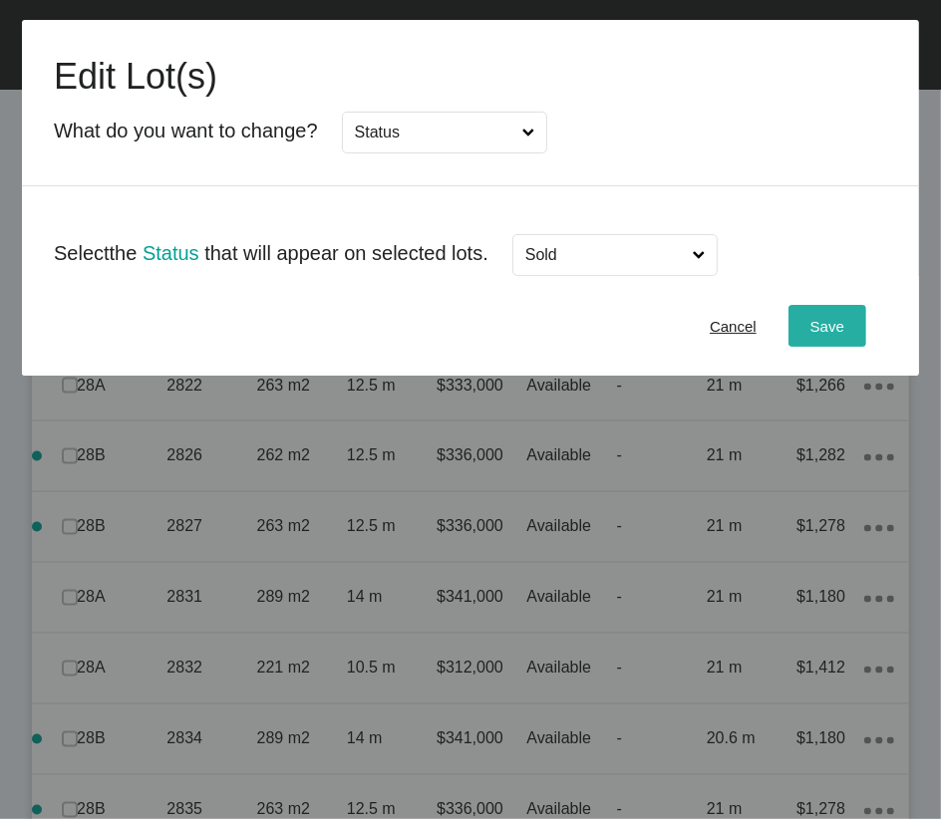
click at [821, 335] on span "Save" at bounding box center [827, 326] width 34 height 17
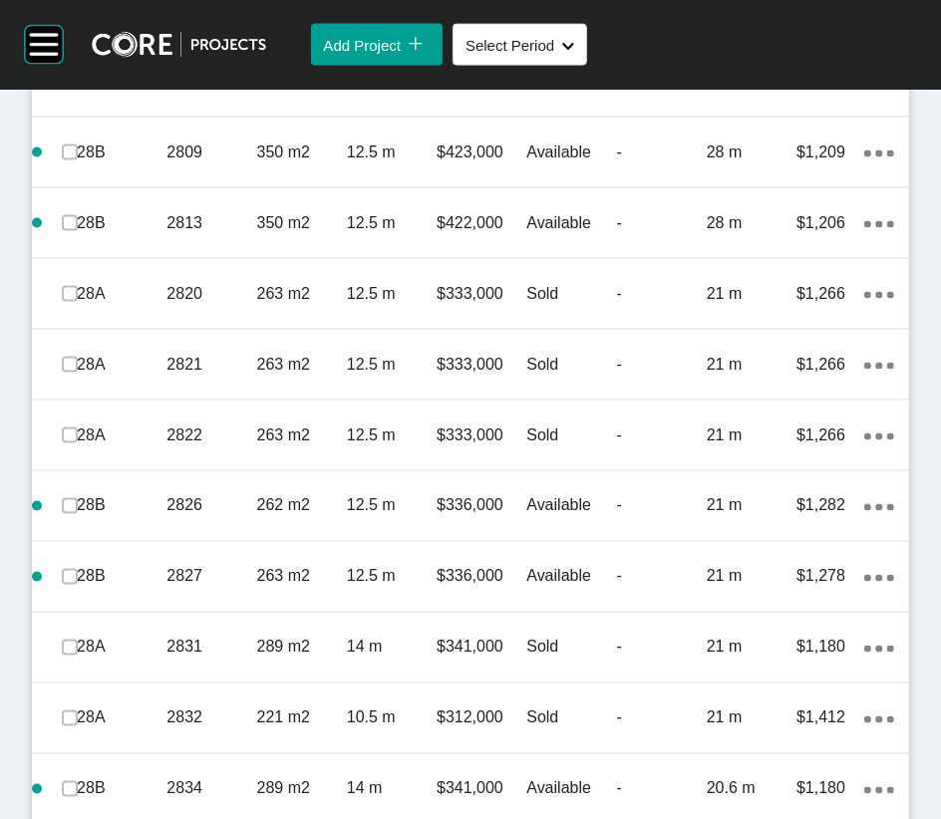
scroll to position [1534, 0]
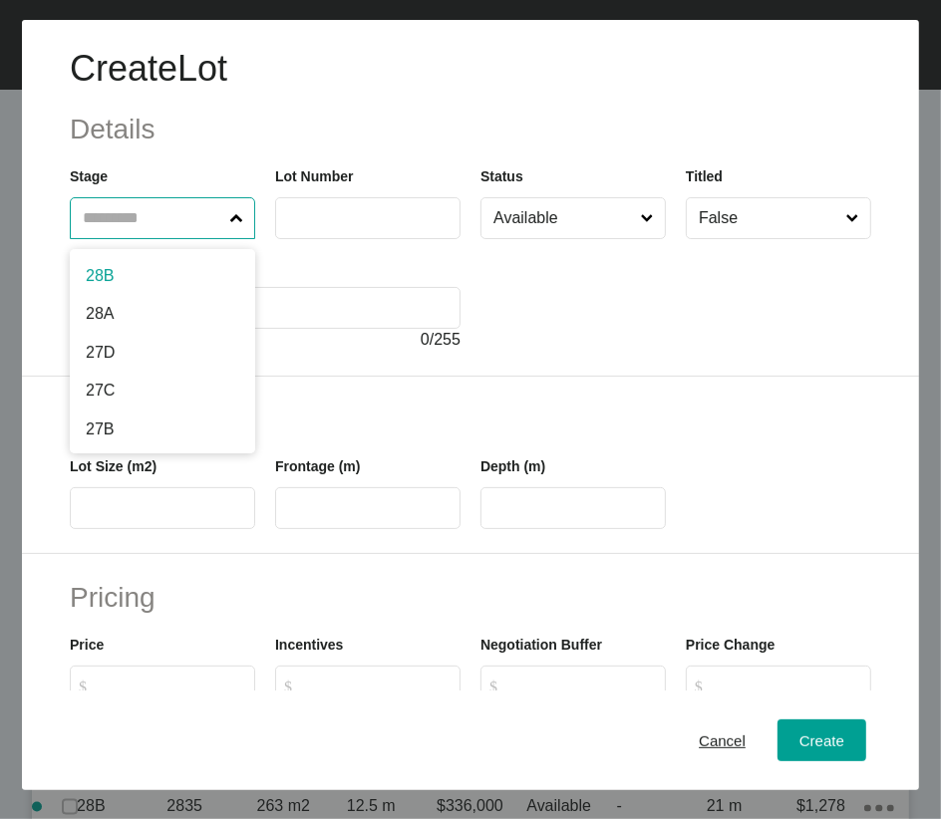
click at [194, 238] on input "text" at bounding box center [152, 218] width 147 height 40
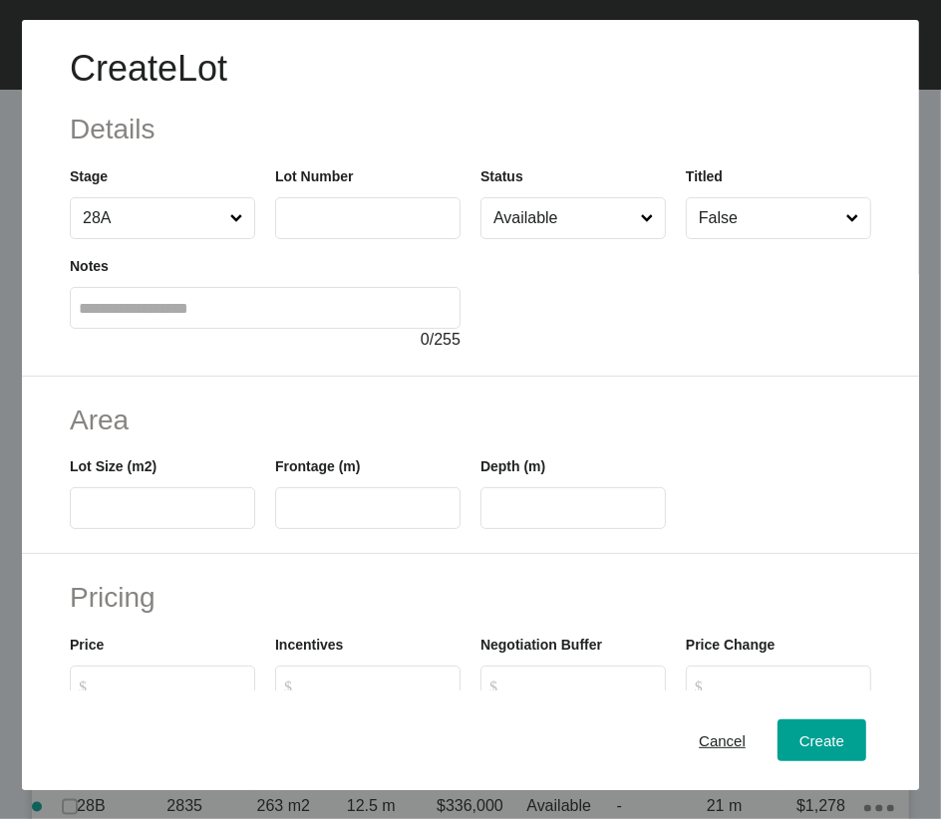
drag, startPoint x: 134, startPoint y: 371, endPoint x: 302, endPoint y: 284, distance: 189.4
click at [371, 226] on input "text" at bounding box center [367, 217] width 167 height 17
type input "****"
click at [110, 529] on label at bounding box center [162, 508] width 185 height 42
click at [110, 517] on input "text" at bounding box center [162, 508] width 167 height 17
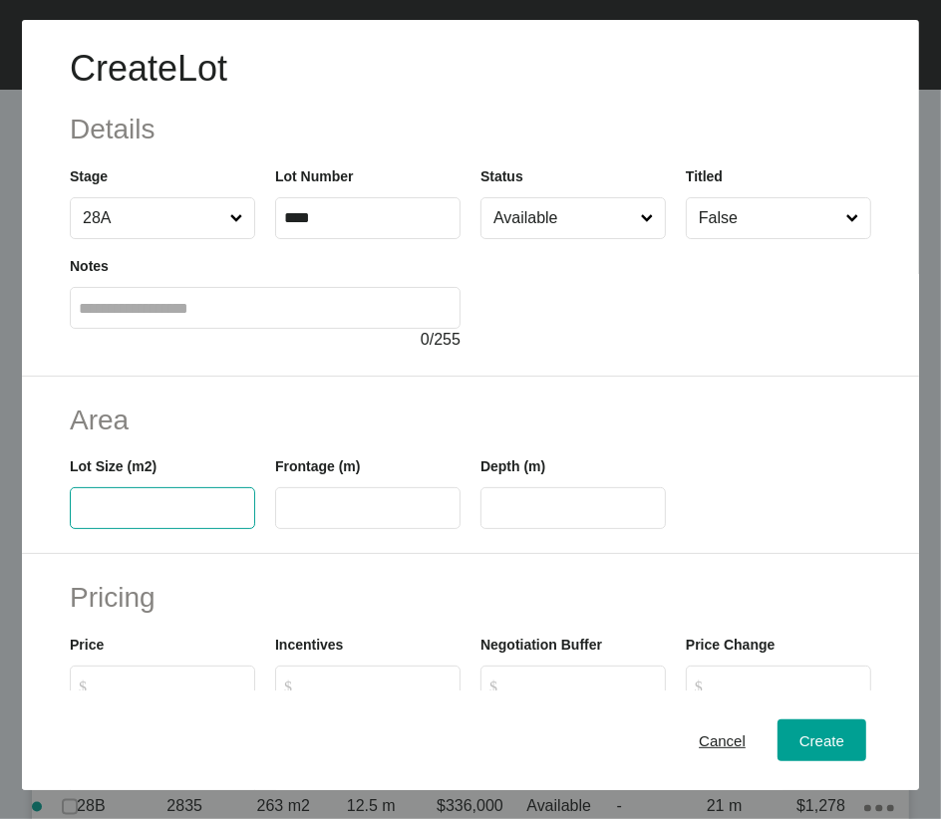
click at [551, 299] on div at bounding box center [675, 295] width 391 height 113
click at [552, 238] on input "Available" at bounding box center [562, 218] width 147 height 40
click at [146, 517] on input "text" at bounding box center [162, 508] width 167 height 17
drag, startPoint x: 101, startPoint y: 626, endPoint x: 125, endPoint y: 626, distance: 23.9
click at [125, 517] on input "*****" at bounding box center [162, 508] width 167 height 17
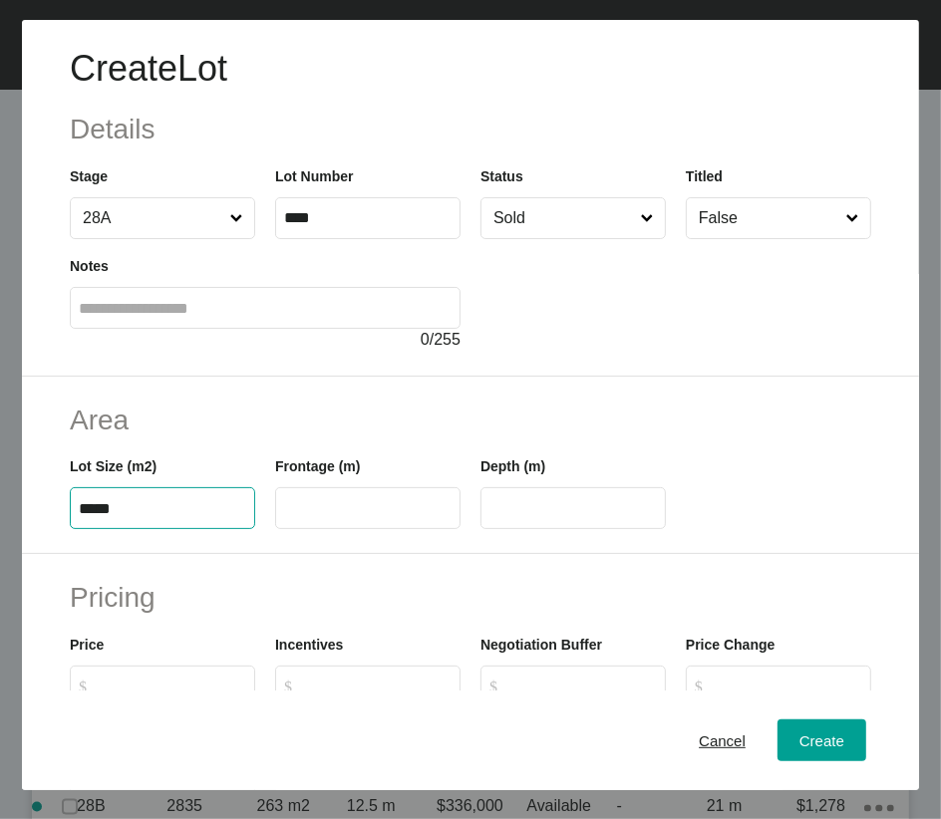
click at [126, 517] on input "*****" at bounding box center [162, 508] width 167 height 17
type input "***"
click at [317, 517] on input "text" at bounding box center [367, 508] width 167 height 17
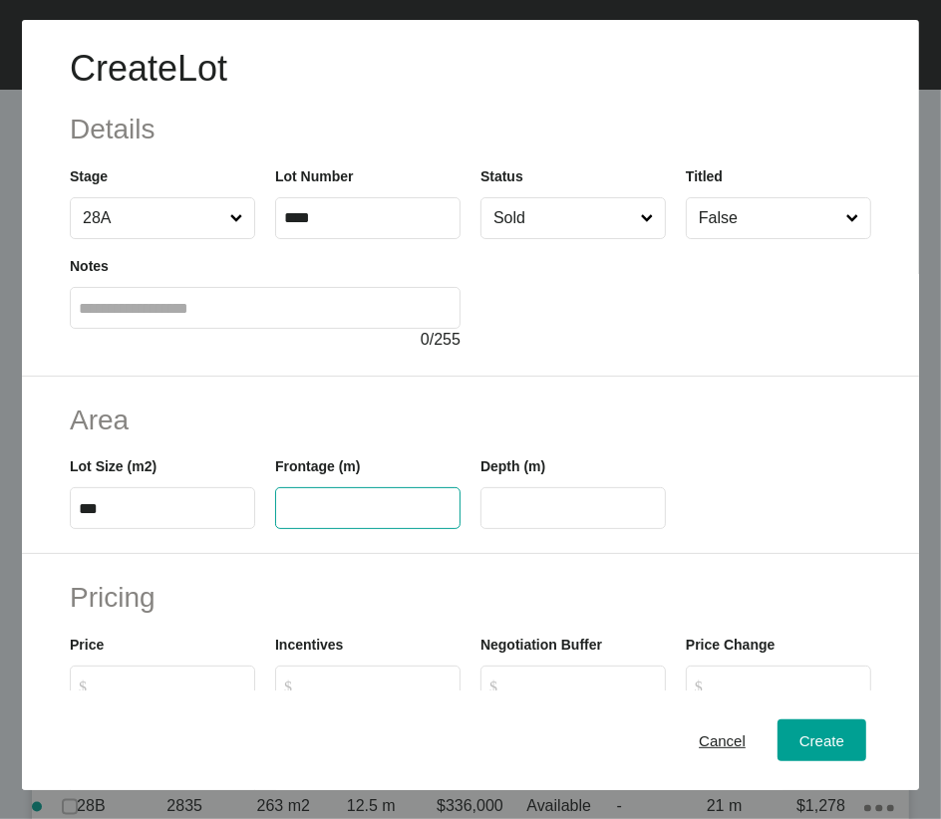
paste input "**"
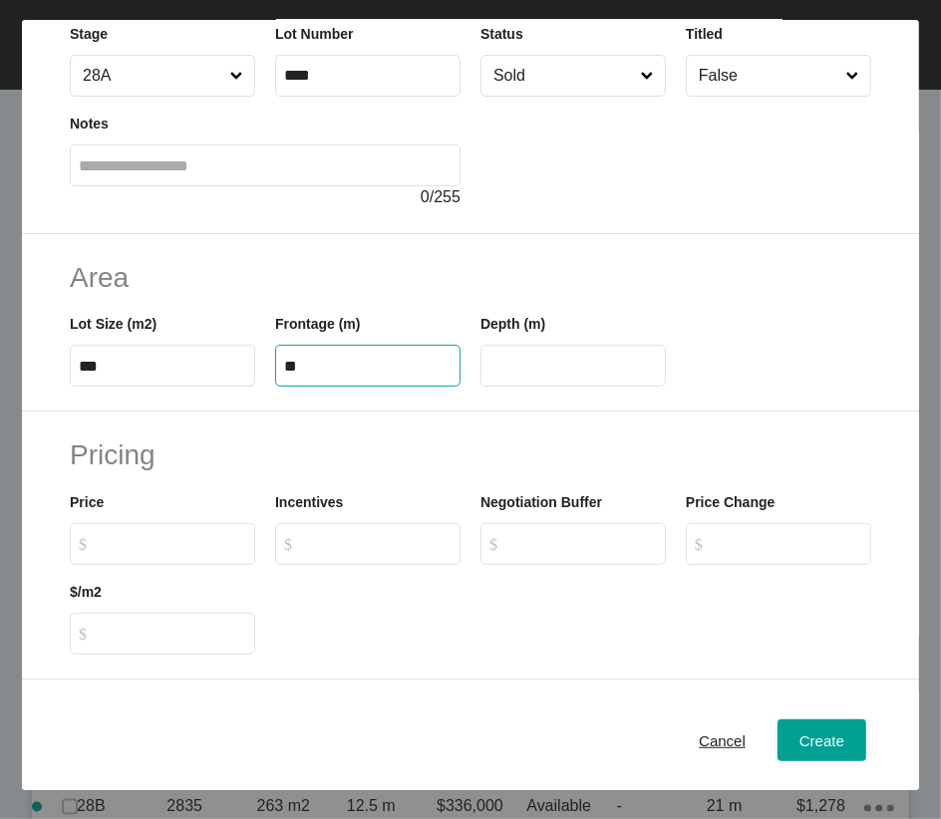
scroll to position [192, 0]
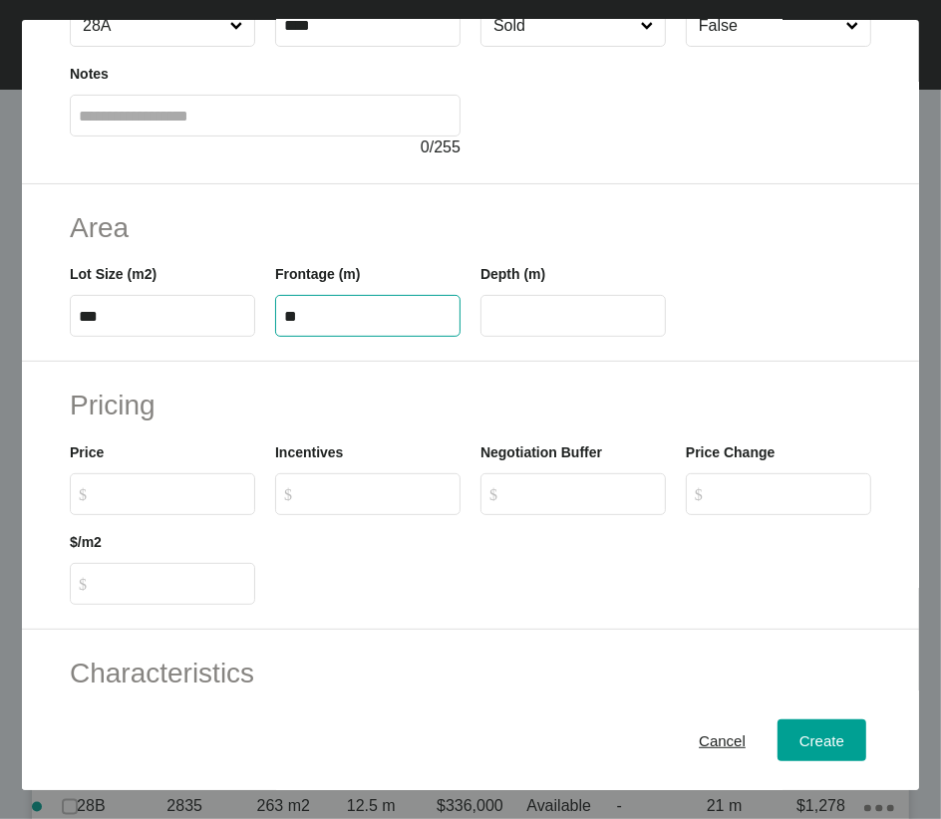
type input "**"
type input "****"
click at [179, 502] on input "$ Created with Sketch. $" at bounding box center [172, 493] width 148 height 17
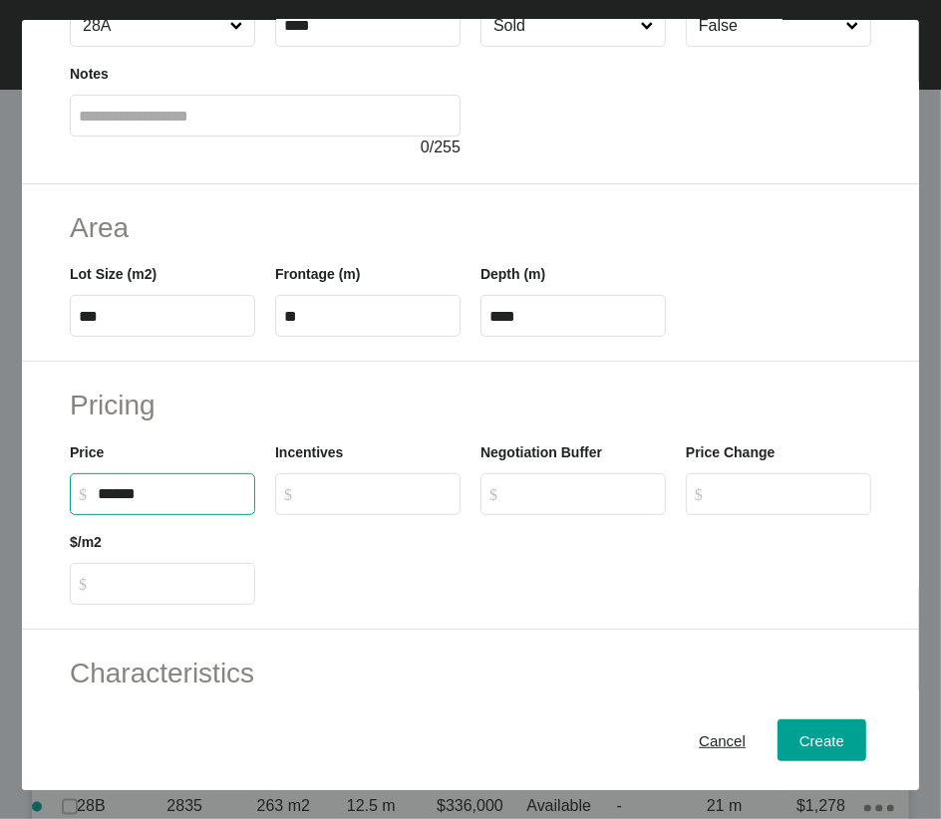
type input "*******"
type input "*****"
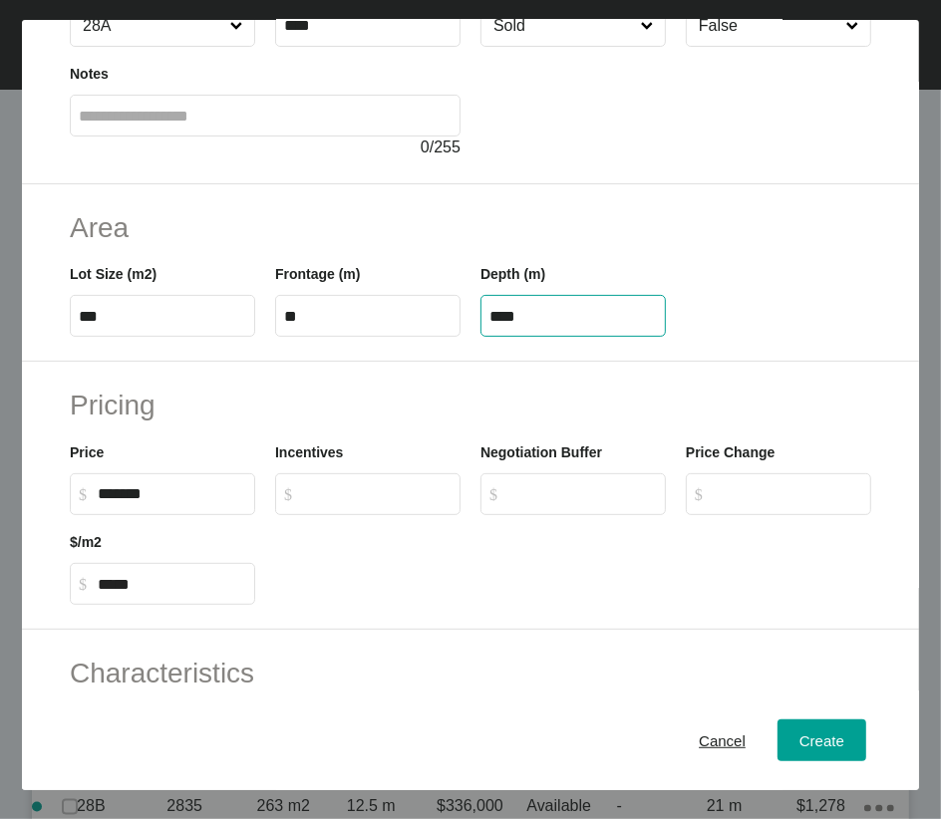
drag, startPoint x: 503, startPoint y: 438, endPoint x: 561, endPoint y: 438, distance: 57.8
click at [561, 325] on input "****" at bounding box center [572, 316] width 167 height 17
type input "**"
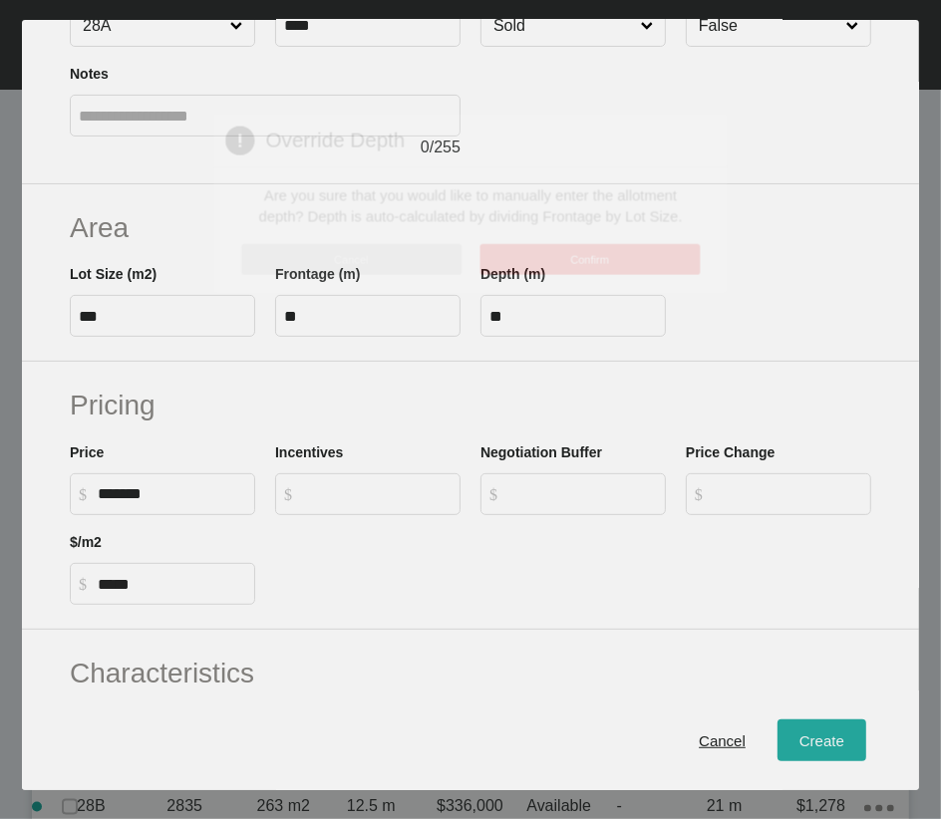
click at [748, 570] on div "Create Lot Details Stage 28A Lot Number **** Status Sold Titled False Notes 0 /…" at bounding box center [470, 409] width 941 height 819
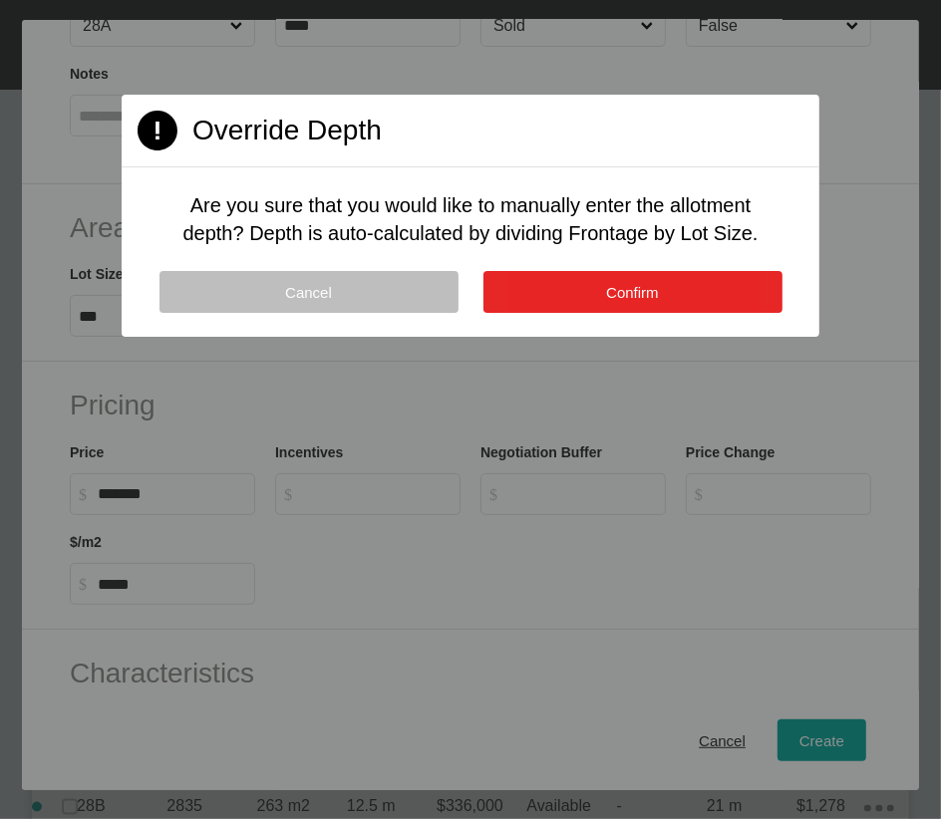
click at [508, 313] on button "Confirm" at bounding box center [632, 292] width 299 height 42
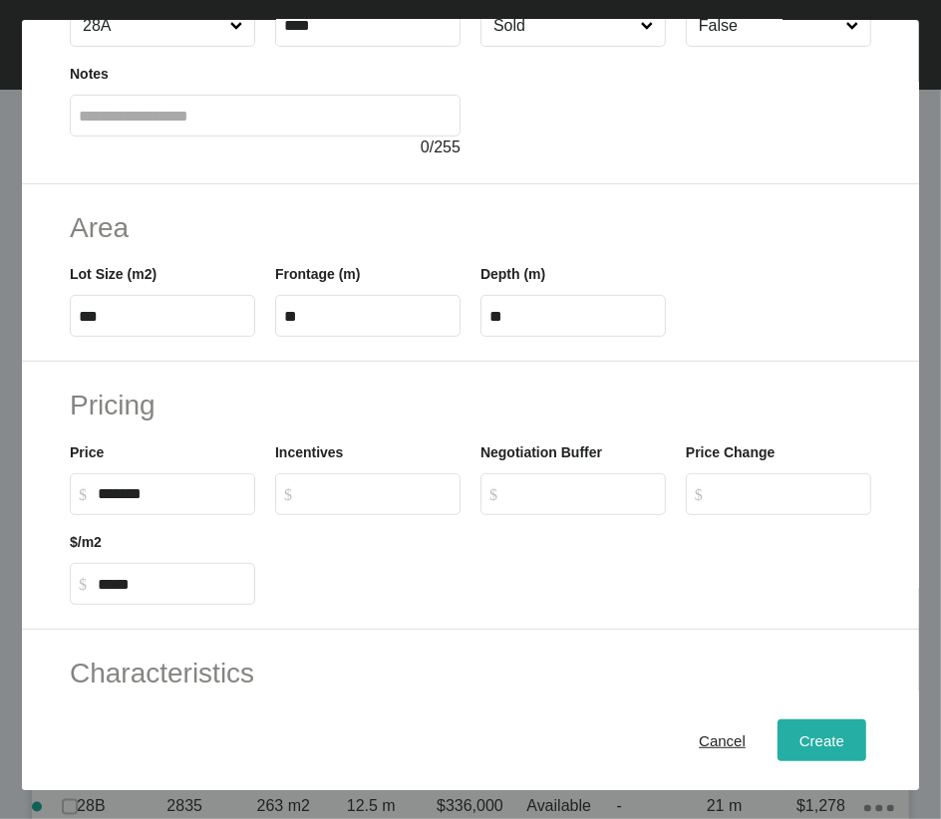
click at [777, 570] on button "Create" at bounding box center [821, 740] width 89 height 42
type input "*"
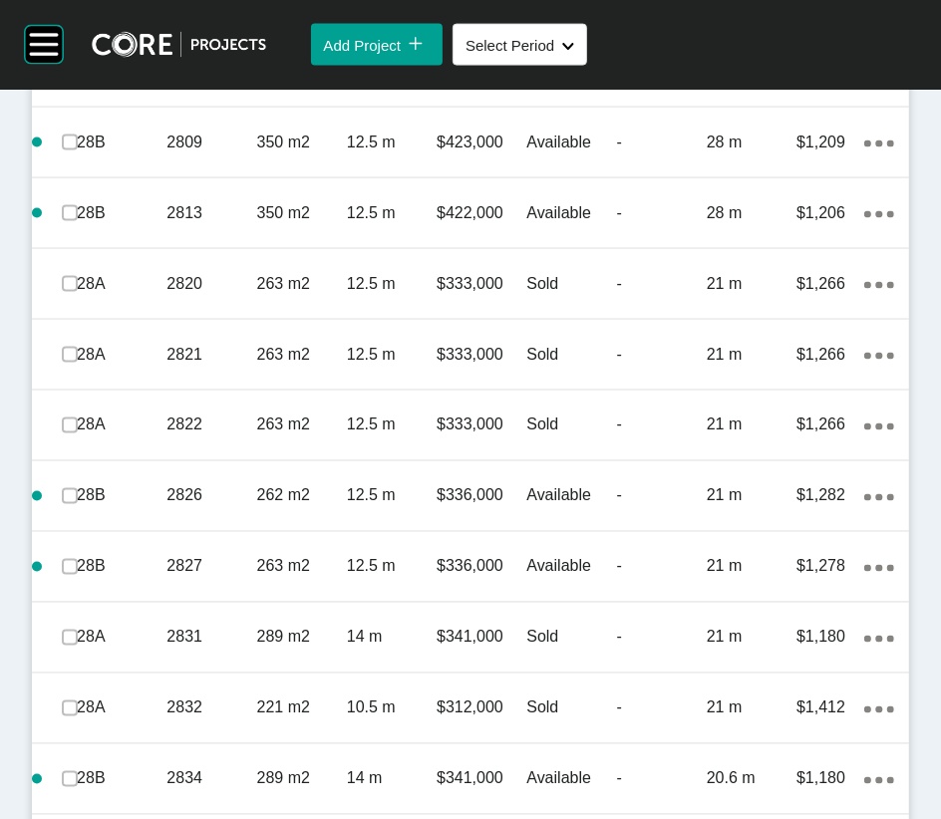
scroll to position [1648, 0]
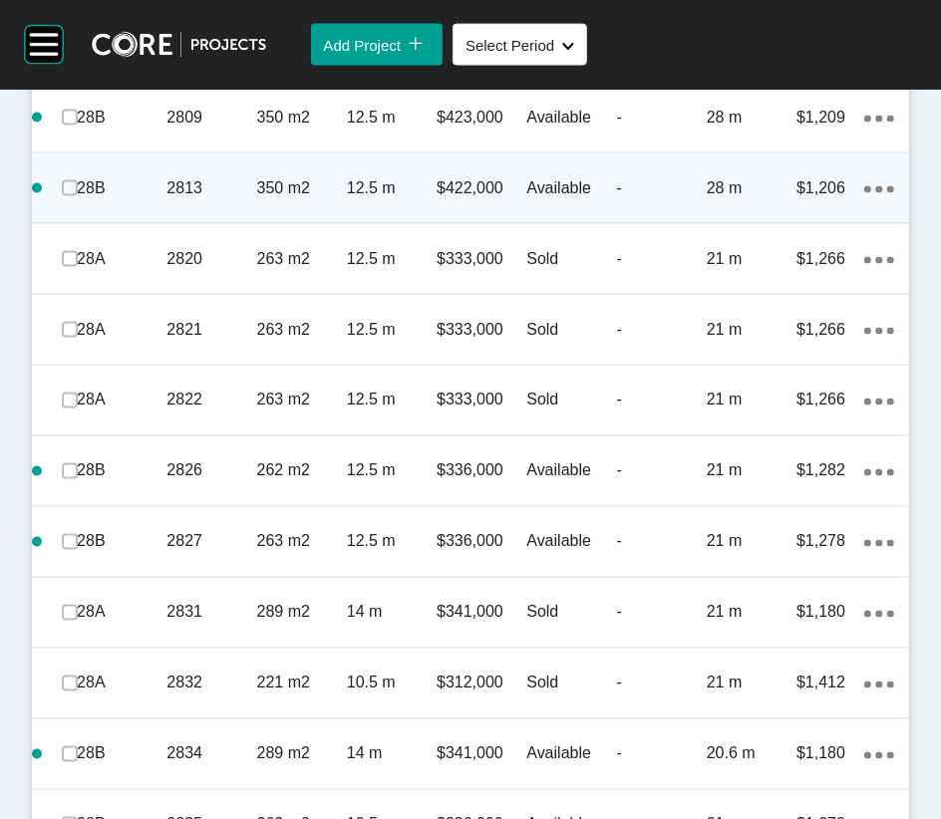
click at [864, 199] on div "Action Menu Dots Copy 6 Created with Sketch." at bounding box center [879, 188] width 30 height 22
click at [785, 570] on link "Duplicate" at bounding box center [748, 691] width 75 height 30
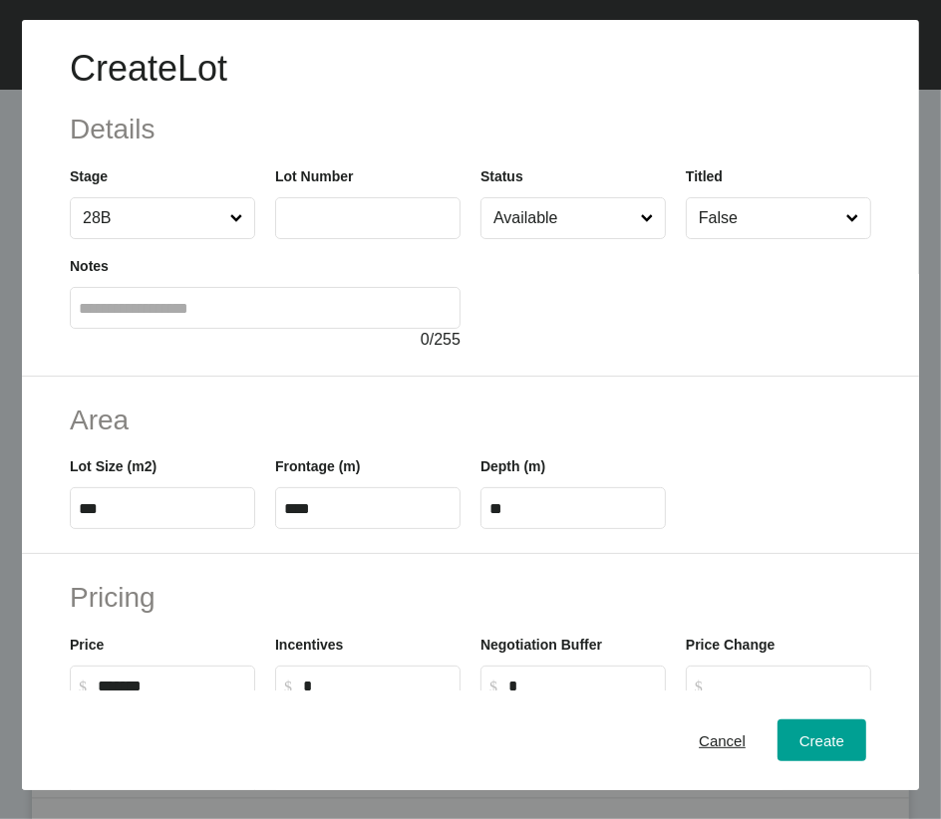
click at [330, 226] on input "text" at bounding box center [367, 217] width 167 height 17
type input "****"
click at [524, 238] on input "Available" at bounding box center [562, 218] width 147 height 40
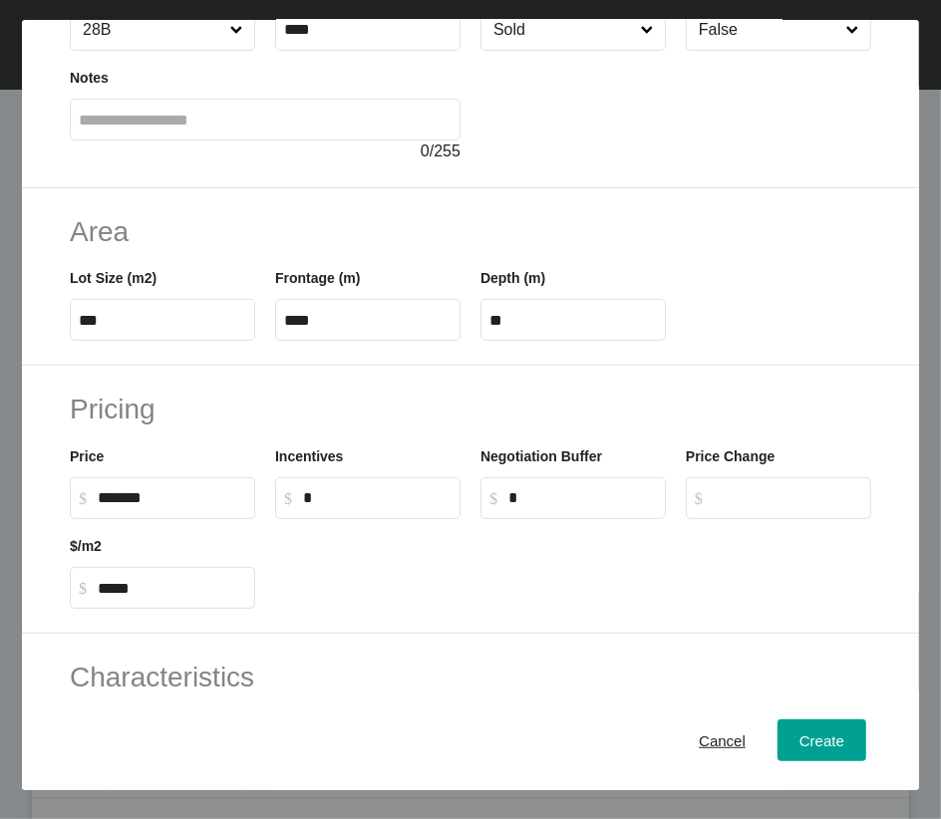
scroll to position [196, 0]
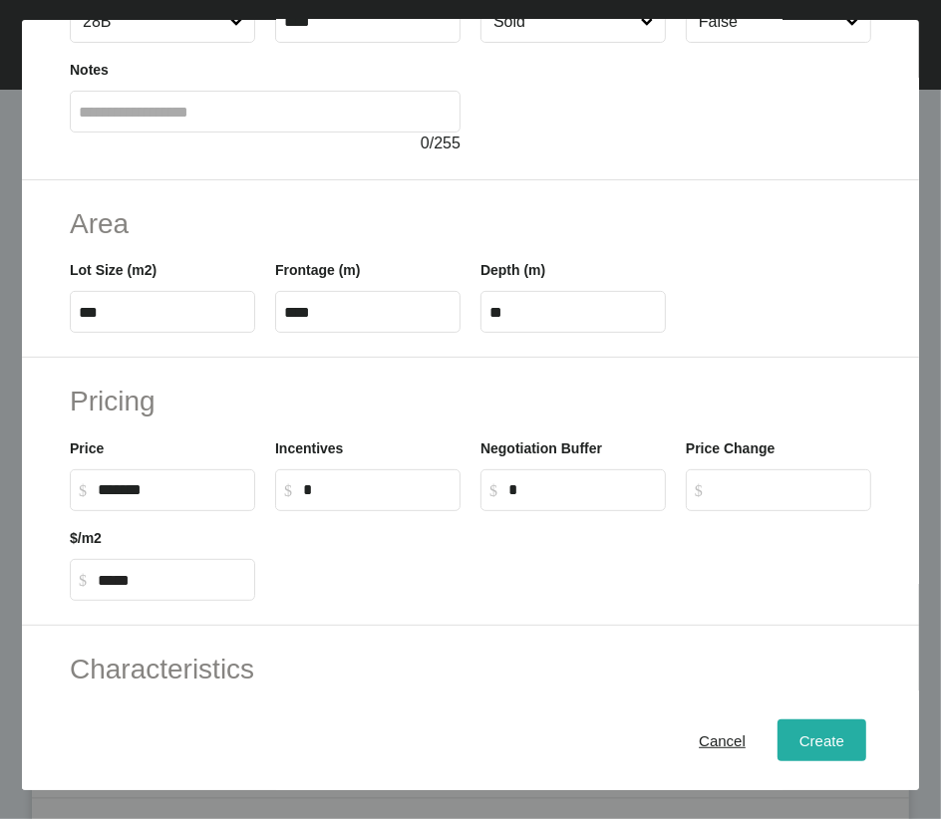
click at [828, 570] on div "Create" at bounding box center [821, 739] width 55 height 27
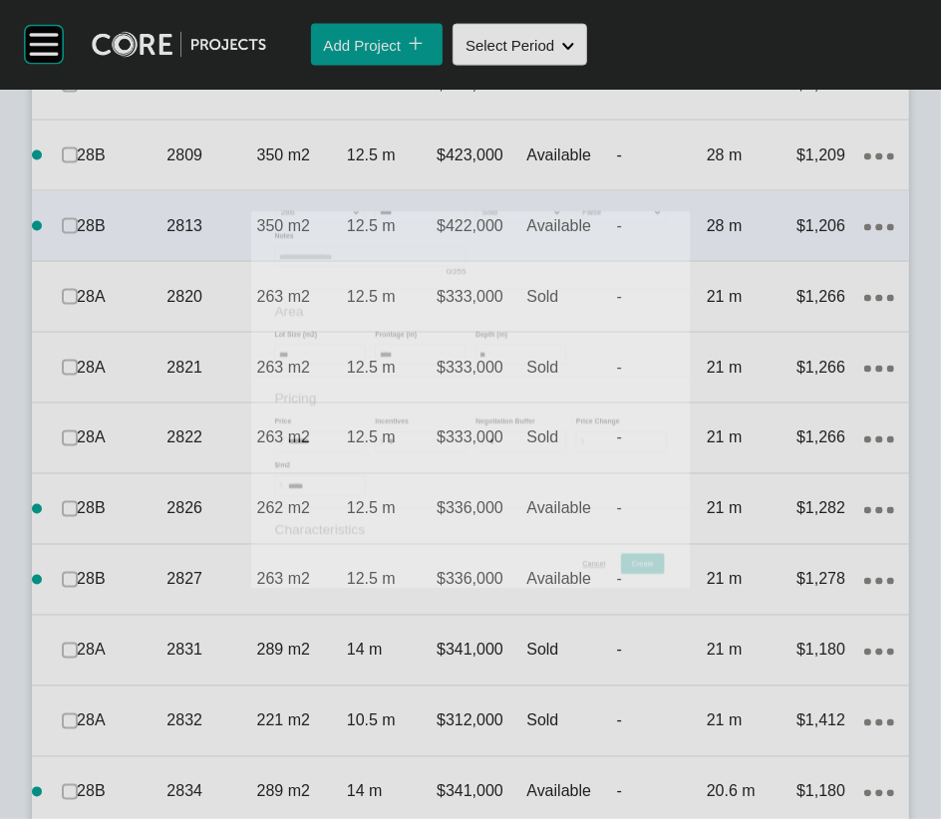
scroll to position [1725, 0]
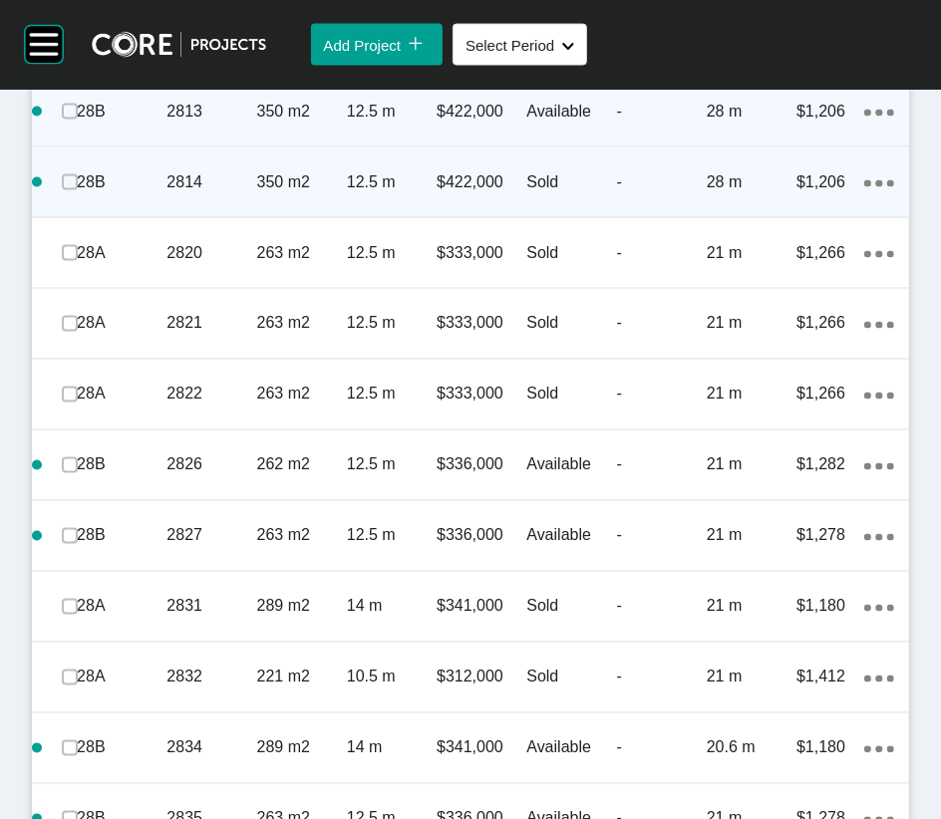
click at [867, 187] on icon "Action Menu Dots Copy 6 Created with Sketch." at bounding box center [879, 183] width 30 height 7
click at [786, 570] on link "Duplicate" at bounding box center [748, 702] width 75 height 30
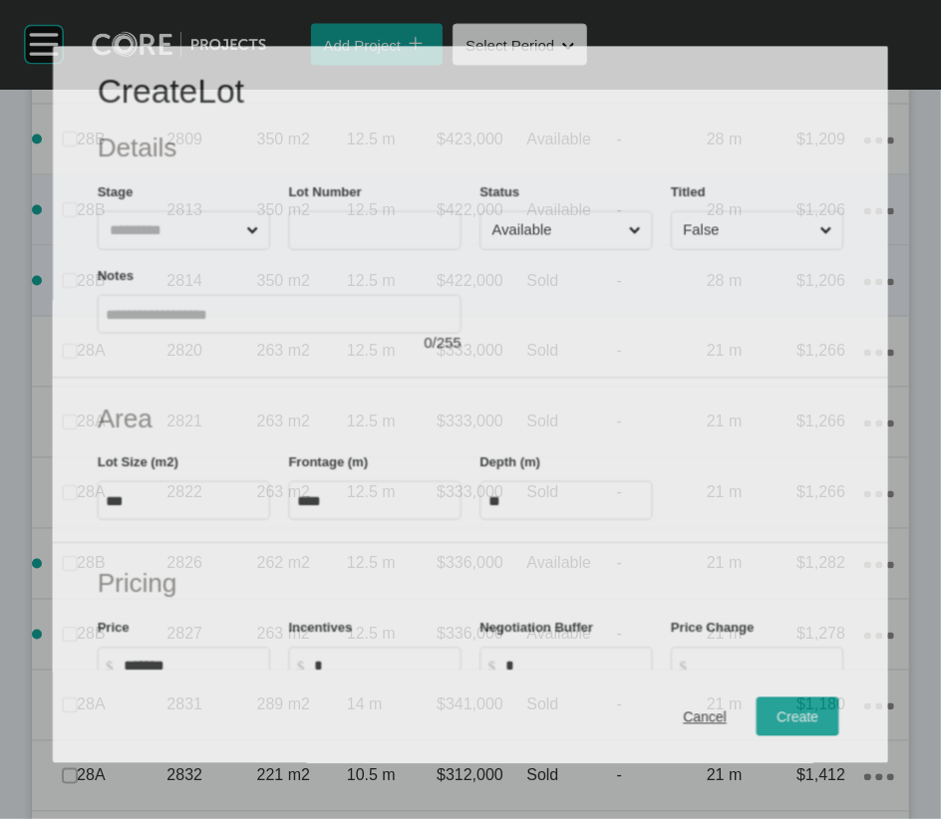
scroll to position [1648, 0]
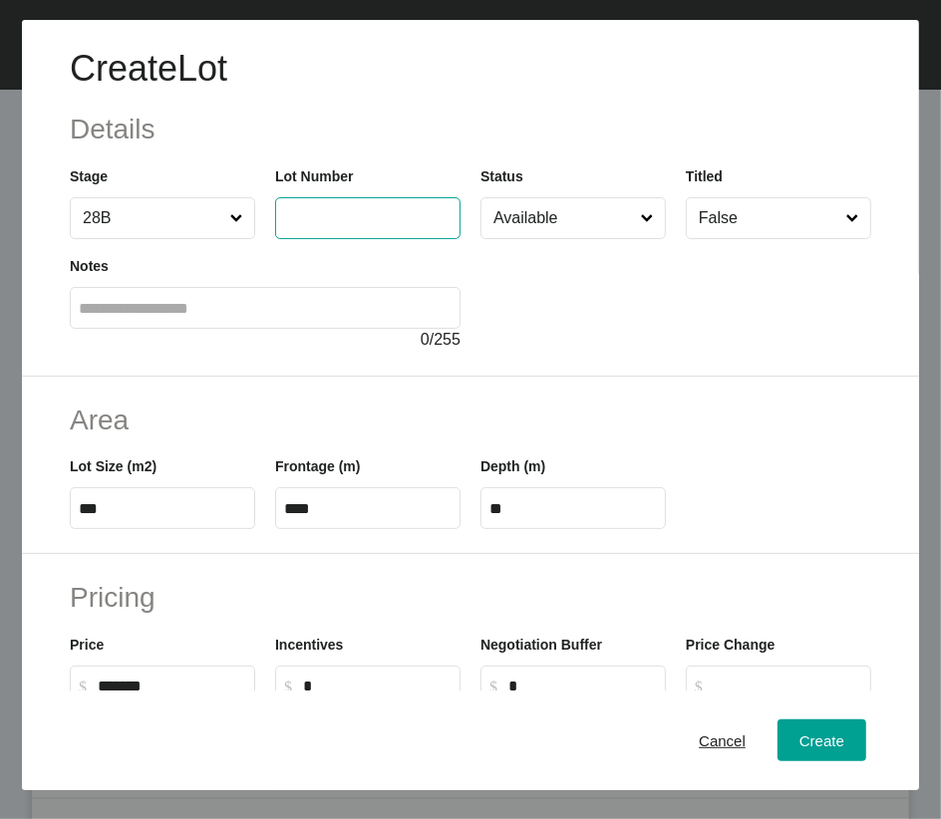
click at [337, 226] on input "text" at bounding box center [367, 217] width 167 height 17
type input "****"
drag, startPoint x: 299, startPoint y: 634, endPoint x: 338, endPoint y: 633, distance: 38.9
click at [338, 517] on input "****" at bounding box center [367, 508] width 167 height 17
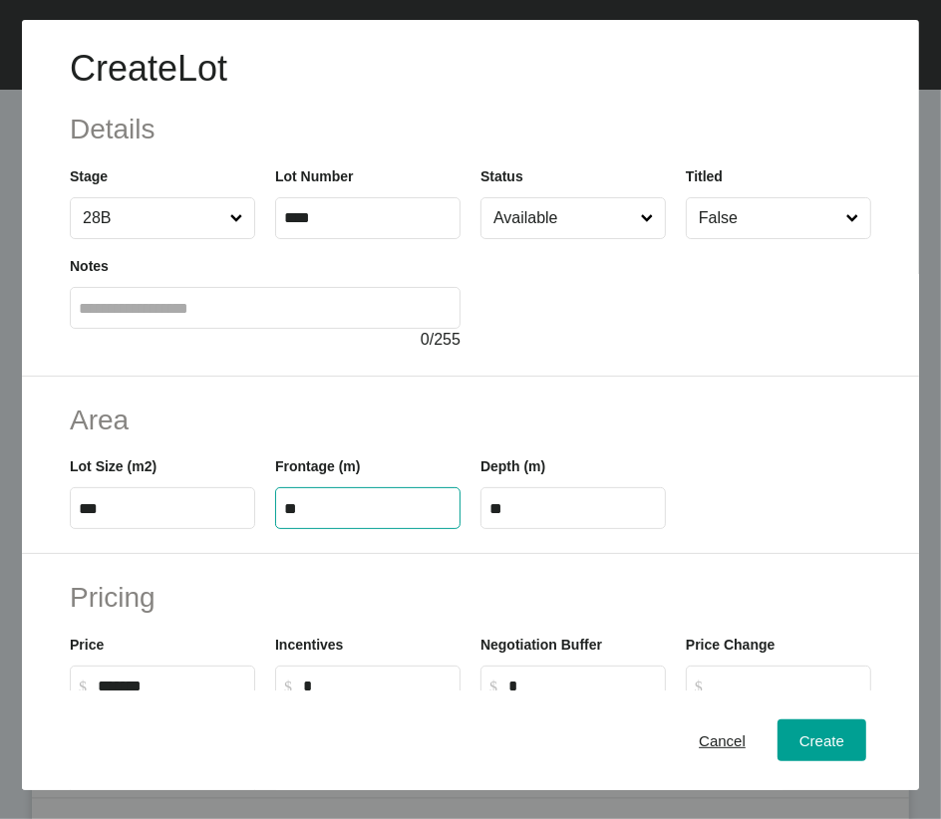
type input "**"
click at [564, 529] on label "****" at bounding box center [572, 508] width 185 height 42
click at [564, 517] on input "****" at bounding box center [572, 508] width 167 height 17
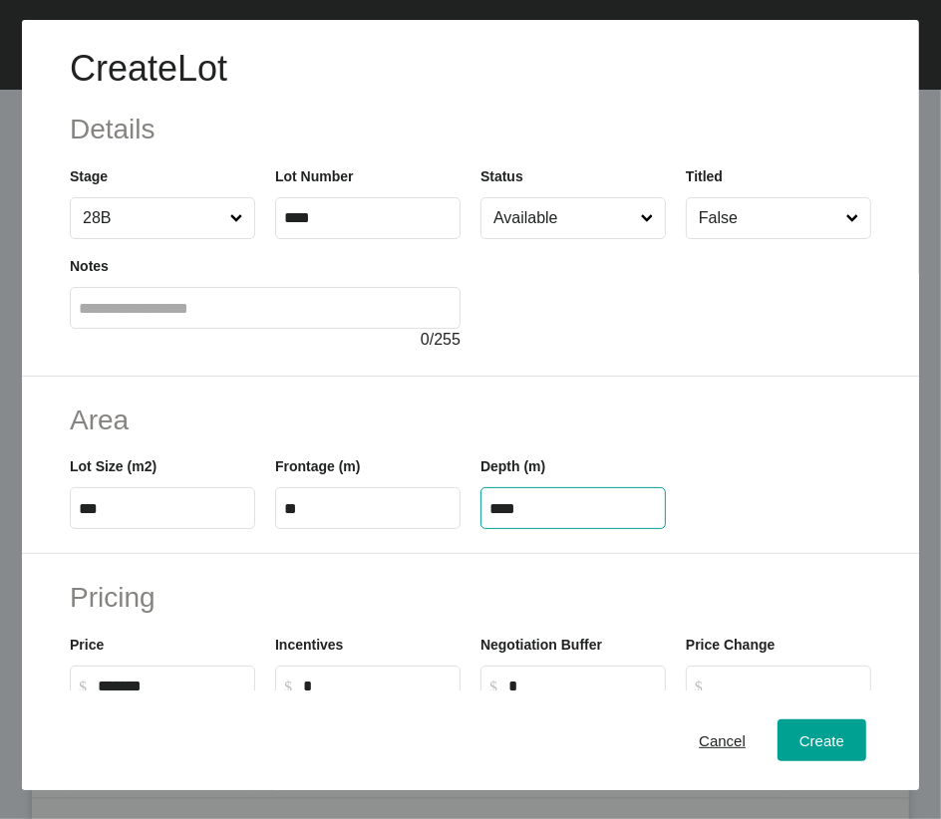
drag, startPoint x: 493, startPoint y: 630, endPoint x: 612, endPoint y: 631, distance: 118.6
click at [610, 517] on input "****" at bounding box center [572, 508] width 167 height 17
type input "**"
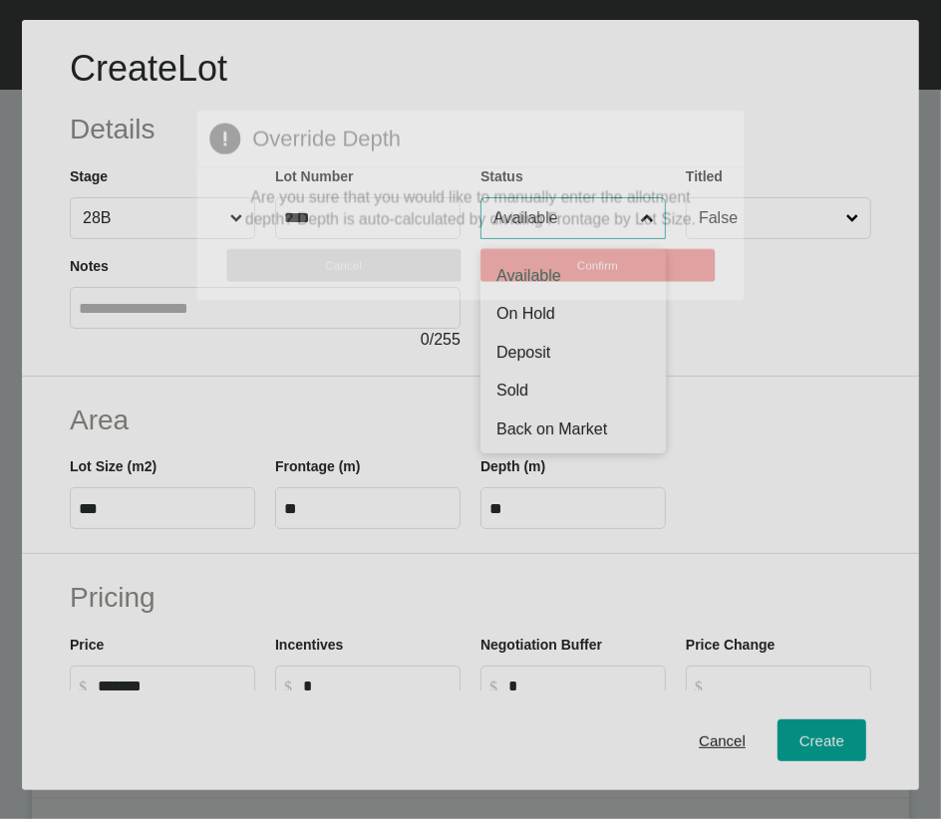
click at [558, 282] on div "Create Lot Details Stage 28B Lot Number **** Status Available Available On Hold…" at bounding box center [470, 409] width 941 height 819
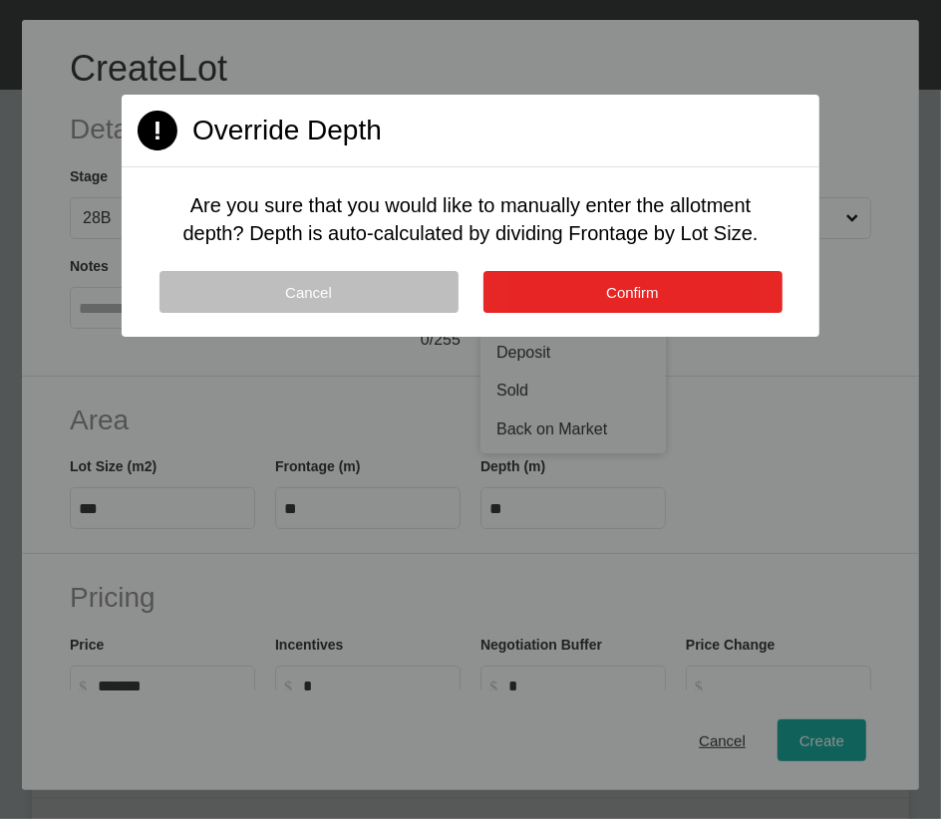
click at [573, 313] on button "Confirm" at bounding box center [632, 292] width 299 height 42
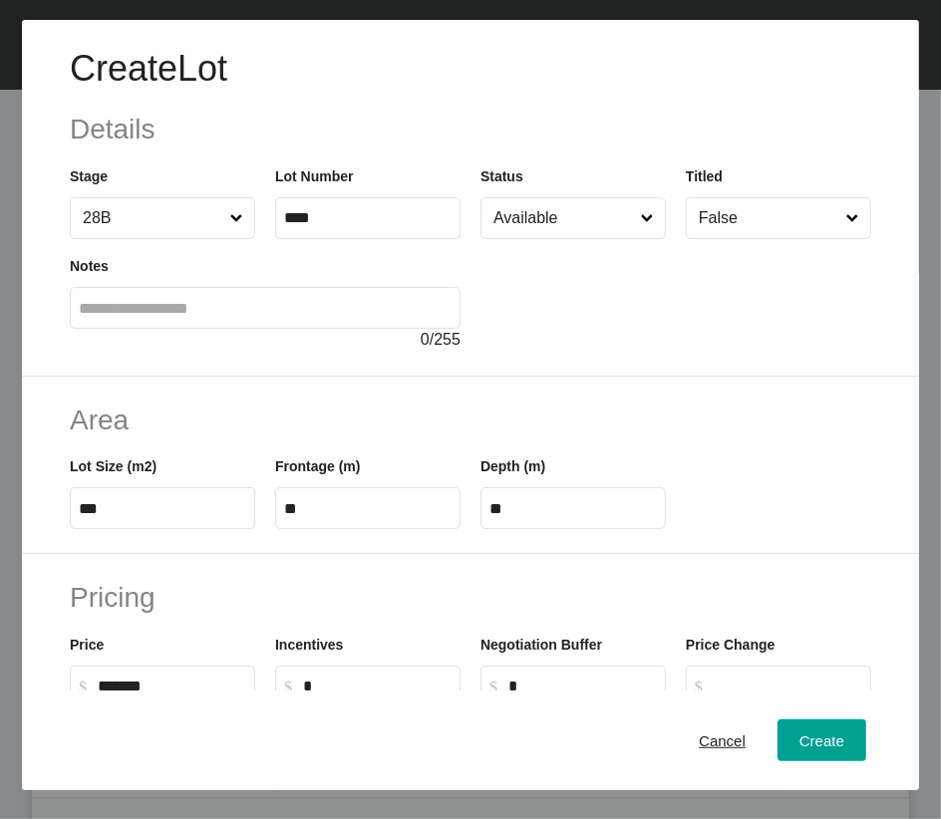
click at [548, 238] on input "Available" at bounding box center [562, 218] width 147 height 40
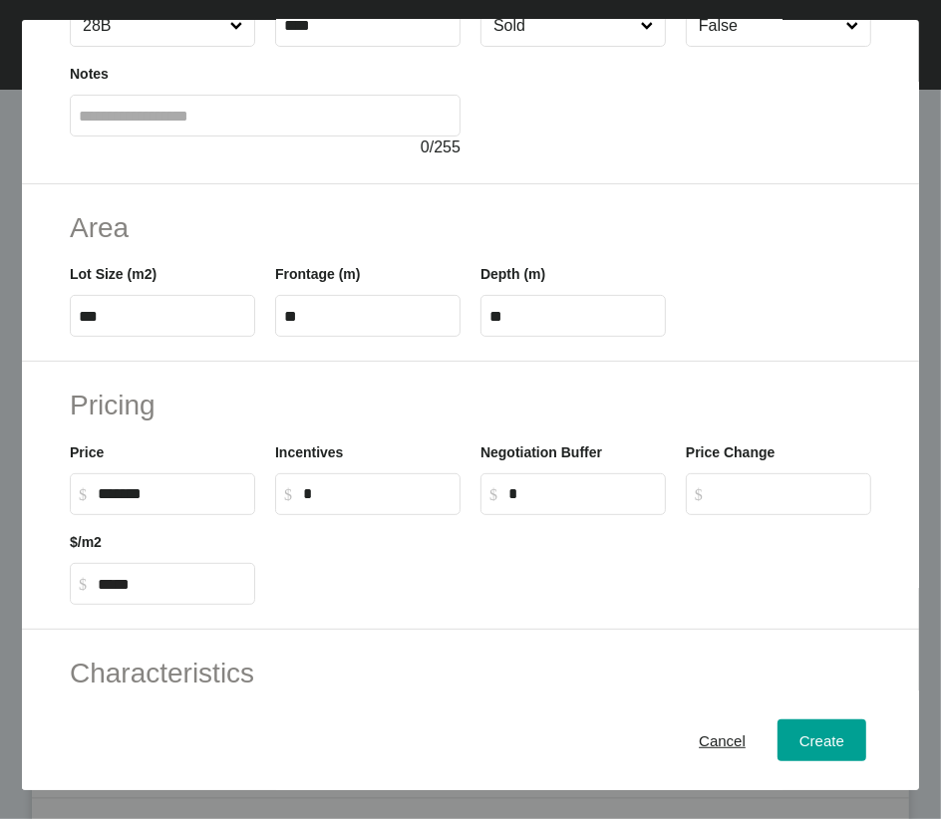
scroll to position [188, 0]
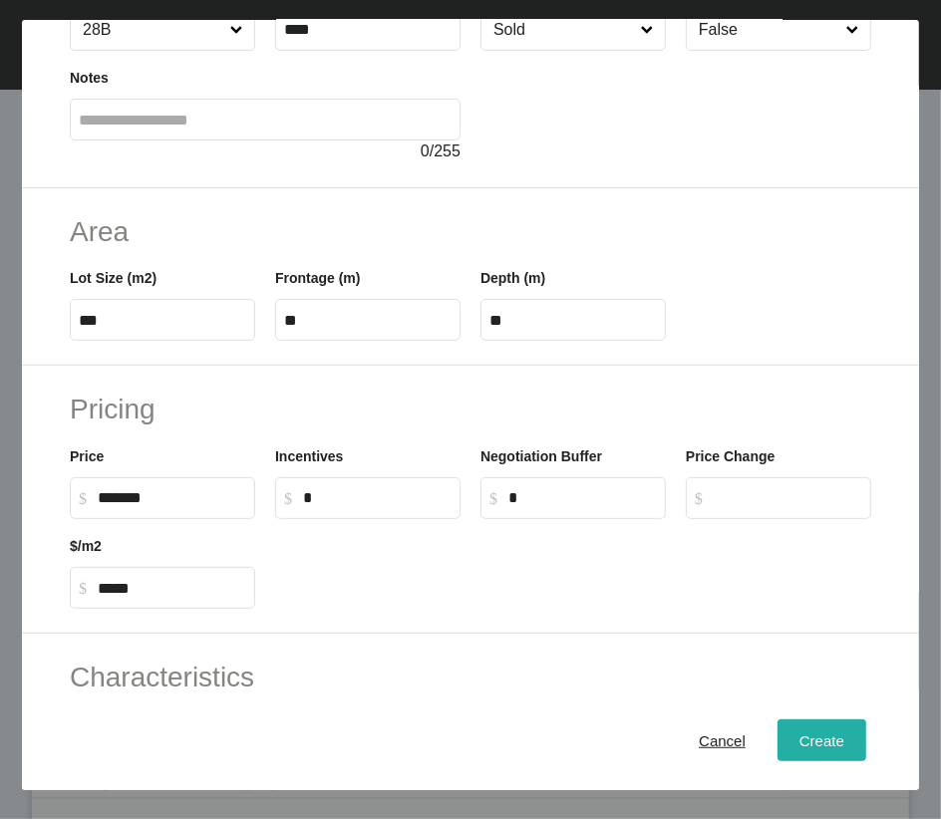
click at [804, 570] on span "Create" at bounding box center [821, 739] width 45 height 17
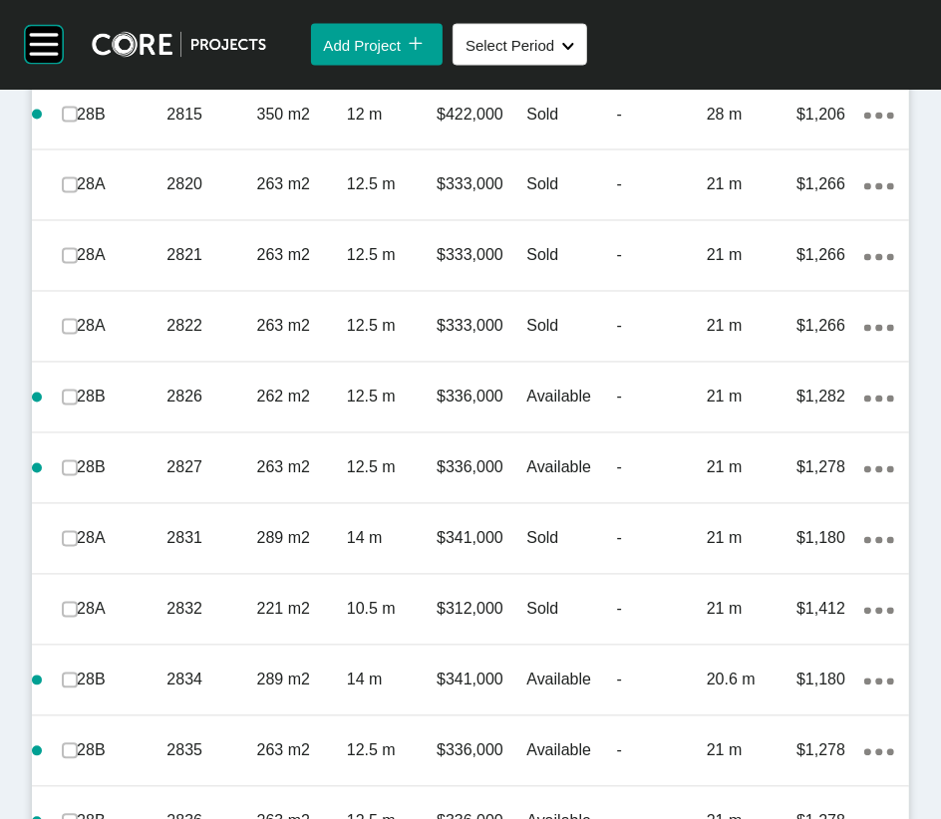
scroll to position [1875, 0]
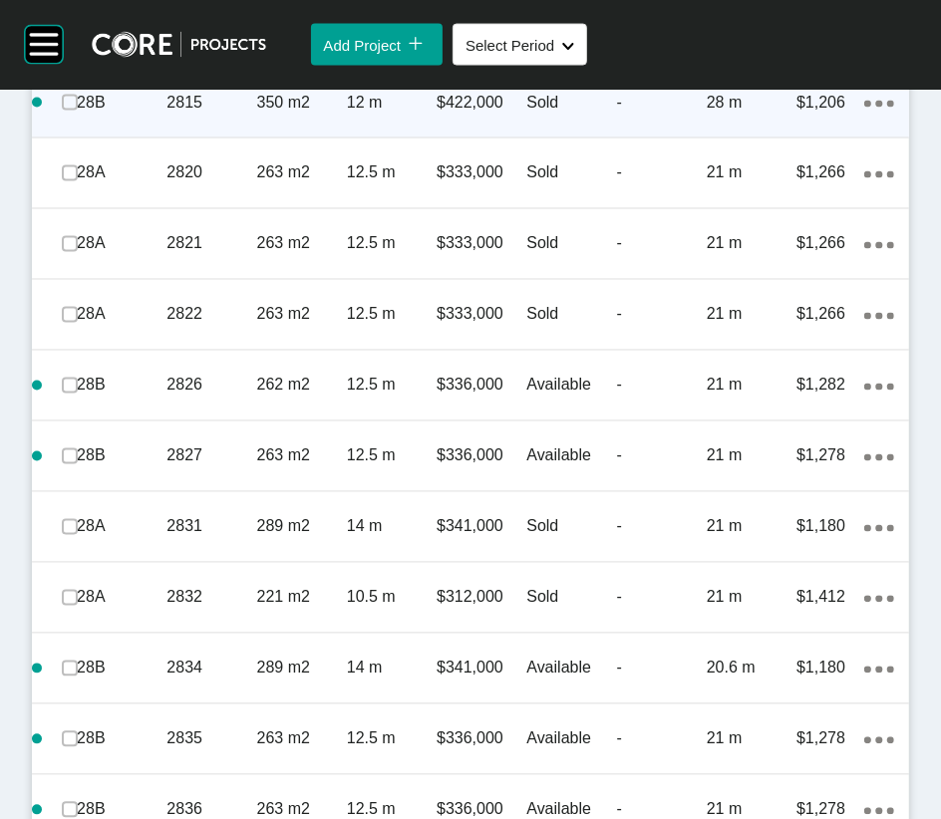
click at [864, 114] on div "Action Menu Dots Copy 6 Created with Sketch." at bounding box center [879, 103] width 30 height 22
click at [777, 570] on link "Duplicate" at bounding box center [748, 640] width 75 height 30
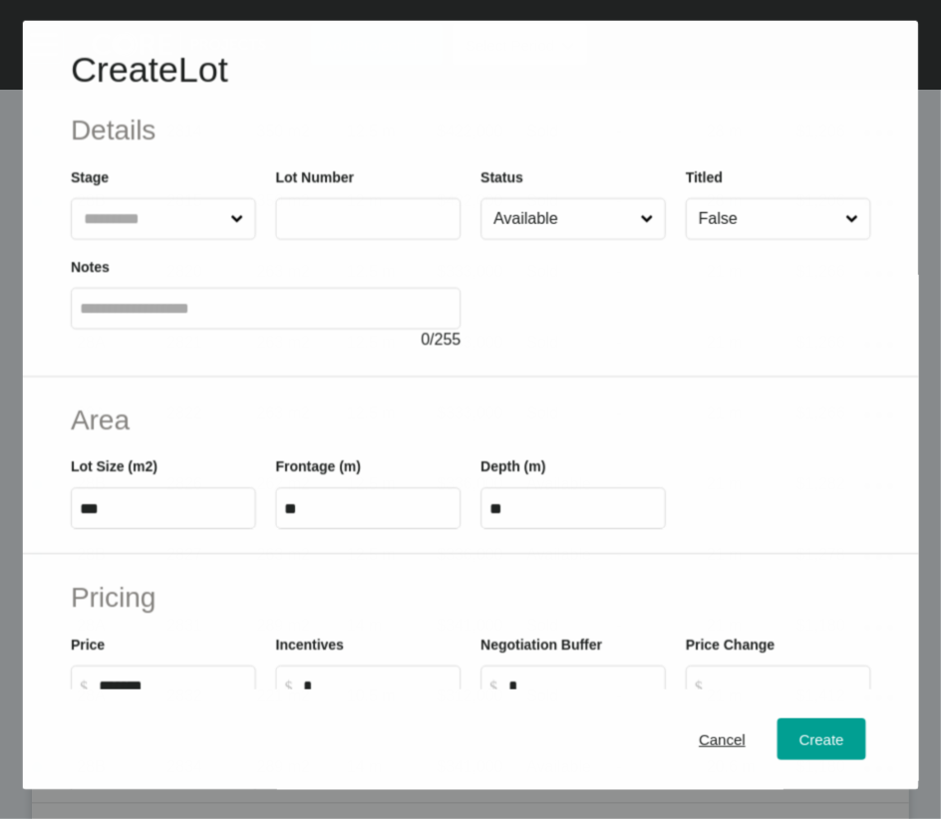
scroll to position [1798, 0]
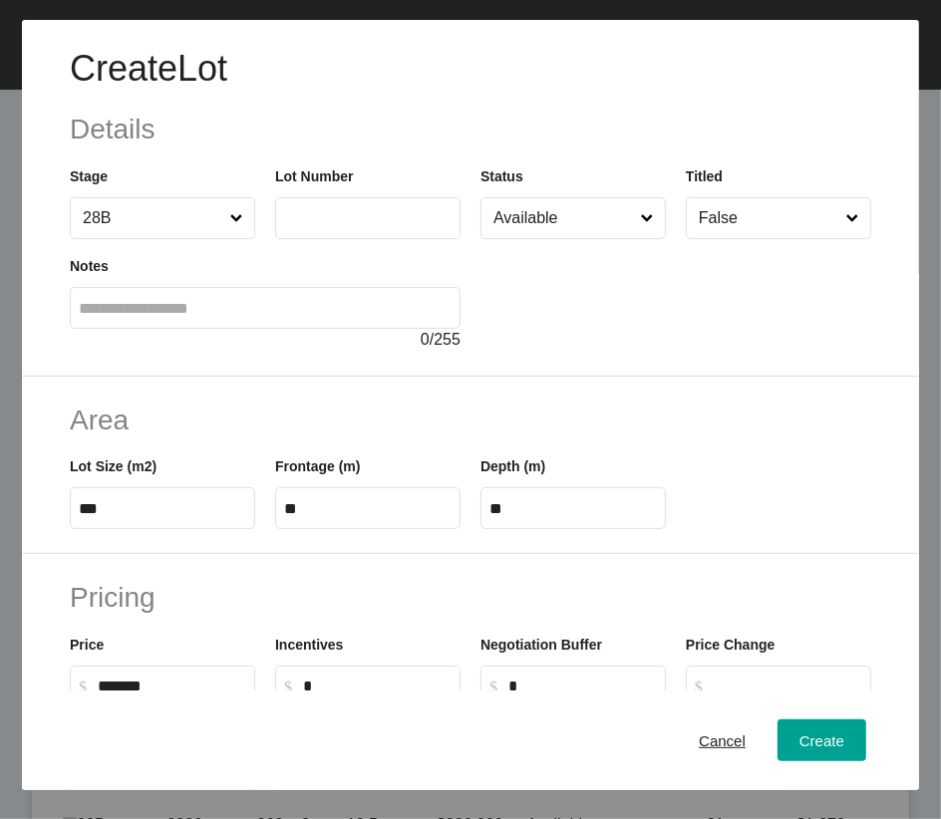
click at [348, 226] on input "text" at bounding box center [367, 217] width 167 height 17
type input "****"
drag, startPoint x: 103, startPoint y: 629, endPoint x: 49, endPoint y: 637, distance: 54.4
click at [49, 555] on div "Area Lot Size (m2) *** Frontage (m) ** Depth (m) **" at bounding box center [470, 466] width 897 height 178
type input "***"
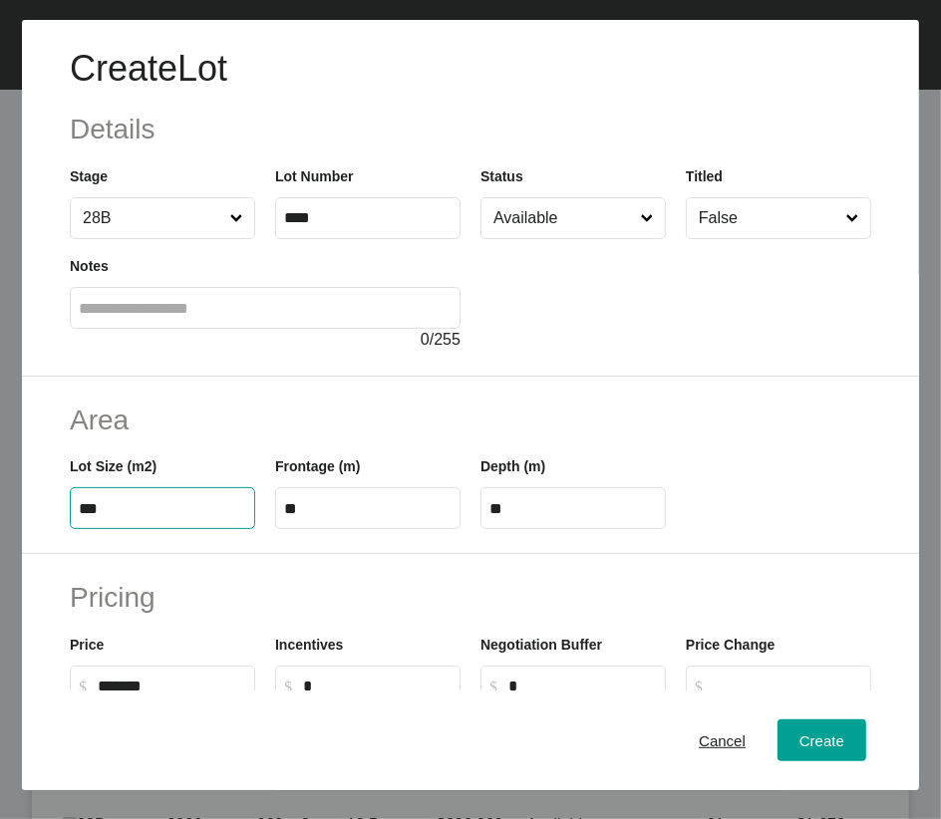
type input "****"
type input "*****"
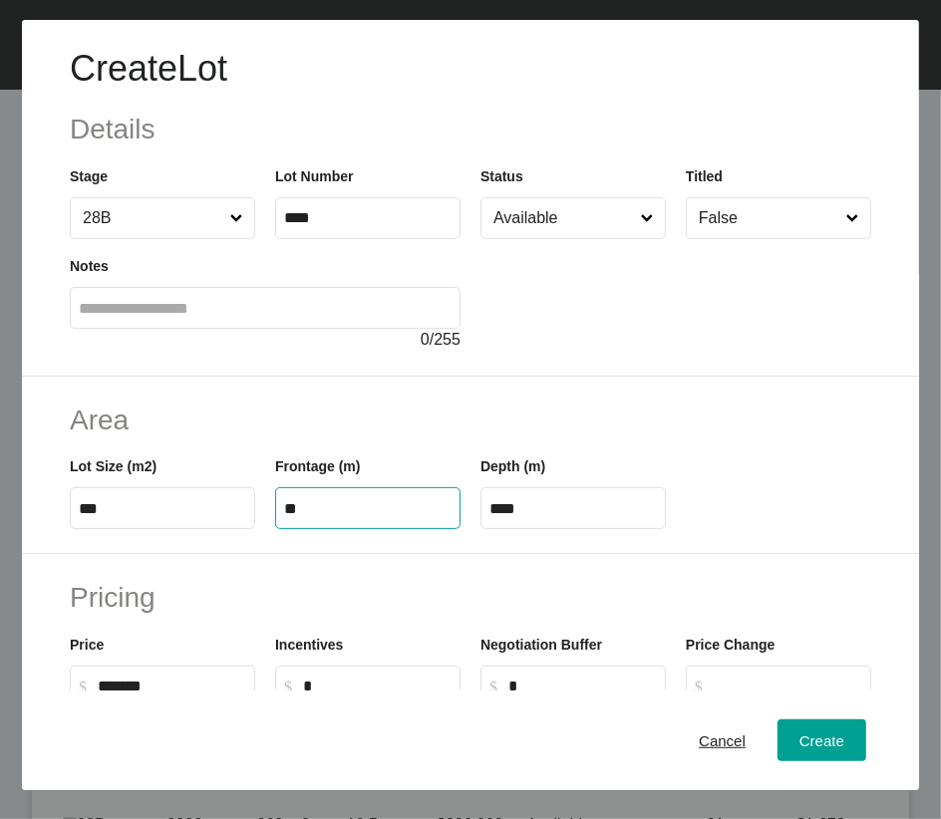
drag, startPoint x: 279, startPoint y: 632, endPoint x: 351, endPoint y: 640, distance: 72.2
click at [351, 517] on input "**" at bounding box center [367, 508] width 167 height 17
type input "**"
click at [598, 517] on input "****" at bounding box center [572, 508] width 167 height 17
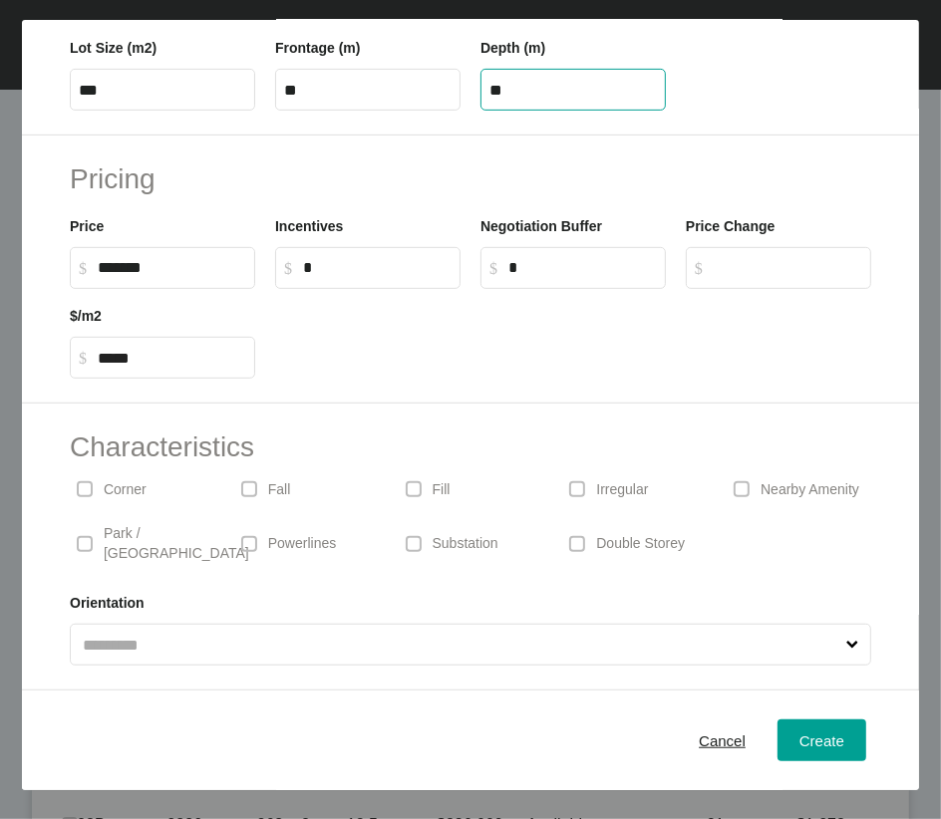
scroll to position [498, 0]
type input "**"
click at [132, 500] on p "Corner" at bounding box center [125, 490] width 43 height 20
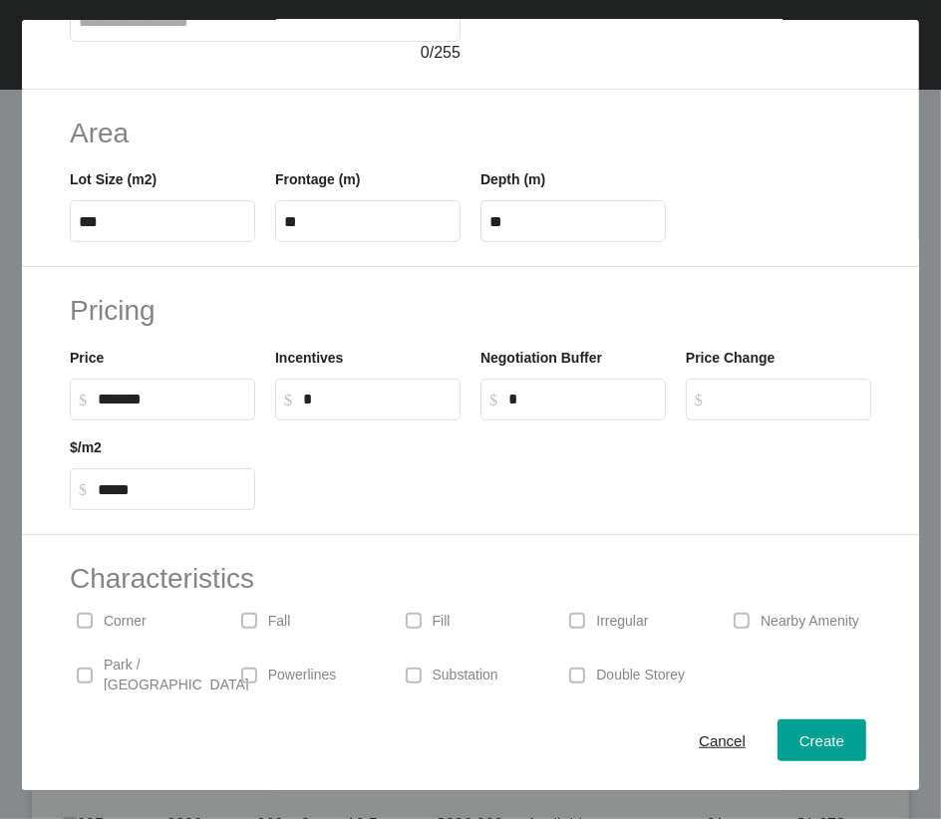
scroll to position [297, 0]
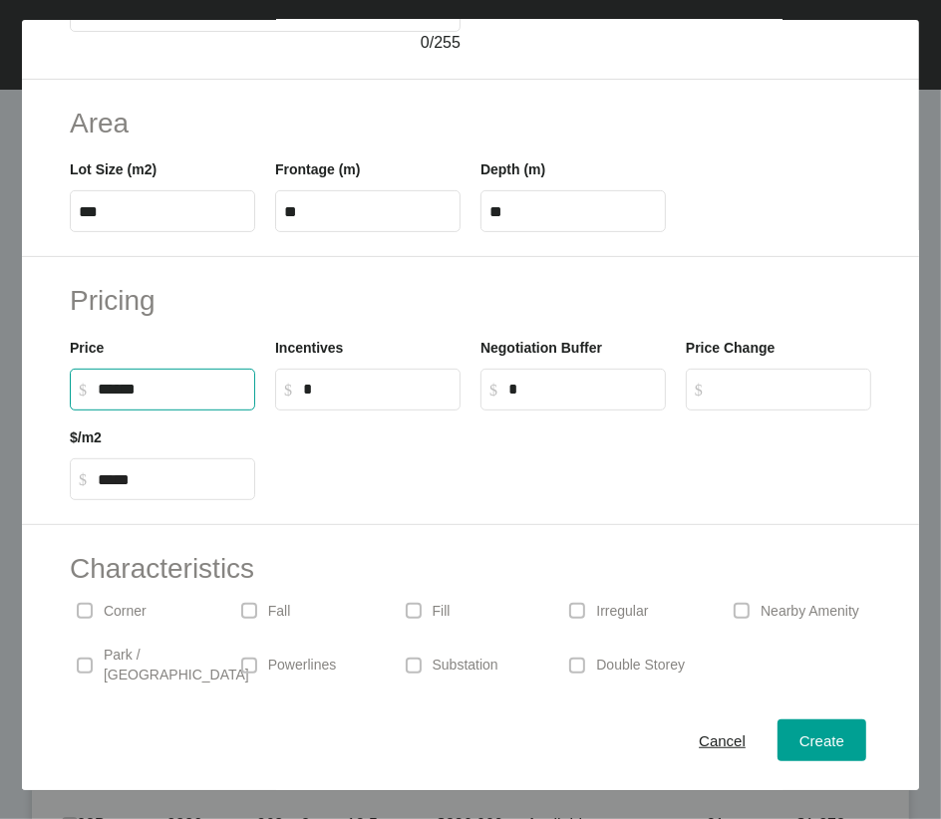
drag, startPoint x: 126, startPoint y: 560, endPoint x: 39, endPoint y: 555, distance: 86.8
click at [41, 525] on div "Pricing Price $ Created with Sketch. $ ****** Incentives $ Created with Sketch.…" at bounding box center [470, 391] width 897 height 268
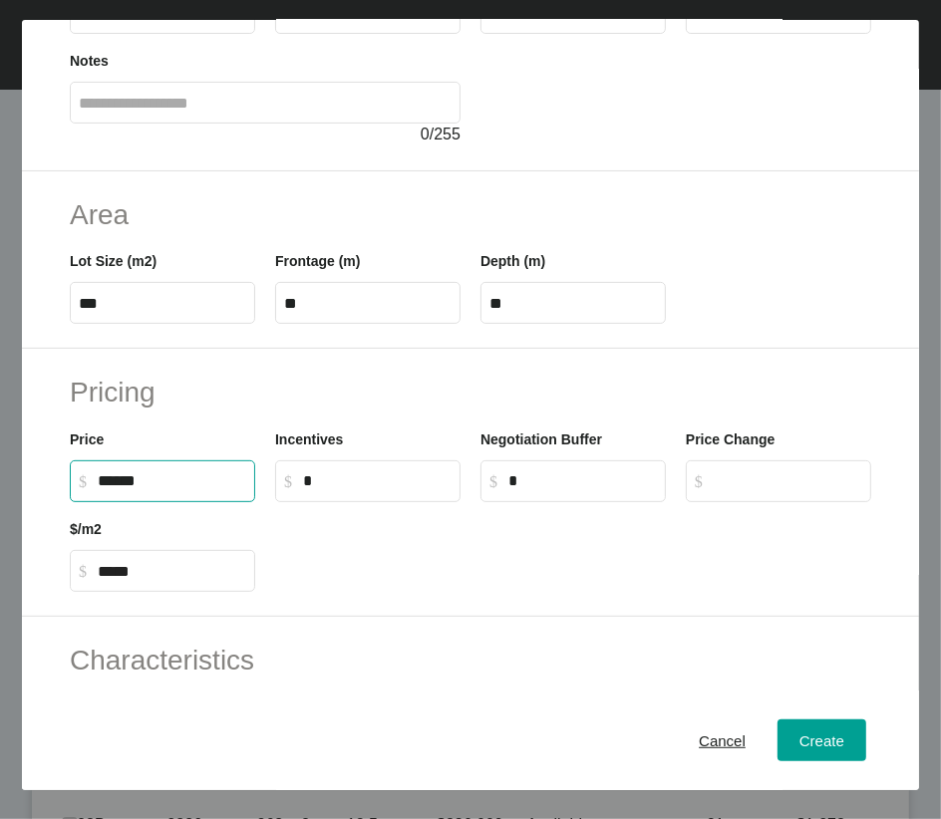
scroll to position [163, 0]
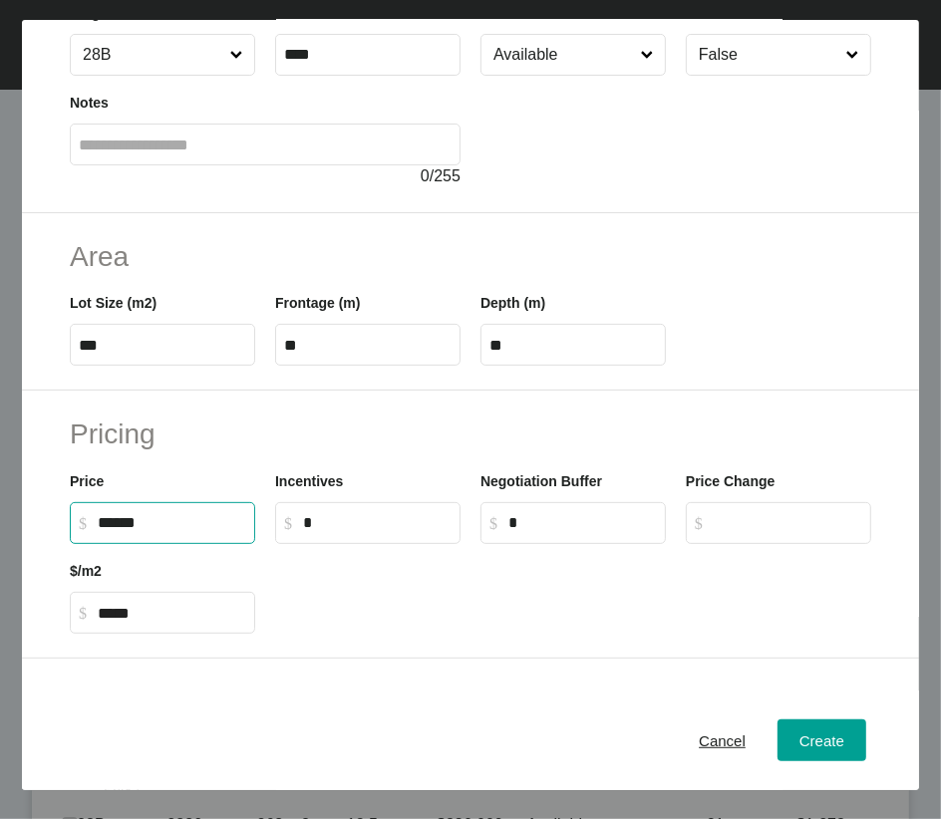
type input "*******"
type input "*****"
click at [549, 75] on input "Available" at bounding box center [562, 55] width 147 height 40
click at [799, 570] on span "Create" at bounding box center [821, 739] width 45 height 17
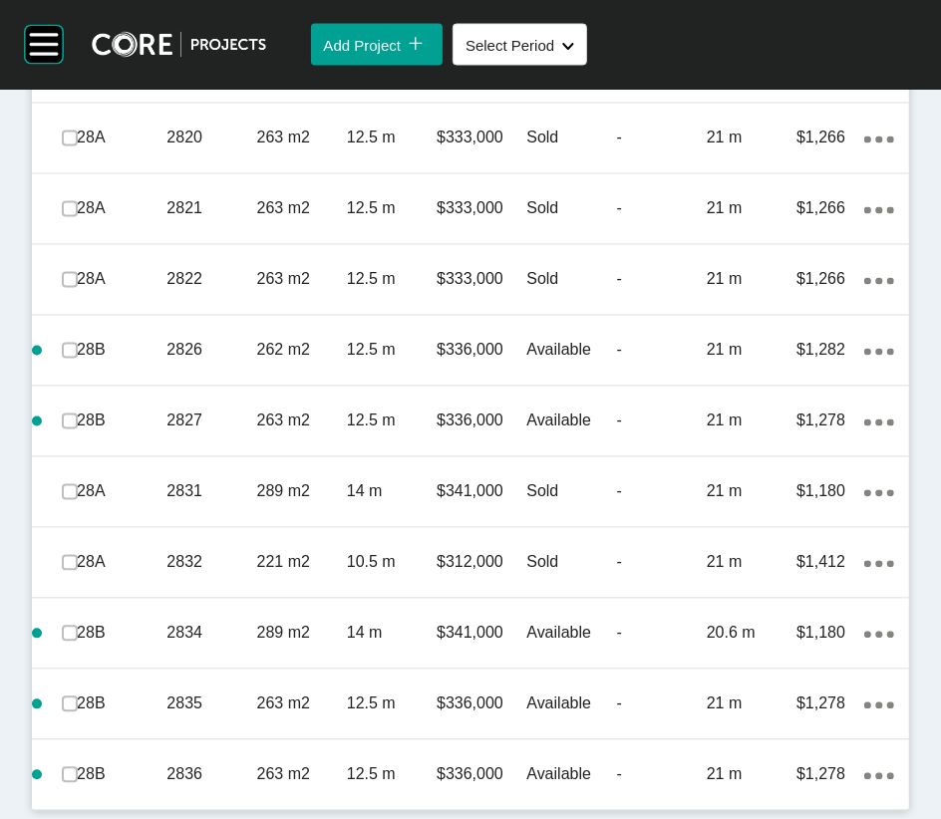
scroll to position [2427, 0]
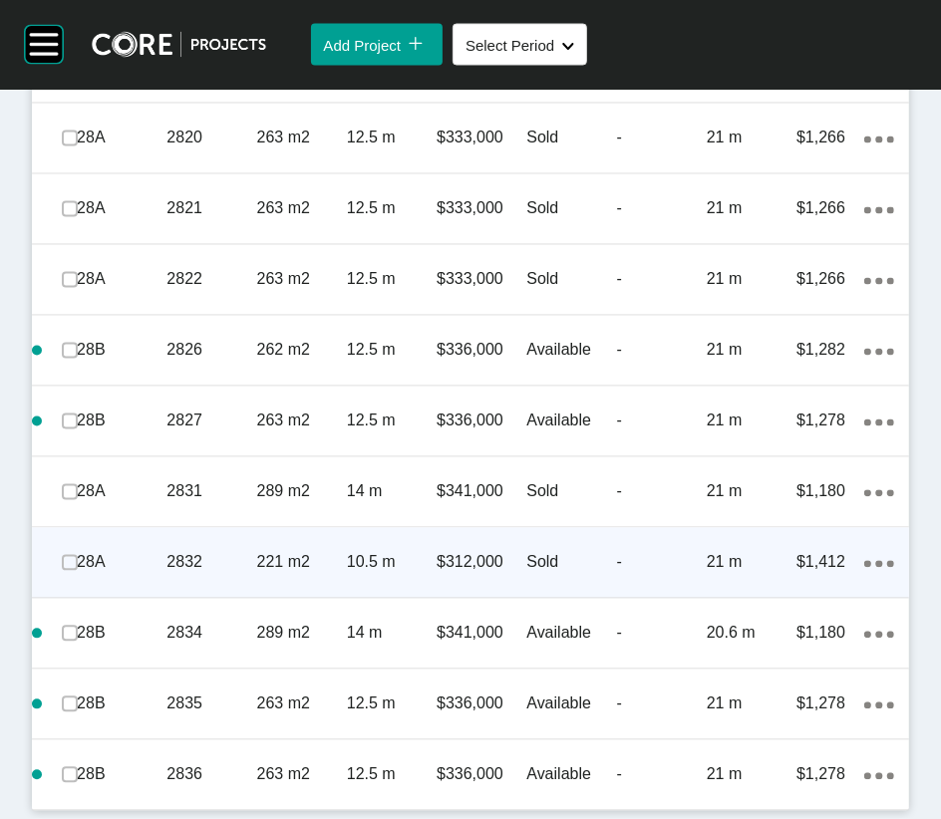
click at [864, 568] on icon "Action Menu Dots Copy 6 Created with Sketch." at bounding box center [879, 564] width 30 height 7
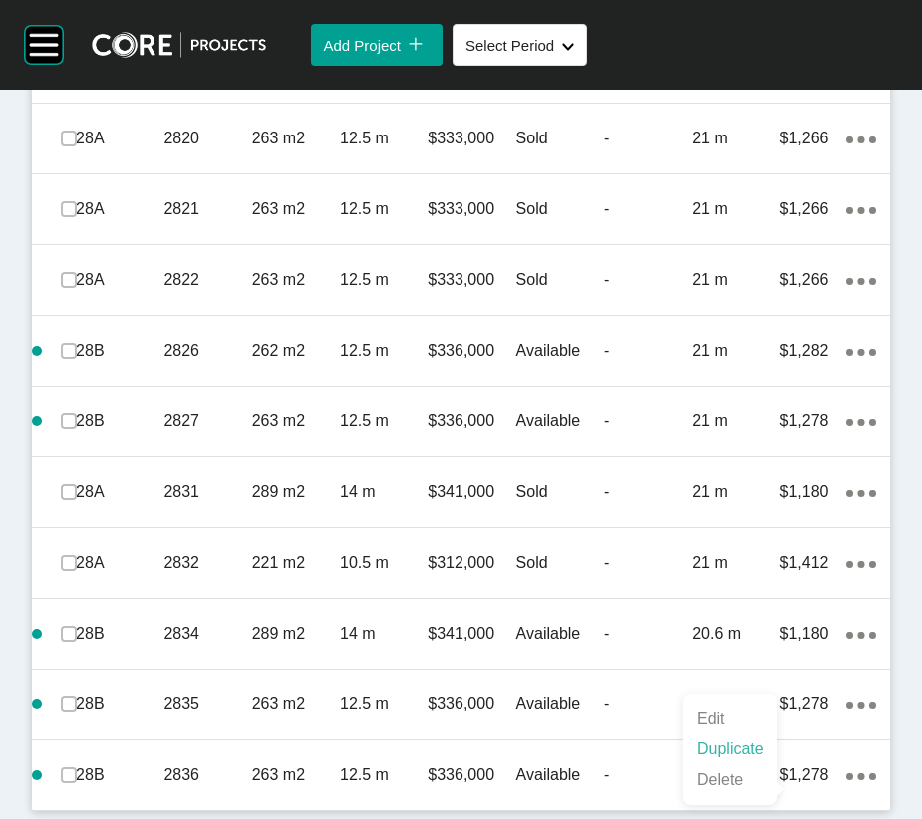
click at [763, 570] on link "Duplicate" at bounding box center [730, 749] width 75 height 30
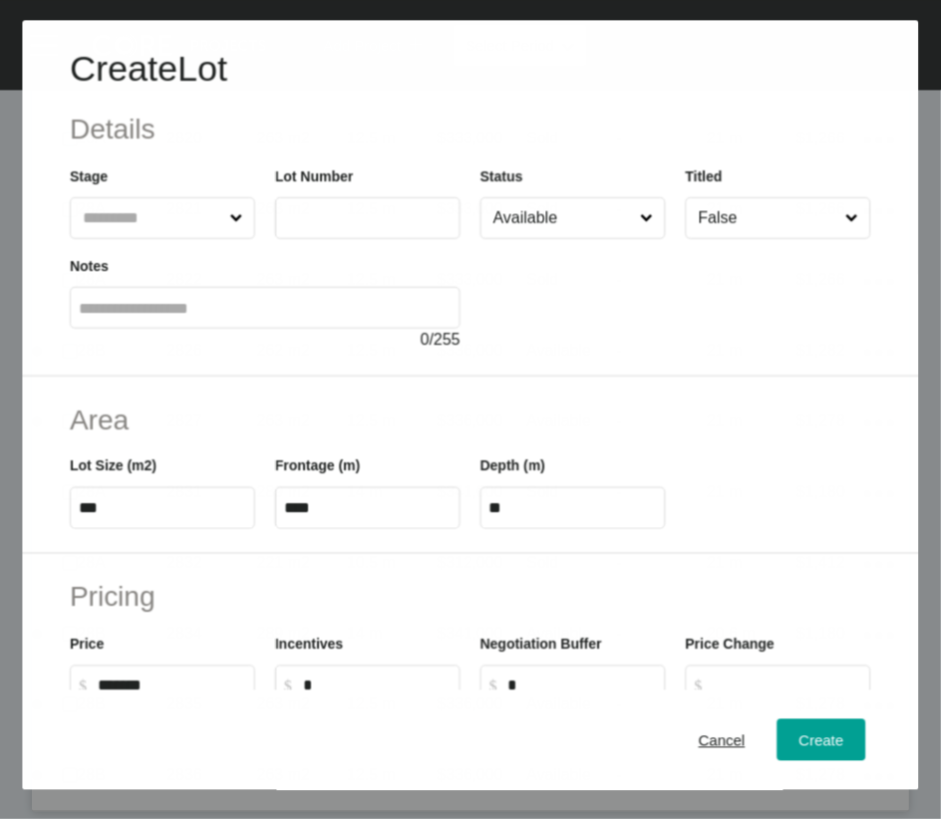
scroll to position [2350, 0]
click at [324, 239] on label at bounding box center [367, 218] width 185 height 42
click at [324, 226] on input "text" at bounding box center [367, 217] width 167 height 17
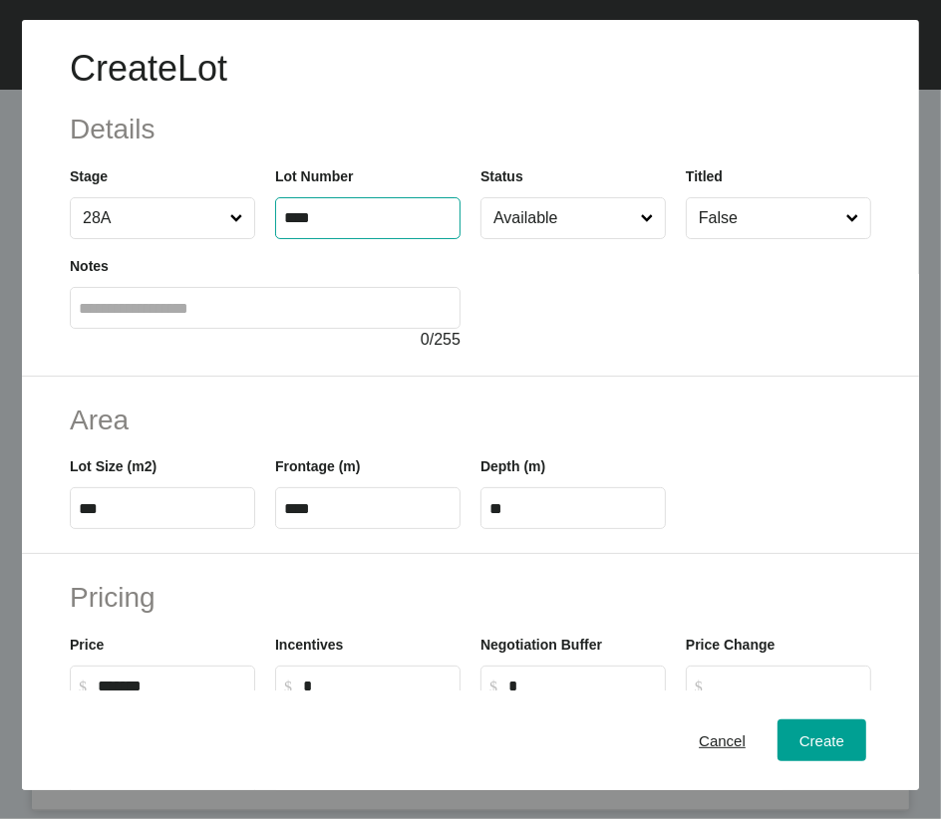
type input "****"
click at [324, 317] on input "text" at bounding box center [265, 308] width 373 height 17
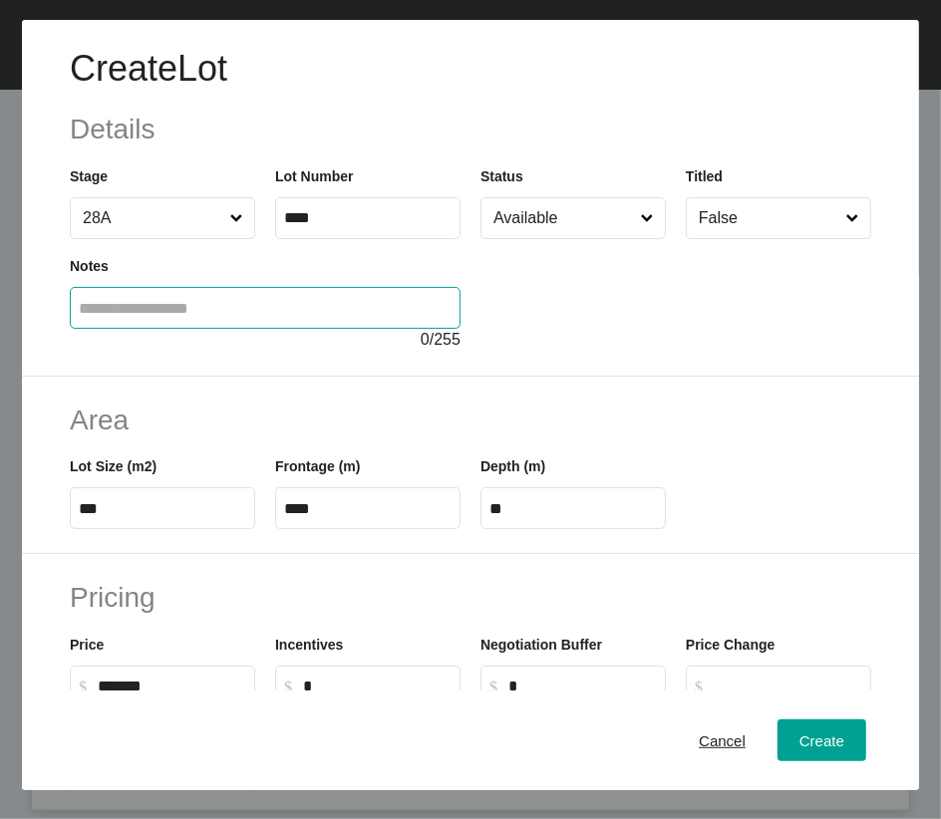
click at [533, 238] on input "Available" at bounding box center [562, 218] width 147 height 40
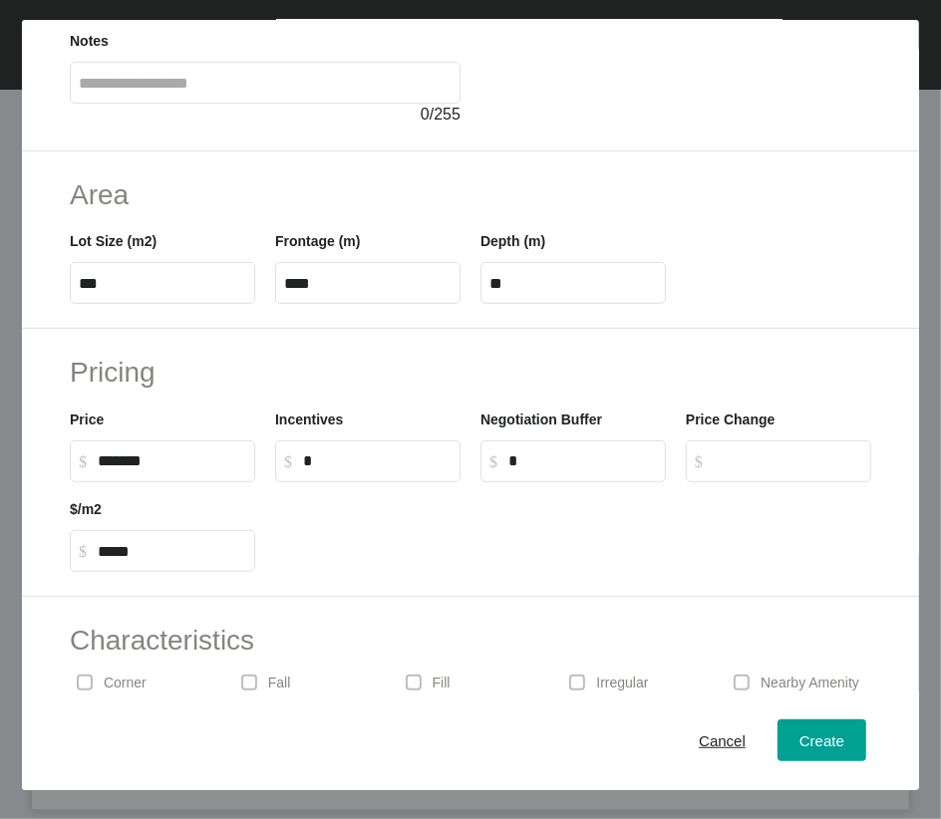
scroll to position [231, 0]
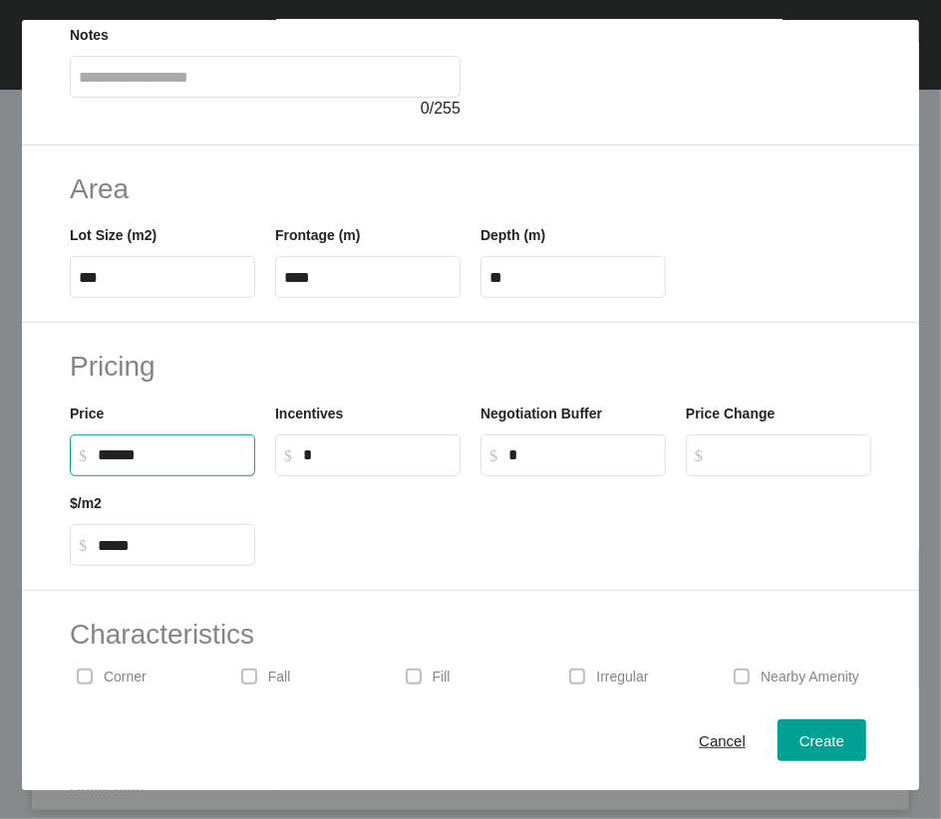
drag, startPoint x: 123, startPoint y: 621, endPoint x: 106, endPoint y: 626, distance: 17.7
click at [106, 463] on input "******" at bounding box center [172, 454] width 148 height 17
type input "*******"
type input "*****"
click at [590, 463] on input "*" at bounding box center [582, 454] width 148 height 17
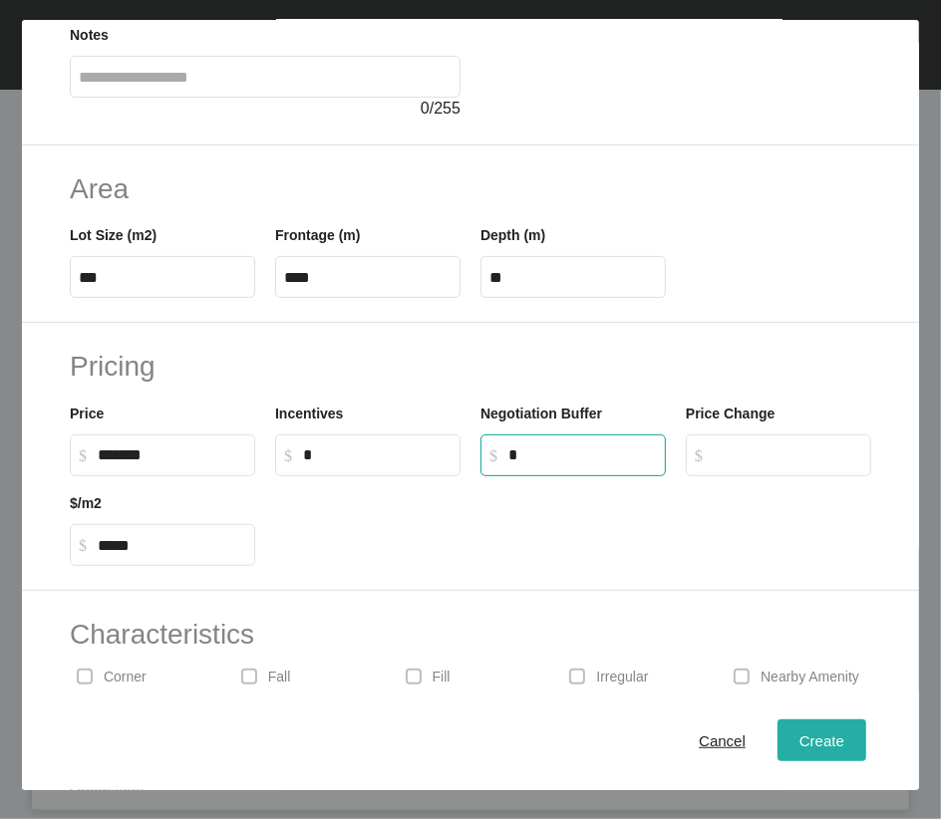
click at [799, 570] on span "Create" at bounding box center [821, 739] width 45 height 17
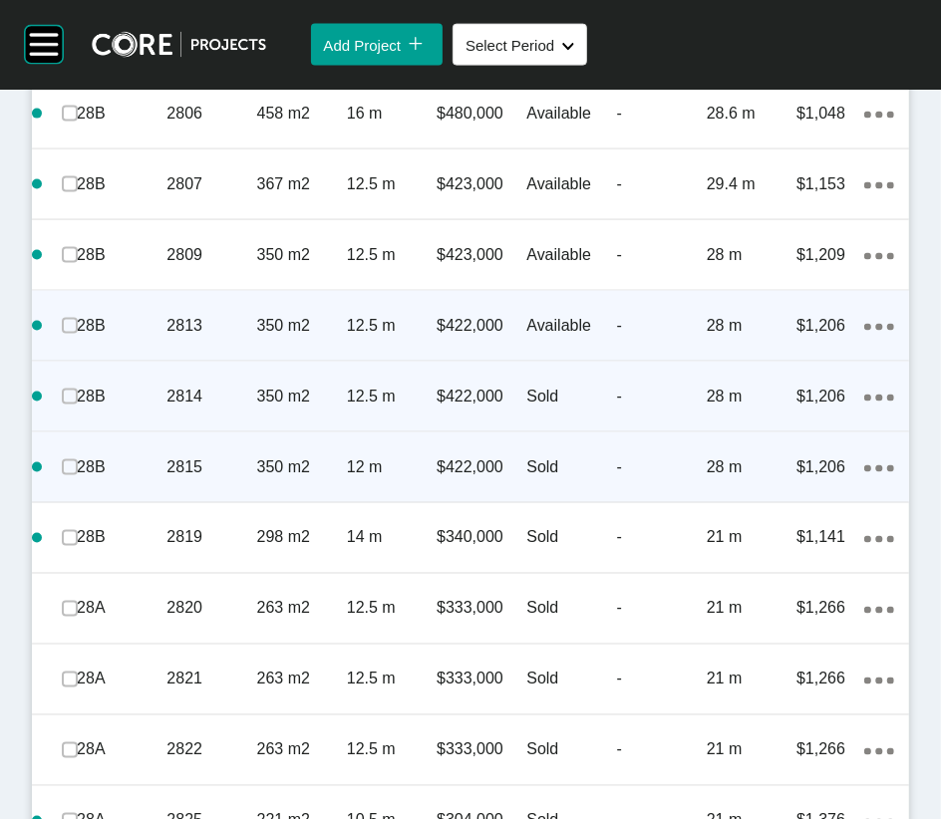
scroll to position [1515, 0]
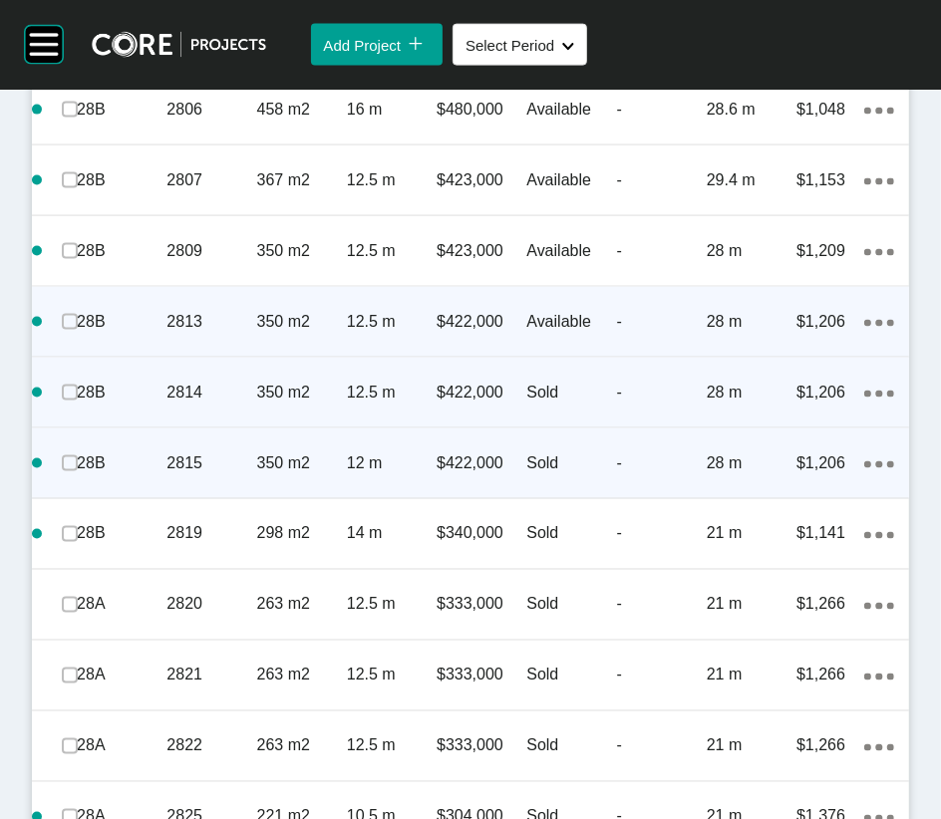
drag, startPoint x: 920, startPoint y: 449, endPoint x: 920, endPoint y: 480, distance: 30.9
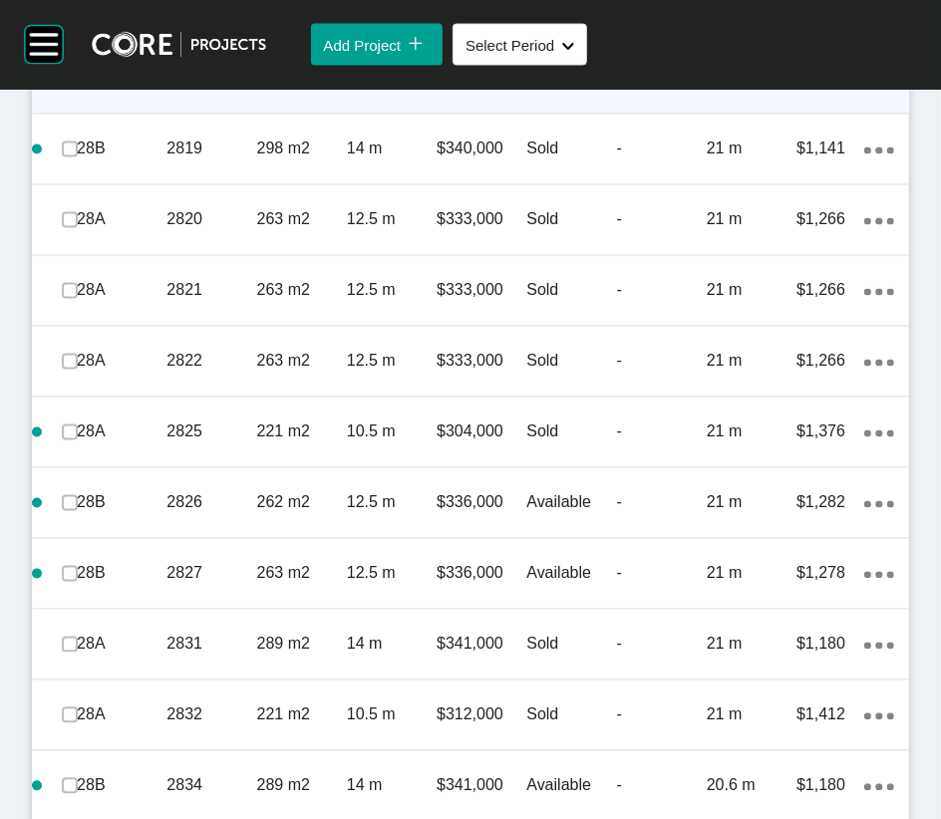
scroll to position [1963, 0]
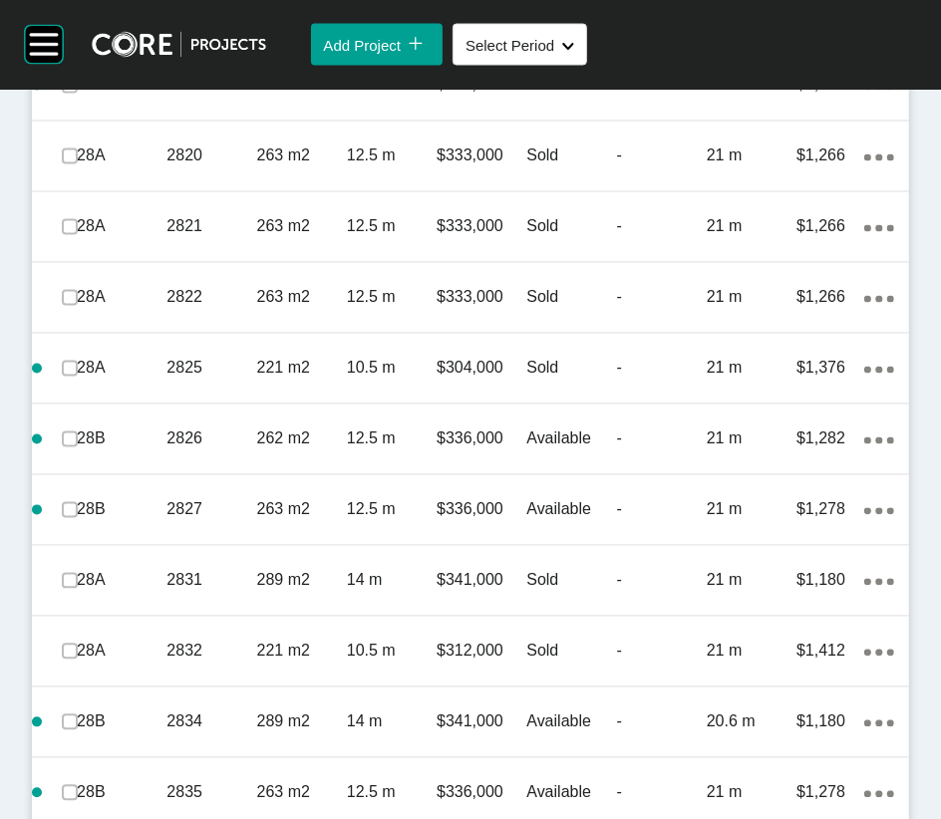
click at [875, 20] on ellipse at bounding box center [878, 16] width 7 height 7
click at [781, 558] on link "Duplicate" at bounding box center [748, 552] width 75 height 30
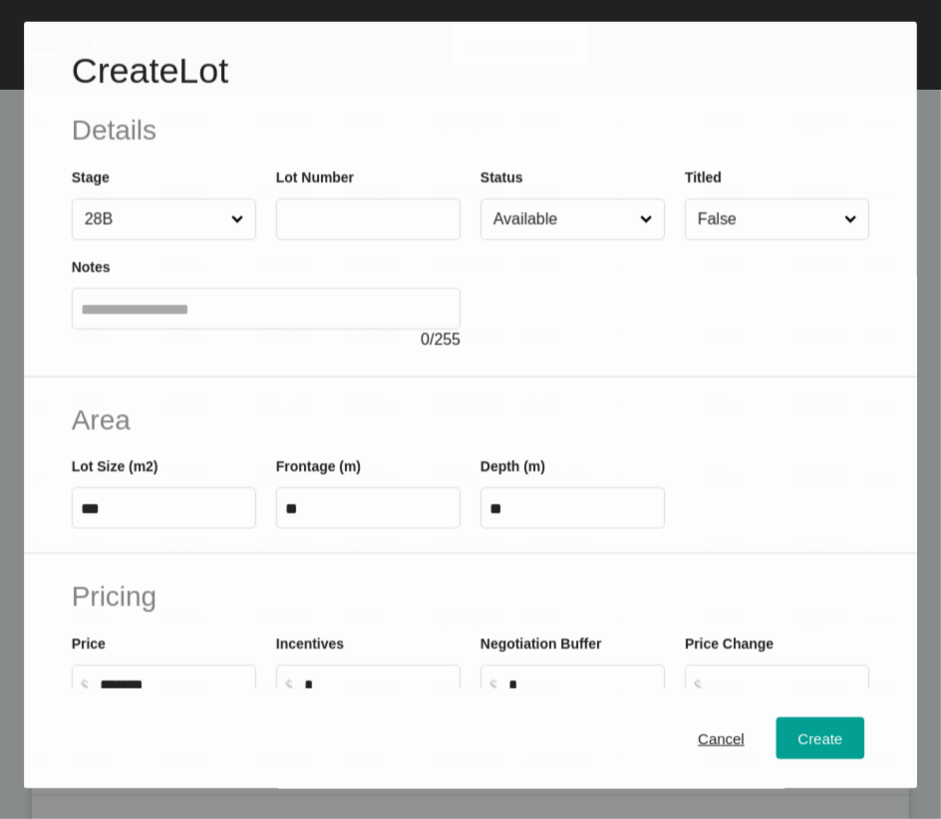
scroll to position [1885, 0]
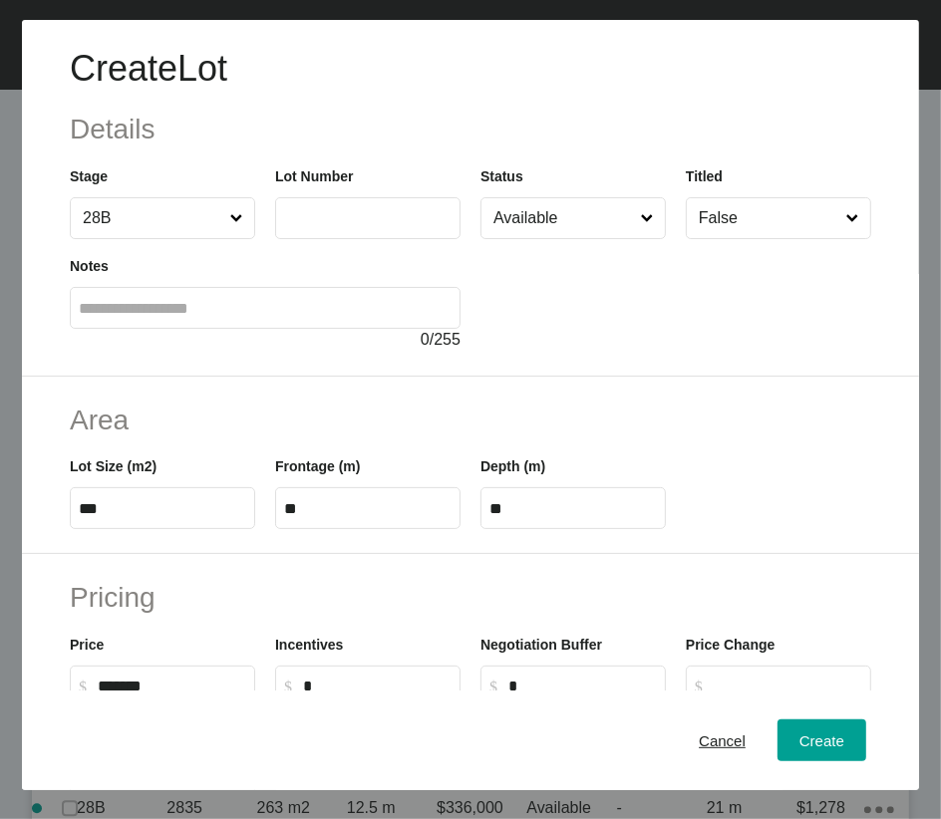
click at [308, 239] on label at bounding box center [367, 218] width 185 height 42
click at [308, 226] on input "text" at bounding box center [367, 217] width 167 height 17
type input "****"
drag, startPoint x: 127, startPoint y: 618, endPoint x: 17, endPoint y: 635, distance: 110.9
click at [22, 555] on div "Area Lot Size (m2) *** Frontage (m) ** Depth (m) **" at bounding box center [470, 466] width 897 height 178
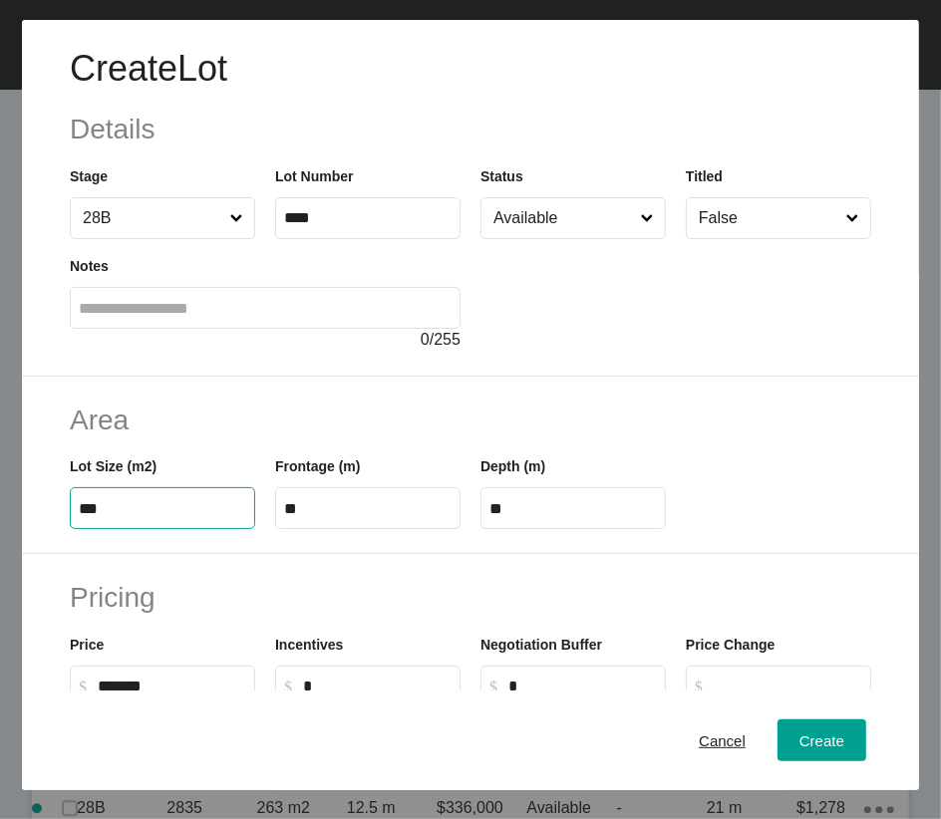
type input "****"
click at [569, 238] on input "Available" at bounding box center [562, 218] width 147 height 40
drag, startPoint x: 129, startPoint y: 624, endPoint x: 45, endPoint y: 626, distance: 83.7
click at [37, 555] on div "Area Lot Size (m2) *** Frontage (m) ** Depth (m) ****" at bounding box center [470, 466] width 897 height 178
type input "***"
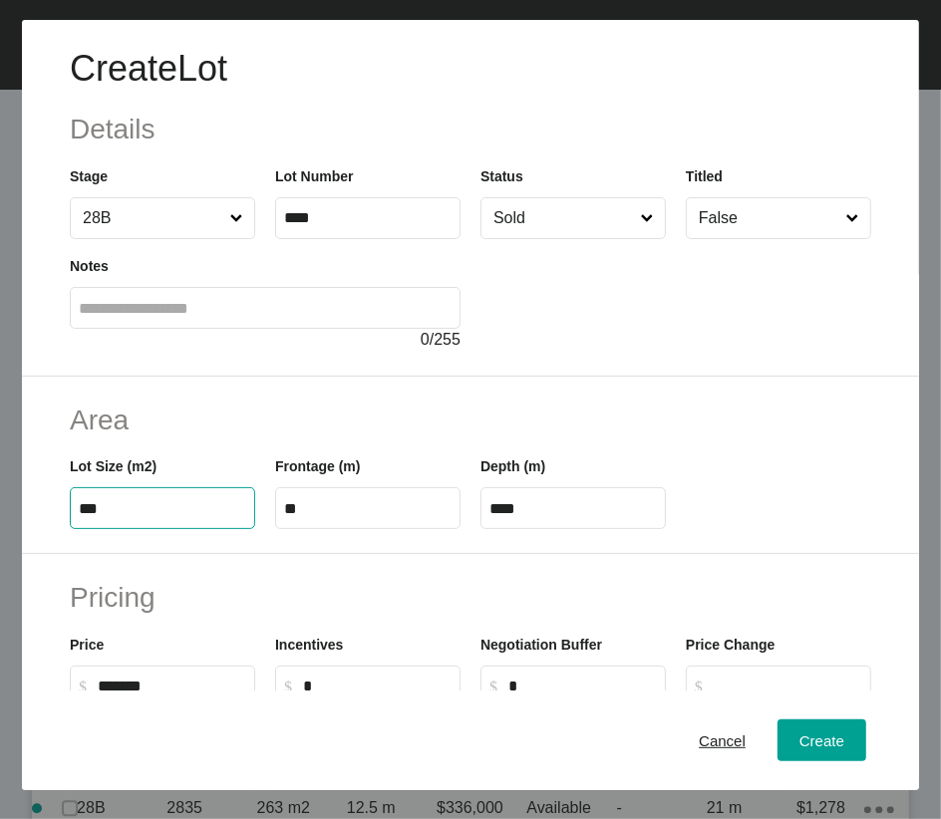
type input "****"
type input "***"
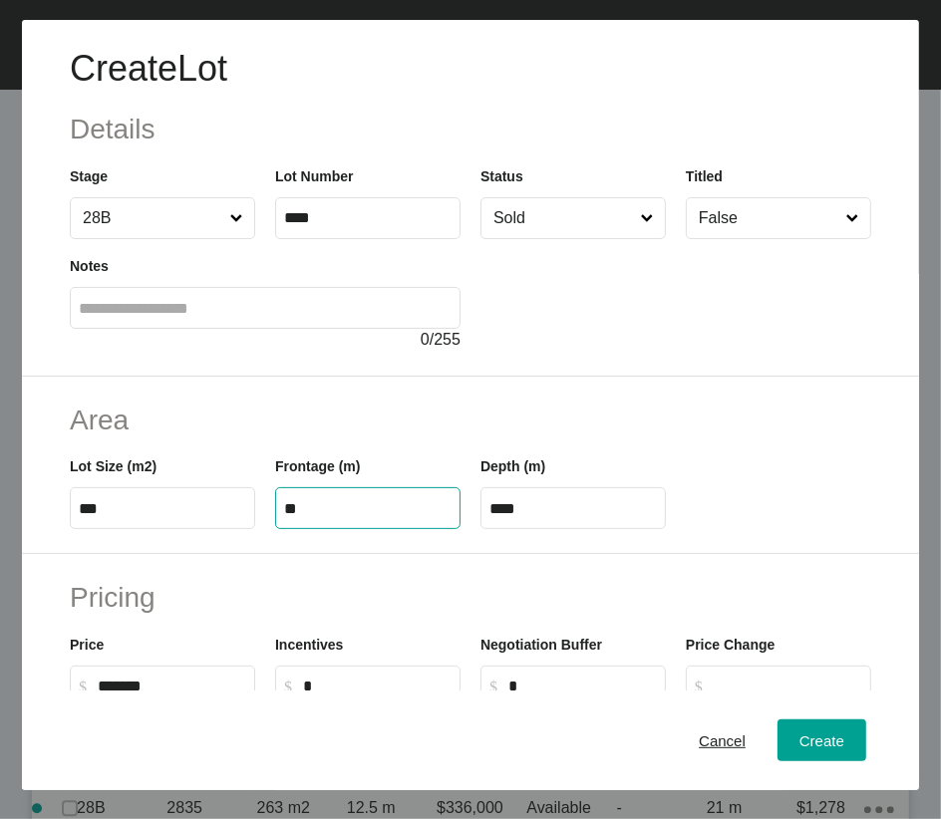
drag, startPoint x: 301, startPoint y: 636, endPoint x: 242, endPoint y: 636, distance: 58.8
click at [242, 529] on div "Lot Size (m2) *** Frontage (m) ** Depth (m) ****" at bounding box center [470, 484] width 821 height 90
type input "****"
click at [597, 529] on label "****" at bounding box center [572, 508] width 185 height 42
click at [597, 517] on input "****" at bounding box center [572, 508] width 167 height 17
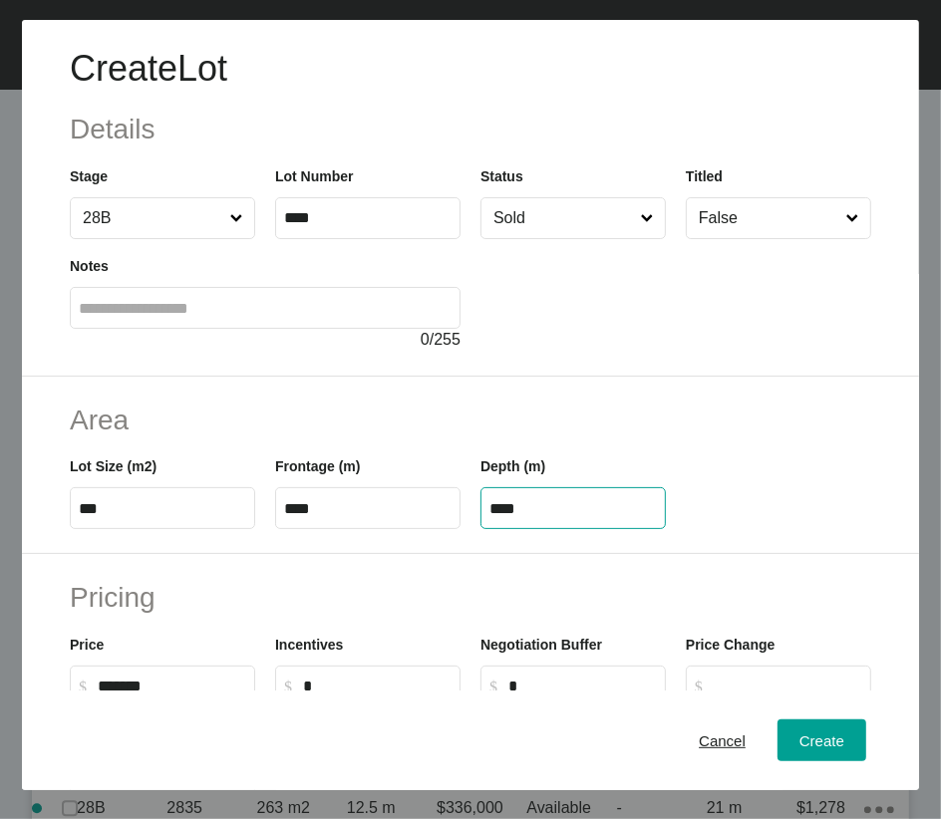
drag, startPoint x: 560, startPoint y: 623, endPoint x: 400, endPoint y: 648, distance: 162.4
click at [401, 529] on div "Lot Size (m2) *** Frontage (m) **** Depth (m) ****" at bounding box center [470, 484] width 821 height 90
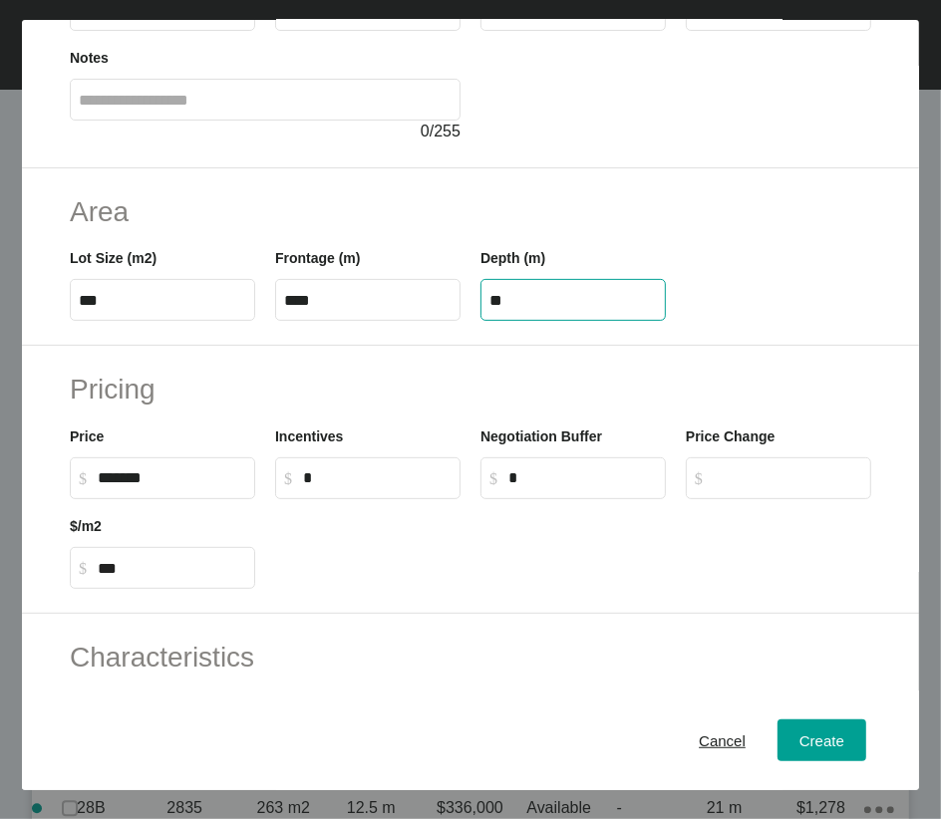
scroll to position [210, 0]
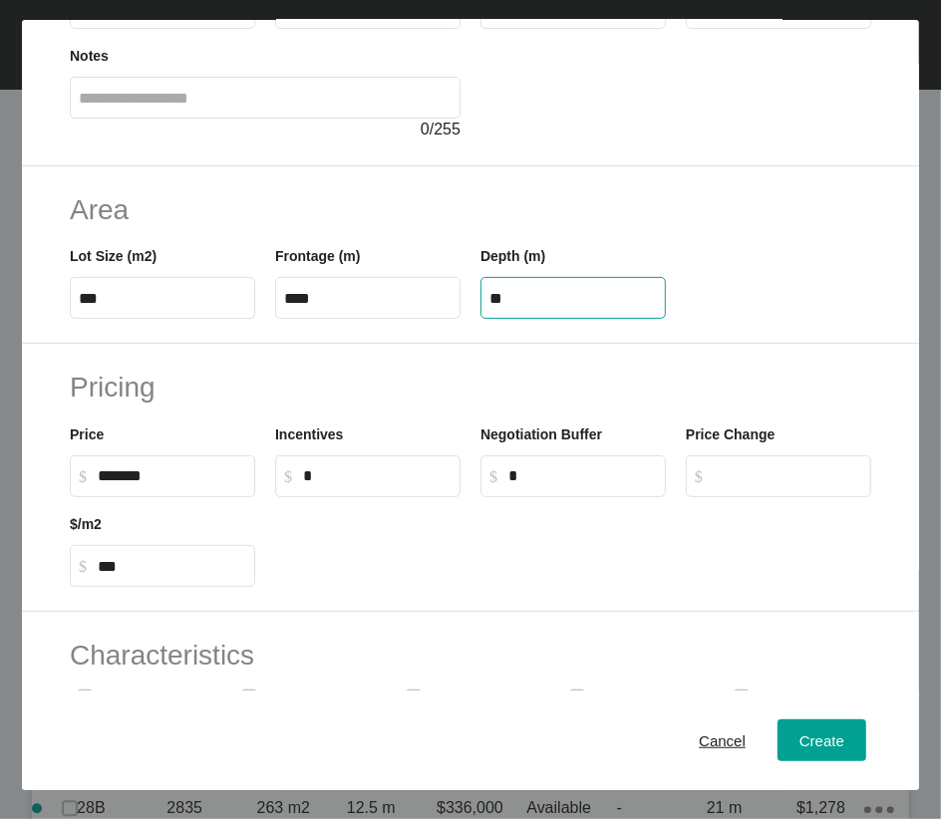
type input "**"
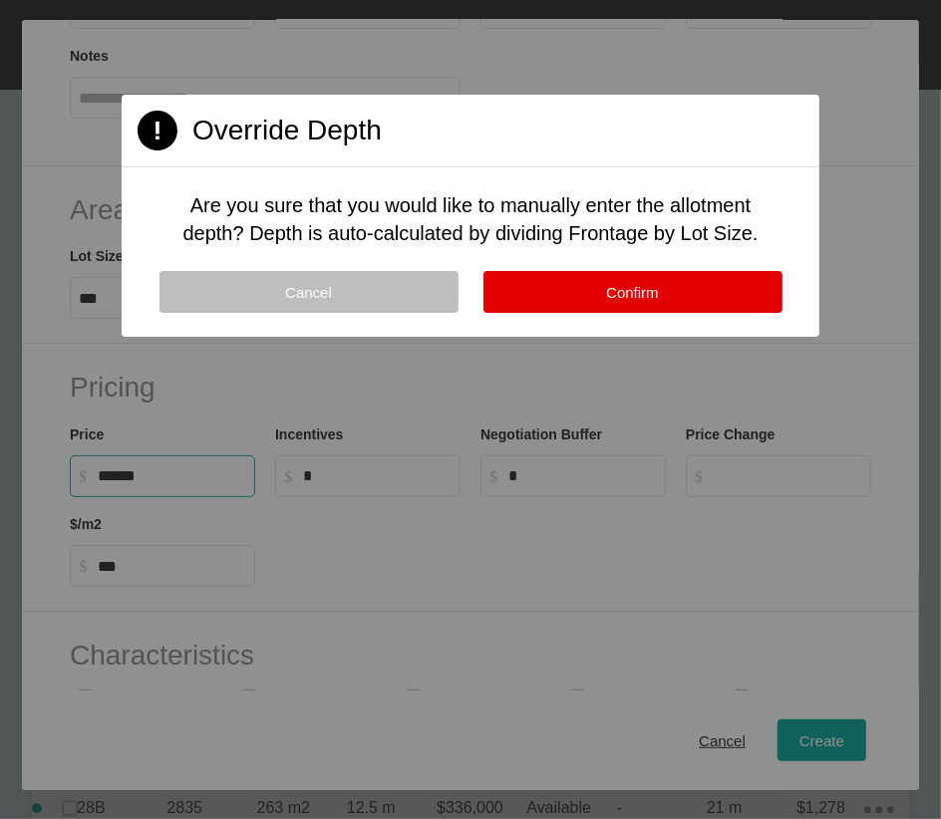
drag, startPoint x: 125, startPoint y: 639, endPoint x: 106, endPoint y: 647, distance: 20.5
click at [106, 570] on div "Create Lot Details Stage 28B Lot Number **** Status Sold Titled False Notes 0 /…" at bounding box center [470, 409] width 941 height 819
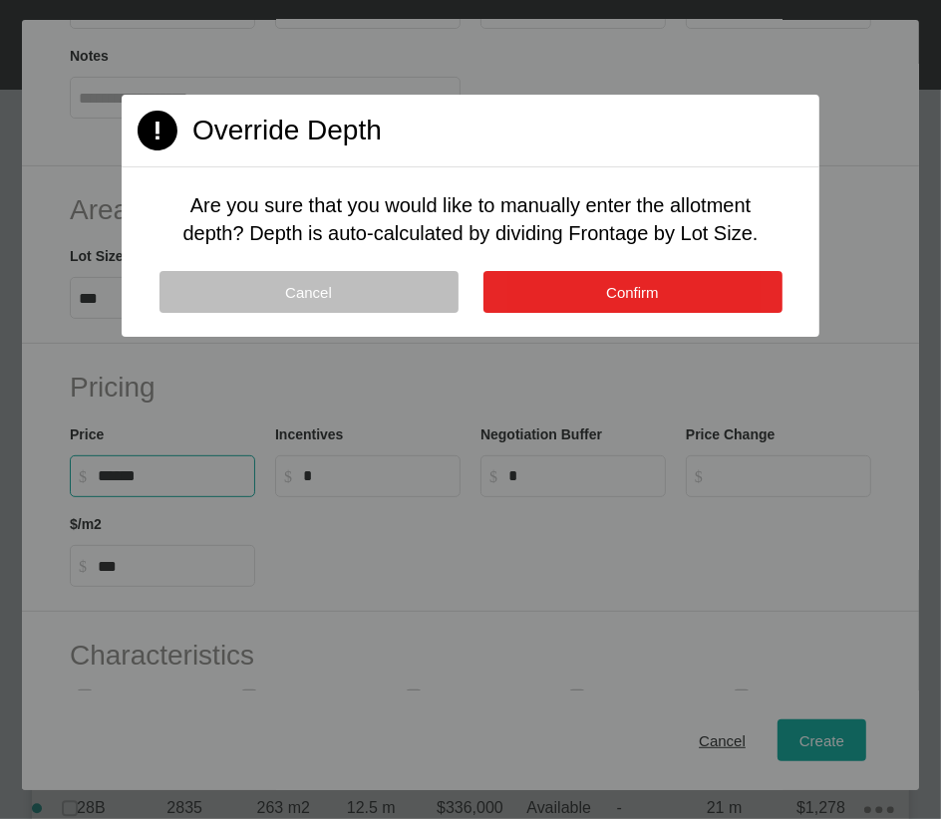
type input "*******"
type input "*****"
click at [712, 313] on button "Confirm" at bounding box center [632, 292] width 299 height 42
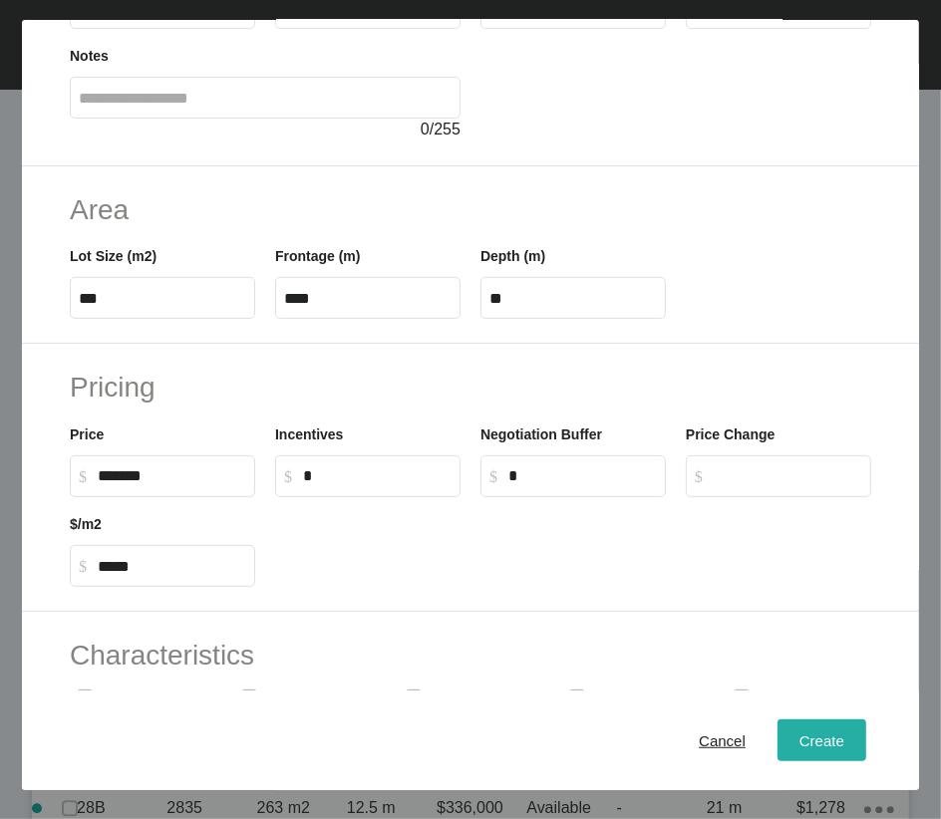
click at [787, 570] on button "Create" at bounding box center [821, 740] width 89 height 42
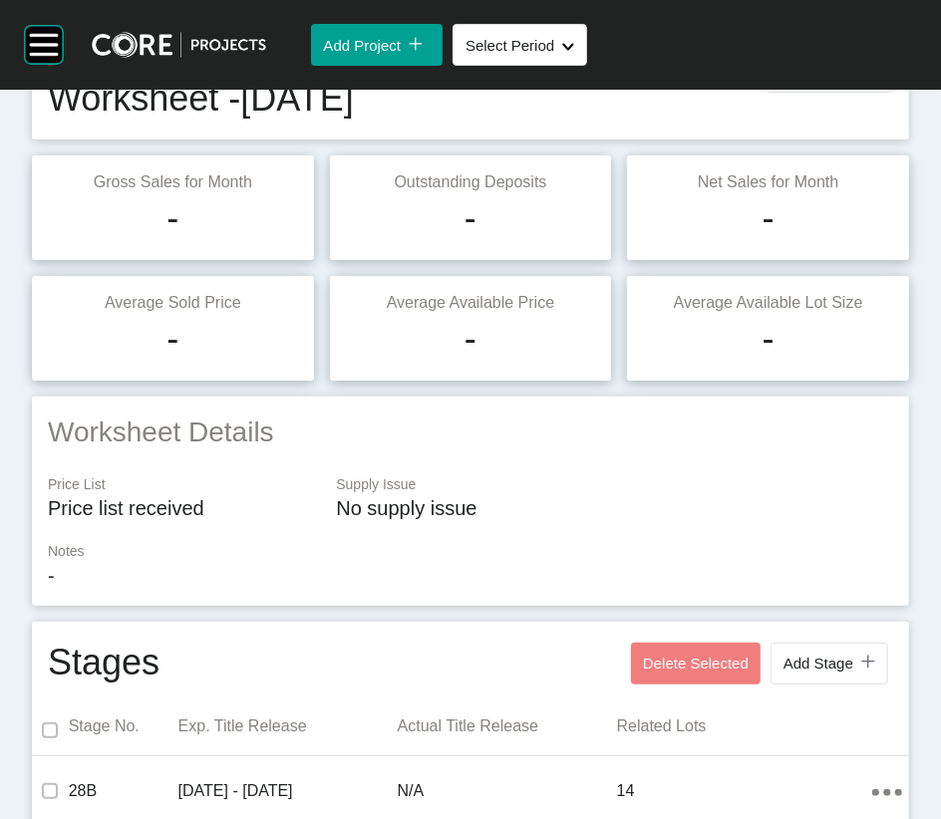
scroll to position [0, 0]
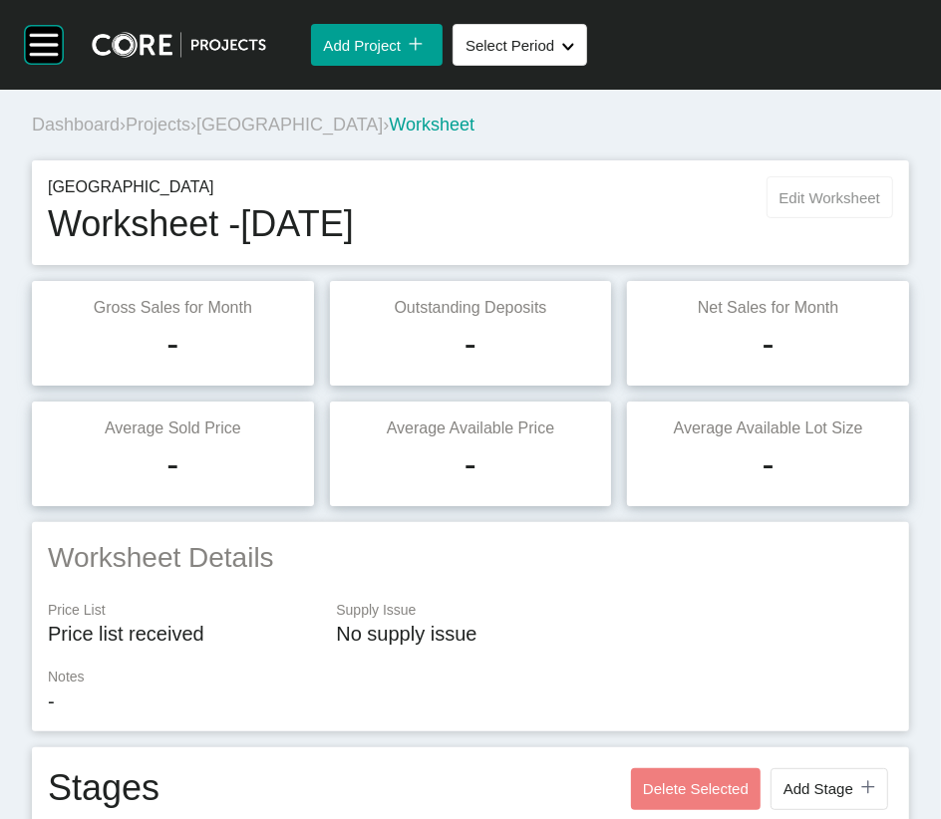
click at [833, 218] on button "Edit Worksheet" at bounding box center [829, 197] width 127 height 42
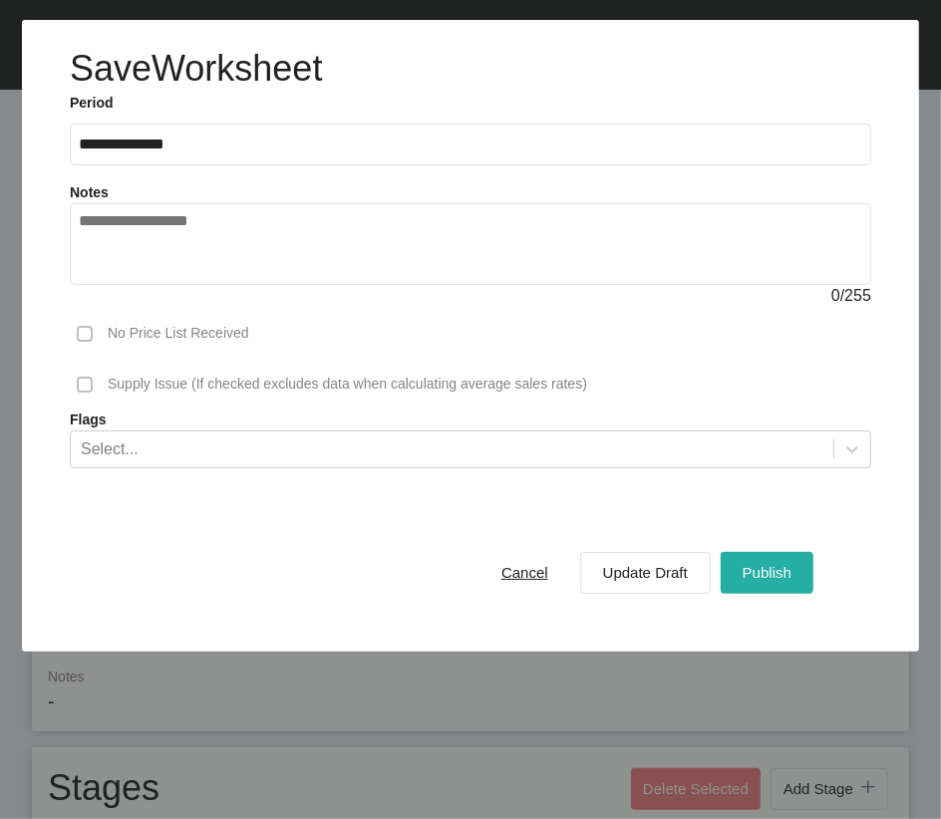
click at [742, 570] on span "Publish" at bounding box center [766, 572] width 49 height 17
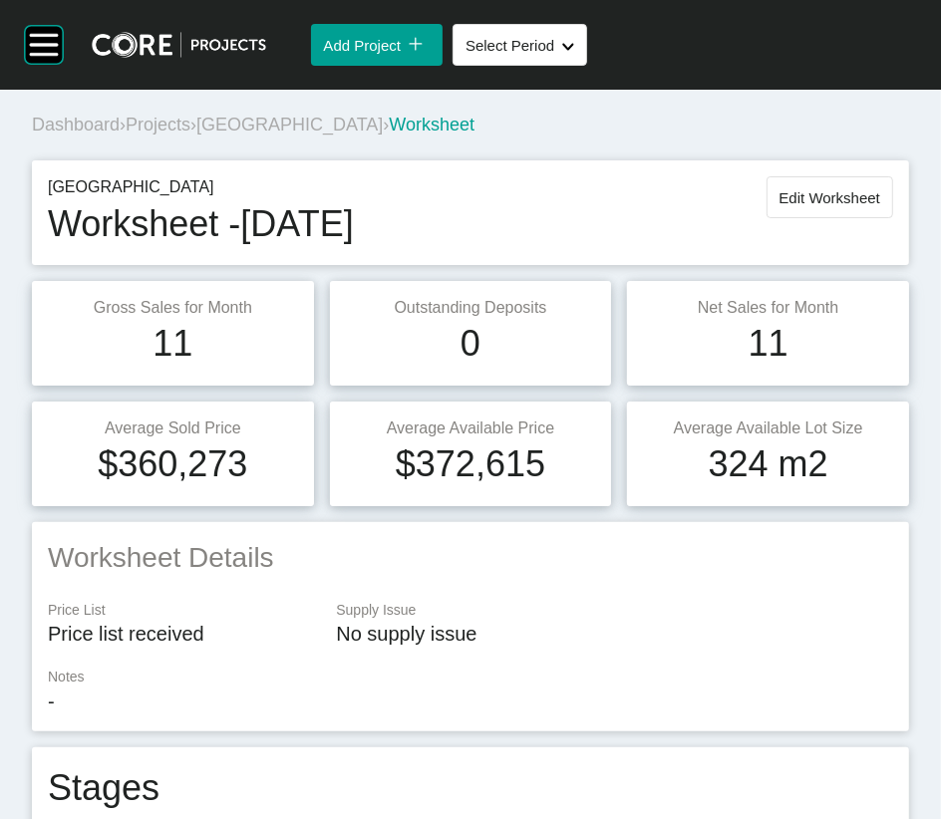
click at [190, 135] on span "Projects" at bounding box center [158, 125] width 65 height 20
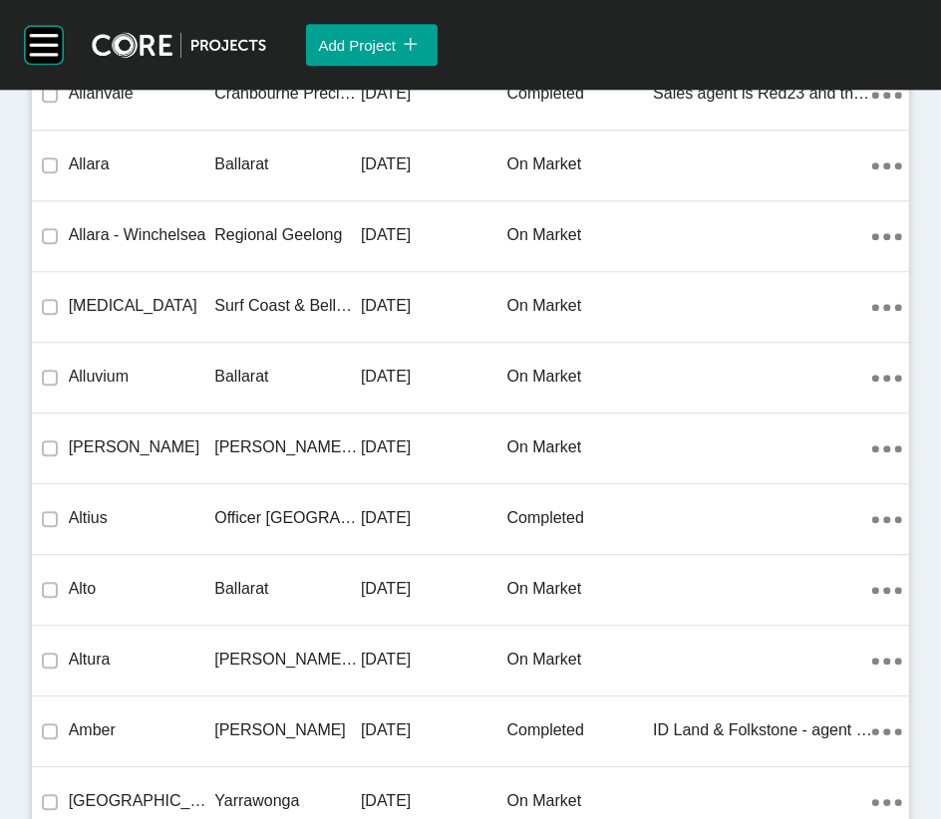
scroll to position [39435, 0]
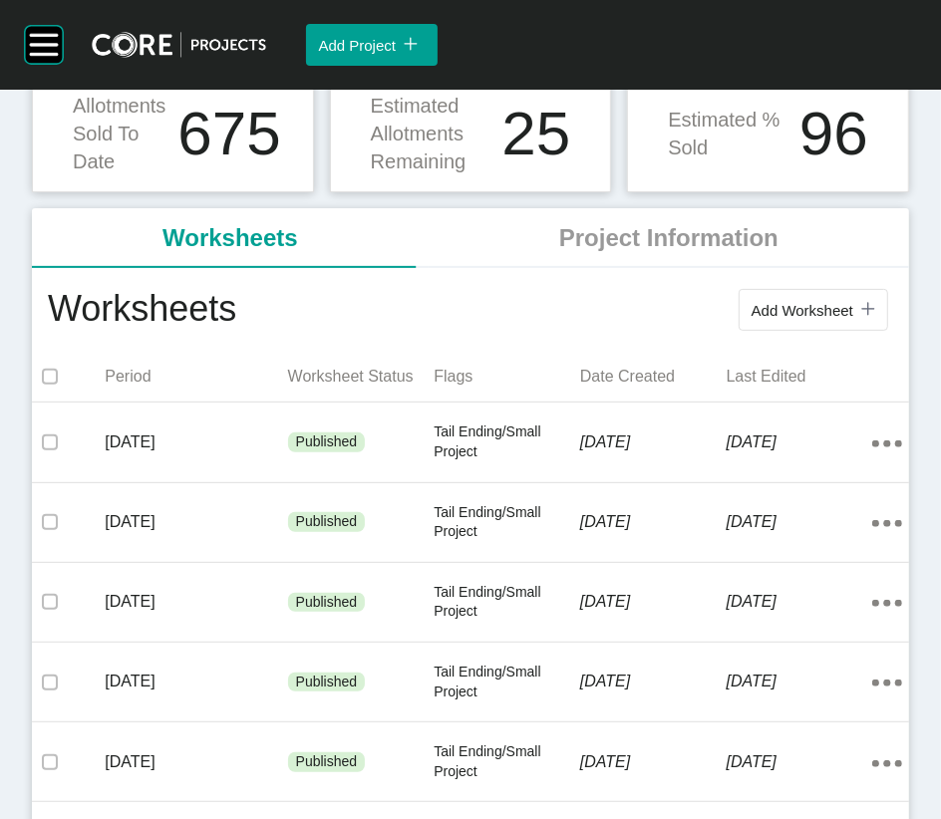
scroll to position [255, 0]
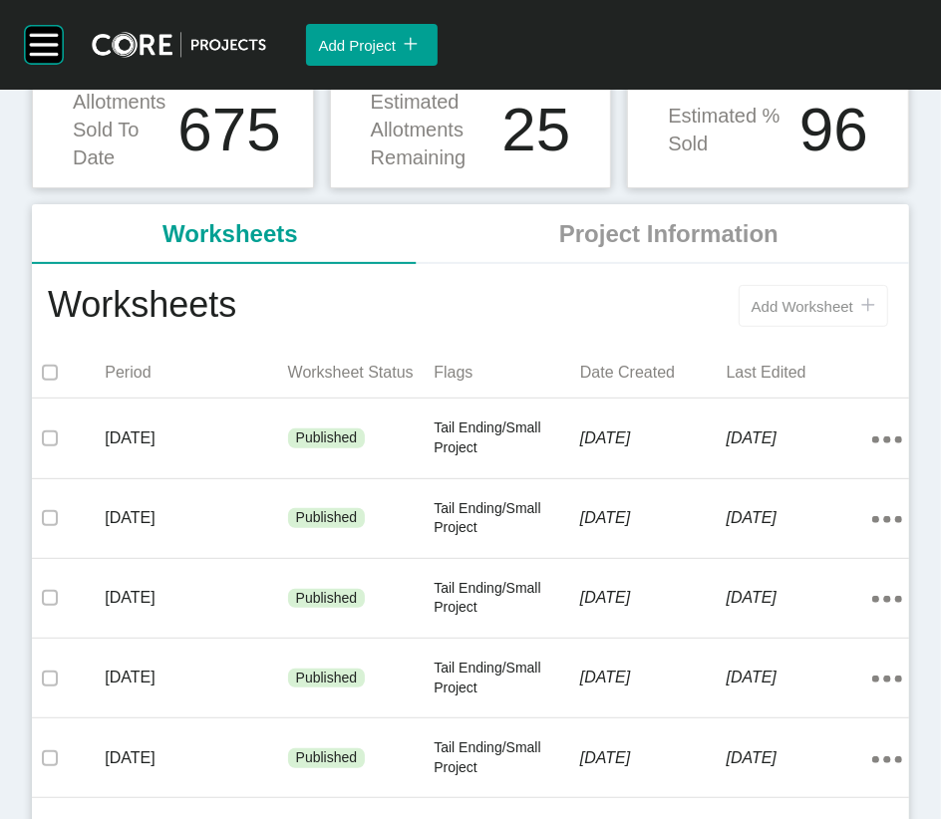
click at [753, 315] on span "Add Worksheet" at bounding box center [802, 306] width 102 height 17
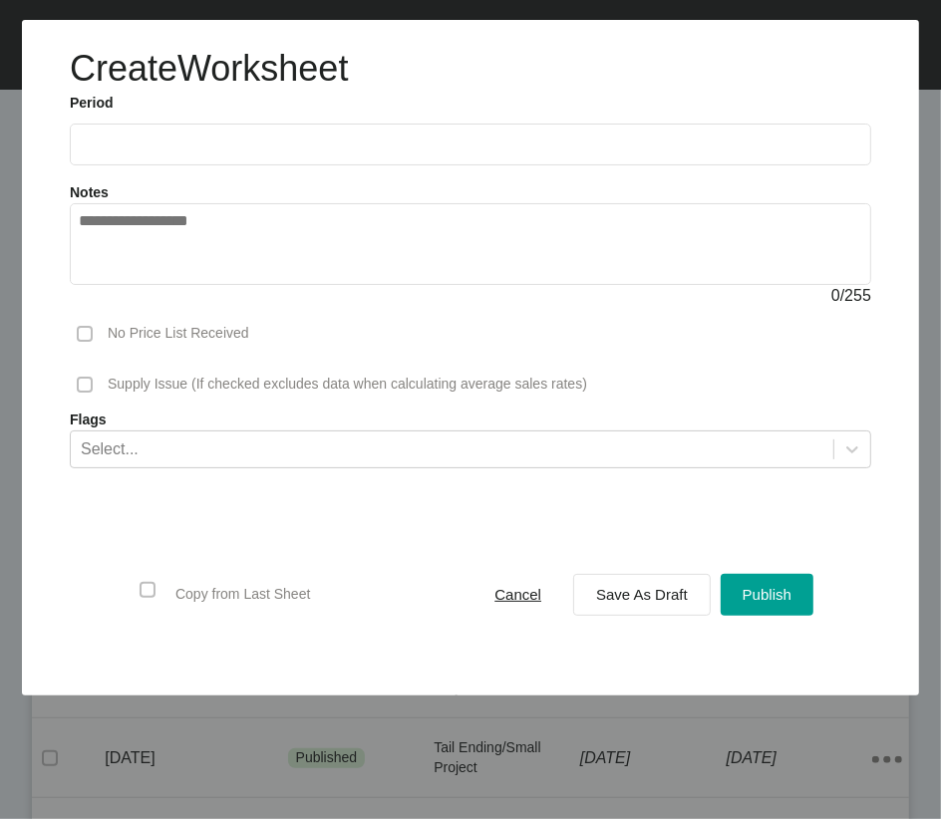
click at [167, 152] on input "text" at bounding box center [470, 144] width 783 height 17
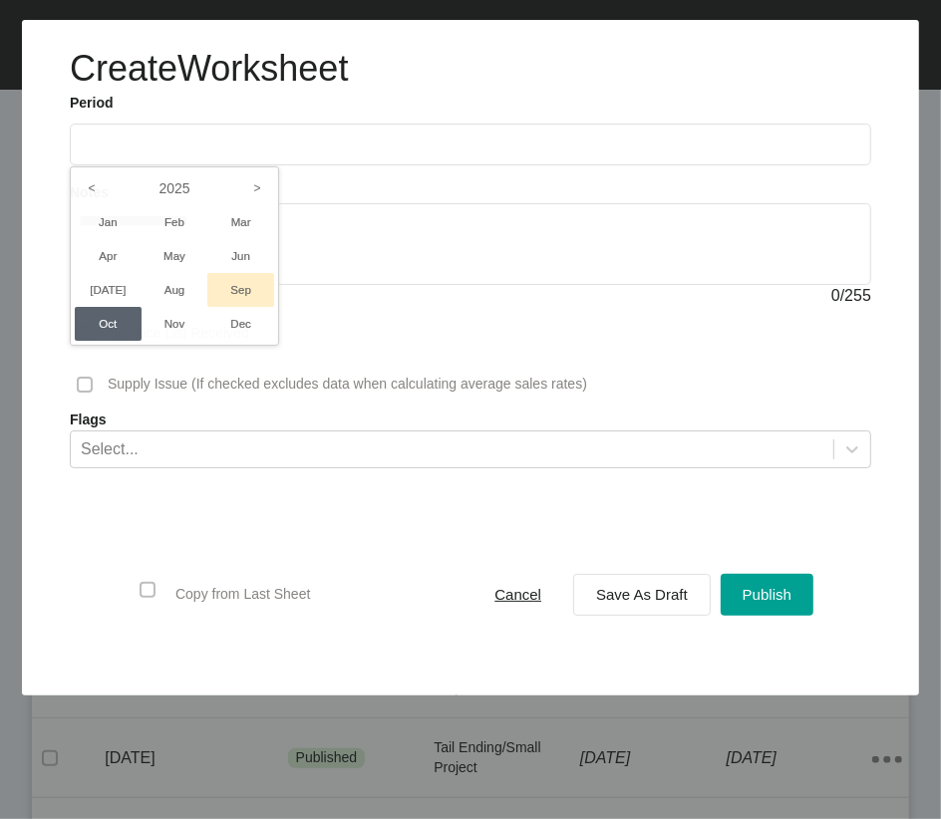
click at [264, 307] on li "Sep" at bounding box center [240, 290] width 67 height 34
type input "**********"
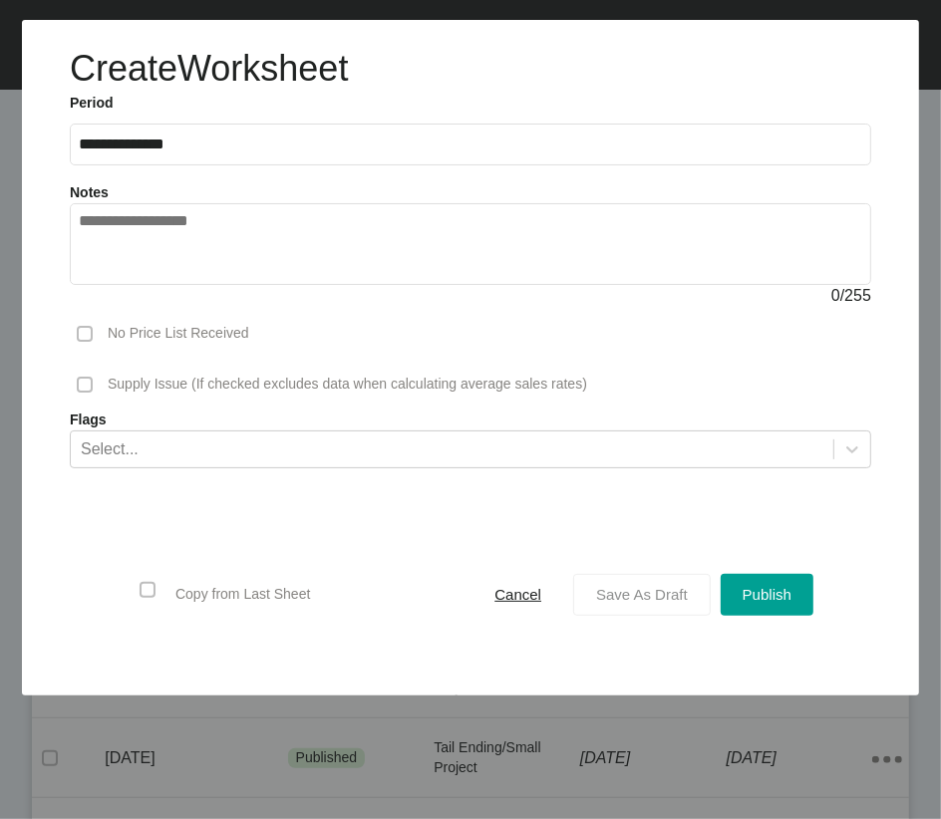
click at [596, 570] on span "Save As Draft" at bounding box center [642, 594] width 92 height 17
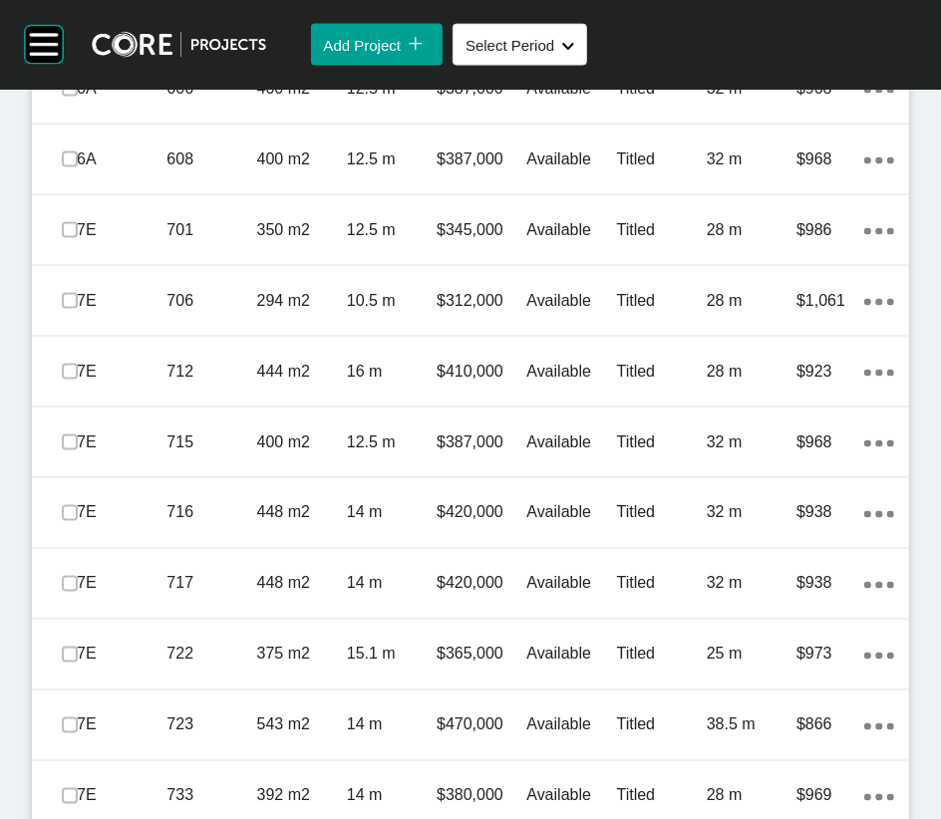
scroll to position [1569, 0]
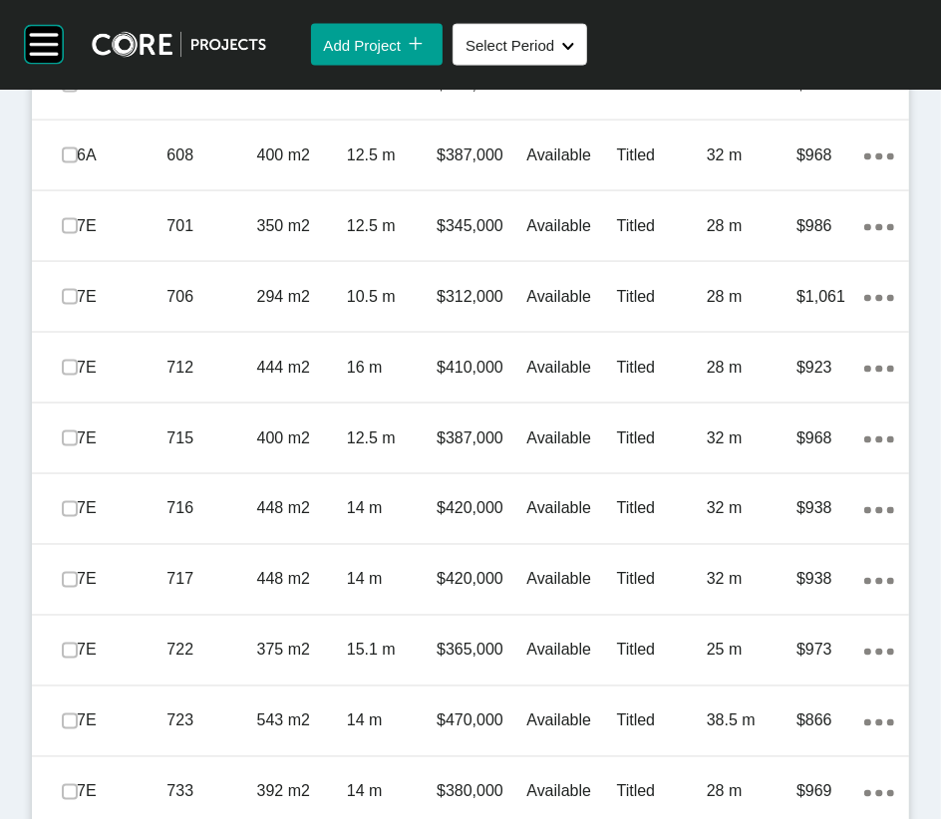
drag, startPoint x: 78, startPoint y: 453, endPoint x: 77, endPoint y: 483, distance: 29.9
click at [77, 22] on label at bounding box center [70, 14] width 16 height 16
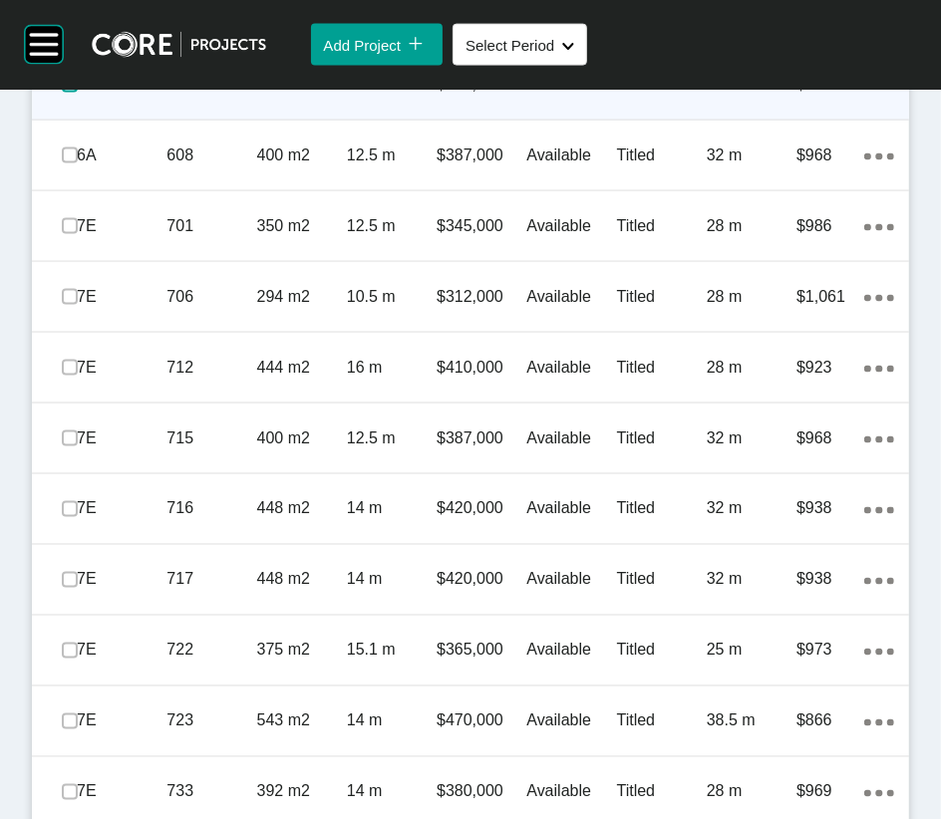
click at [73, 93] on label at bounding box center [70, 85] width 16 height 16
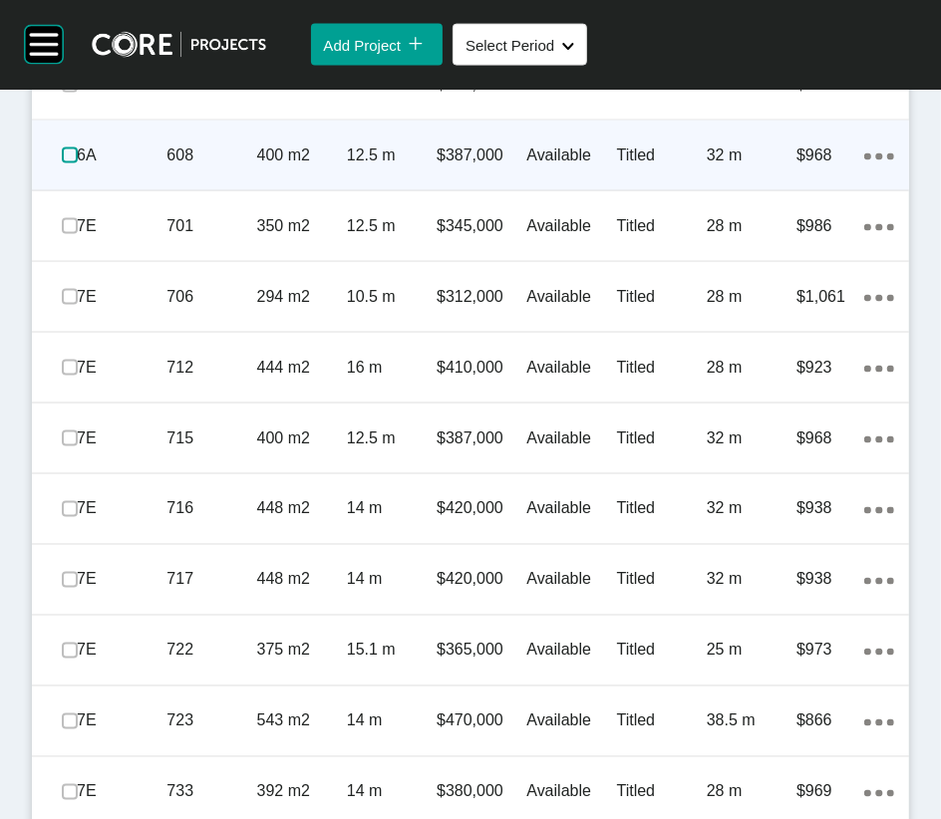
click at [73, 163] on label at bounding box center [70, 155] width 16 height 16
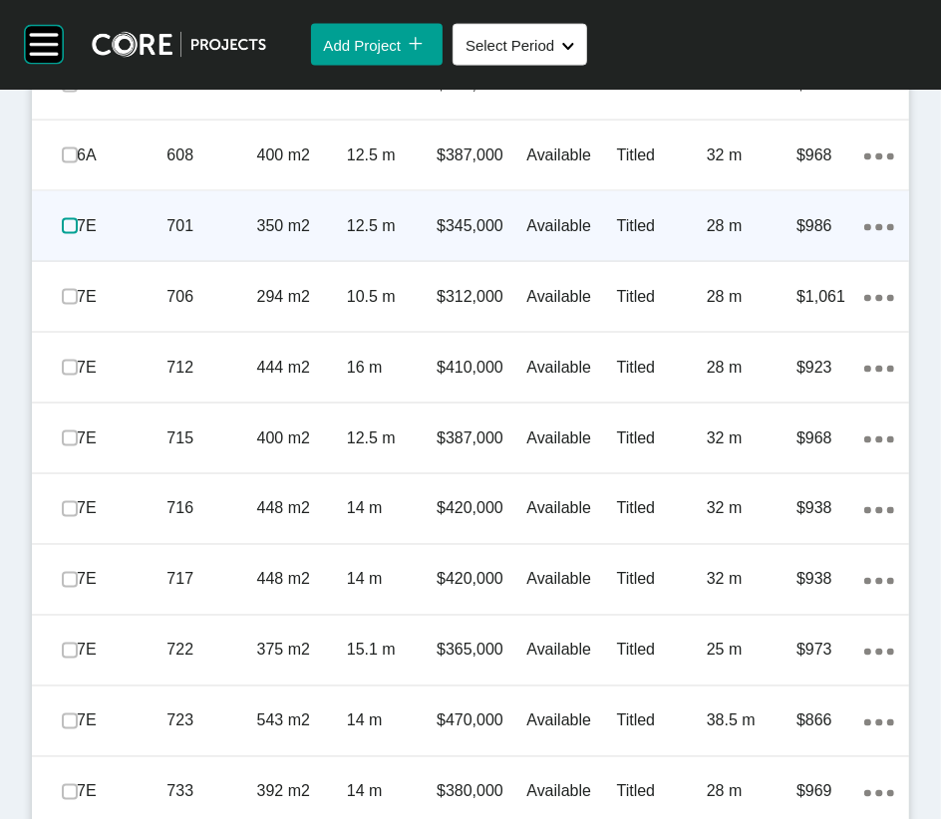
click at [78, 234] on label at bounding box center [70, 226] width 16 height 16
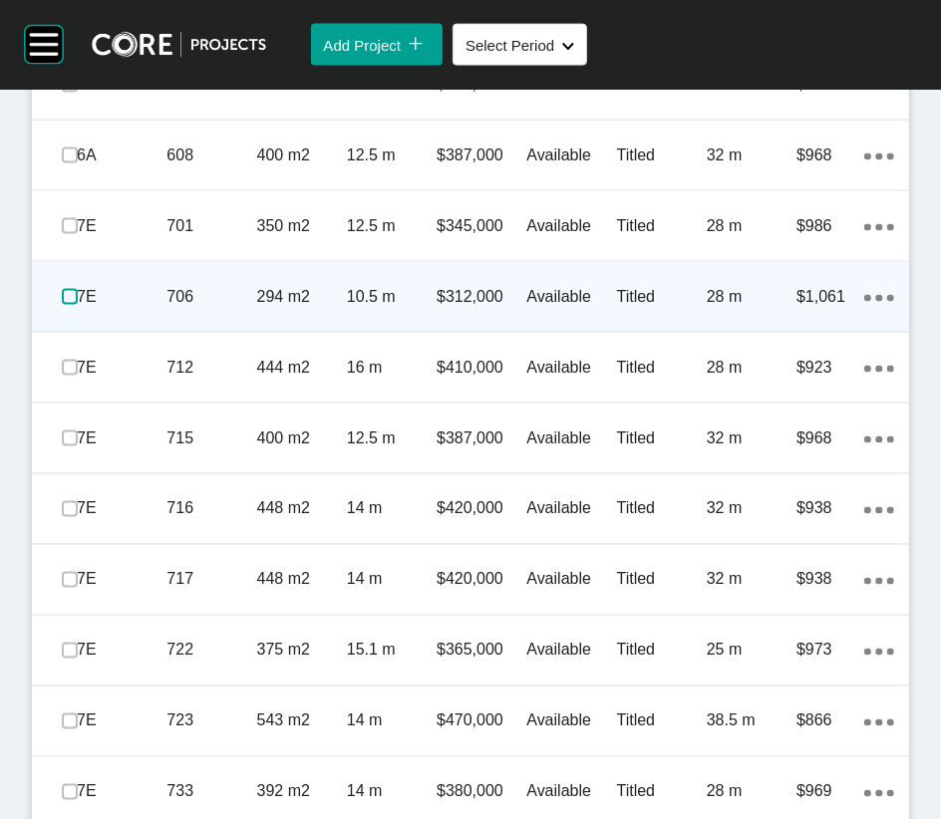
click at [75, 305] on label at bounding box center [70, 297] width 16 height 16
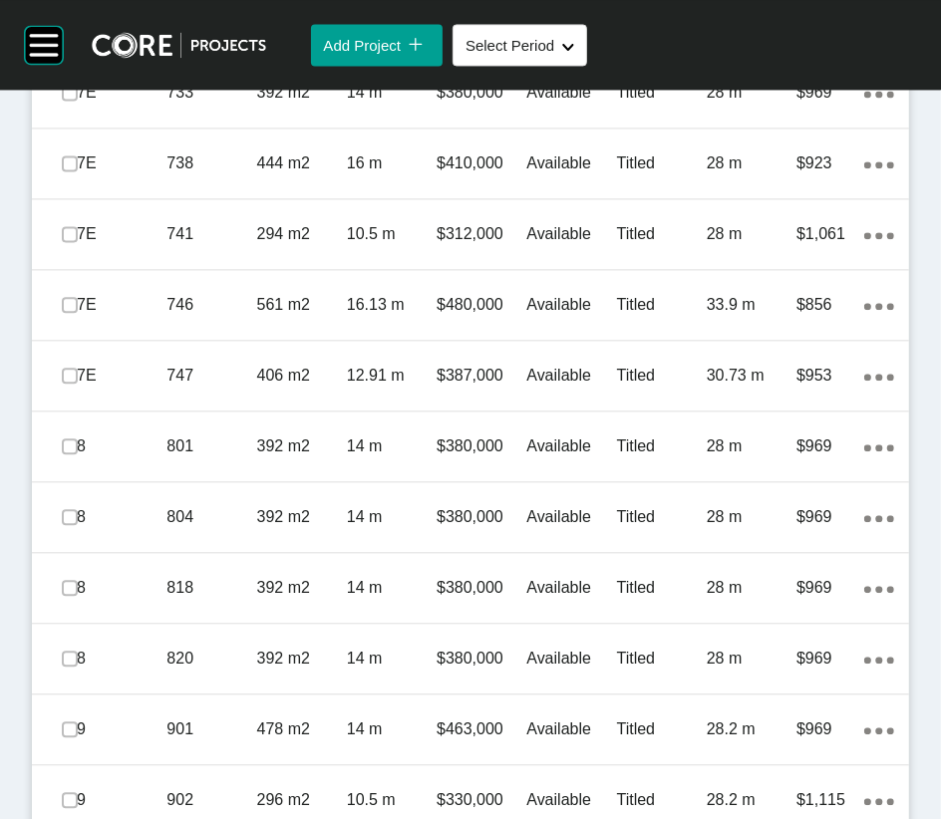
scroll to position [2286, 0]
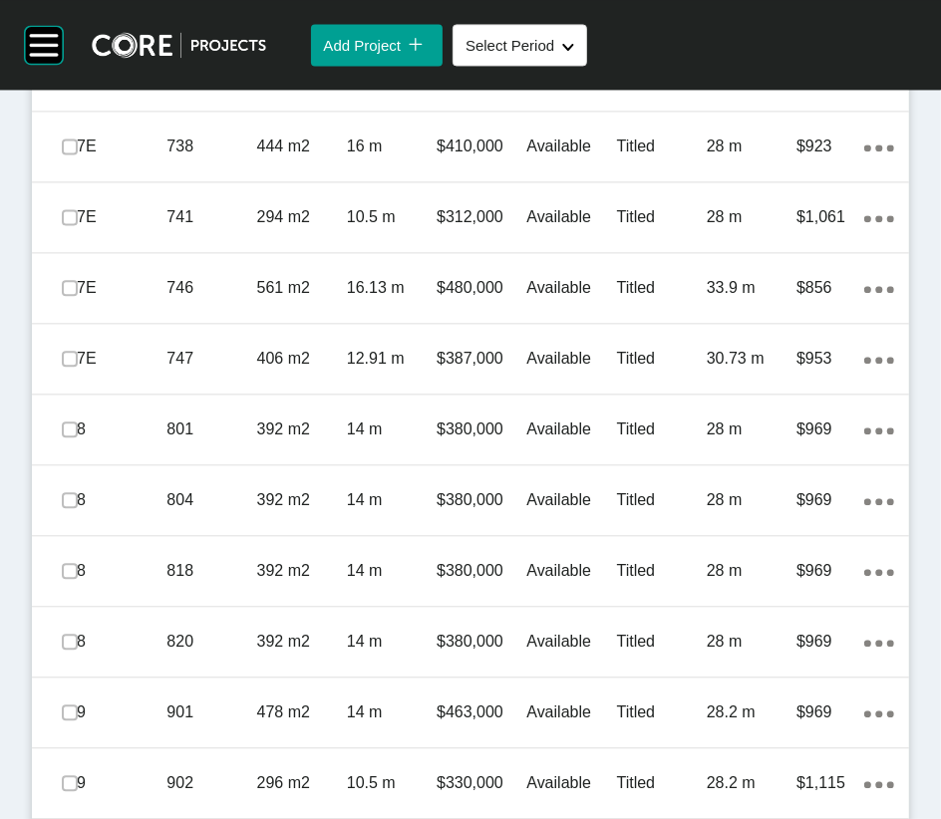
click at [76, 13] on label at bounding box center [70, 5] width 16 height 16
click at [74, 84] on label at bounding box center [70, 76] width 16 height 16
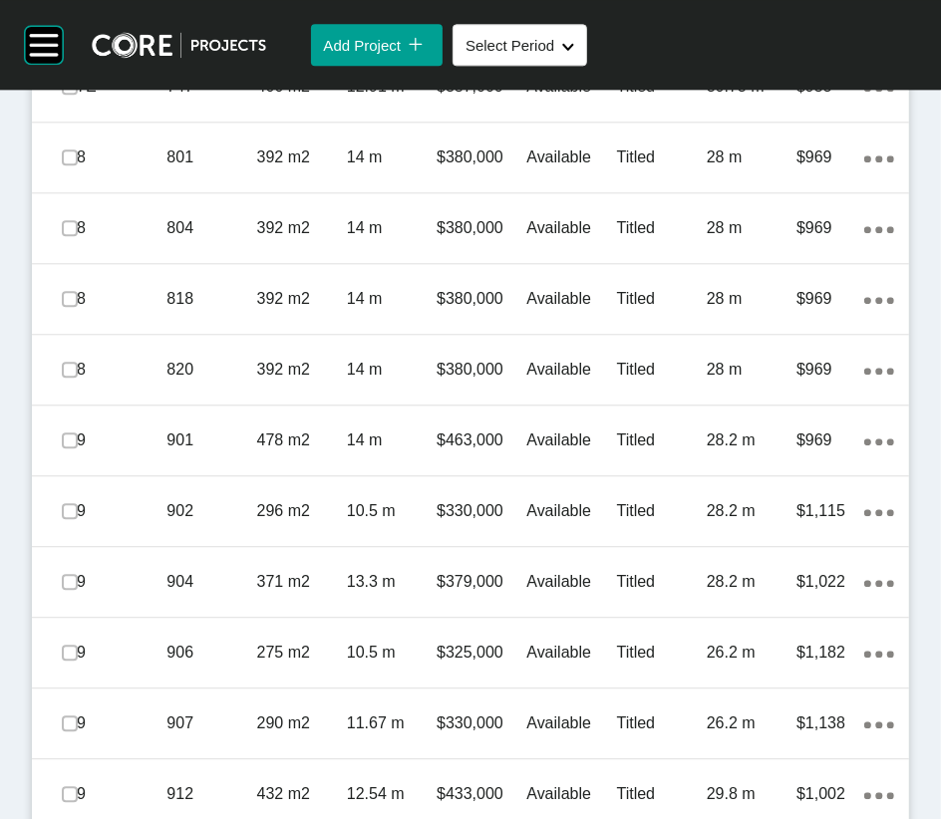
scroll to position [2563, 0]
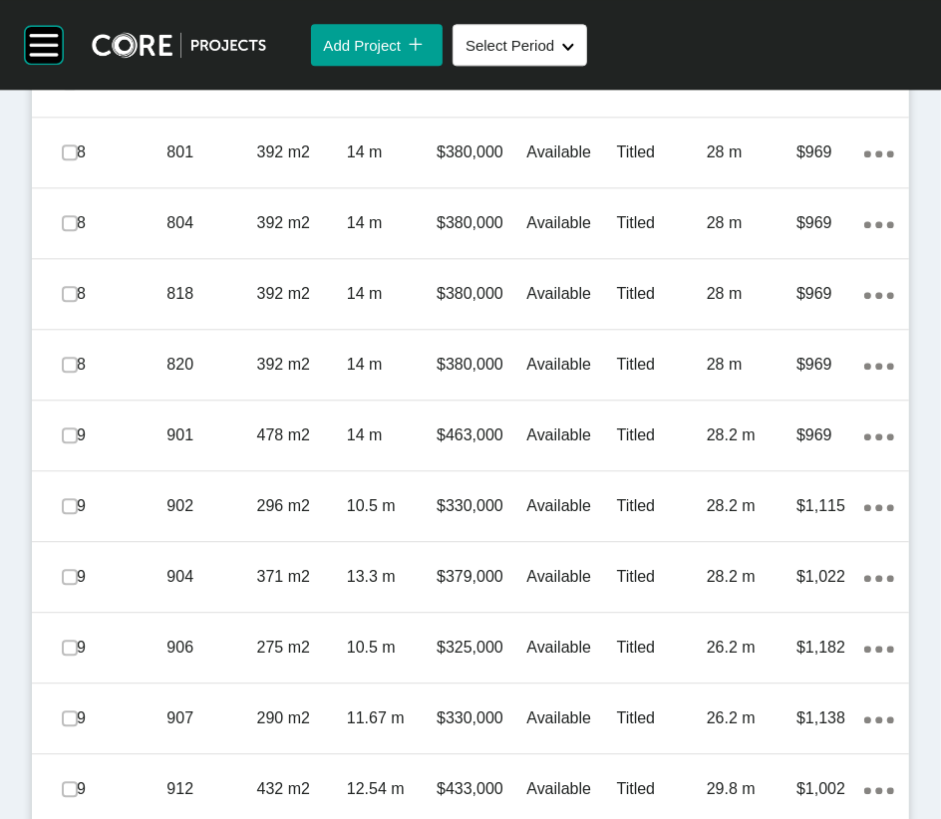
click at [78, 19] on label at bounding box center [70, 11] width 16 height 16
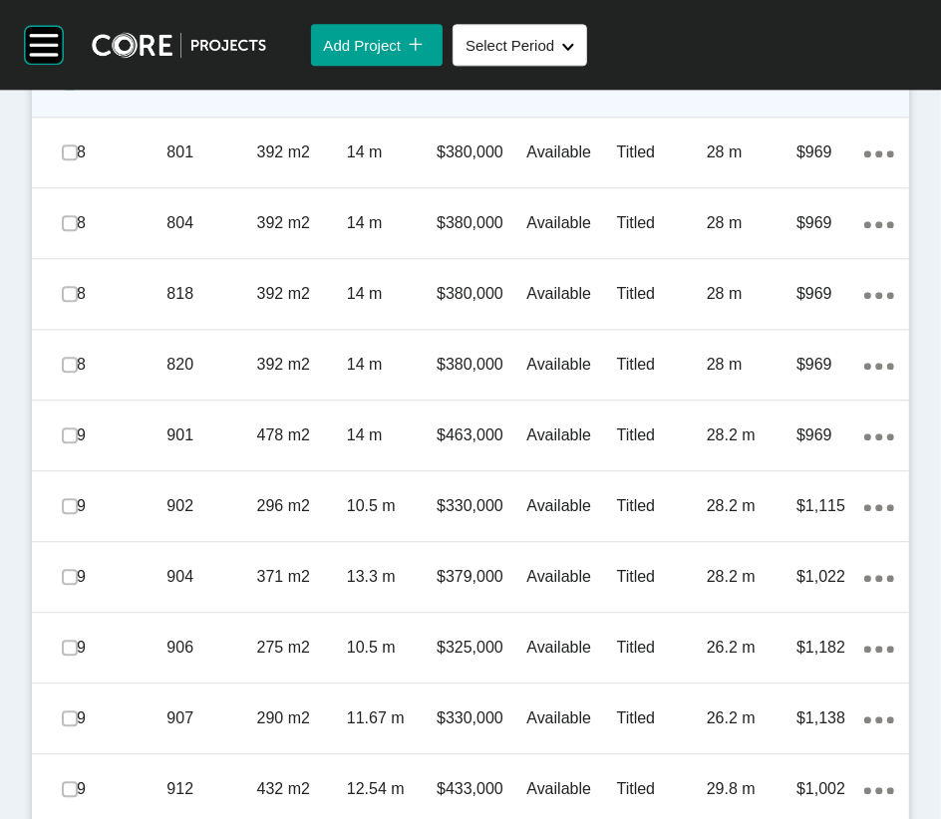
click at [78, 90] on label at bounding box center [70, 82] width 16 height 16
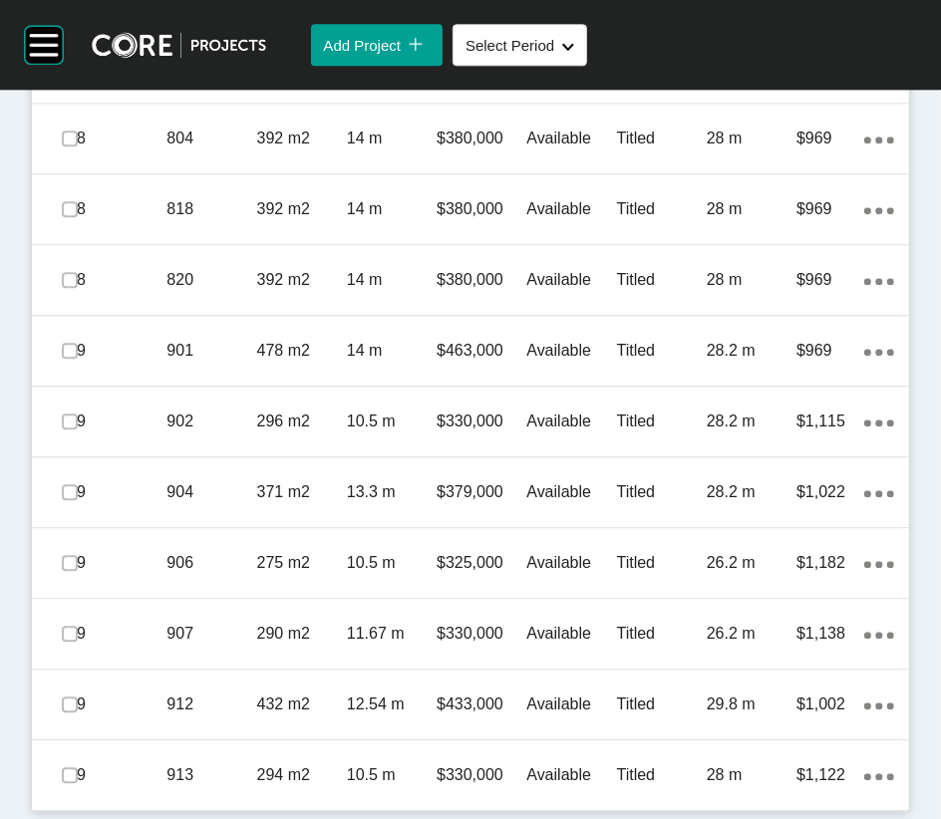
scroll to position [2781, 0]
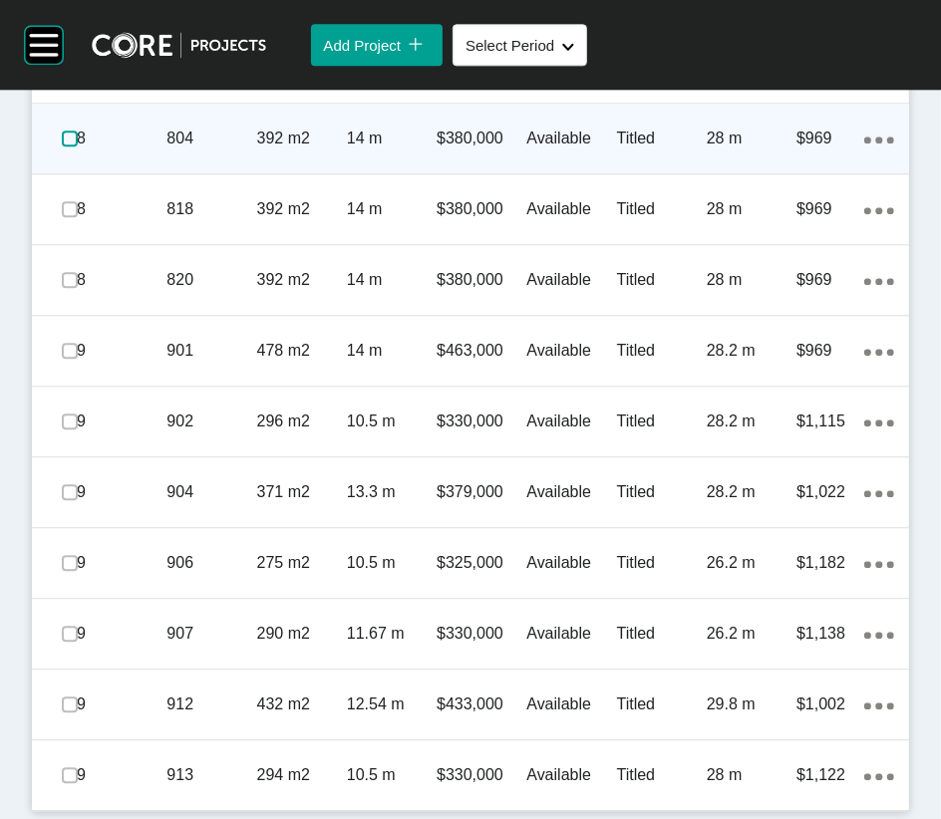
click at [78, 146] on label at bounding box center [70, 139] width 16 height 16
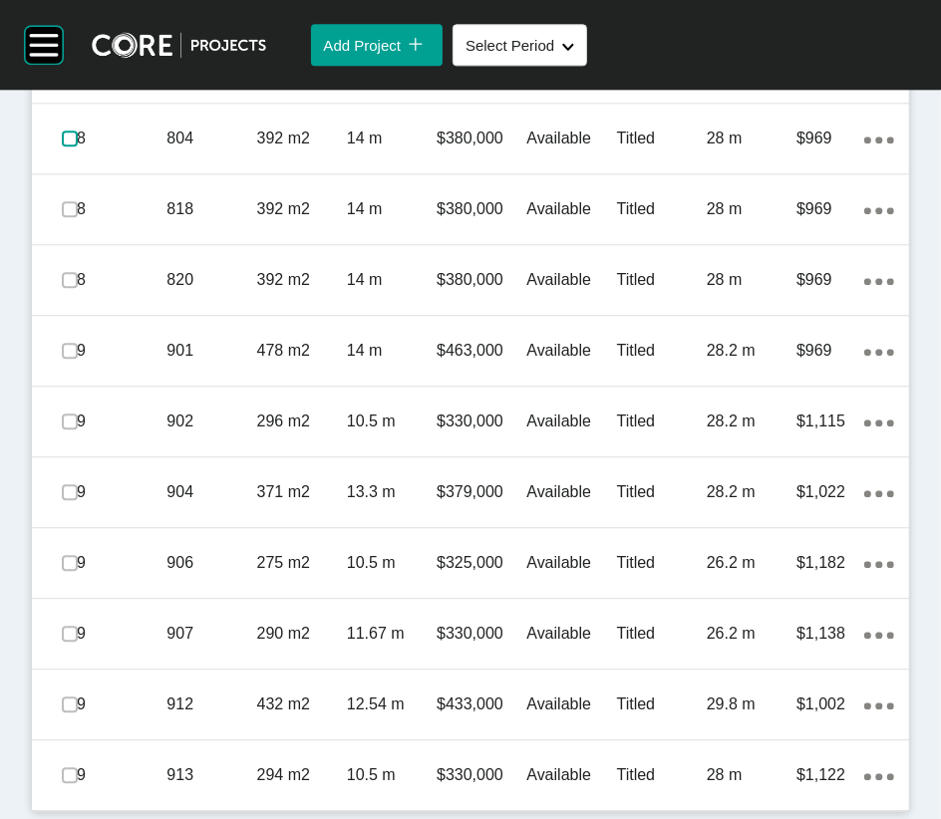
scroll to position [3058, 0]
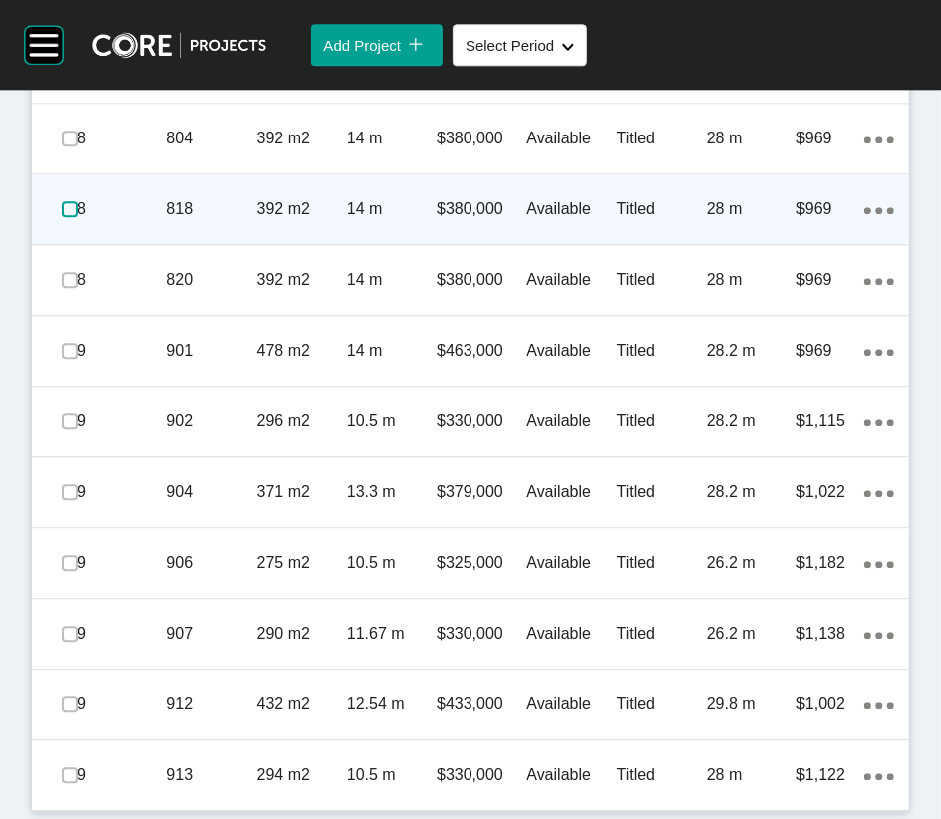
click at [78, 217] on label at bounding box center [70, 209] width 16 height 16
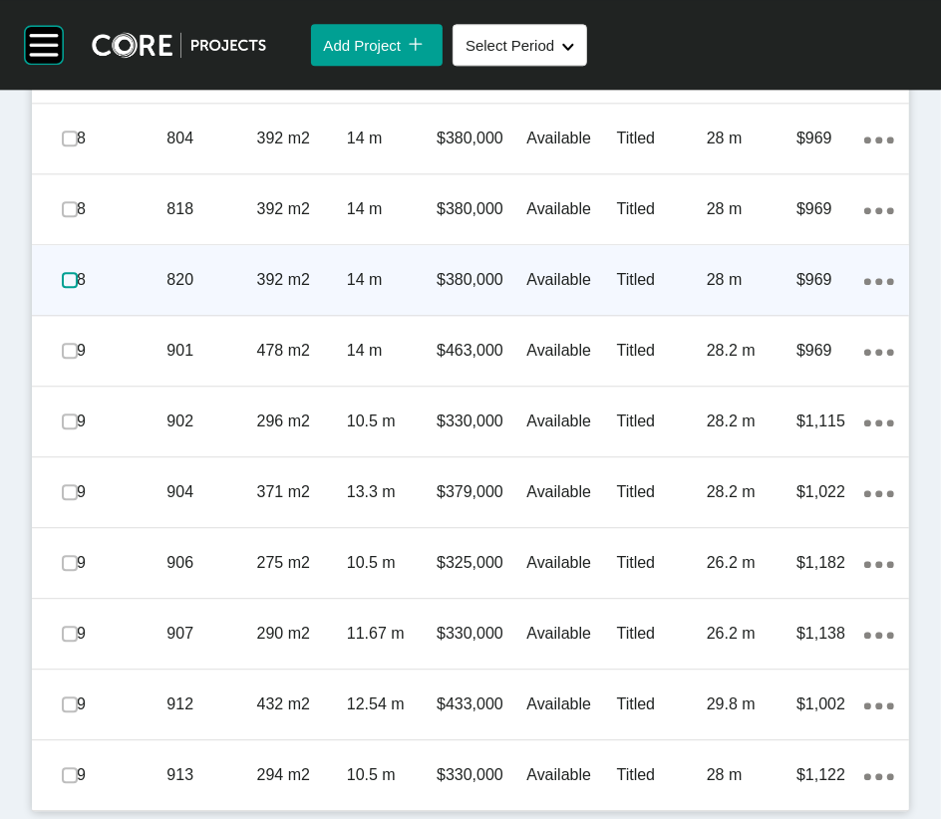
click at [75, 288] on label at bounding box center [70, 280] width 16 height 16
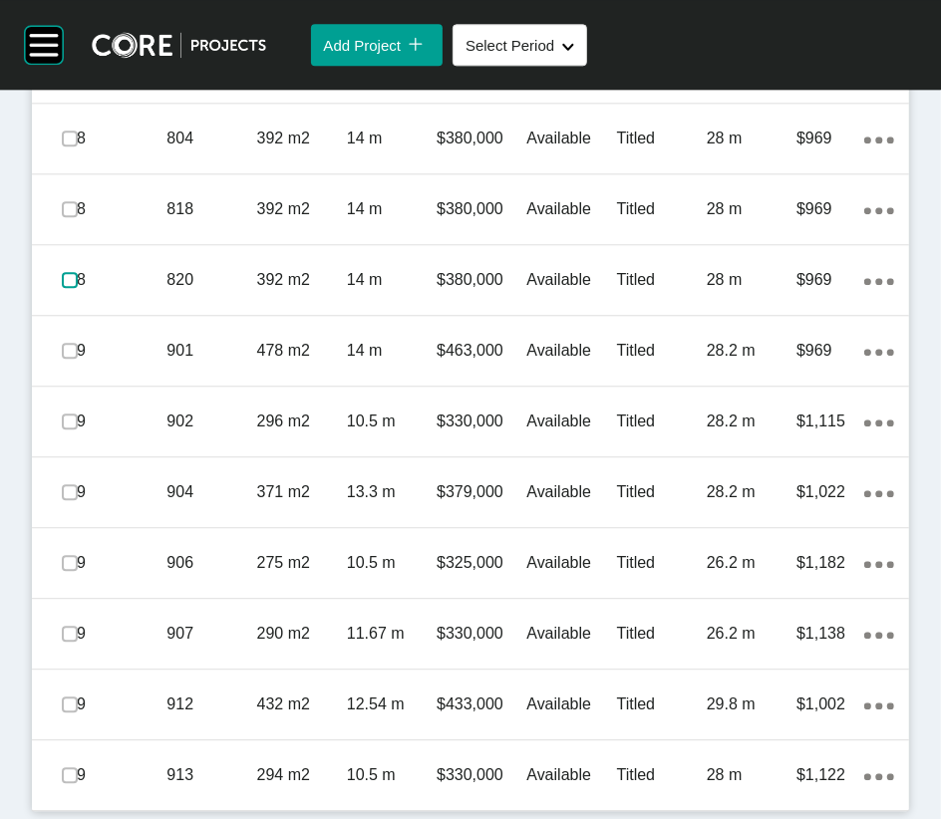
scroll to position [3264, 0]
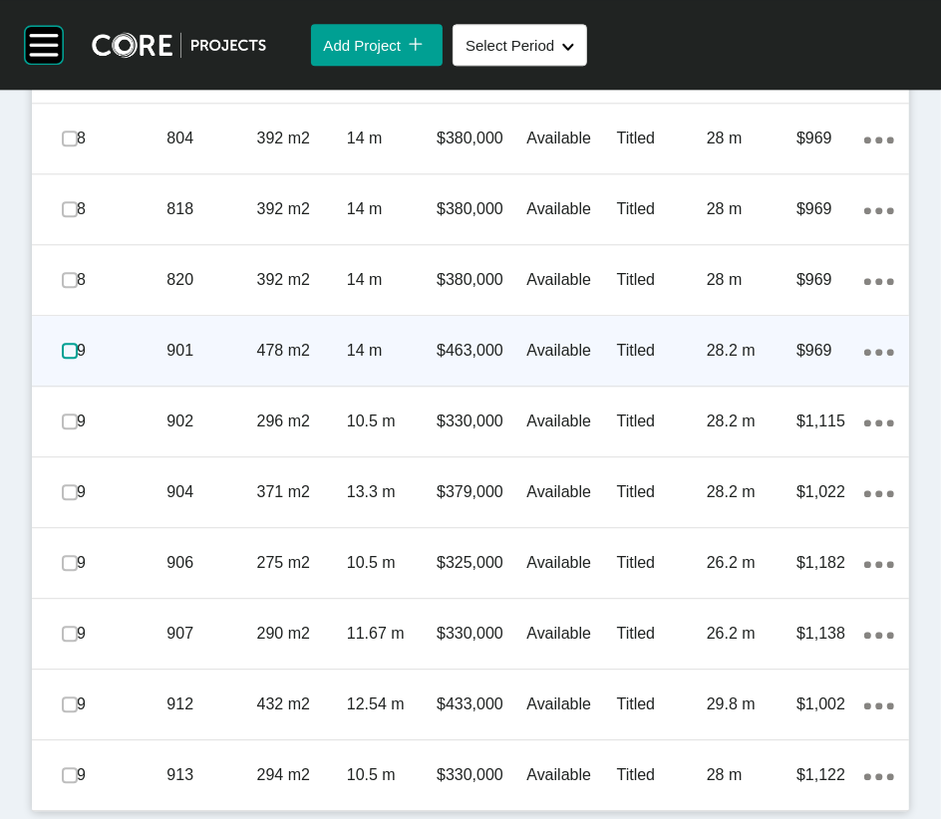
click at [78, 359] on label at bounding box center [70, 351] width 16 height 16
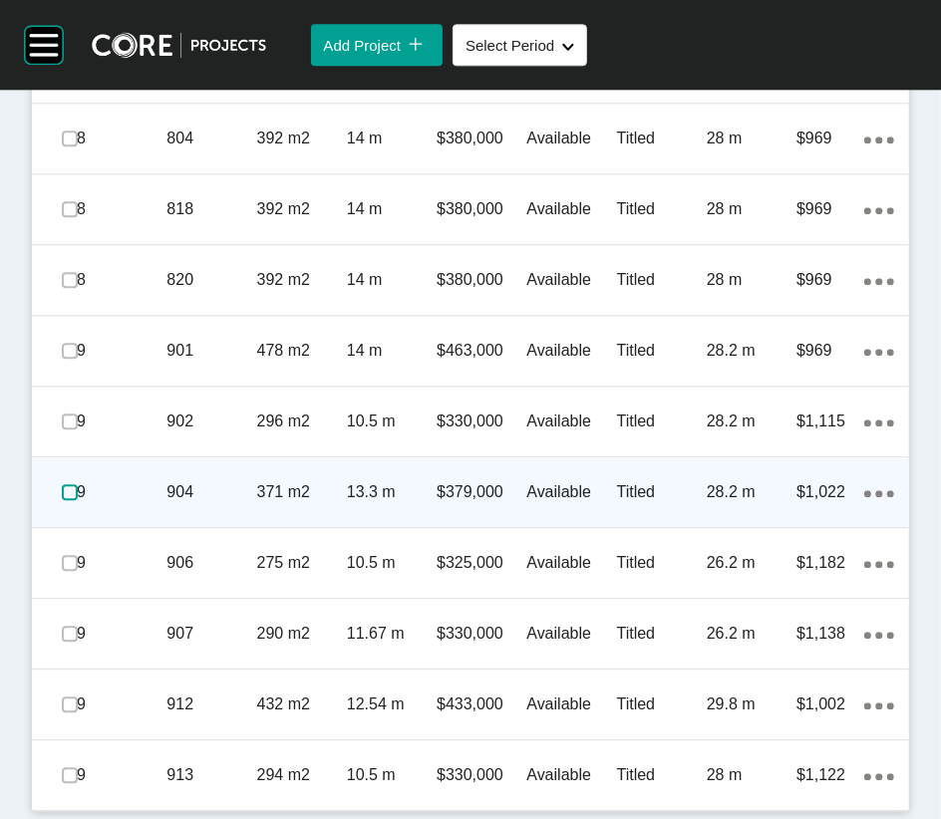
click at [78, 500] on label at bounding box center [70, 492] width 16 height 16
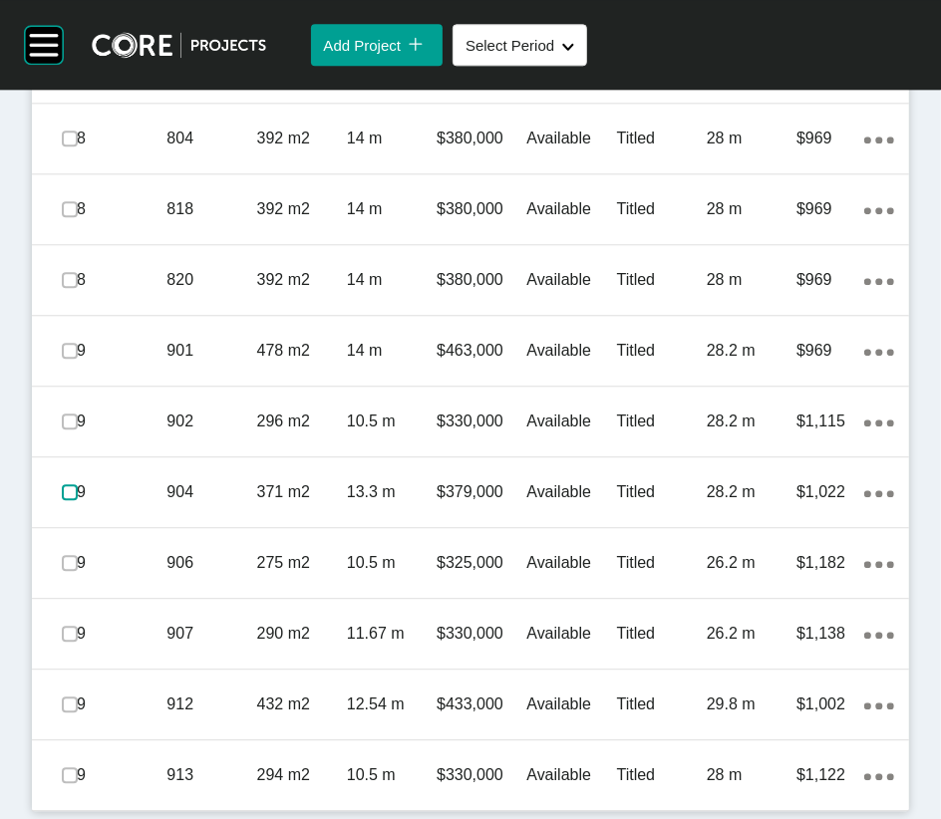
scroll to position [3551, 0]
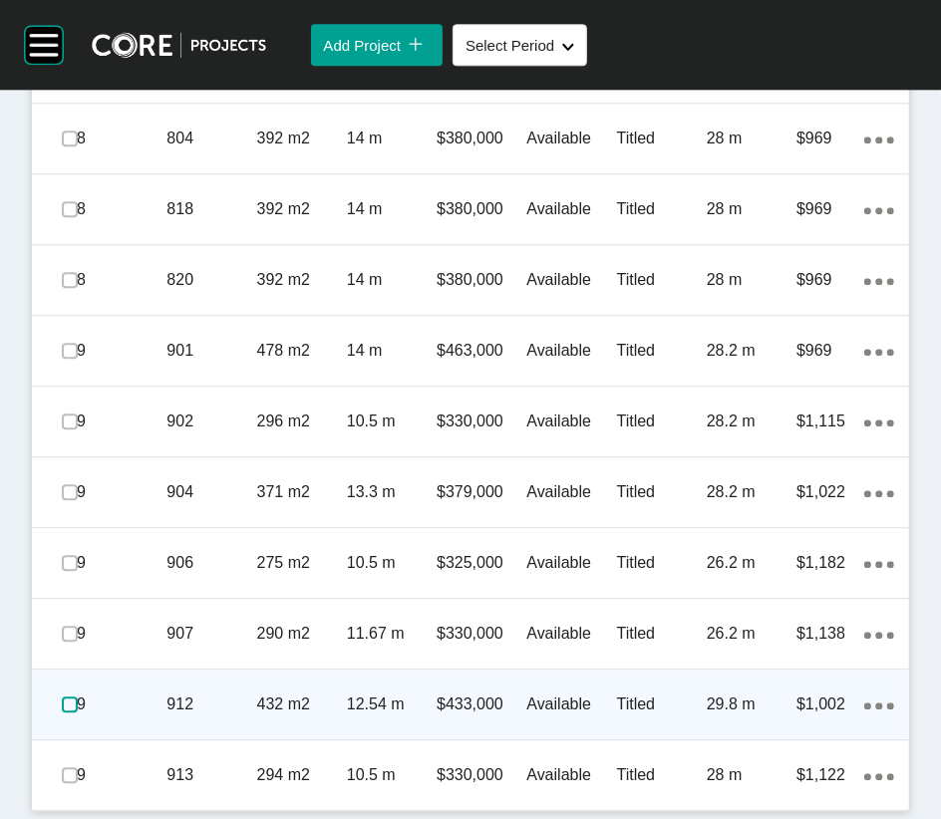
click at [78, 570] on label at bounding box center [70, 705] width 16 height 16
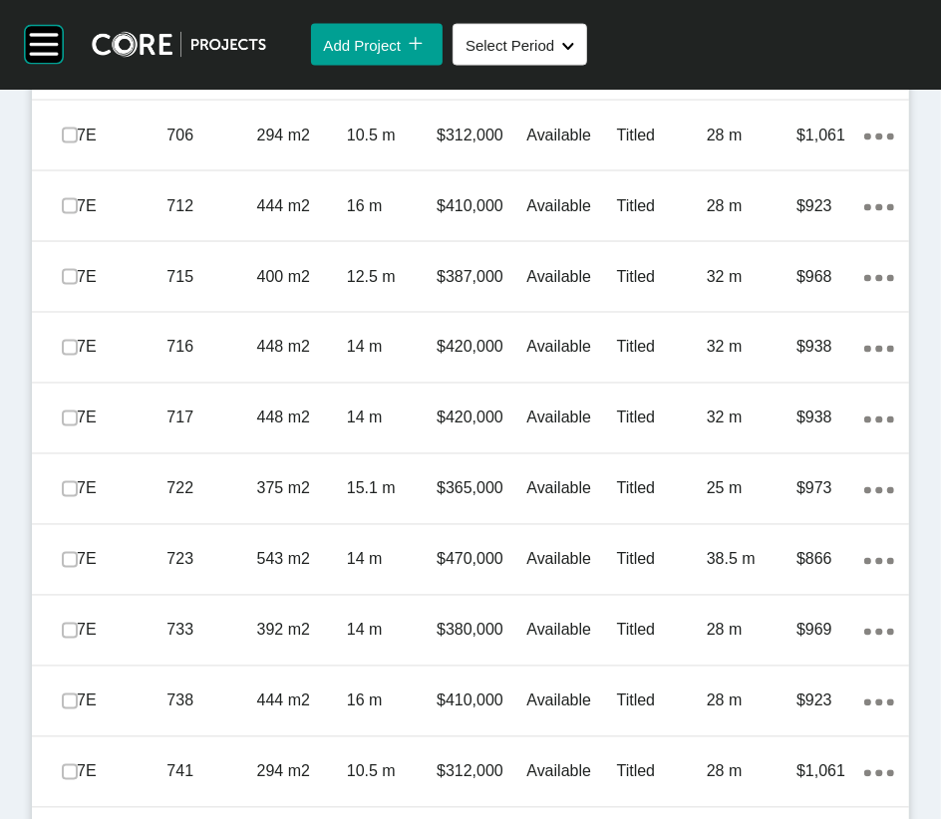
scroll to position [1747, 0]
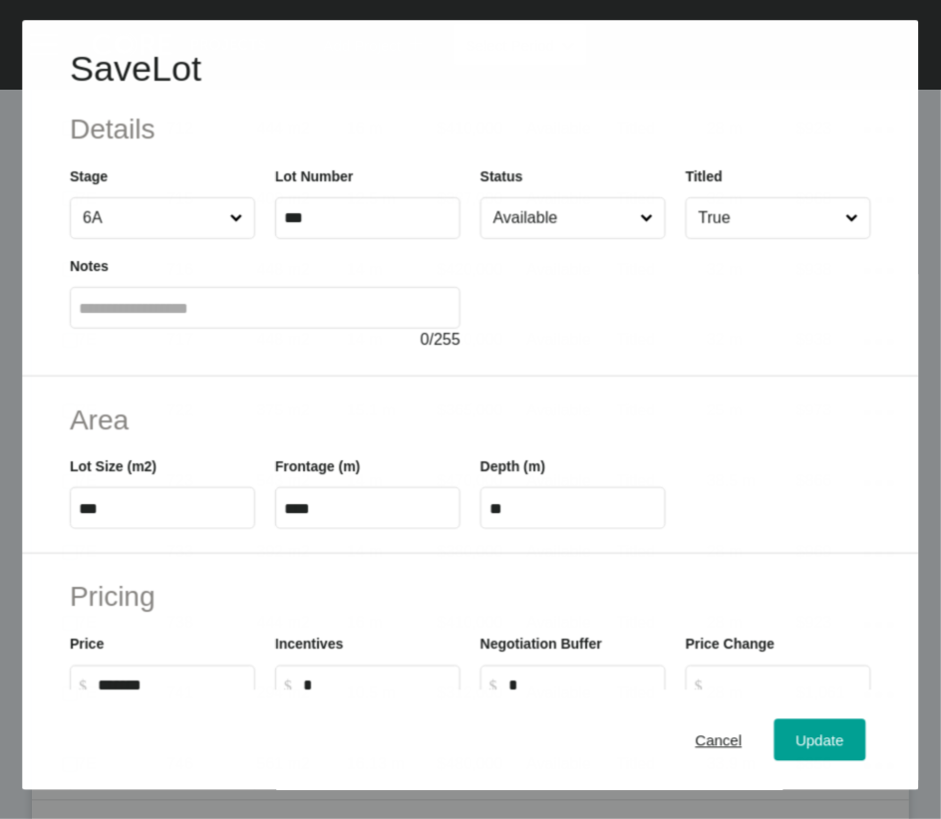
click at [605, 238] on input "Available" at bounding box center [562, 218] width 146 height 40
click at [821, 570] on div "Update" at bounding box center [820, 739] width 58 height 27
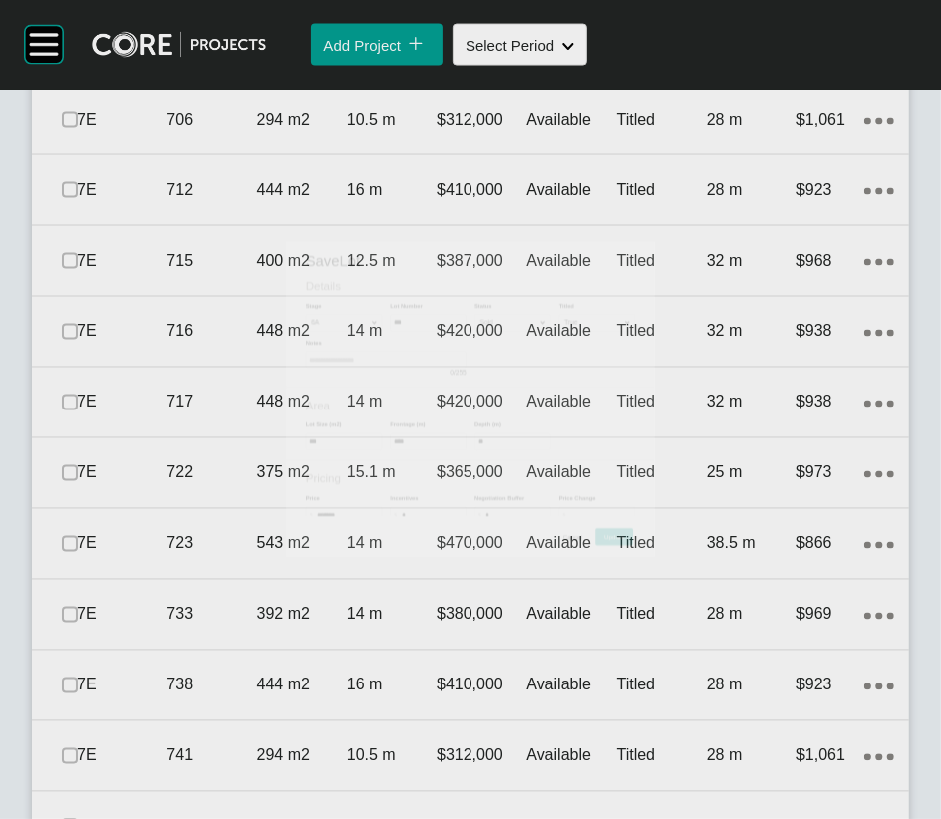
scroll to position [1824, 0]
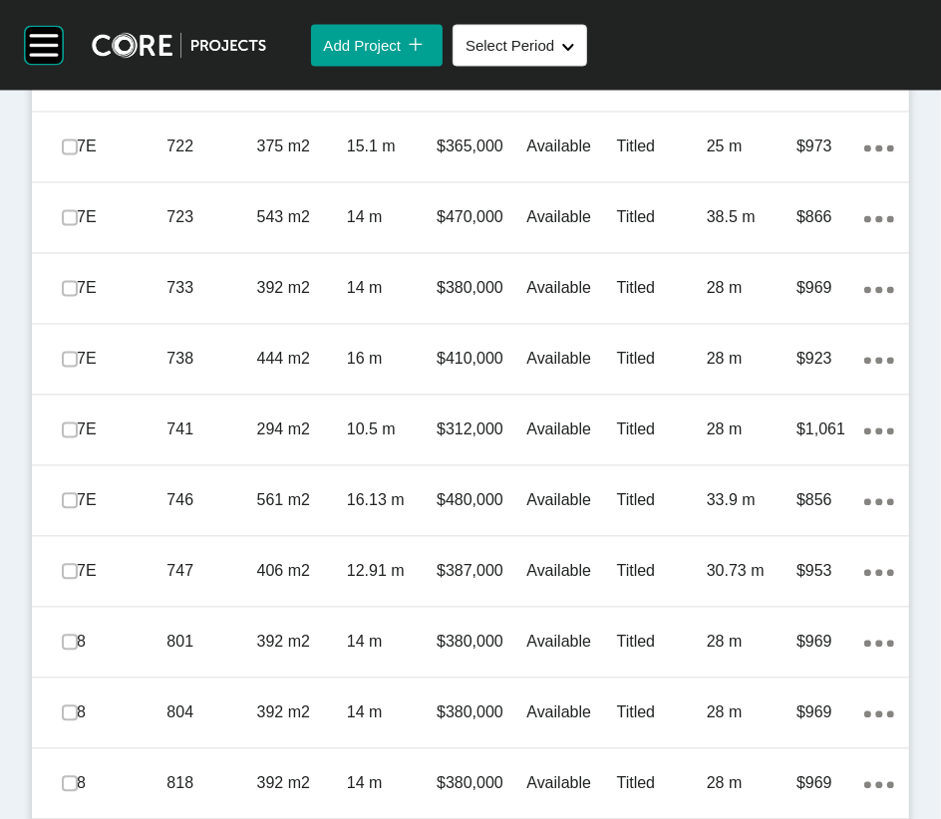
scroll to position [2220, 0]
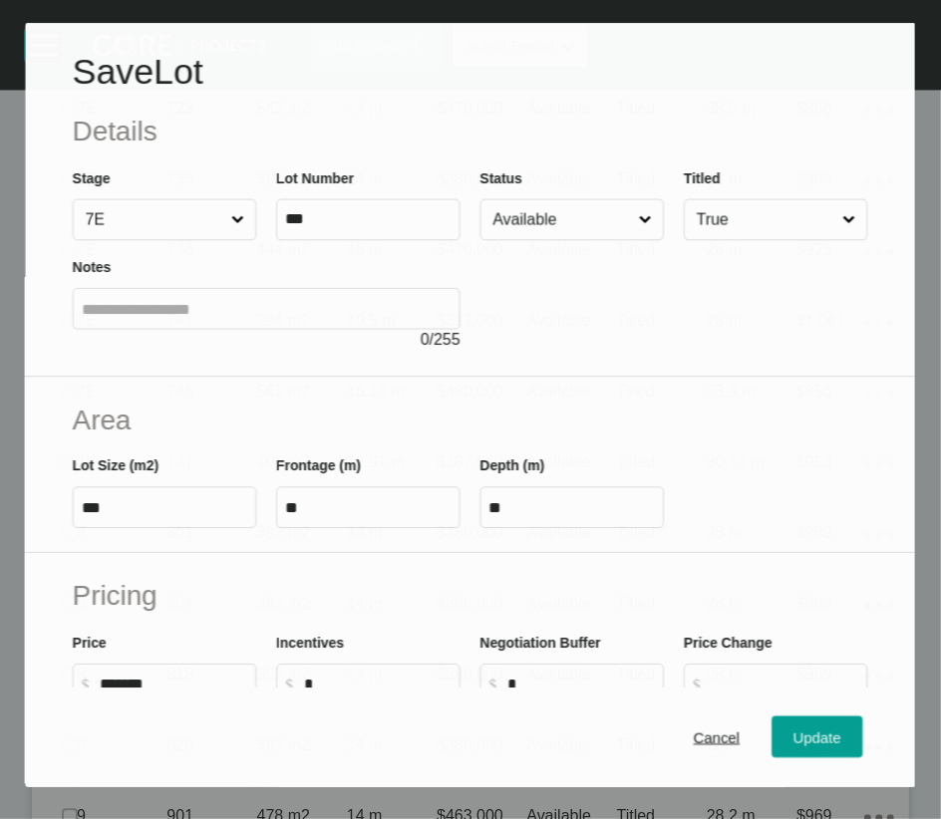
scroll to position [2142, 0]
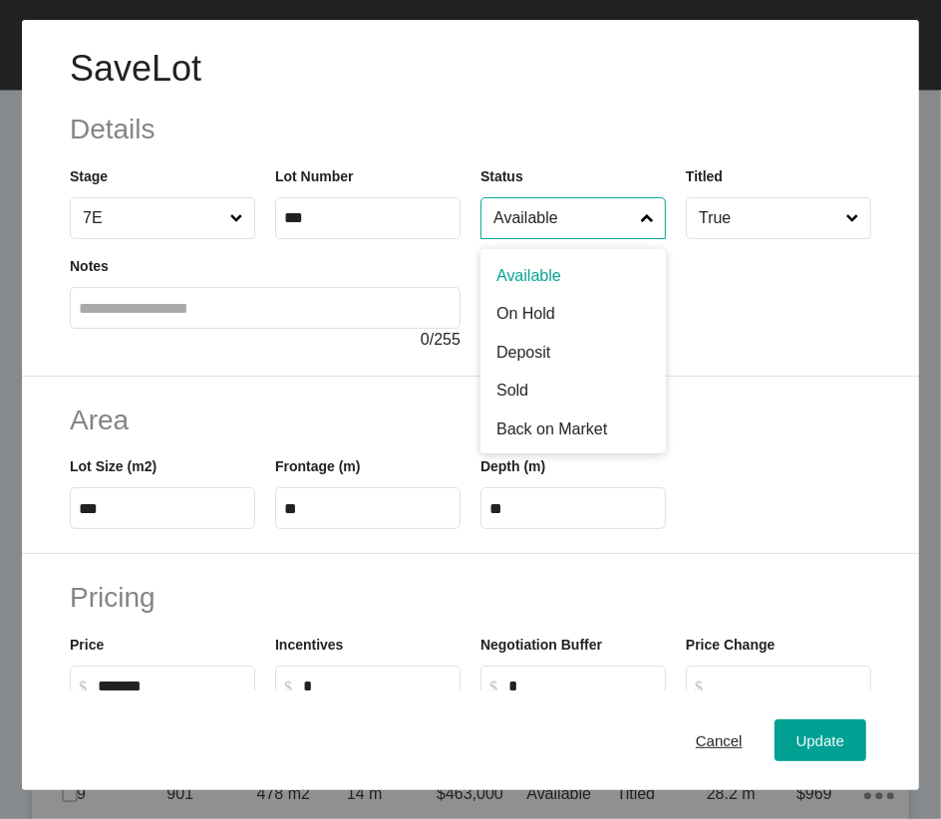
click at [514, 238] on input "Available" at bounding box center [562, 218] width 147 height 40
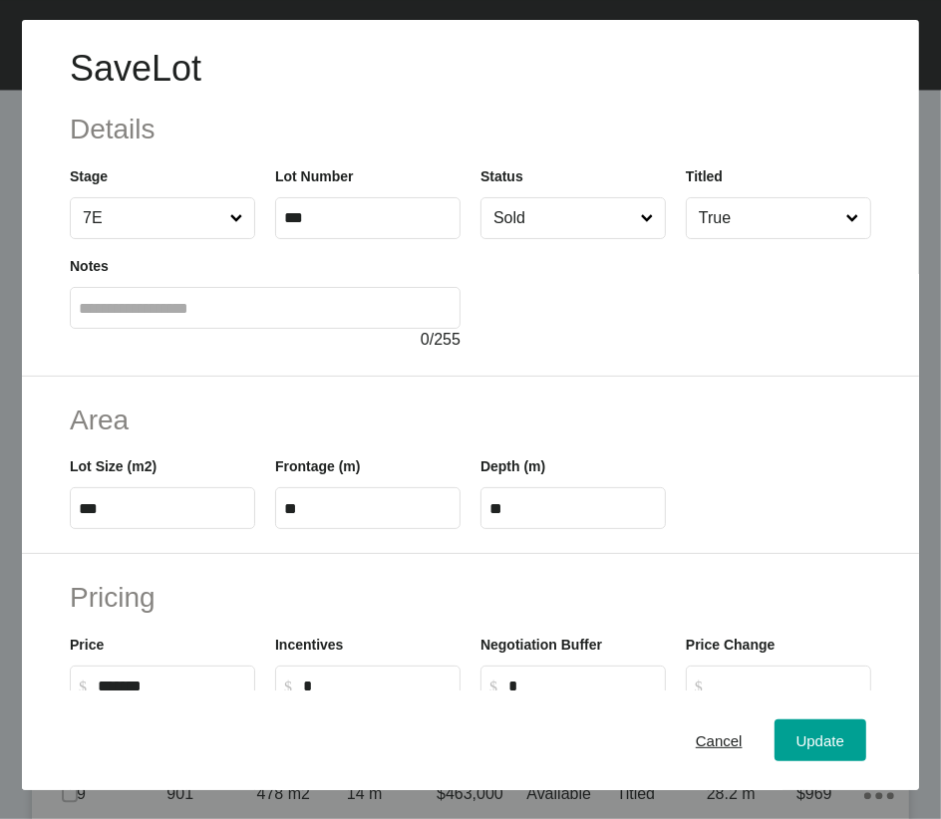
drag, startPoint x: 538, startPoint y: 483, endPoint x: 733, endPoint y: 591, distance: 223.0
click at [808, 570] on span "Update" at bounding box center [820, 739] width 48 height 17
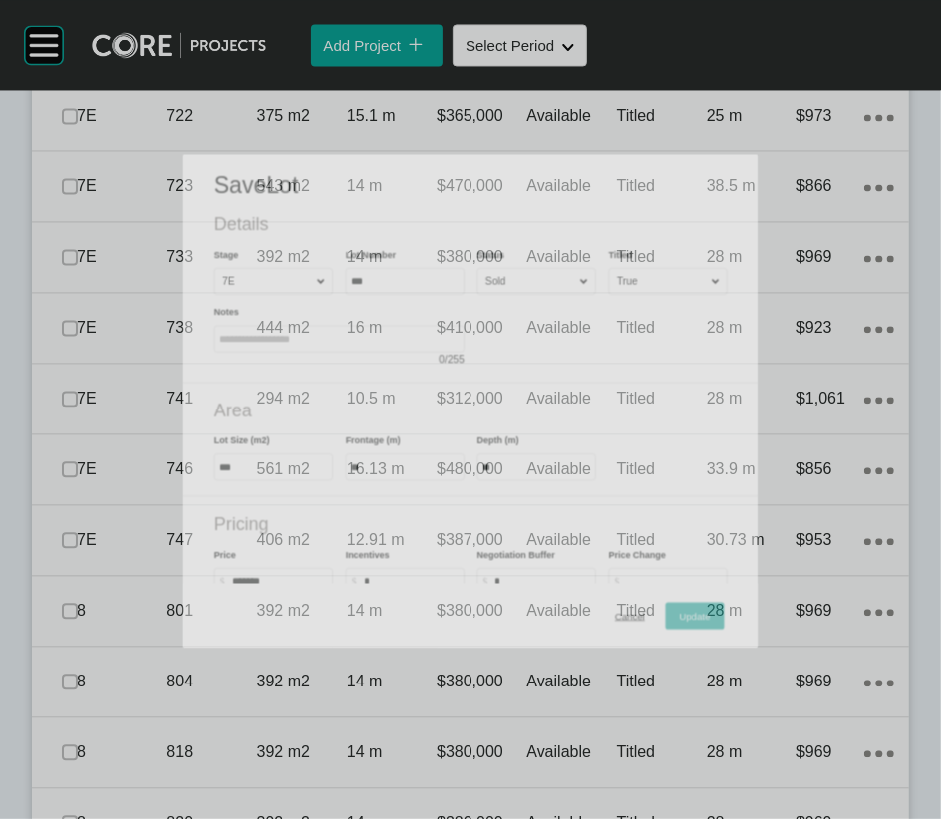
scroll to position [2220, 0]
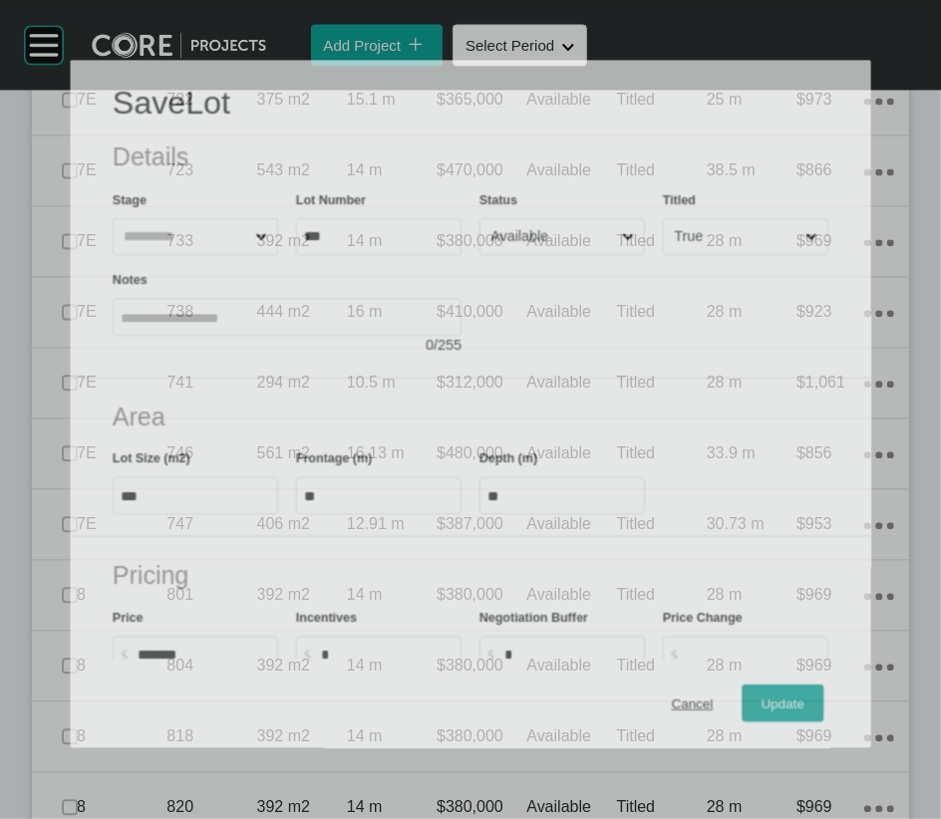
scroll to position [2142, 0]
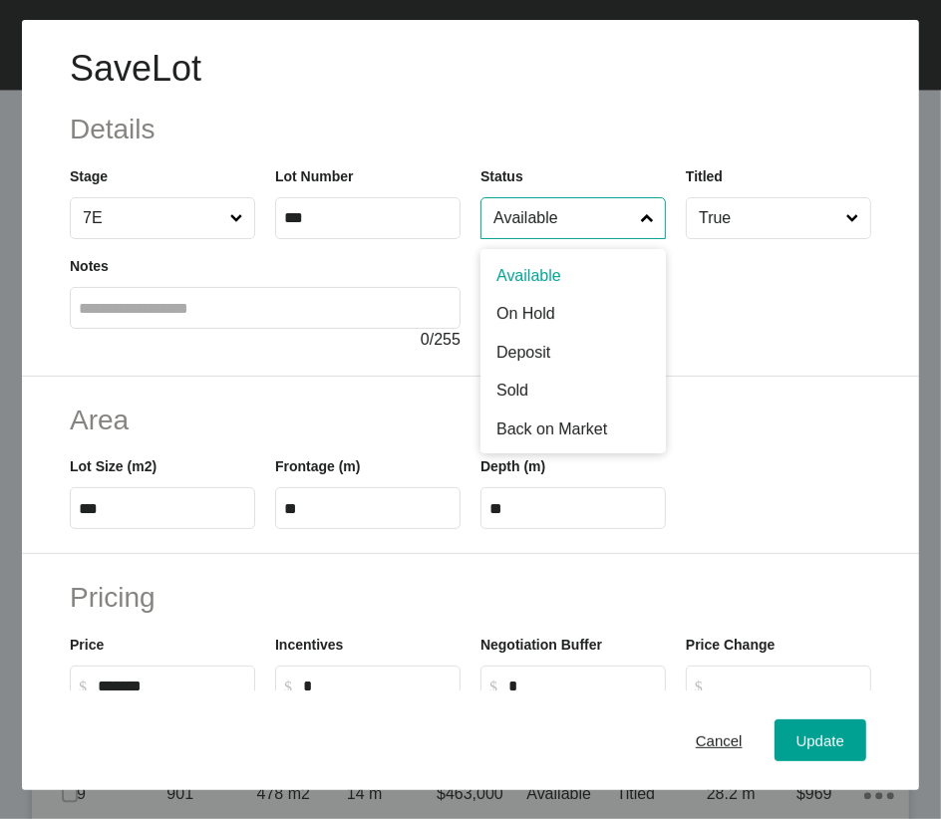
click at [556, 238] on input "Available" at bounding box center [562, 218] width 147 height 40
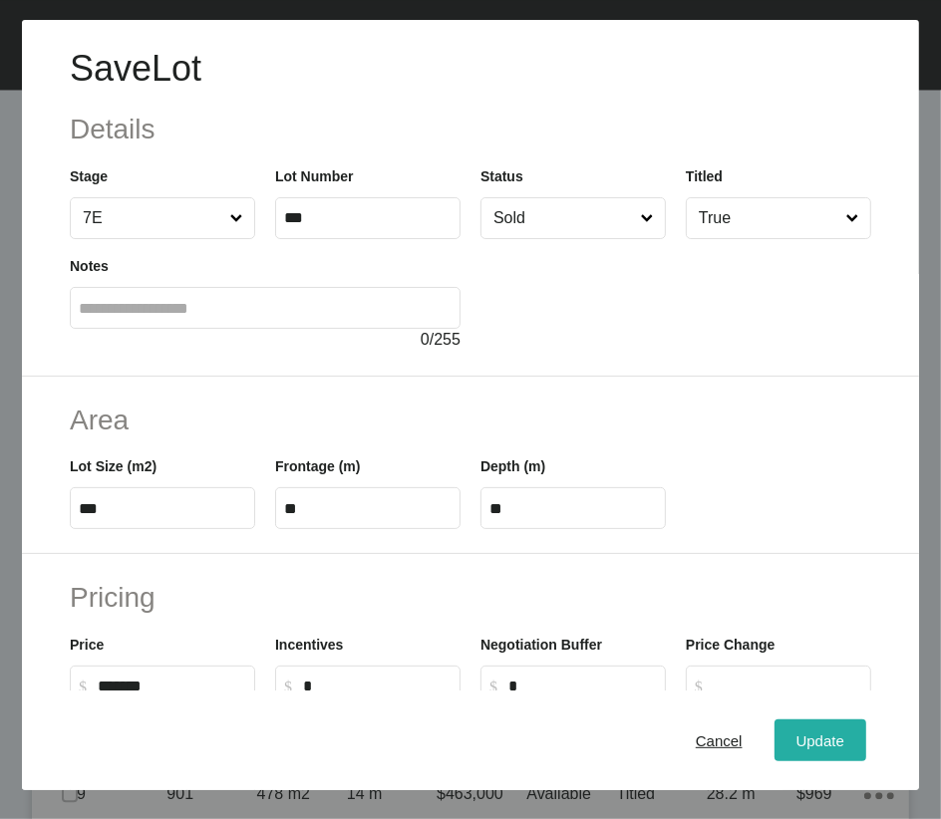
click at [797, 570] on span "Update" at bounding box center [820, 739] width 48 height 17
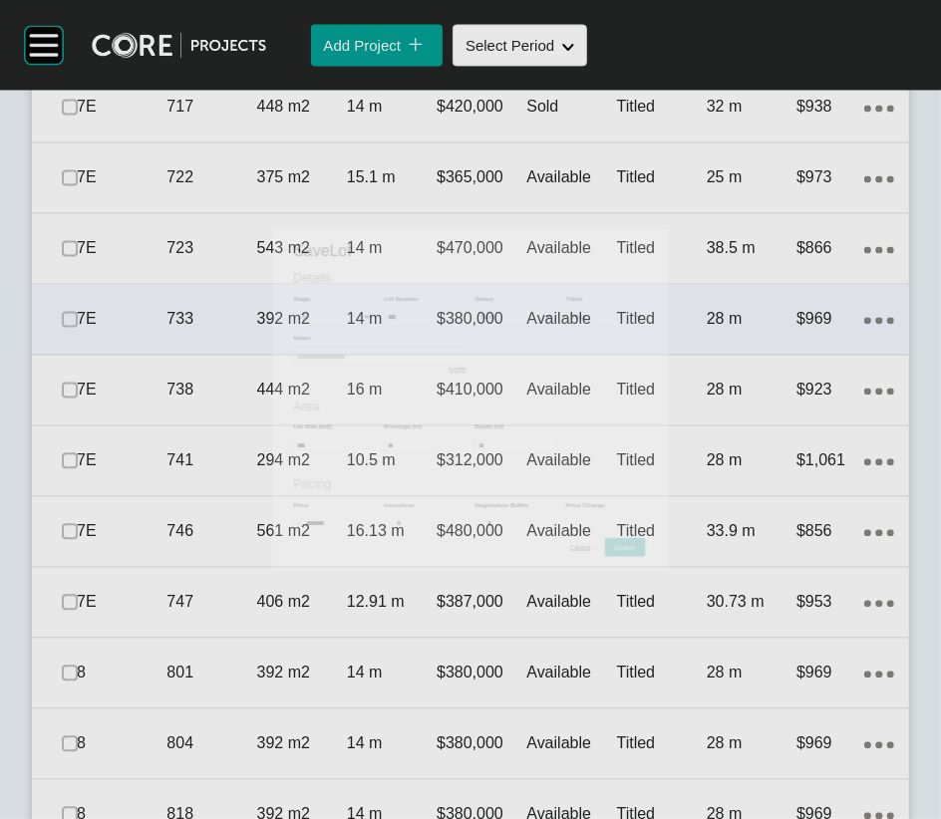
scroll to position [2220, 0]
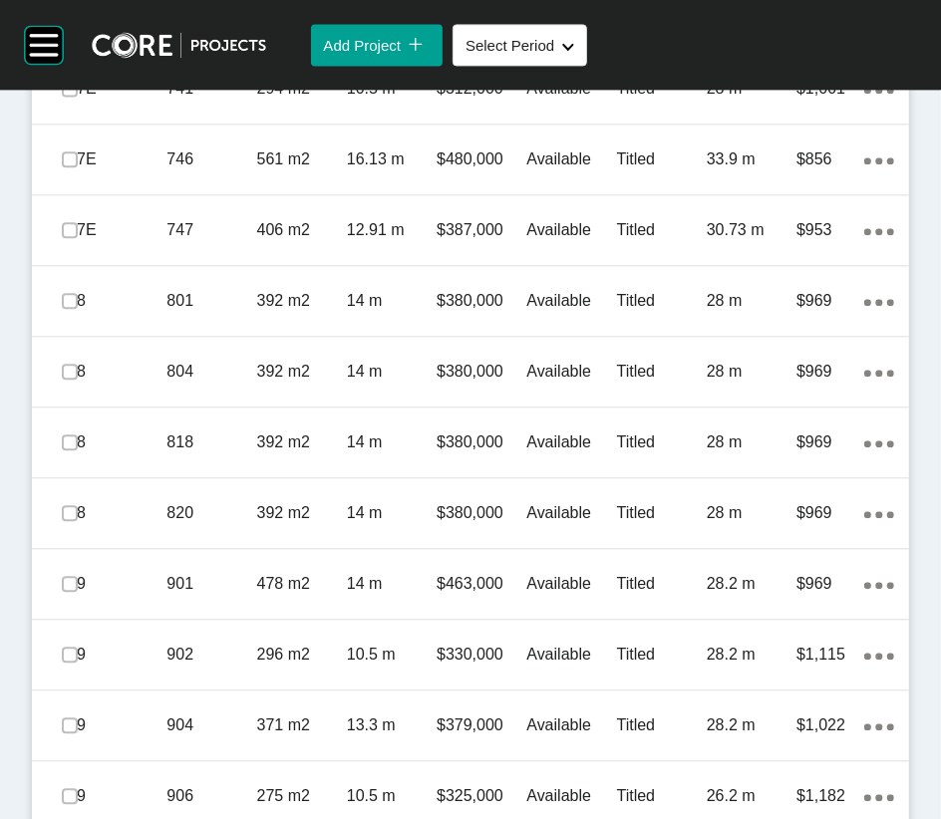
scroll to position [2404, 0]
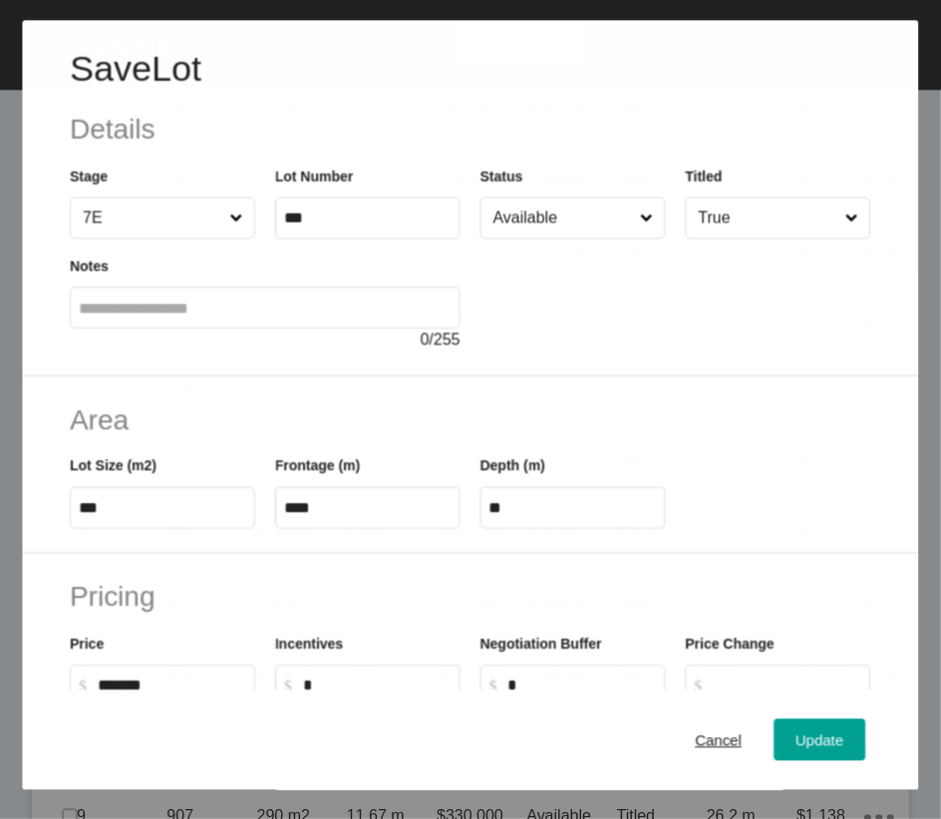
scroll to position [2326, 0]
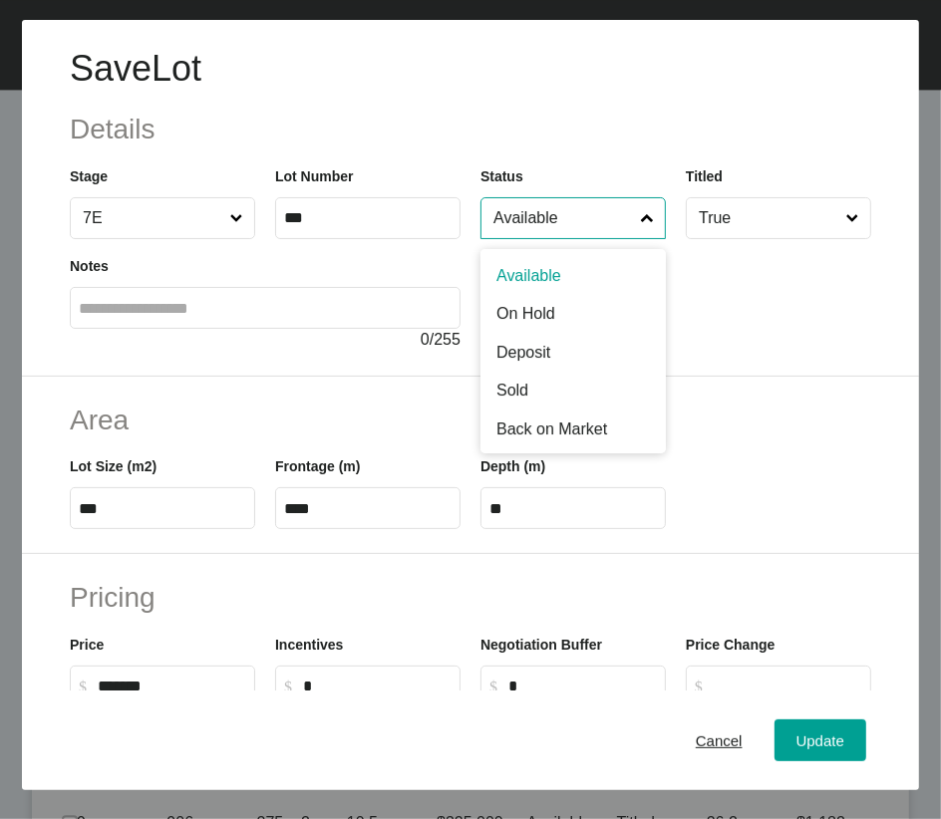
click at [563, 238] on input "Available" at bounding box center [562, 218] width 147 height 40
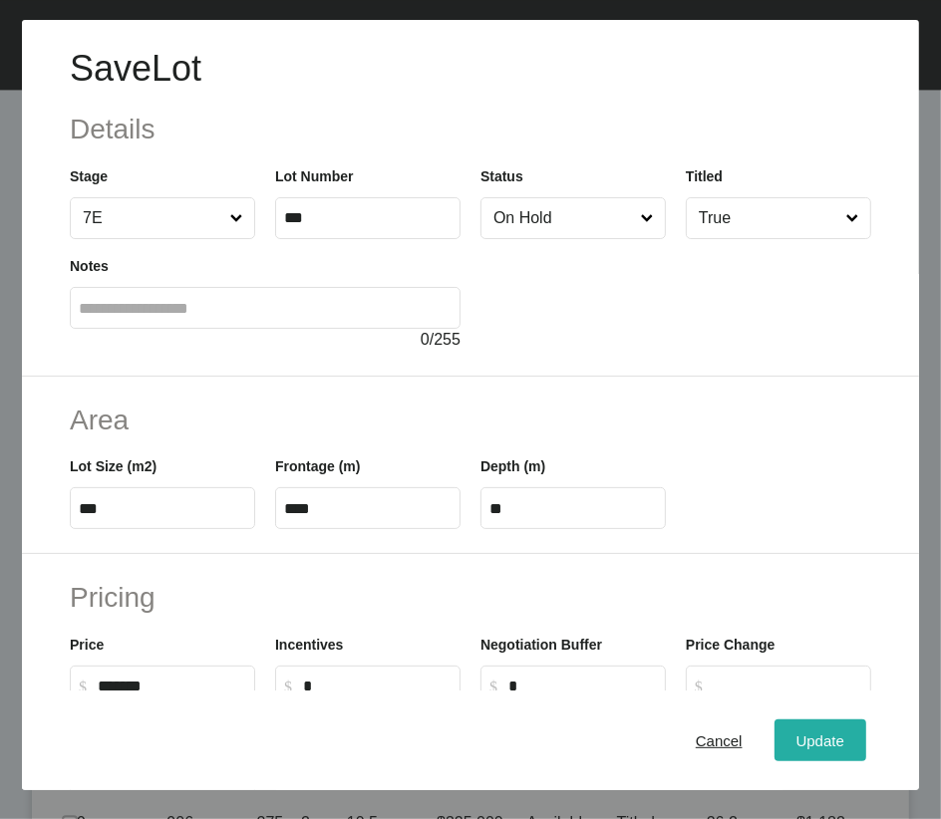
click at [774, 570] on button "Update" at bounding box center [820, 740] width 92 height 42
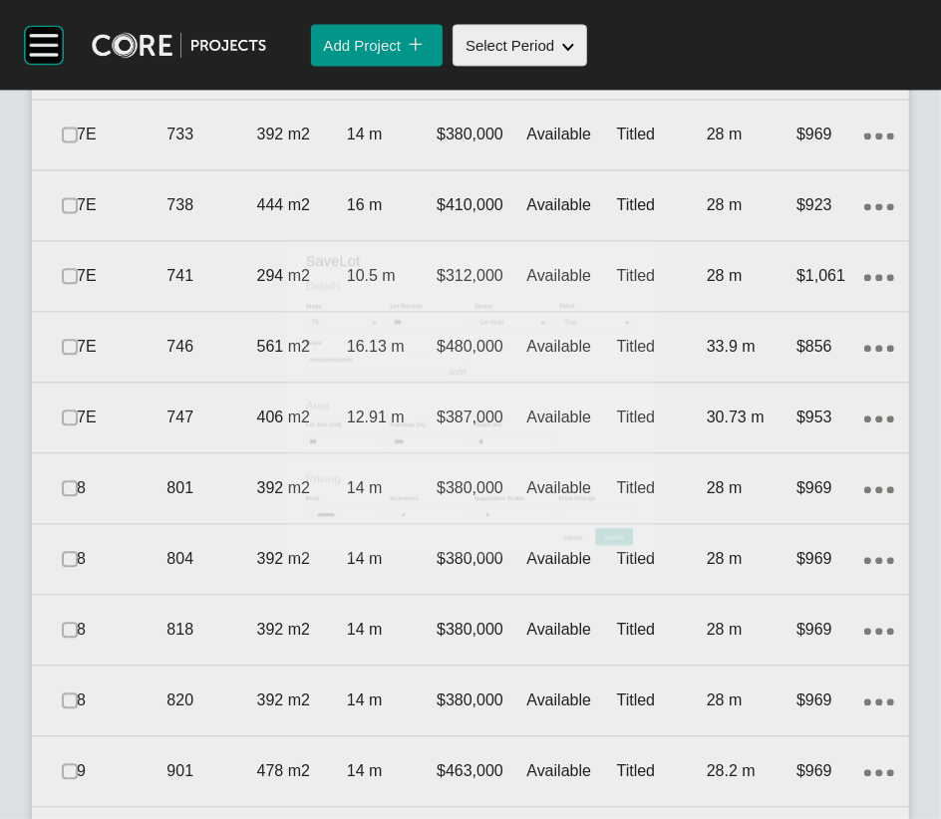
scroll to position [2404, 0]
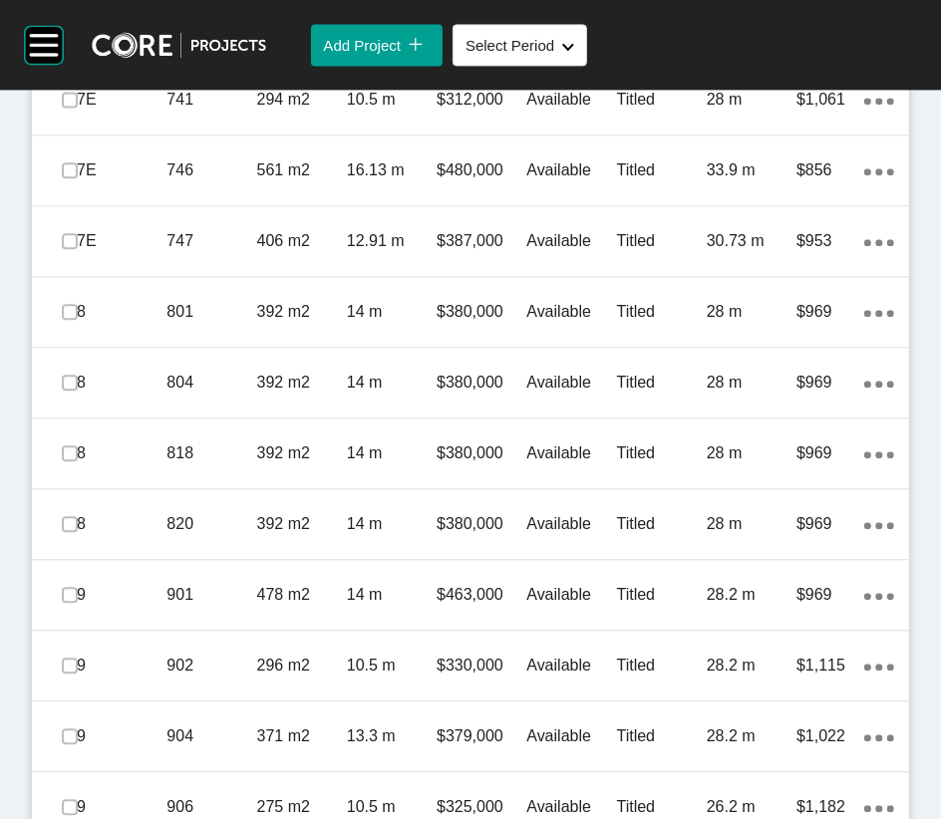
click at [617, 60] on div "Titled" at bounding box center [662, 29] width 90 height 62
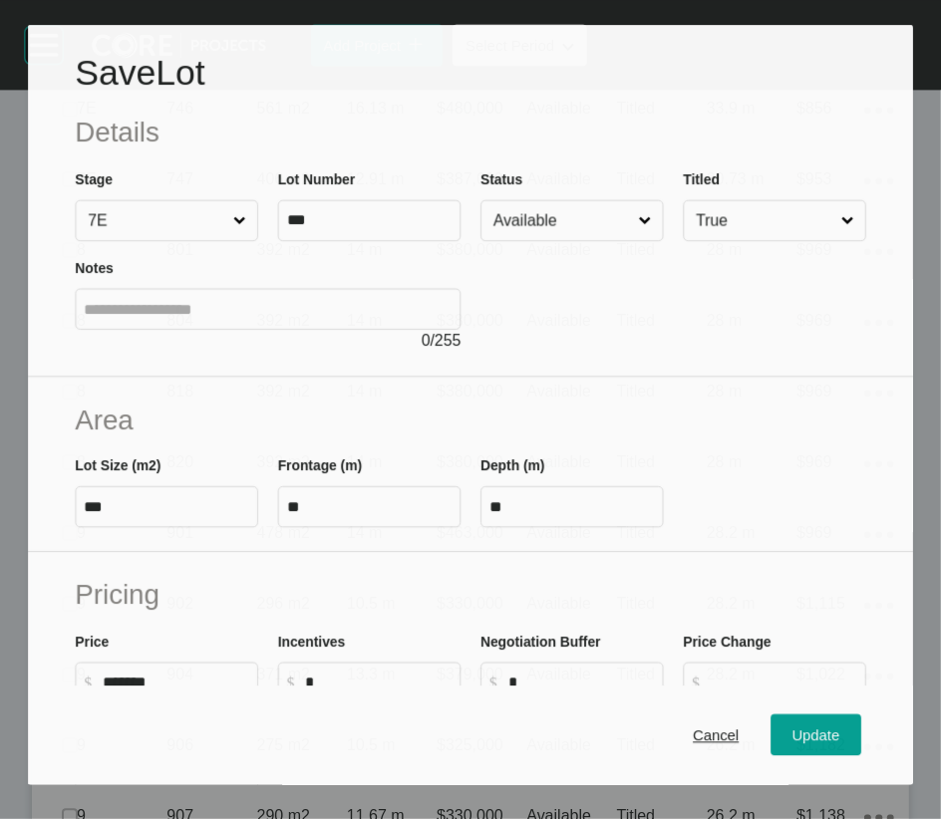
scroll to position [2326, 0]
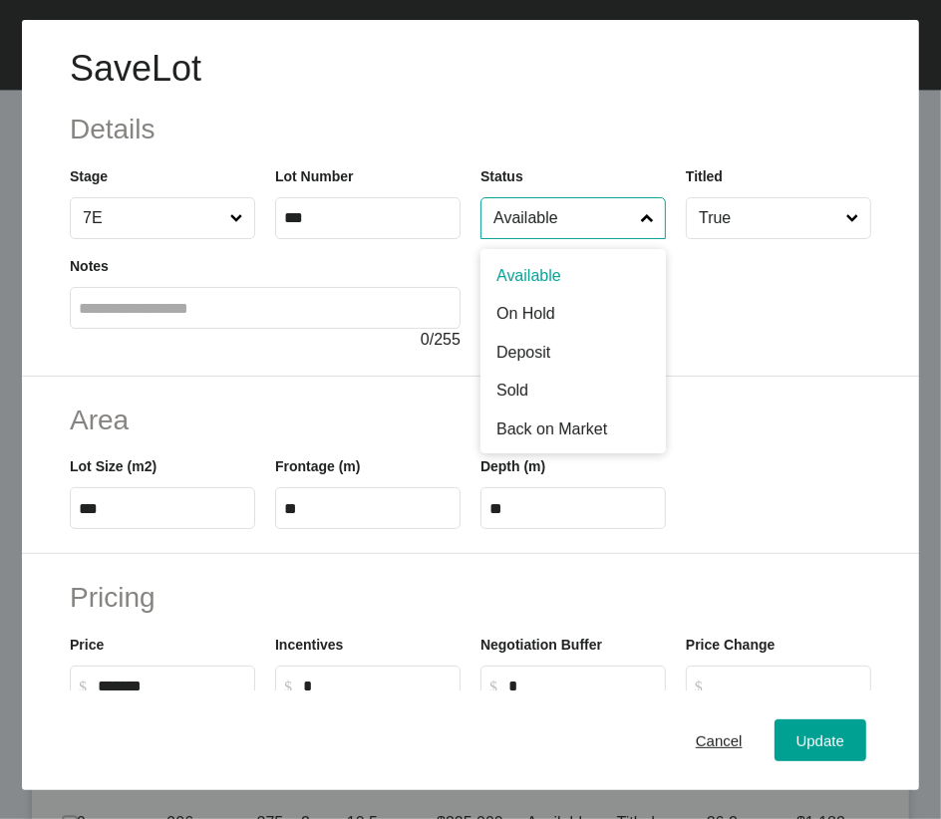
drag, startPoint x: 508, startPoint y: 249, endPoint x: 547, endPoint y: 323, distance: 83.4
click at [508, 238] on input "Available" at bounding box center [562, 218] width 147 height 40
drag, startPoint x: 546, startPoint y: 391, endPoint x: 619, endPoint y: 447, distance: 92.3
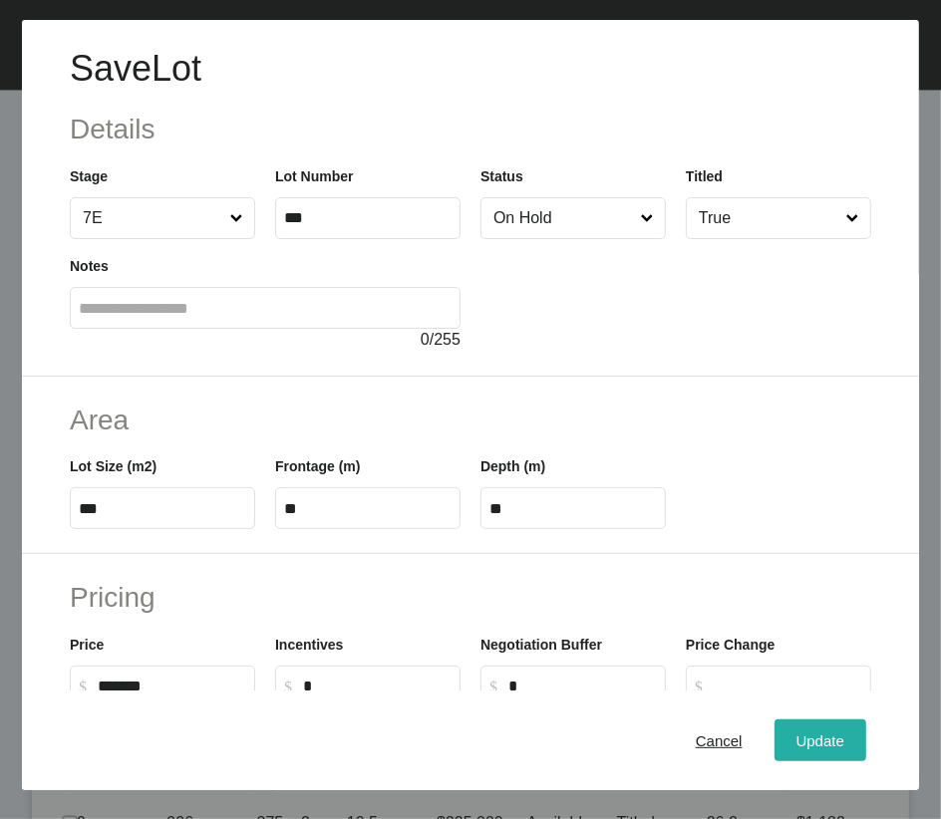
click at [791, 570] on div "Update" at bounding box center [820, 739] width 58 height 27
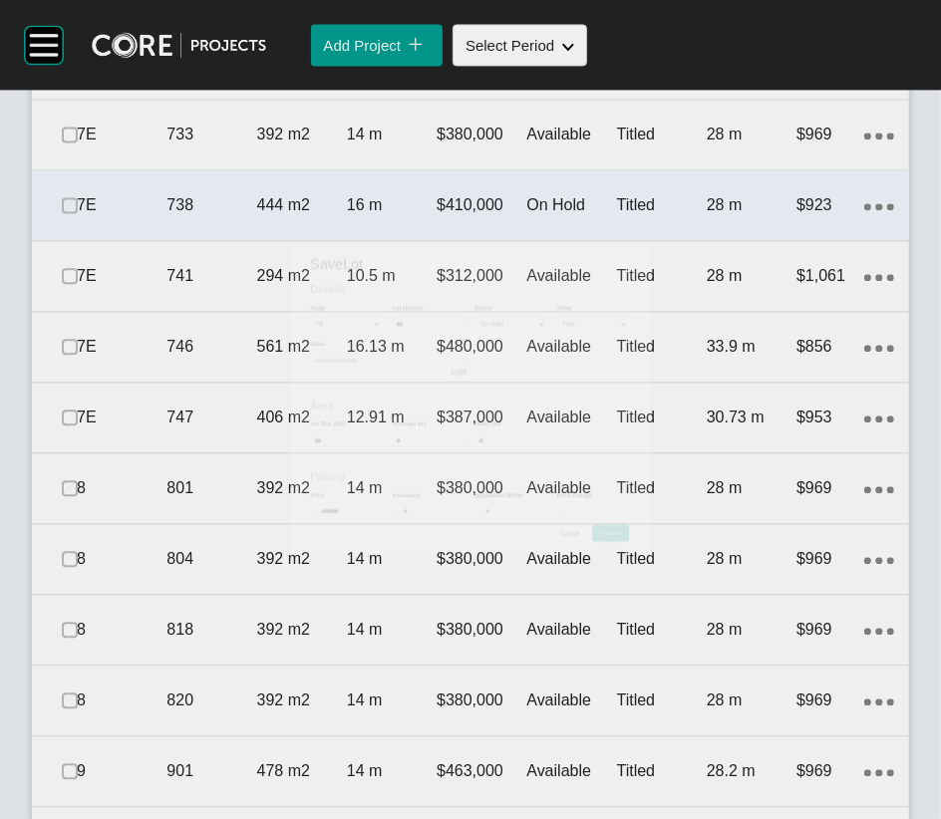
scroll to position [2404, 0]
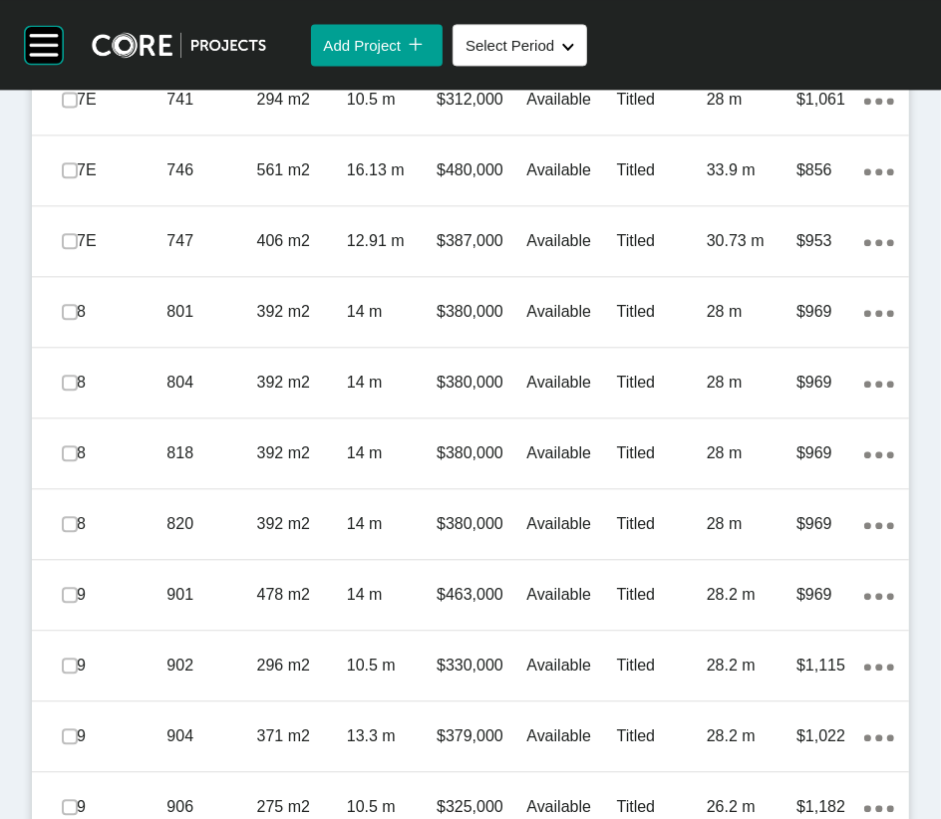
click at [78, 37] on label at bounding box center [70, 29] width 16 height 16
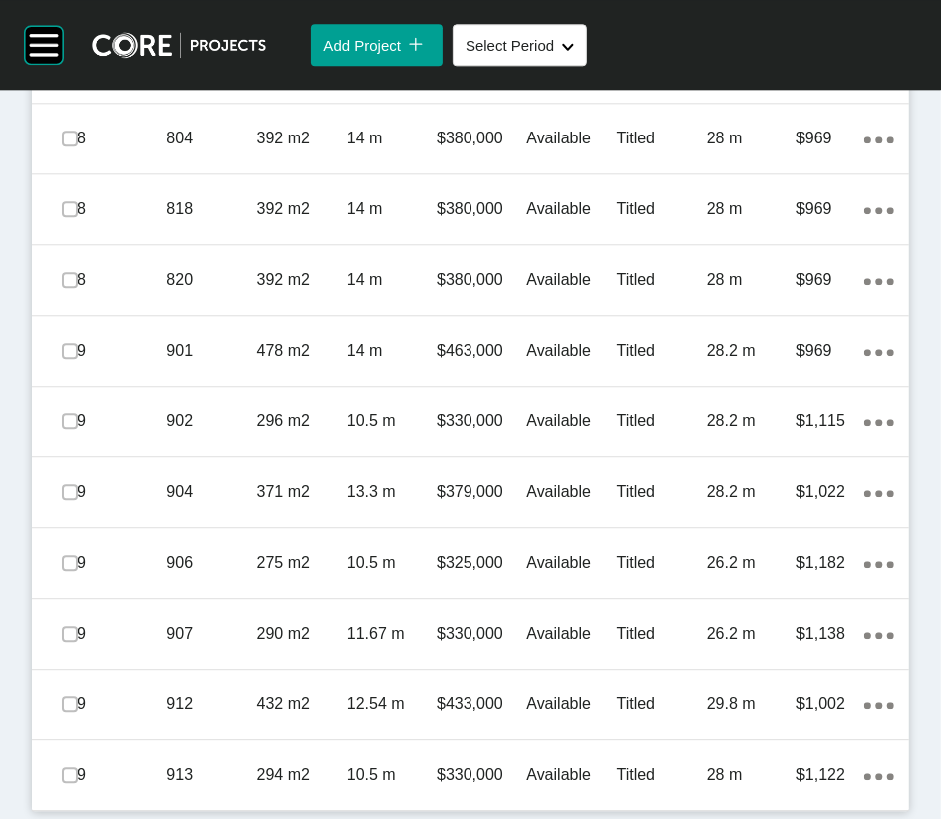
scroll to position [3070, 0]
click at [461, 79] on p "$380,000" at bounding box center [481, 68] width 90 height 22
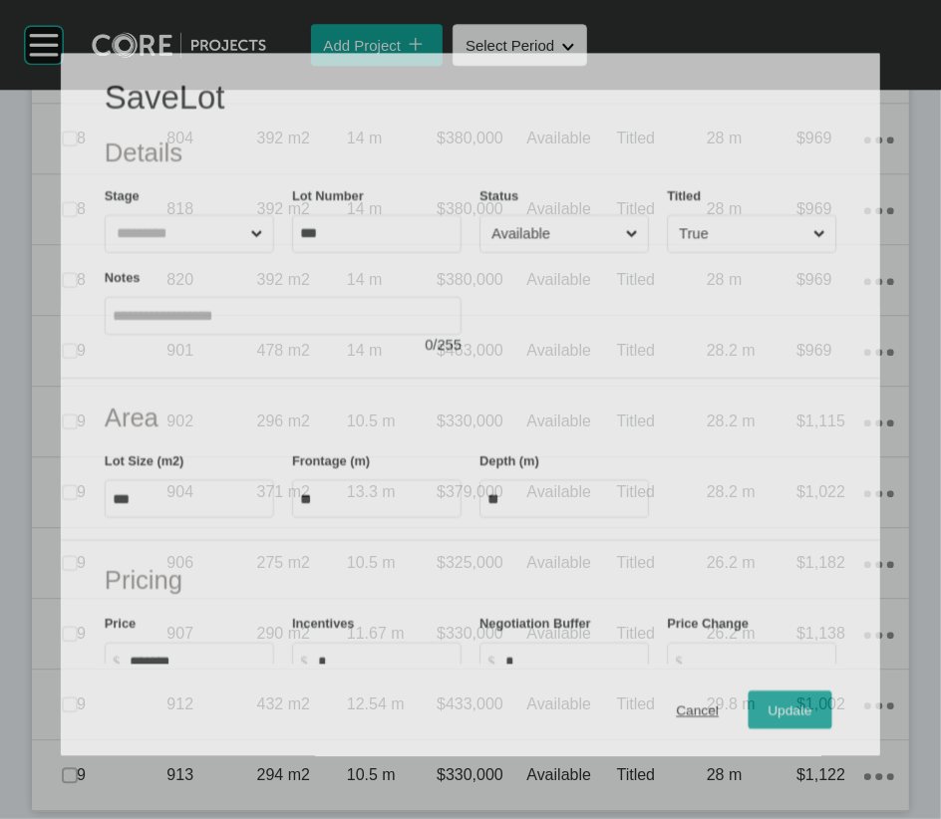
scroll to position [2992, 0]
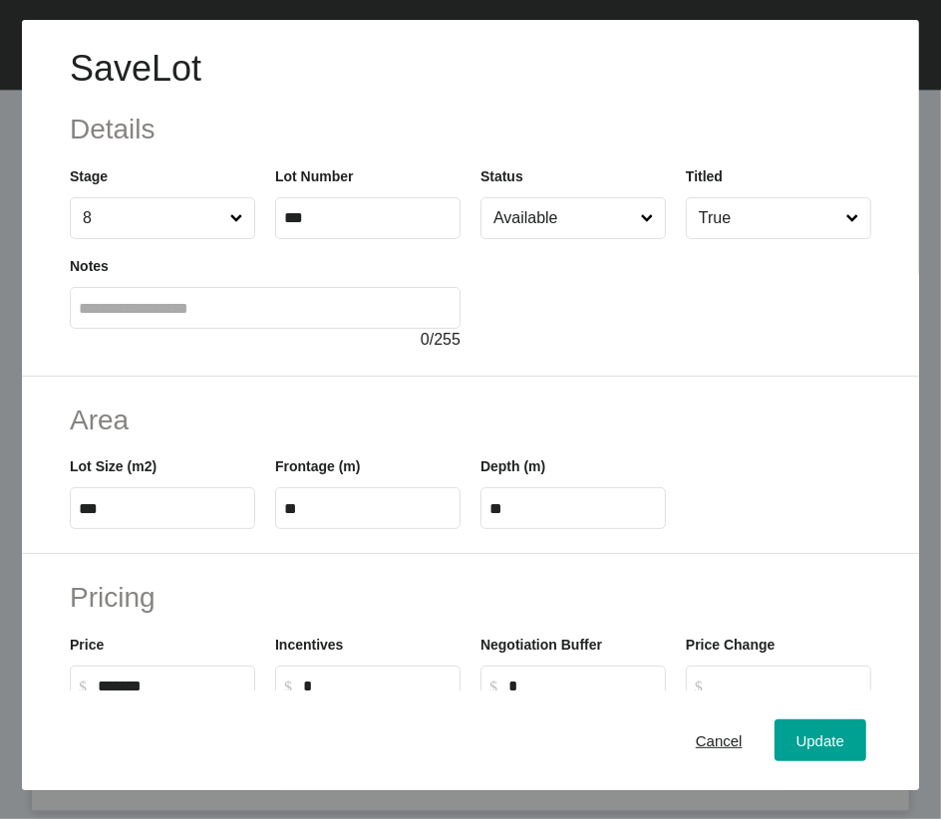
click at [564, 238] on input "Available" at bounding box center [562, 218] width 147 height 40
click at [796, 570] on span "Update" at bounding box center [820, 739] width 48 height 17
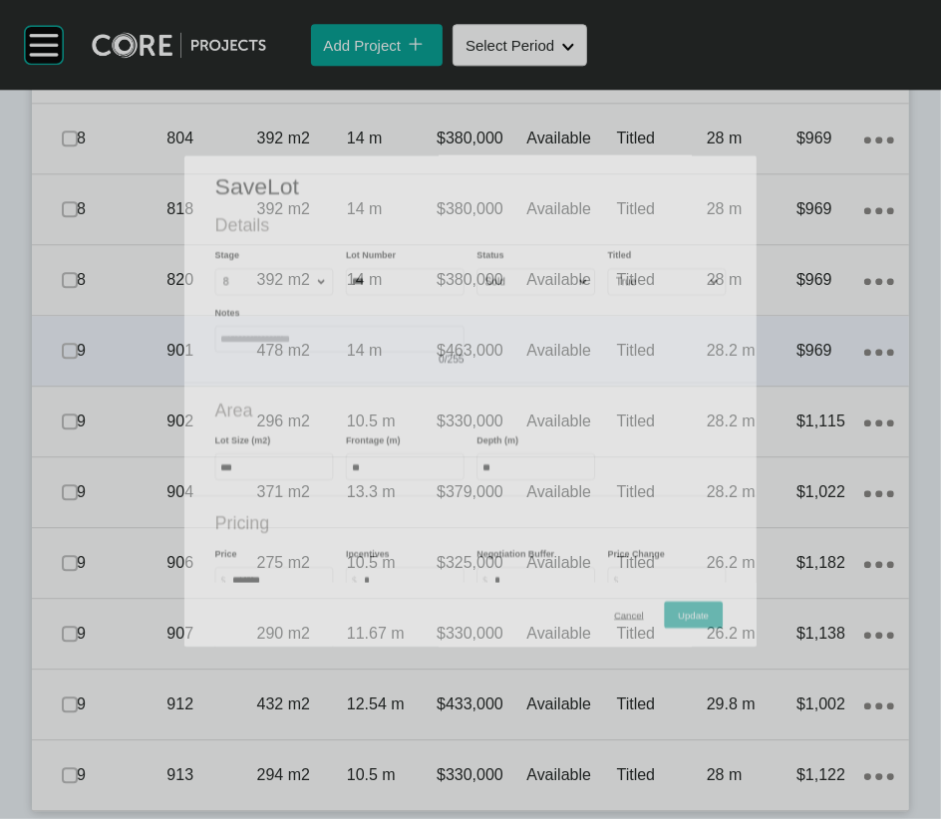
scroll to position [3070, 0]
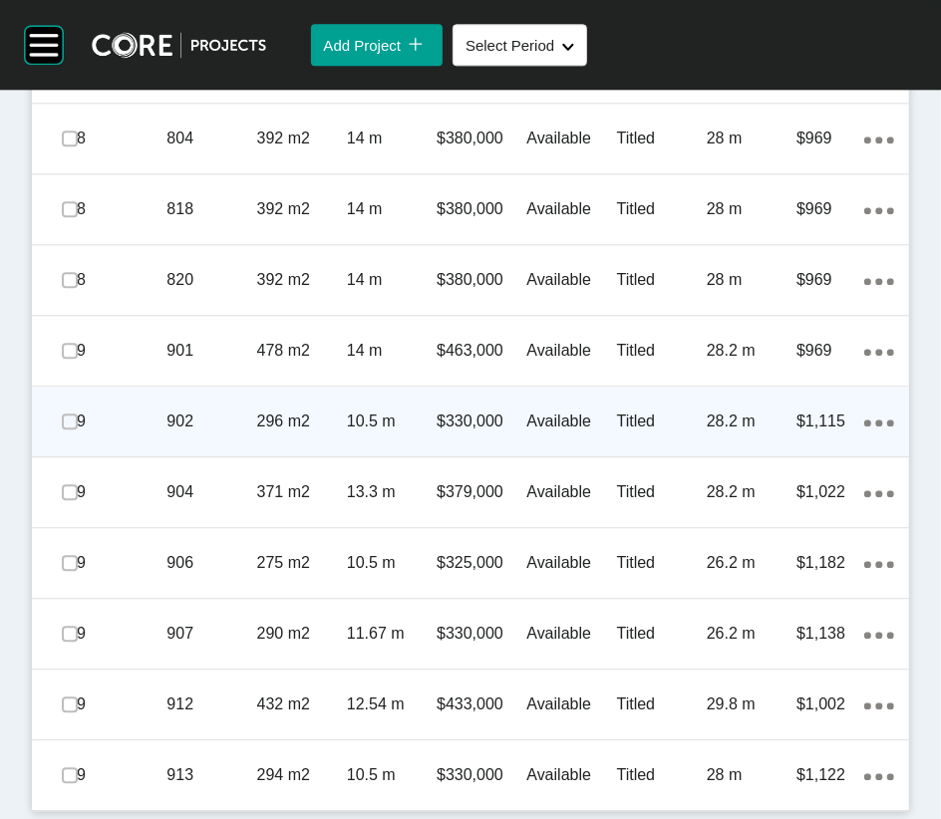
click at [543, 432] on p "Available" at bounding box center [571, 422] width 90 height 22
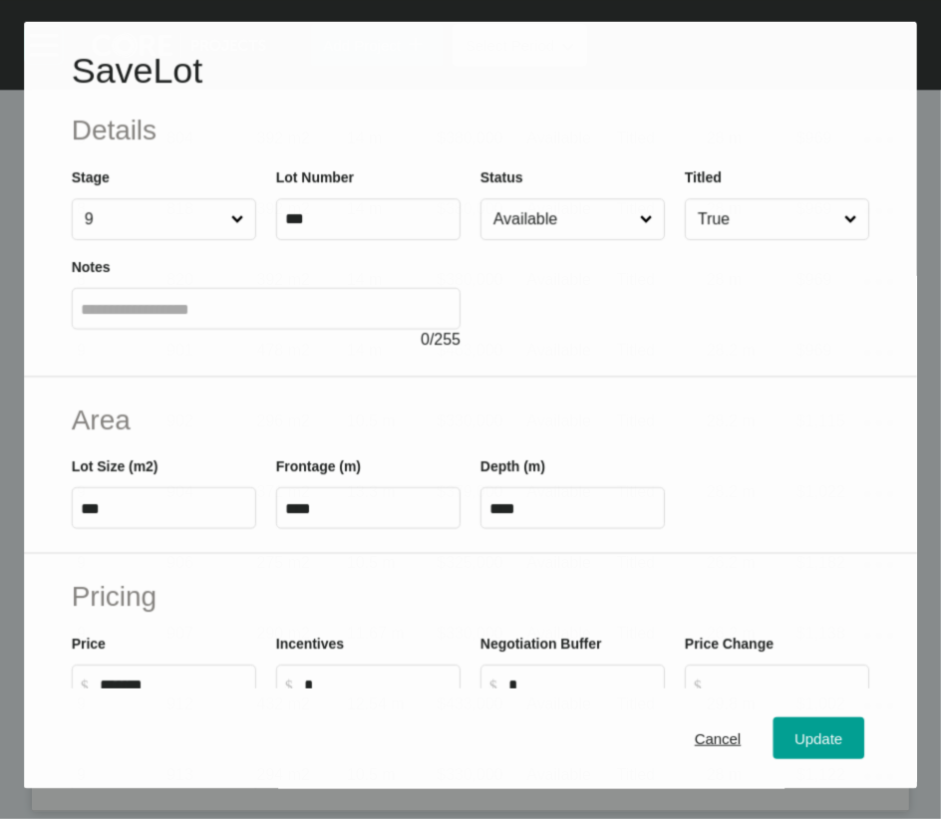
scroll to position [2992, 0]
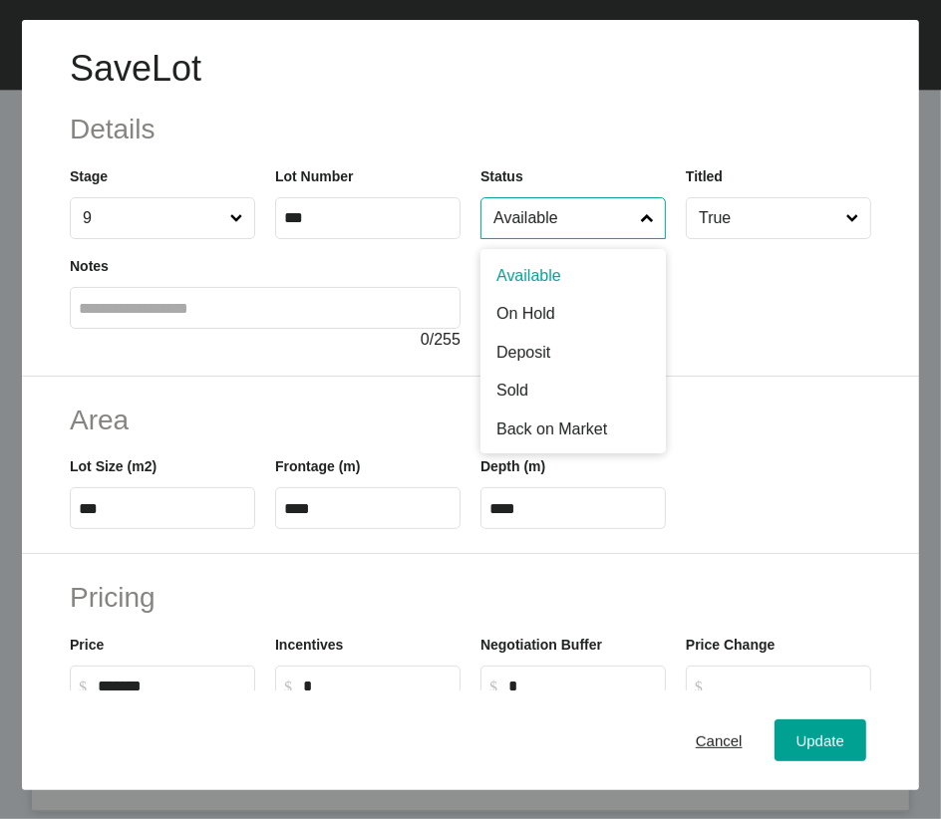
click at [521, 238] on input "Available" at bounding box center [562, 218] width 147 height 40
drag, startPoint x: 526, startPoint y: 479, endPoint x: 643, endPoint y: 549, distance: 135.9
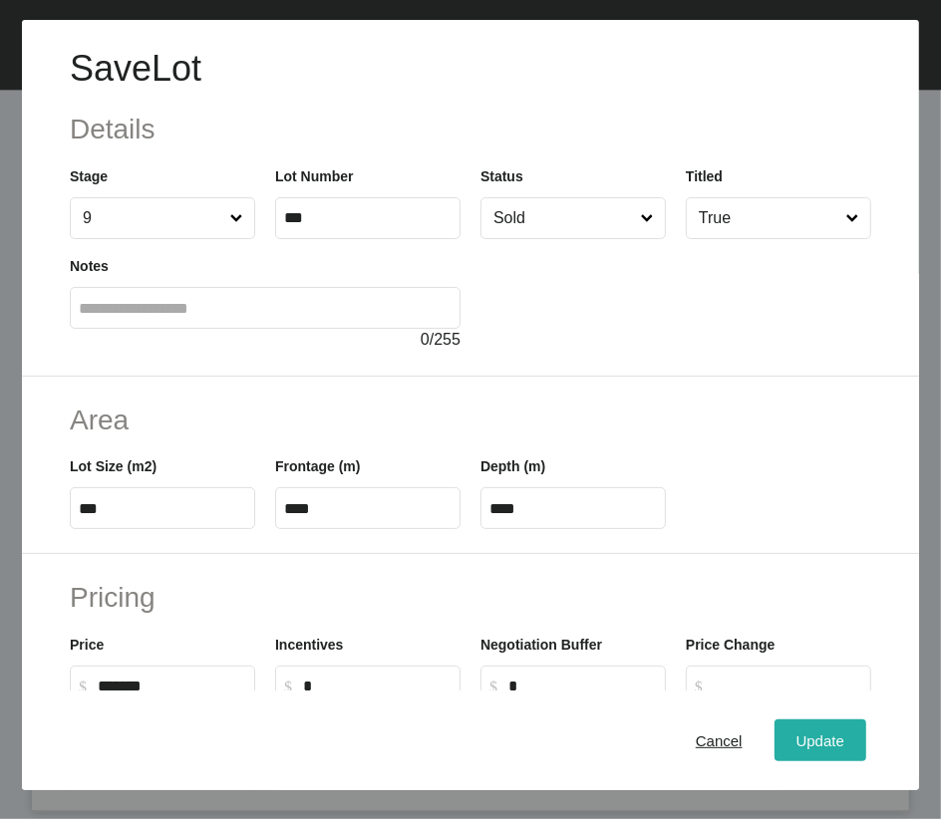
click at [791, 570] on div "Update" at bounding box center [820, 739] width 58 height 27
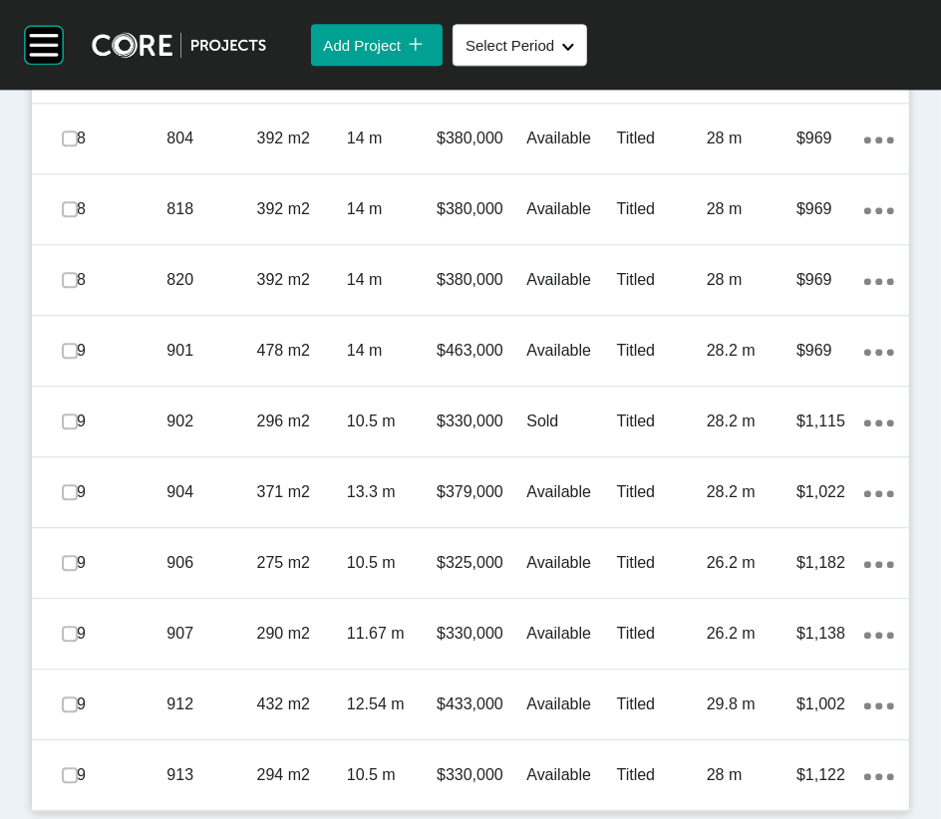
scroll to position [3551, 0]
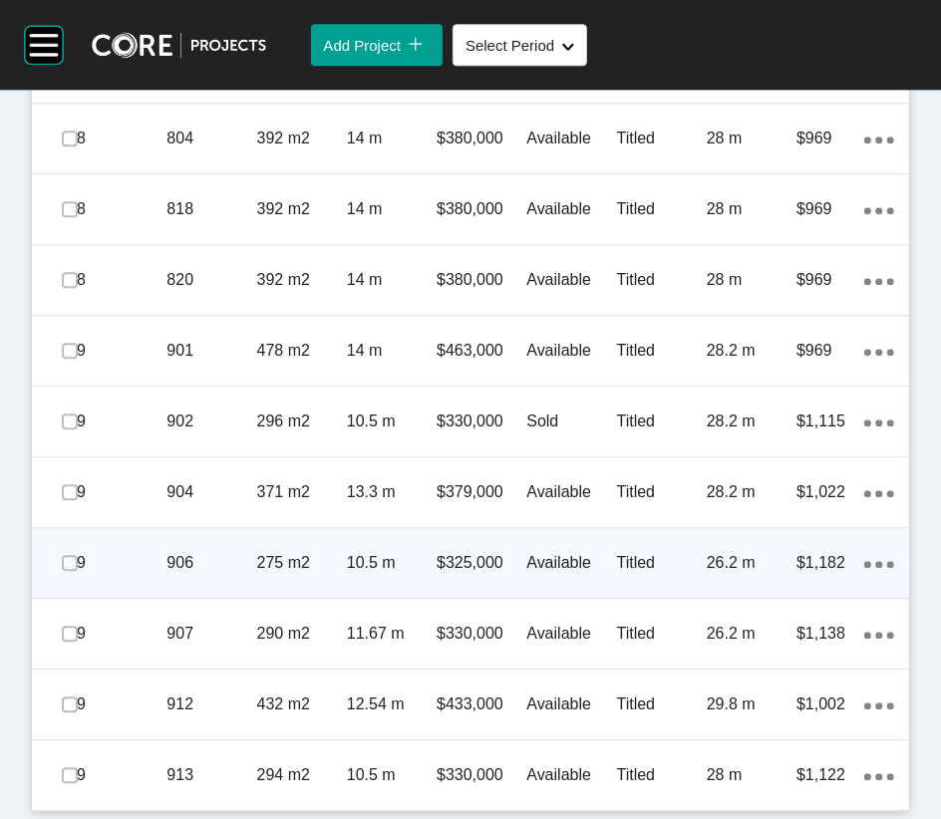
click at [626, 532] on div "Titled" at bounding box center [662, 563] width 90 height 62
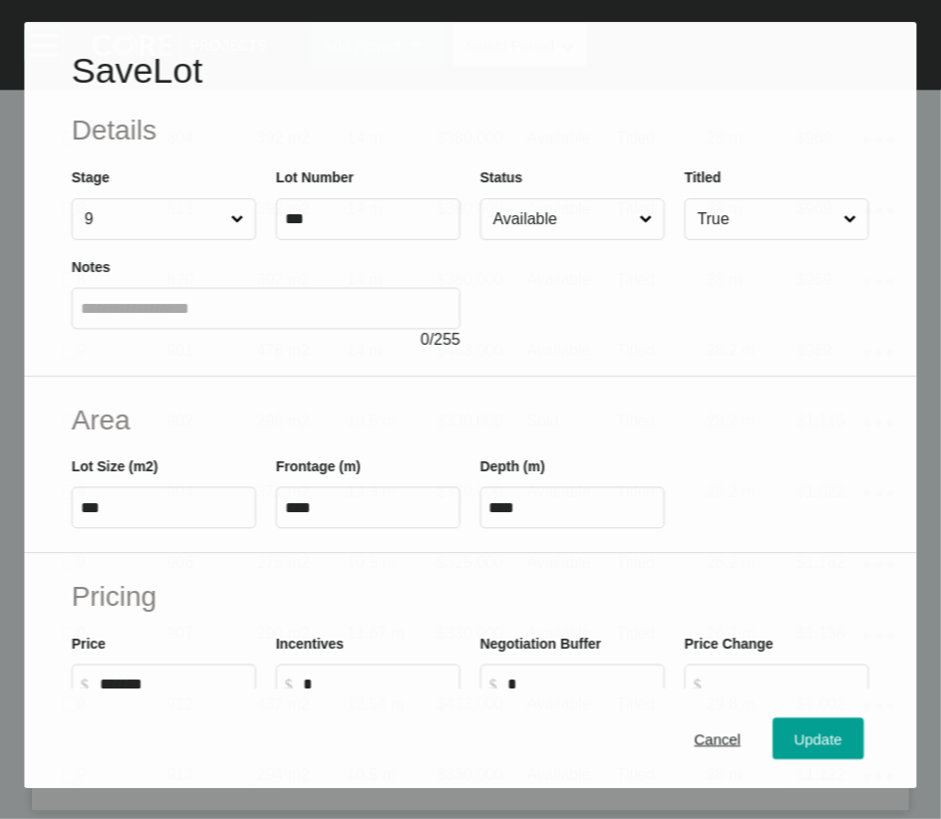
scroll to position [3474, 0]
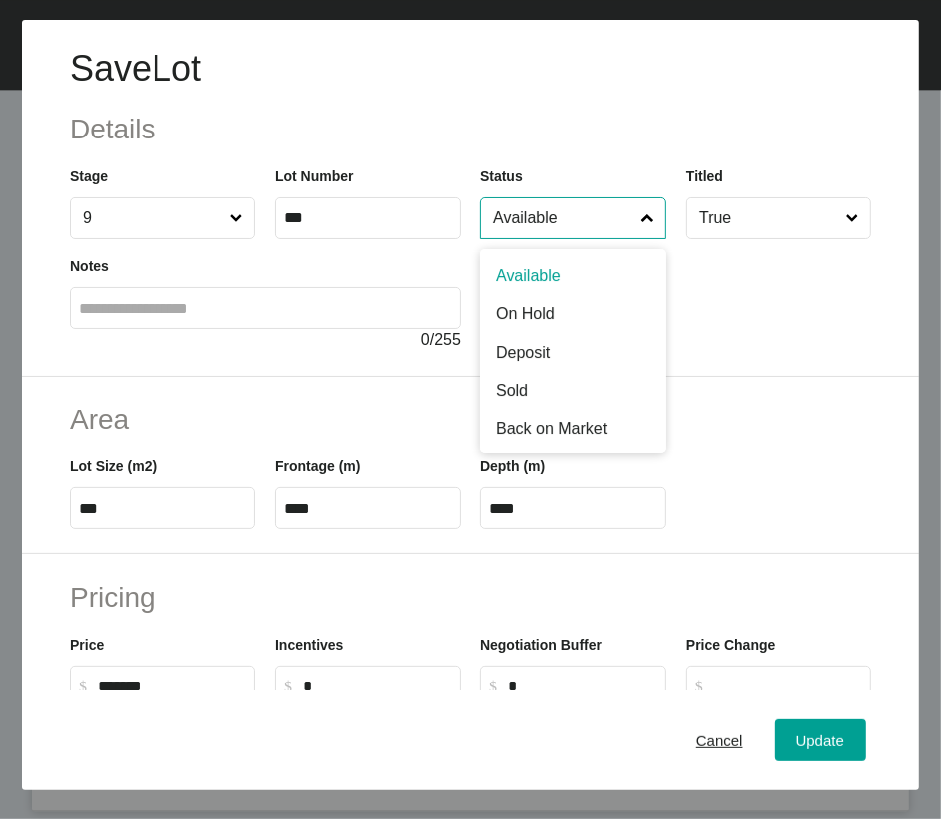
drag, startPoint x: 521, startPoint y: 269, endPoint x: 526, endPoint y: 306, distance: 37.2
click at [523, 238] on input "Available" at bounding box center [562, 218] width 147 height 40
drag, startPoint x: 522, startPoint y: 488, endPoint x: 597, endPoint y: 543, distance: 92.7
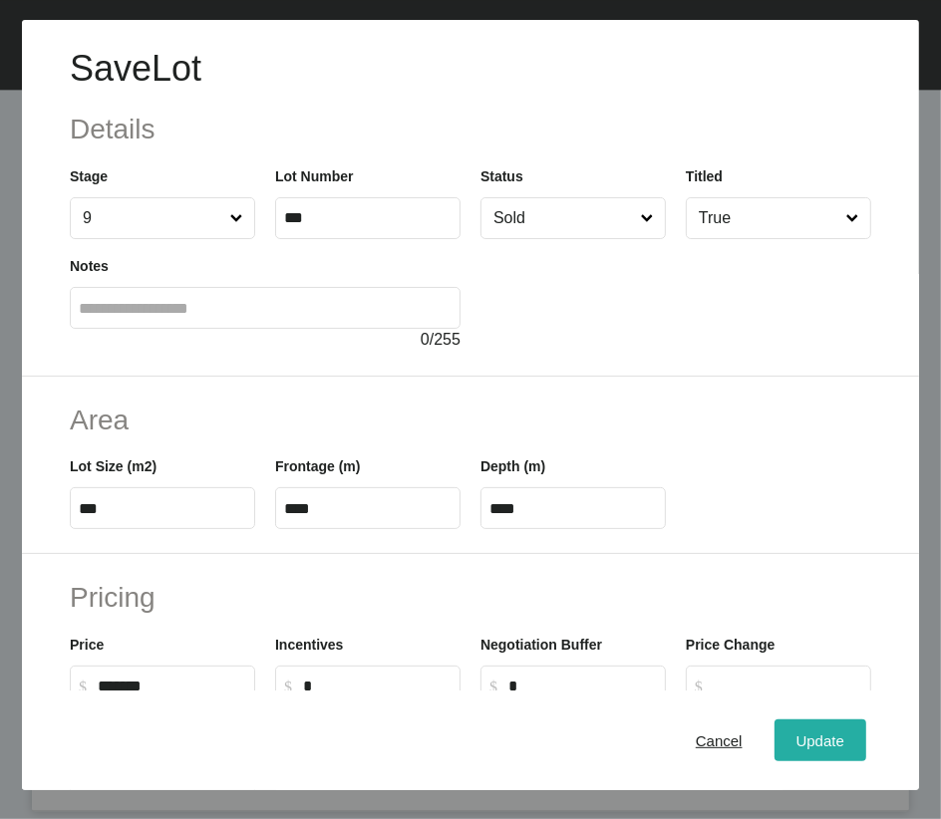
click at [791, 570] on div "Update" at bounding box center [820, 739] width 58 height 27
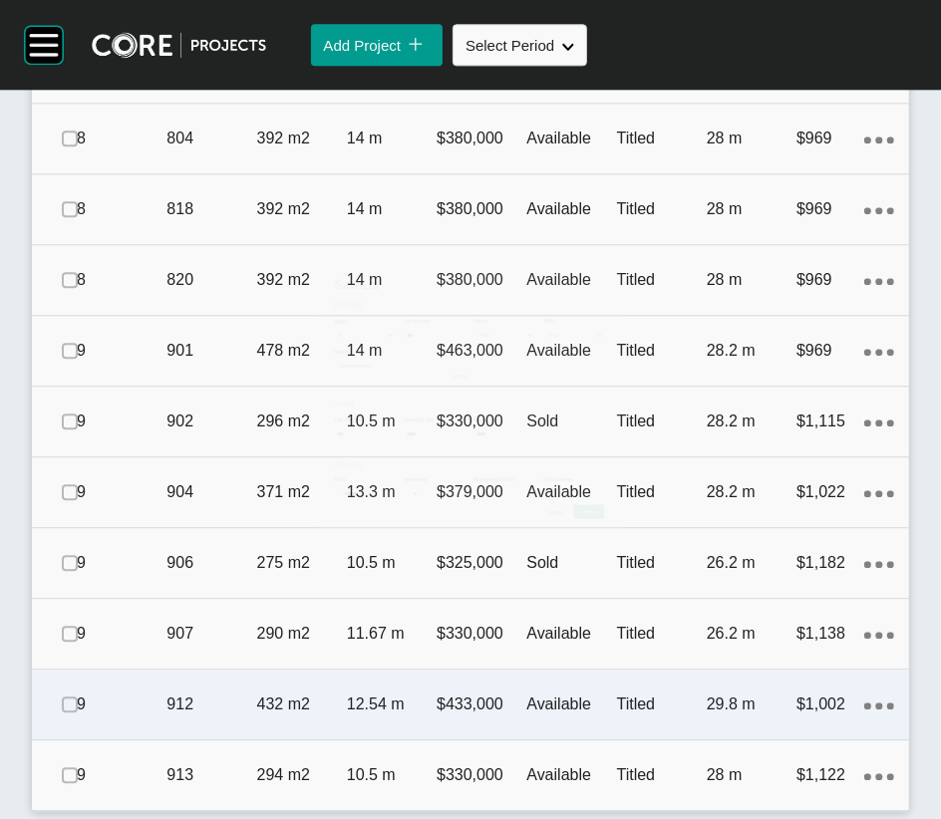
scroll to position [3550, 0]
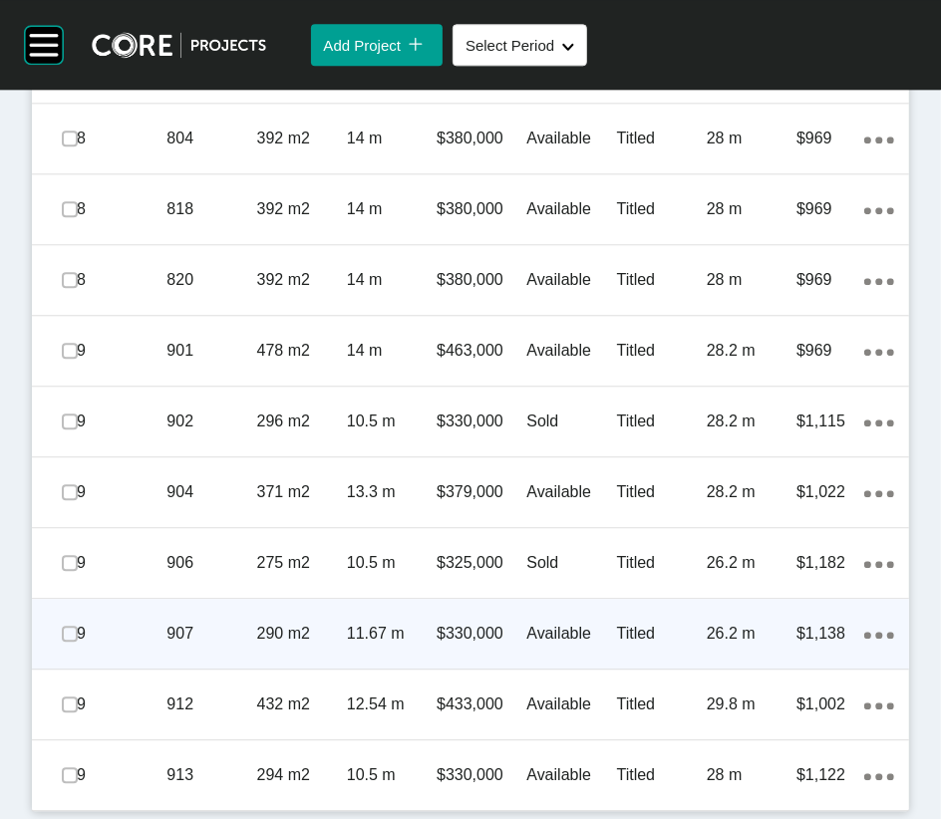
click at [556, 570] on p "Available" at bounding box center [571, 634] width 90 height 22
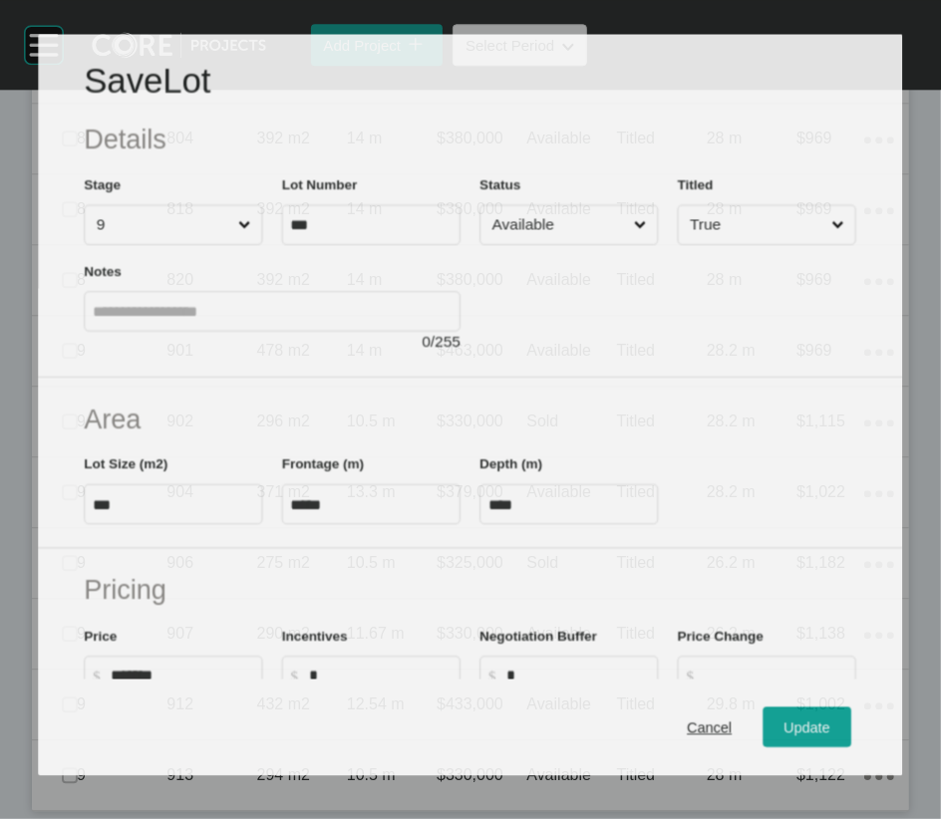
scroll to position [3474, 0]
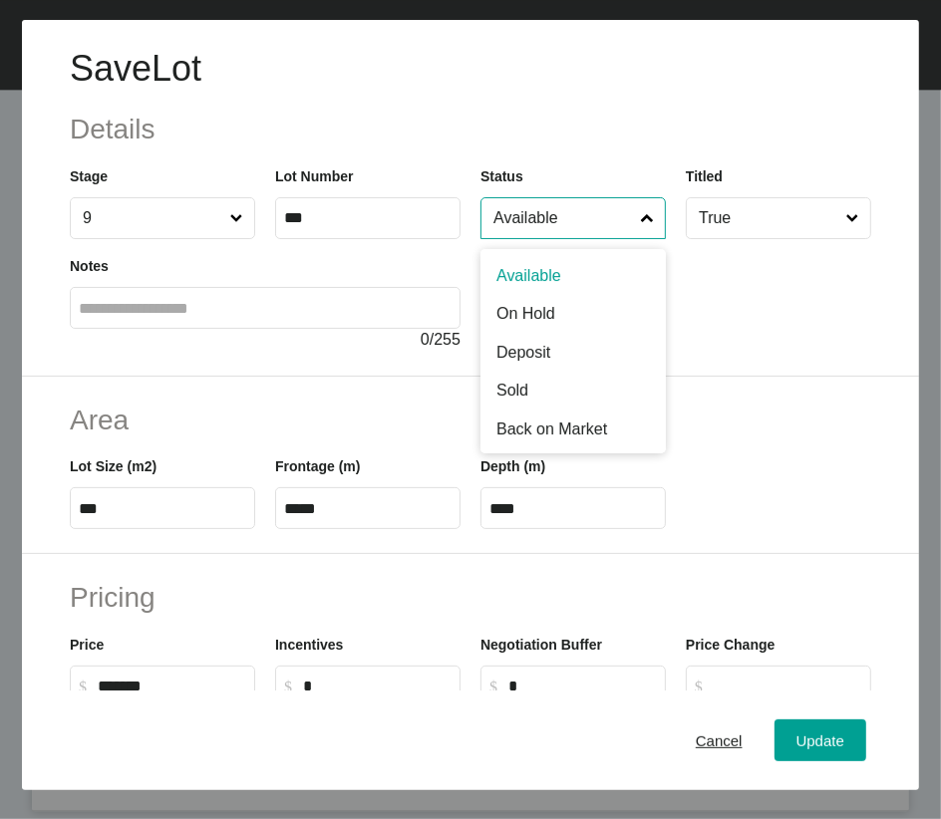
click at [517, 238] on input "Available" at bounding box center [562, 218] width 147 height 40
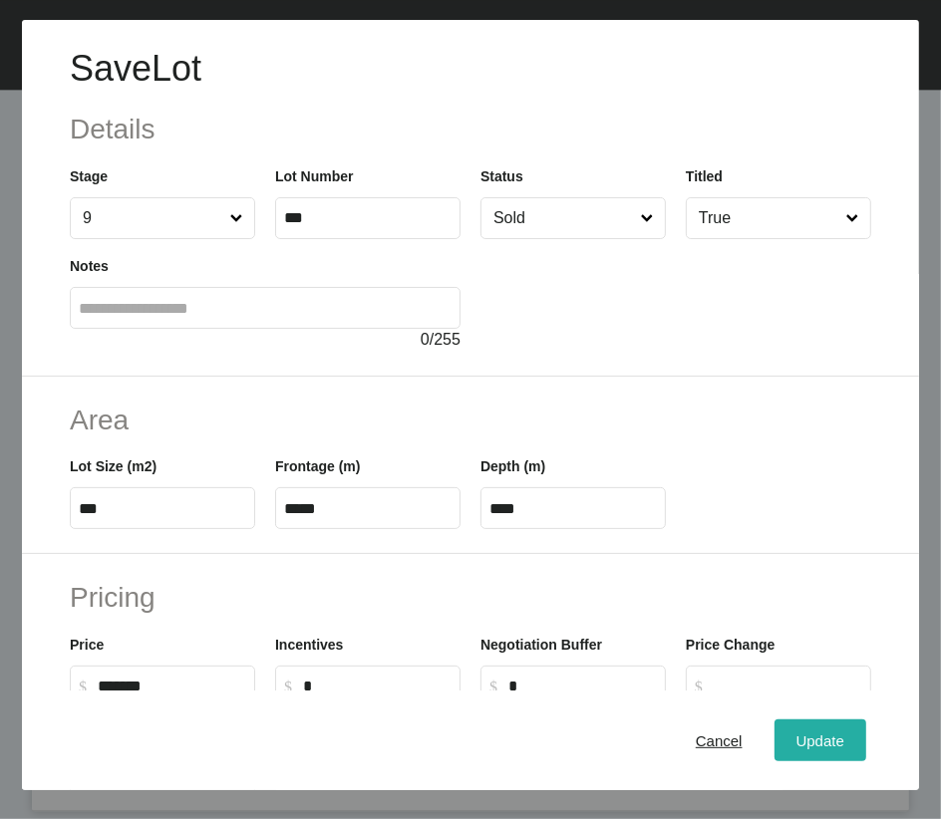
click at [798, 570] on button "Update" at bounding box center [820, 740] width 92 height 42
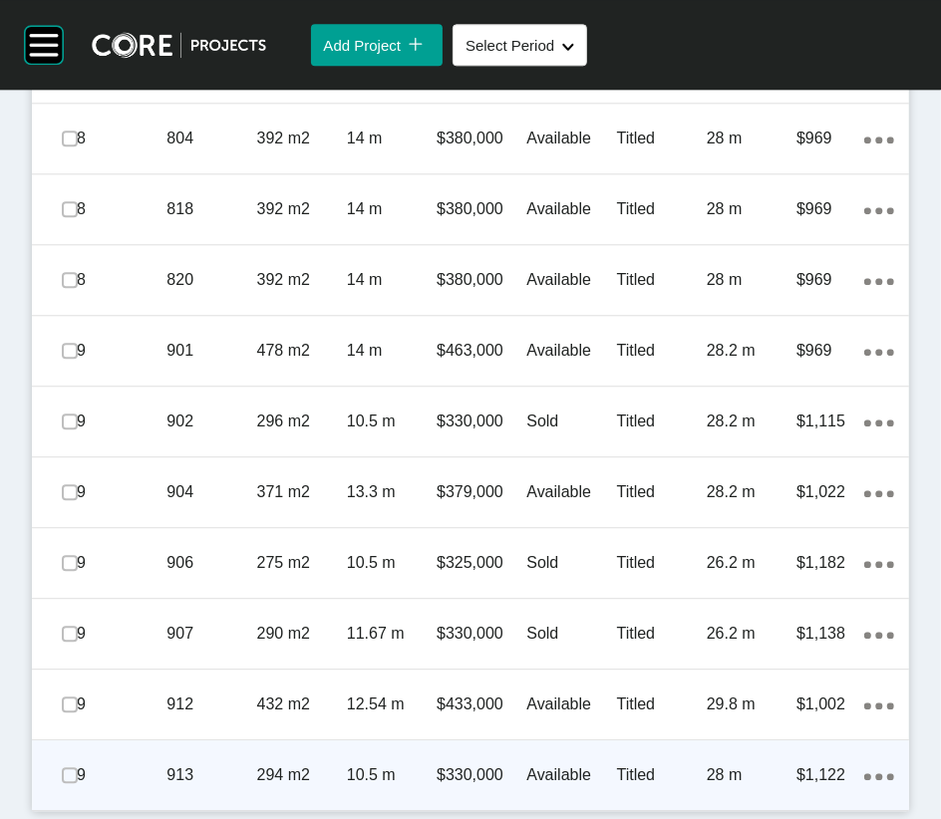
click at [707, 570] on p "28 m" at bounding box center [752, 775] width 90 height 22
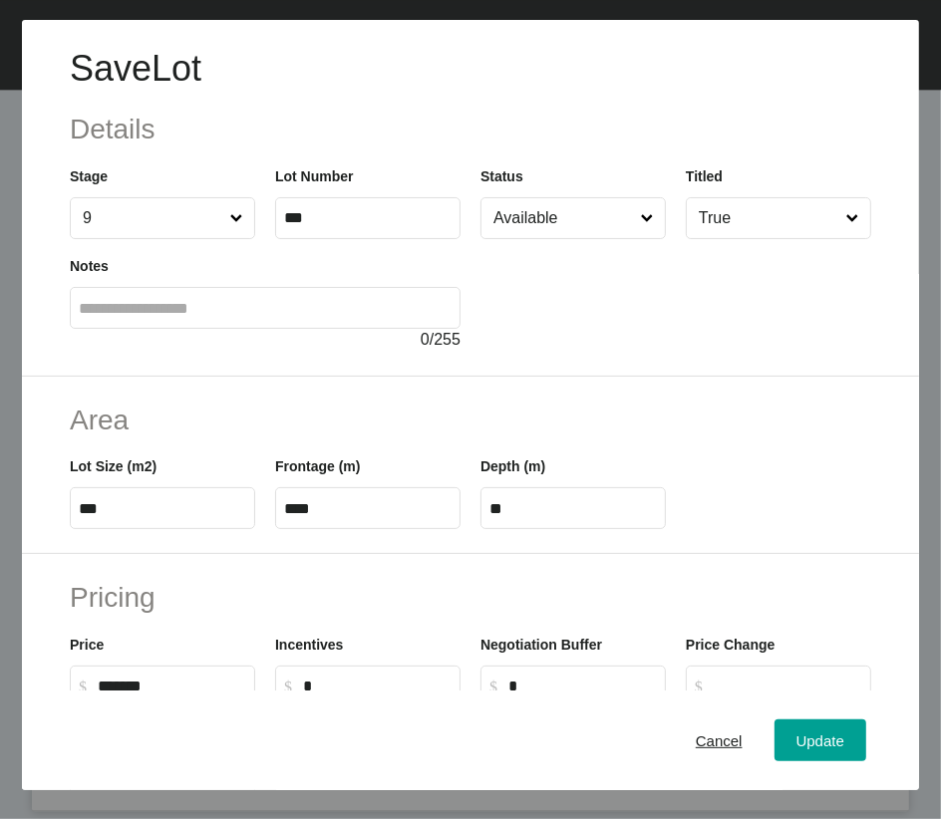
click at [534, 238] on input "Available" at bounding box center [562, 218] width 147 height 40
click at [774, 570] on button "Update" at bounding box center [820, 740] width 92 height 42
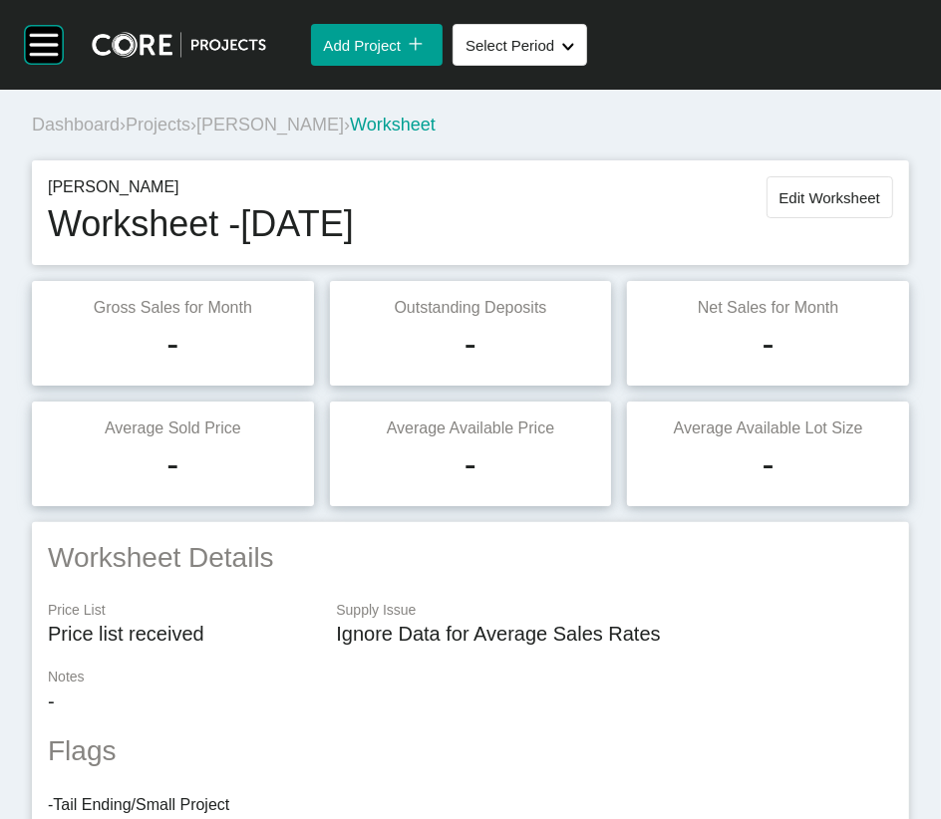
scroll to position [0, 0]
click at [786, 206] on span "Edit Worksheet" at bounding box center [829, 197] width 101 height 17
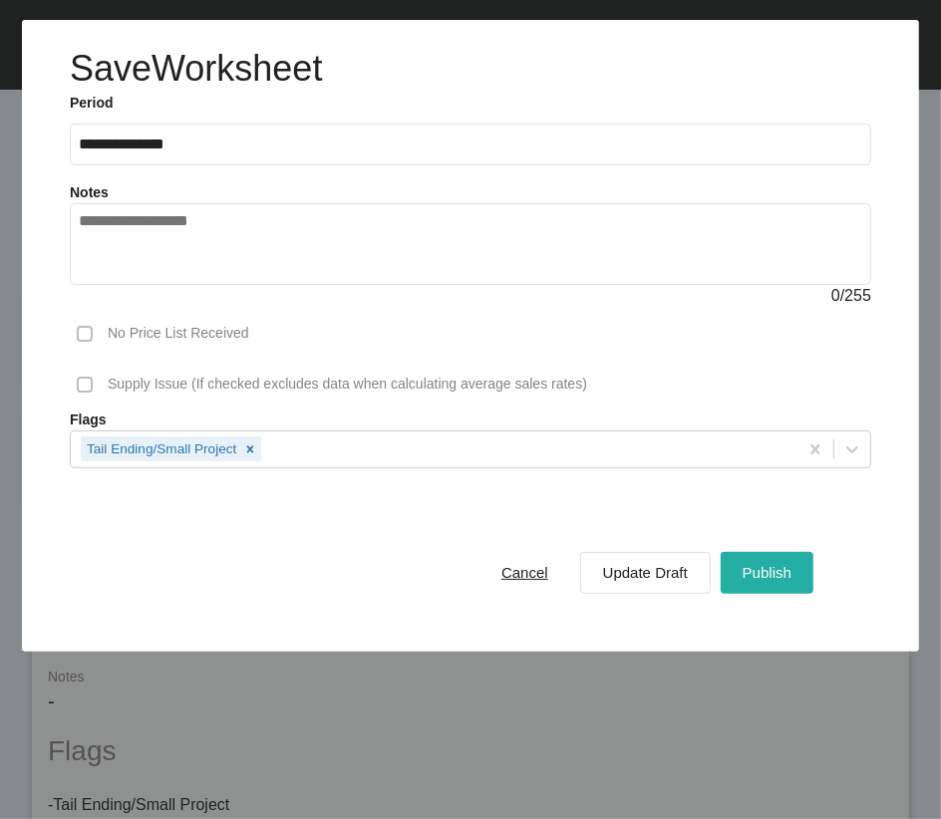
click at [742, 570] on span "Publish" at bounding box center [766, 572] width 49 height 17
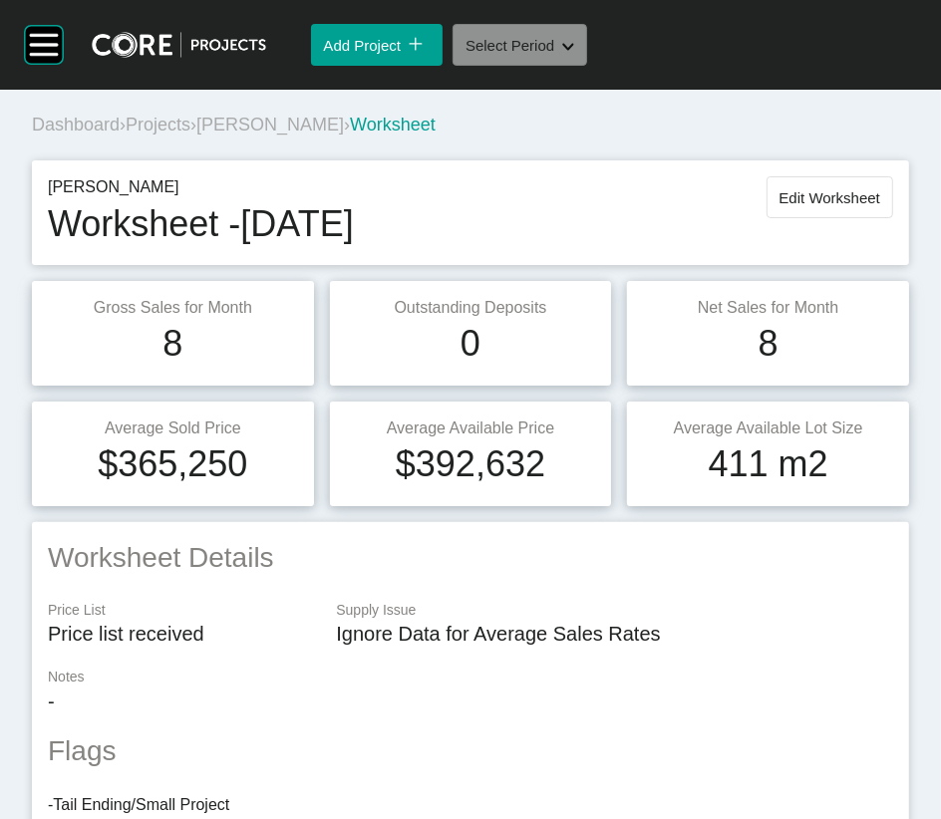
click at [546, 66] on button "Select Period Shape Created with Sketch." at bounding box center [519, 45] width 135 height 42
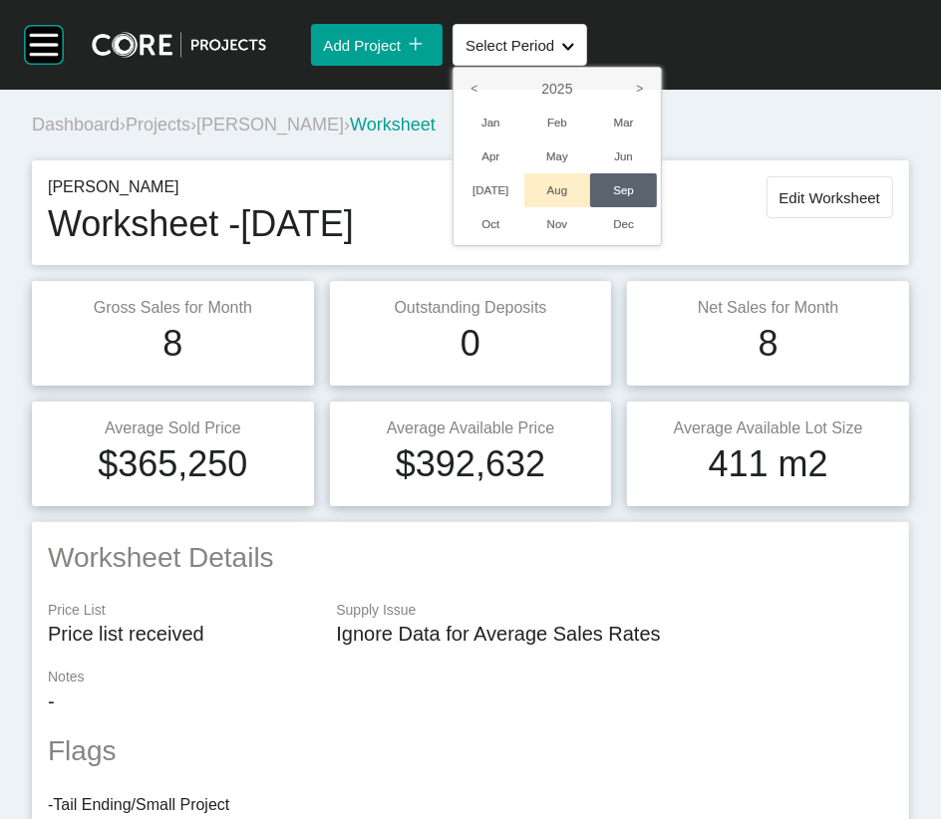
click at [591, 207] on li "Aug" at bounding box center [557, 190] width 67 height 34
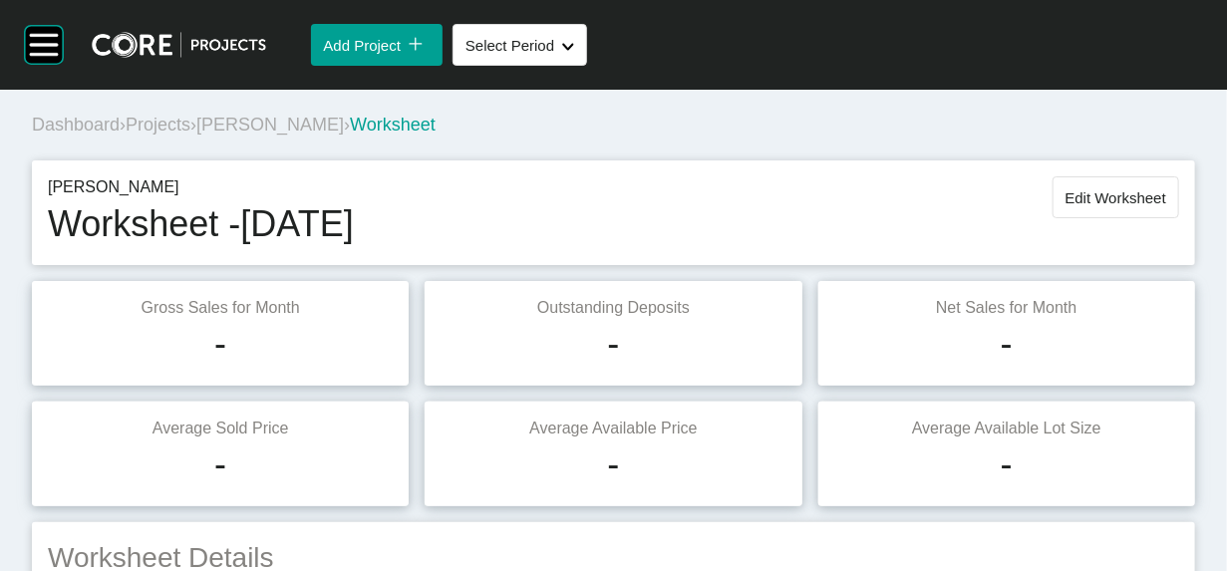
scroll to position [7822, 0]
